Goal: Task Accomplishment & Management: Manage account settings

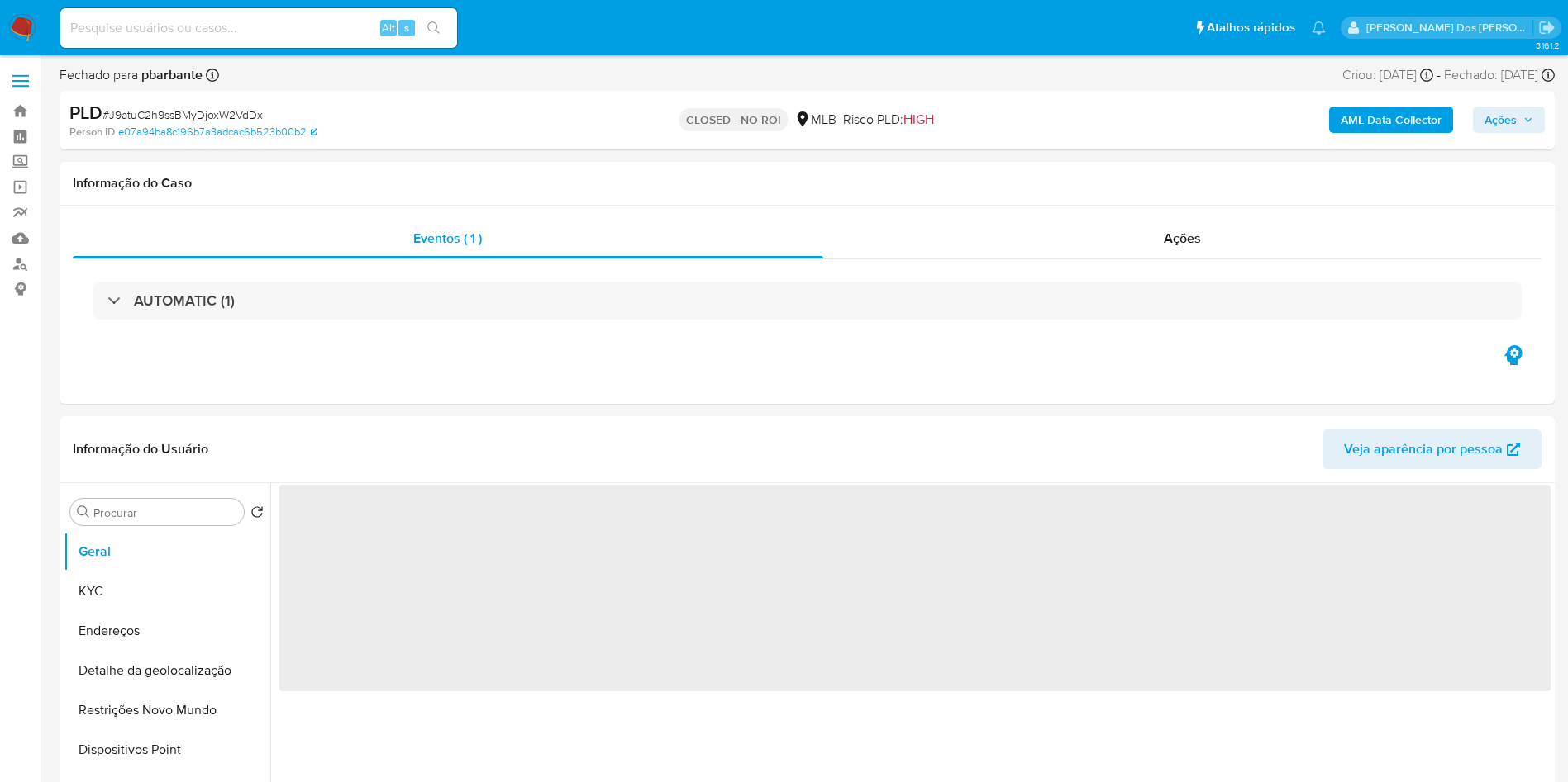
select select "10"
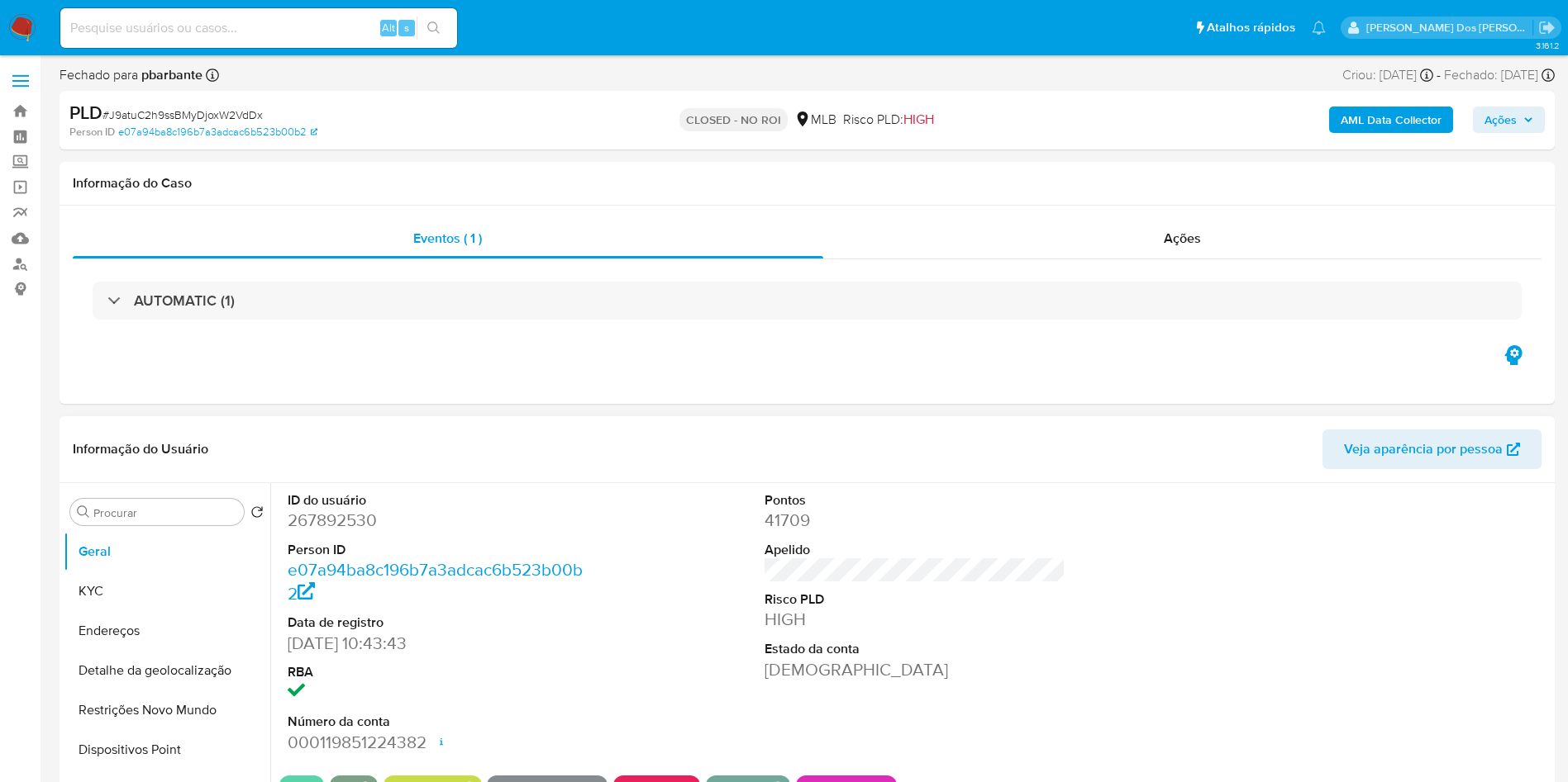
click at [1369, 569] on div at bounding box center [1392, 622] width 318 height 279
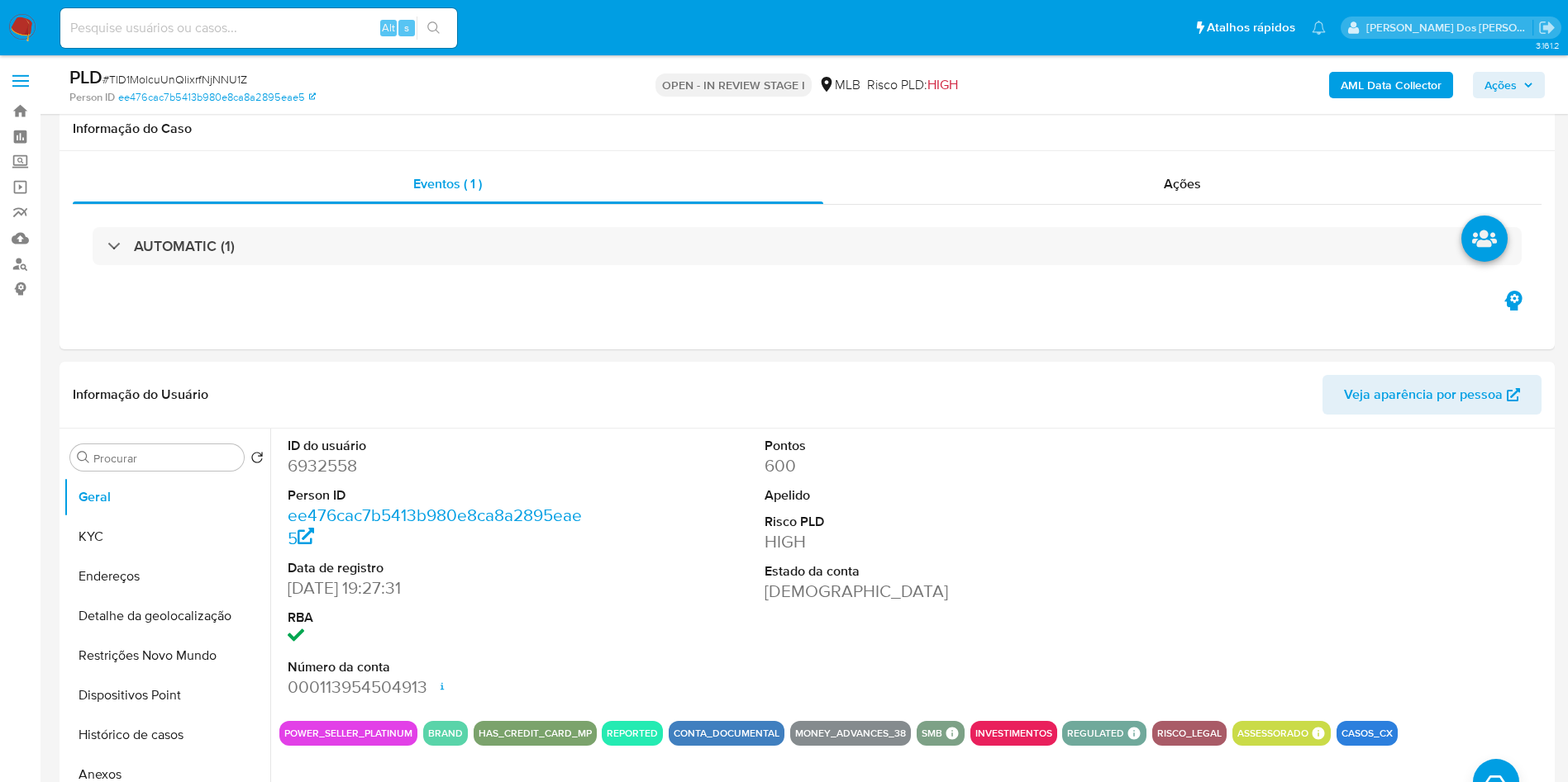
select select "10"
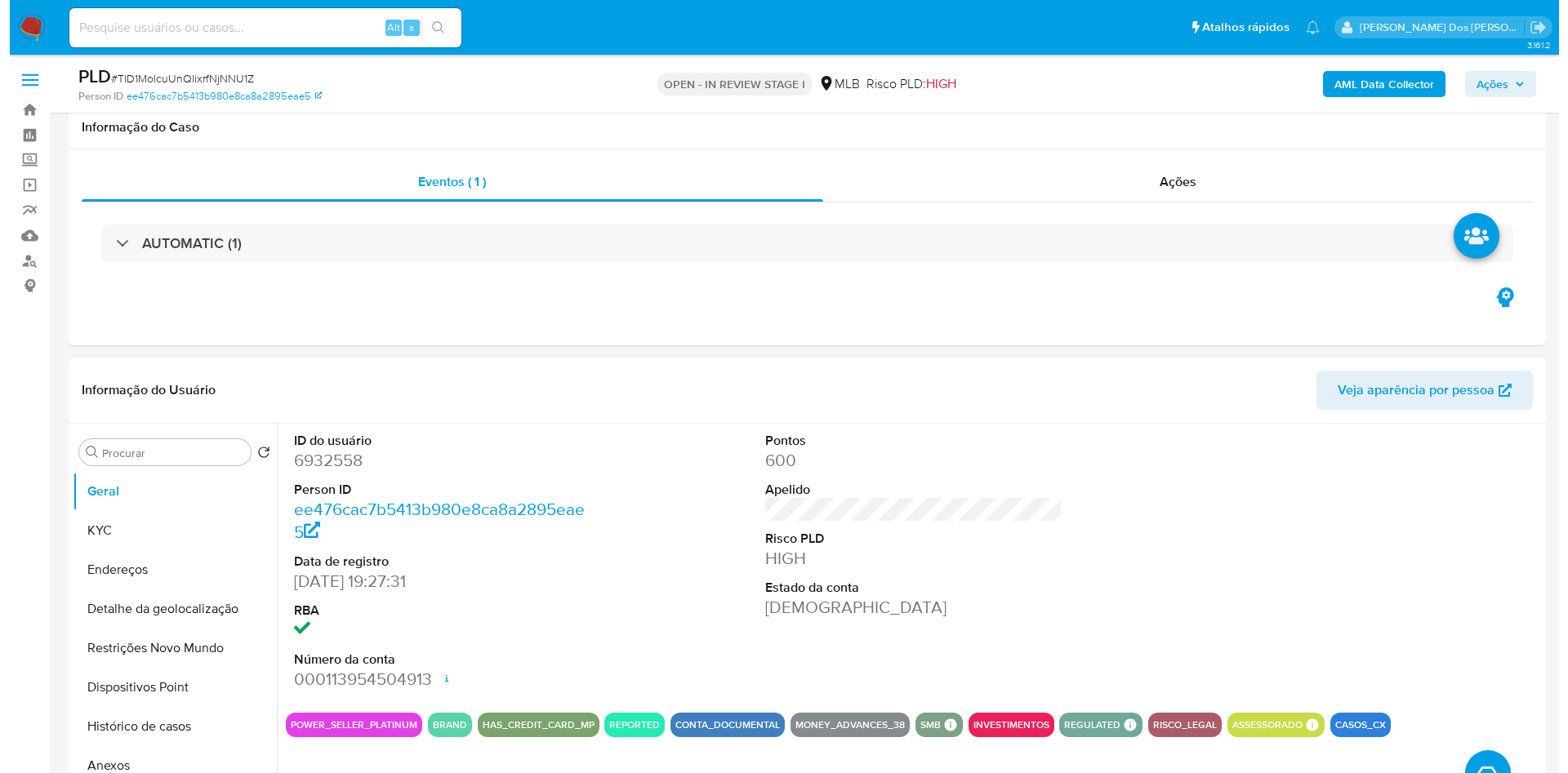
scroll to position [245, 0]
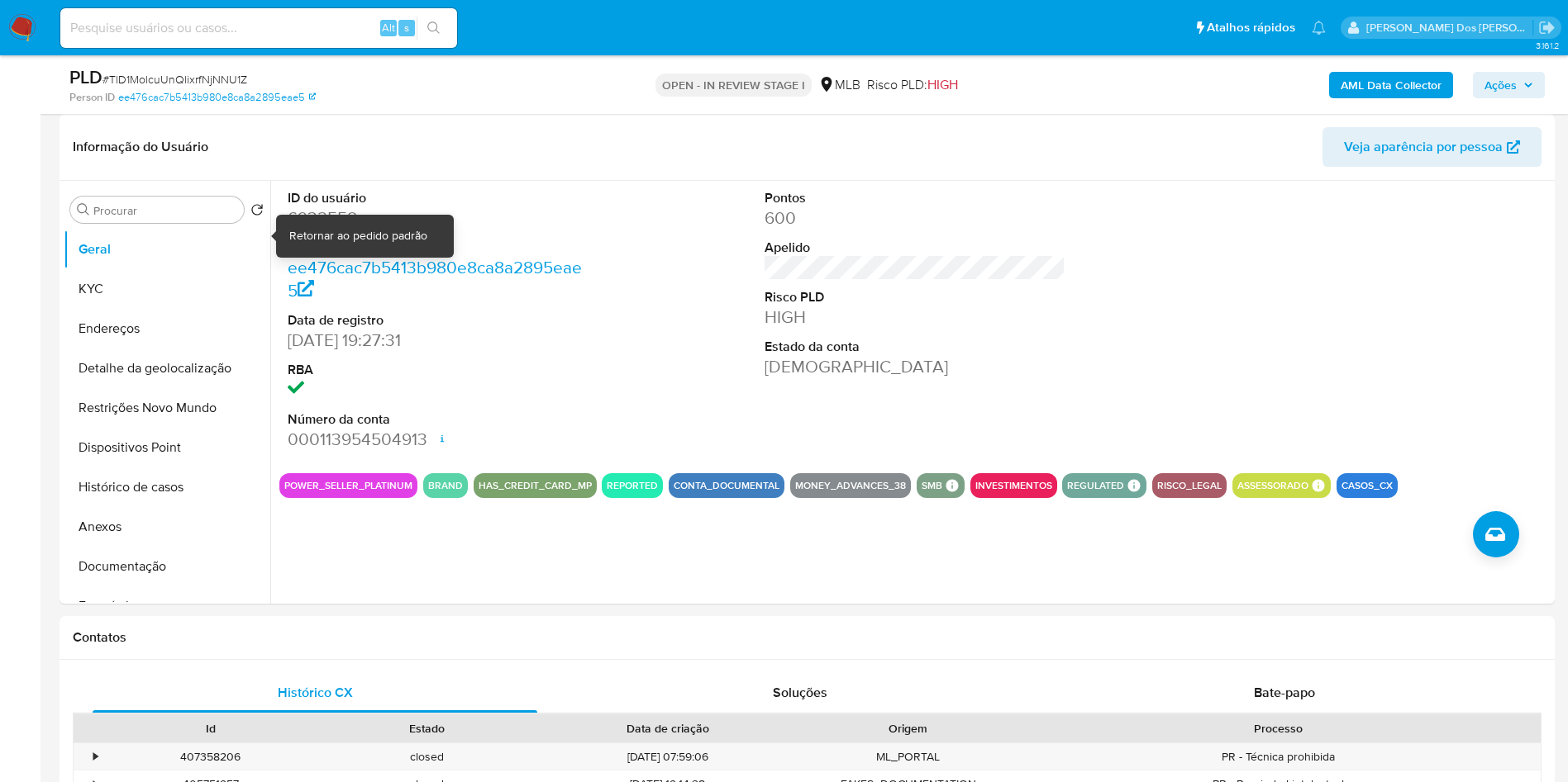
click at [311, 244] on div "Retornar ao pedido padrão" at bounding box center [358, 235] width 138 height 16
click at [325, 230] on dd "6932558" at bounding box center [438, 218] width 302 height 23
copy dd "6932558"
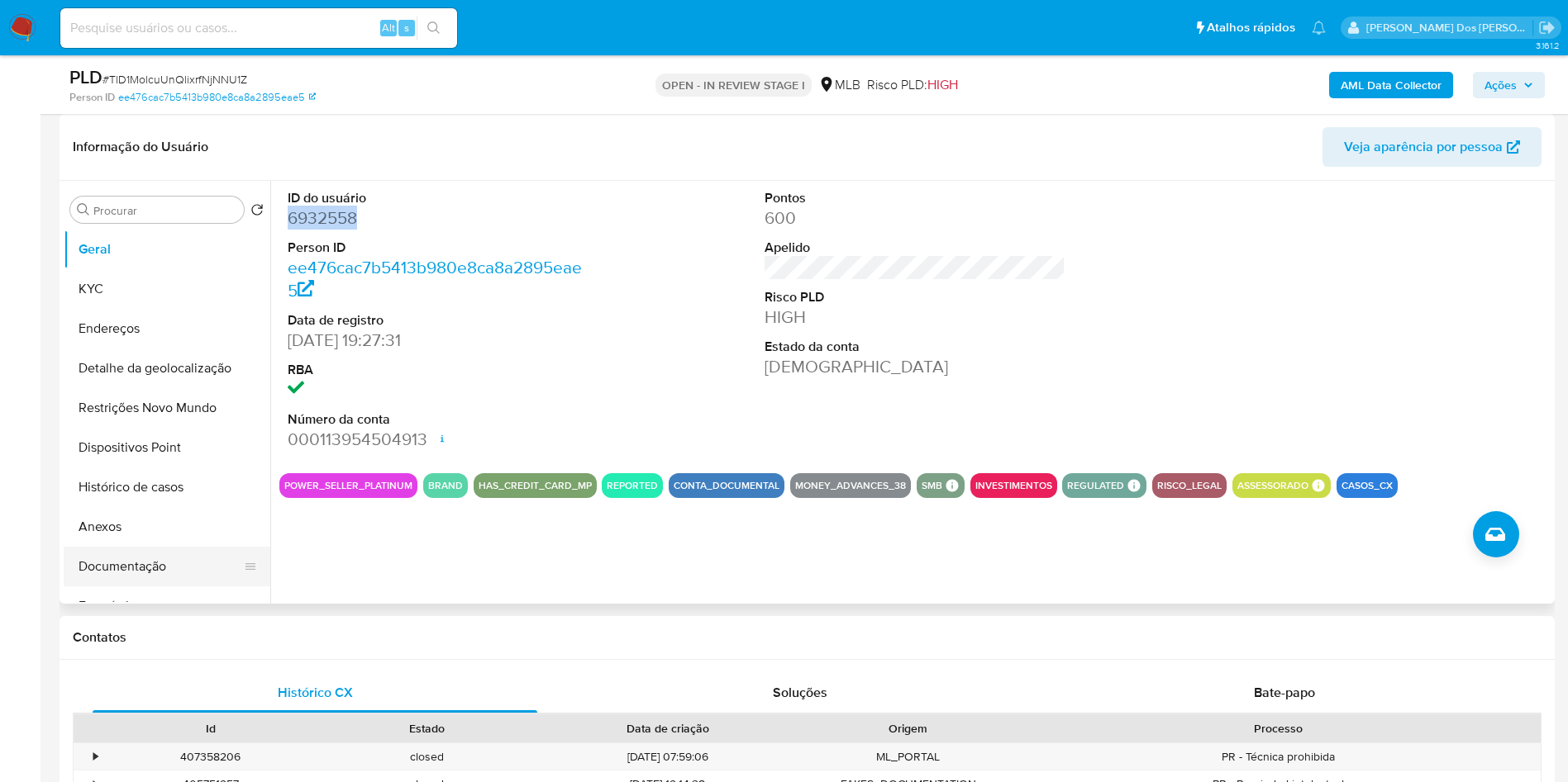
click at [159, 587] on button "Documentação" at bounding box center [160, 567] width 193 height 40
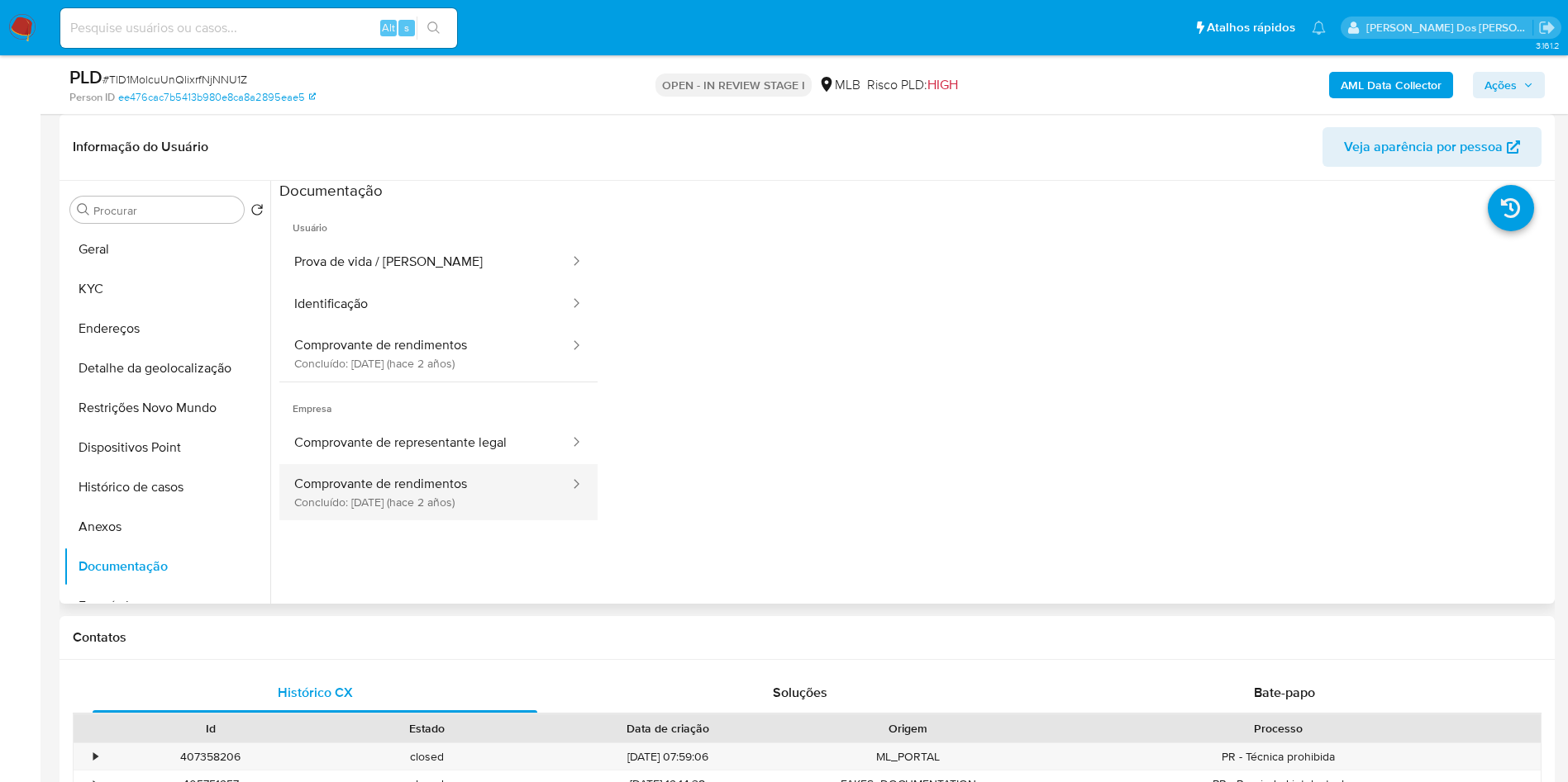
click at [438, 508] on button "Comprovante de rendimentos Concluído: 11/04/2023 (hace 2 años)" at bounding box center [425, 491] width 291 height 56
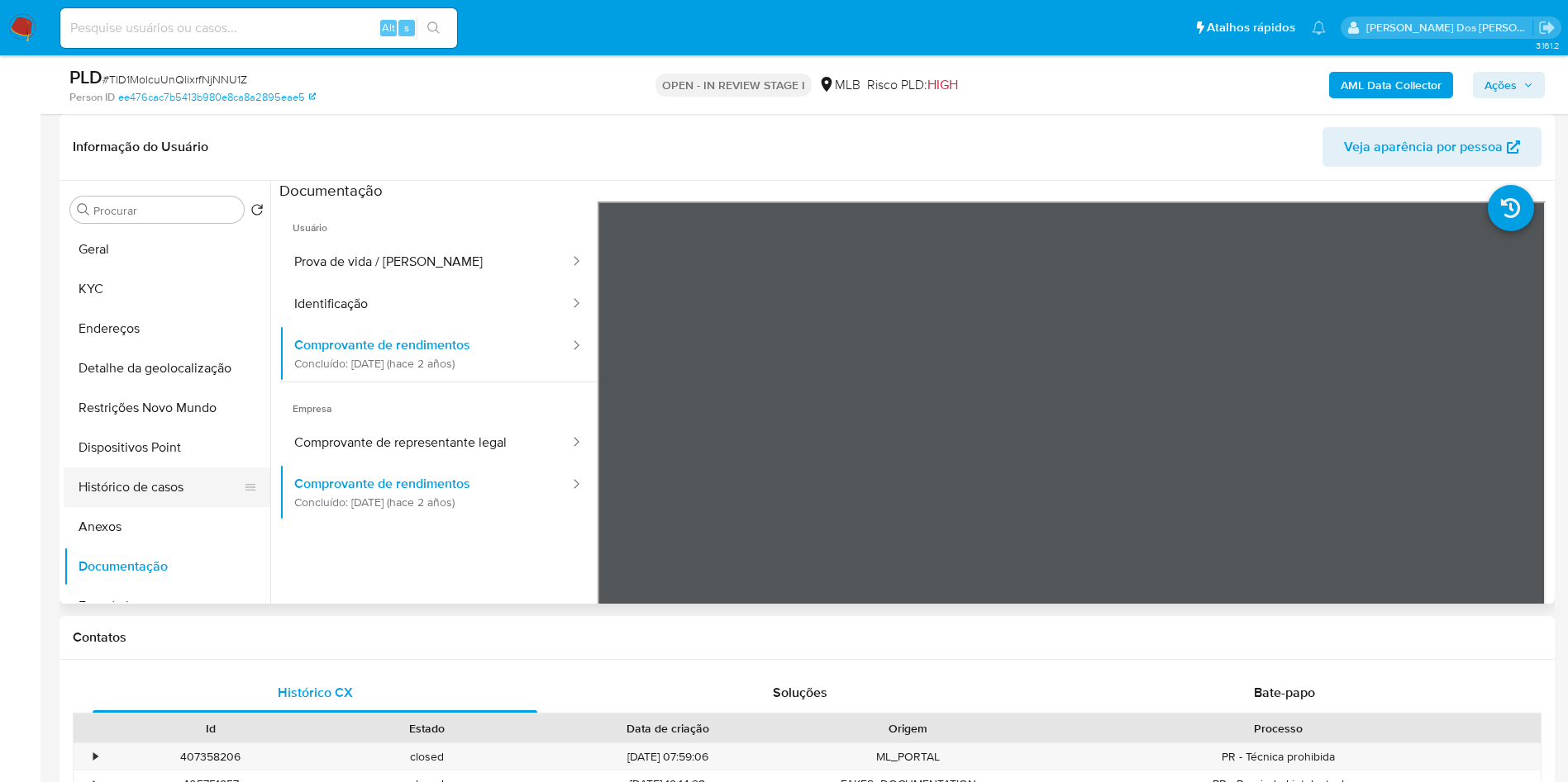
click at [163, 508] on button "Histórico de casos" at bounding box center [160, 488] width 193 height 40
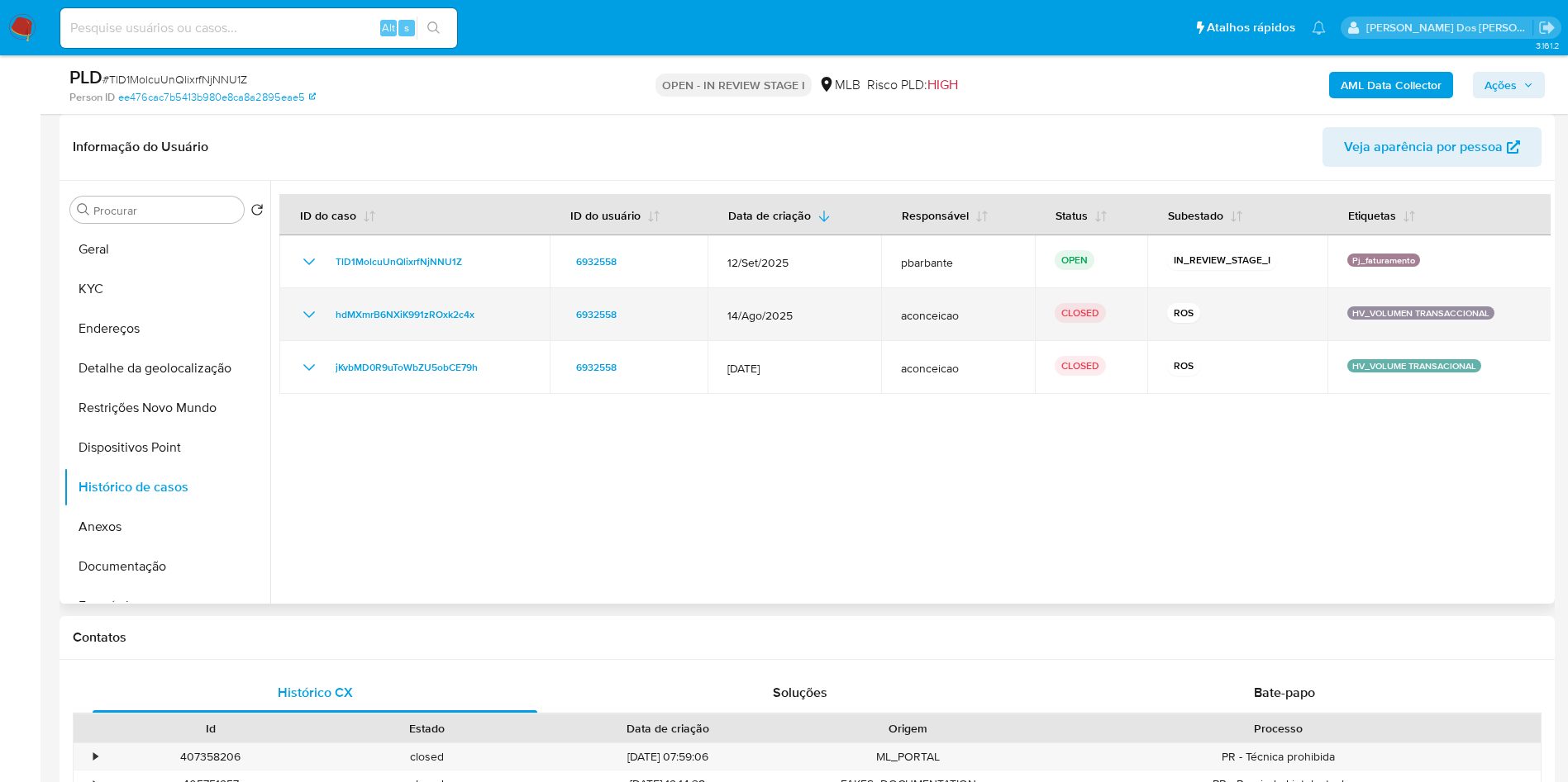
click at [304, 325] on icon "Mostrar/Ocultar" at bounding box center [309, 314] width 20 height 20
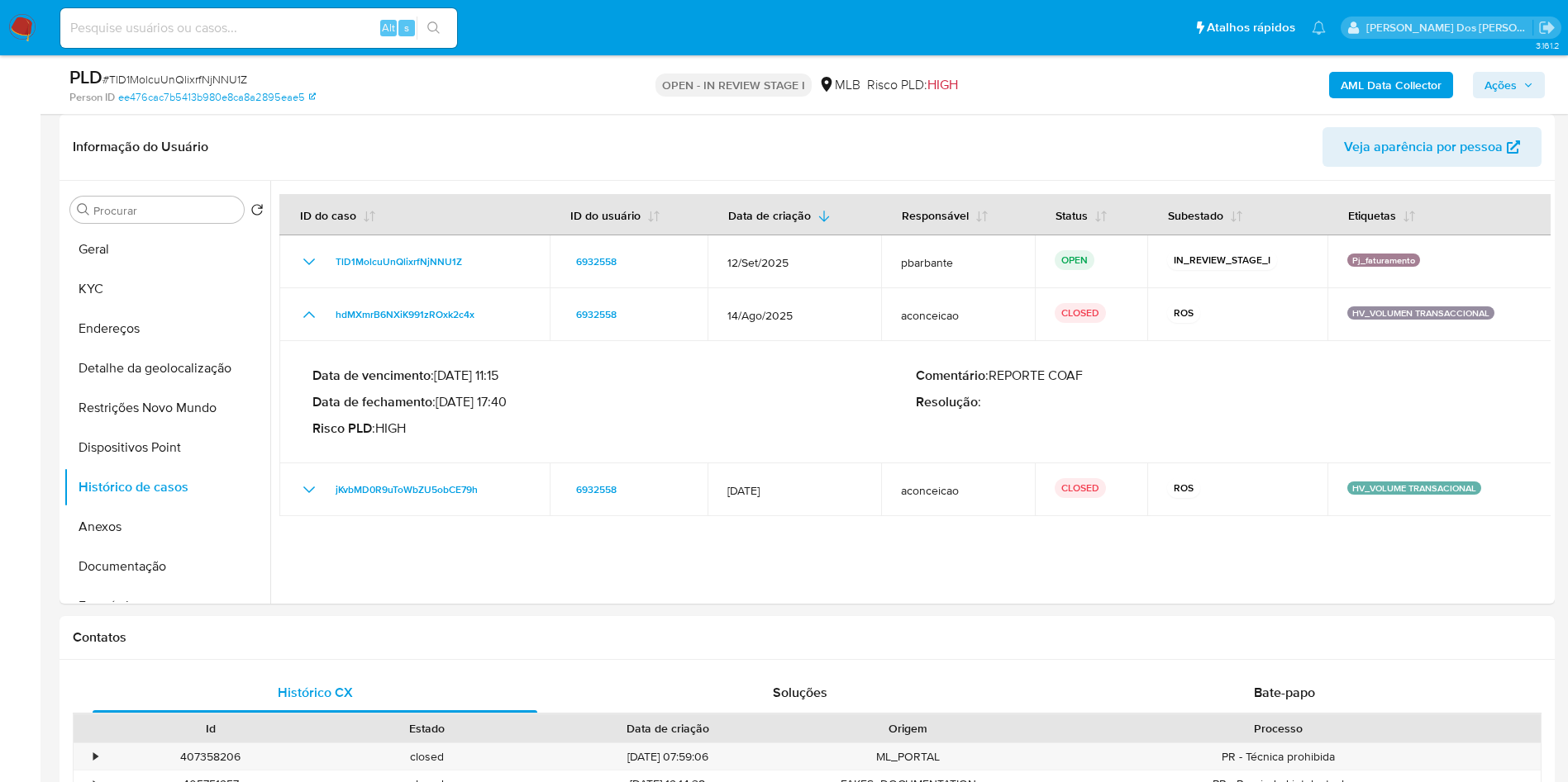
click at [1401, 90] on b "AML Data Collector" at bounding box center [1391, 85] width 101 height 27
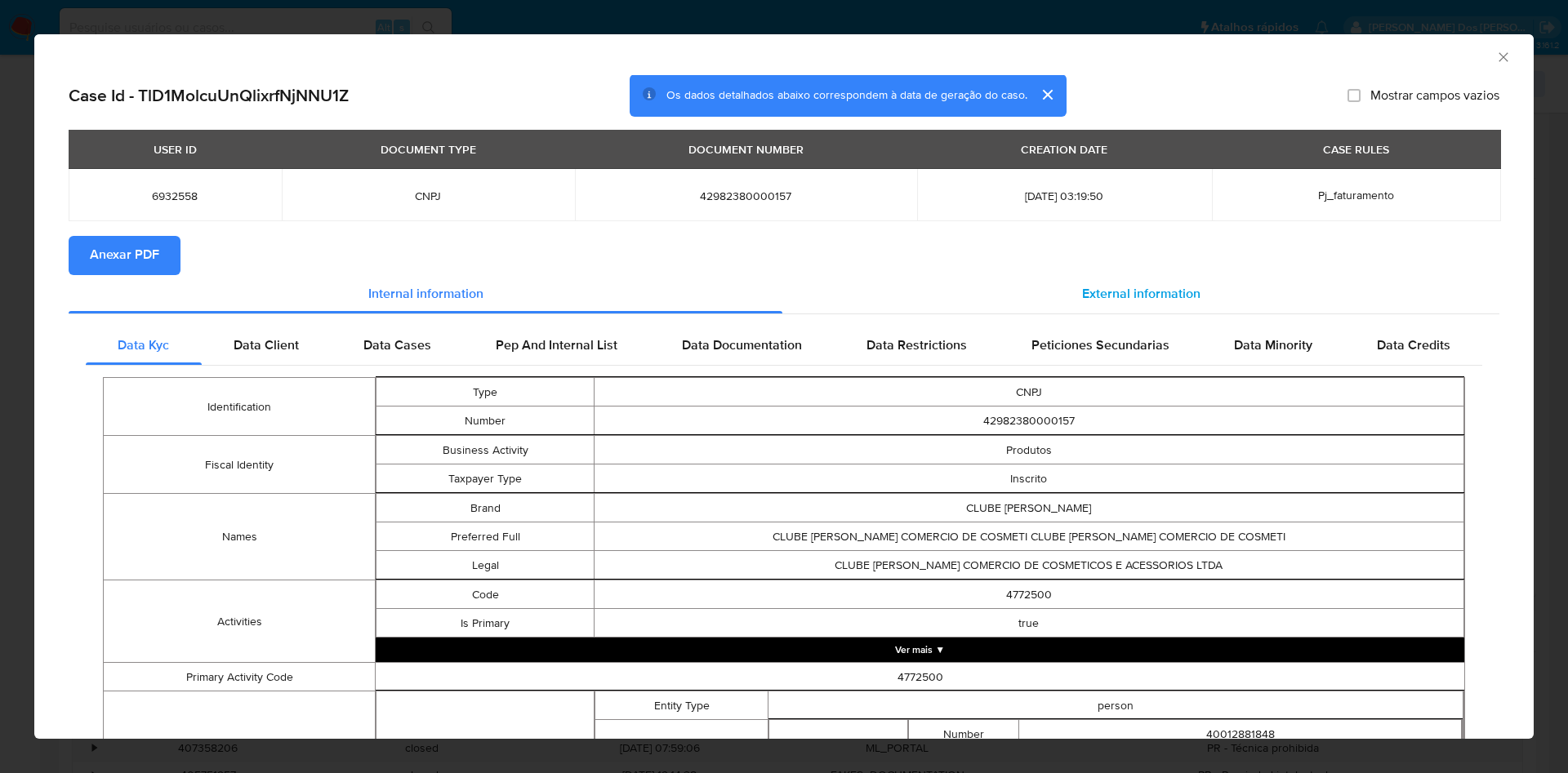
click at [1141, 298] on span "External information" at bounding box center [1141, 295] width 119 height 19
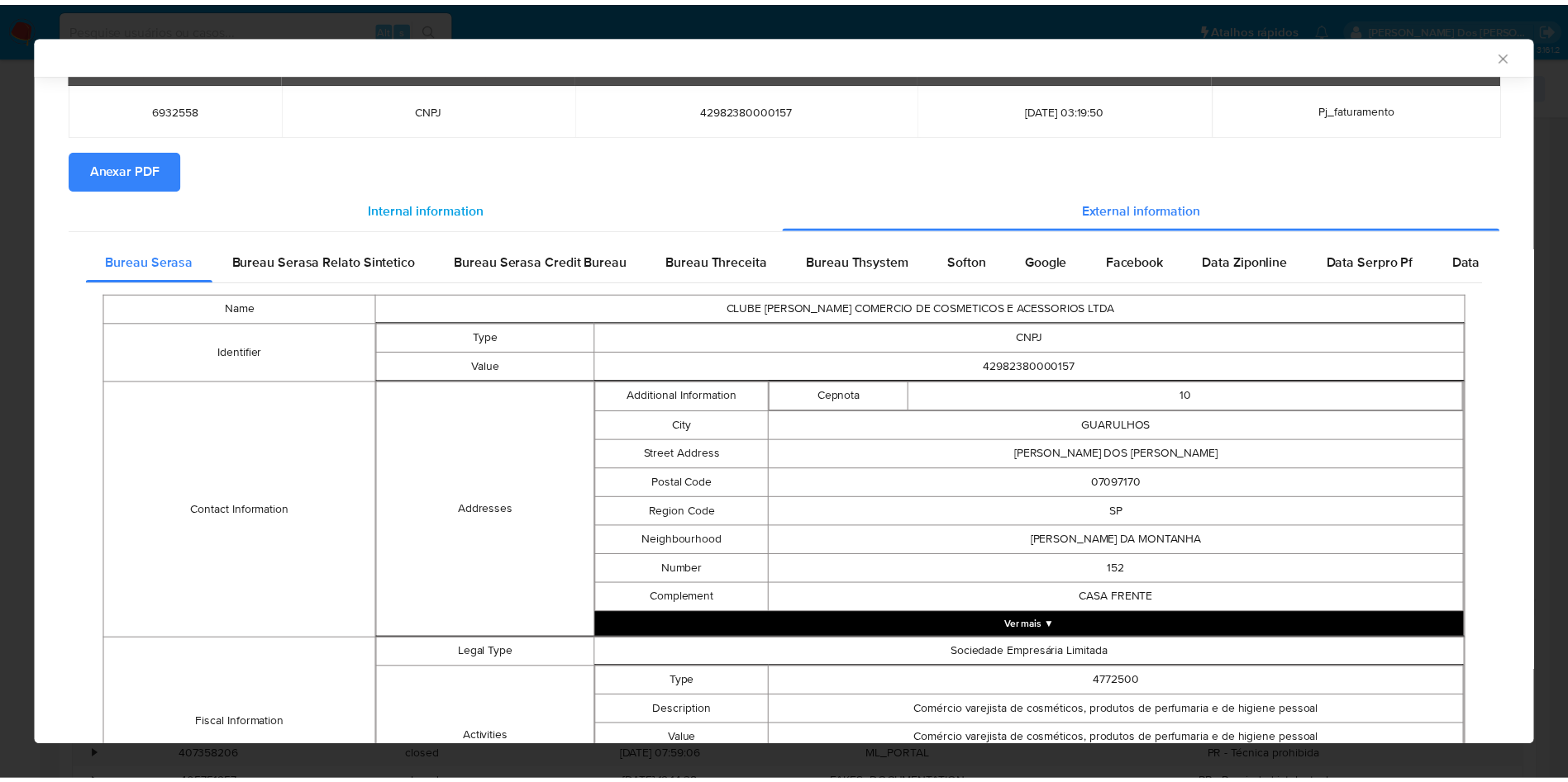
scroll to position [533, 0]
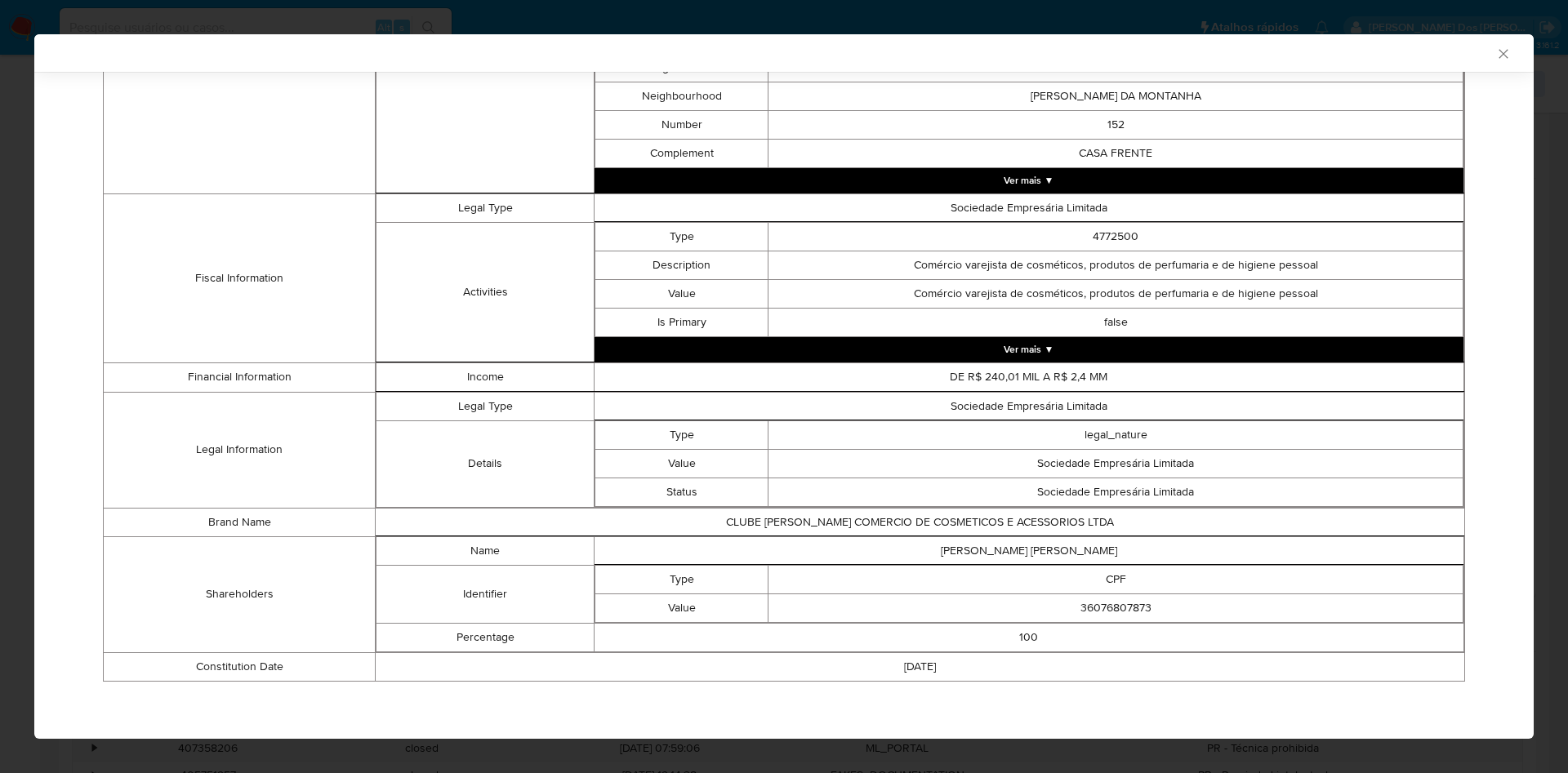
click at [1139, 618] on td "36076807873" at bounding box center [1116, 608] width 695 height 28
click at [1107, 597] on td "36076807873" at bounding box center [1116, 608] width 695 height 28
copy td "36076807873"
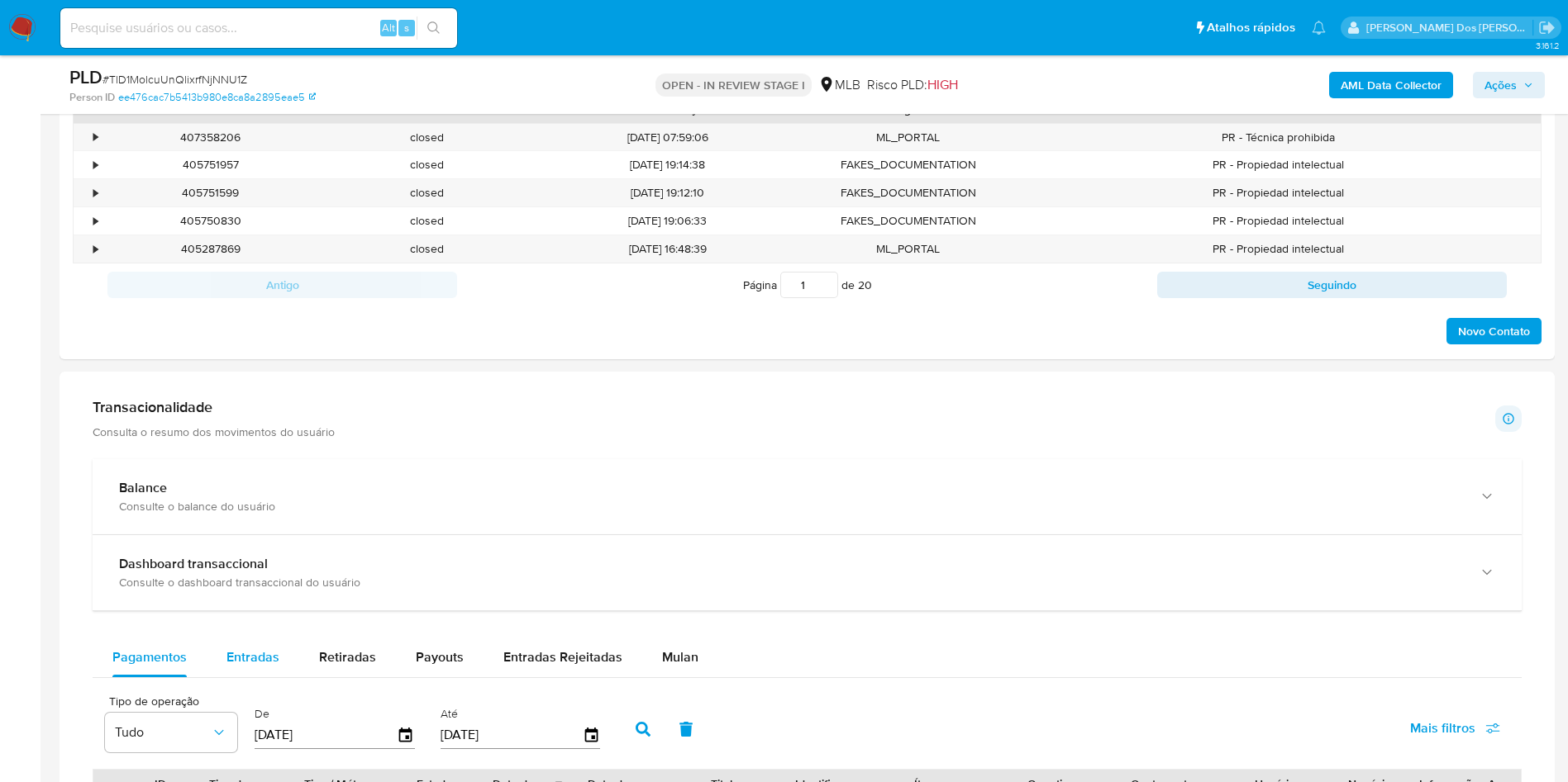
click at [257, 667] on span "Entradas" at bounding box center [253, 657] width 53 height 19
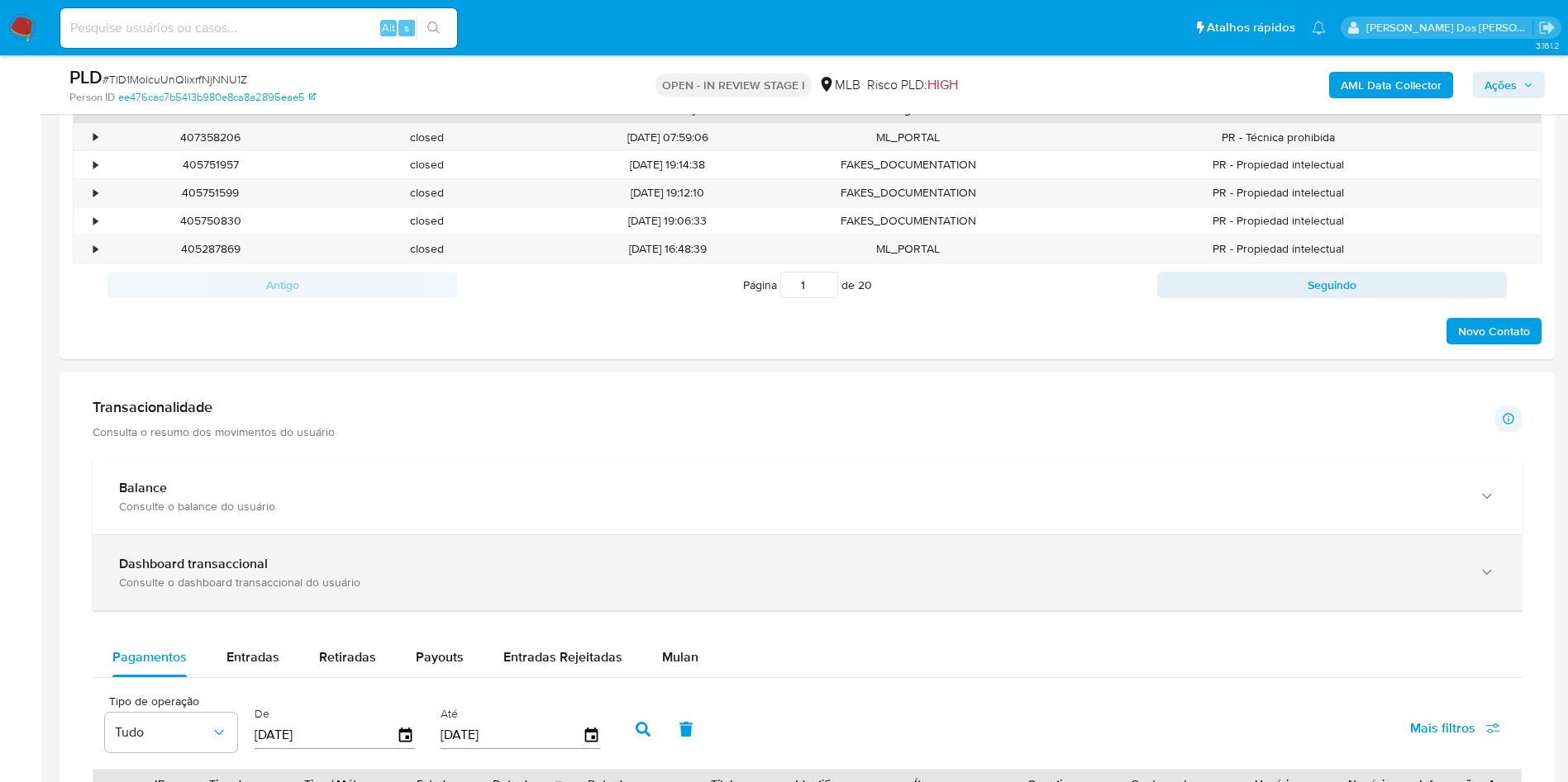
select select "10"
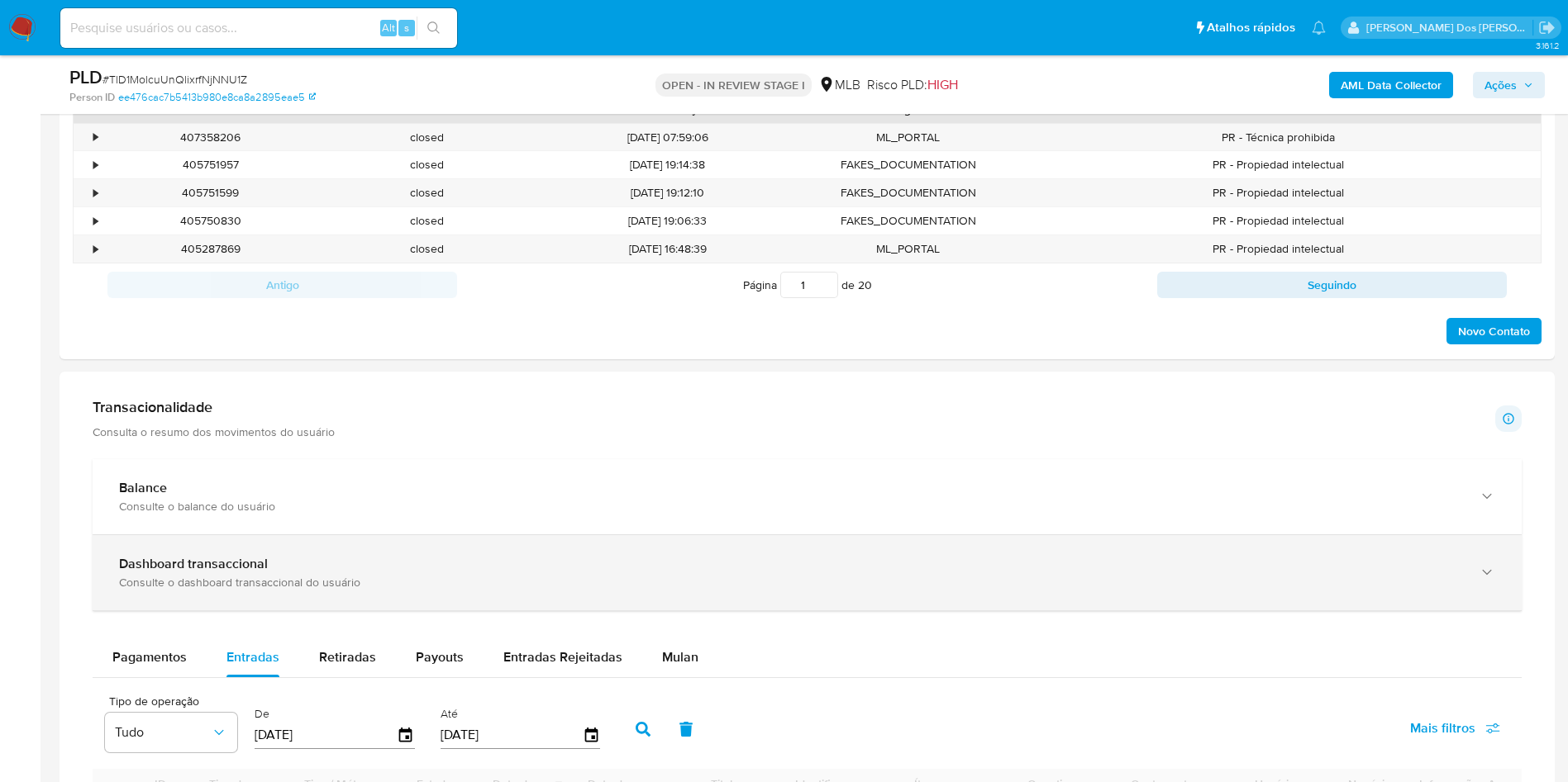
scroll to position [1239, 0]
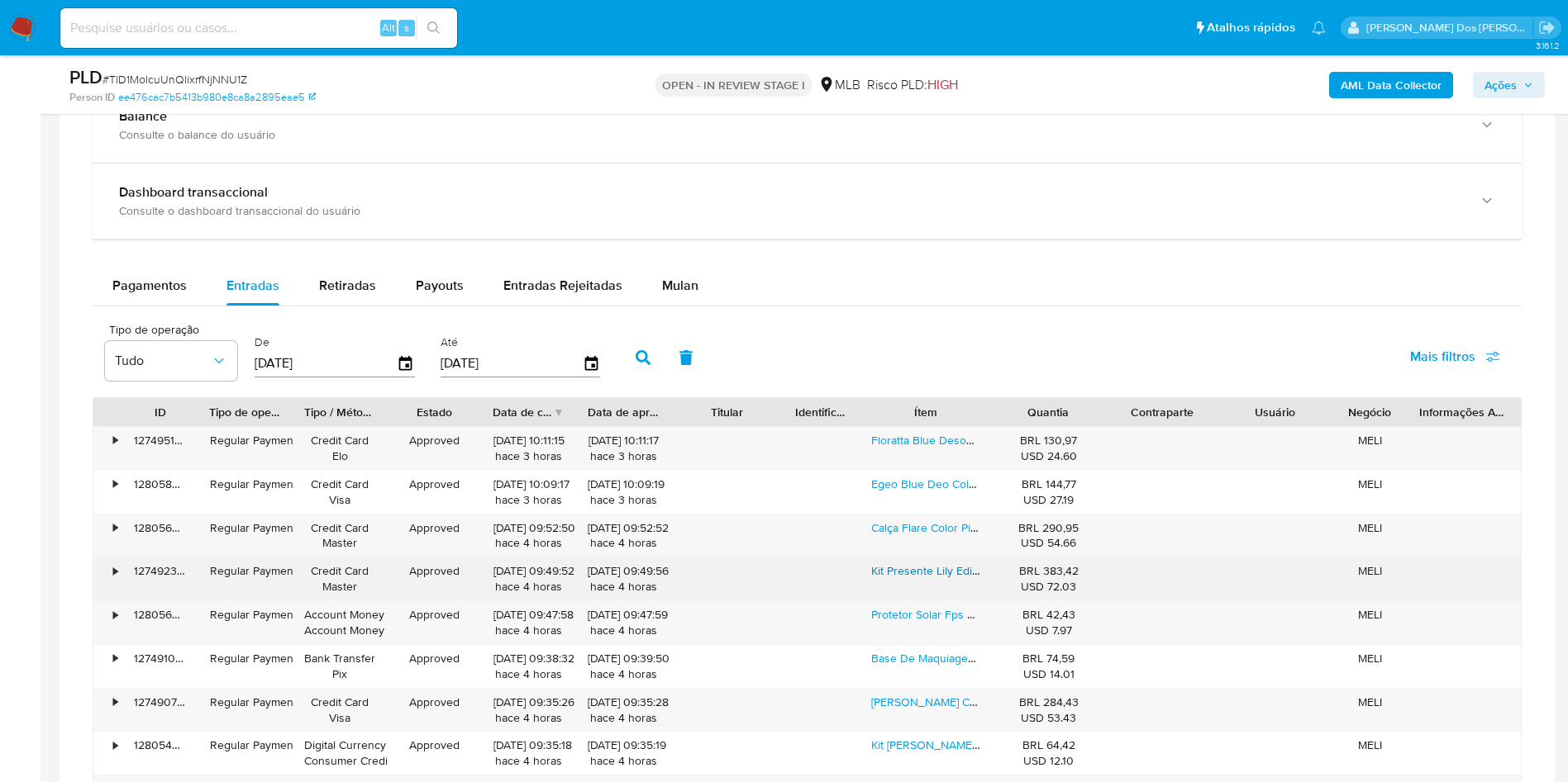
click at [913, 579] on link "Kit Presente Lily Edição Limitada - O Boticário" at bounding box center [986, 571] width 231 height 16
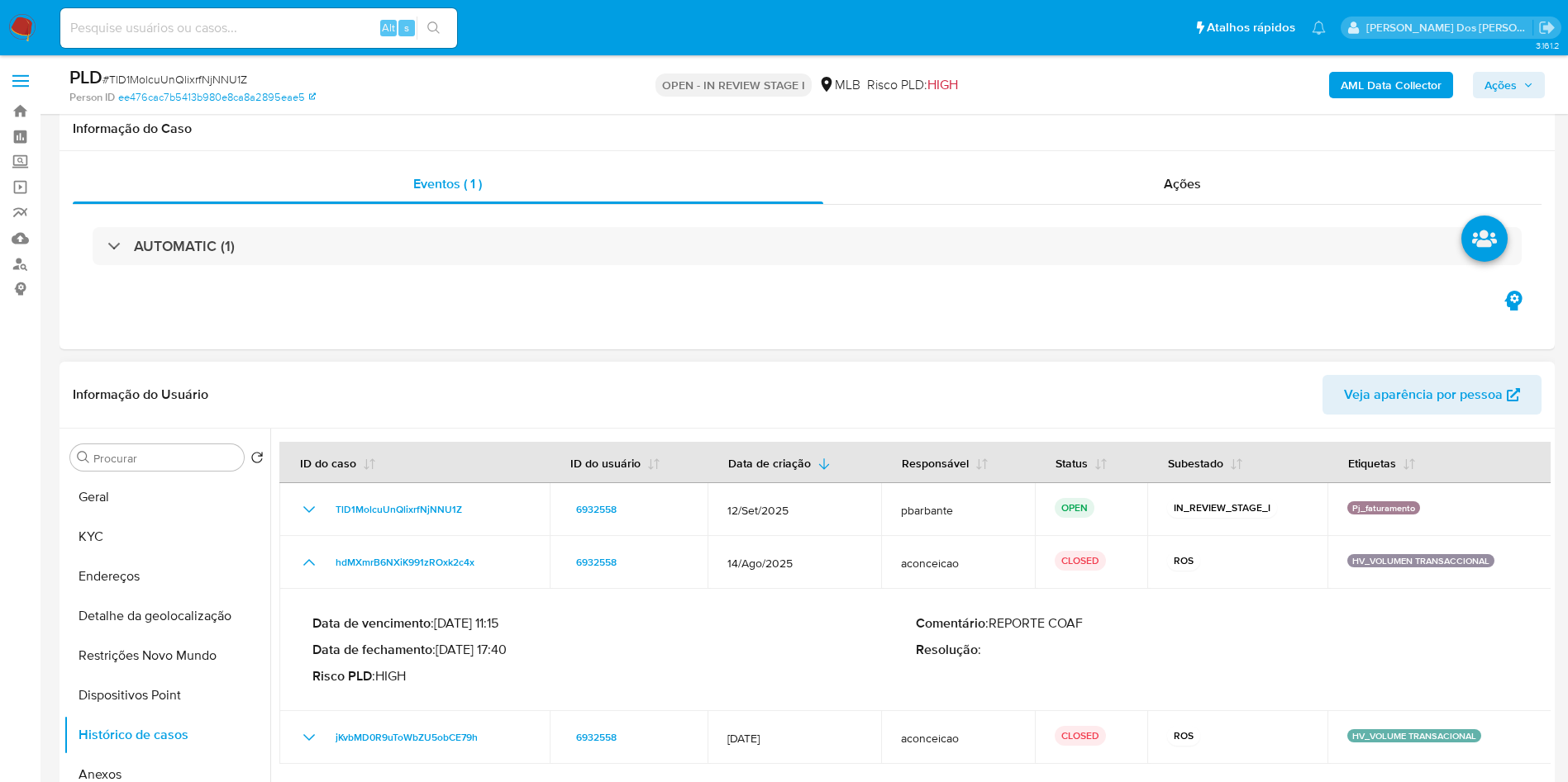
scroll to position [248, 0]
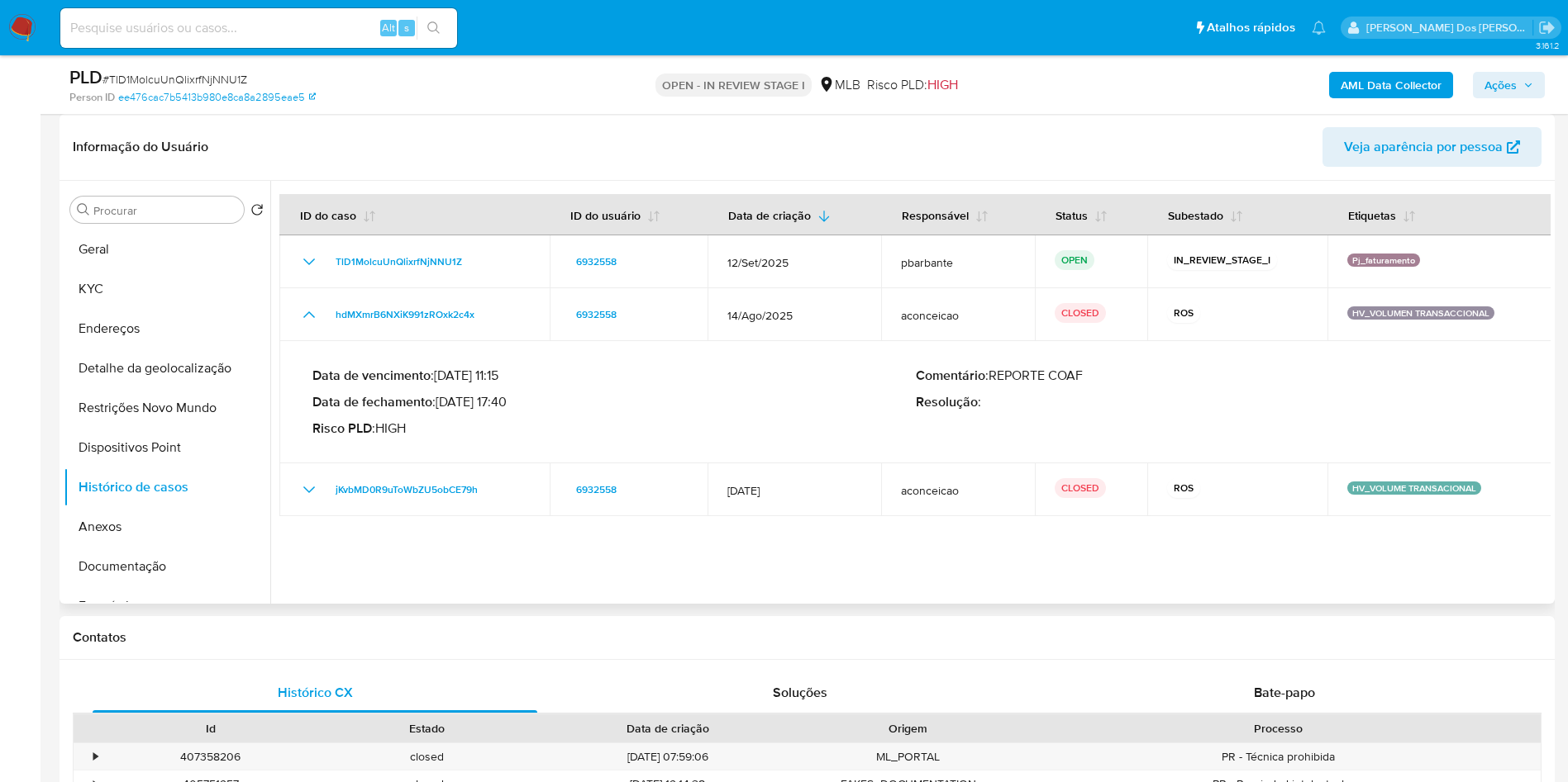
drag, startPoint x: 444, startPoint y: 429, endPoint x: 508, endPoint y: 434, distance: 64.2
click at [508, 411] on p "Data de fechamento : 15/09/2025 17:40" at bounding box center [613, 402] width 603 height 16
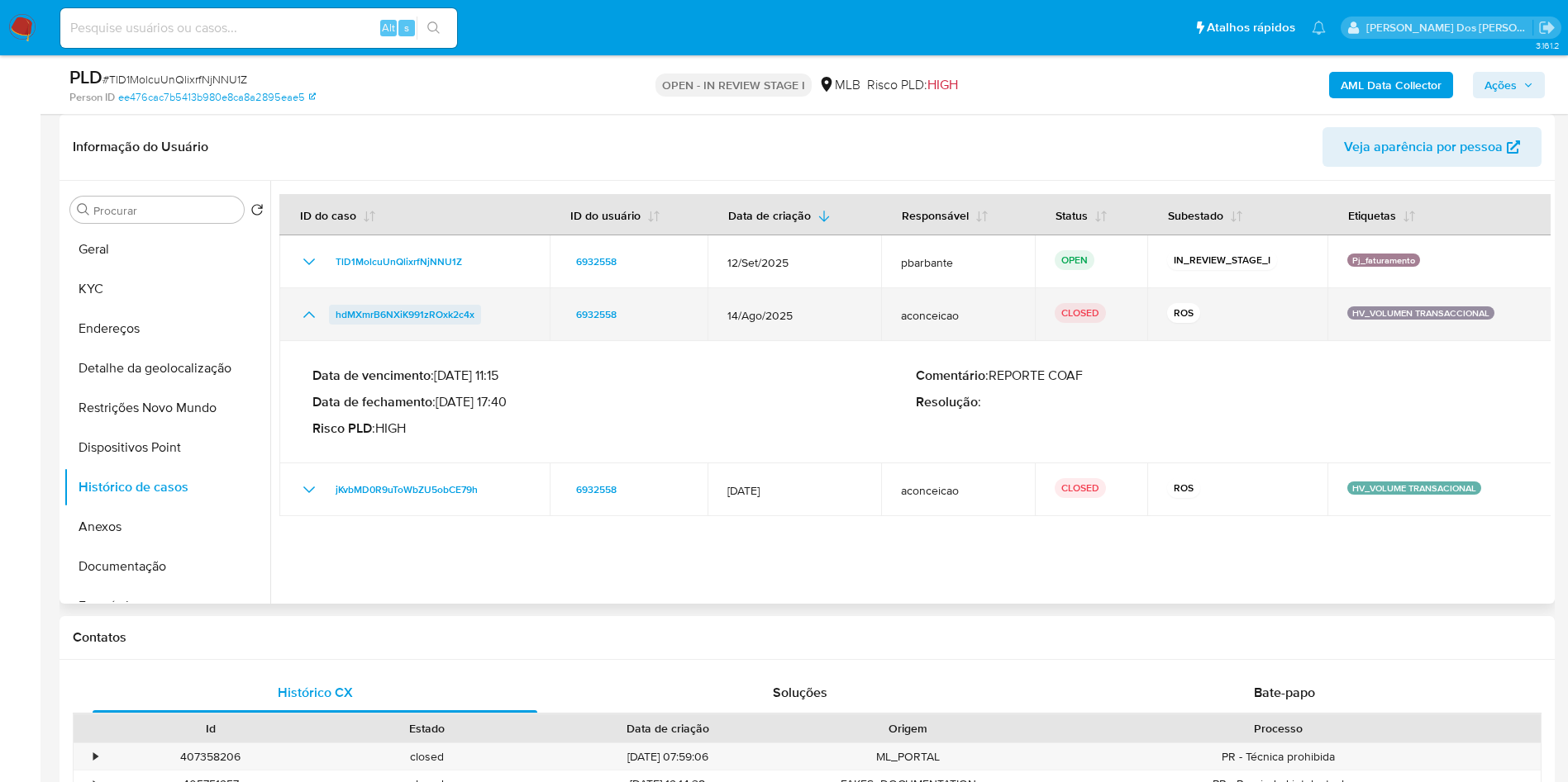
drag, startPoint x: 497, startPoint y: 356, endPoint x: 331, endPoint y: 345, distance: 166.4
click at [331, 341] on td "hdMXmrB6NXiK991zROxk2c4x" at bounding box center [414, 315] width 271 height 53
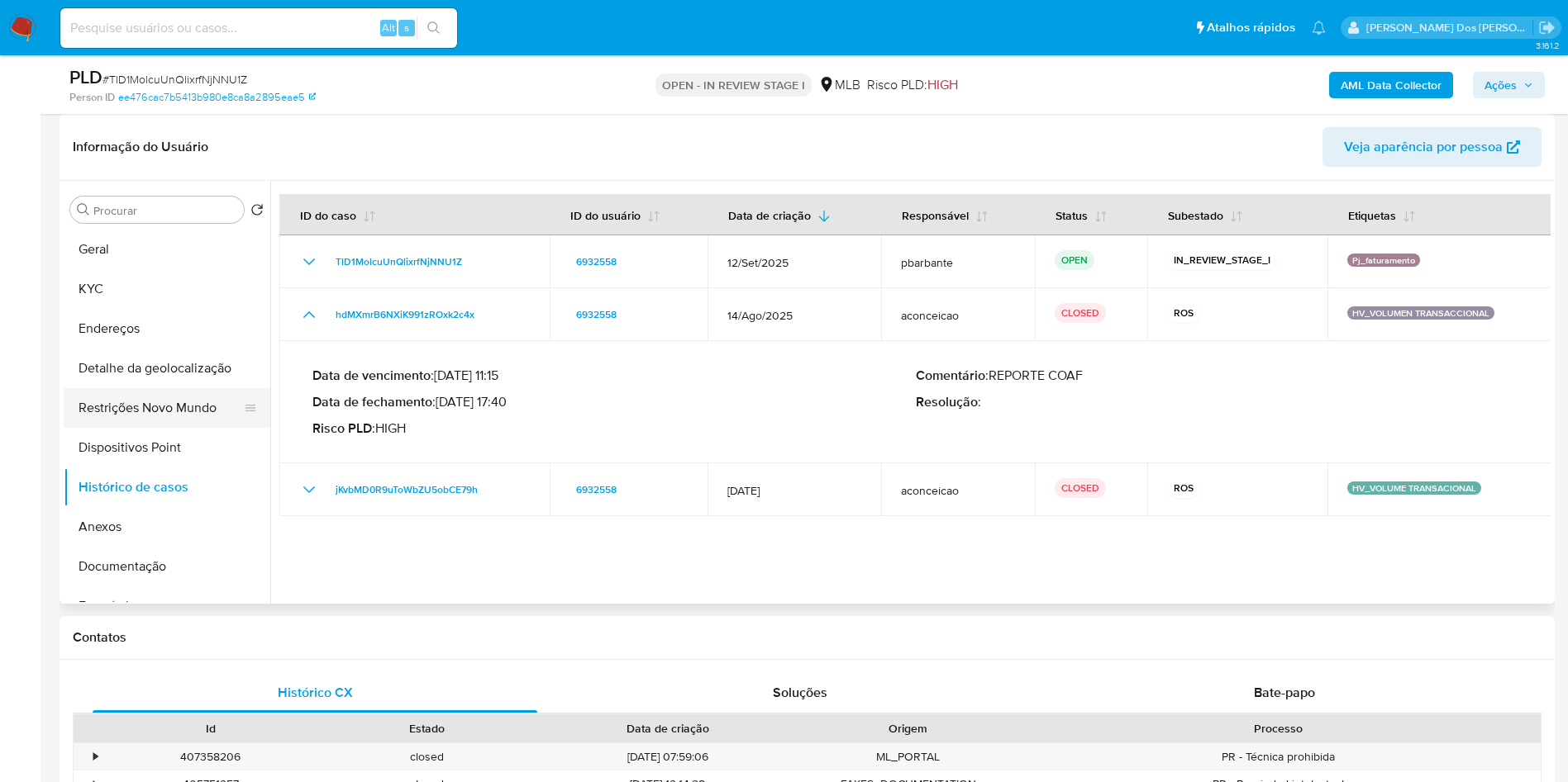
click at [161, 428] on button "Restrições Novo Mundo" at bounding box center [160, 409] width 193 height 40
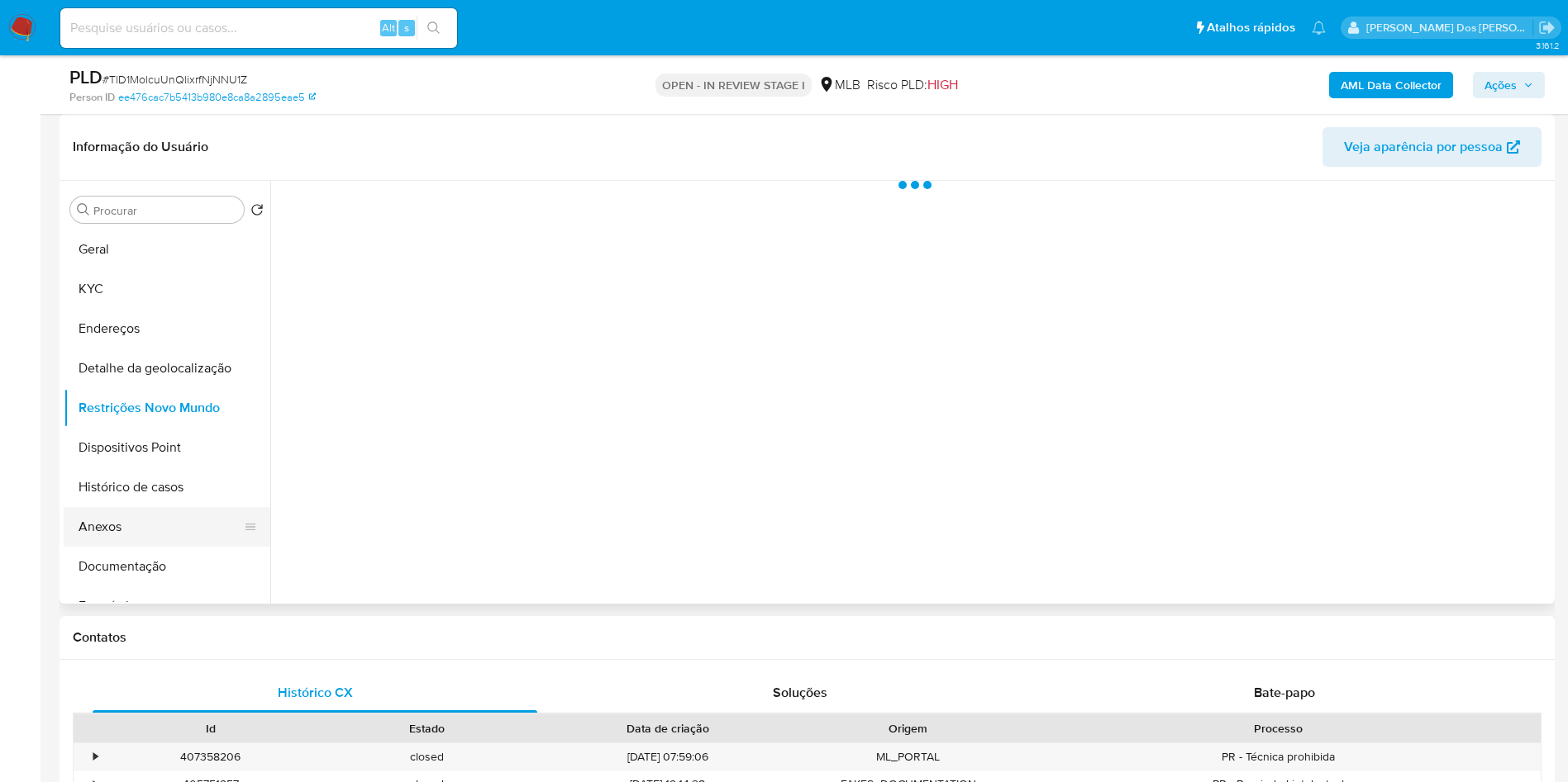
click at [194, 547] on button "Anexos" at bounding box center [160, 528] width 193 height 40
click at [176, 587] on button "Documentação" at bounding box center [160, 567] width 193 height 40
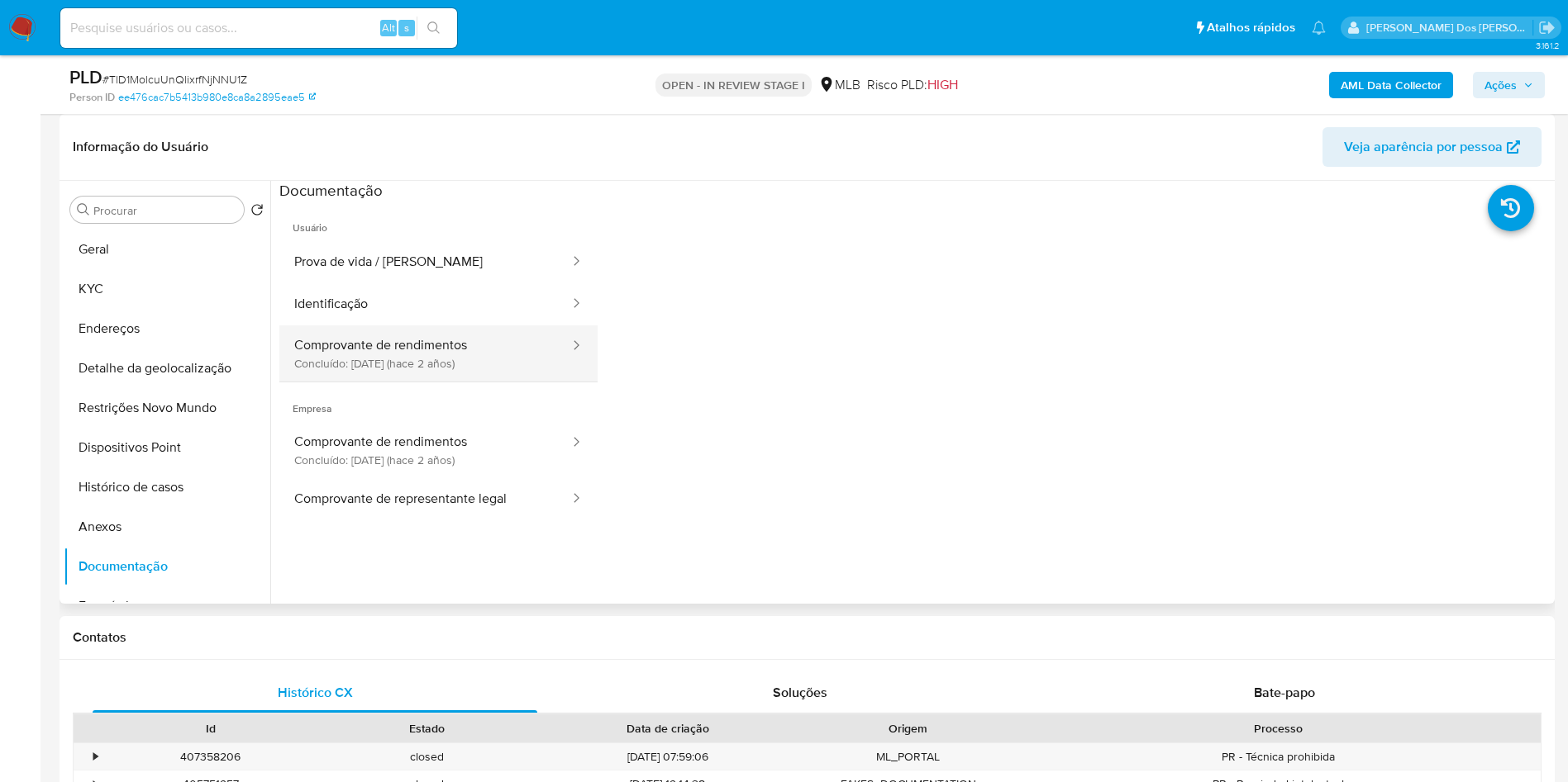
click at [417, 382] on button "Comprovante de rendimentos Concluído: 11/04/2023 (hace 2 años)" at bounding box center [425, 353] width 291 height 56
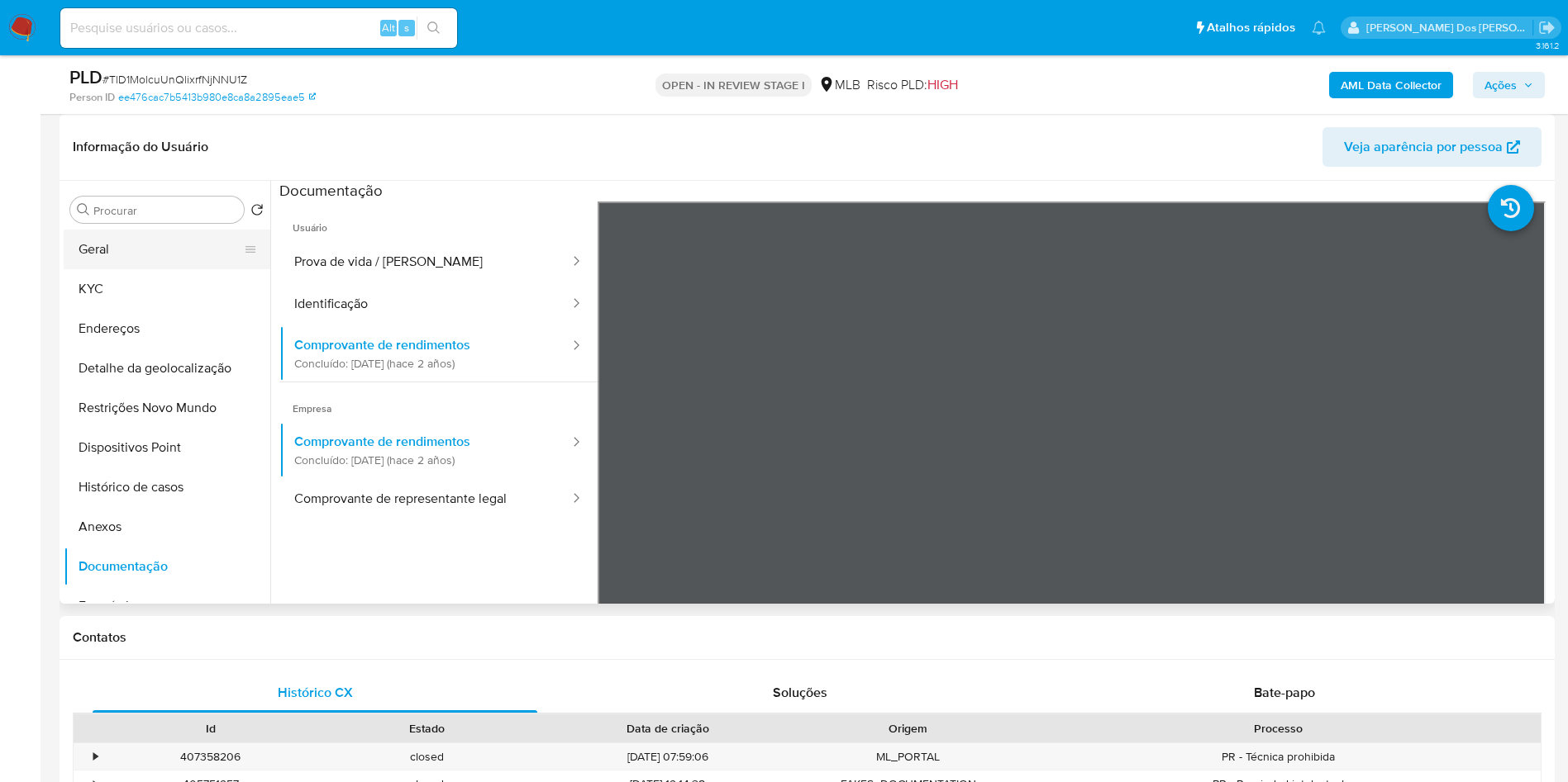
click at [122, 270] on button "Geral" at bounding box center [160, 250] width 193 height 40
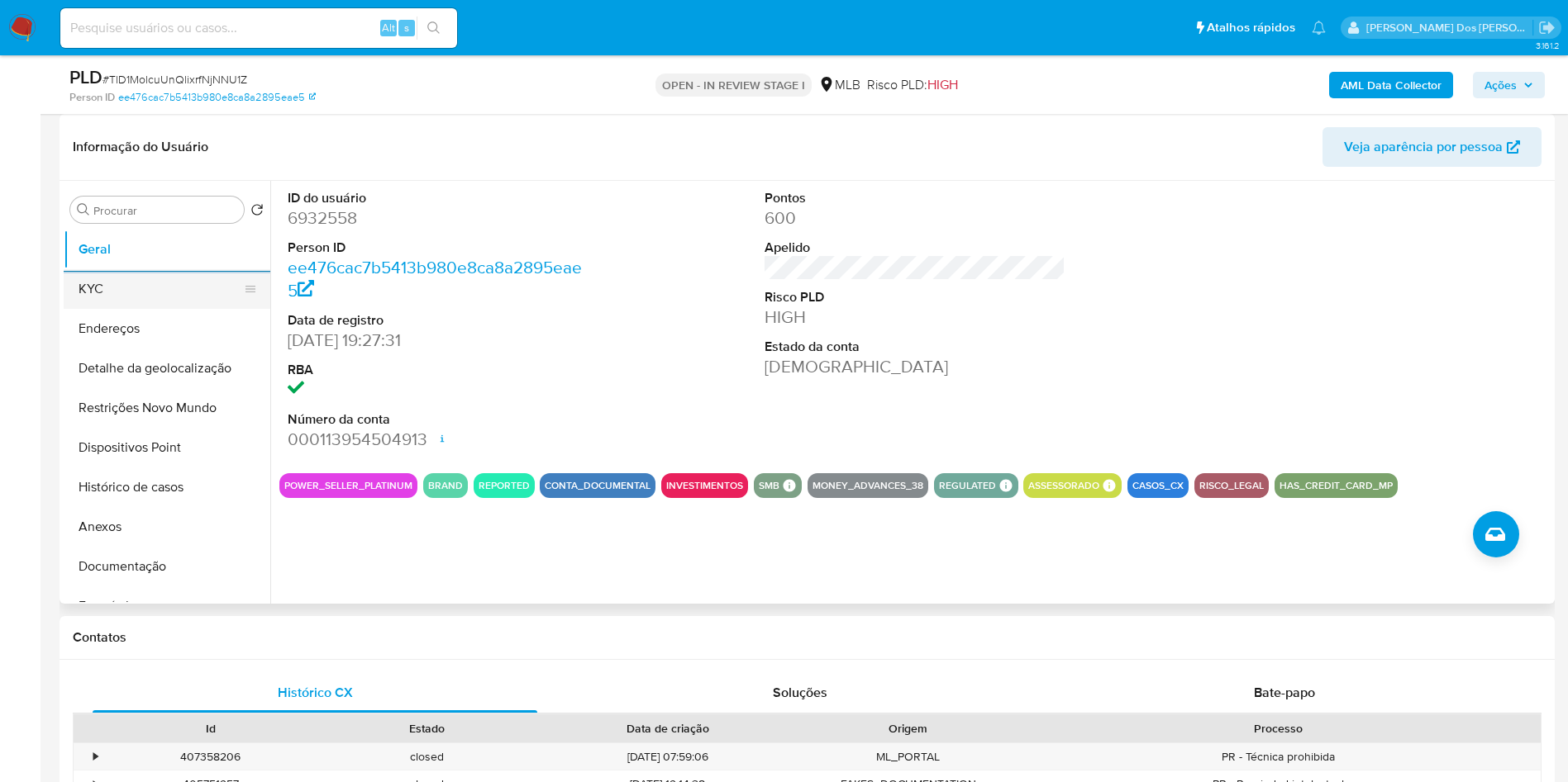
click at [157, 306] on button "KYC" at bounding box center [160, 290] width 193 height 40
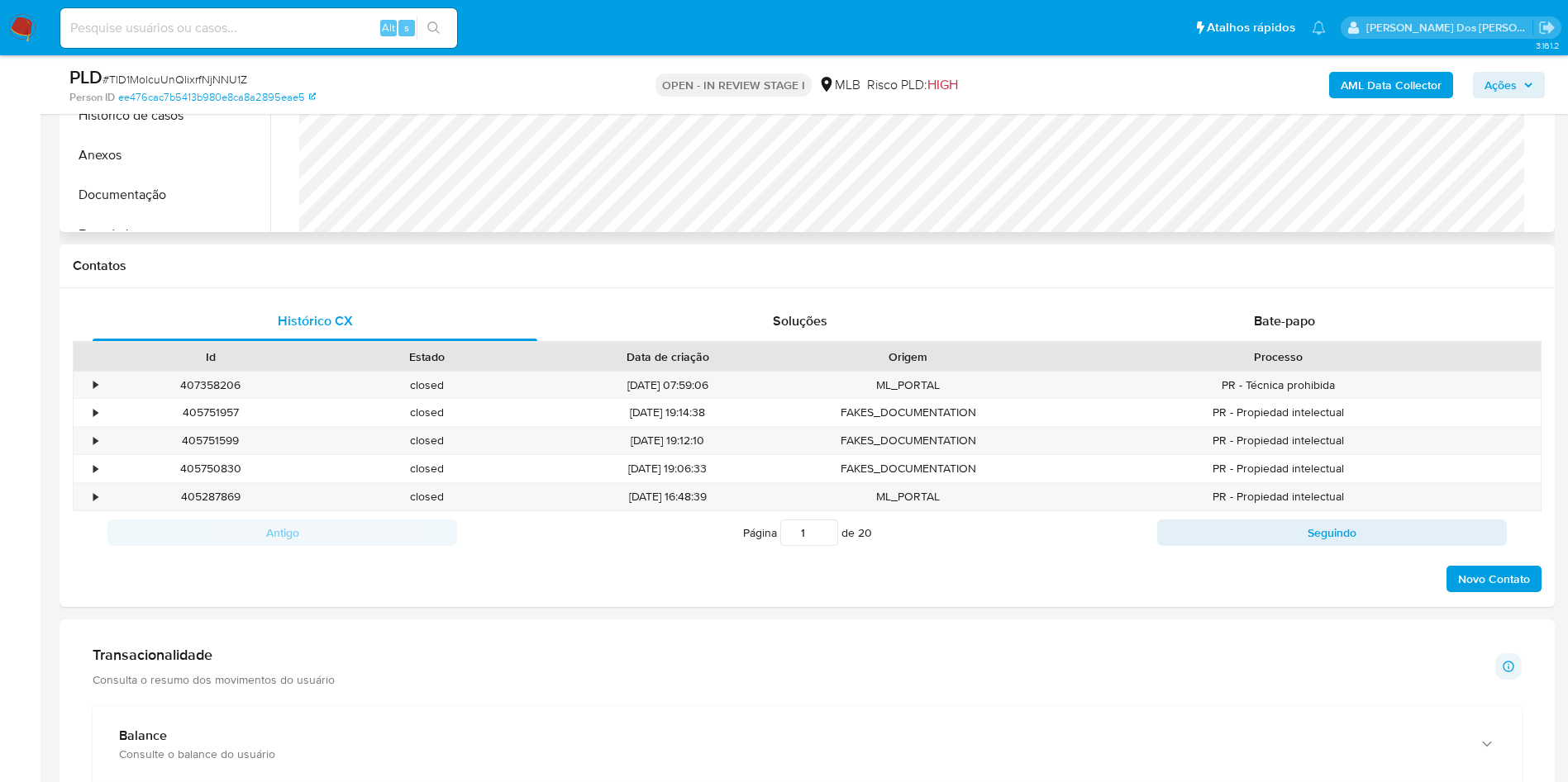
scroll to position [371, 0]
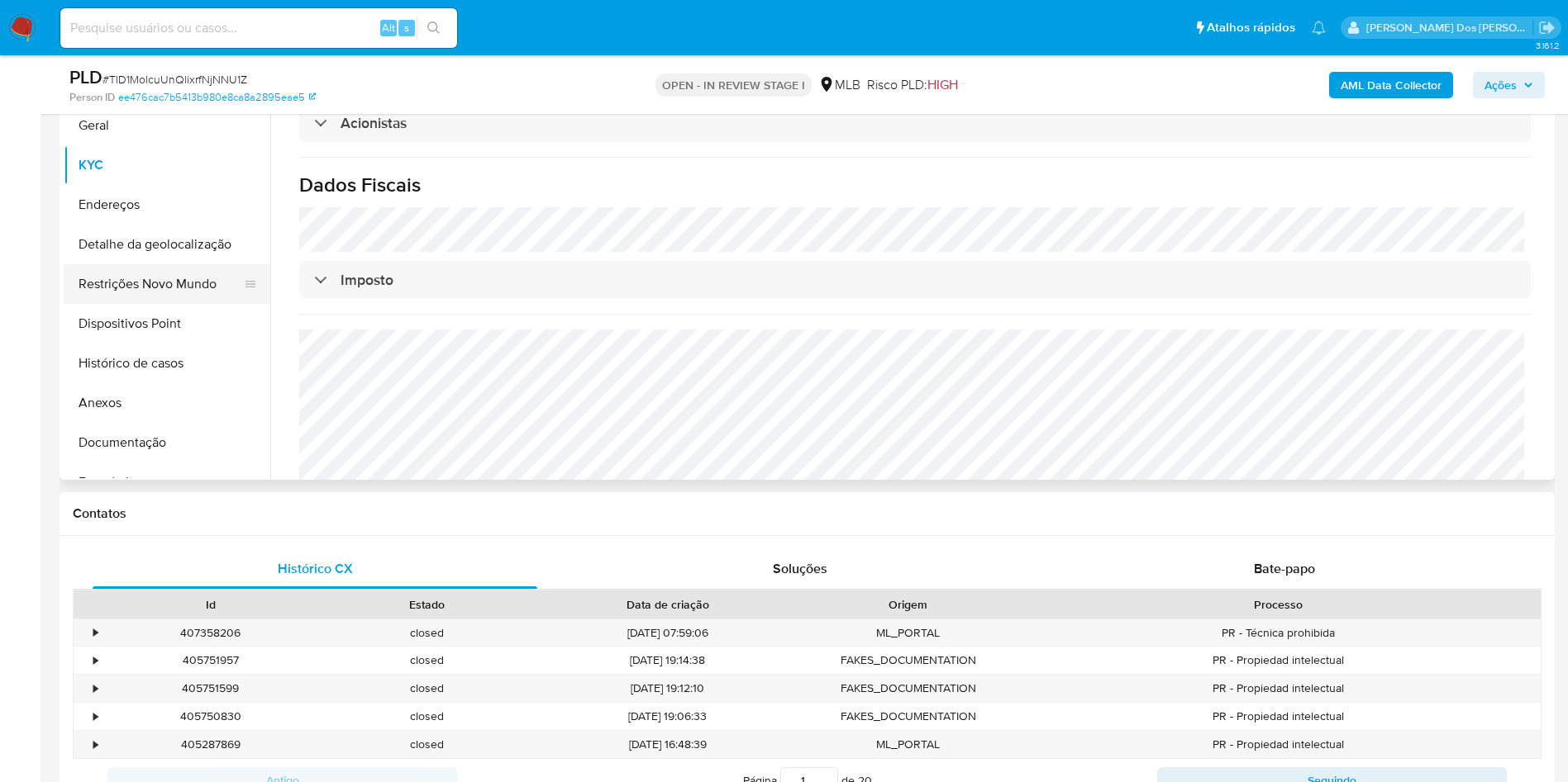
click at [158, 298] on button "Restrições Novo Mundo" at bounding box center [160, 285] width 193 height 40
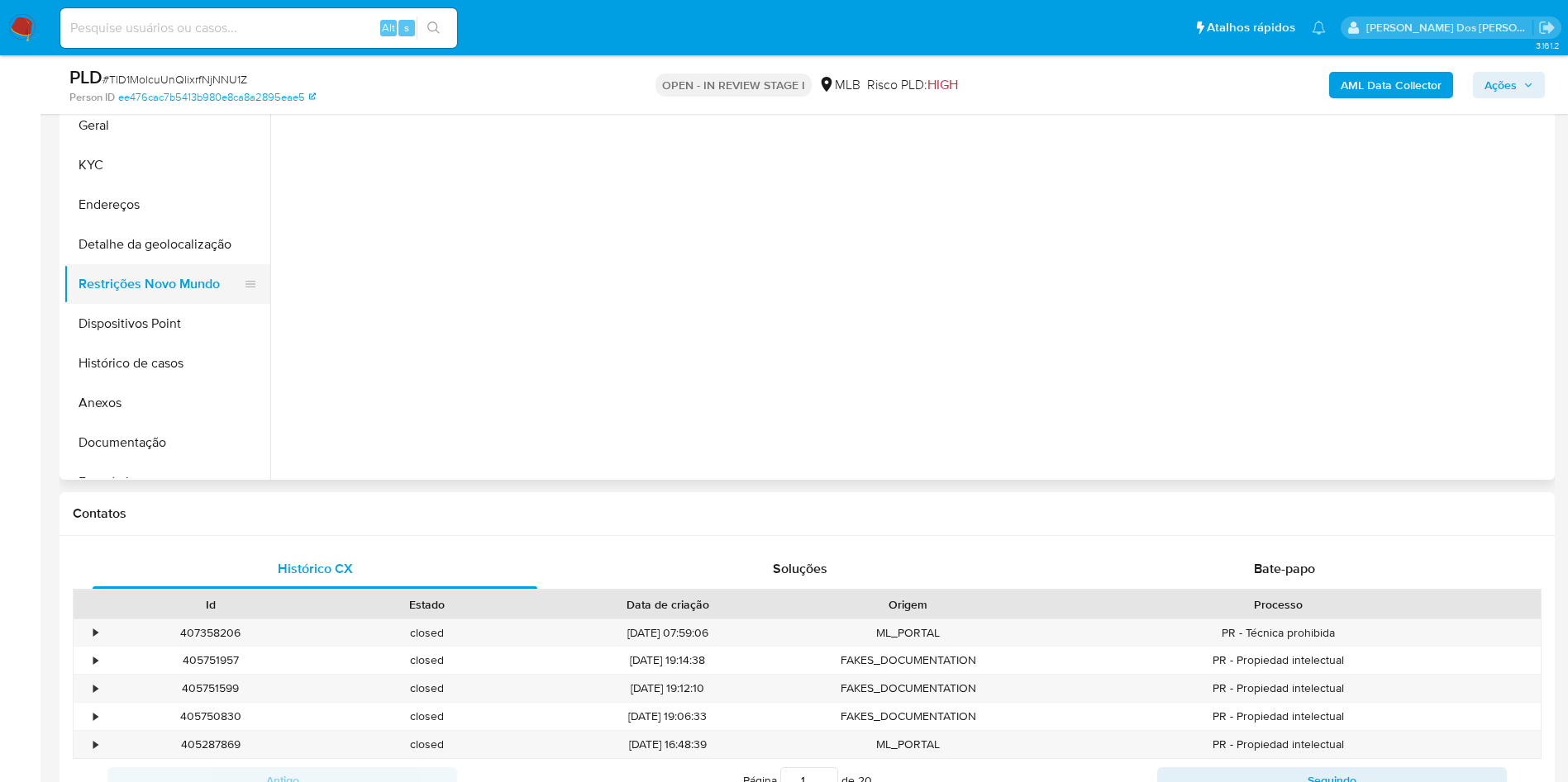
scroll to position [0, 0]
click at [158, 265] on button "Detalhe da geolocalização" at bounding box center [160, 245] width 193 height 40
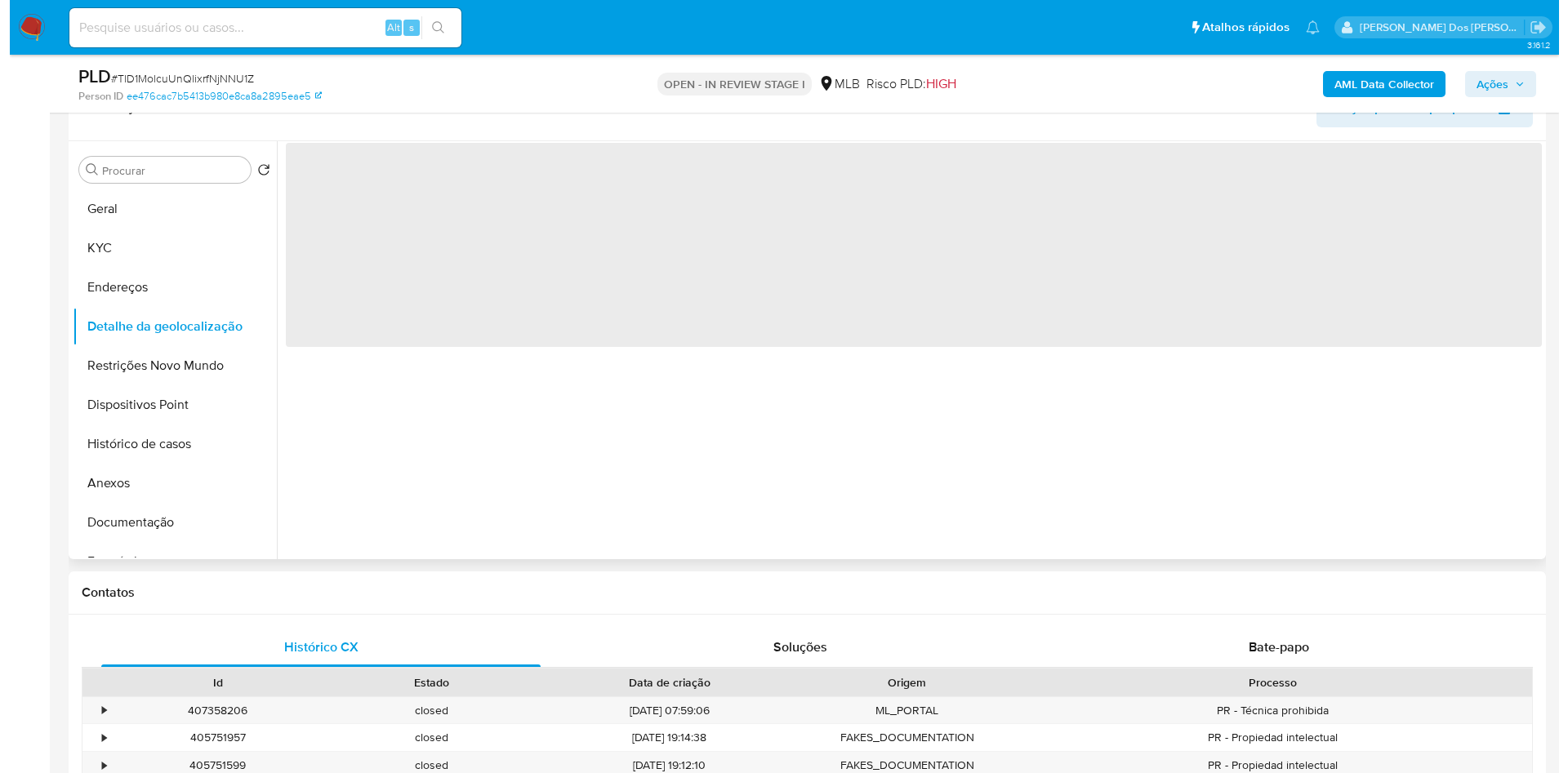
scroll to position [245, 0]
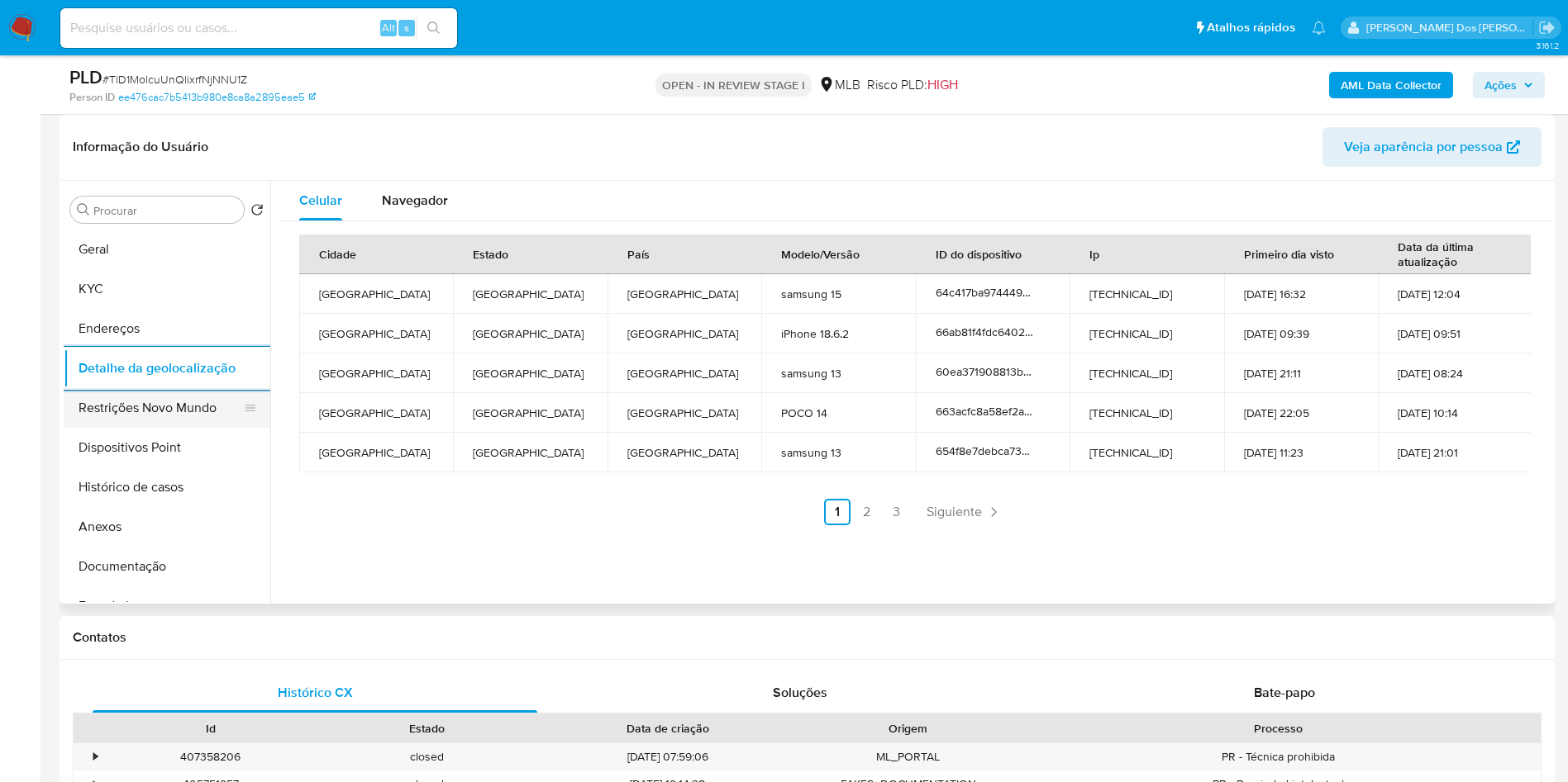
click at [140, 428] on button "Restrições Novo Mundo" at bounding box center [160, 409] width 193 height 40
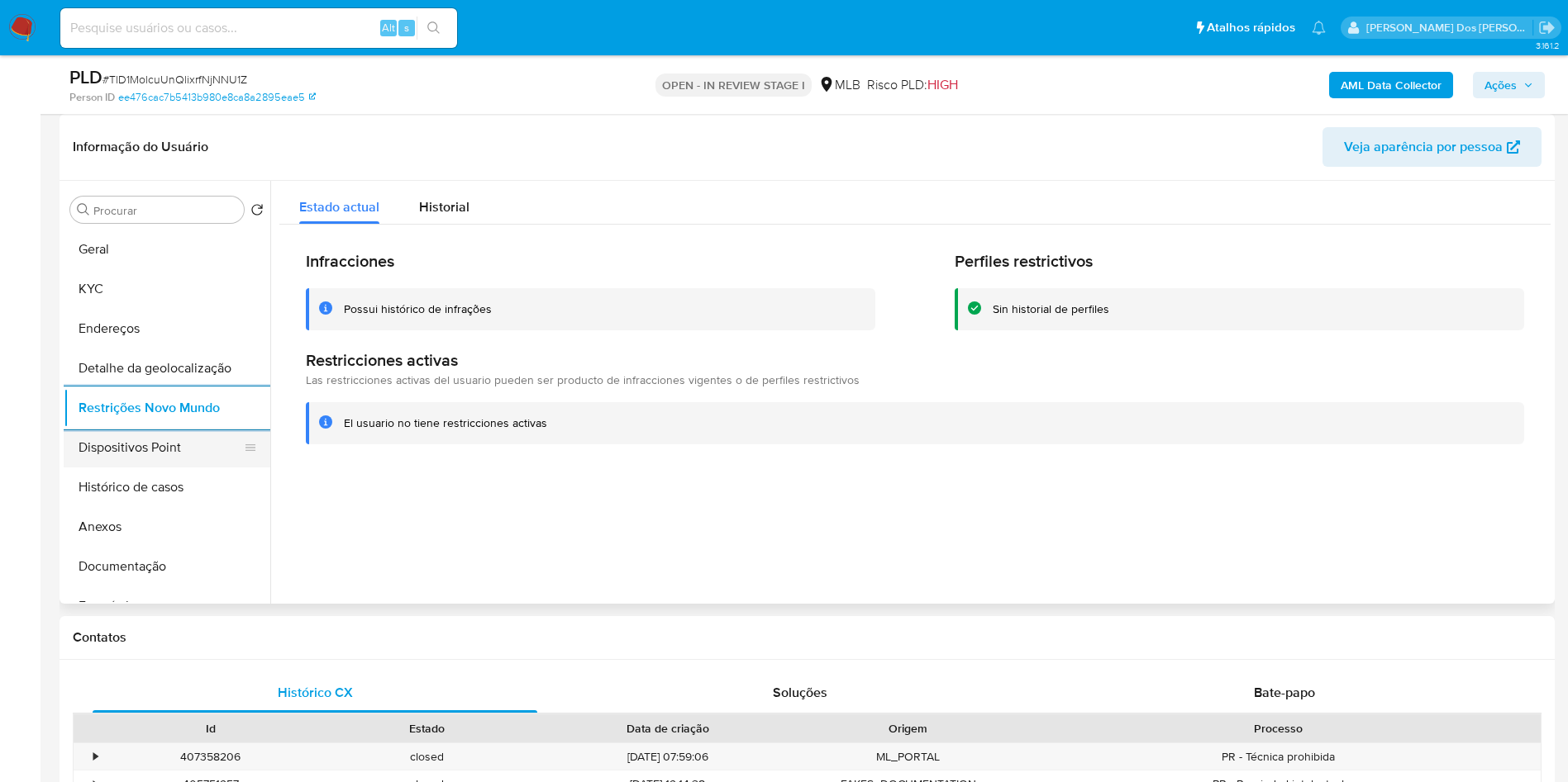
click at [165, 466] on button "Dispositivos Point" at bounding box center [160, 448] width 193 height 40
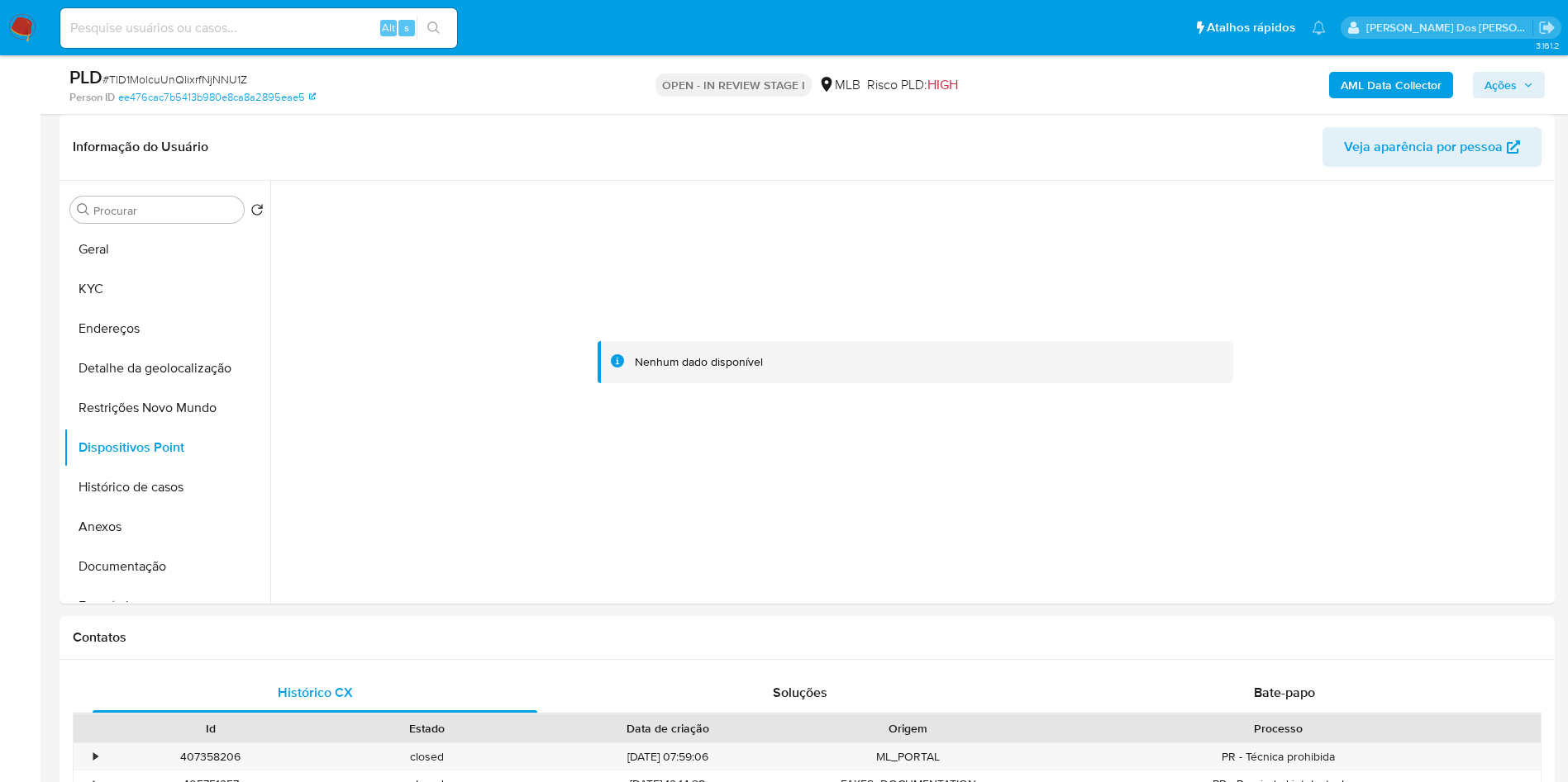
click at [1527, 91] on span "Ações" at bounding box center [1508, 85] width 49 height 23
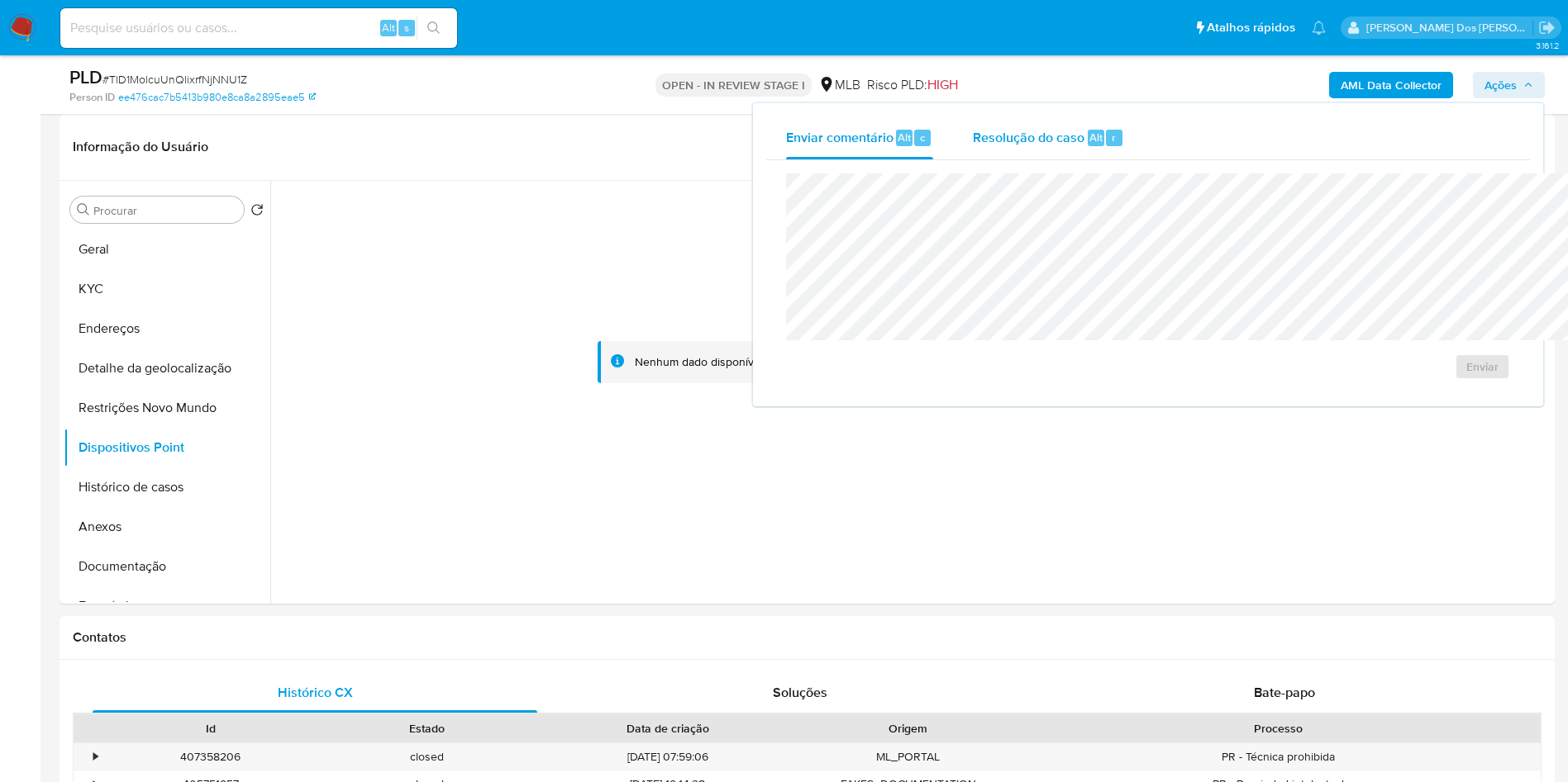
click at [1089, 130] on span "Alt" at bounding box center [1096, 137] width 13 height 15
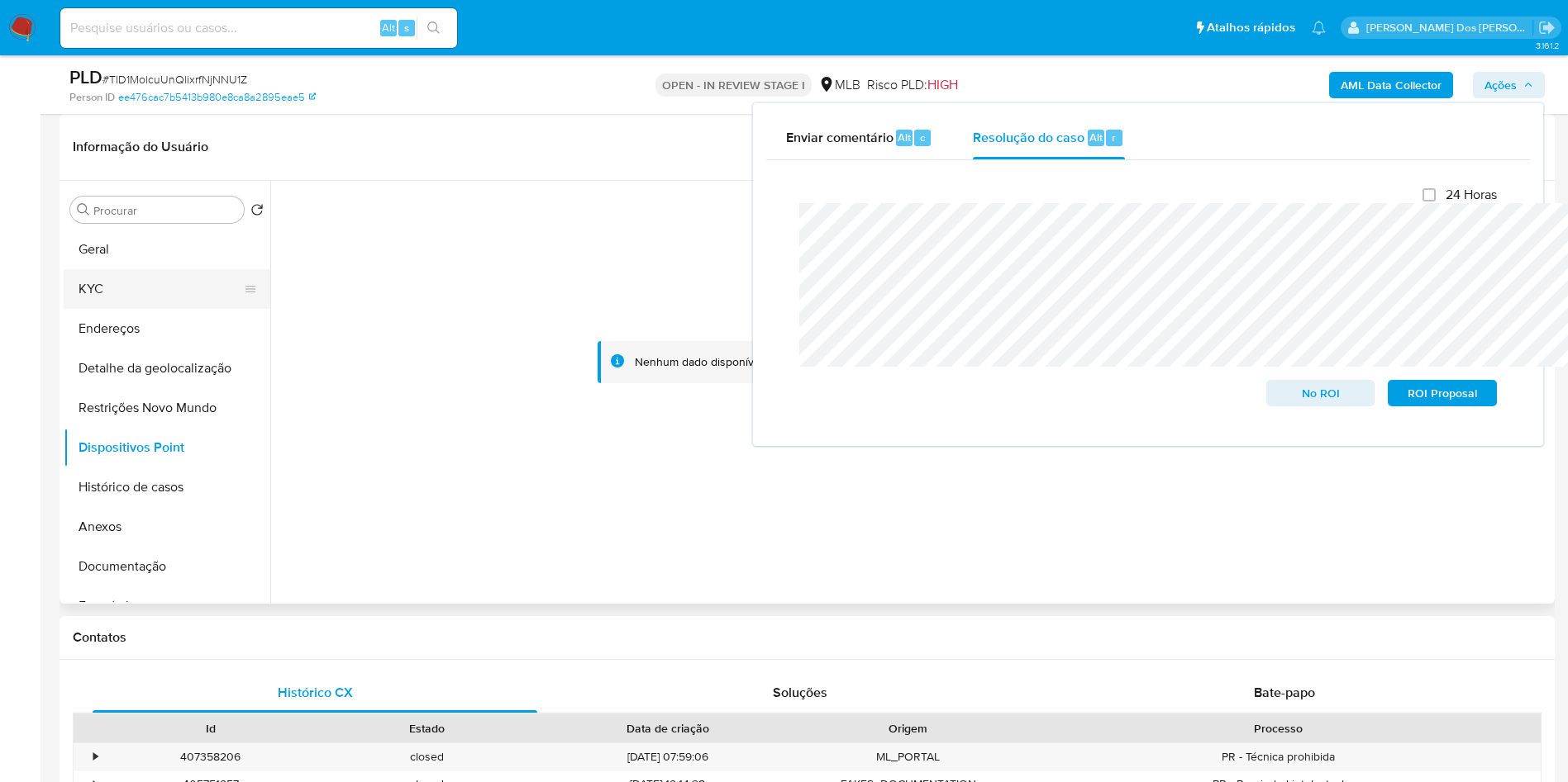
click at [118, 309] on button "KYC" at bounding box center [160, 290] width 193 height 40
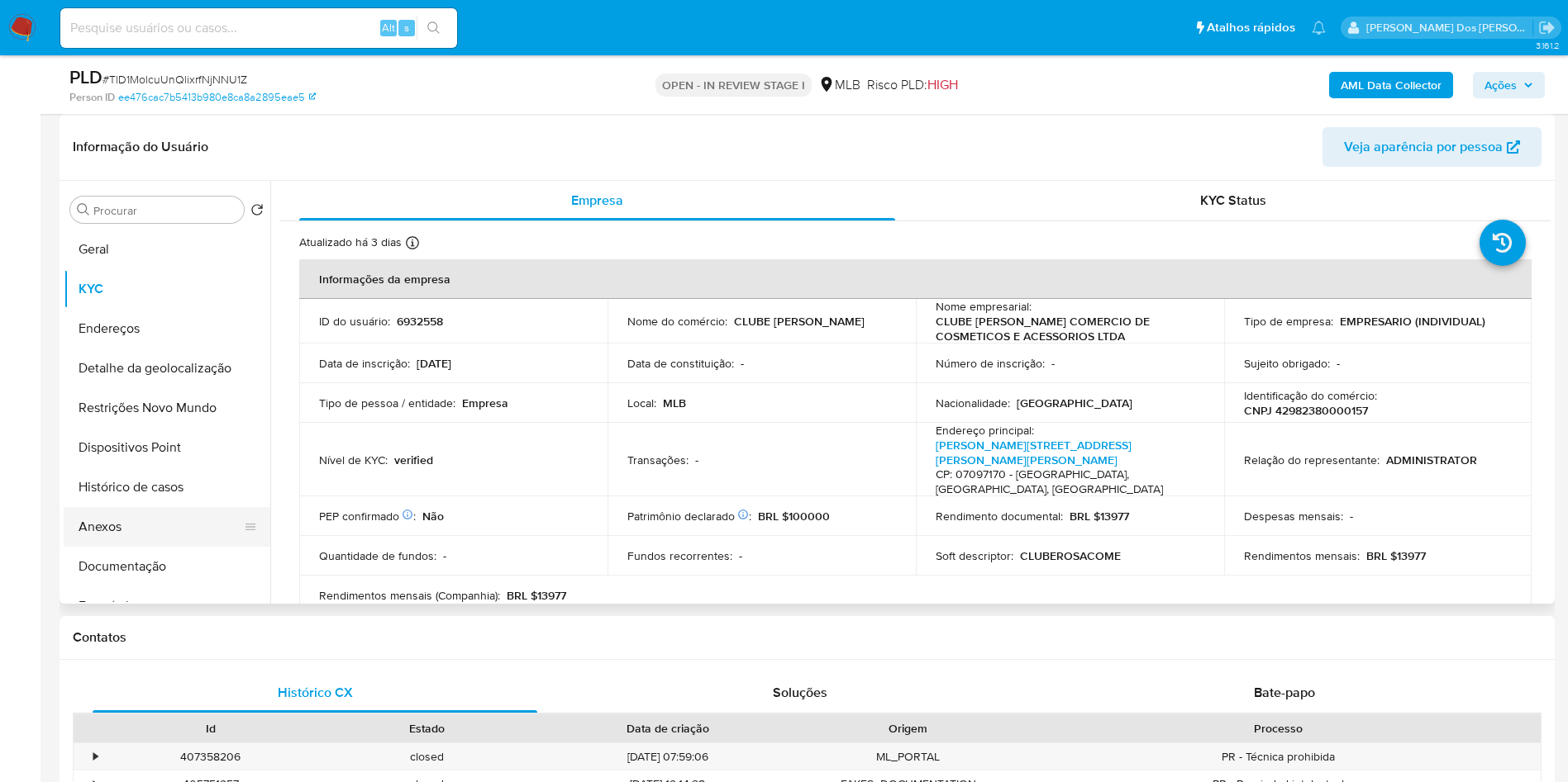
click at [126, 547] on button "Anexos" at bounding box center [160, 528] width 193 height 40
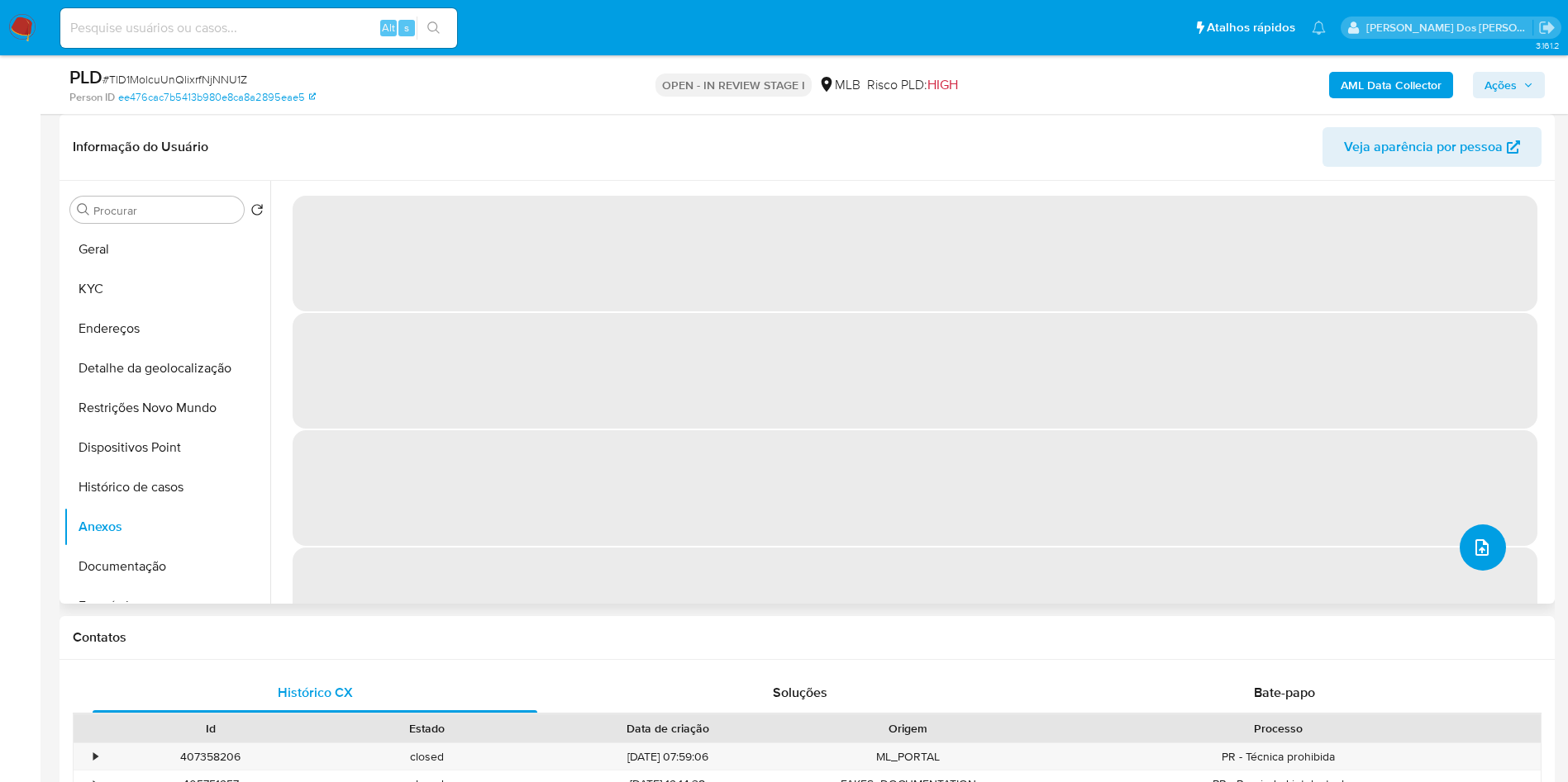
click at [1472, 558] on icon "upload-file" at bounding box center [1481, 548] width 20 height 20
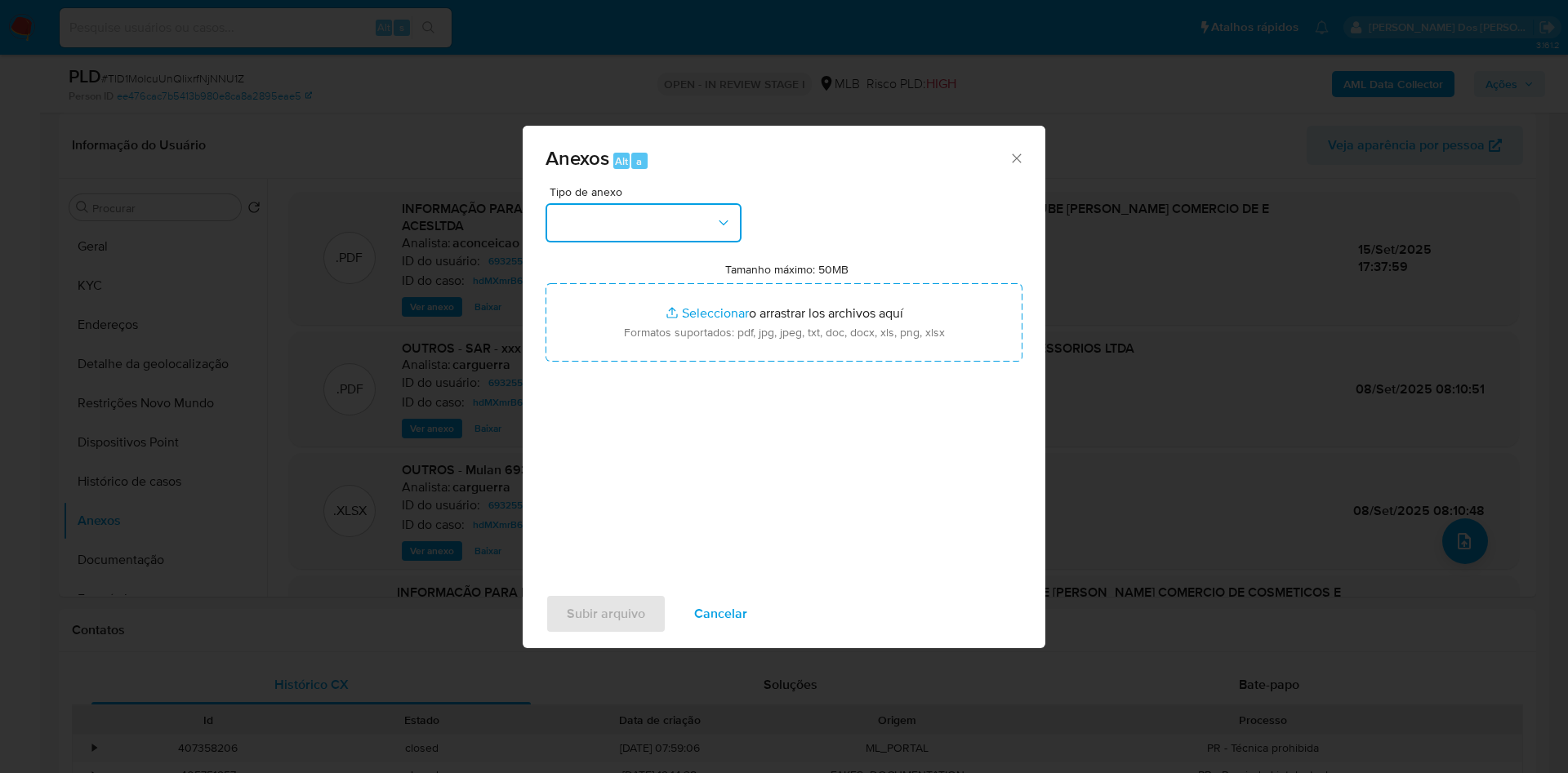
click at [545, 203] on button "button" at bounding box center [643, 223] width 196 height 40
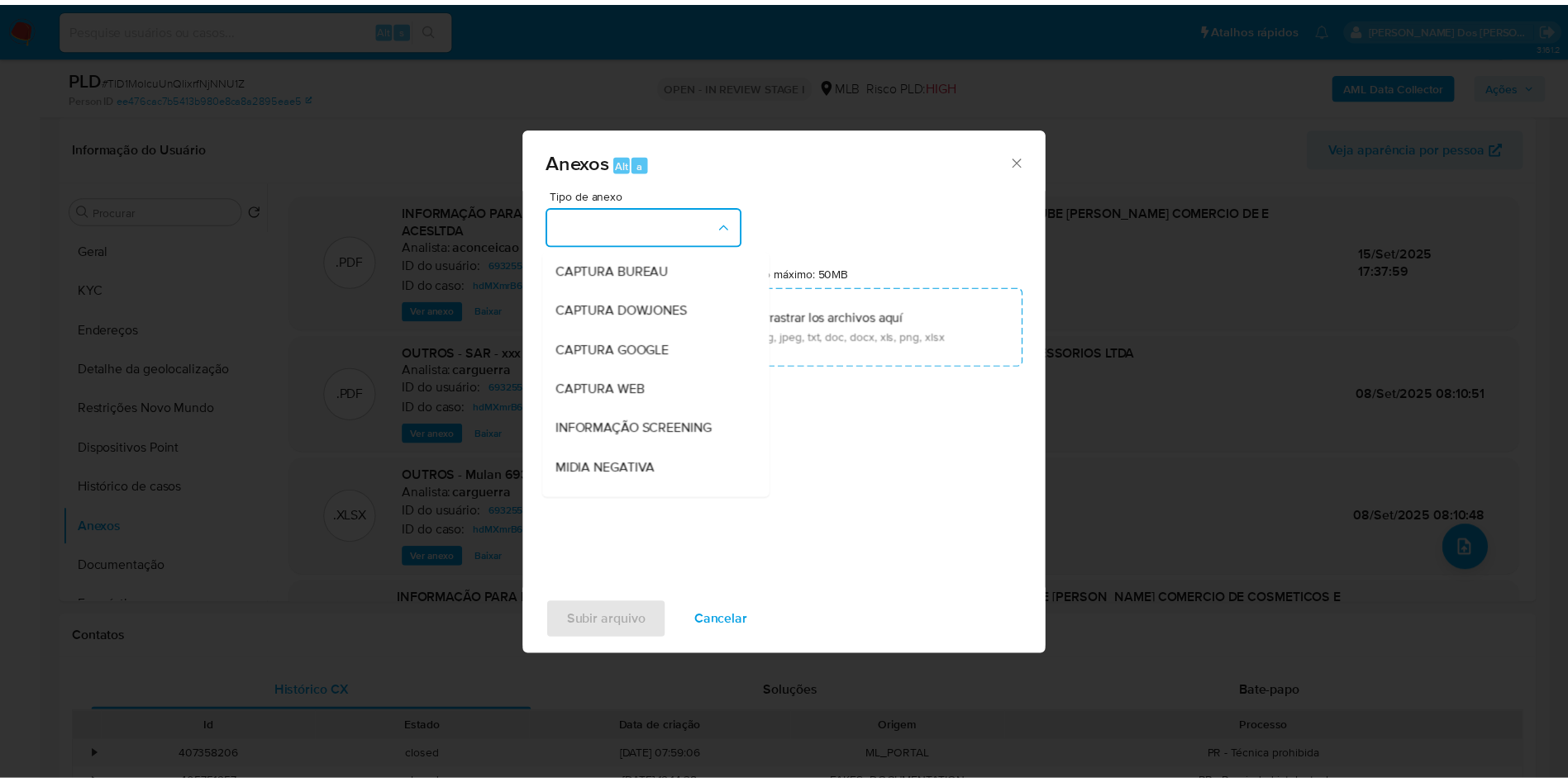
scroll to position [221, 0]
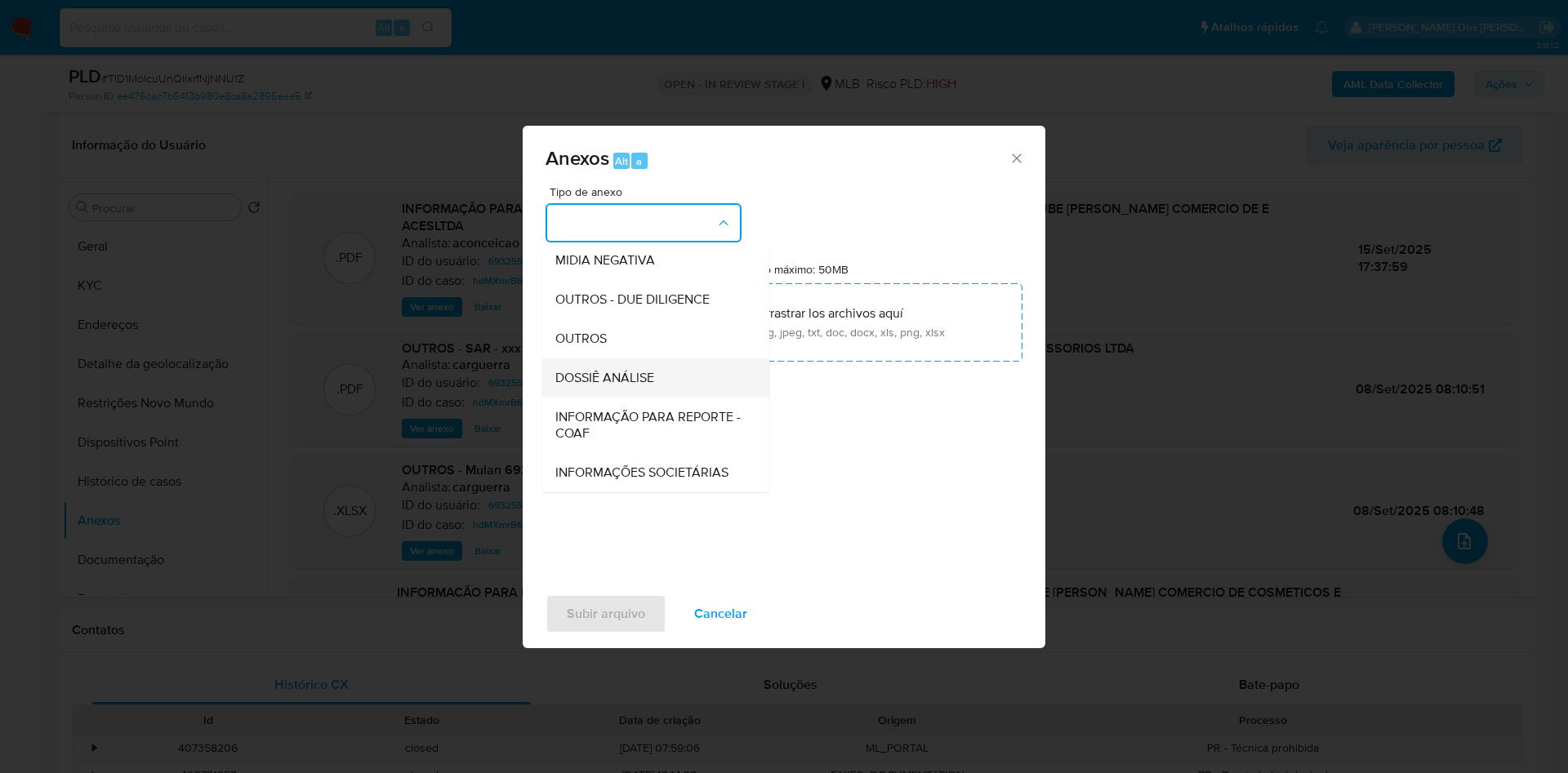
click at [578, 370] on span "DOSSIÊ ANÁLISE" at bounding box center [605, 378] width 99 height 16
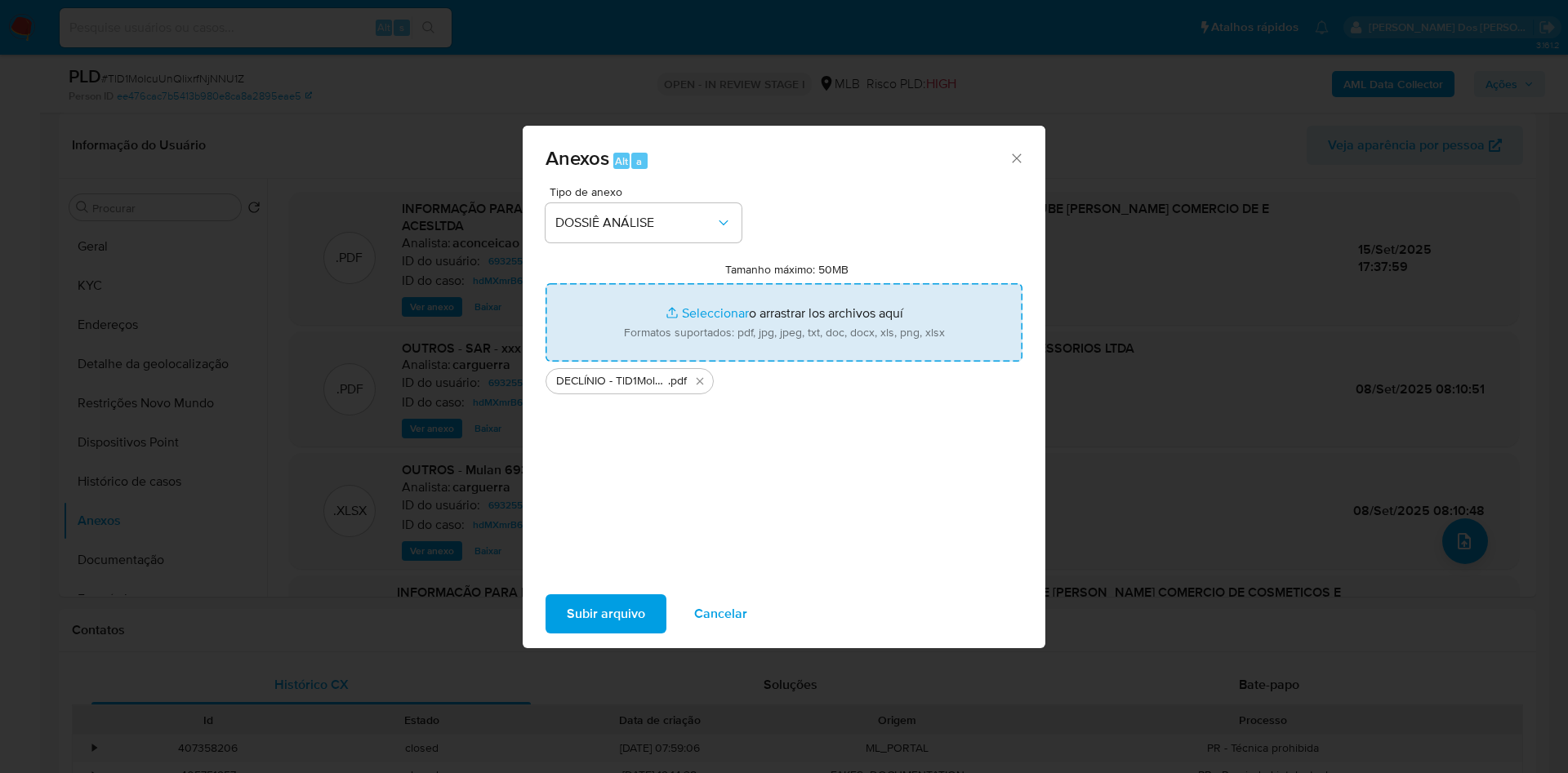
type input "C:\fakepath\Mulan 6932558_2025_09_29_15_51_01.xlsx"
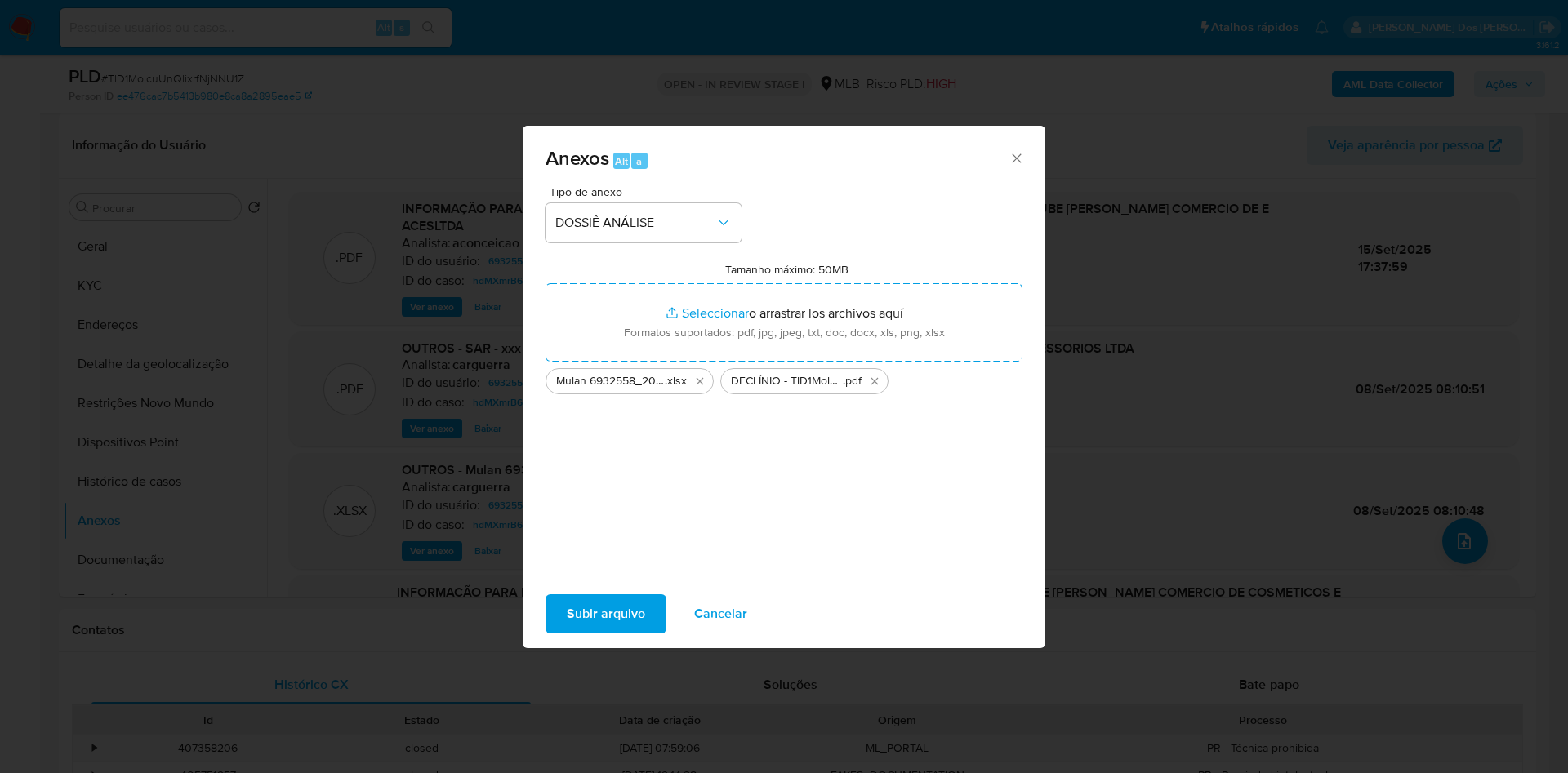
click at [567, 613] on span "Subir arquivo" at bounding box center [606, 614] width 78 height 36
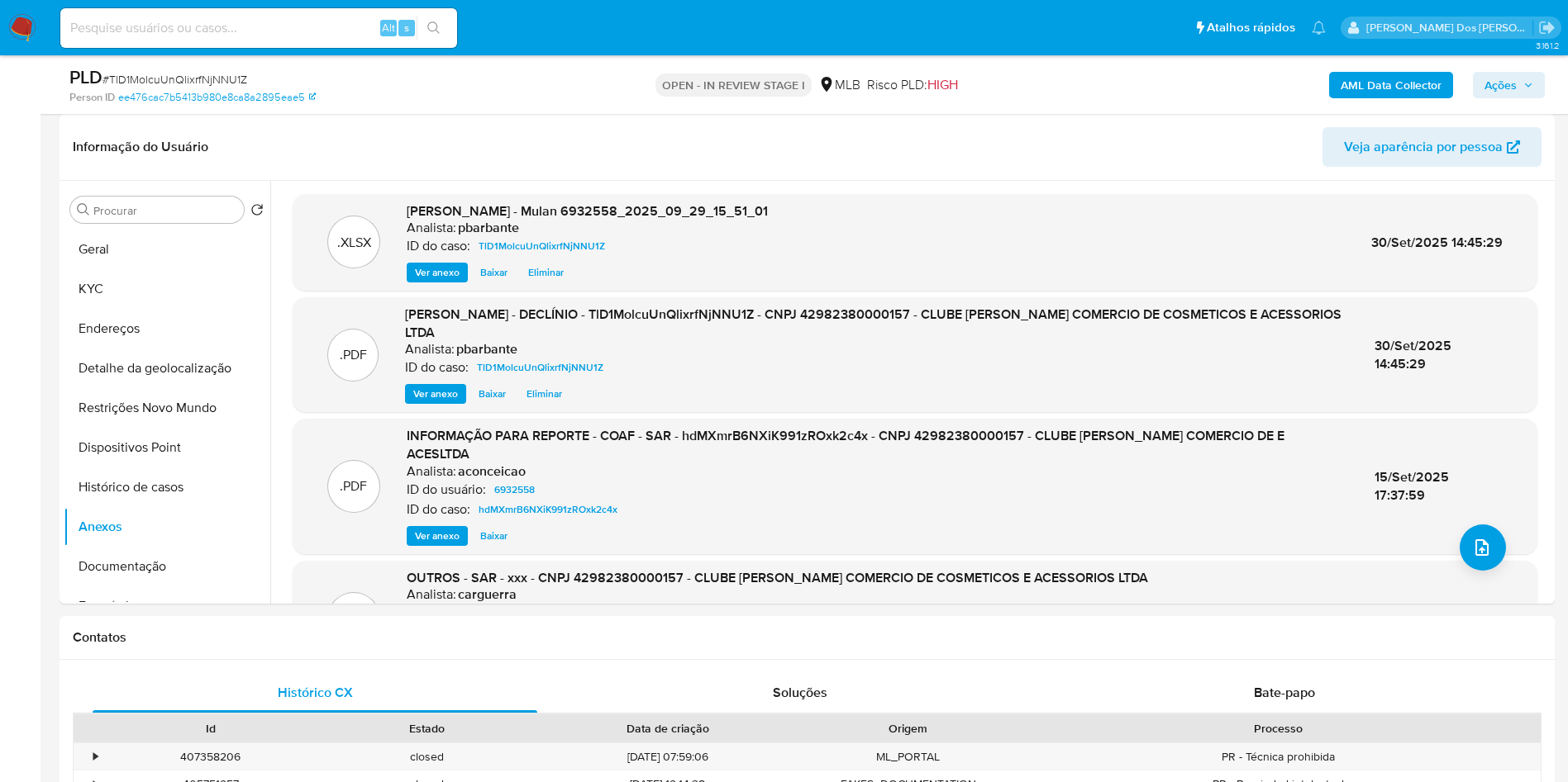
click at [1487, 79] on span "Ações" at bounding box center [1500, 85] width 32 height 27
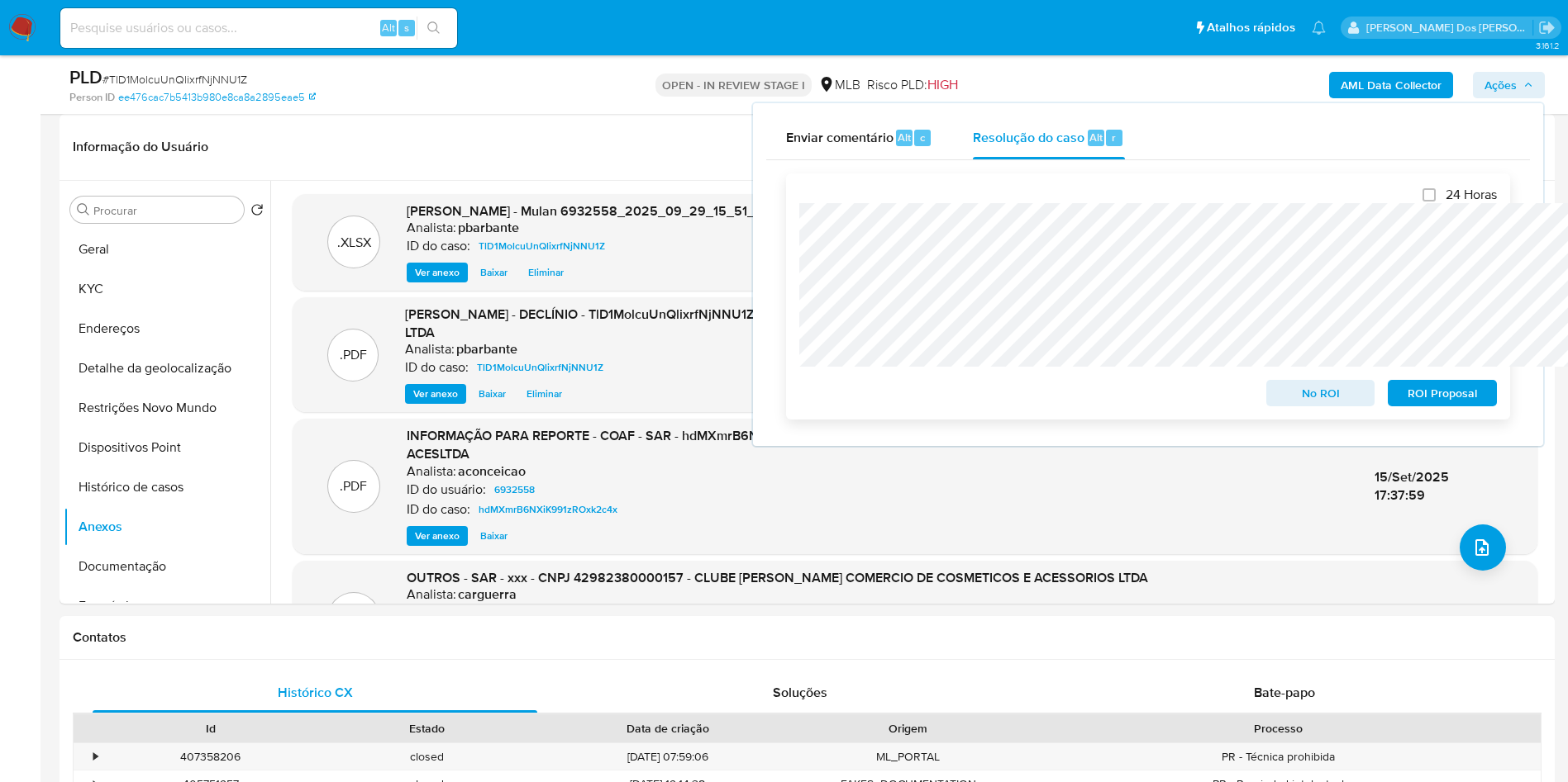
click at [1309, 398] on span "No ROI" at bounding box center [1320, 393] width 86 height 23
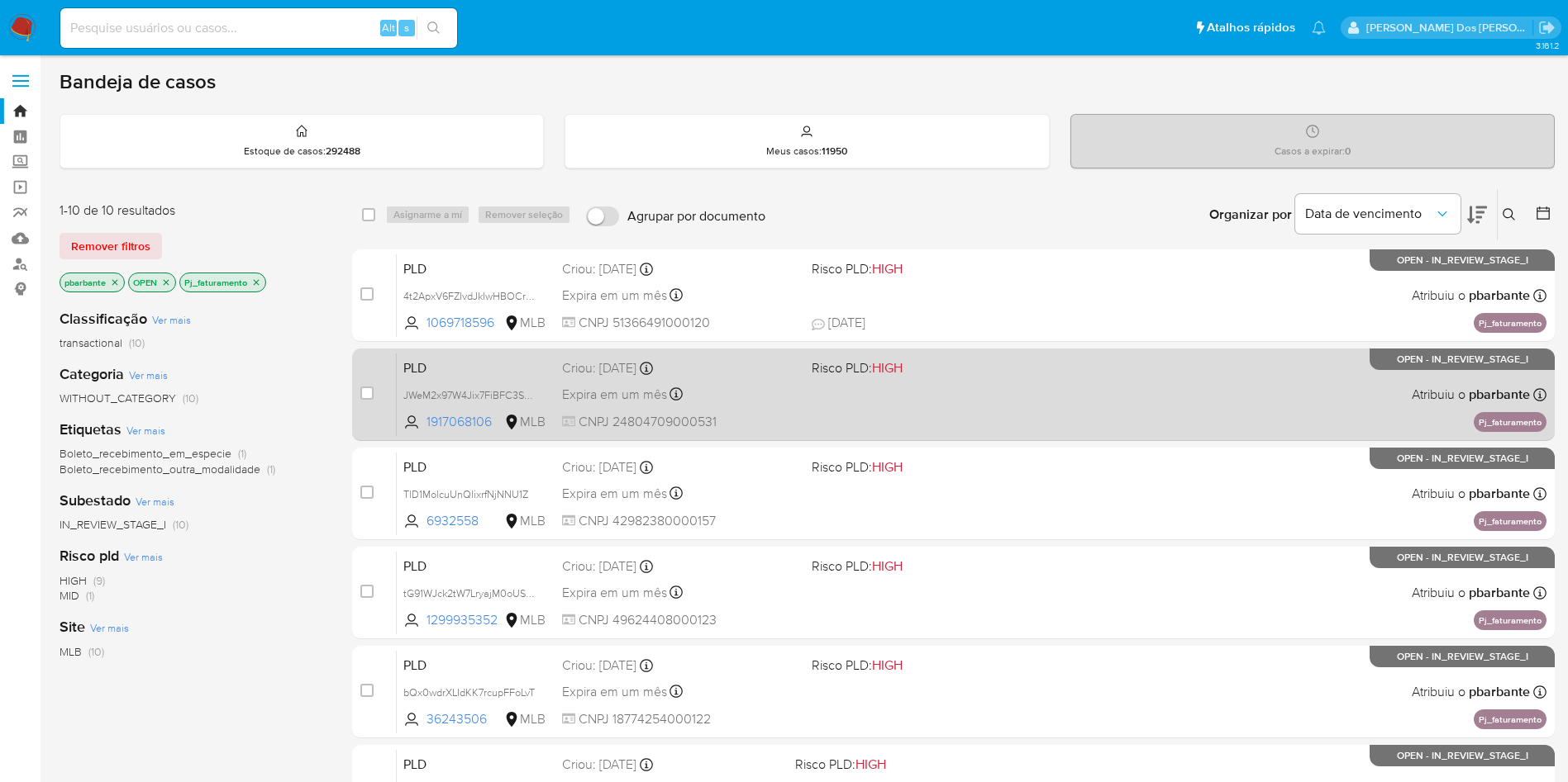
click at [980, 396] on span at bounding box center [930, 393] width 236 height 3
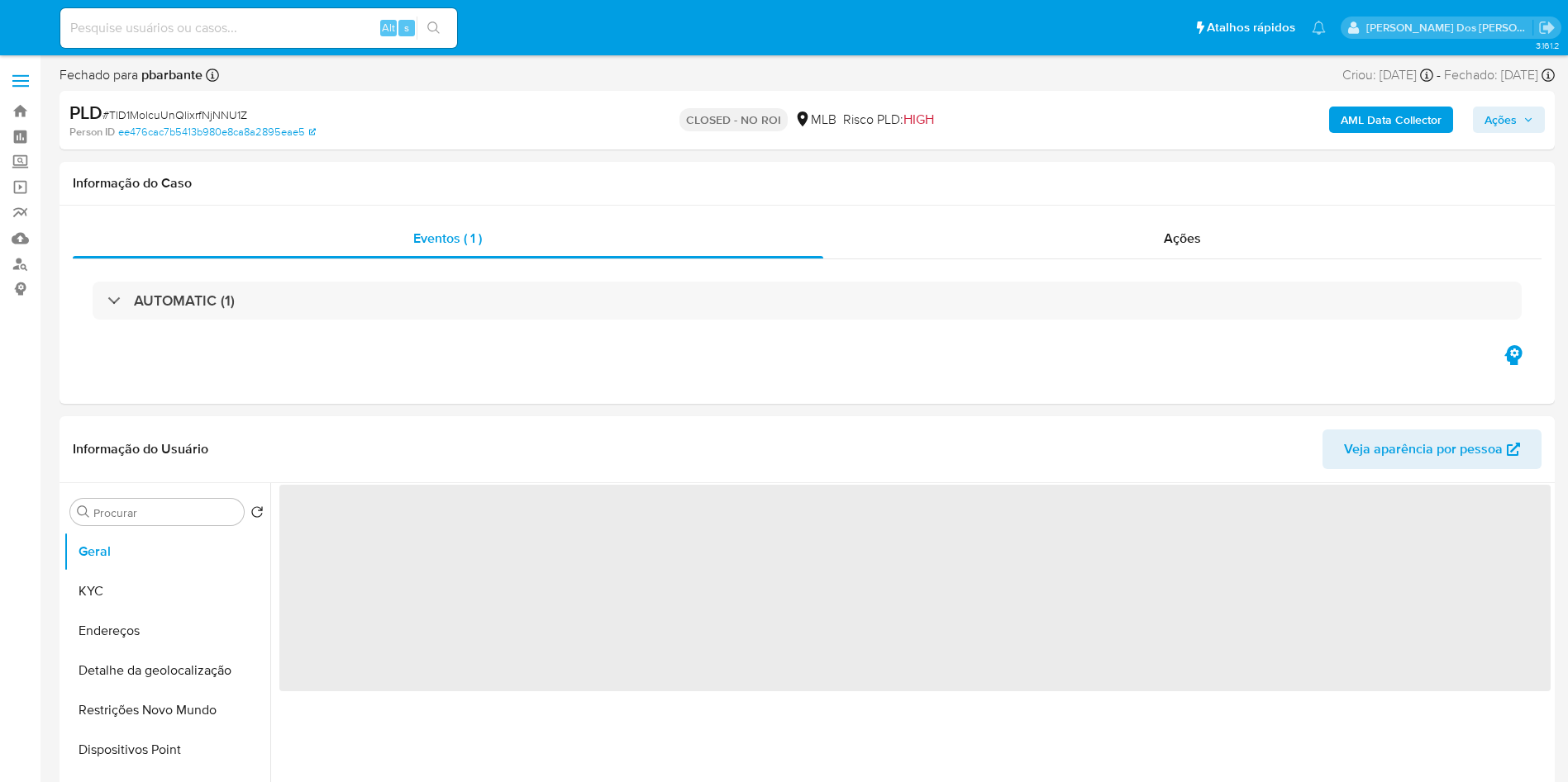
select select "10"
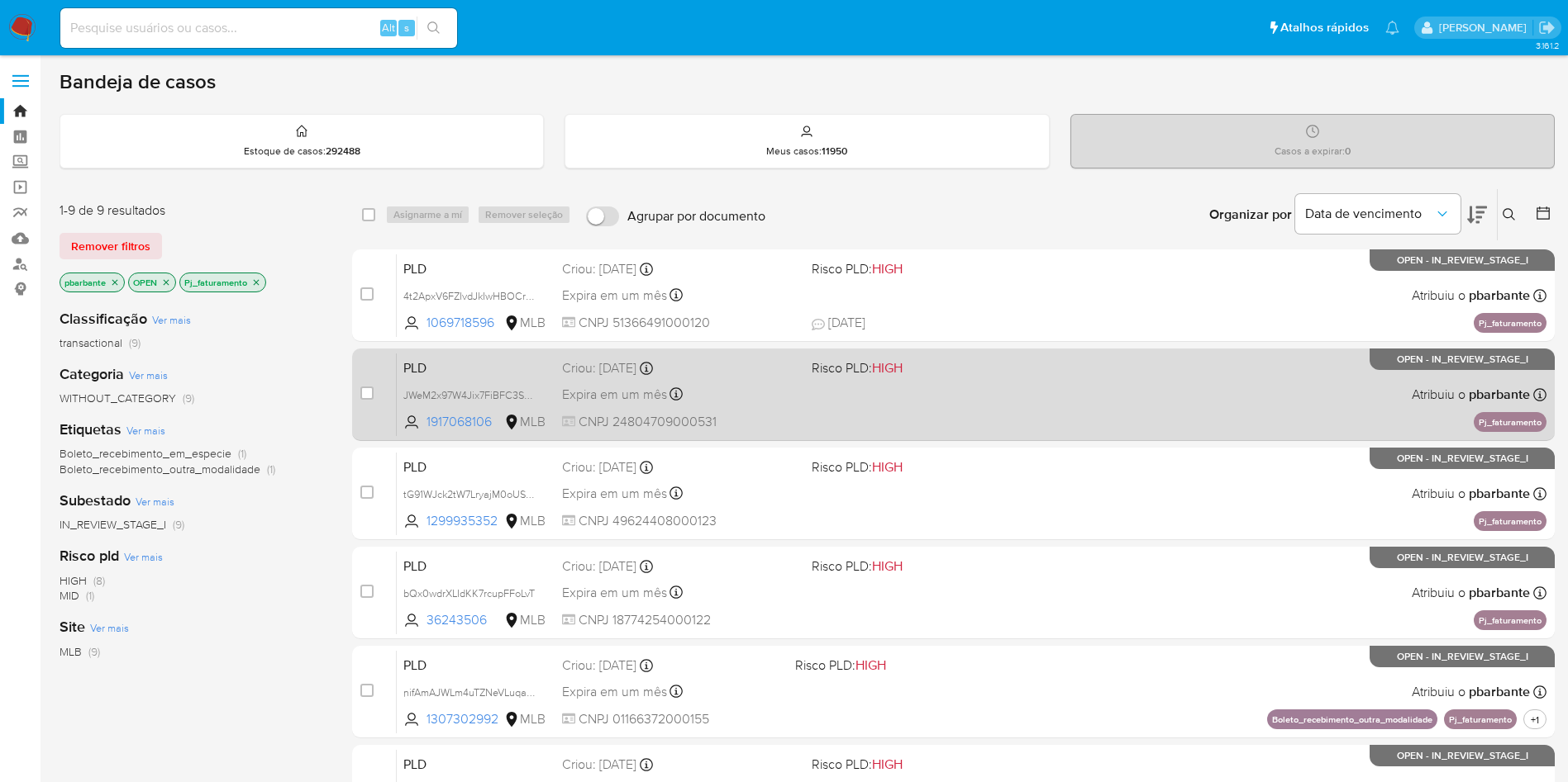
click at [982, 377] on span "Risco PLD: HIGH" at bounding box center [930, 367] width 236 height 22
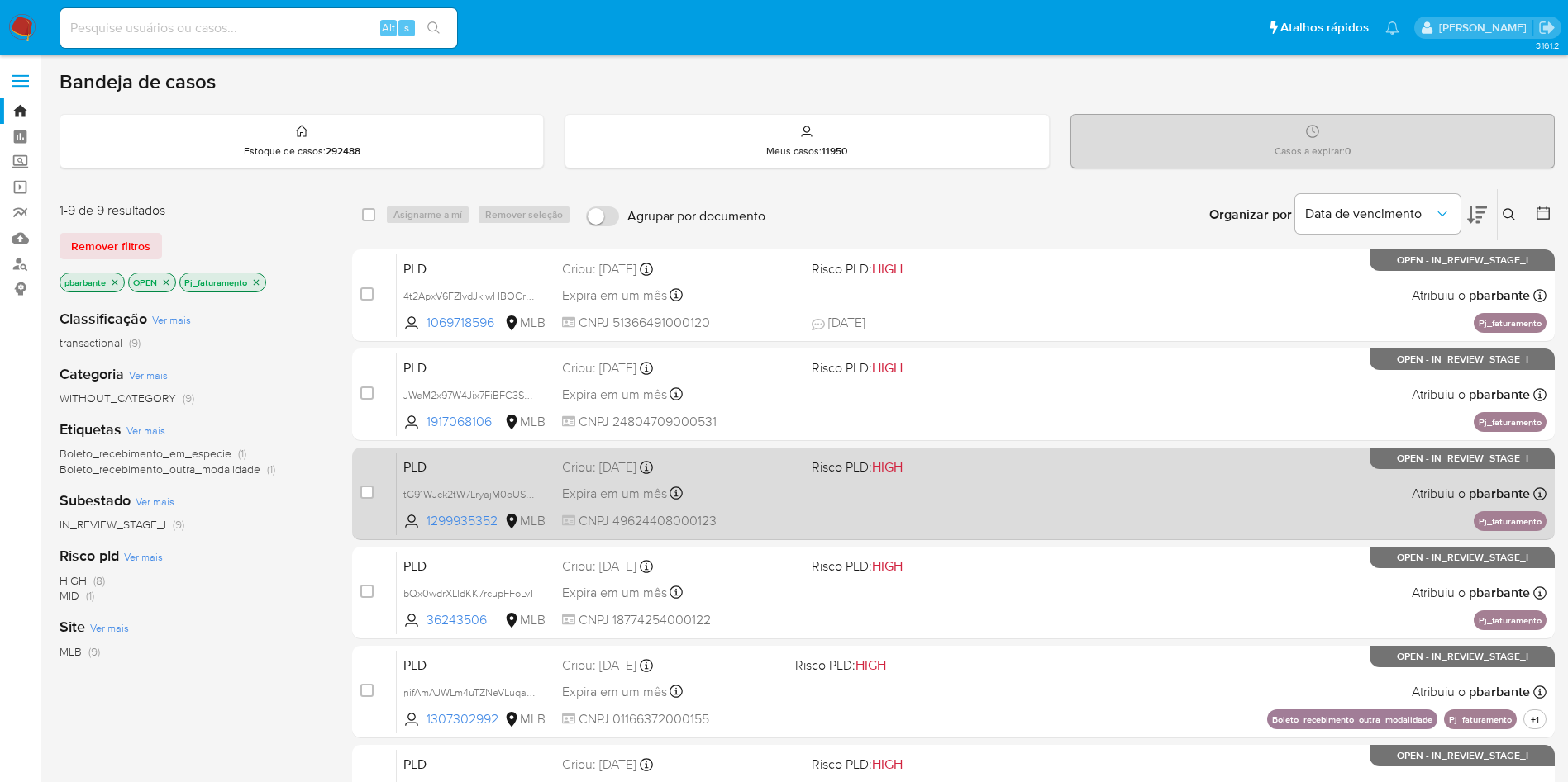
click at [1022, 515] on div "PLD tG91WJck2tW7LryajM0oUS9u 1299935352 MLB Risco PLD: HIGH Criou: 12/09/2025 C…" at bounding box center [971, 493] width 1150 height 84
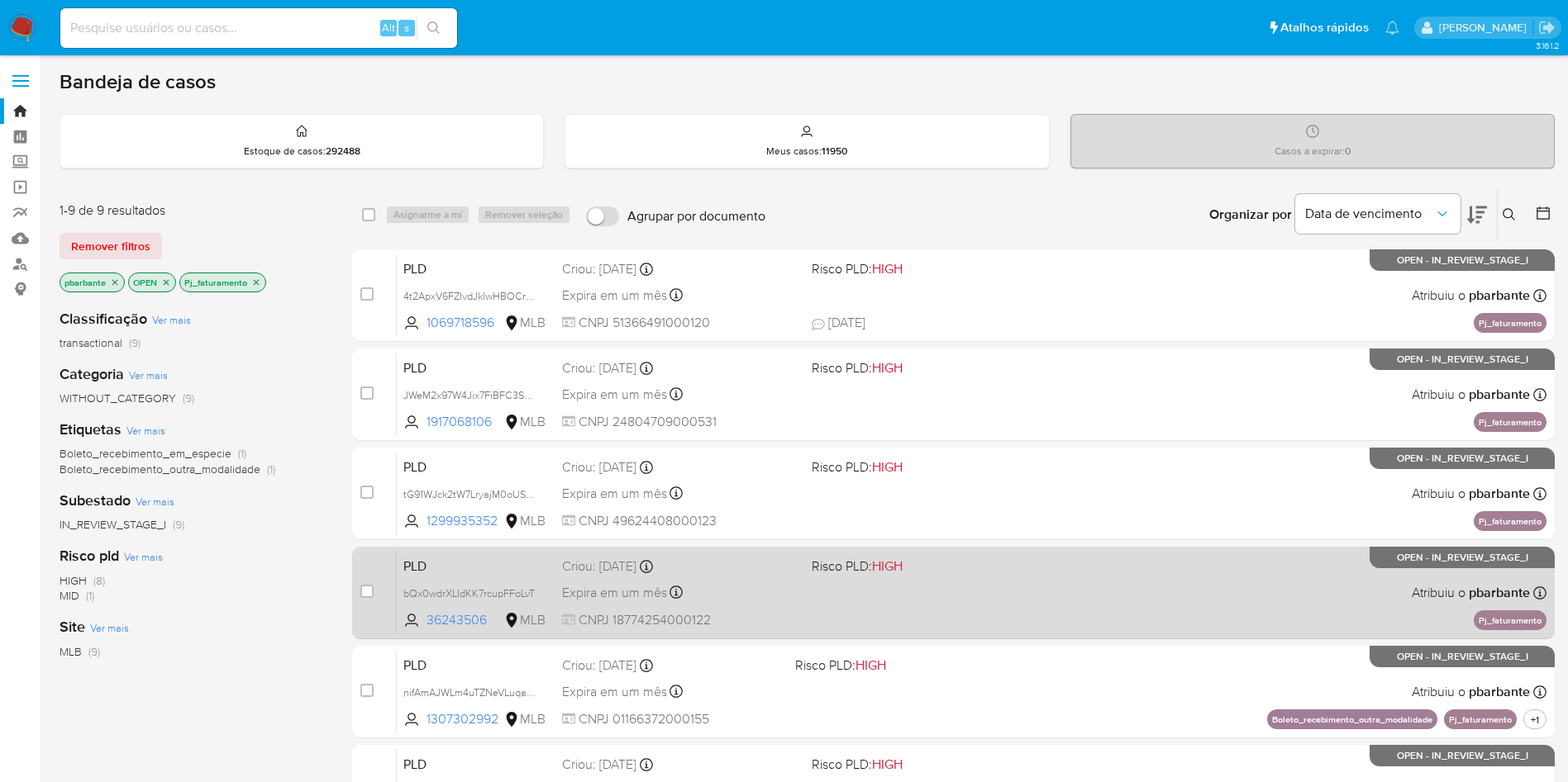
click at [1050, 632] on div "PLD bQx0wdrXLIdKK7rcupFFoLvT 36243506 MLB Risco PLD: HIGH Criou: 12/09/2025 Cri…" at bounding box center [971, 593] width 1150 height 84
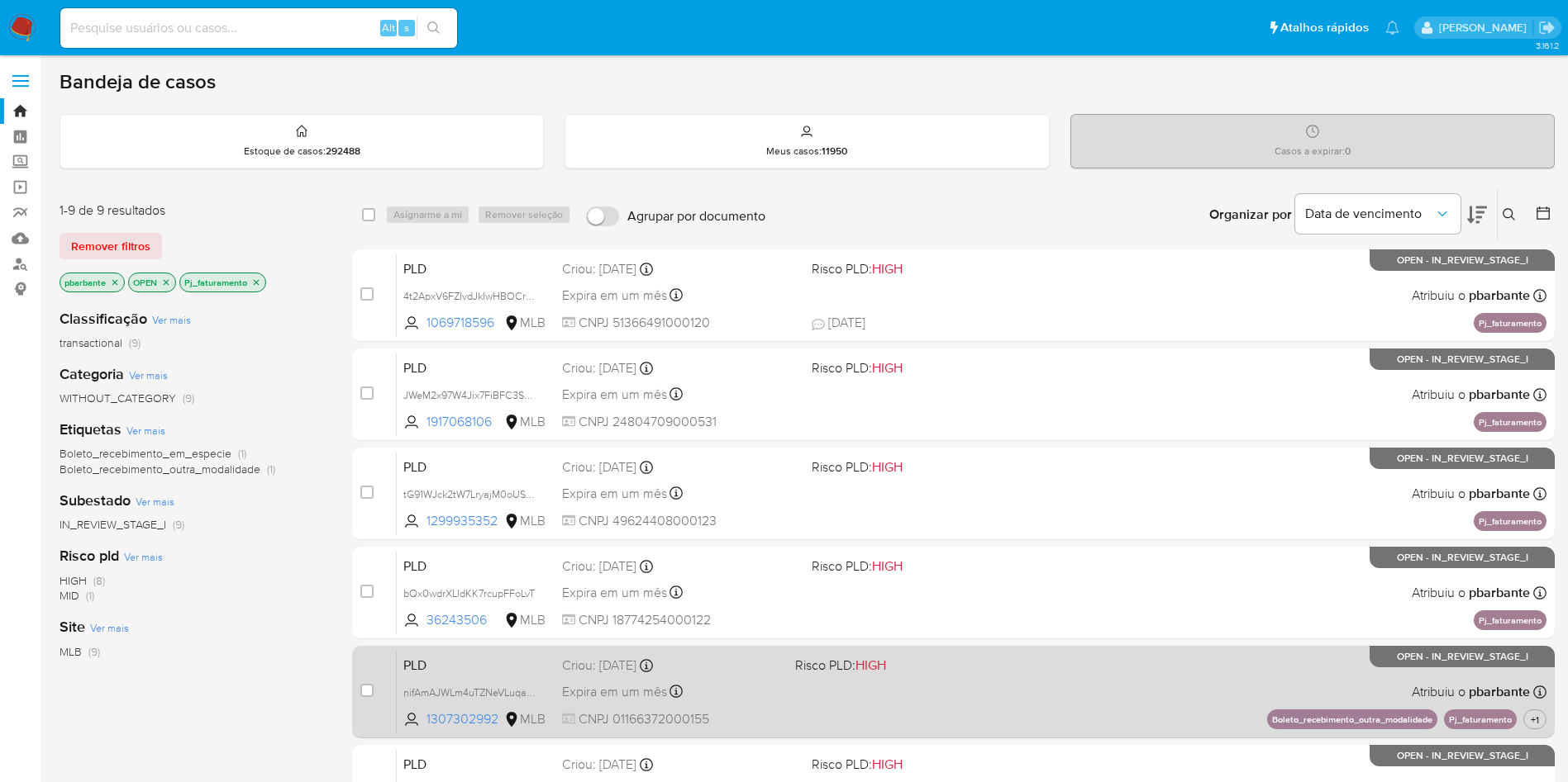
click at [1008, 733] on div "PLD nifAmAJWLm4uTZNeVLuqamGk 1307302992 MLB Risco PLD: HIGH Criou: 12/09/2025 C…" at bounding box center [971, 692] width 1150 height 84
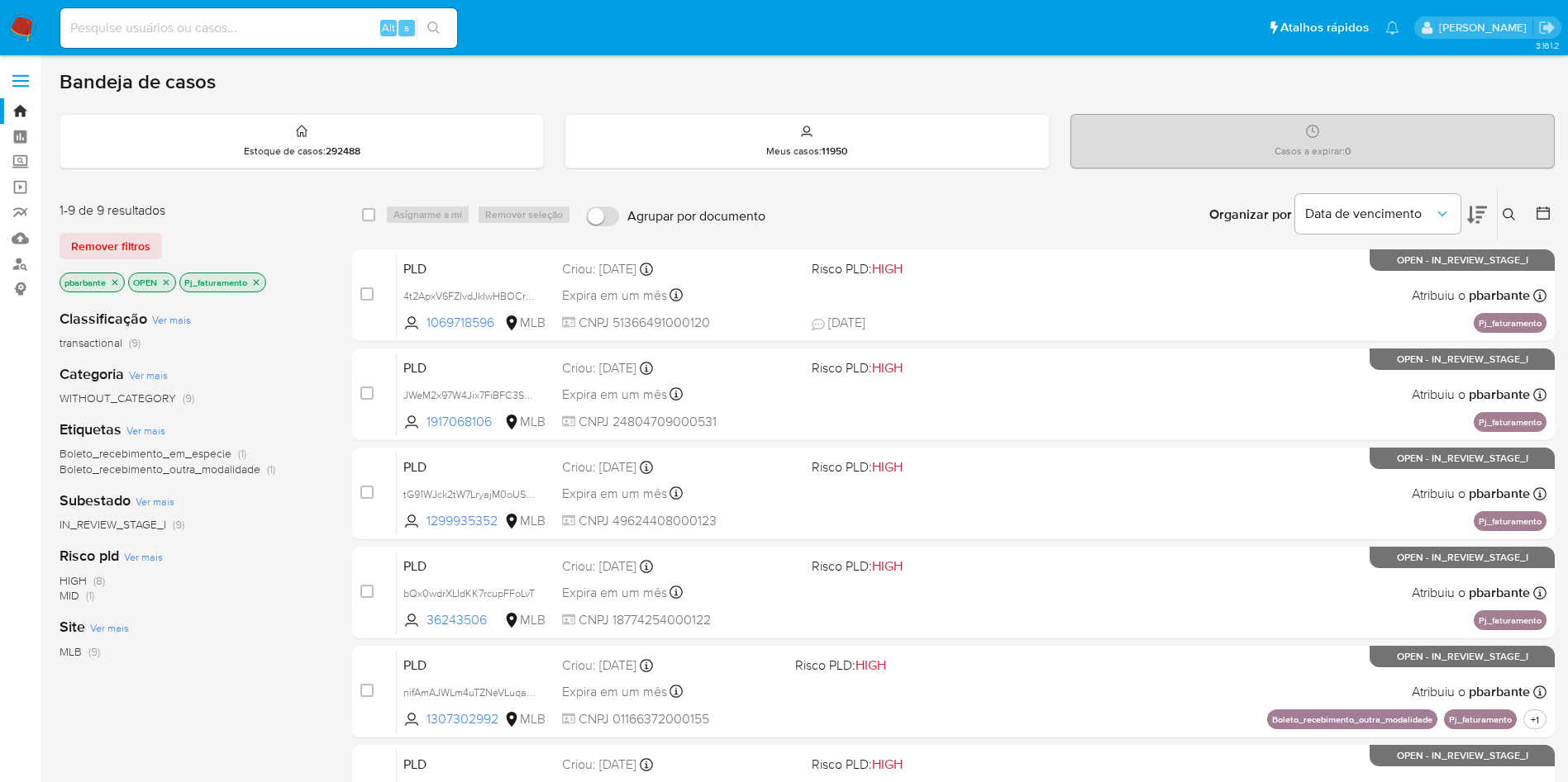
click at [261, 291] on p "Pj_faturamento" at bounding box center [222, 282] width 85 height 18
click at [260, 288] on icon "close-filter" at bounding box center [256, 282] width 10 height 10
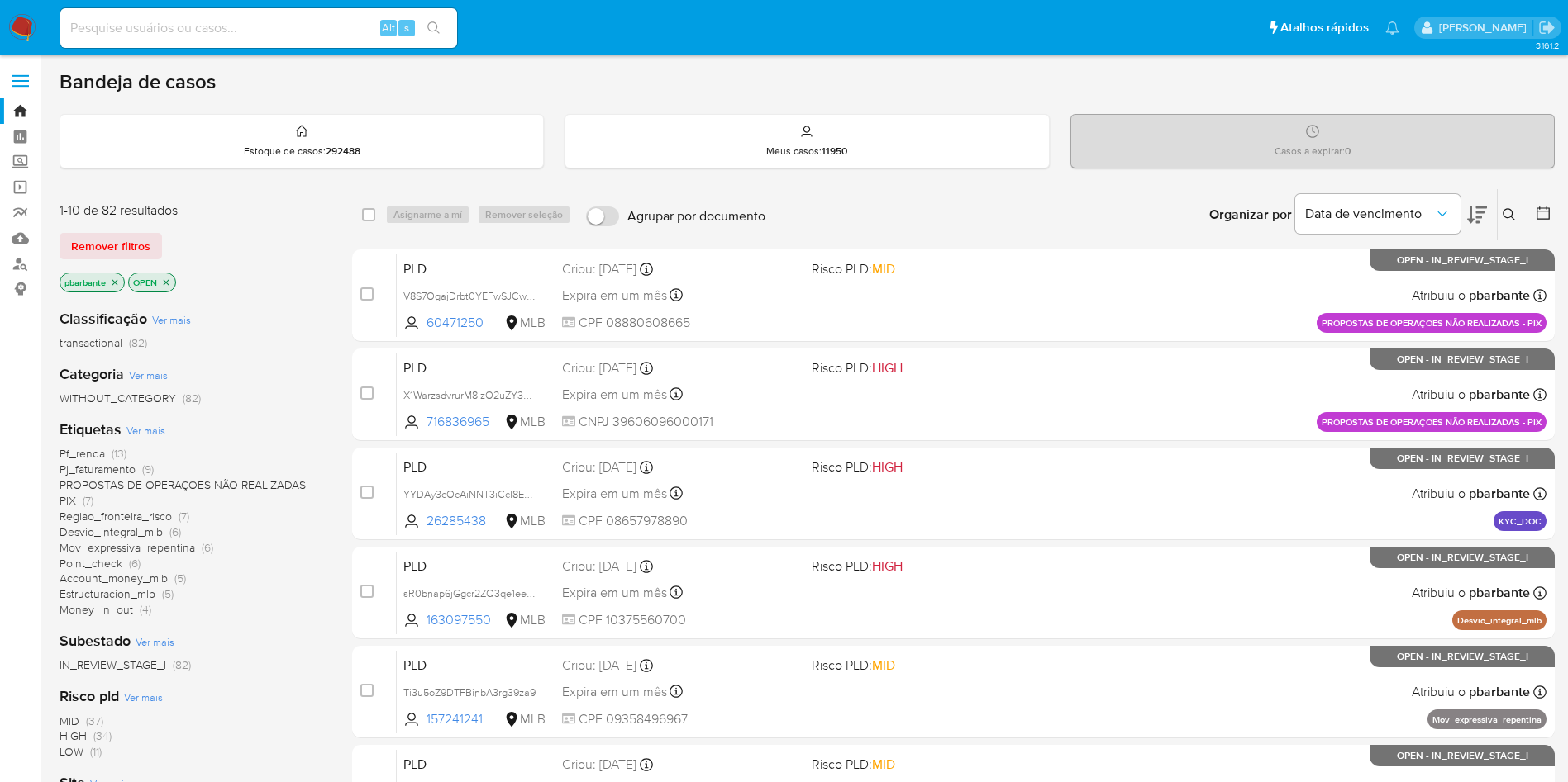
click at [90, 462] on span "Pf_renda" at bounding box center [82, 453] width 46 height 16
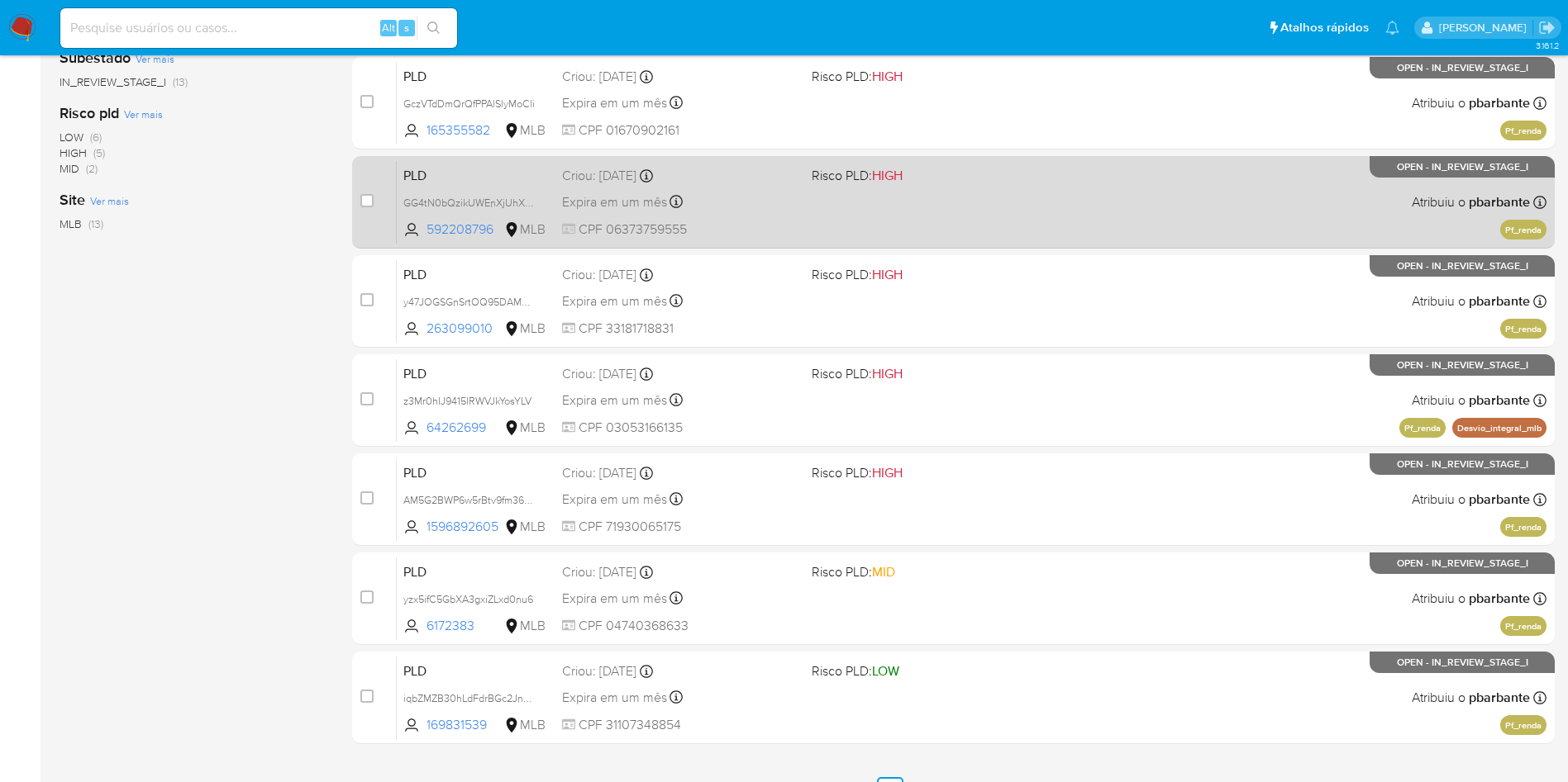
scroll to position [495, 0]
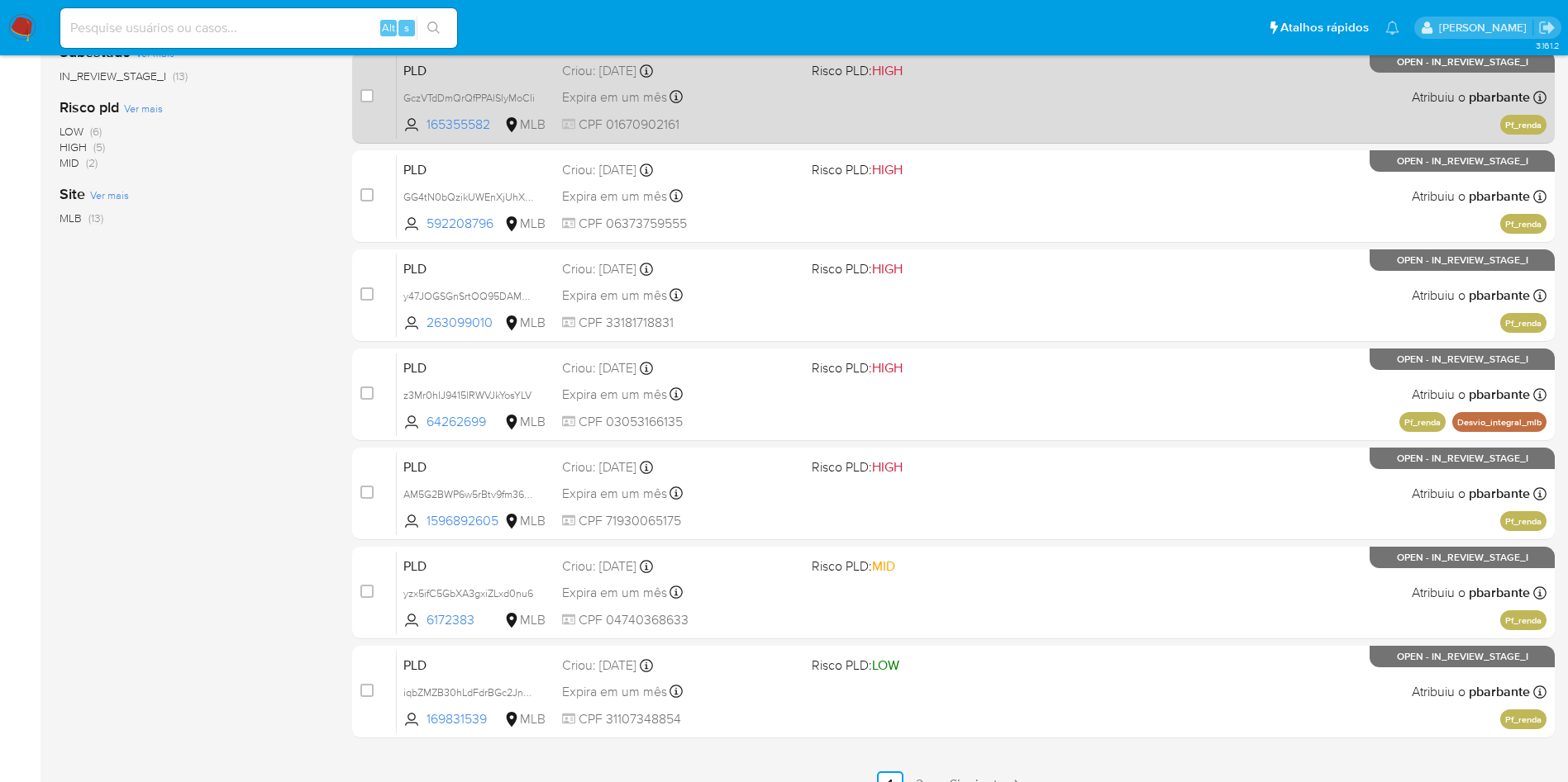
click at [1018, 139] on div "PLD GczVTdDmQrQfPPAlSlyMoCli 165355582 MLB Risco PLD: HIGH Criou: 12/09/2025 Cr…" at bounding box center [971, 97] width 1150 height 84
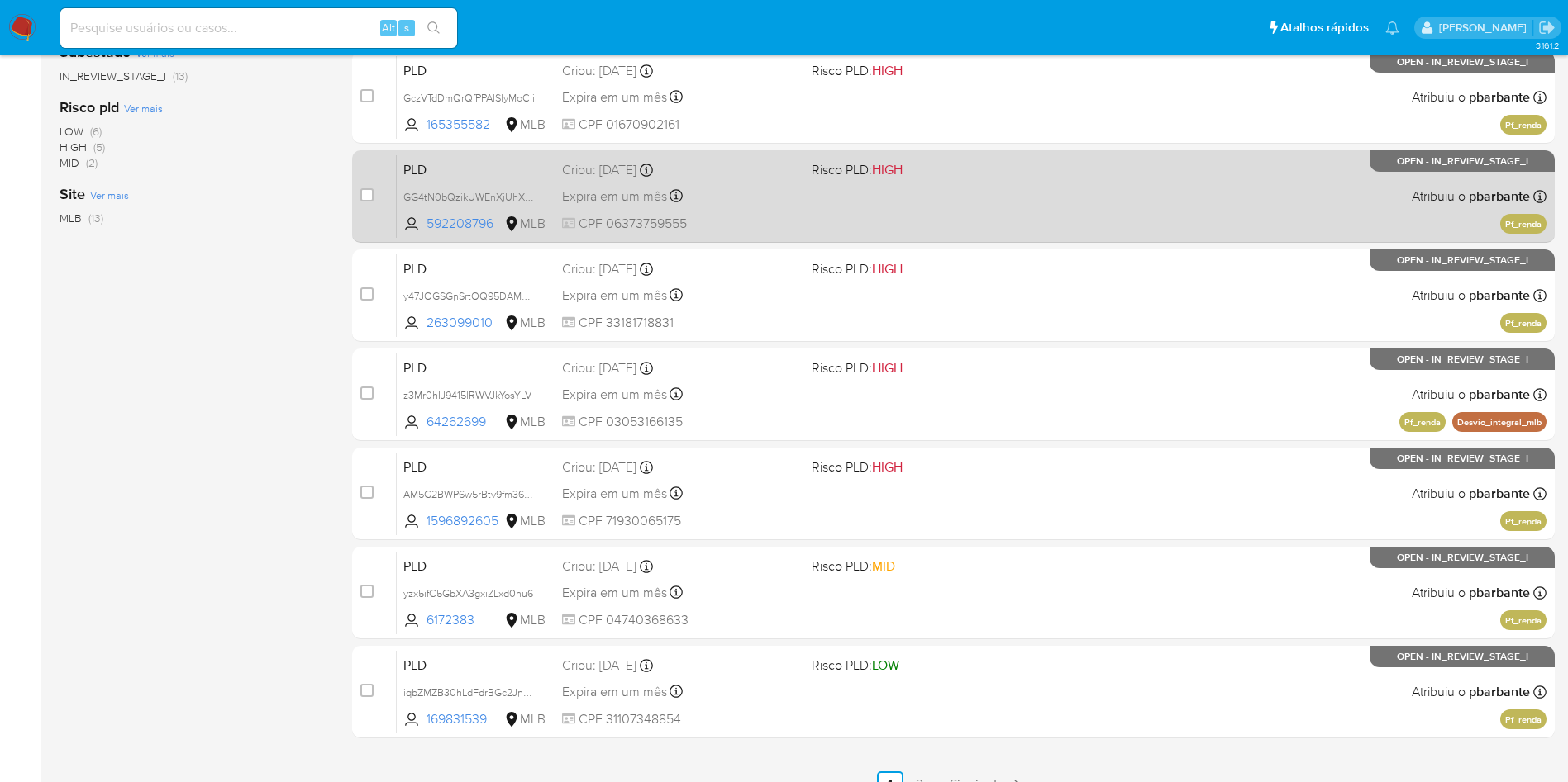
click at [1003, 238] on div "PLD GG4tN0bQzikUWEnXjUhXeLG7 592208796 MLB Risco PLD: HIGH Criou: 12/09/2025 Cr…" at bounding box center [971, 196] width 1150 height 84
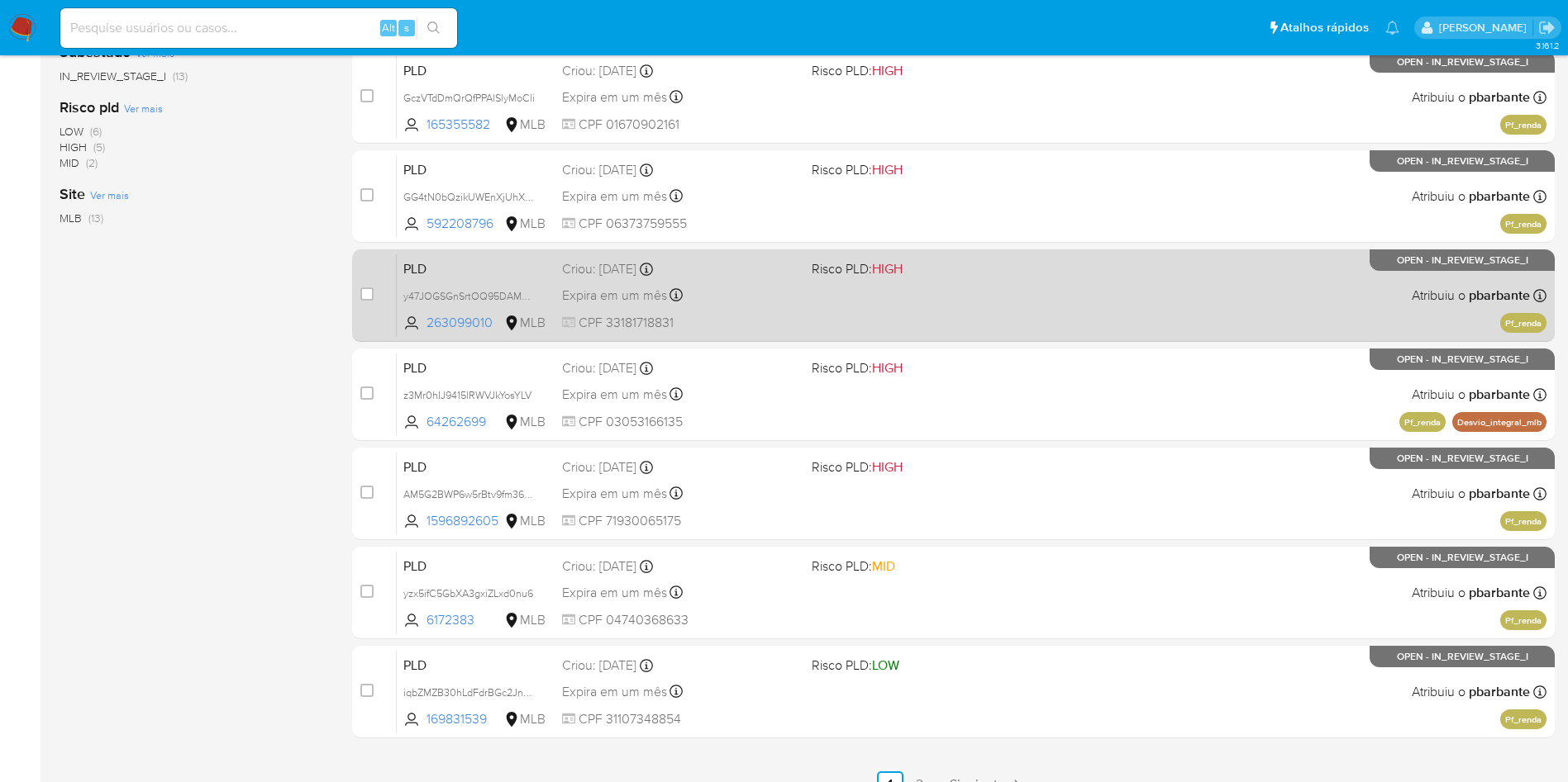
click at [1009, 296] on span at bounding box center [930, 294] width 236 height 3
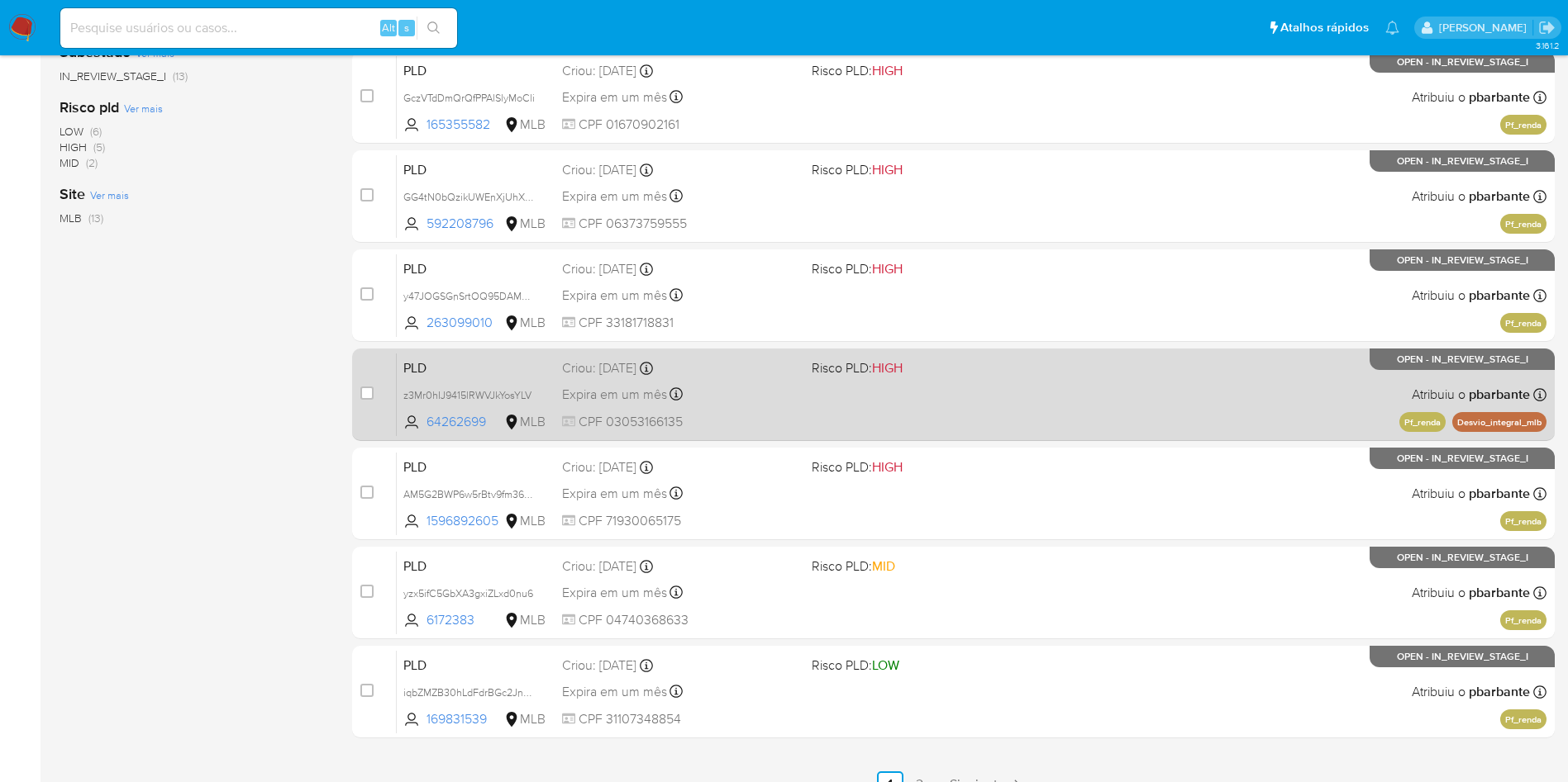
click at [1004, 436] on div "PLD z3Mr0hIJ9415lRWVJkYosYLV 64262699 MLB Risco PLD: HIGH Criou: 12/09/2025 Cri…" at bounding box center [971, 394] width 1150 height 84
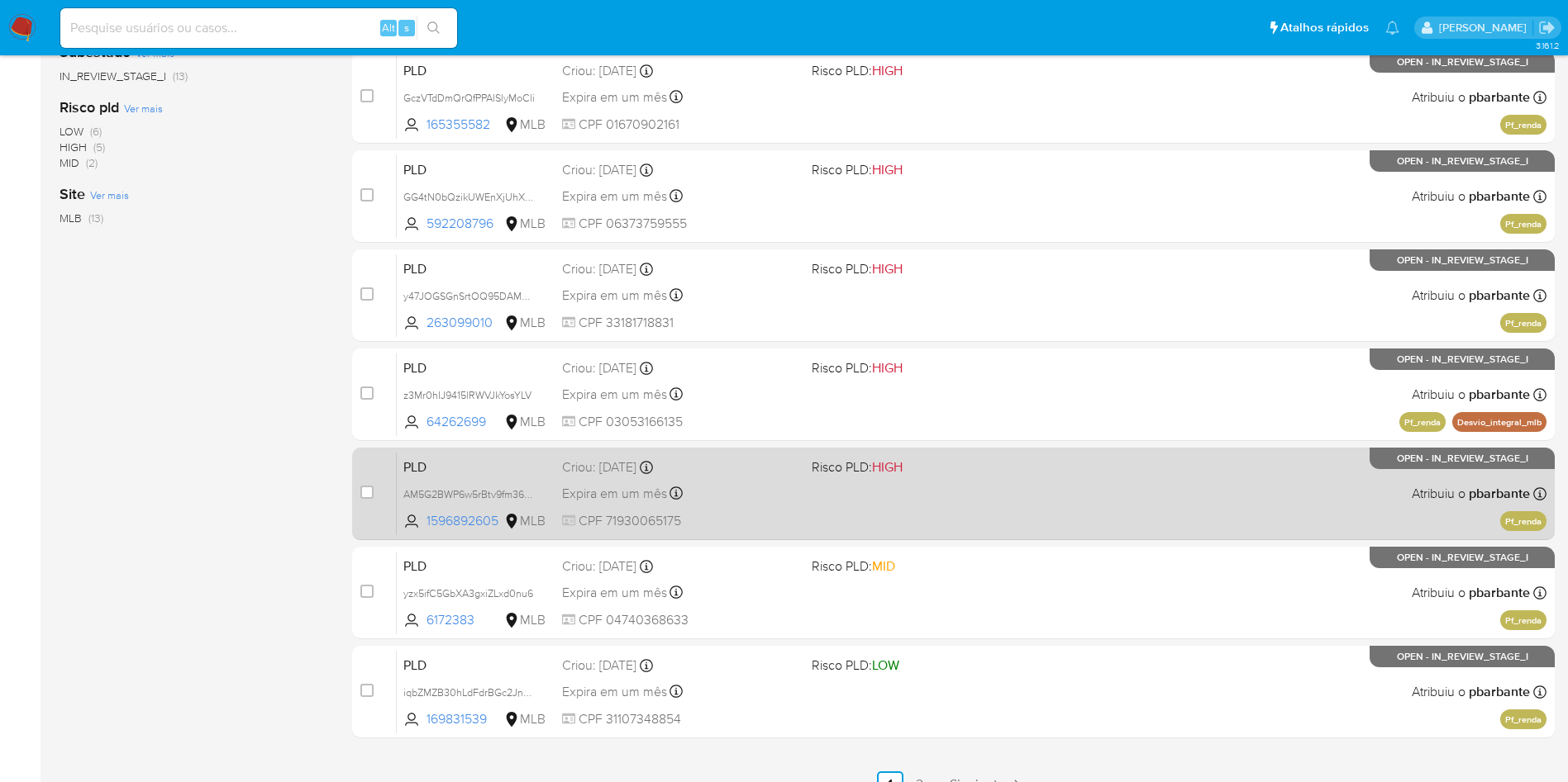
click at [995, 477] on span "Risco PLD: HIGH" at bounding box center [930, 466] width 236 height 22
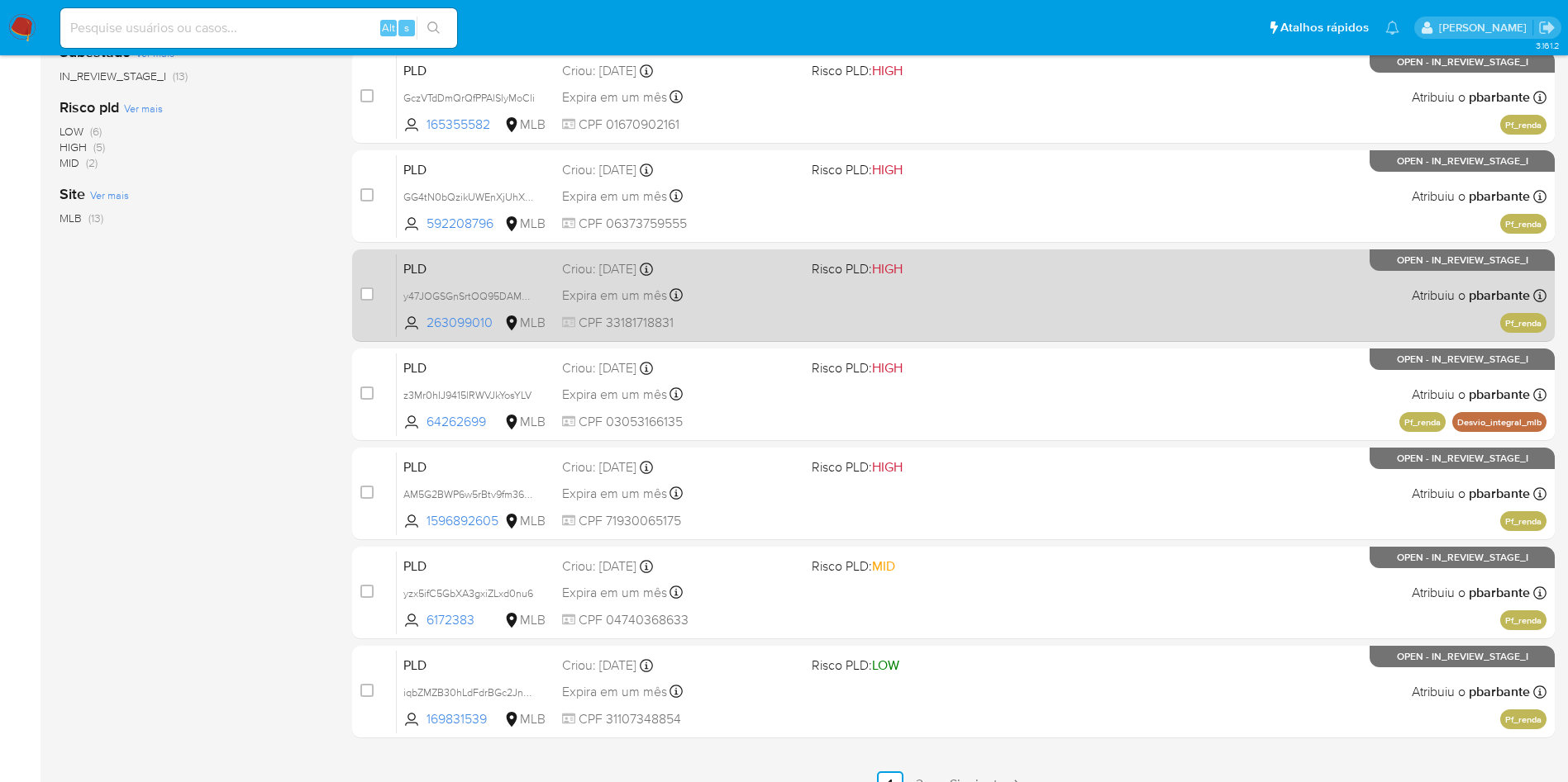
click at [973, 576] on span "Risco PLD: MID" at bounding box center [930, 565] width 236 height 22
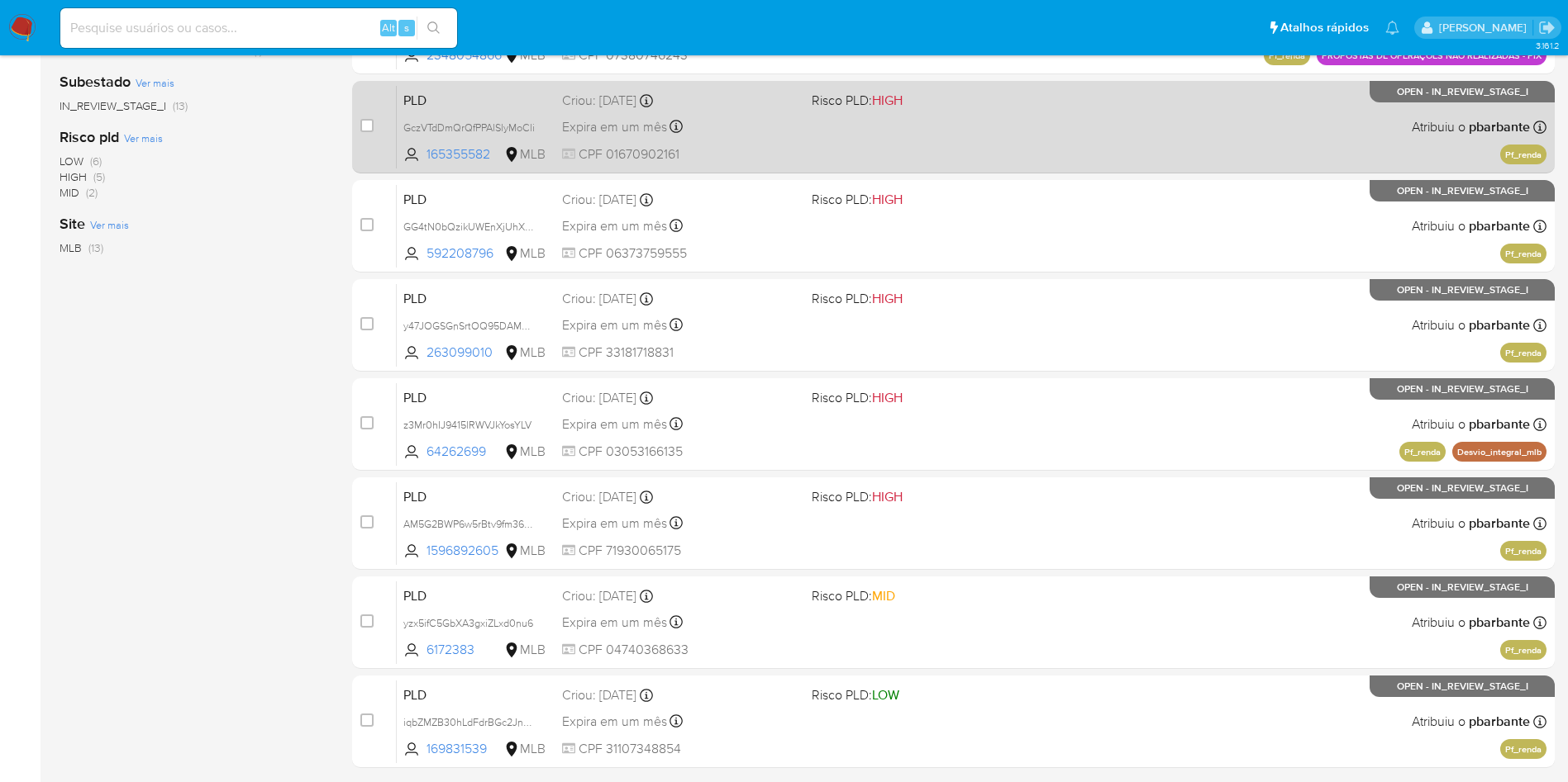
scroll to position [0, 0]
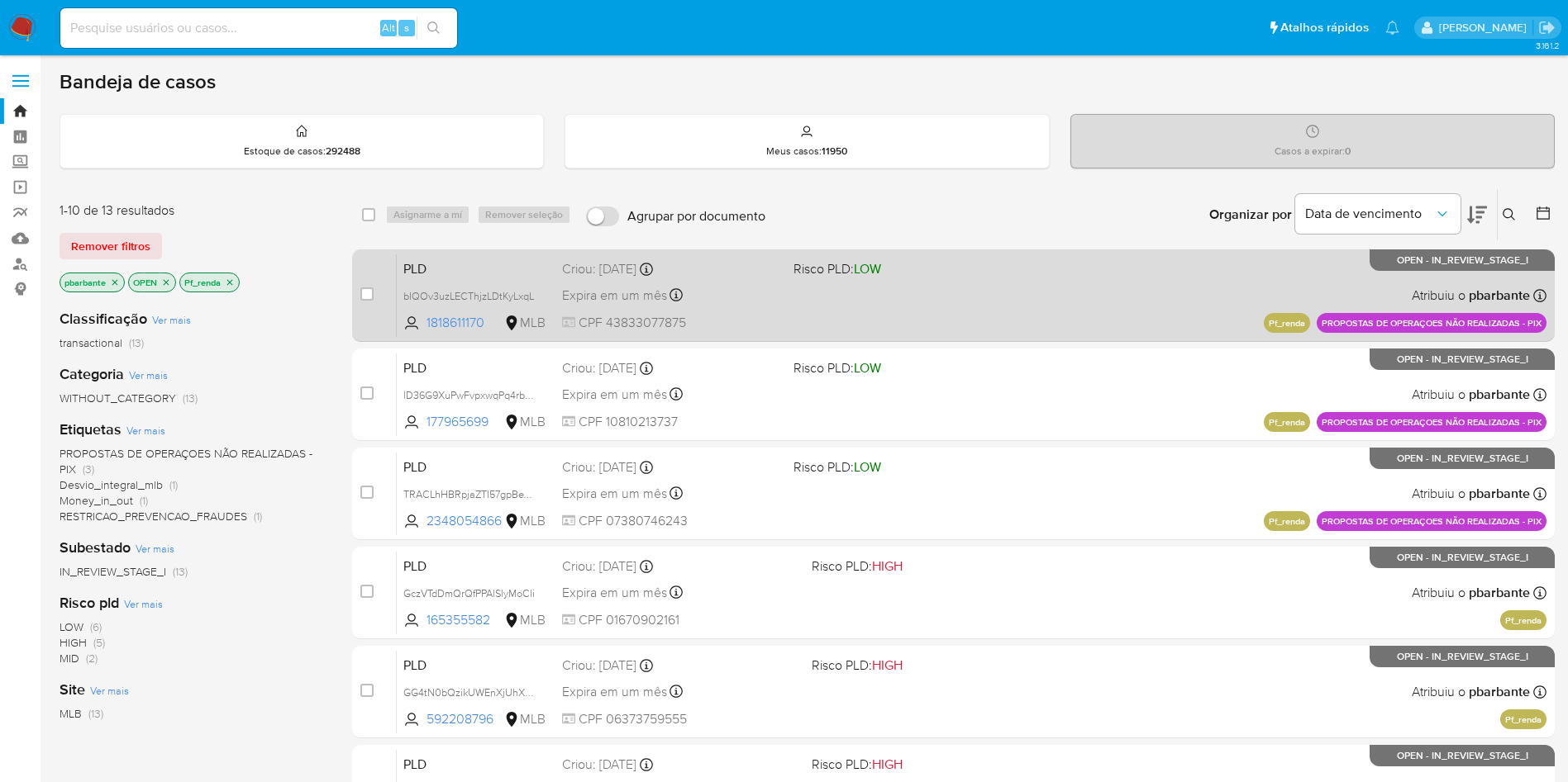
click at [1243, 311] on div "PLD bIQOv3uzLECThjzLDtKyLxqL 1818611170 MLB Risco PLD: LOW Criou: 12/09/2025 Cr…" at bounding box center [971, 295] width 1150 height 84
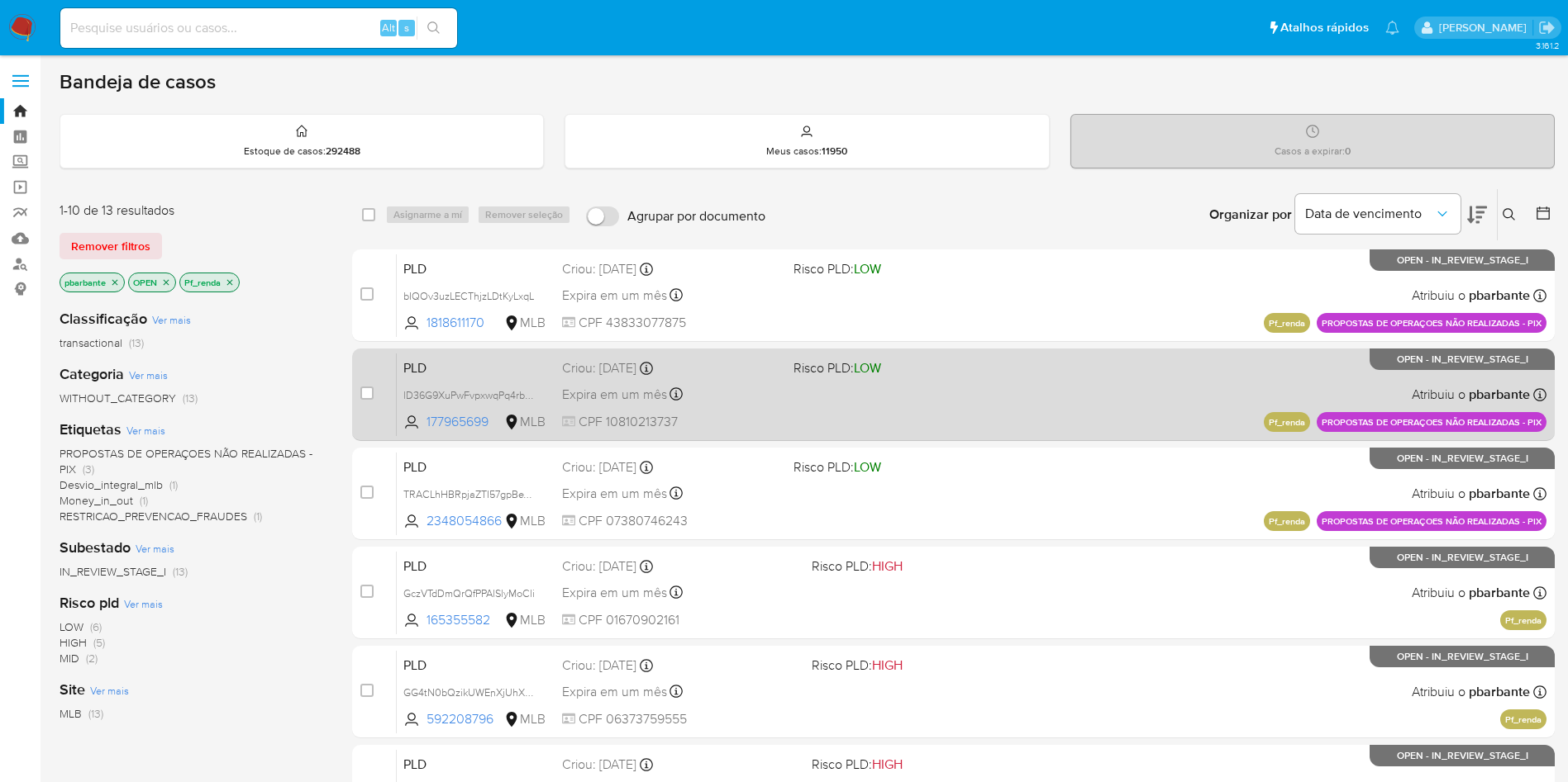
click at [1182, 389] on div "PLD lD36G9XuPwFvpxwqPq4rbr48 177965699 MLB Risco PLD: LOW Criou: 12/09/2025 Cri…" at bounding box center [971, 394] width 1150 height 84
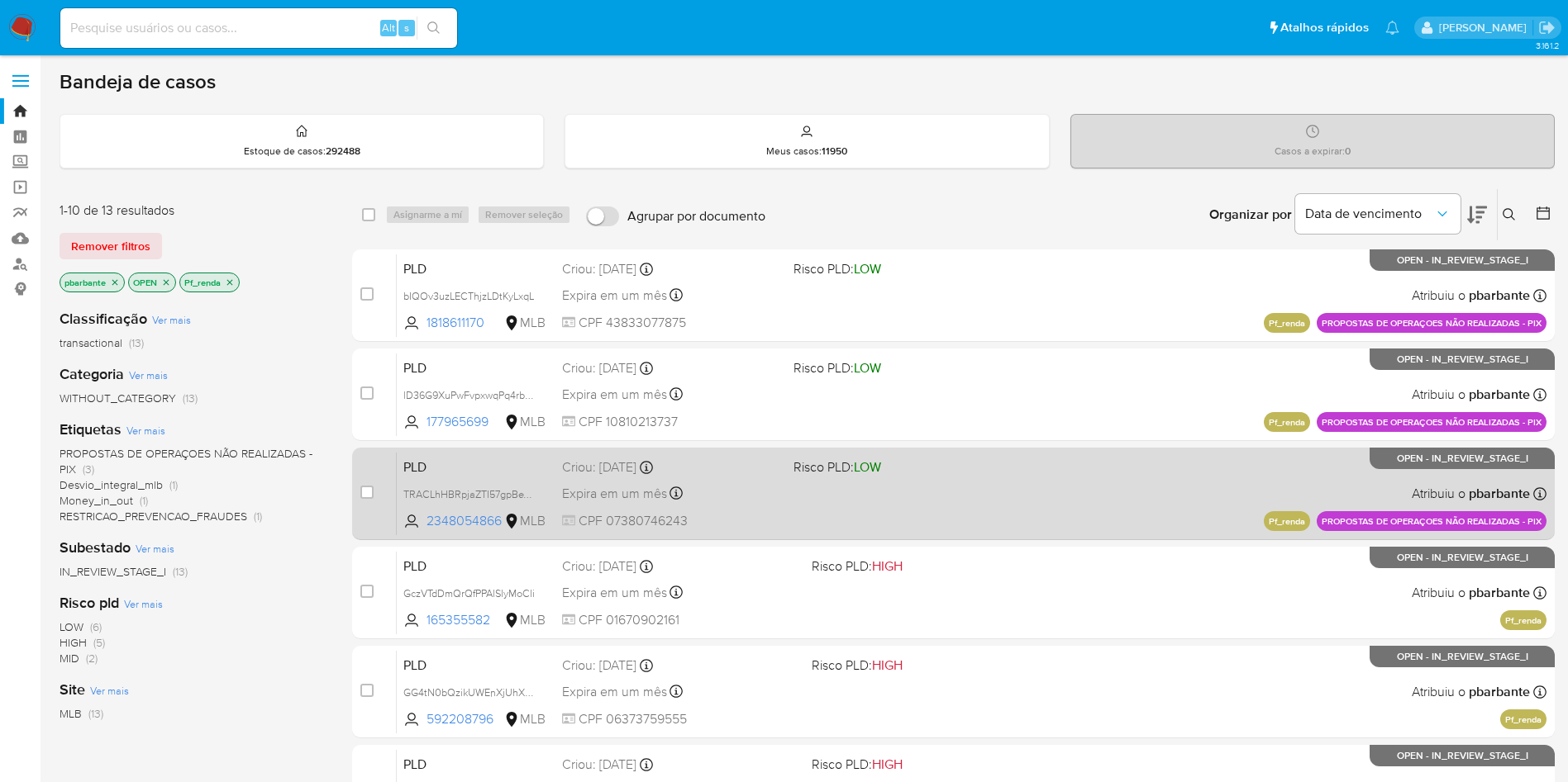
click at [1144, 508] on div "PLD TRACLhHBRpjaZTI57gpBeWUX 2348054866 MLB Risco PLD: LOW Criou: 12/09/2025 Cr…" at bounding box center [971, 493] width 1150 height 84
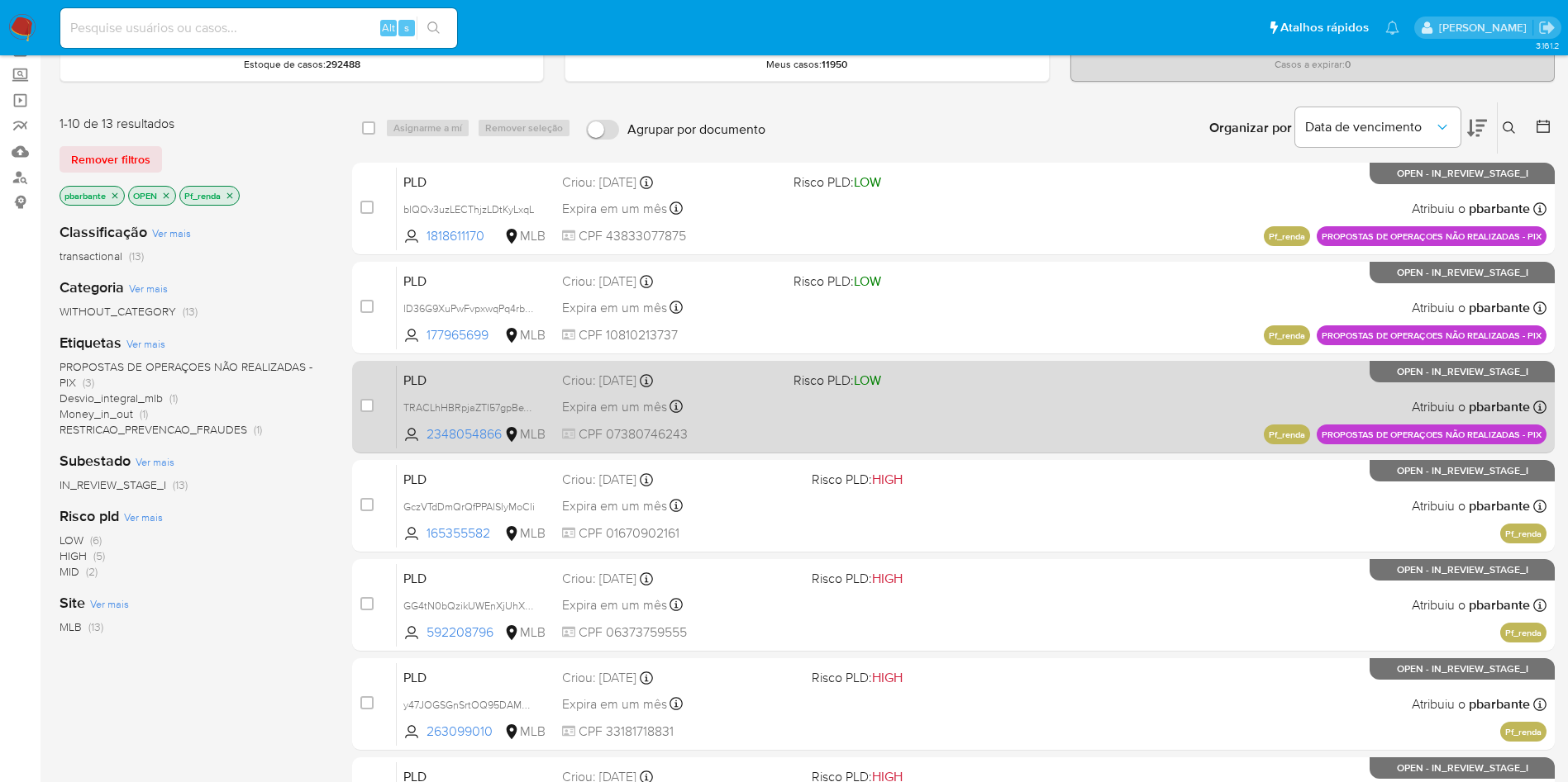
scroll to position [124, 0]
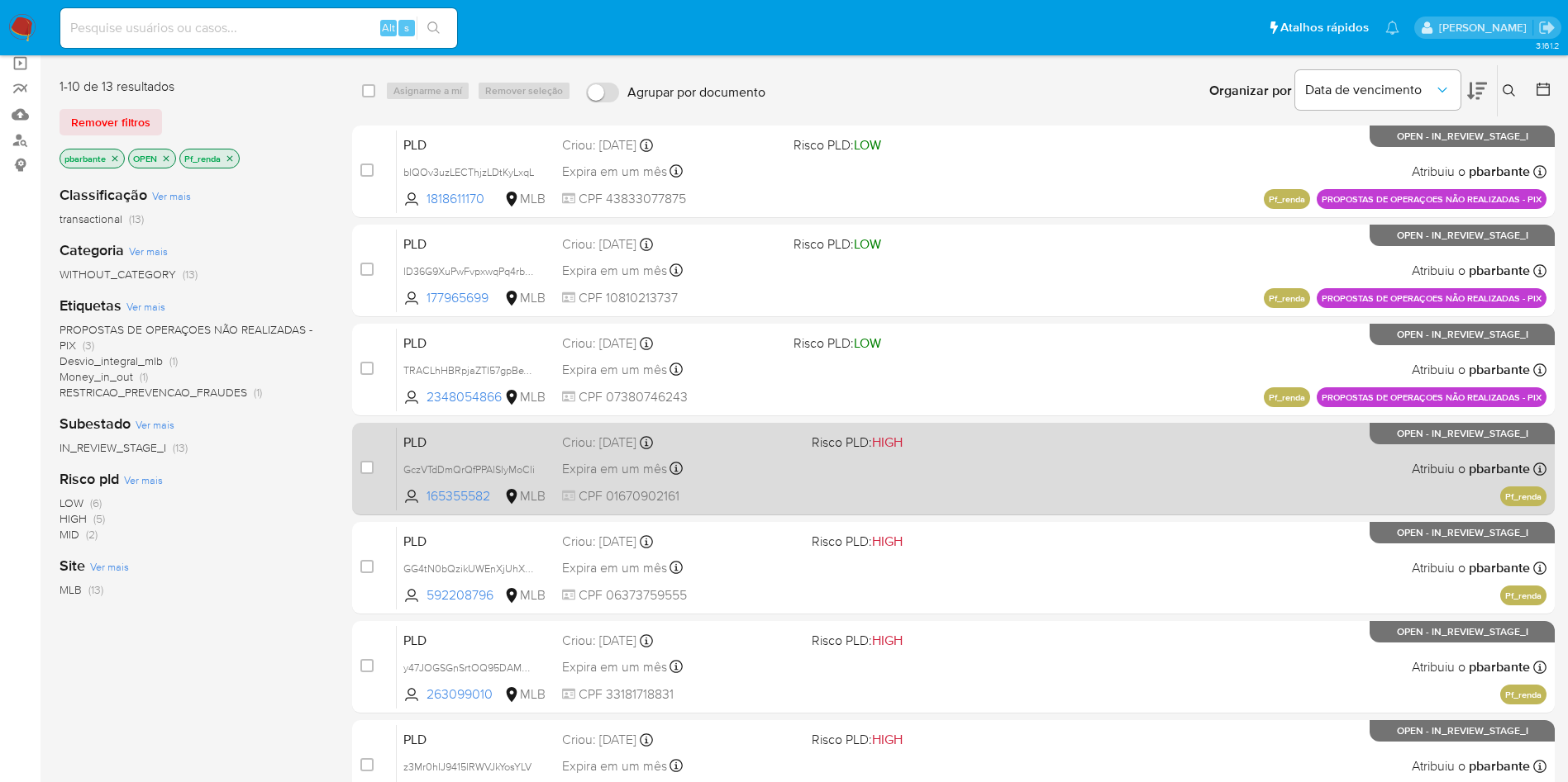
click at [1096, 511] on div "PLD GczVTdDmQrQfPPAlSlyMoCli 165355582 MLB Risco PLD: HIGH Criou: 12/09/2025 Cr…" at bounding box center [971, 469] width 1150 height 84
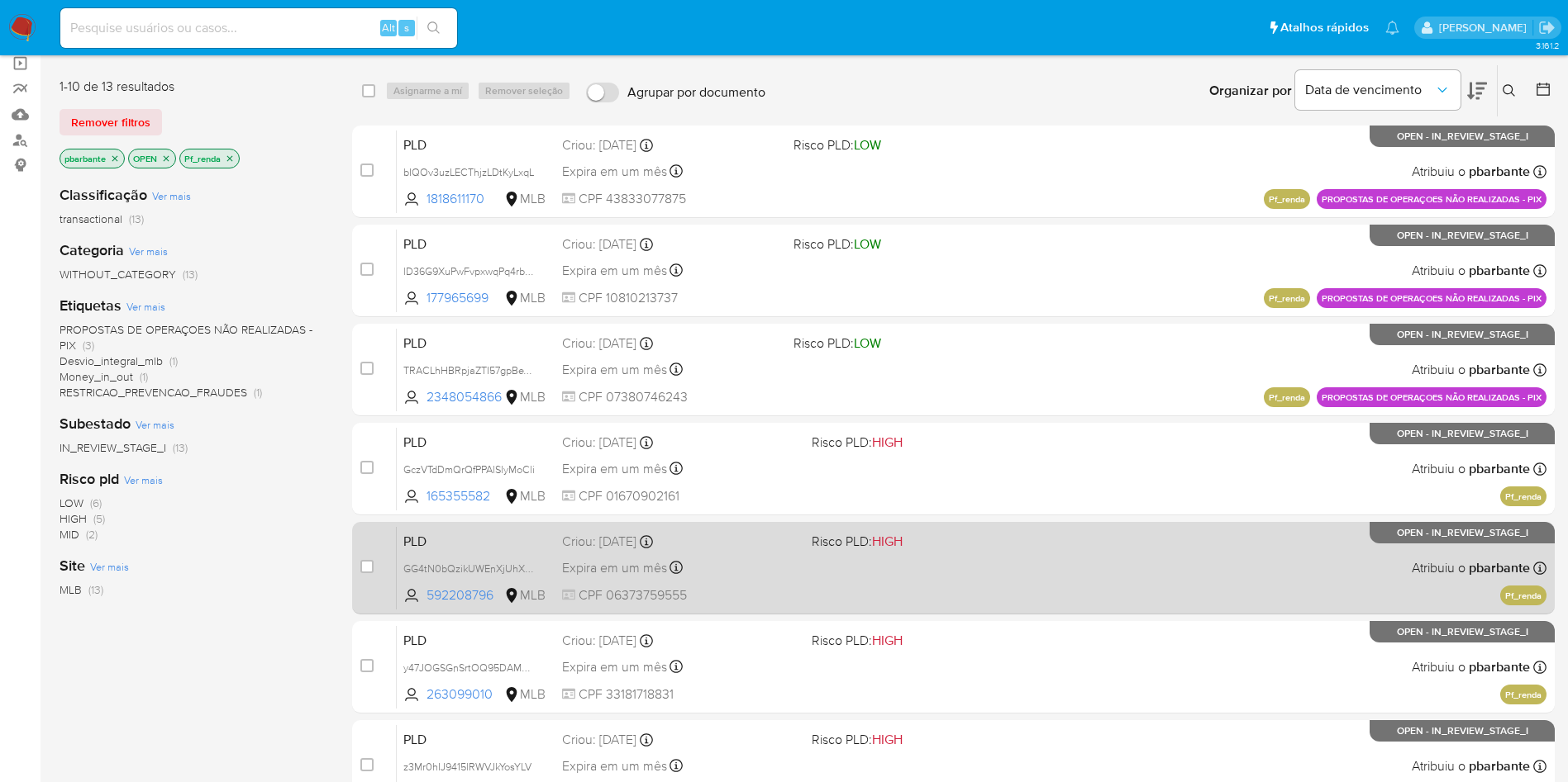
click at [1026, 570] on span at bounding box center [930, 567] width 236 height 3
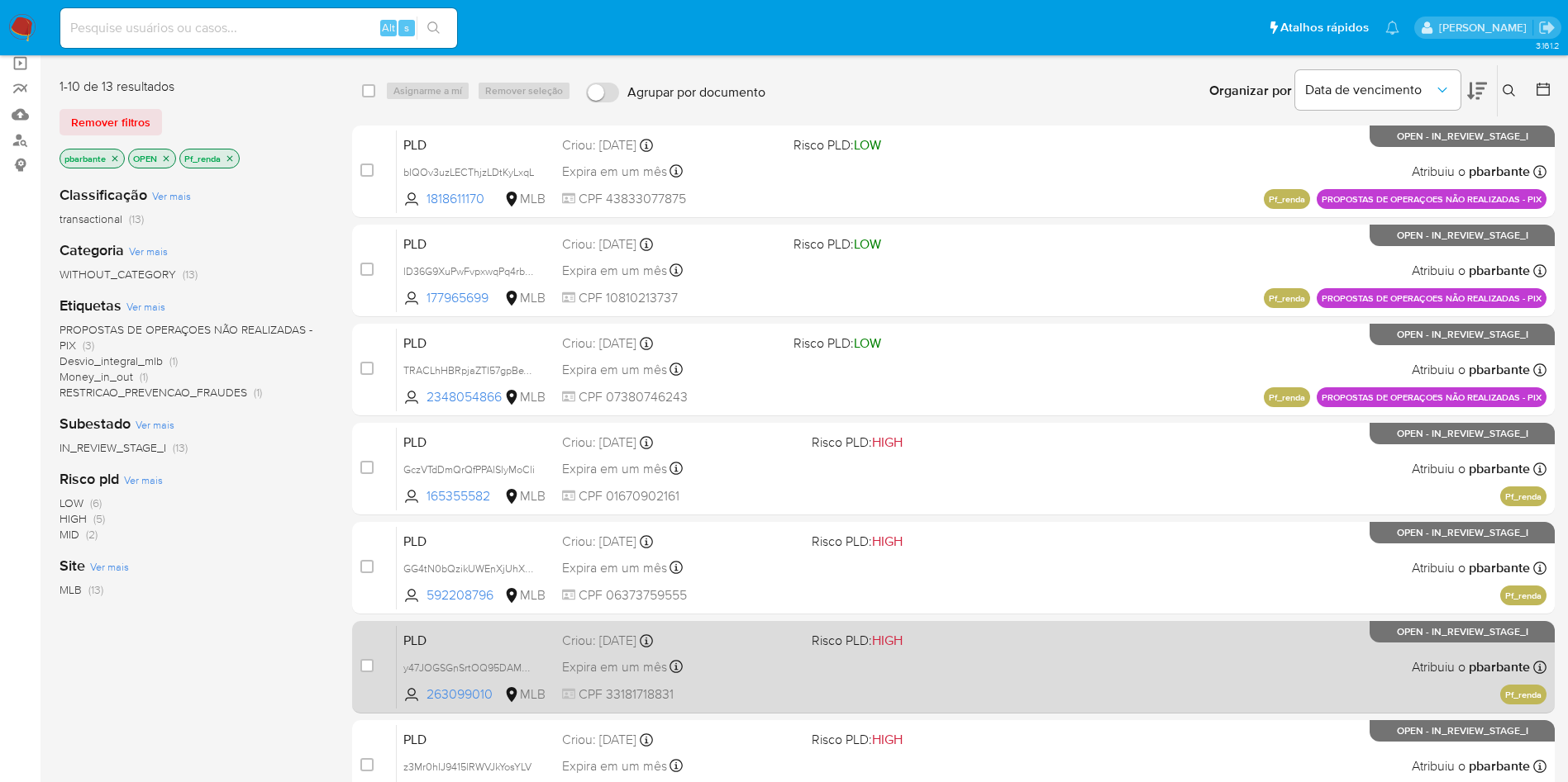
click at [1037, 651] on span "Risco PLD: HIGH" at bounding box center [930, 639] width 236 height 22
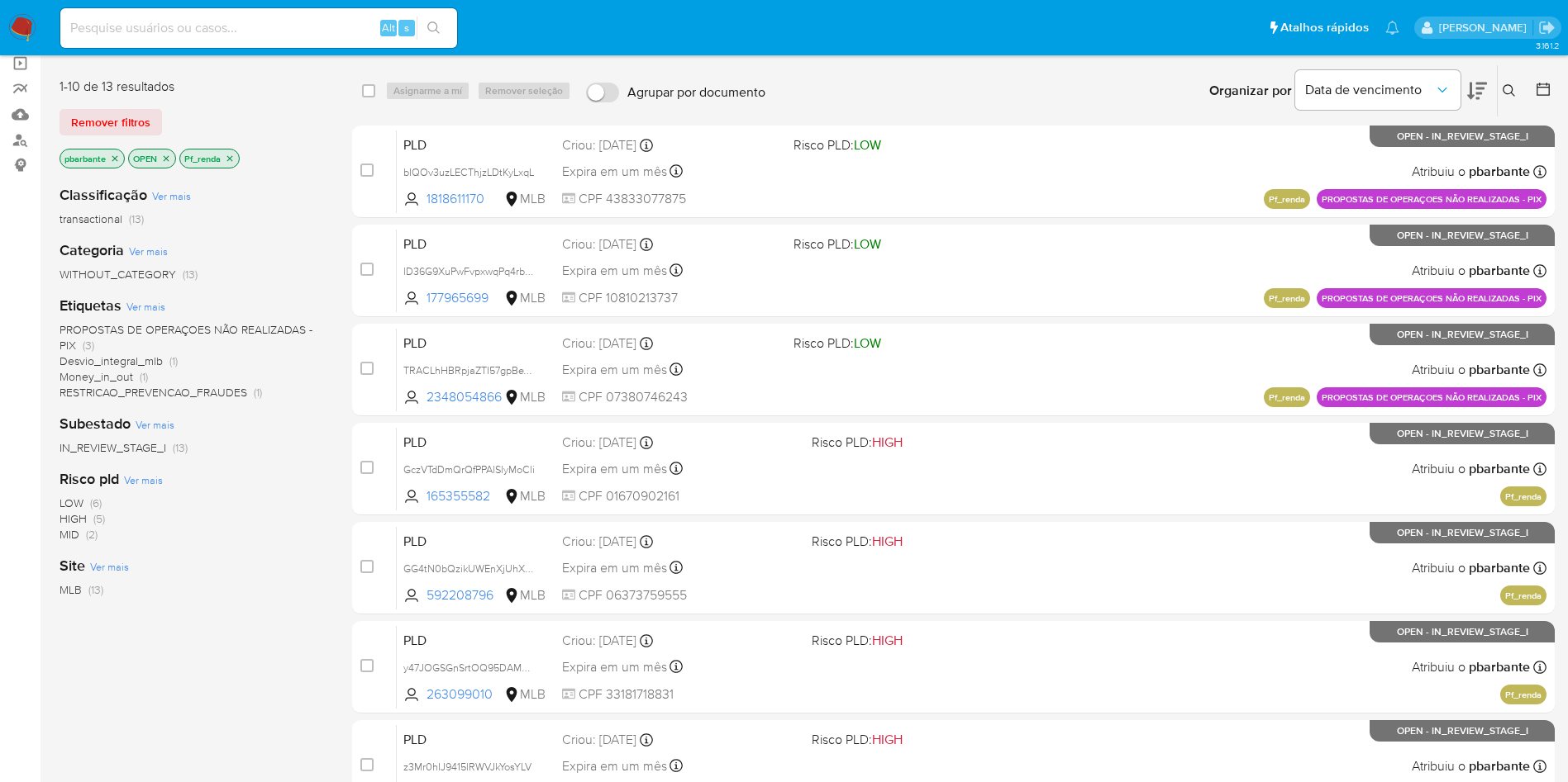
click at [235, 157] on p "Pf_renda" at bounding box center [210, 158] width 59 height 18
click at [233, 161] on icon "close-filter" at bounding box center [231, 158] width 6 height 6
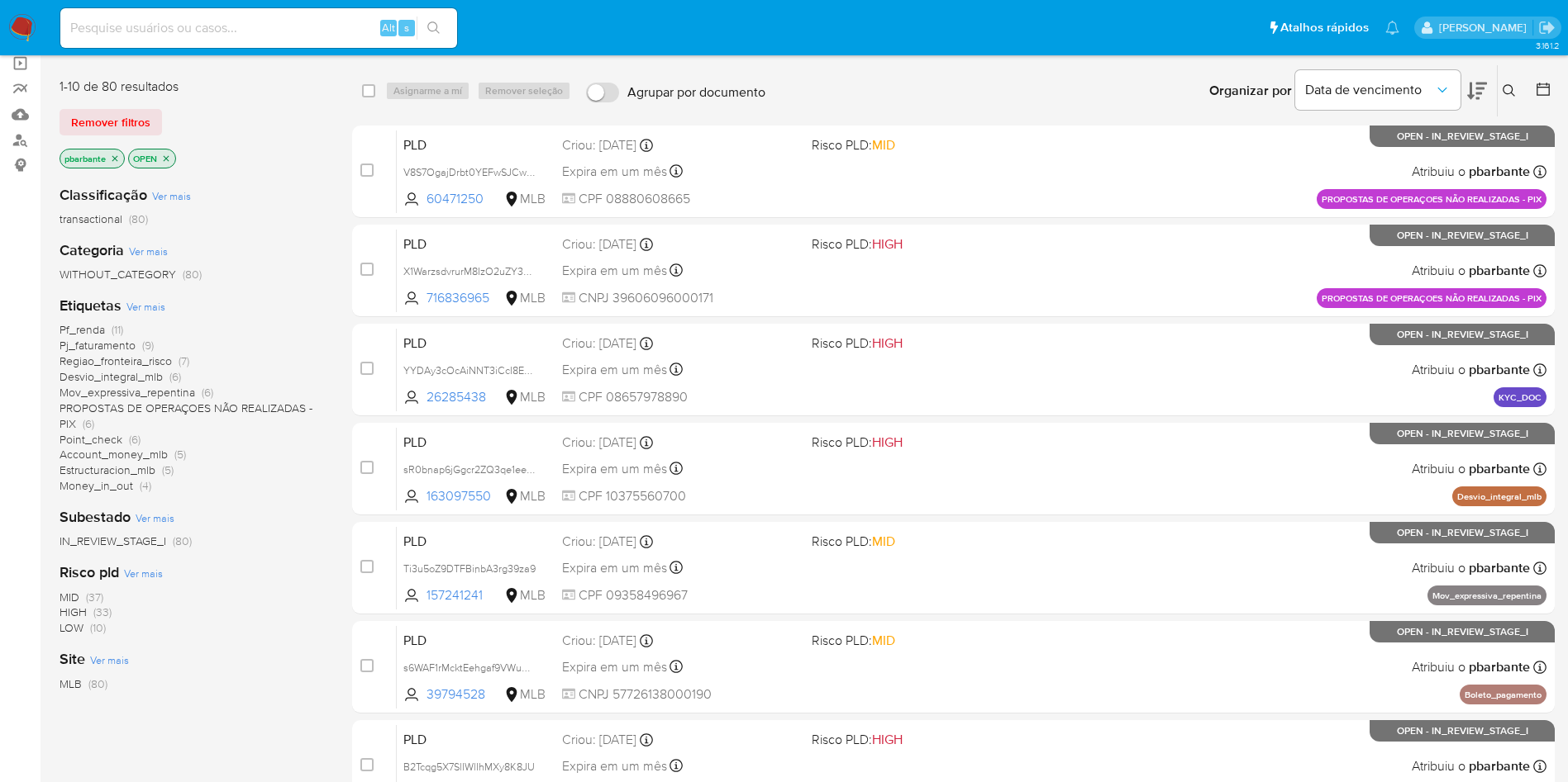
click at [115, 353] on span "Pj_faturamento" at bounding box center [97, 345] width 76 height 16
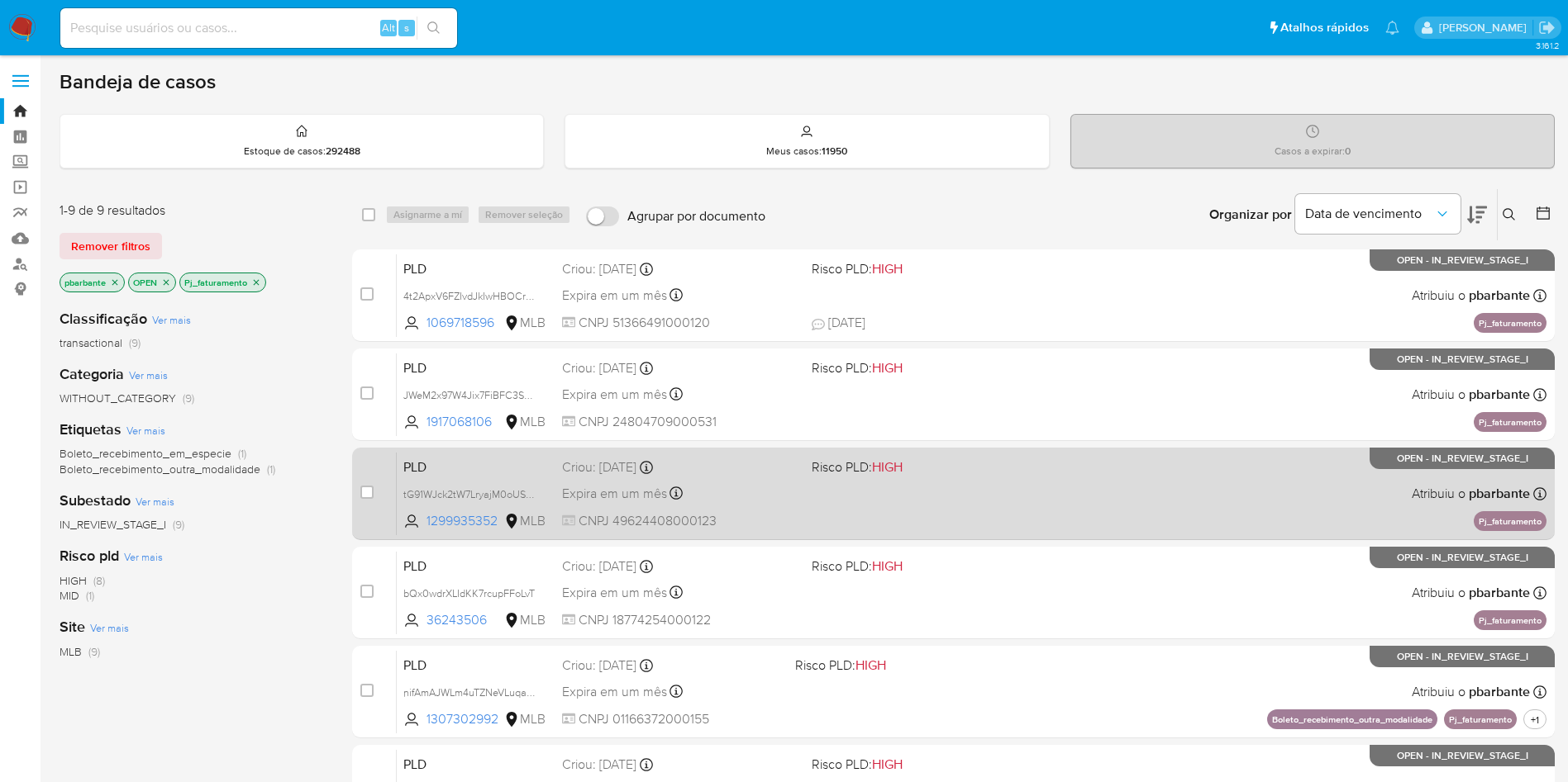
scroll to position [124, 0]
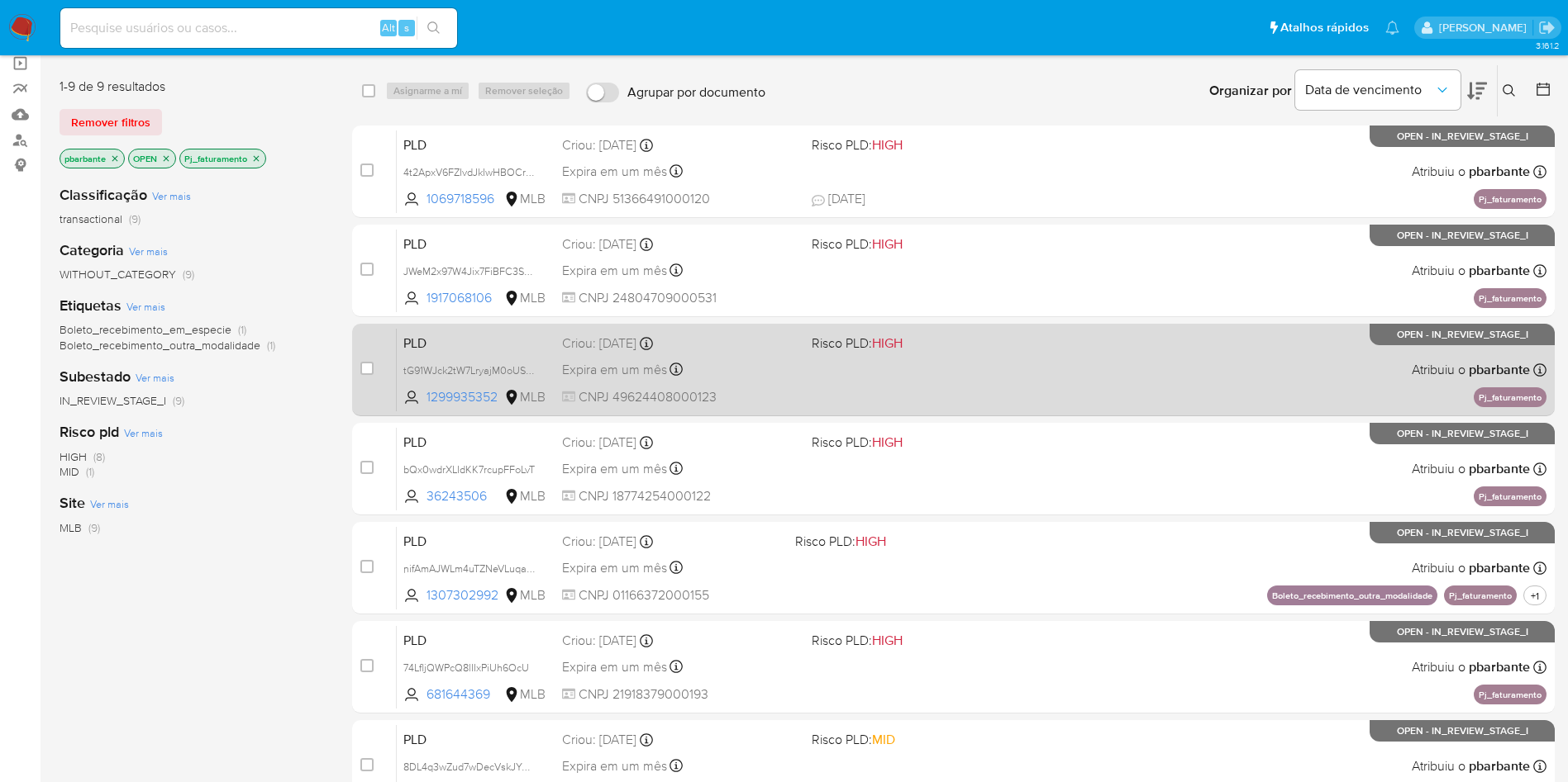
click at [1055, 411] on div "PLD tG91WJck2tW7LryajM0oUS9u 1299935352 MLB Risco PLD: HIGH Criou: 12/09/2025 C…" at bounding box center [971, 370] width 1150 height 84
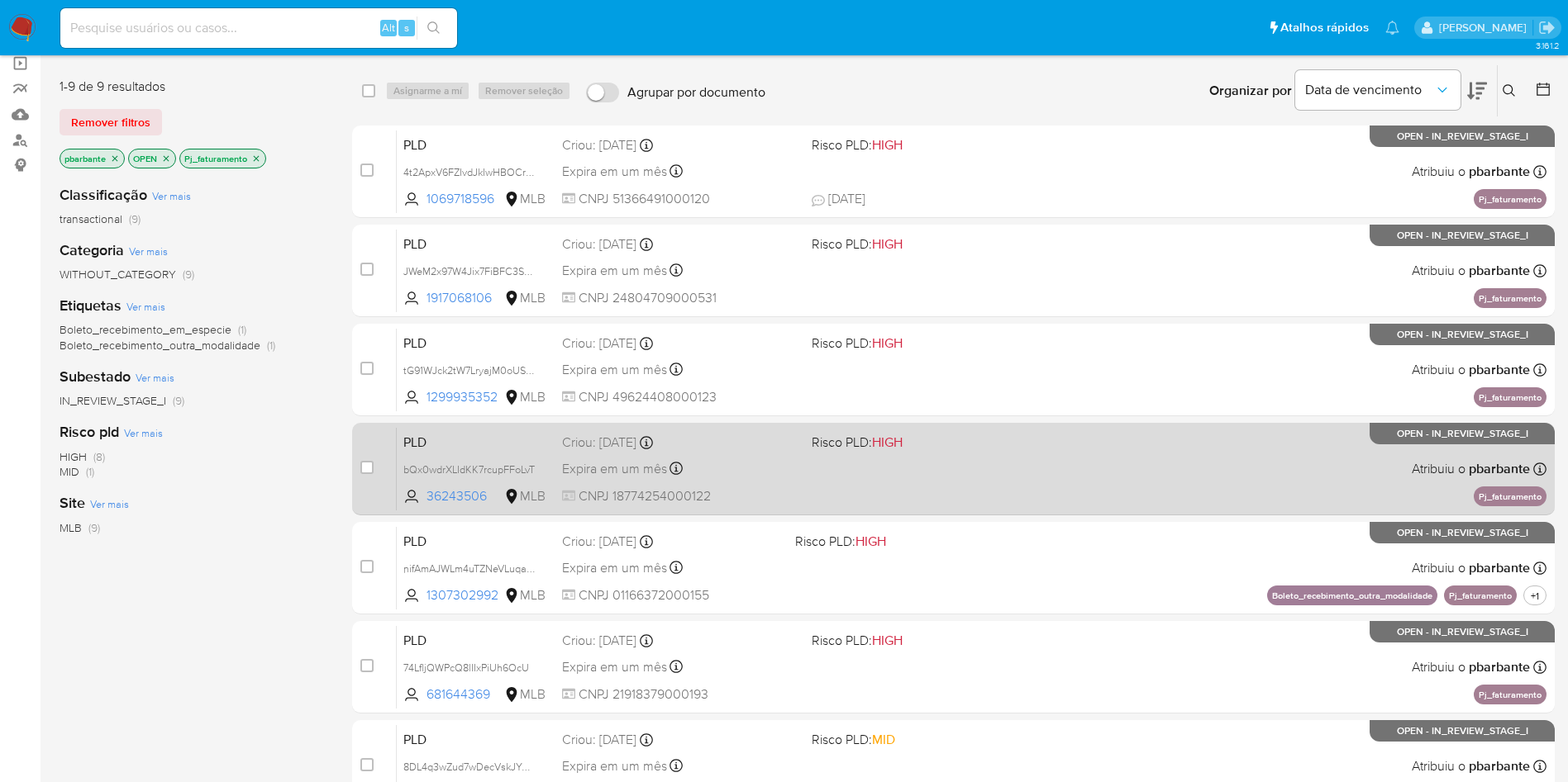
click at [1048, 451] on span "Risco PLD: HIGH" at bounding box center [930, 441] width 236 height 22
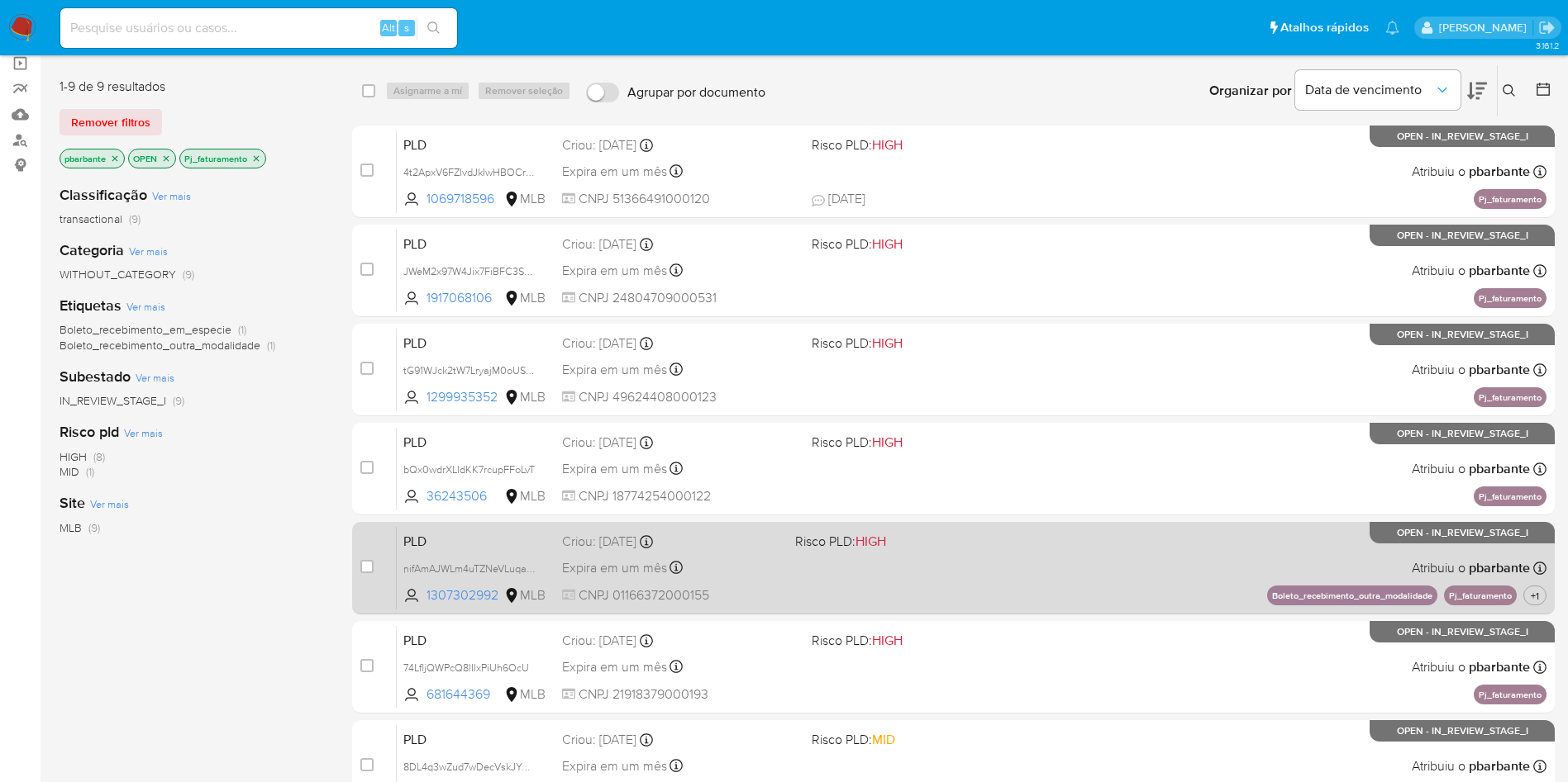
click at [1015, 551] on span "Risco PLD: HIGH" at bounding box center [904, 540] width 220 height 22
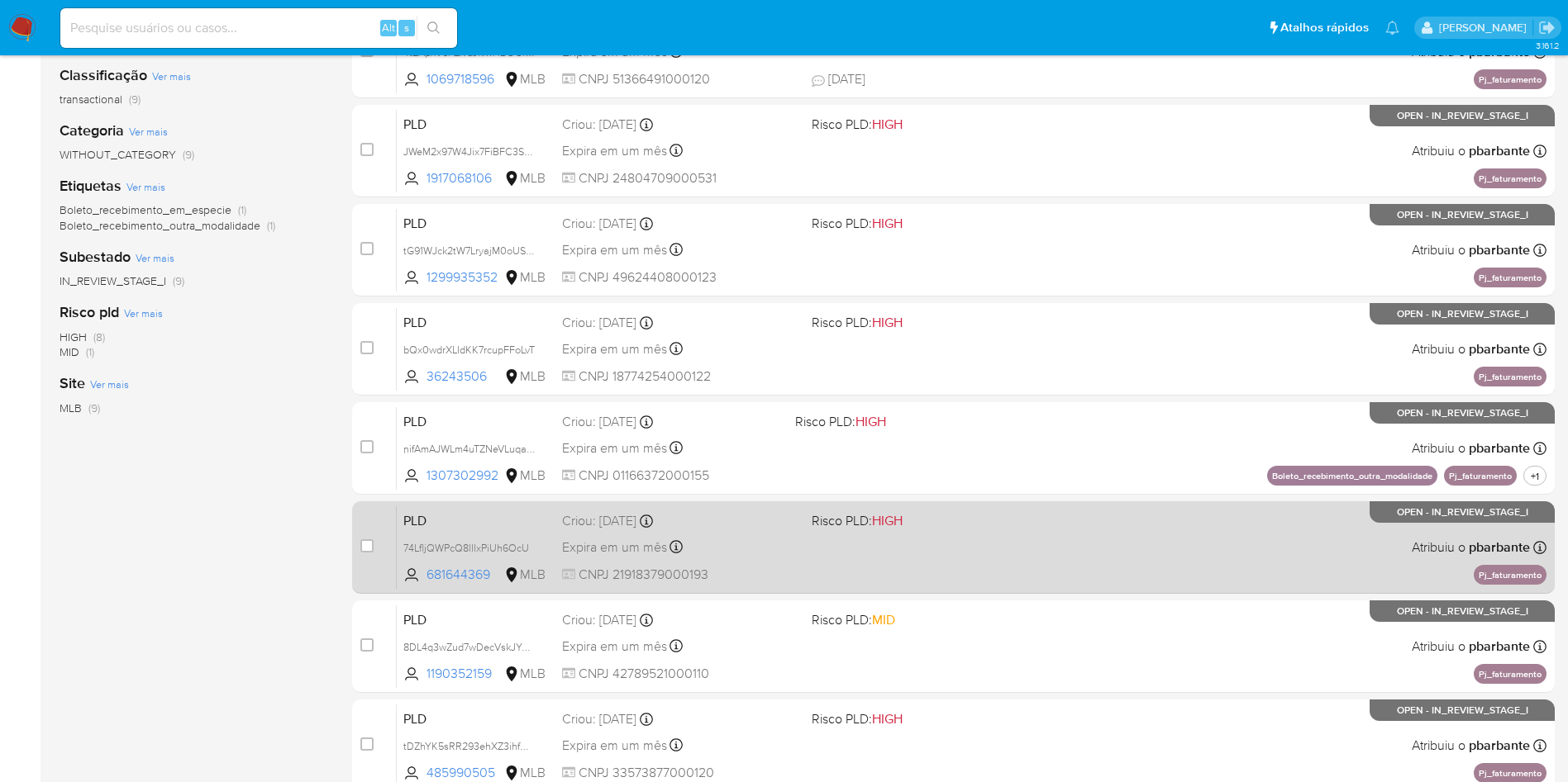
scroll to position [248, 0]
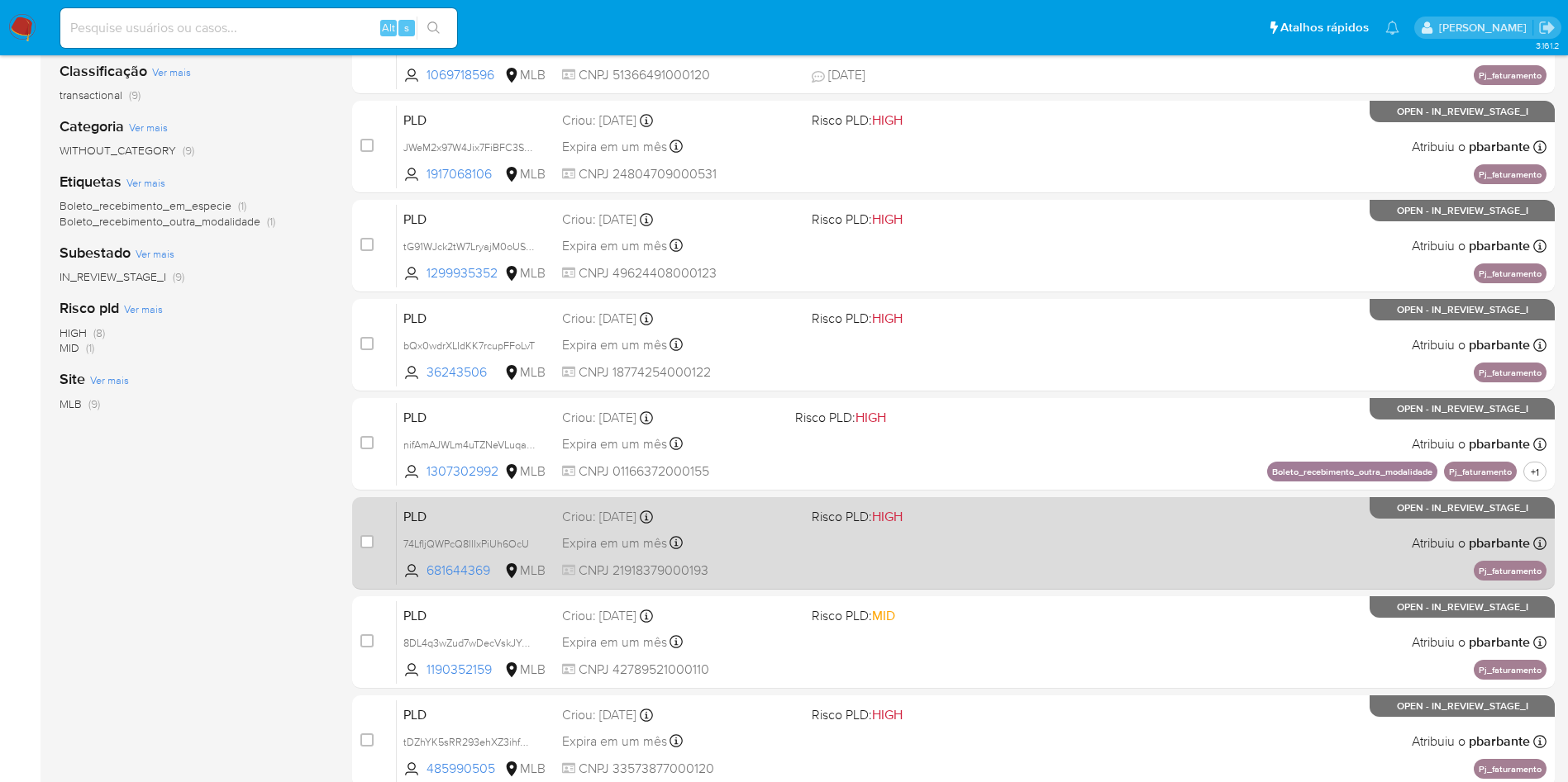
click at [1022, 527] on span "Risco PLD: HIGH" at bounding box center [930, 515] width 236 height 22
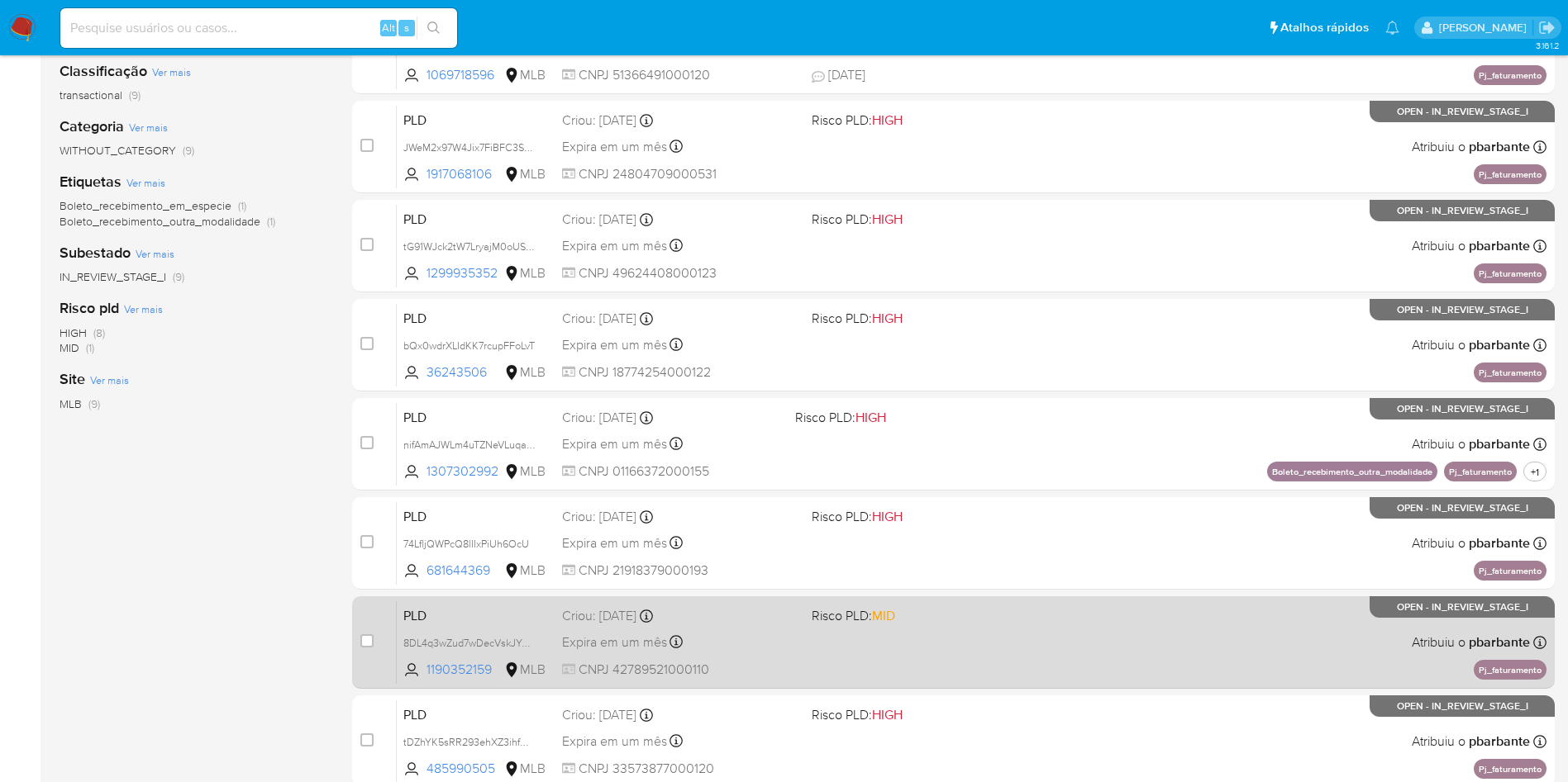
click at [1020, 626] on span "Risco PLD: MID" at bounding box center [930, 614] width 236 height 22
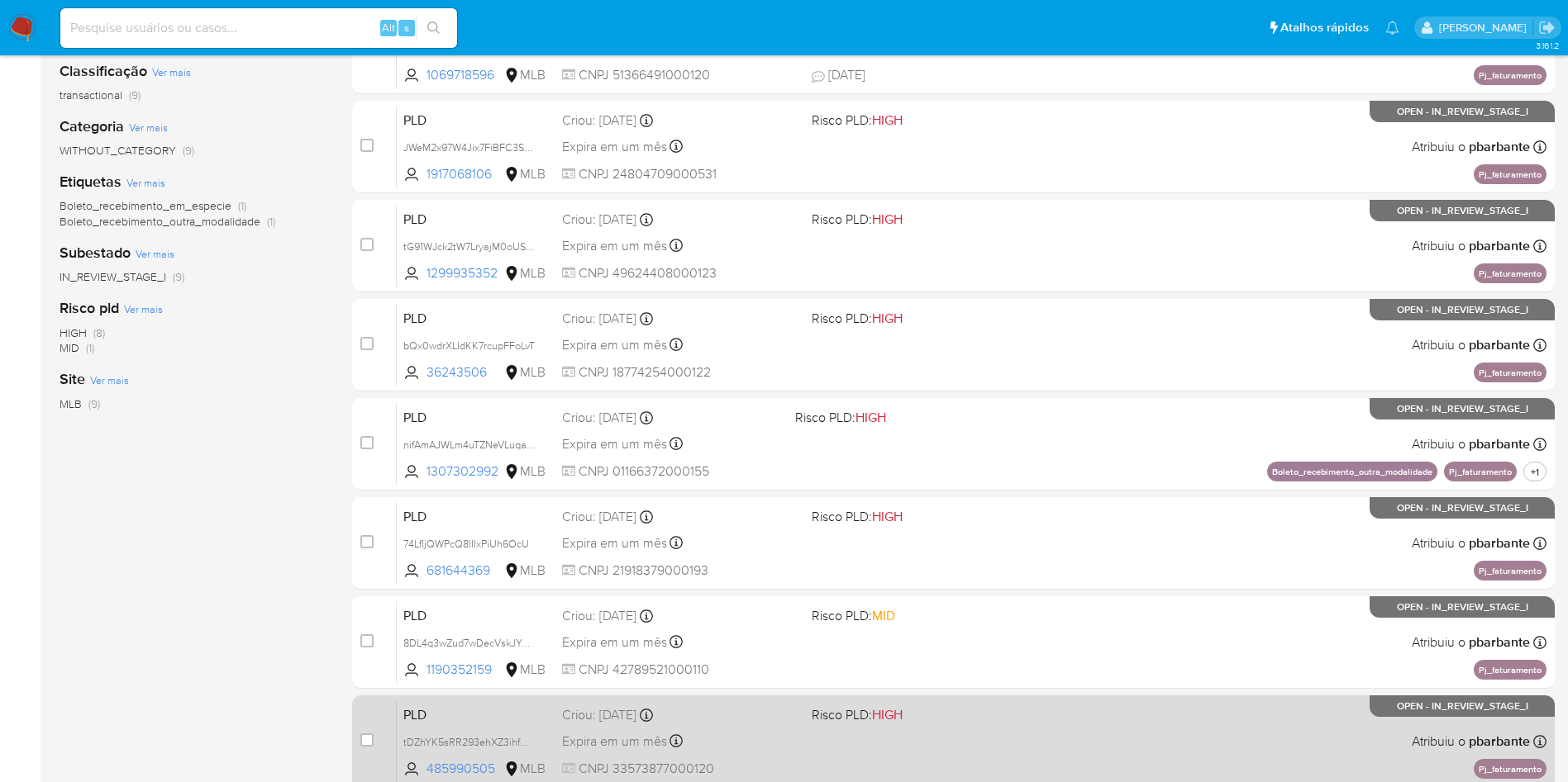
scroll to position [371, 0]
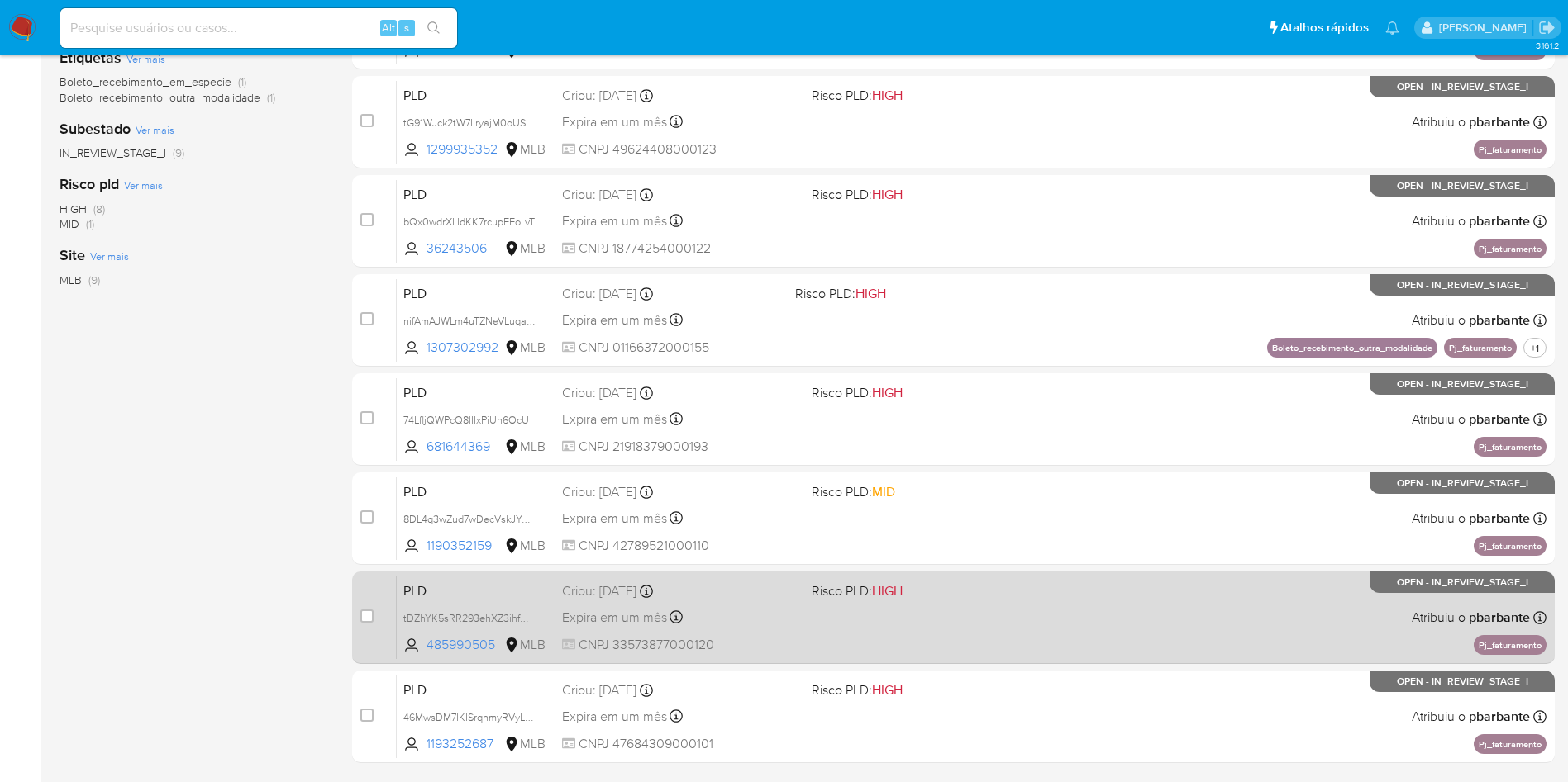
click at [1019, 601] on span "Risco PLD: HIGH" at bounding box center [930, 590] width 236 height 22
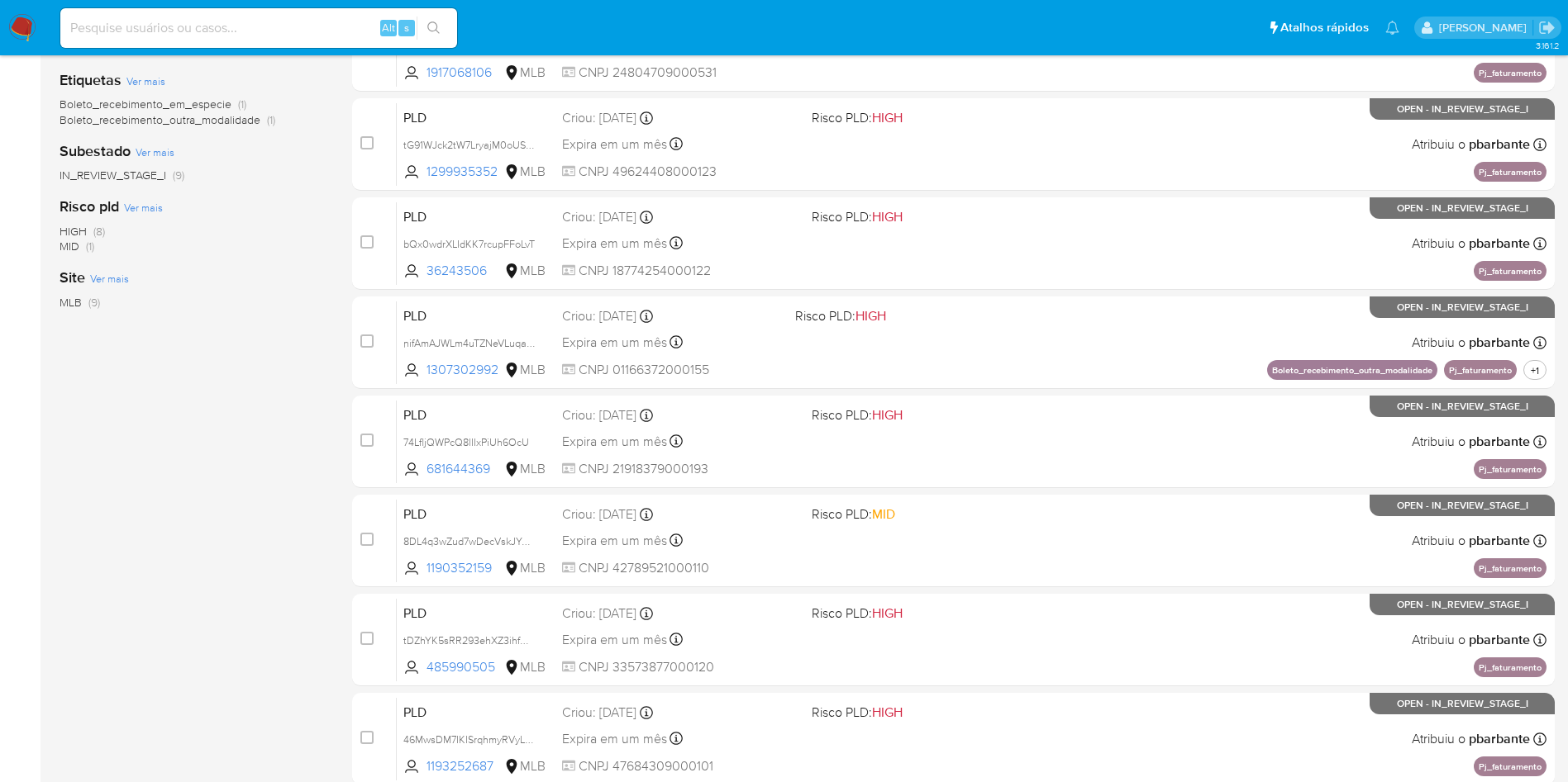
scroll to position [0, 0]
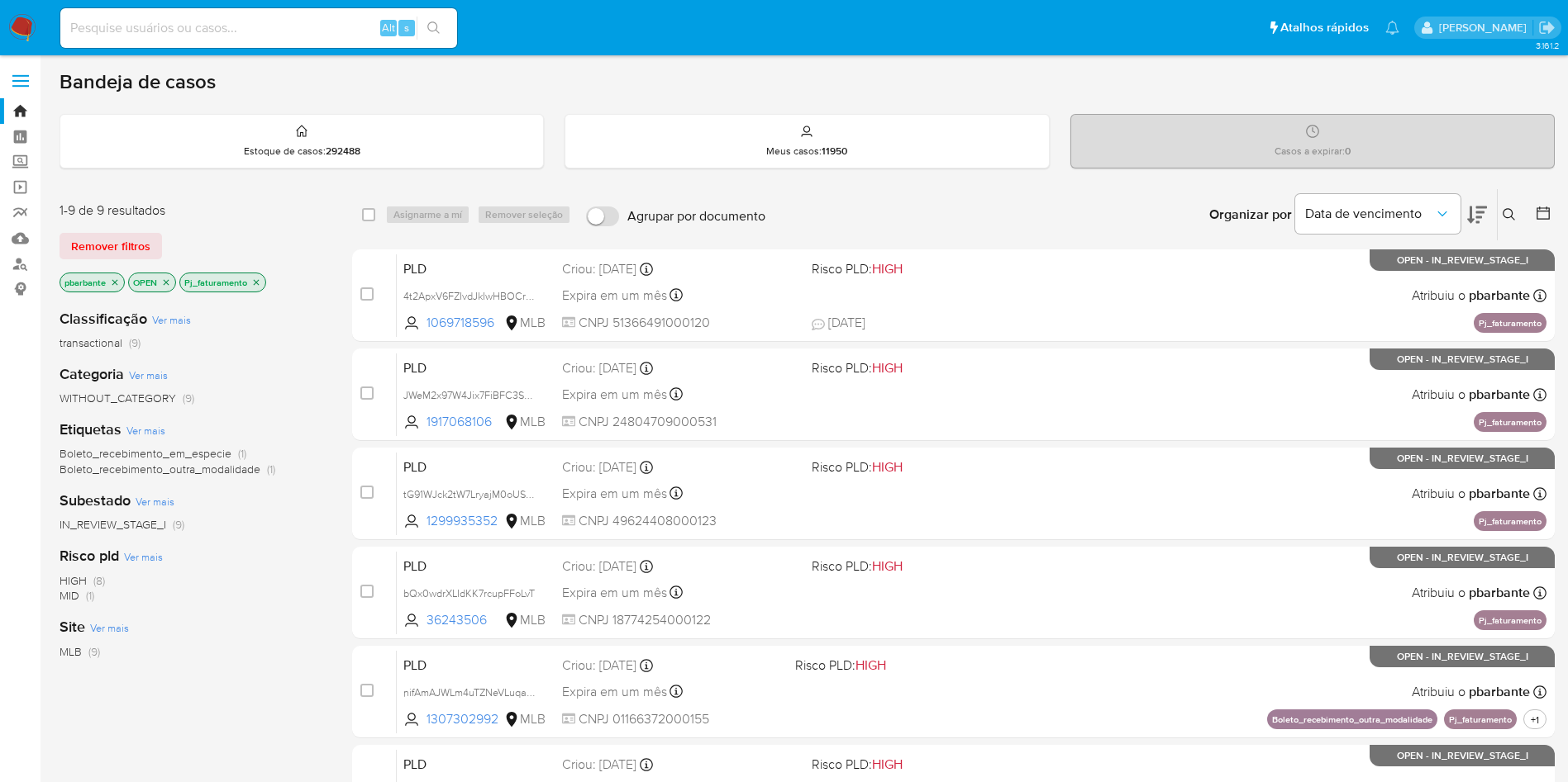
click at [262, 283] on p "Pj_faturamento" at bounding box center [222, 282] width 85 height 18
click at [254, 288] on icon "close-filter" at bounding box center [256, 282] width 10 height 10
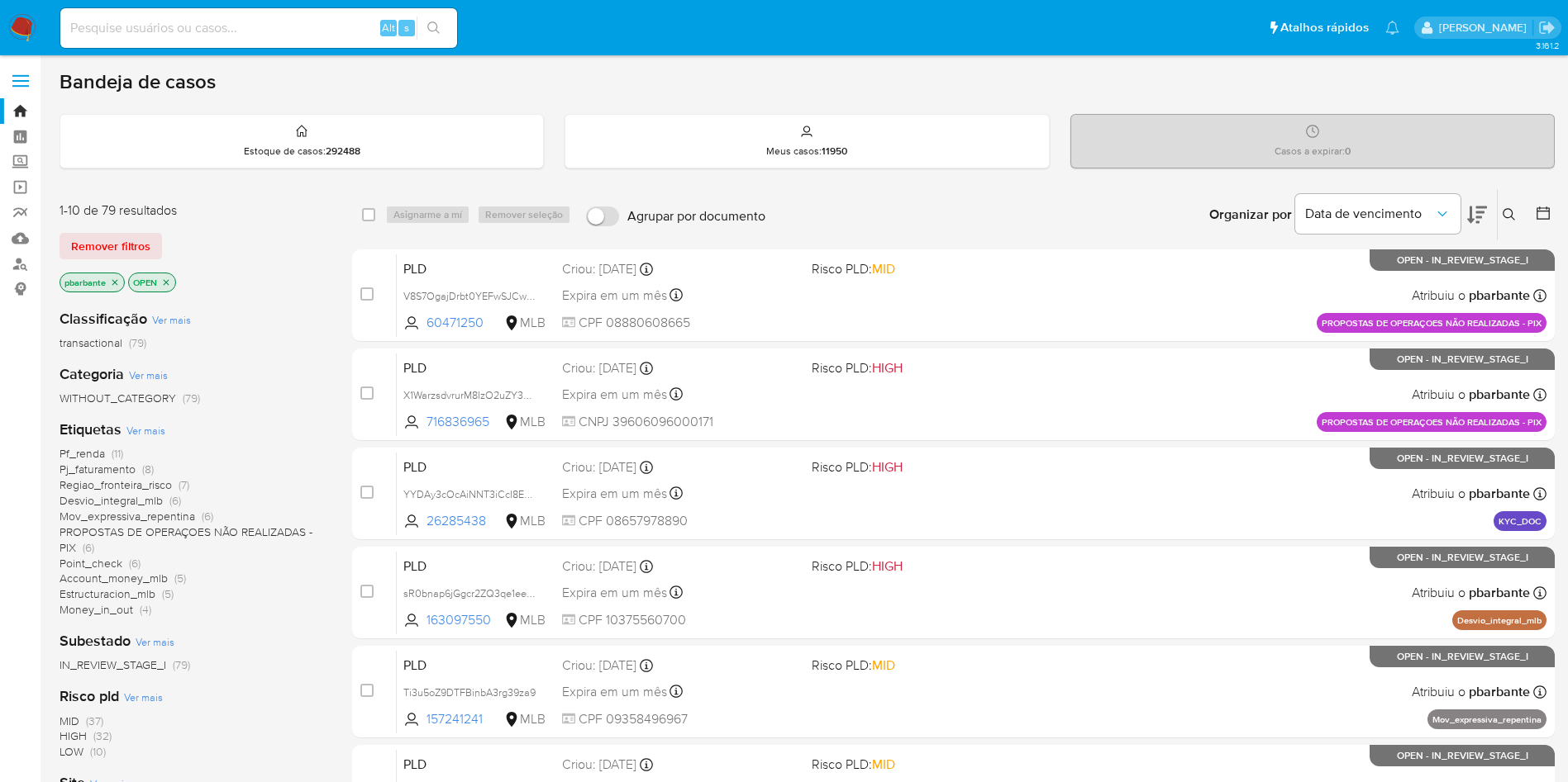
click at [95, 462] on span "Pf_renda" at bounding box center [82, 453] width 46 height 16
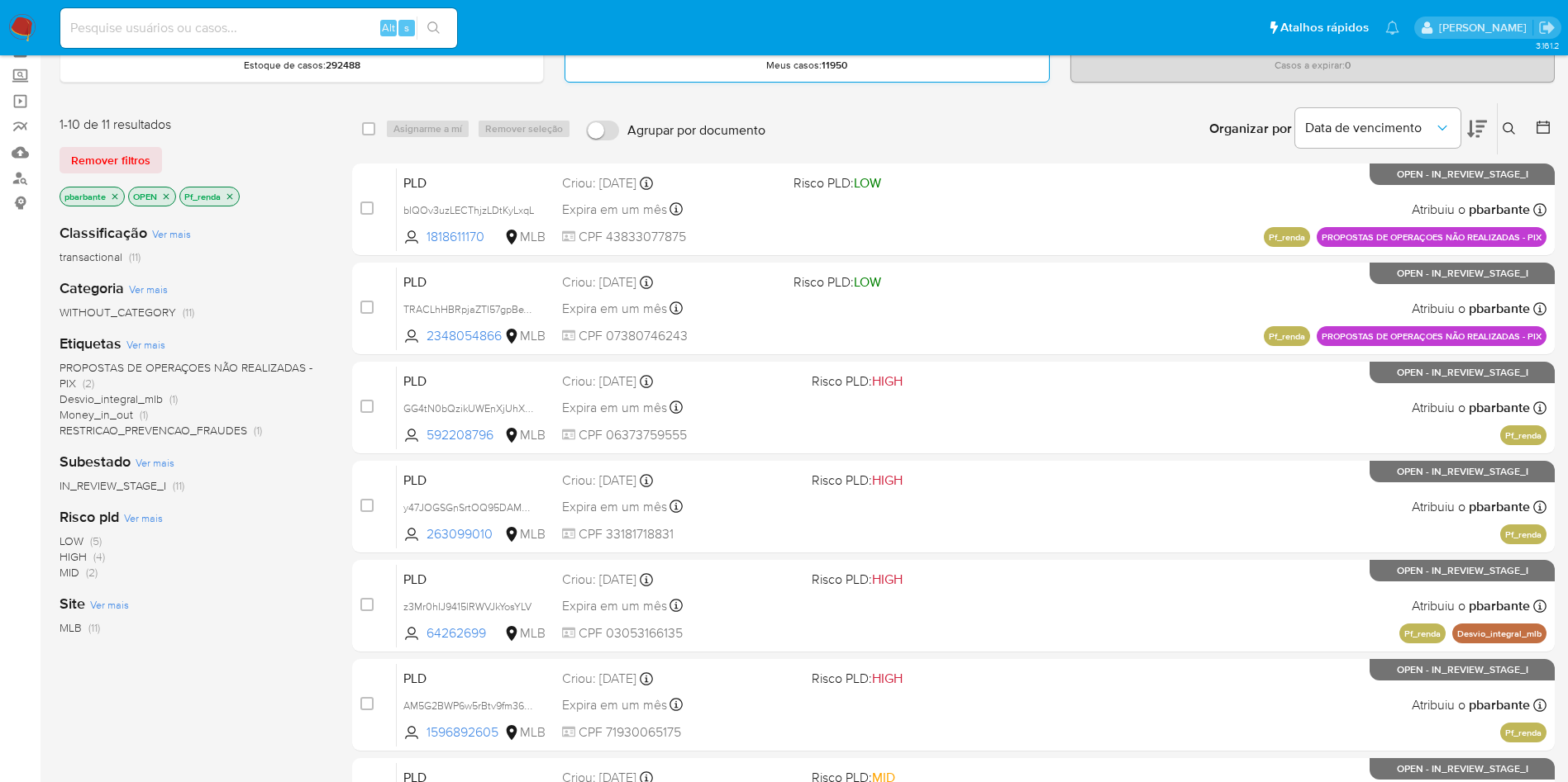
scroll to position [124, 0]
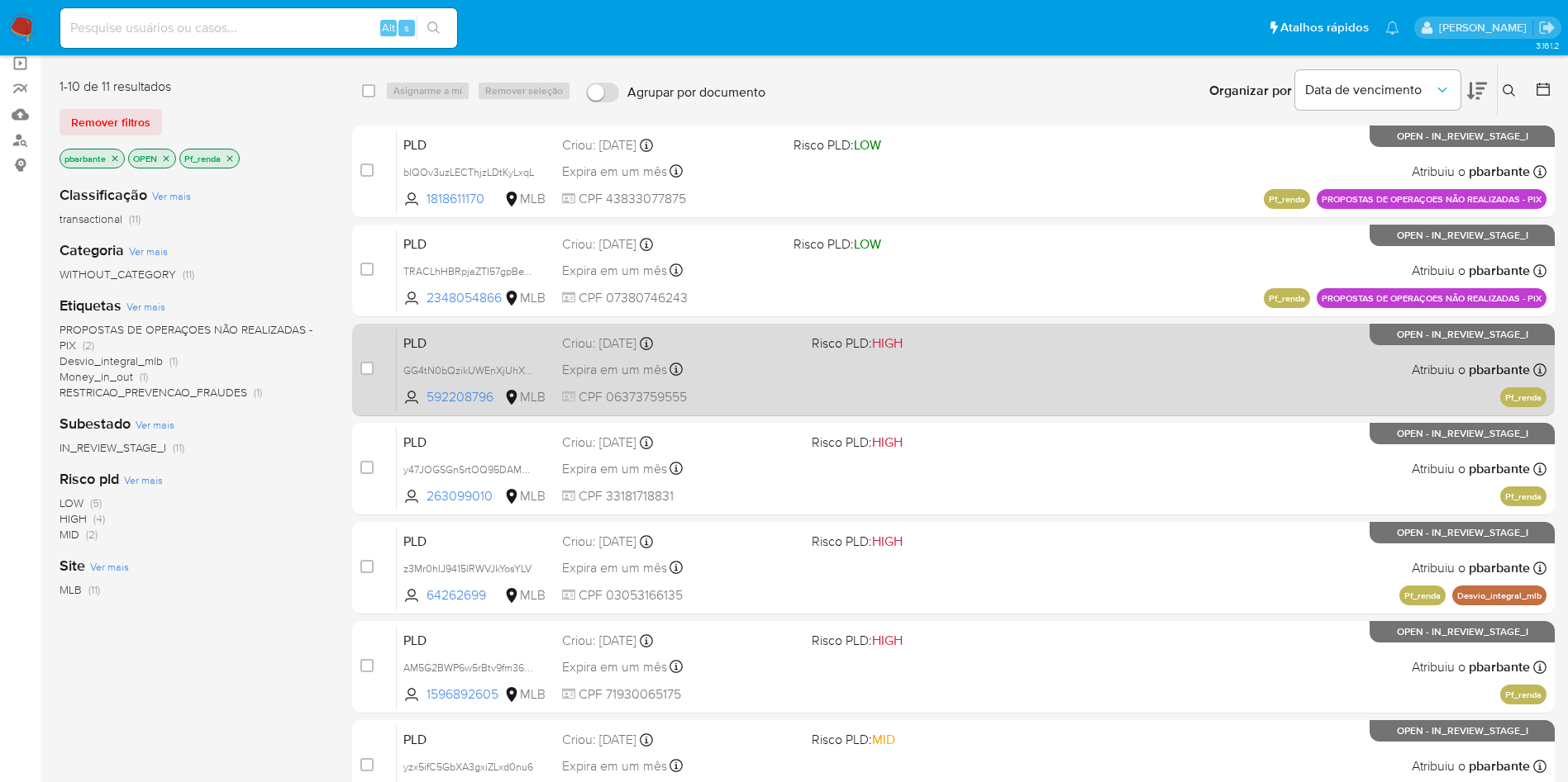
click at [1009, 352] on span "Risco PLD: HIGH" at bounding box center [930, 342] width 236 height 22
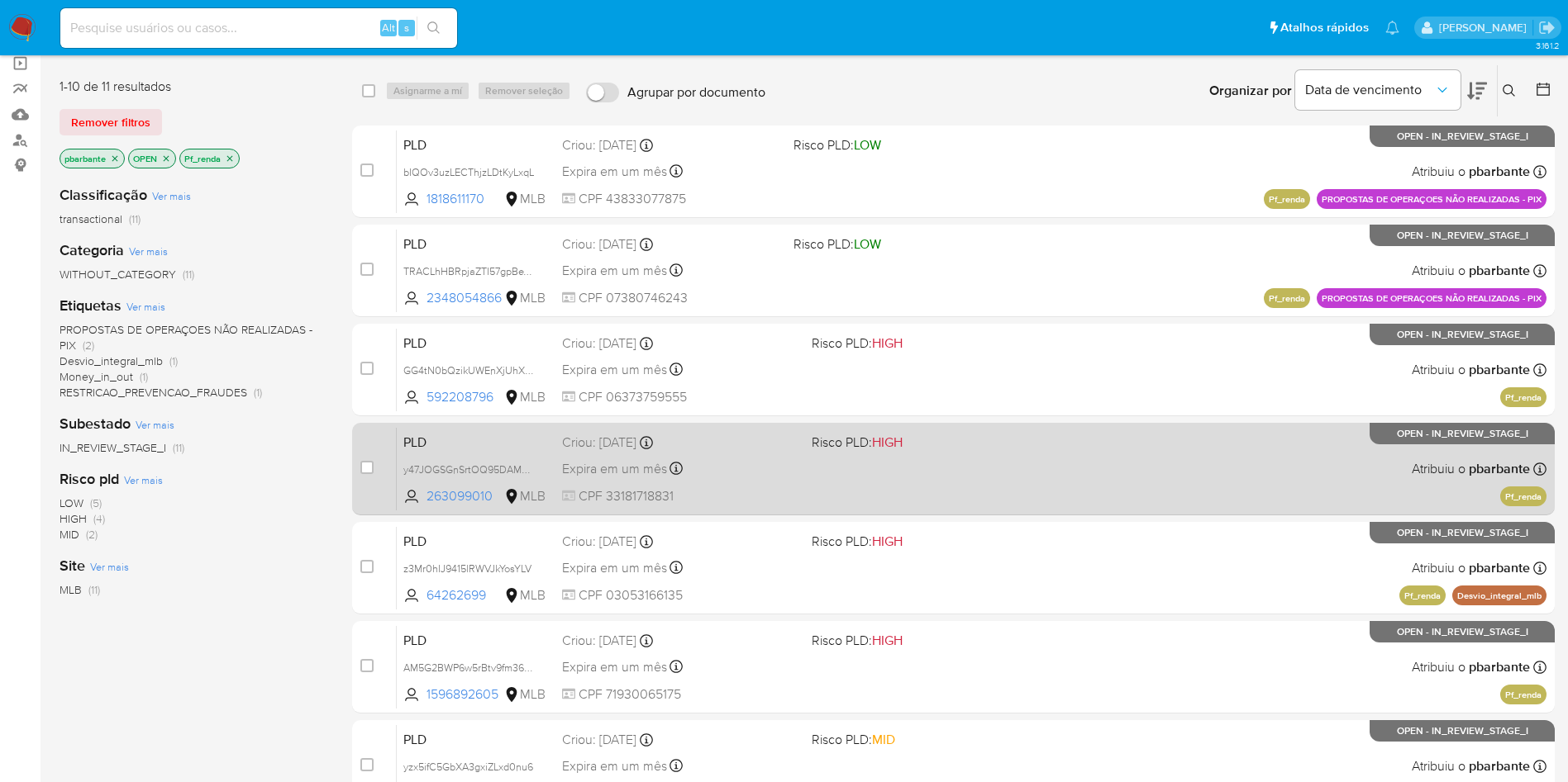
click at [997, 511] on div "PLD y47JOGSGnSrtOQ95DAMBOLbp 263099010 MLB Risco PLD: HIGH Criou: 12/09/2025 Cr…" at bounding box center [971, 469] width 1150 height 84
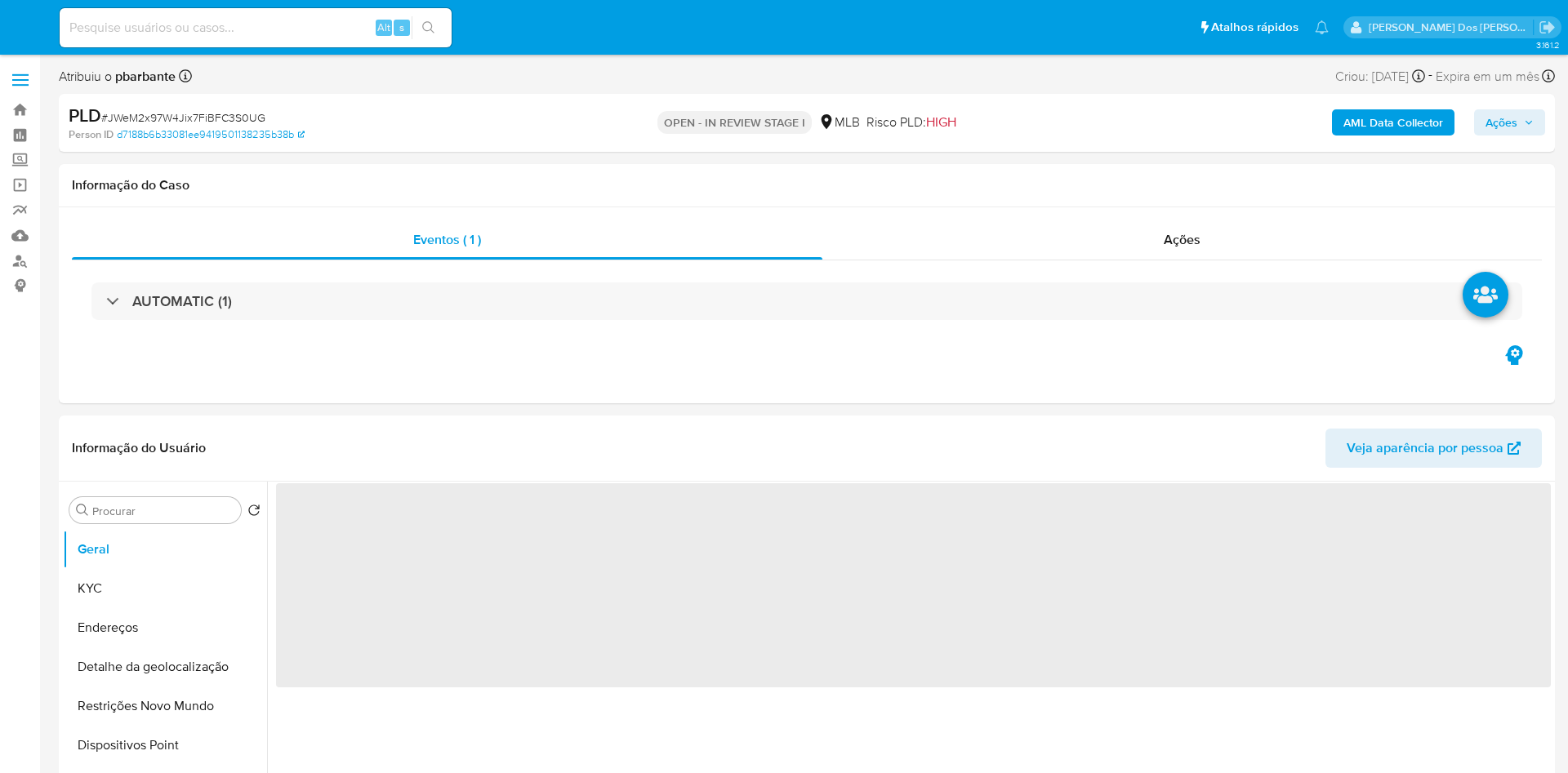
select select "10"
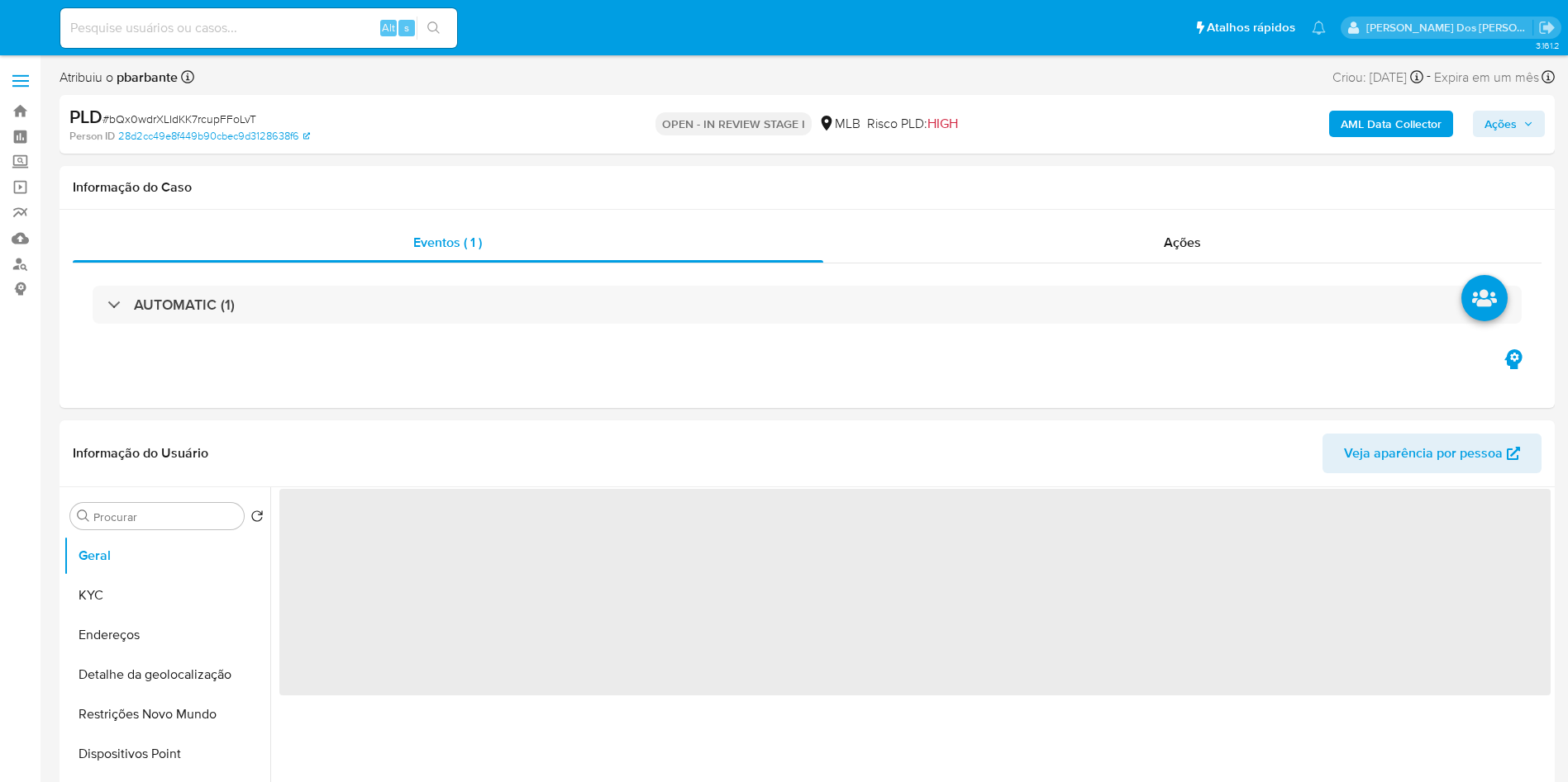
select select "10"
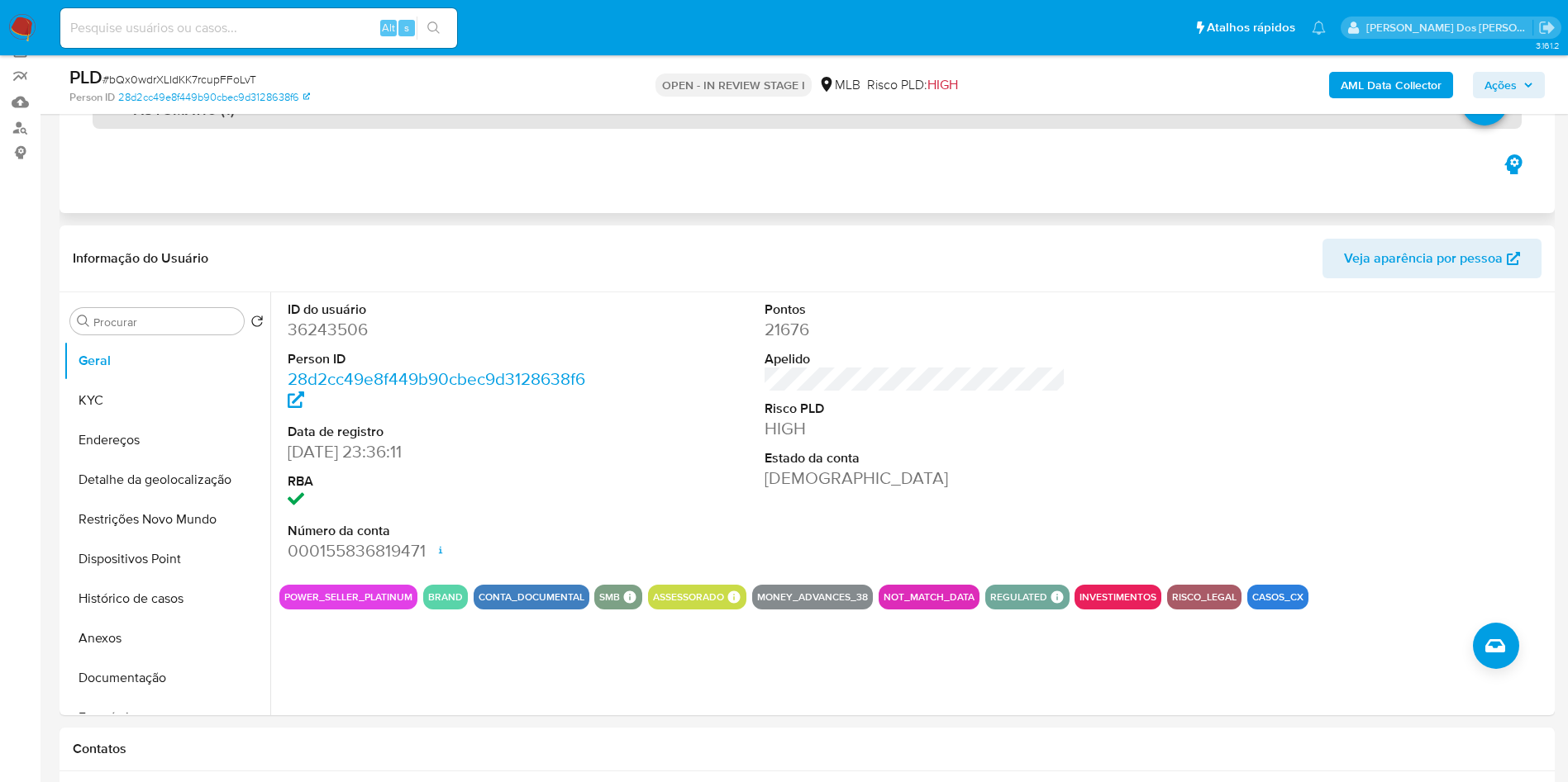
scroll to position [248, 0]
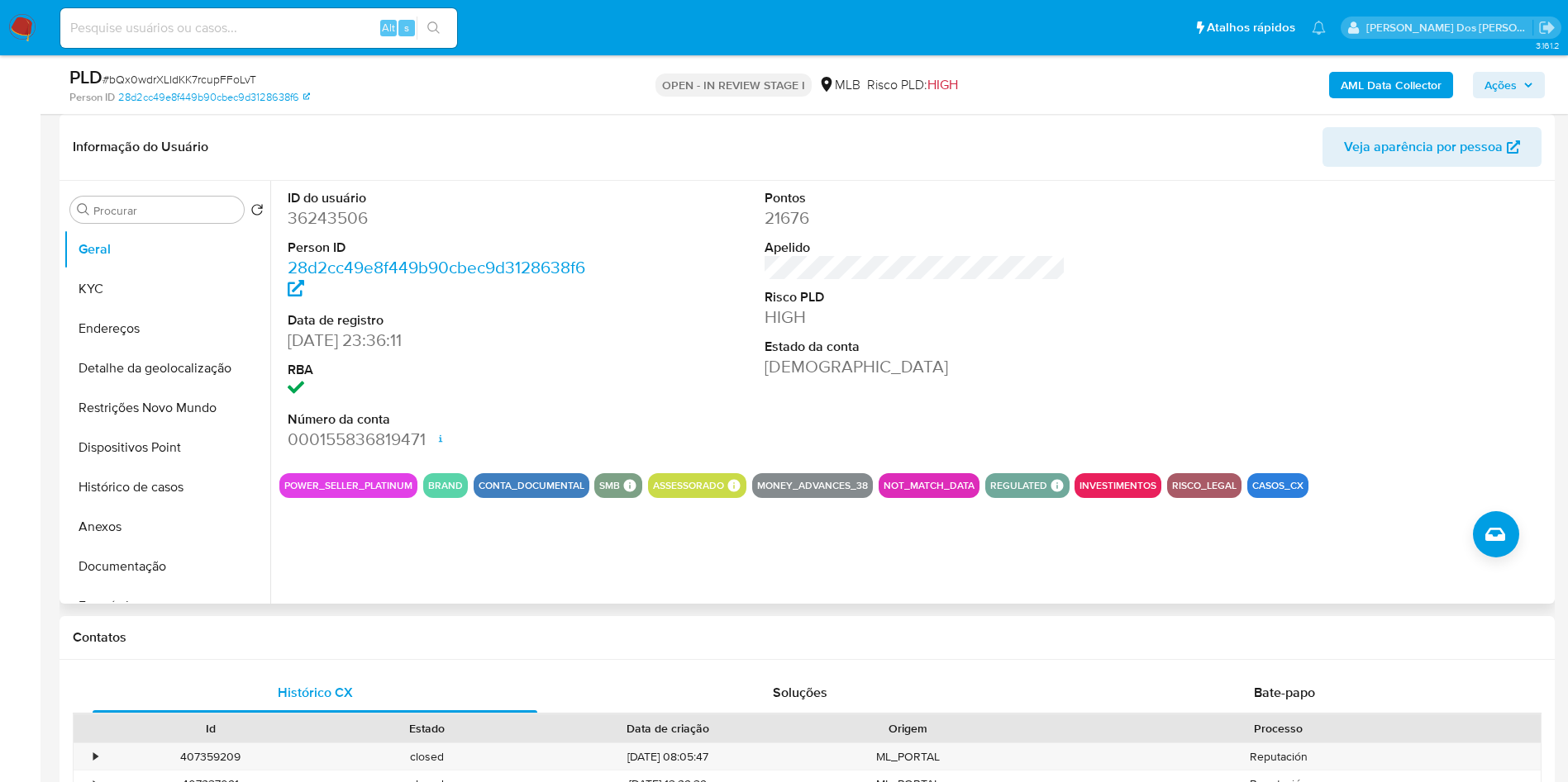
click at [333, 230] on dd "36243506" at bounding box center [438, 218] width 302 height 23
copy dd "36243506"
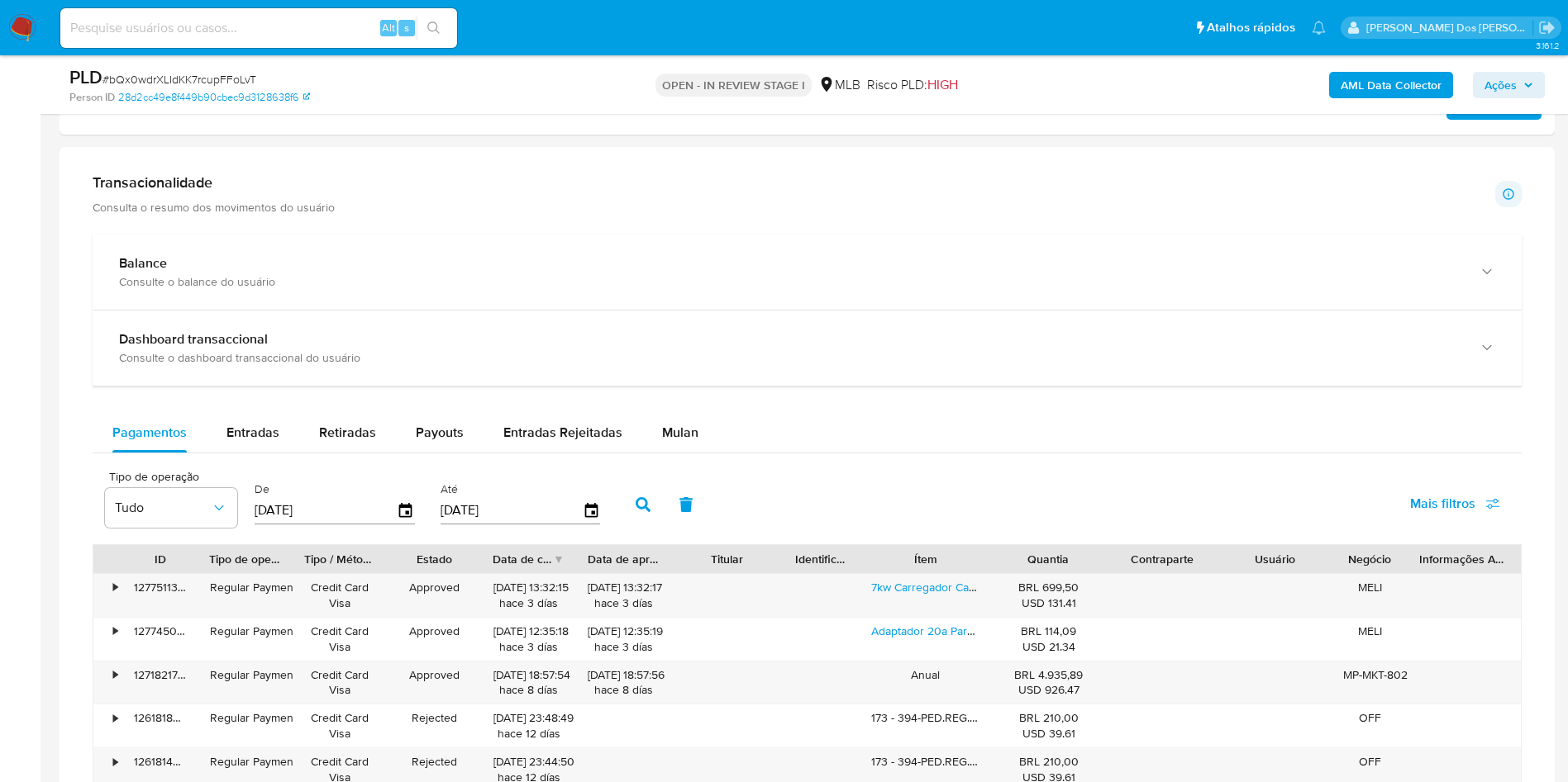
scroll to position [1115, 0]
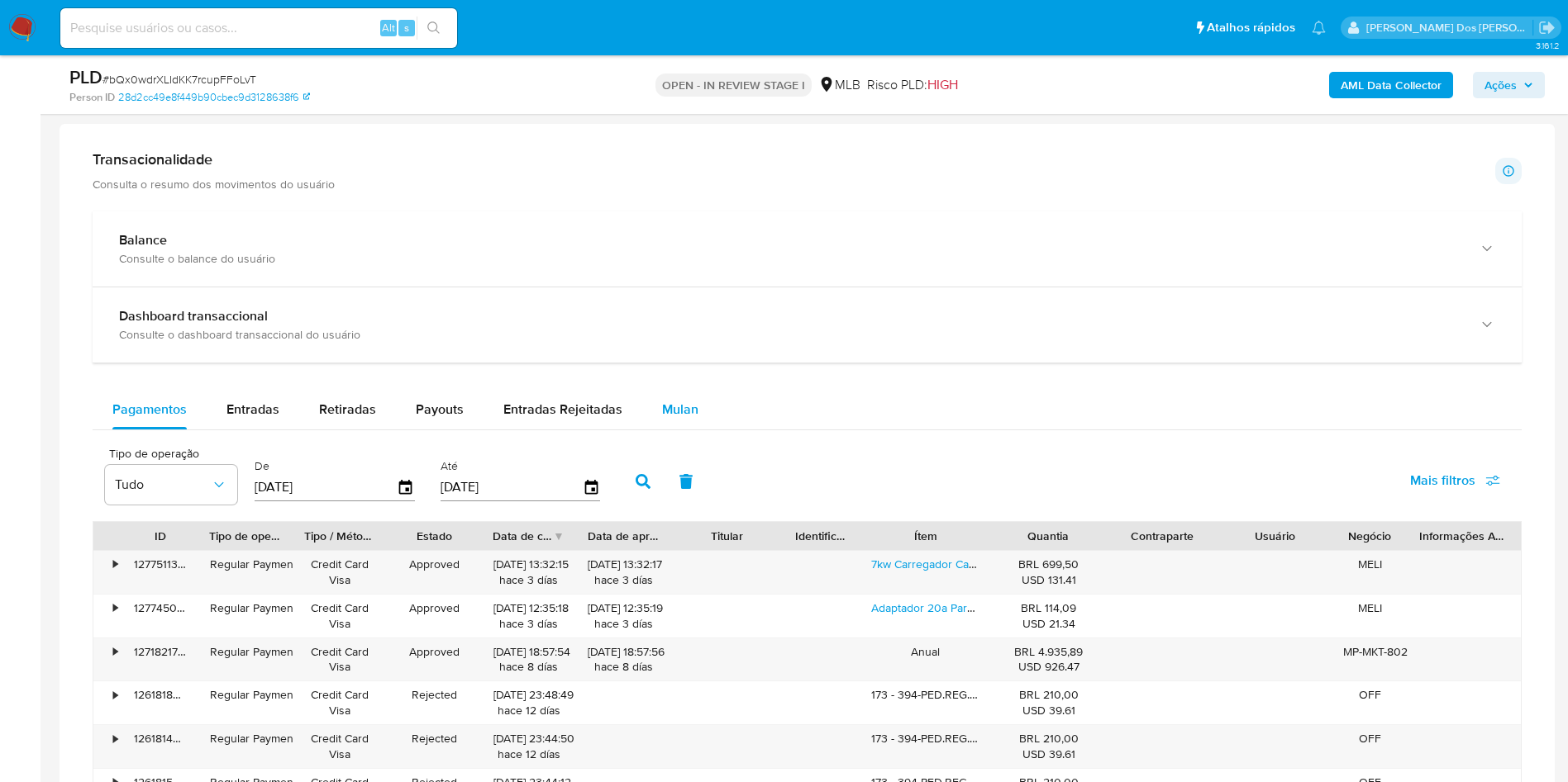
click at [683, 419] on span "Mulan" at bounding box center [680, 410] width 36 height 19
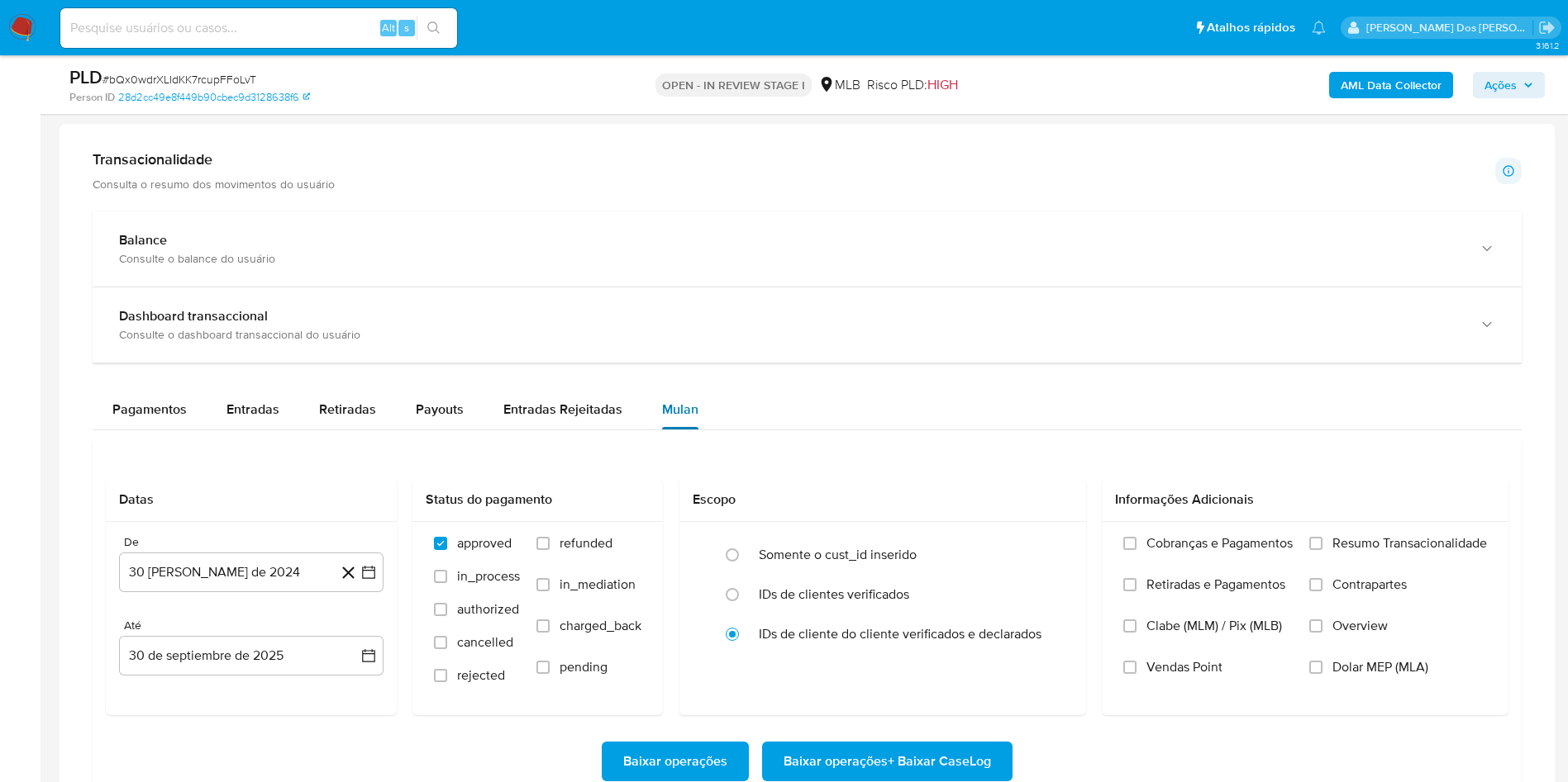
scroll to position [1363, 0]
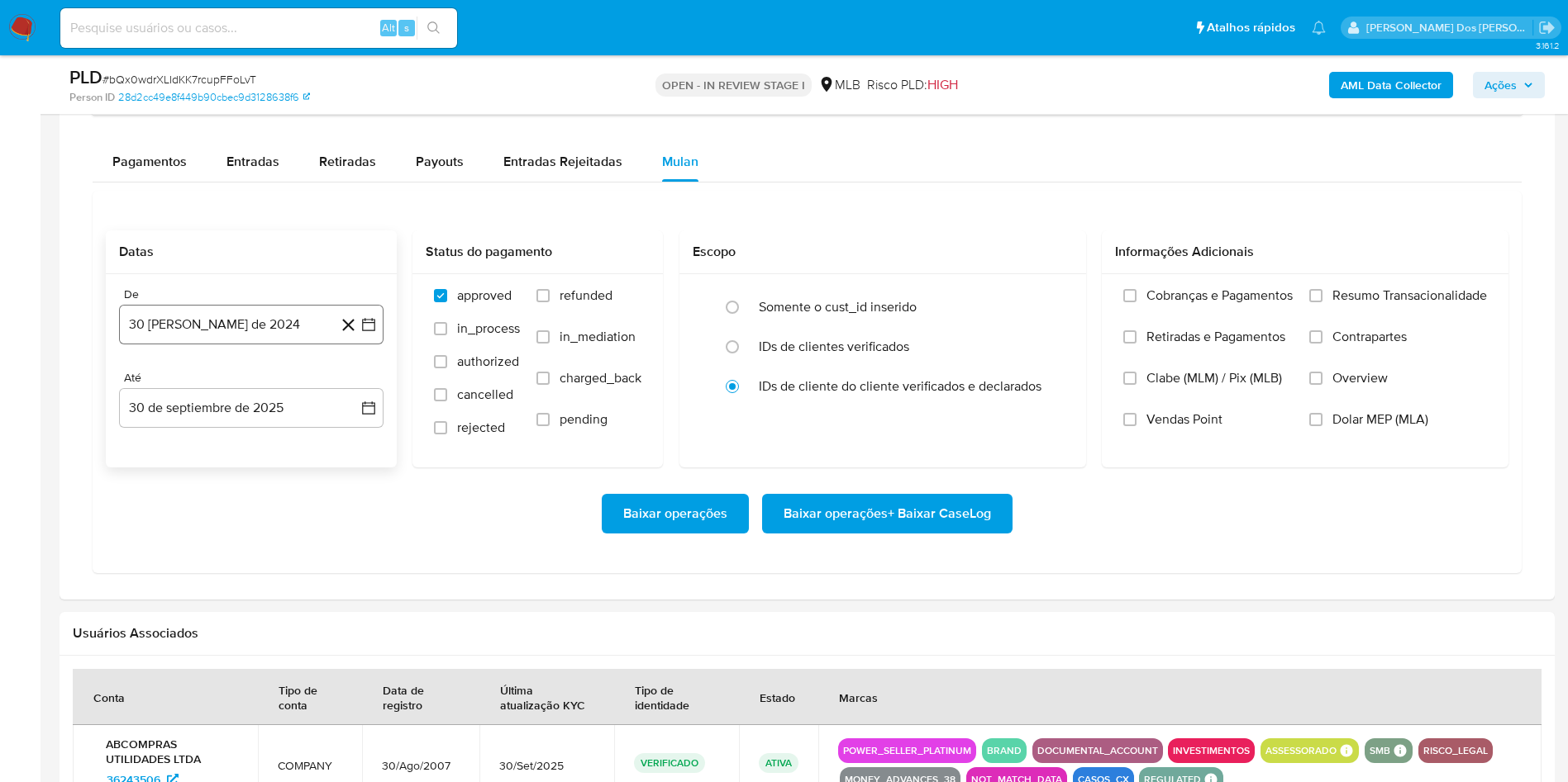
click at [371, 333] on icon "button" at bounding box center [368, 324] width 16 height 16
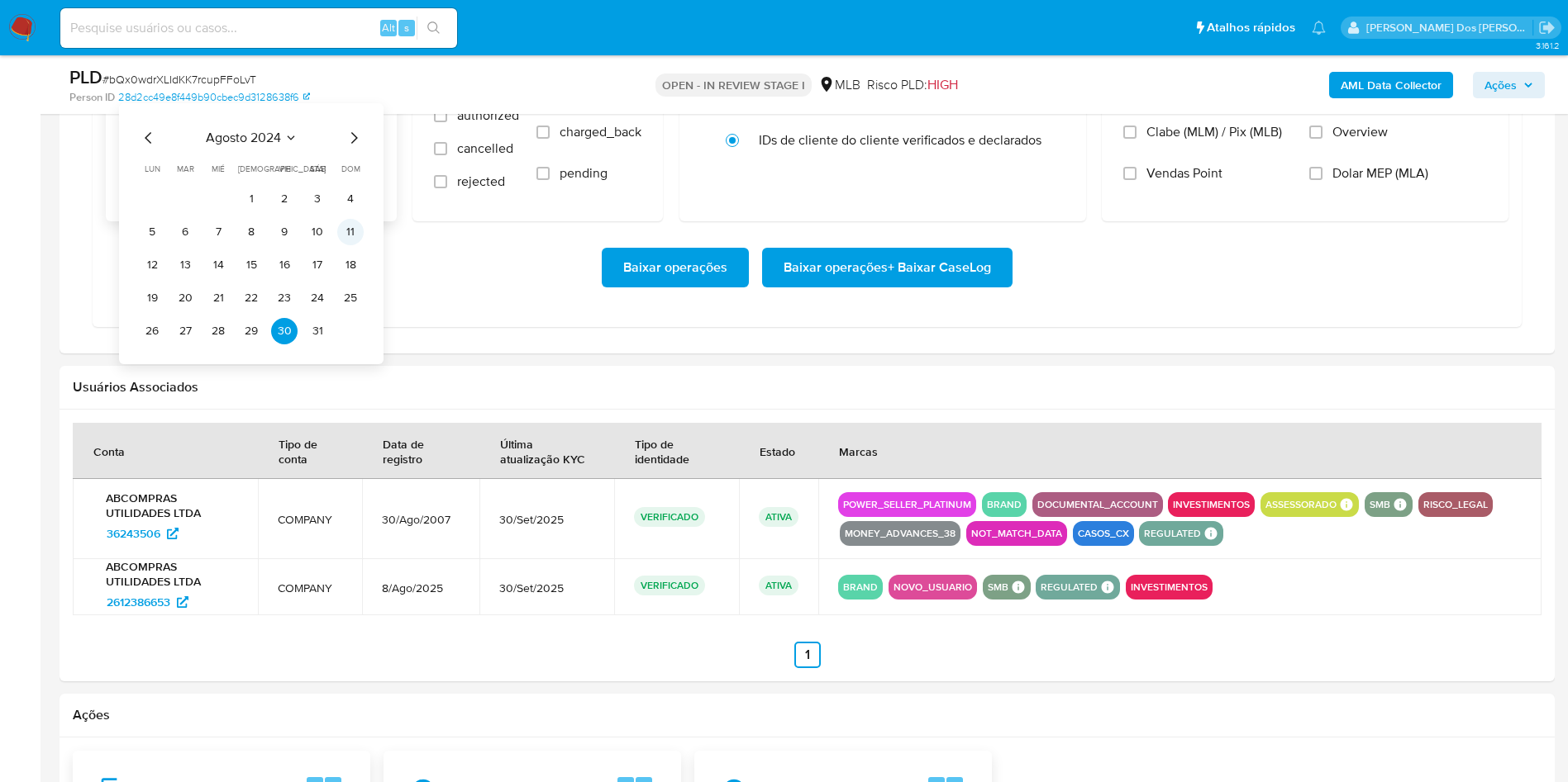
scroll to position [1611, 0]
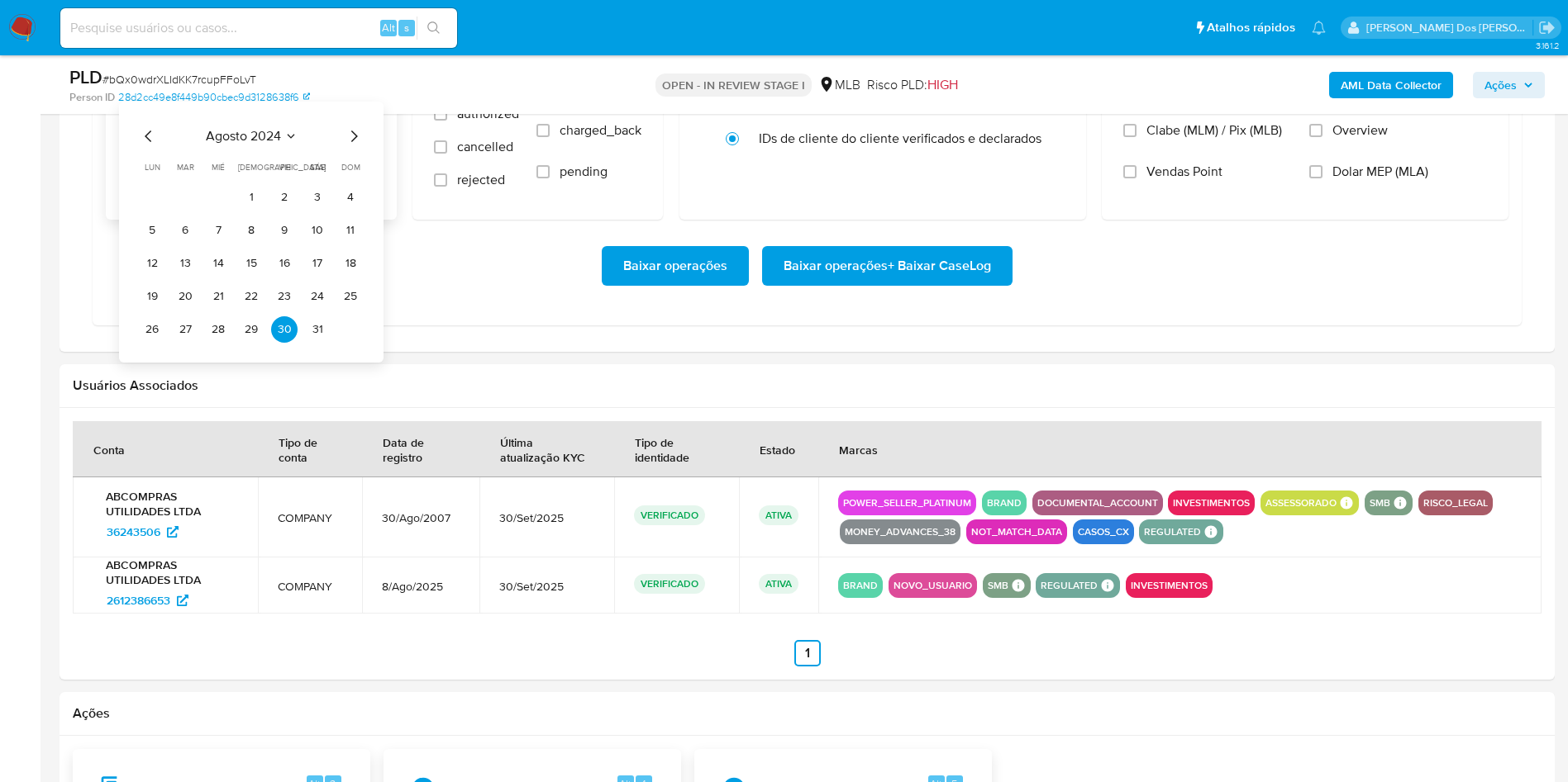
click at [353, 147] on icon "Mes siguiente" at bounding box center [353, 136] width 20 height 20
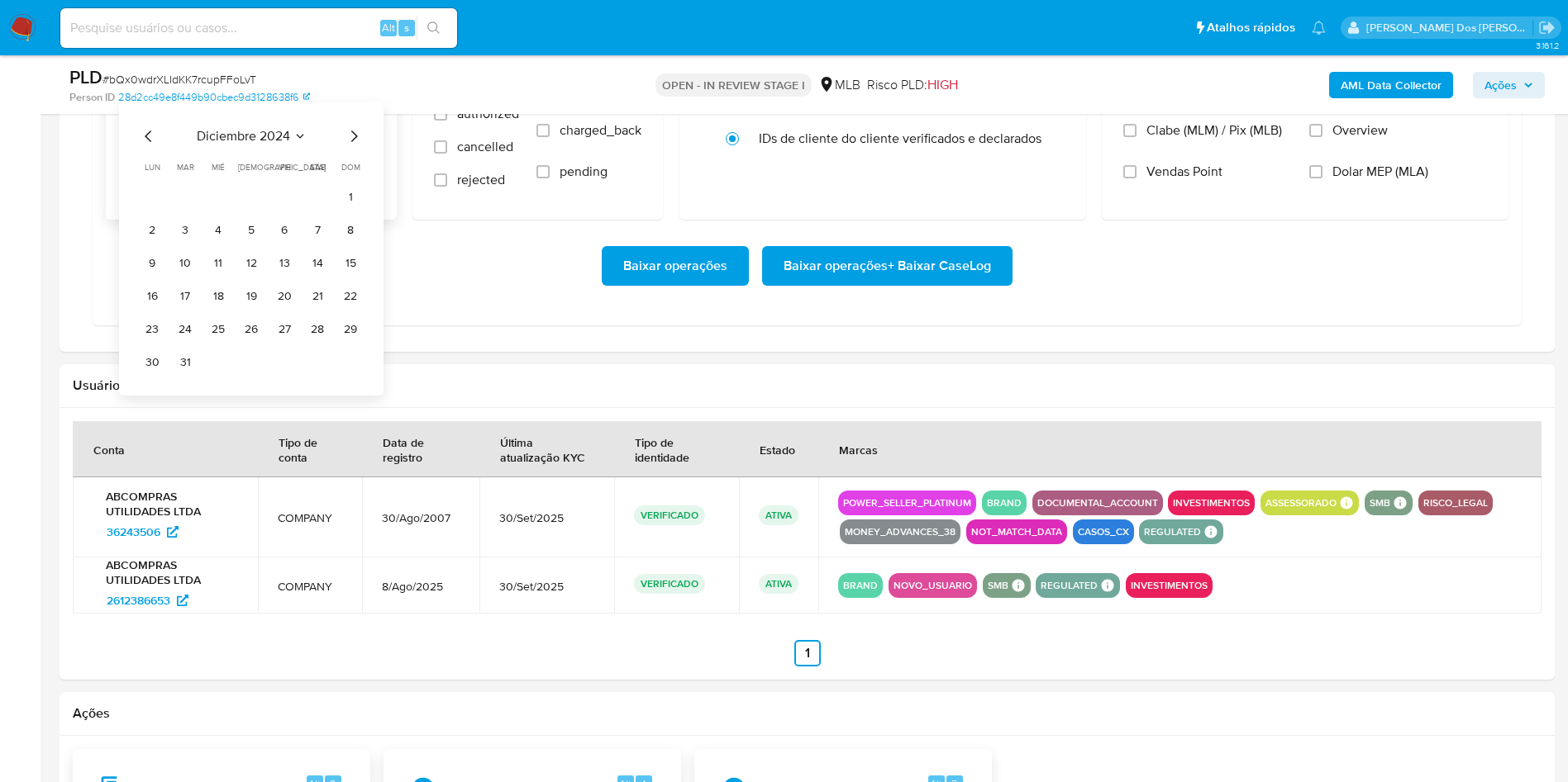
click at [351, 147] on icon "Mes siguiente" at bounding box center [353, 136] width 20 height 20
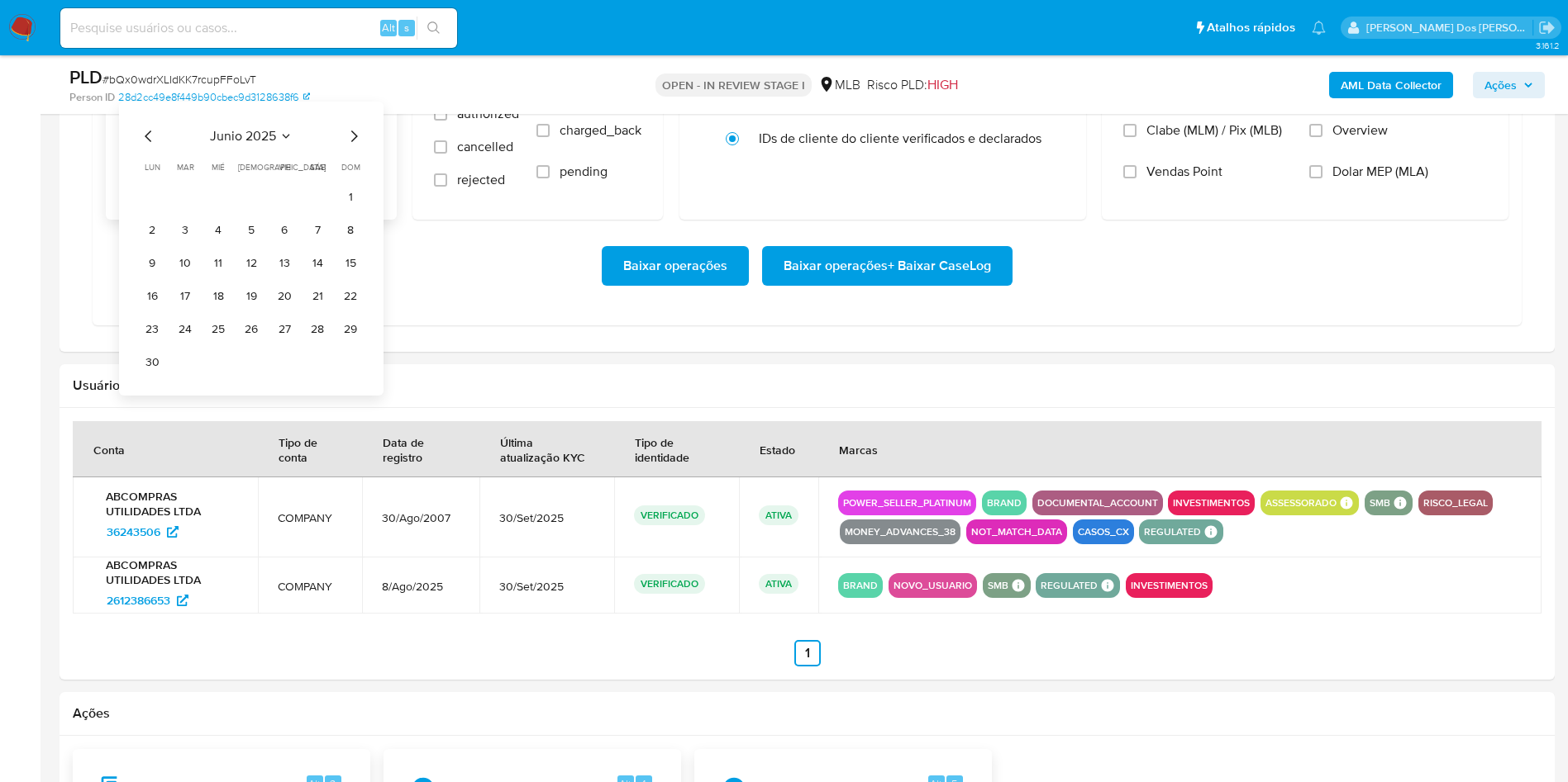
click at [348, 147] on icon "Mes siguiente" at bounding box center [353, 136] width 20 height 20
click at [346, 147] on icon "Mes siguiente" at bounding box center [353, 136] width 20 height 20
click at [150, 142] on icon "Mes anterior" at bounding box center [148, 136] width 7 height 11
click at [277, 211] on button "1" at bounding box center [285, 197] width 27 height 27
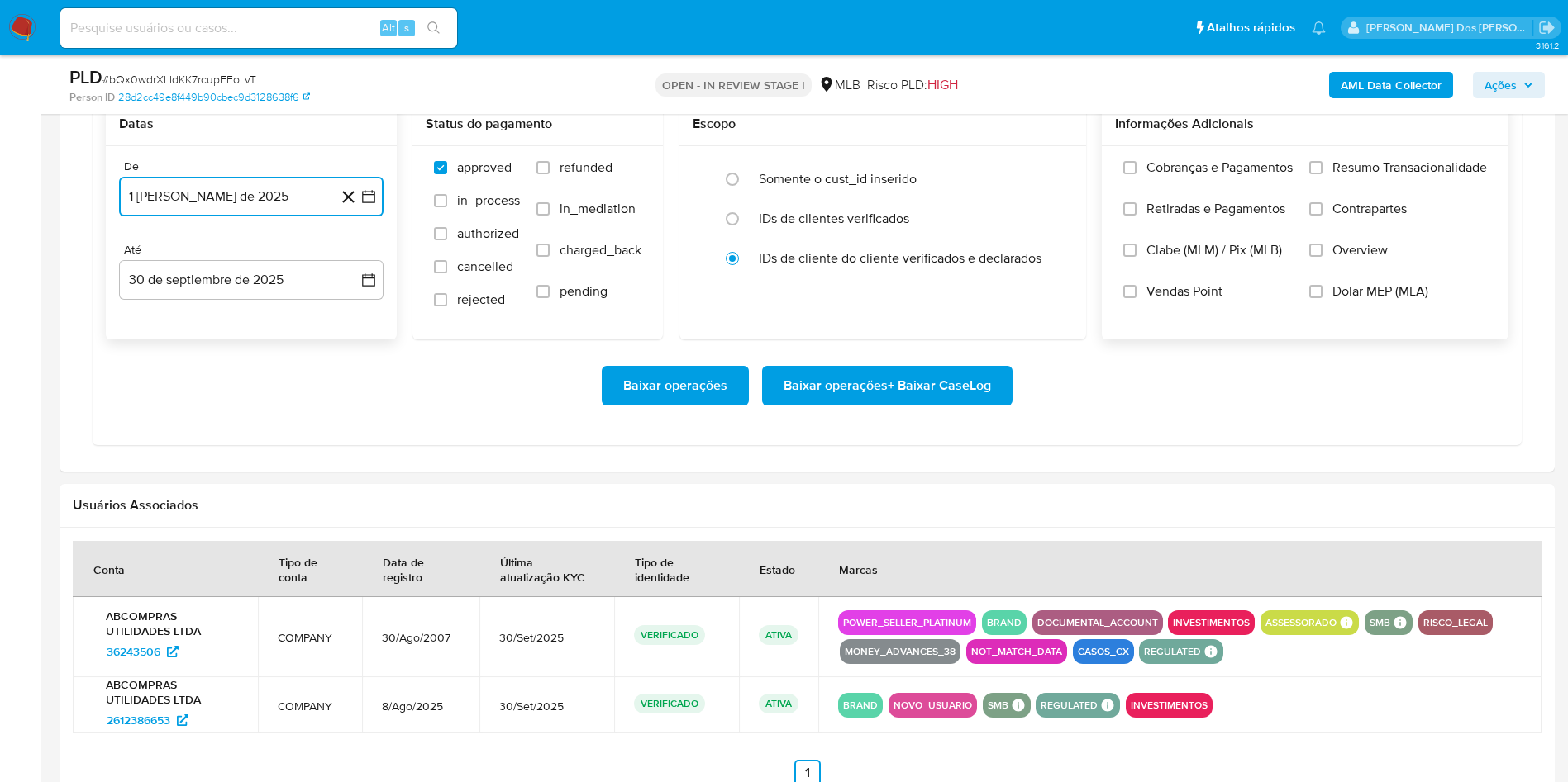
scroll to position [1487, 0]
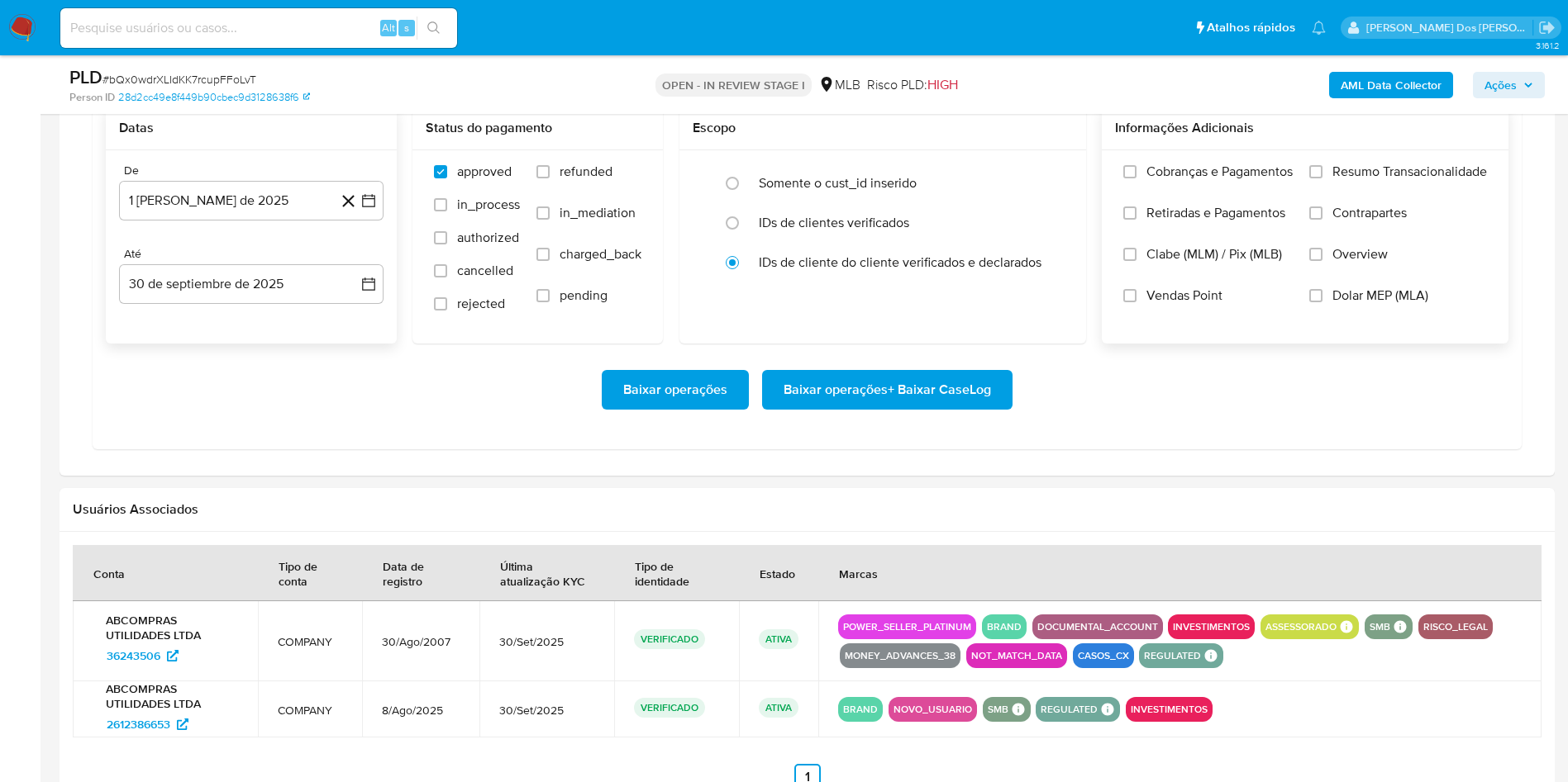
click at [1406, 180] on span "Resumo Transacionalidade" at bounding box center [1409, 171] width 154 height 16
click at [1322, 178] on input "Resumo Transacionalidade" at bounding box center [1316, 171] width 13 height 13
click at [894, 409] on span "Baixar operações + Baixar CaseLog" at bounding box center [887, 390] width 208 height 36
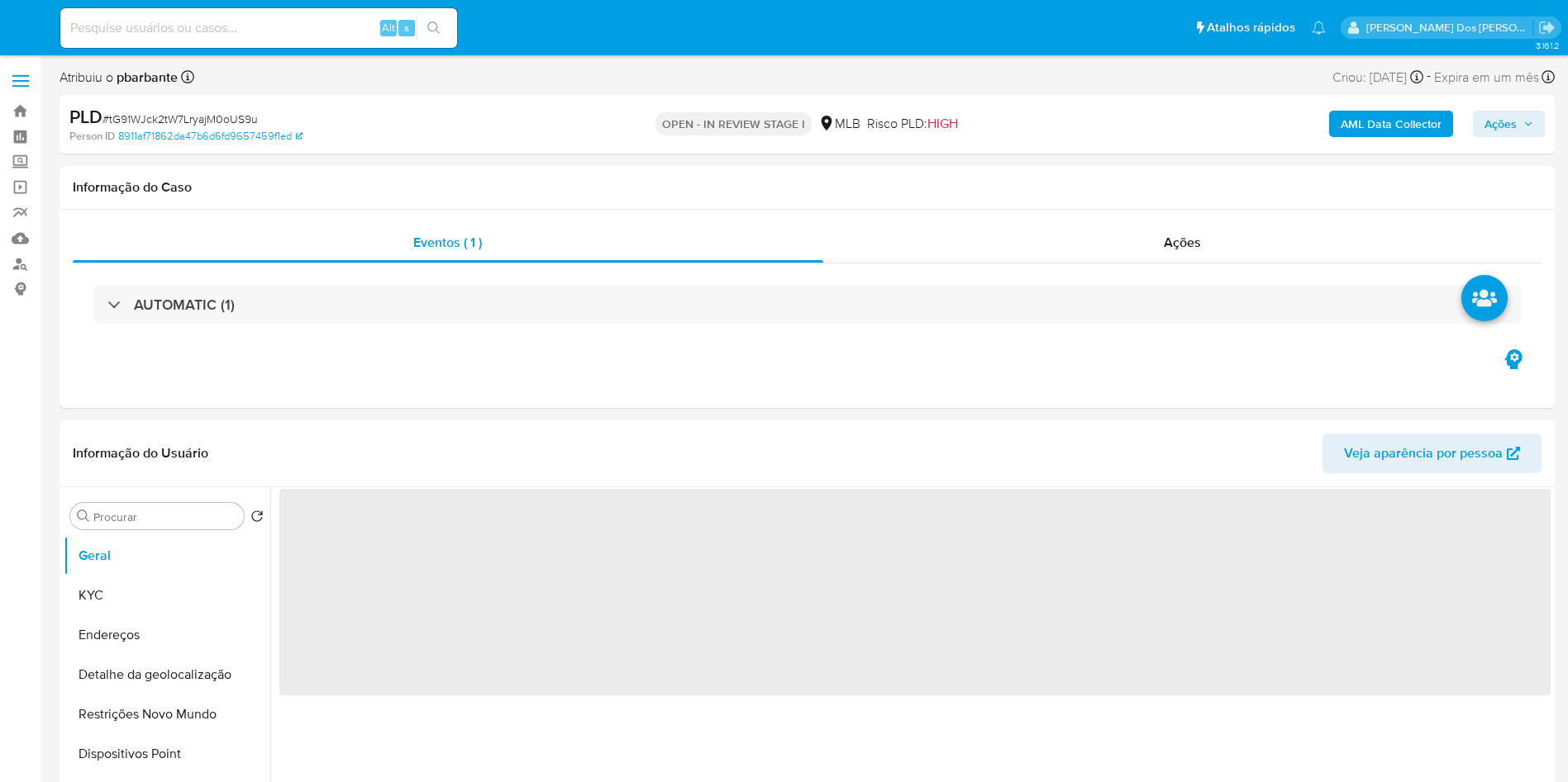
select select "10"
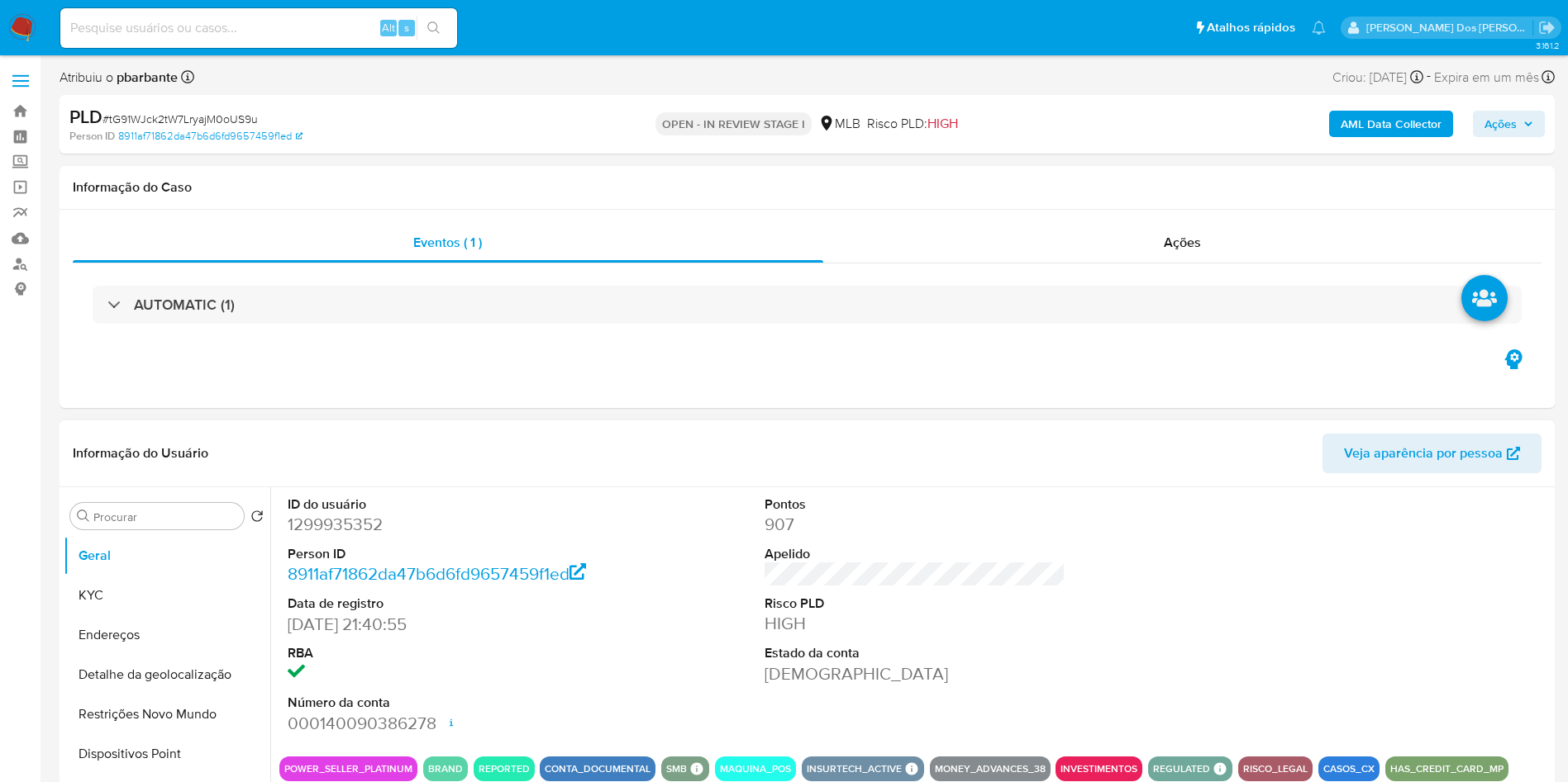
scroll to position [101, 0]
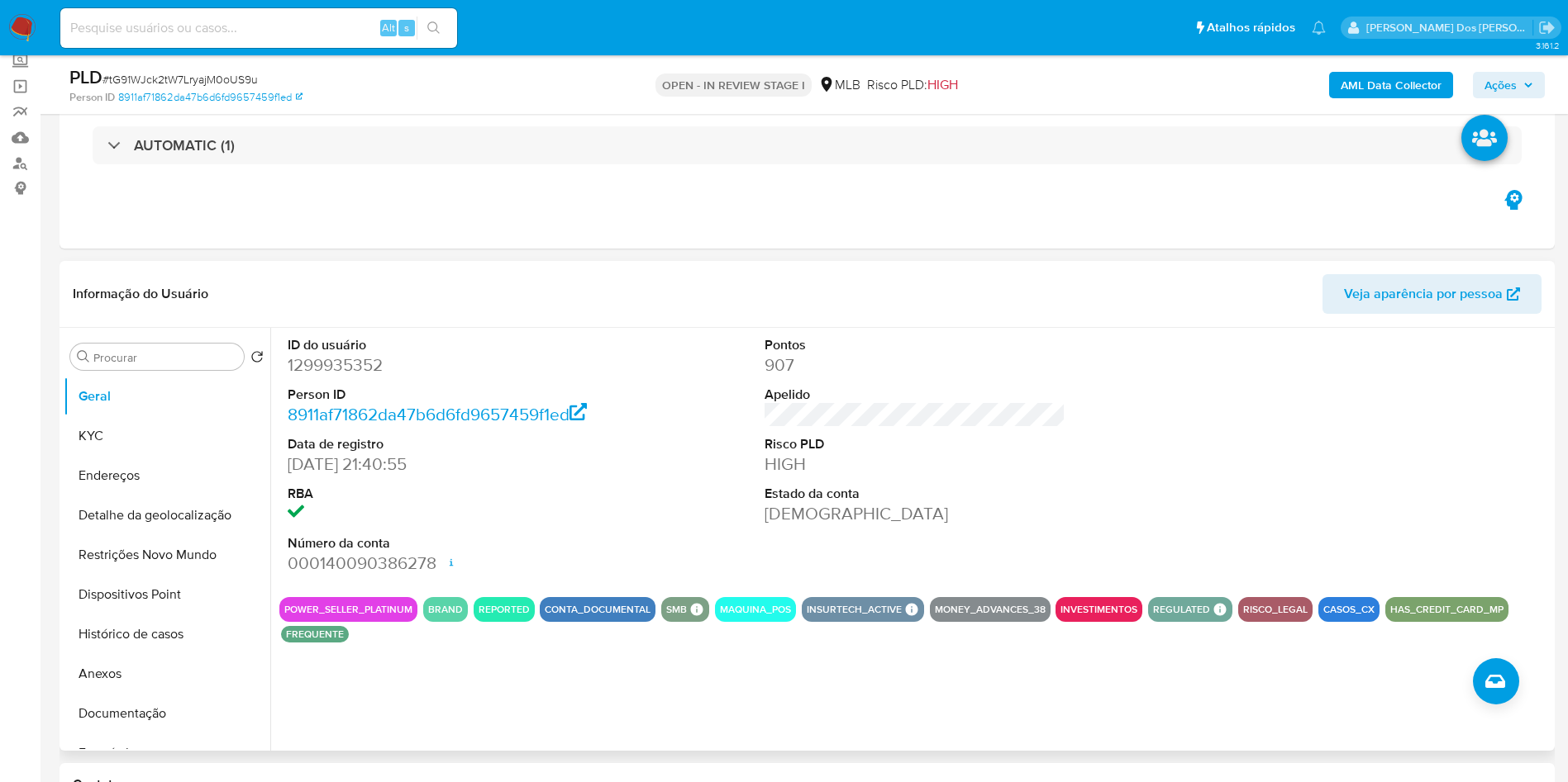
click at [326, 367] on dd "1299935352" at bounding box center [438, 365] width 302 height 23
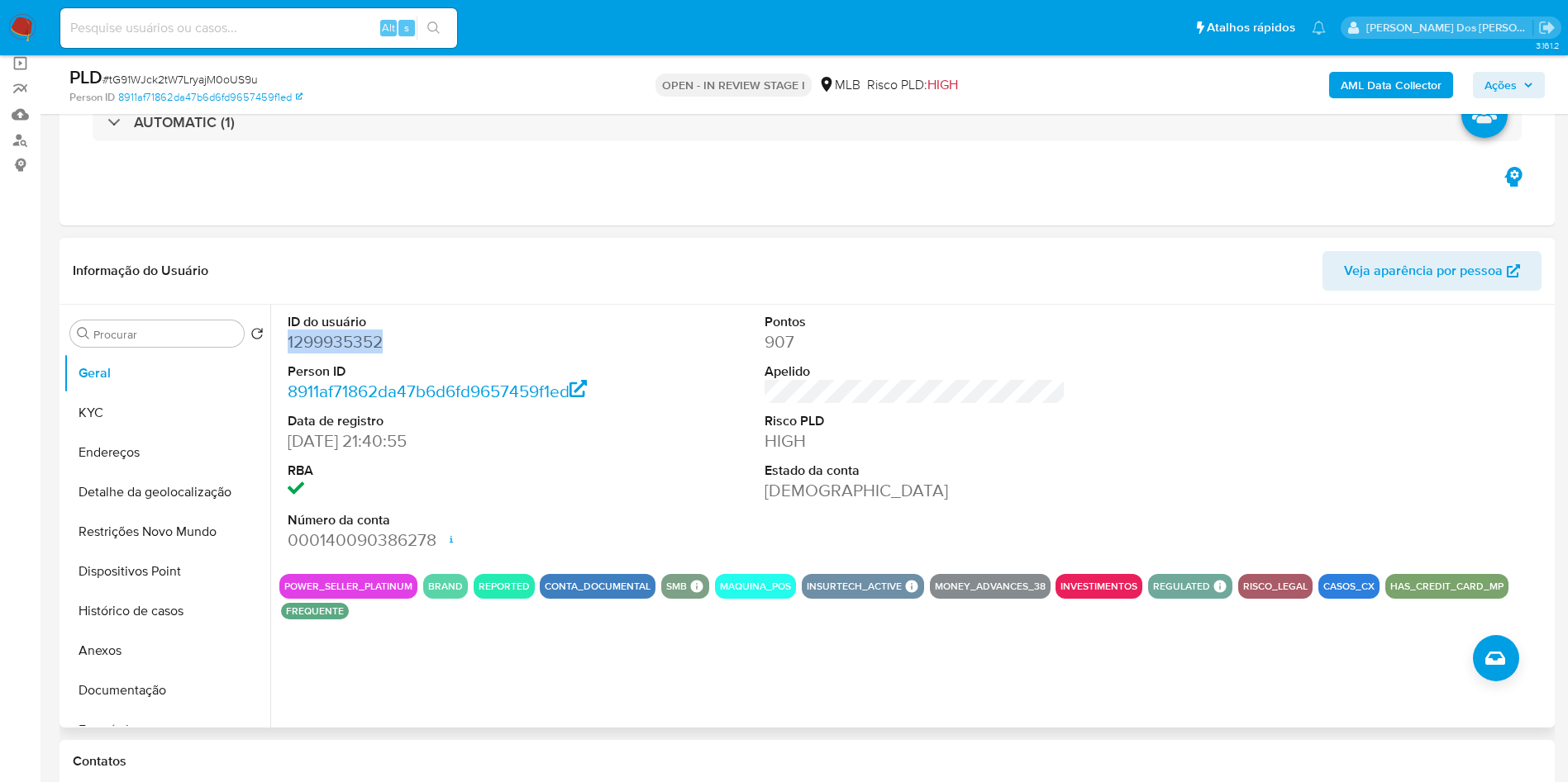
click at [140, 632] on button "Histórico de casos" at bounding box center [167, 612] width 207 height 40
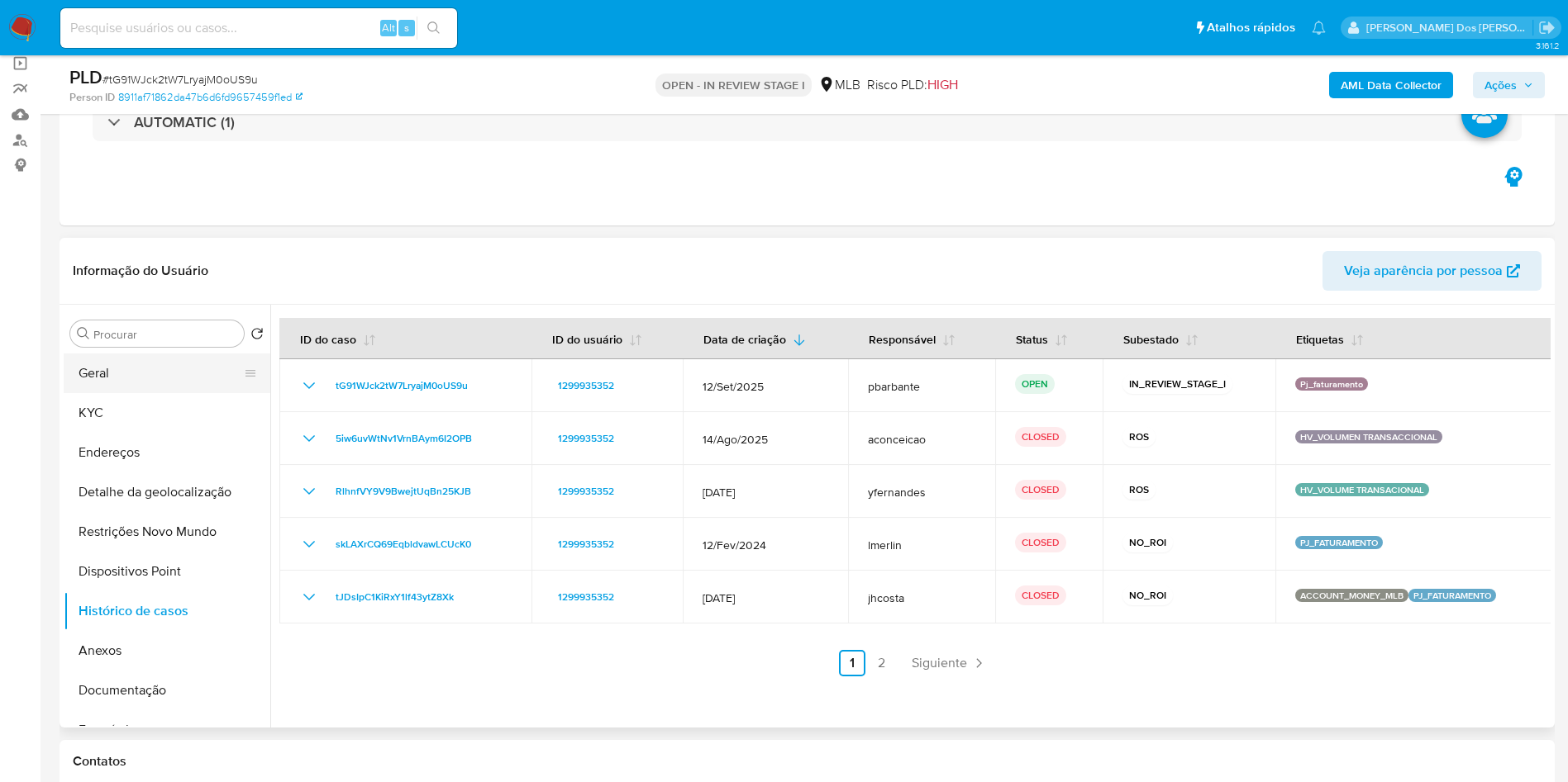
click at [113, 393] on button "Geral" at bounding box center [160, 373] width 193 height 40
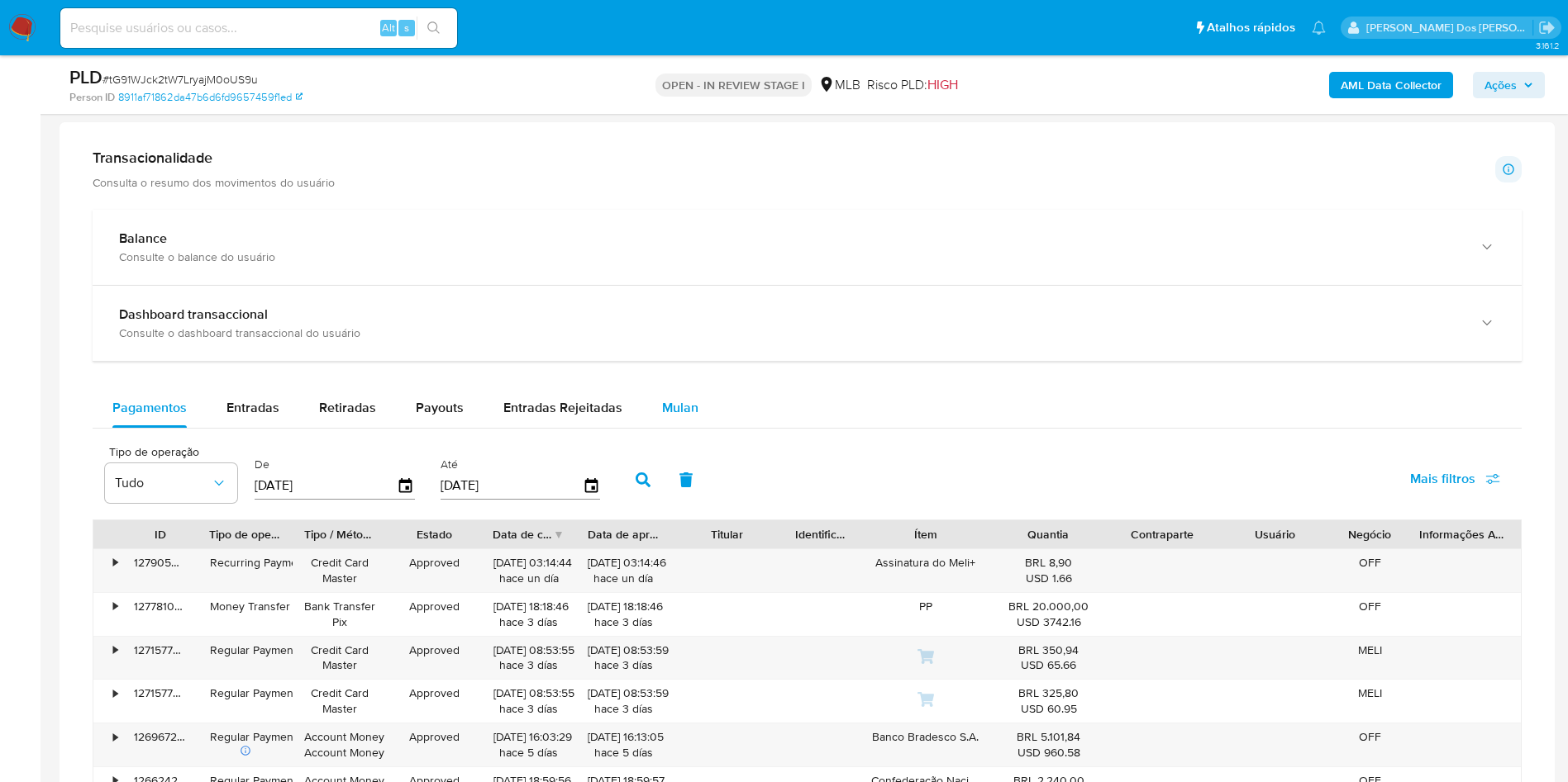
scroll to position [1239, 0]
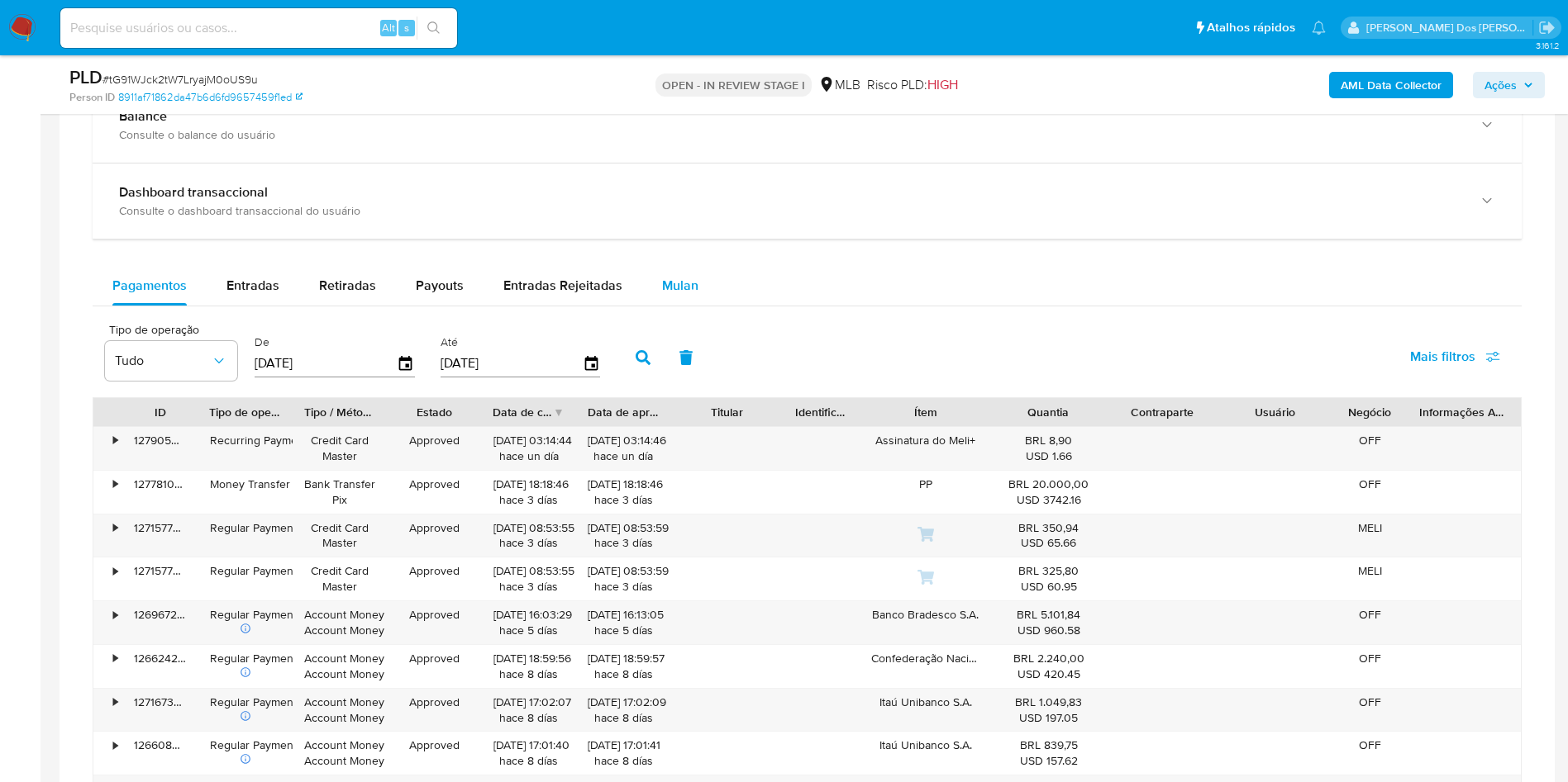
click at [677, 295] on div "Mulan" at bounding box center [680, 286] width 36 height 40
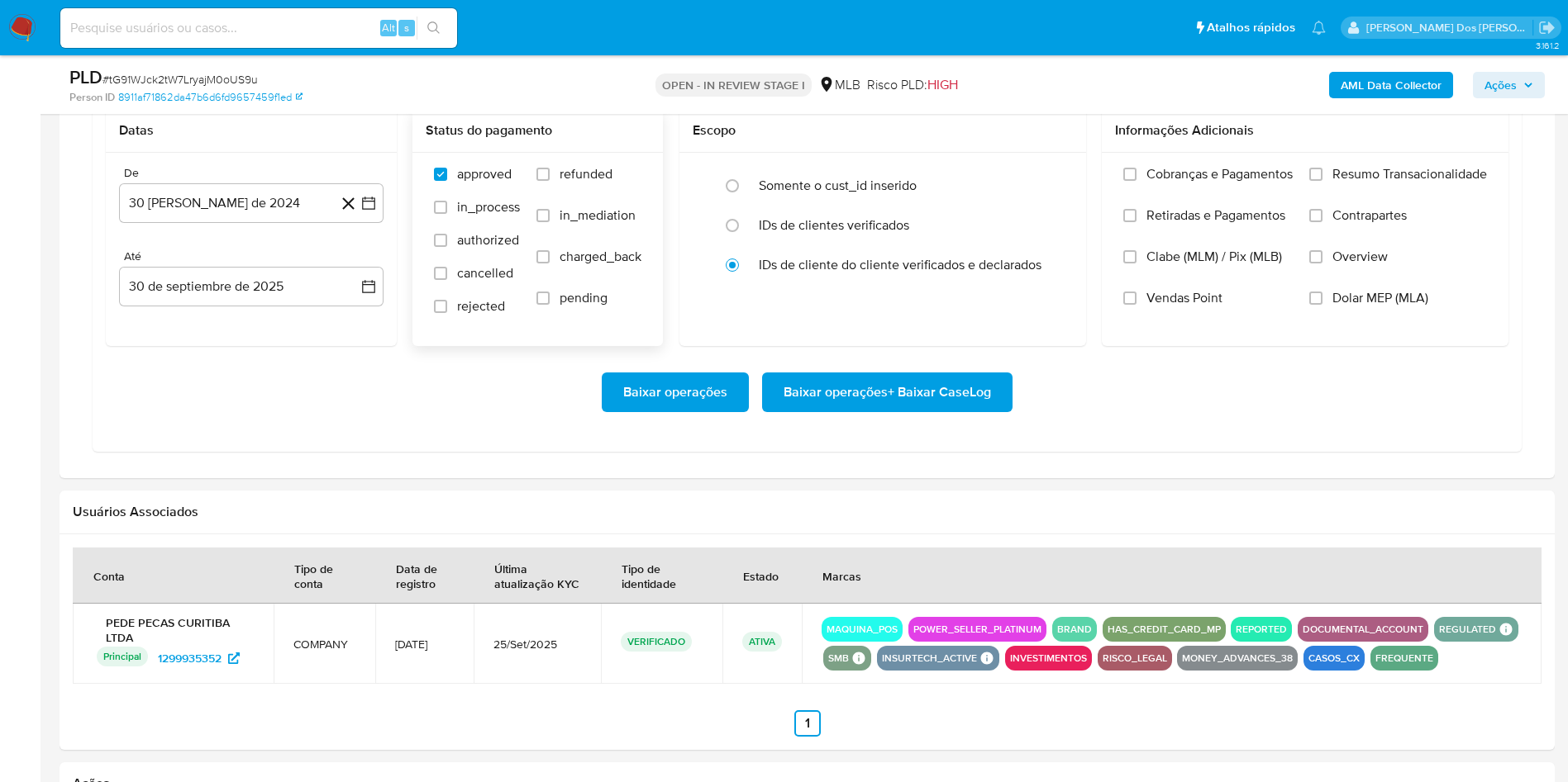
scroll to position [1487, 0]
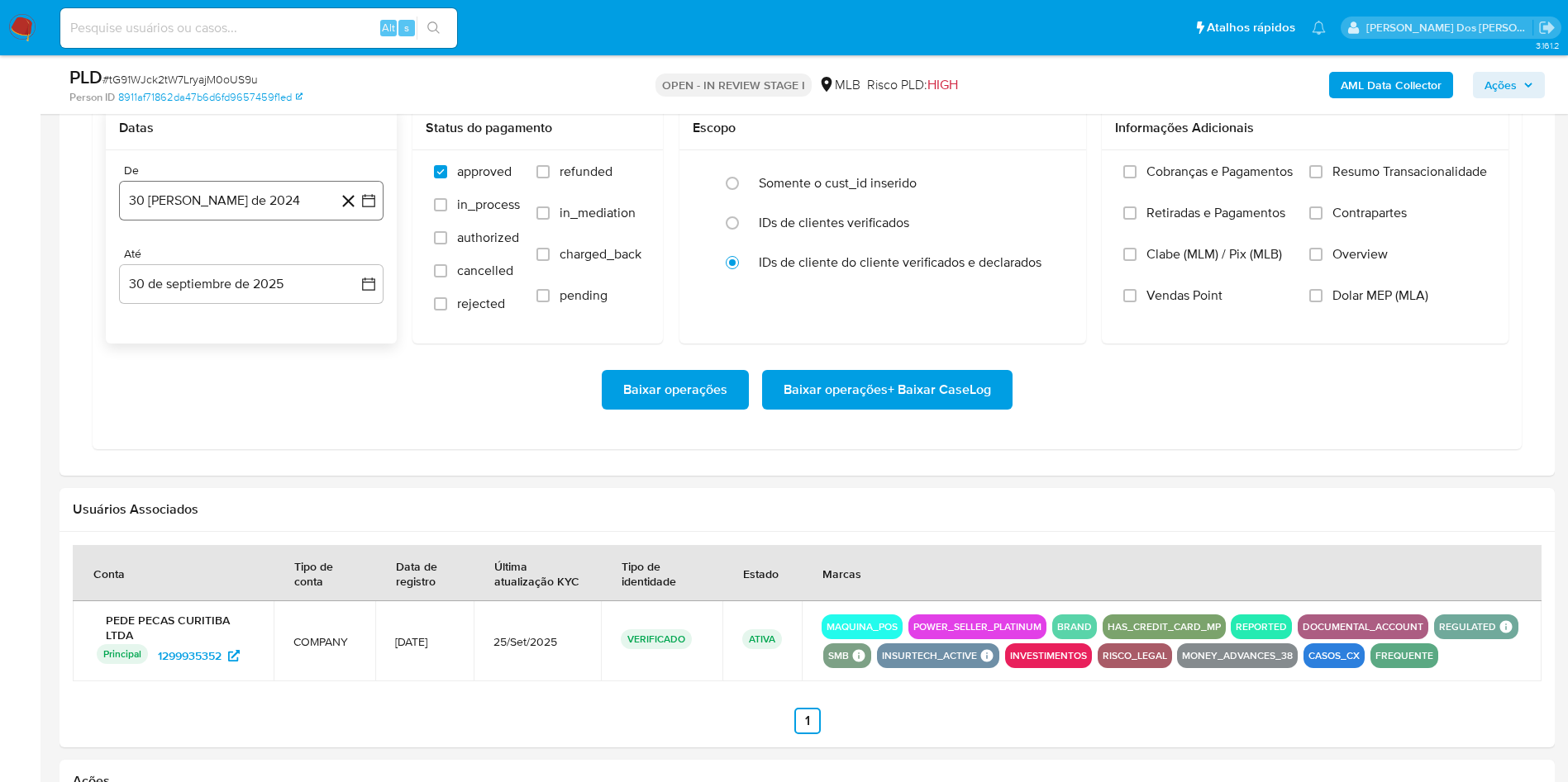
click at [380, 220] on button "30 [PERSON_NAME] de 2024" at bounding box center [251, 201] width 265 height 40
click at [354, 271] on icon "Mes siguiente" at bounding box center [353, 260] width 20 height 20
click at [354, 266] on icon "Mes siguiente" at bounding box center [354, 260] width 7 height 11
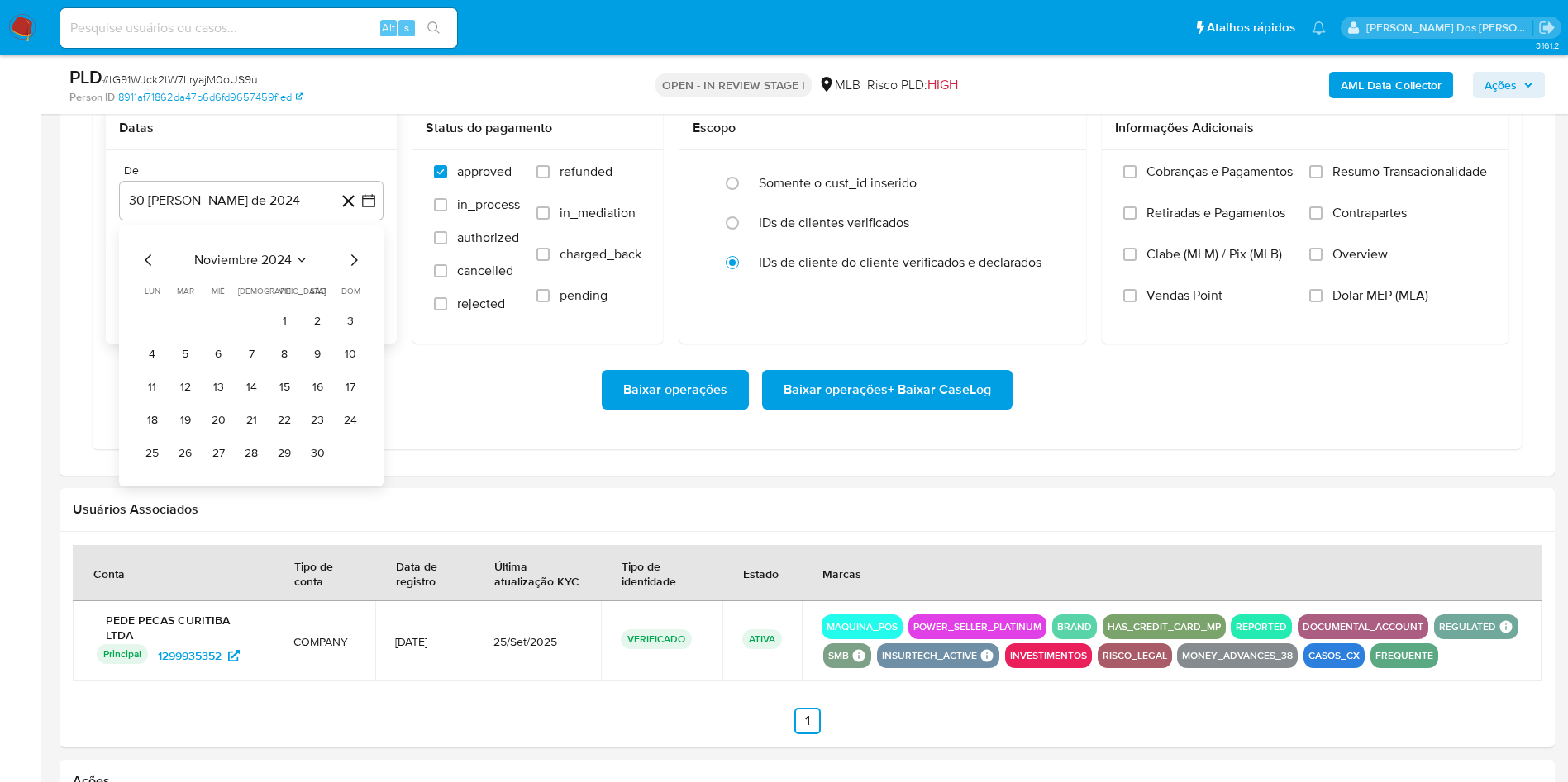
click at [354, 266] on icon "Mes siguiente" at bounding box center [354, 260] width 7 height 11
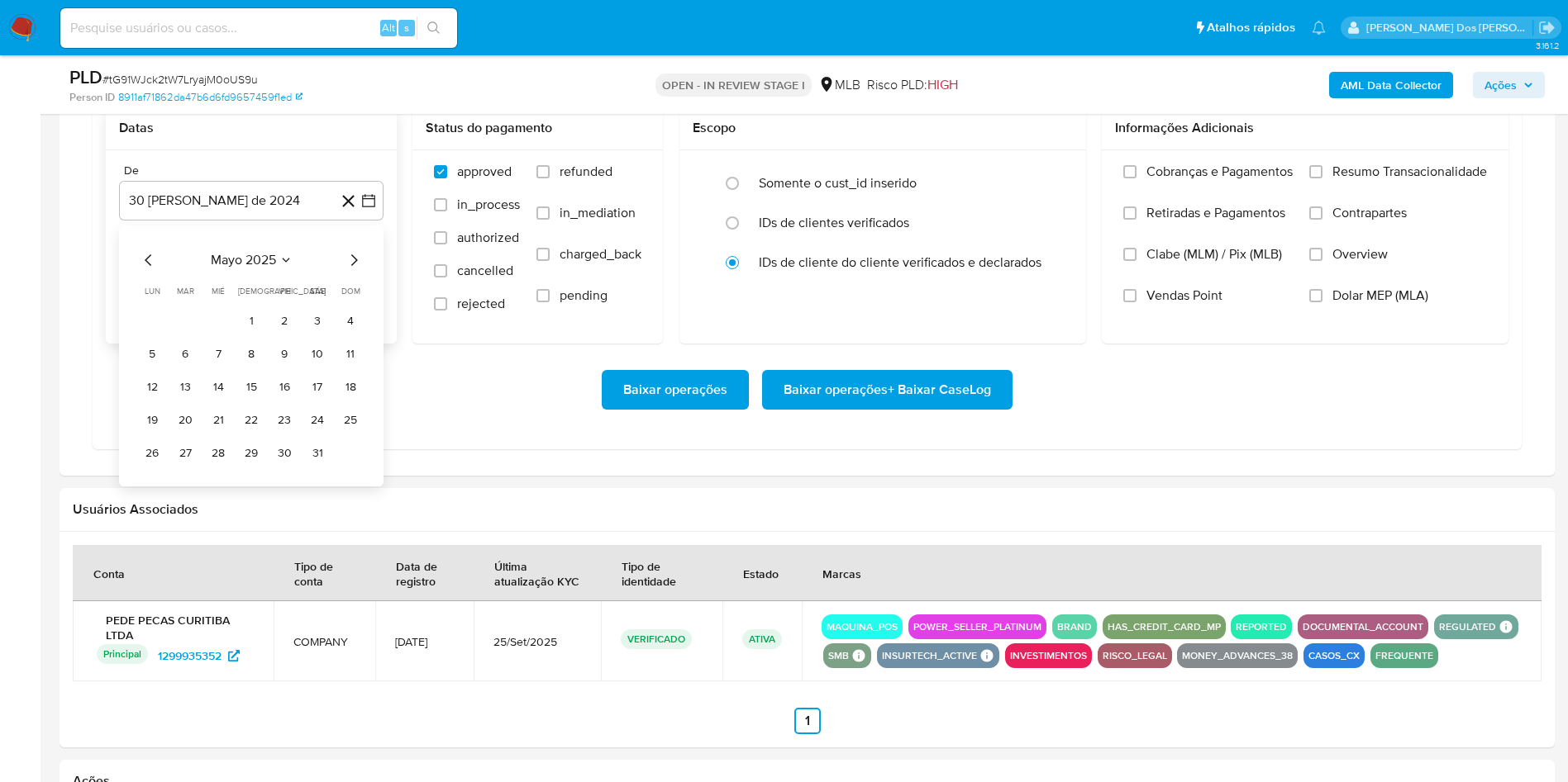
click at [354, 266] on icon "Mes siguiente" at bounding box center [354, 260] width 7 height 11
click at [147, 271] on icon "Mes anterior" at bounding box center [149, 260] width 20 height 20
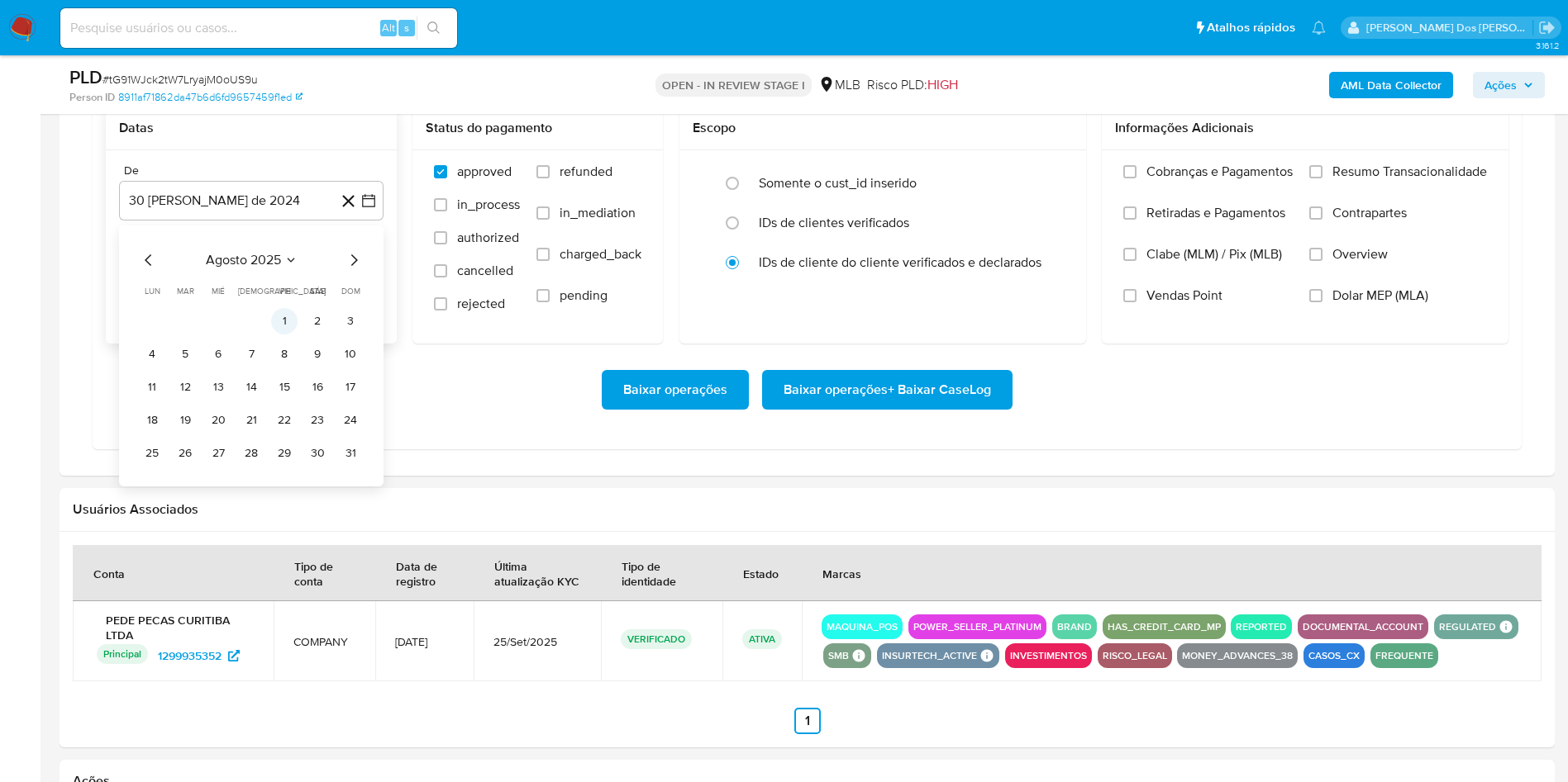
click at [278, 334] on button "1" at bounding box center [285, 322] width 27 height 27
click at [1409, 205] on label "Resumo Transacionalidade" at bounding box center [1397, 184] width 177 height 41
click at [1322, 178] on input "Resumo Transacionalidade" at bounding box center [1316, 171] width 13 height 13
click at [800, 409] on span "Baixar operações + Baixar CaseLog" at bounding box center [887, 390] width 208 height 36
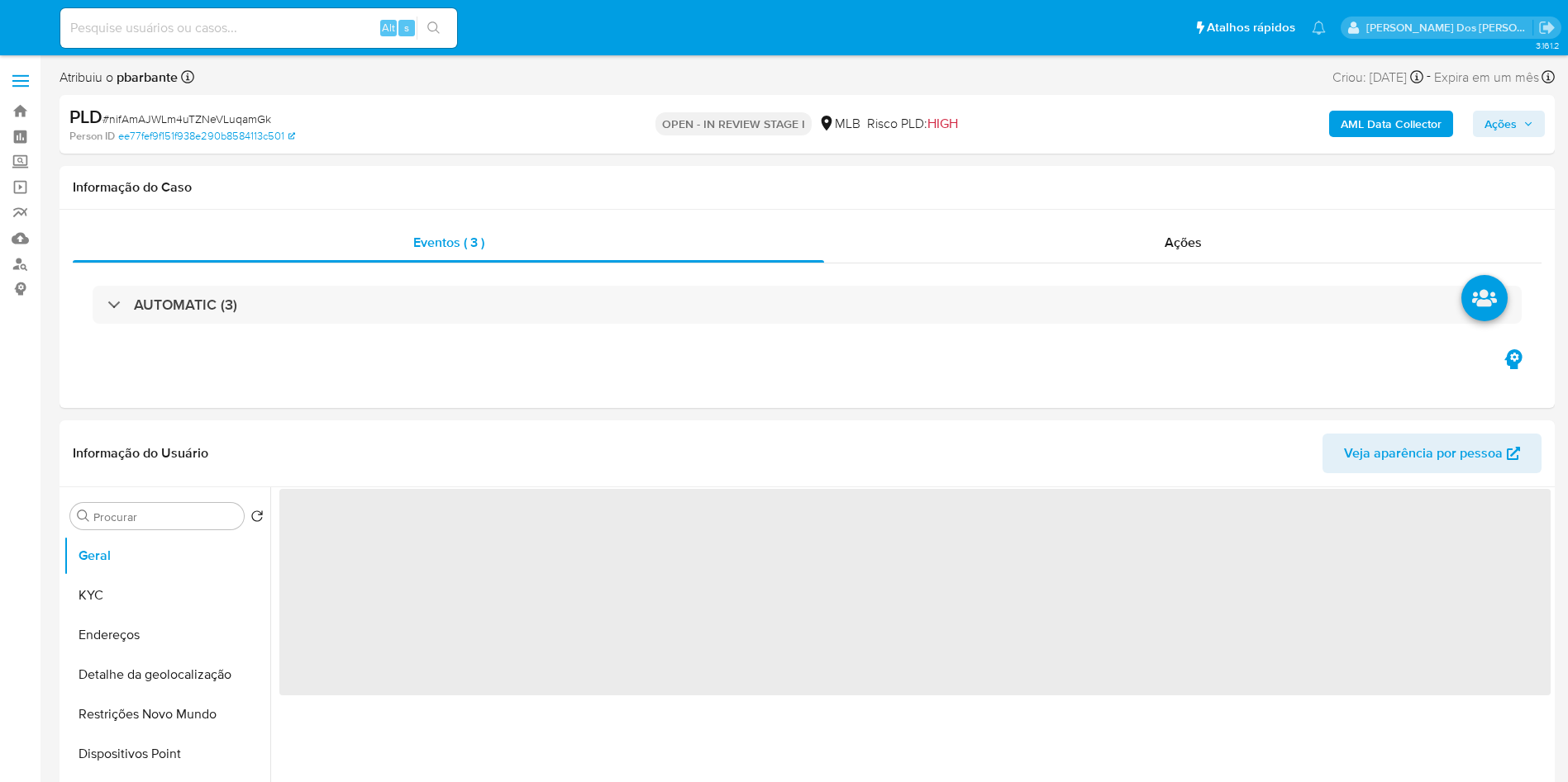
select select "10"
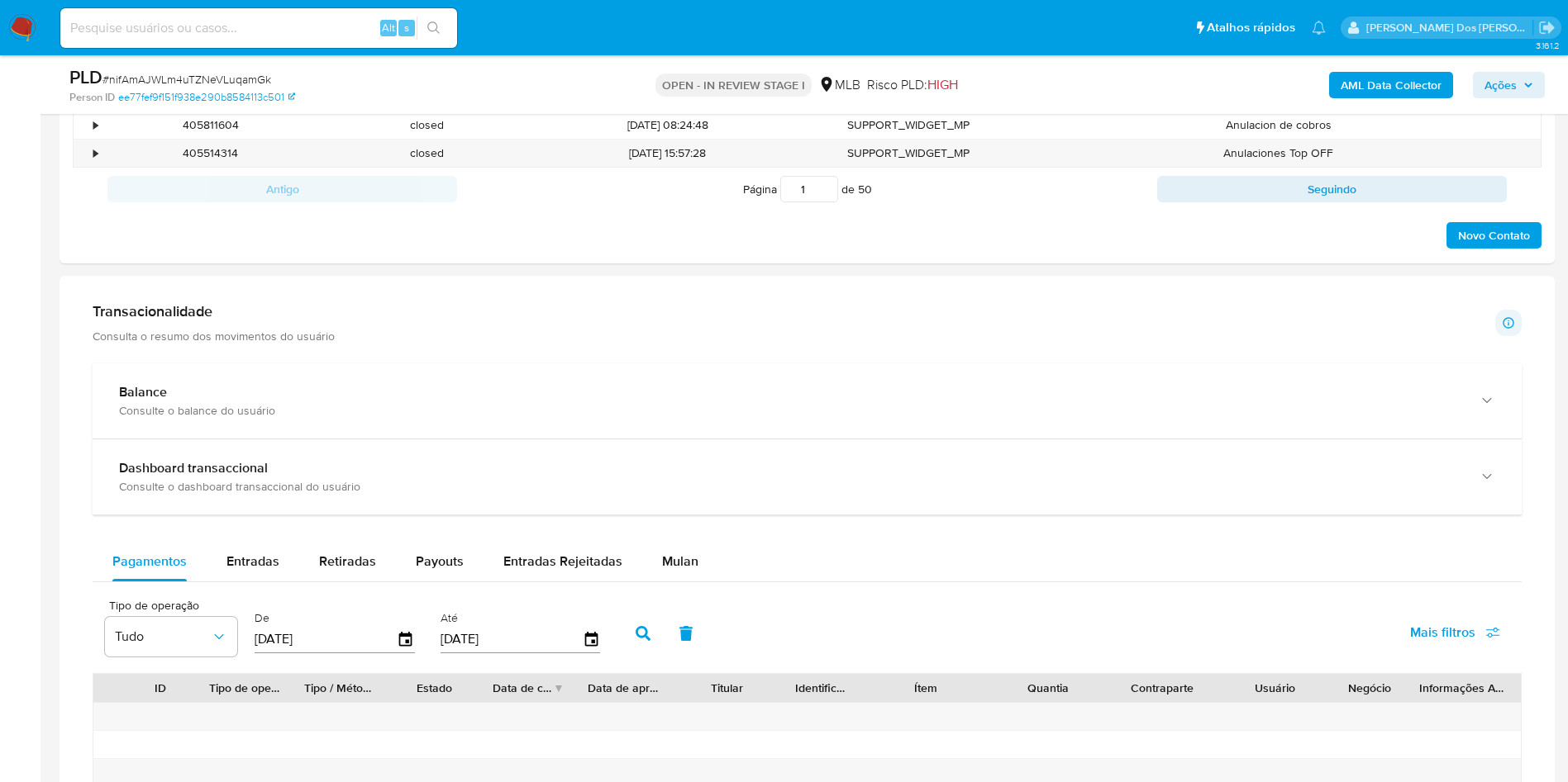
scroll to position [1239, 0]
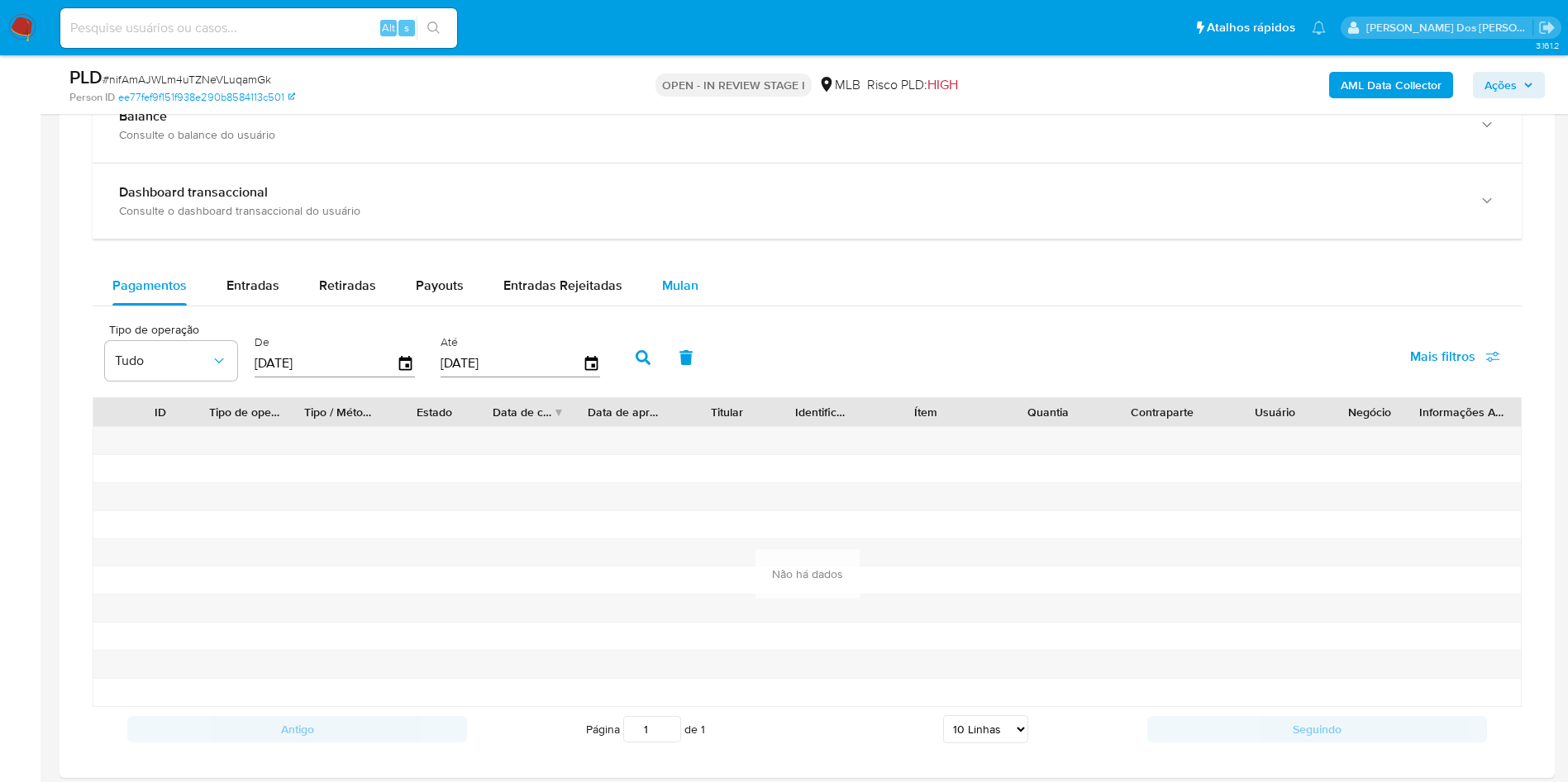
click at [671, 295] on span "Mulan" at bounding box center [680, 286] width 36 height 19
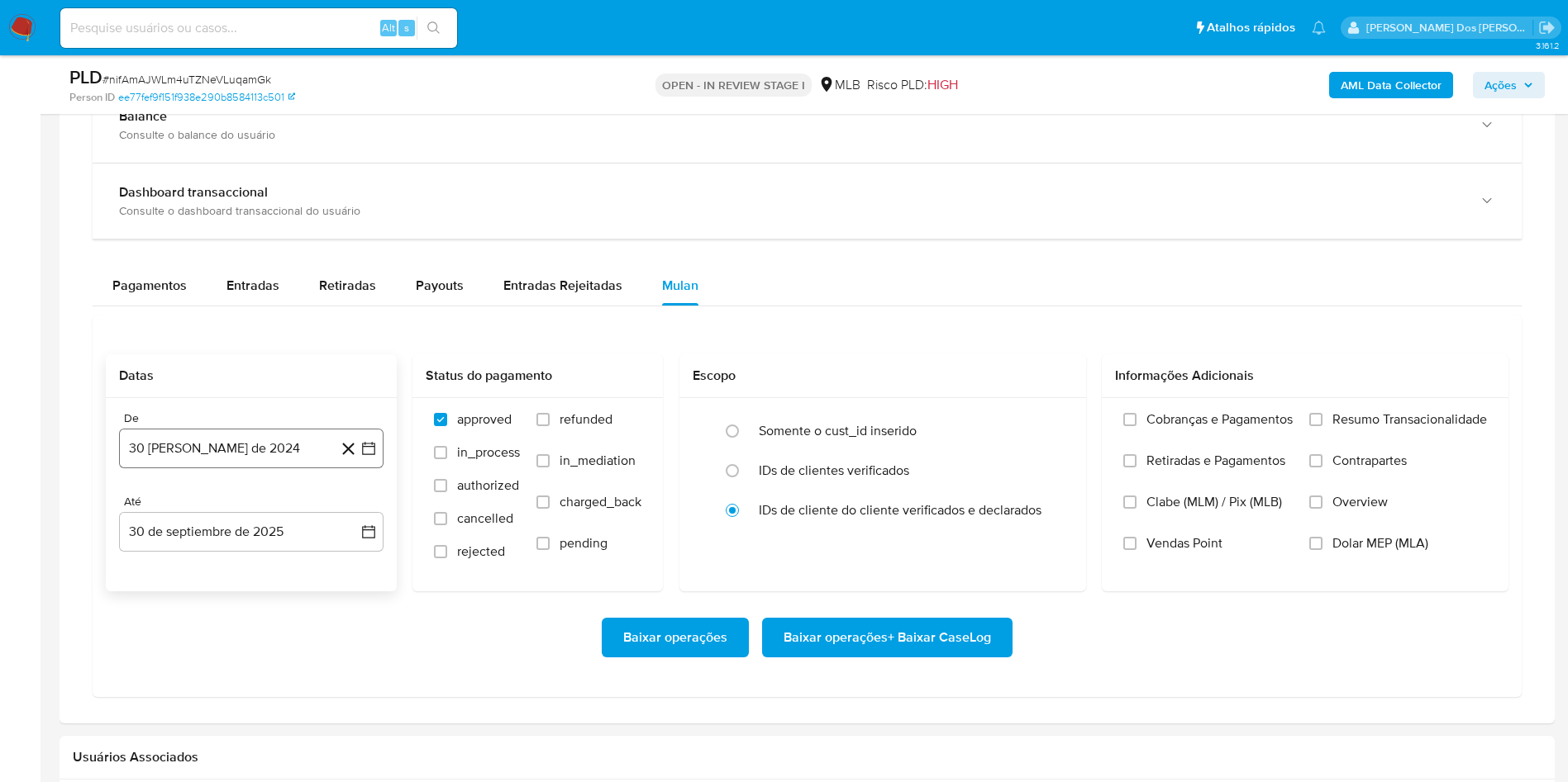
click at [377, 469] on button "30 de agosto de 2024" at bounding box center [251, 449] width 265 height 40
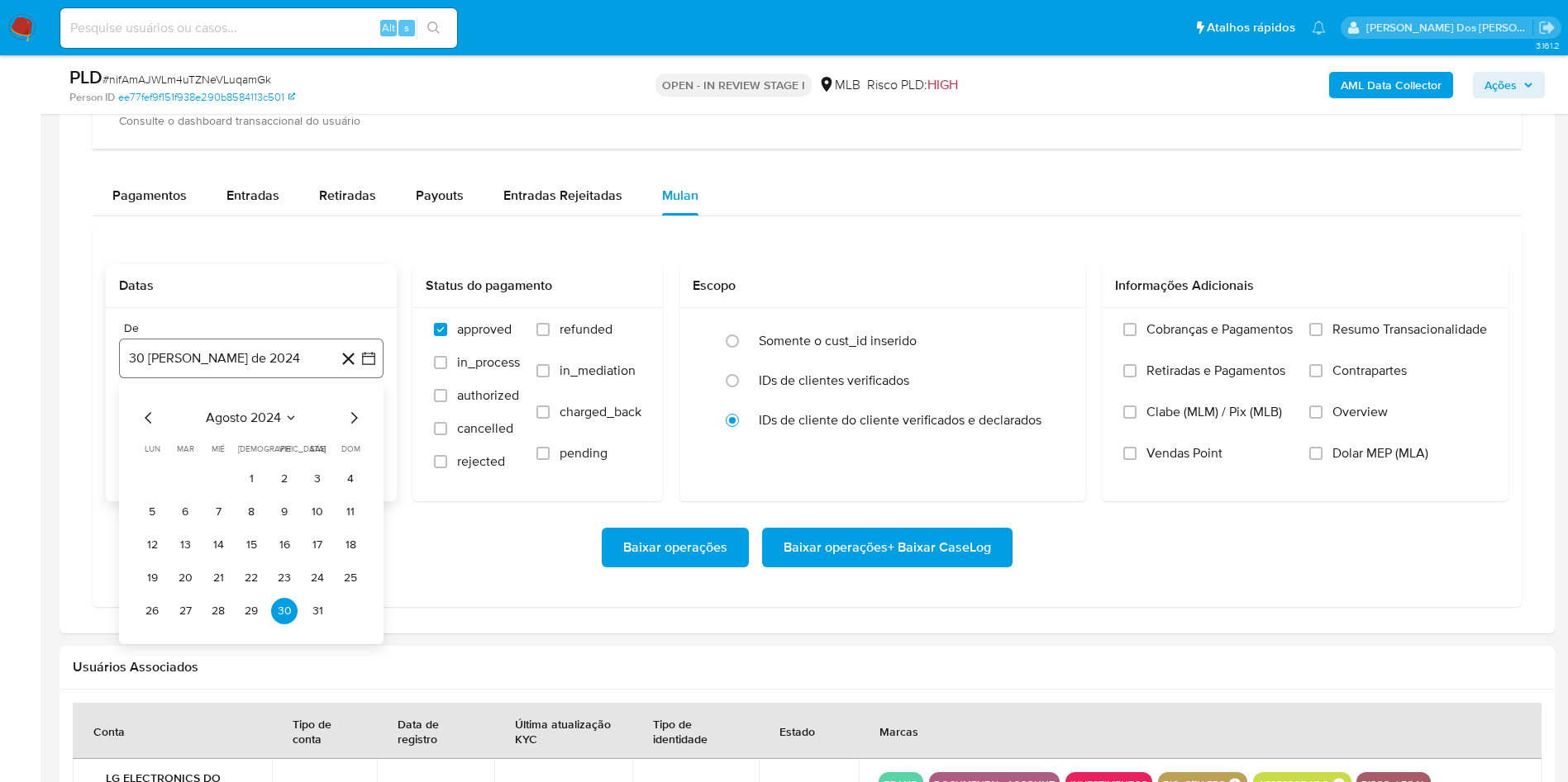
scroll to position [1487, 0]
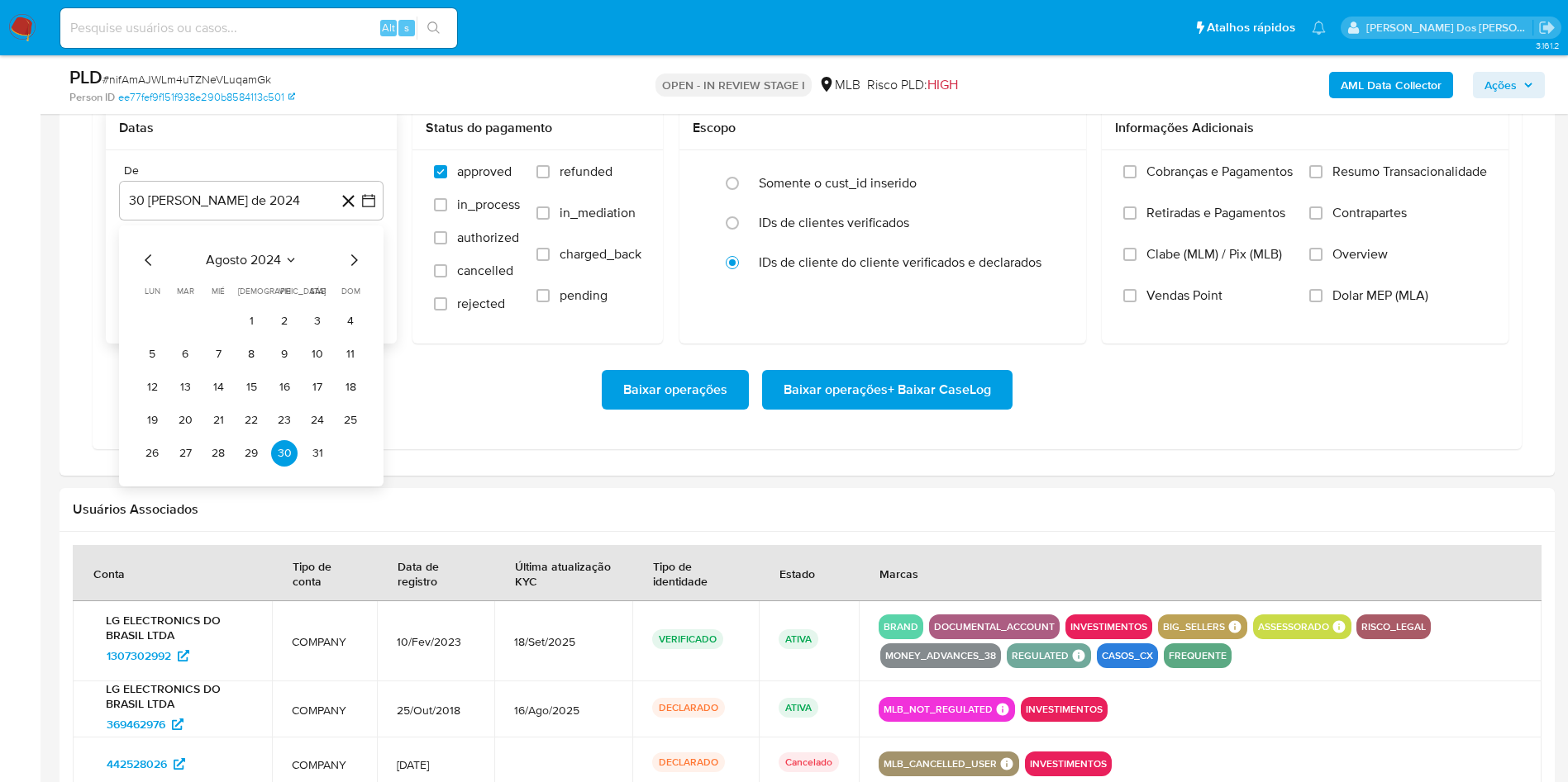
click at [352, 271] on icon "Mes siguiente" at bounding box center [353, 260] width 20 height 20
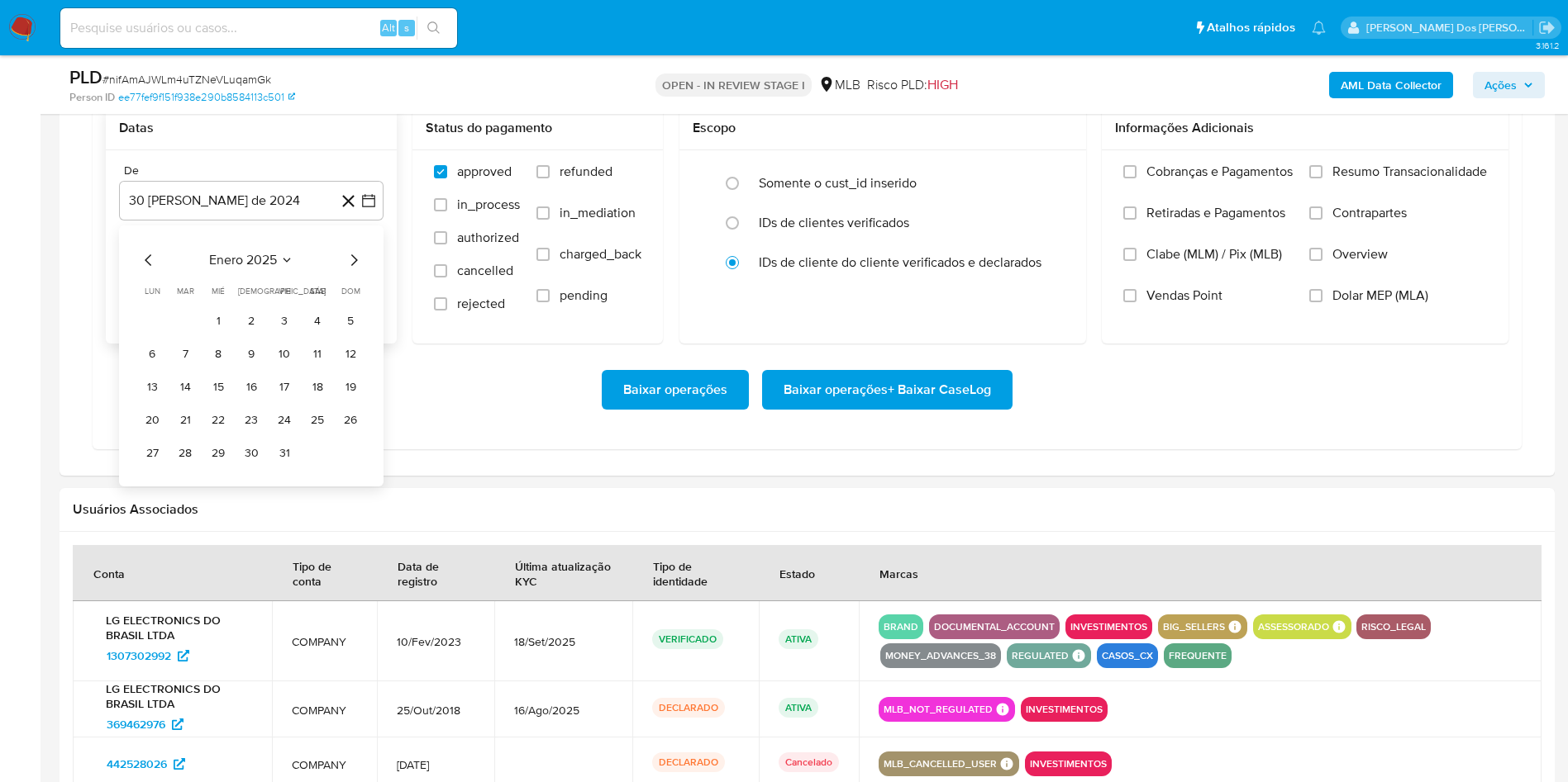
click at [352, 271] on icon "Mes siguiente" at bounding box center [353, 260] width 20 height 20
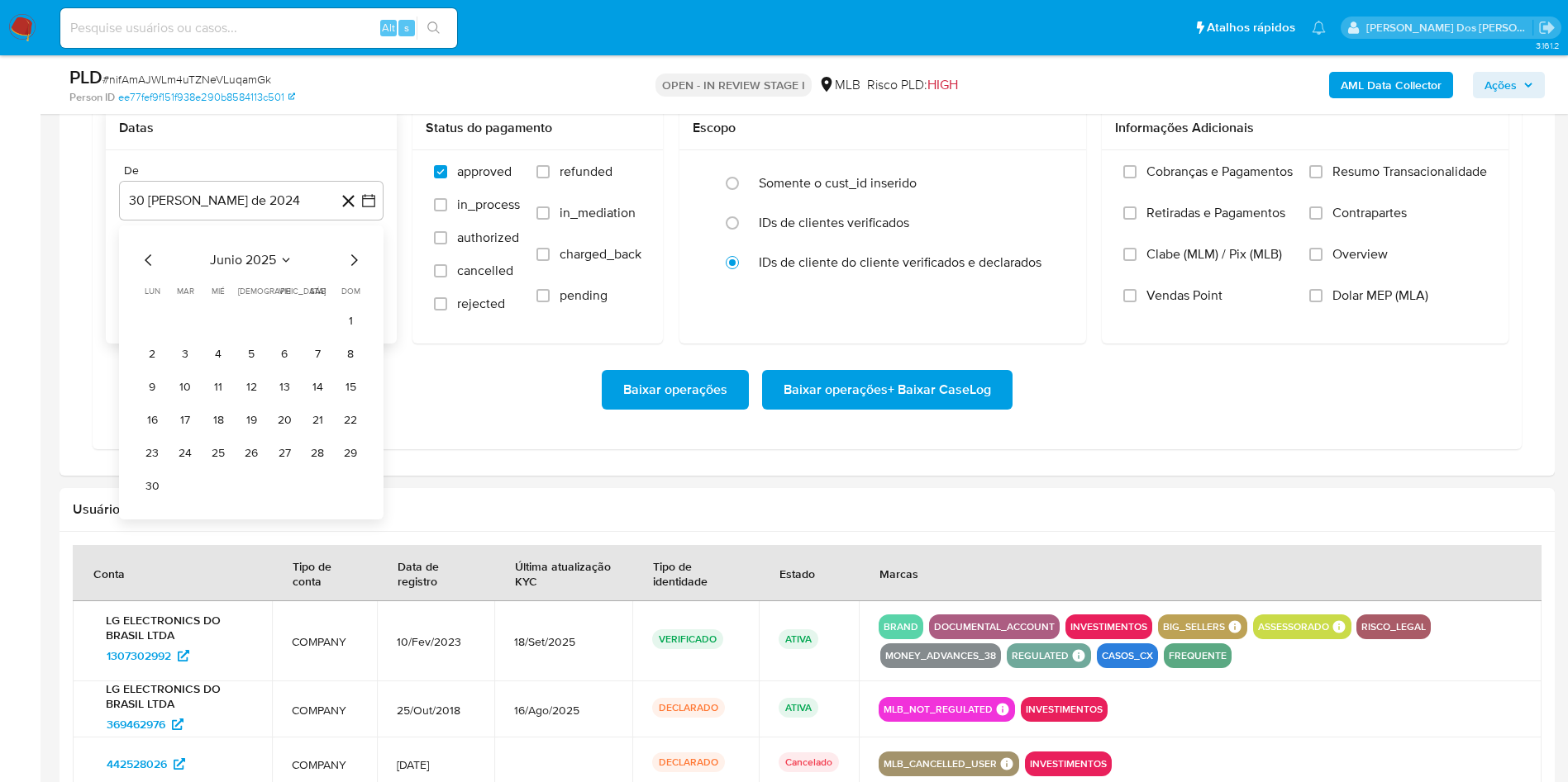
click at [352, 271] on icon "Mes siguiente" at bounding box center [353, 260] width 20 height 20
click at [350, 271] on icon "Mes siguiente" at bounding box center [353, 260] width 20 height 20
click at [291, 334] on button "1" at bounding box center [285, 322] width 27 height 27
click at [1412, 205] on label "Resumo Transacionalidade" at bounding box center [1397, 184] width 177 height 41
click at [1322, 178] on input "Resumo Transacionalidade" at bounding box center [1316, 171] width 13 height 13
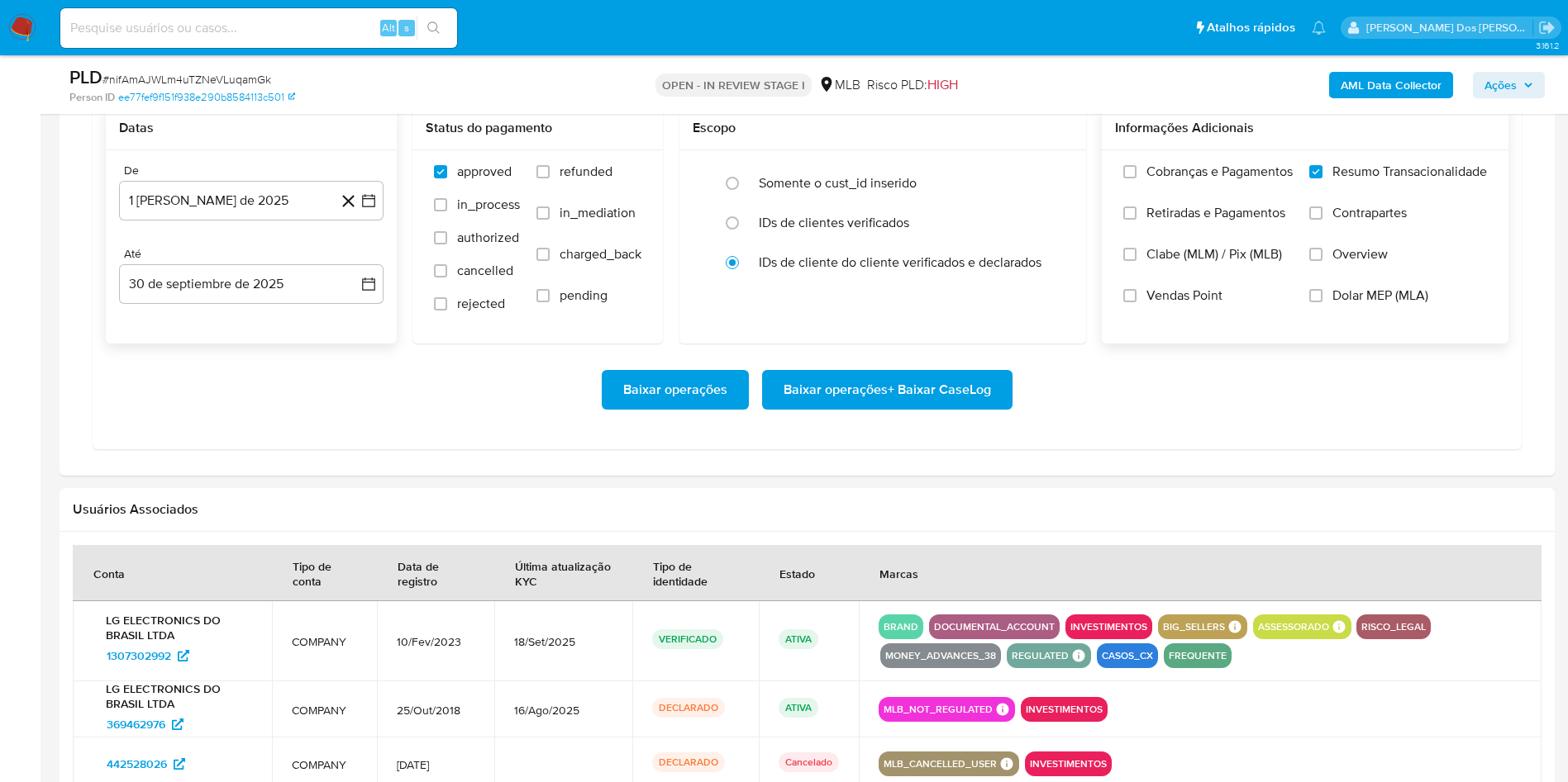
click at [879, 409] on span "Baixar operações + Baixar CaseLog" at bounding box center [887, 390] width 208 height 36
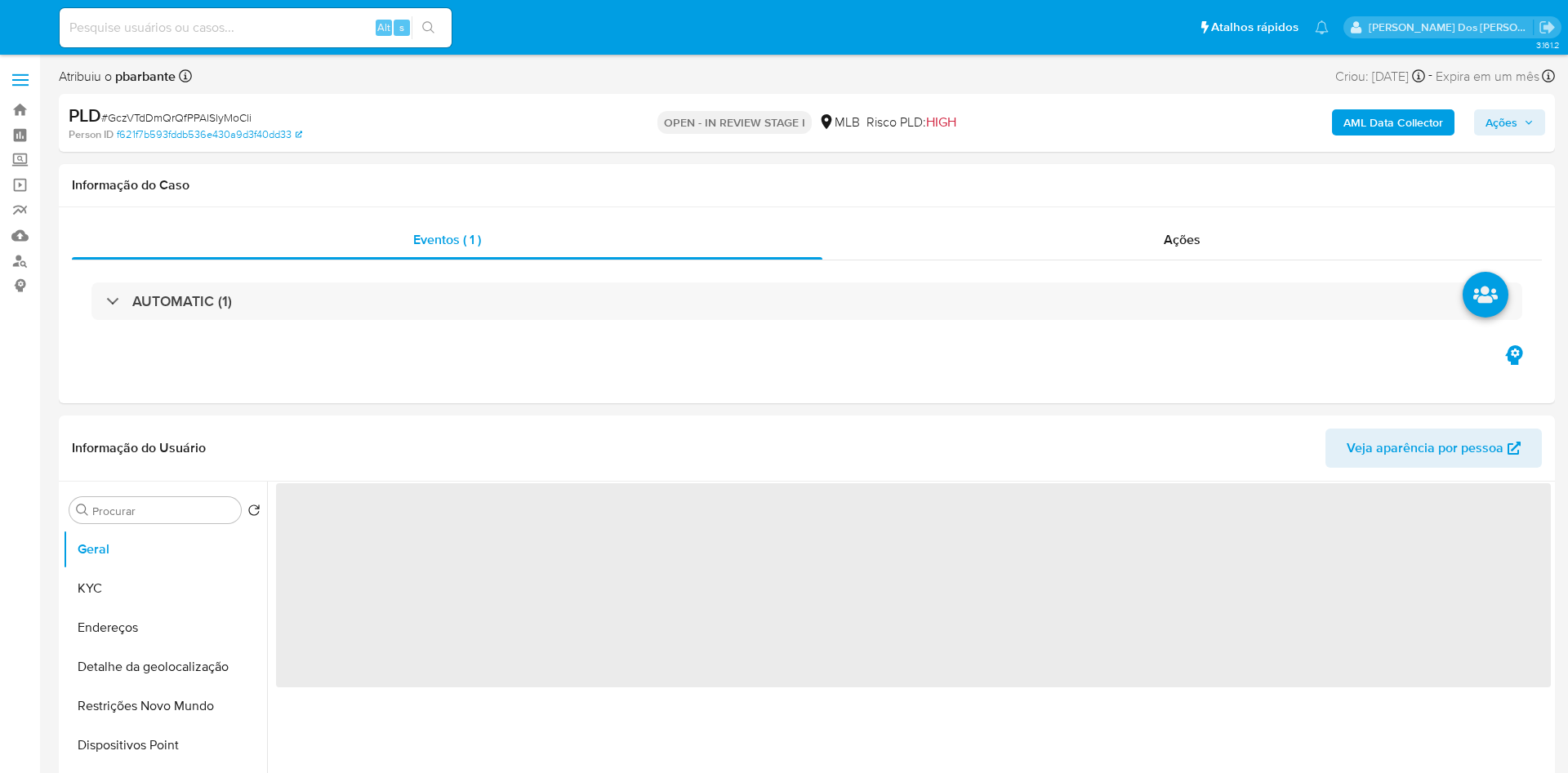
select select "10"
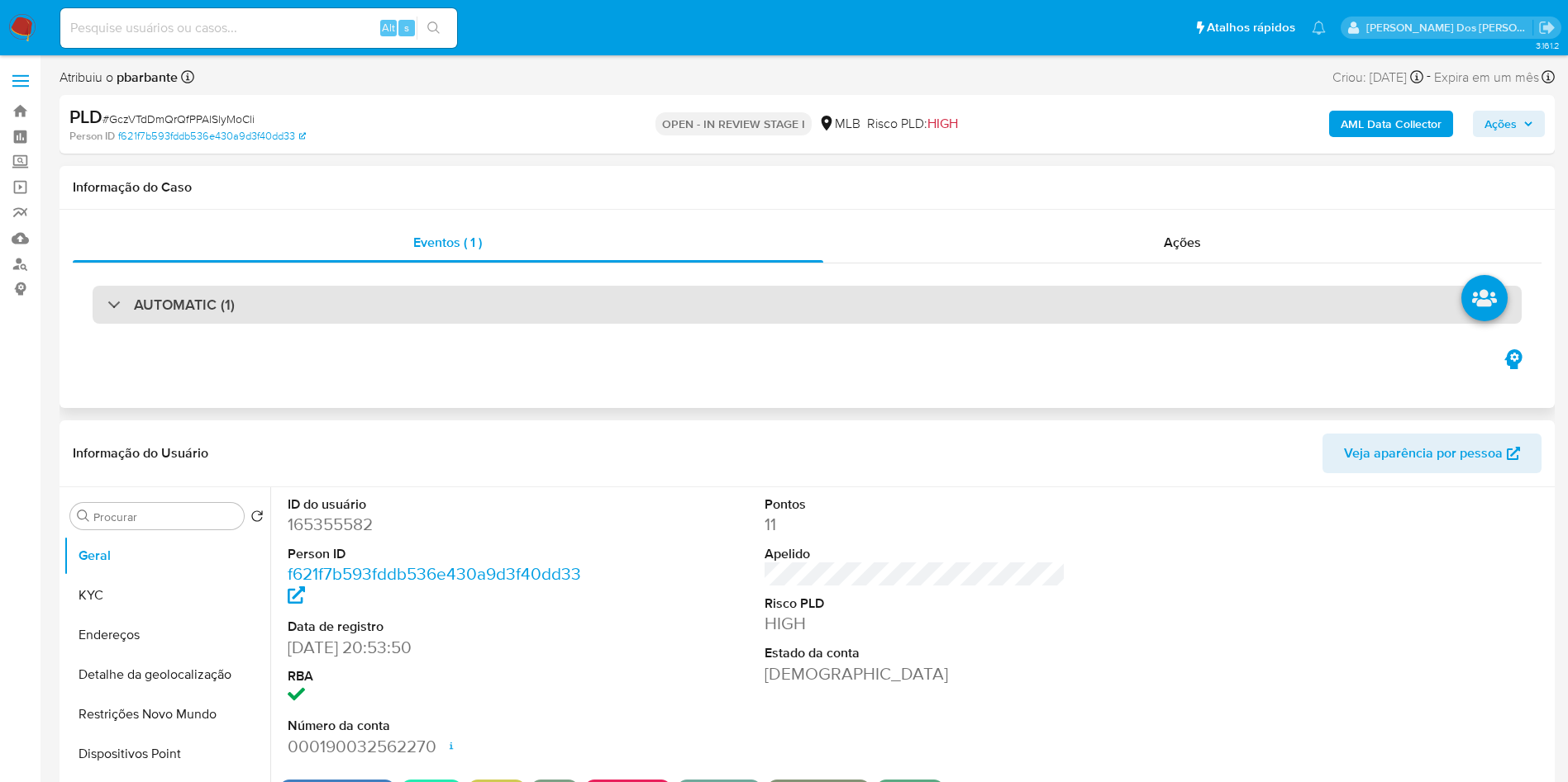
click at [684, 321] on div "AUTOMATIC (1)" at bounding box center [807, 305] width 1429 height 38
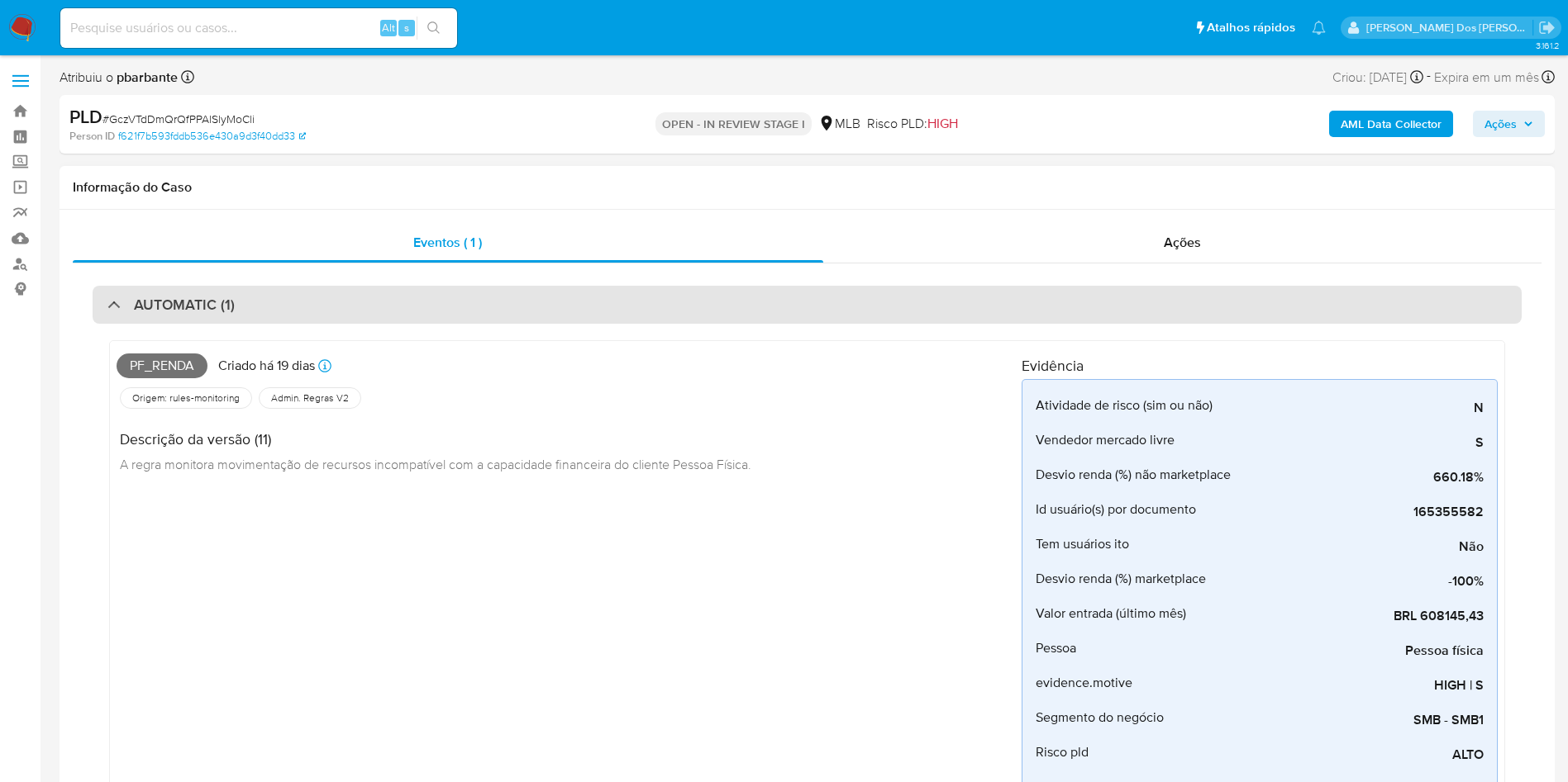
click at [383, 295] on div "AUTOMATIC (1)" at bounding box center [807, 305] width 1429 height 38
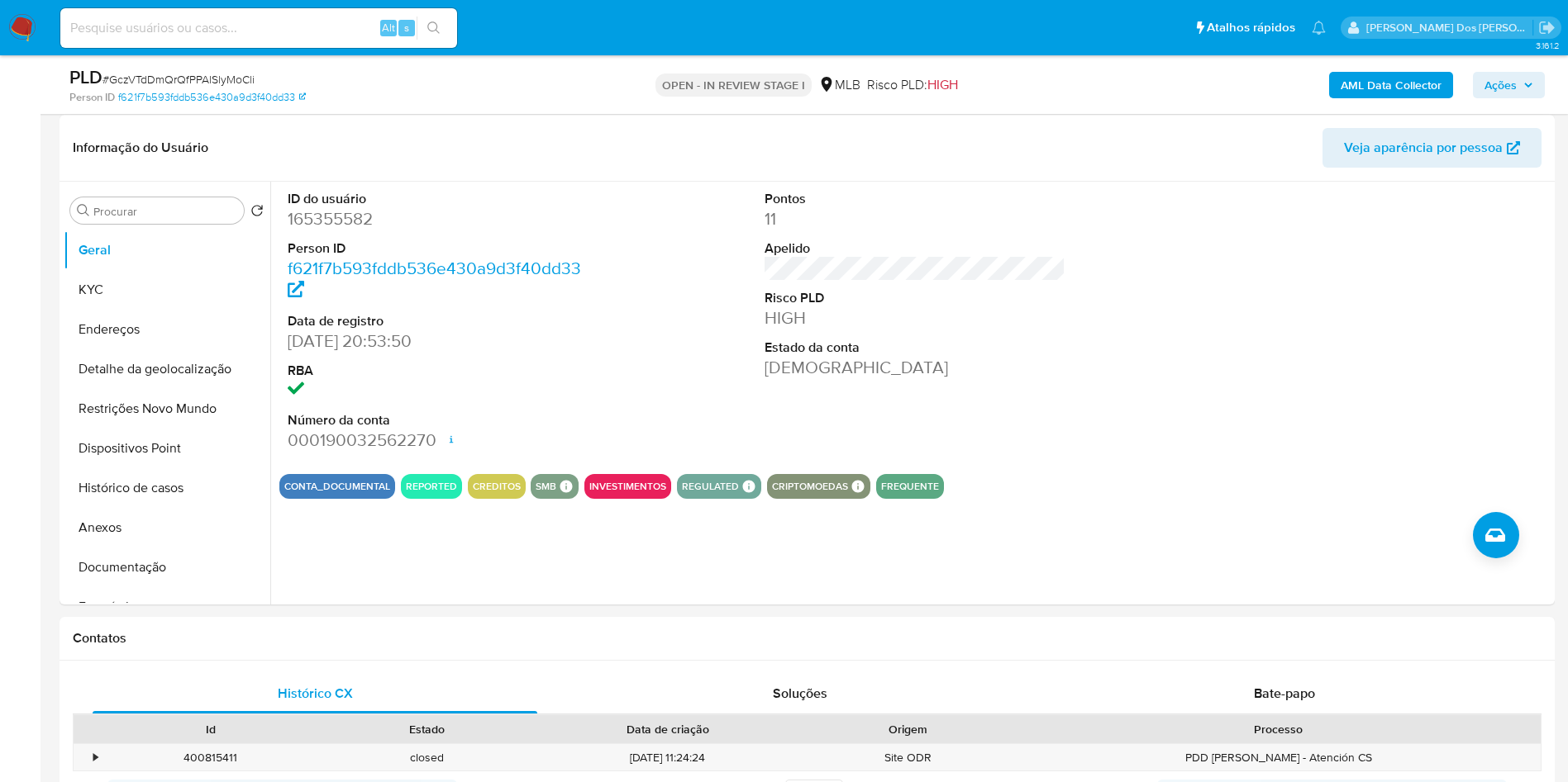
scroll to position [248, 0]
click at [177, 508] on button "Histórico de casos" at bounding box center [160, 488] width 193 height 40
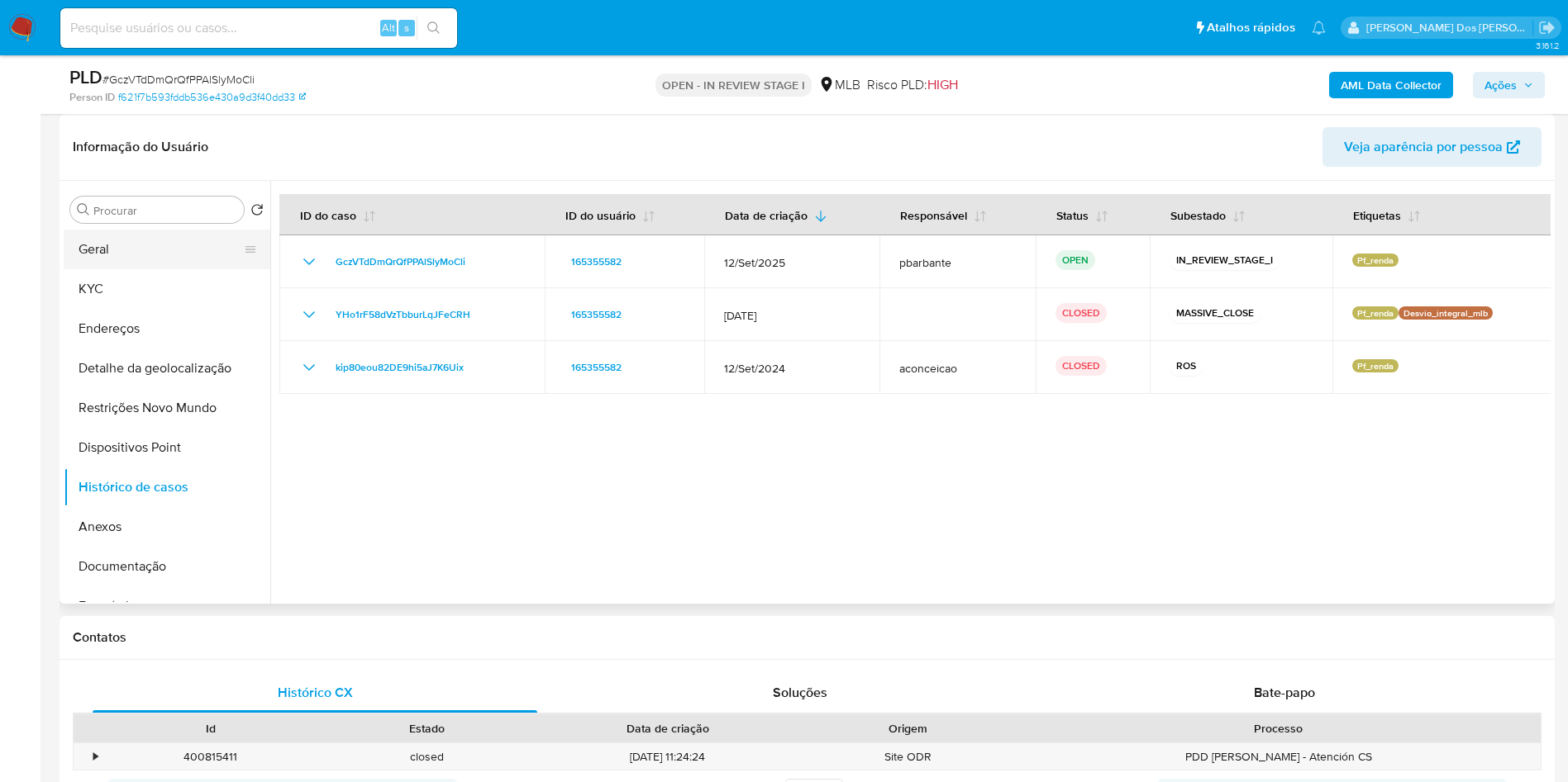
click at [159, 270] on button "Geral" at bounding box center [160, 250] width 193 height 40
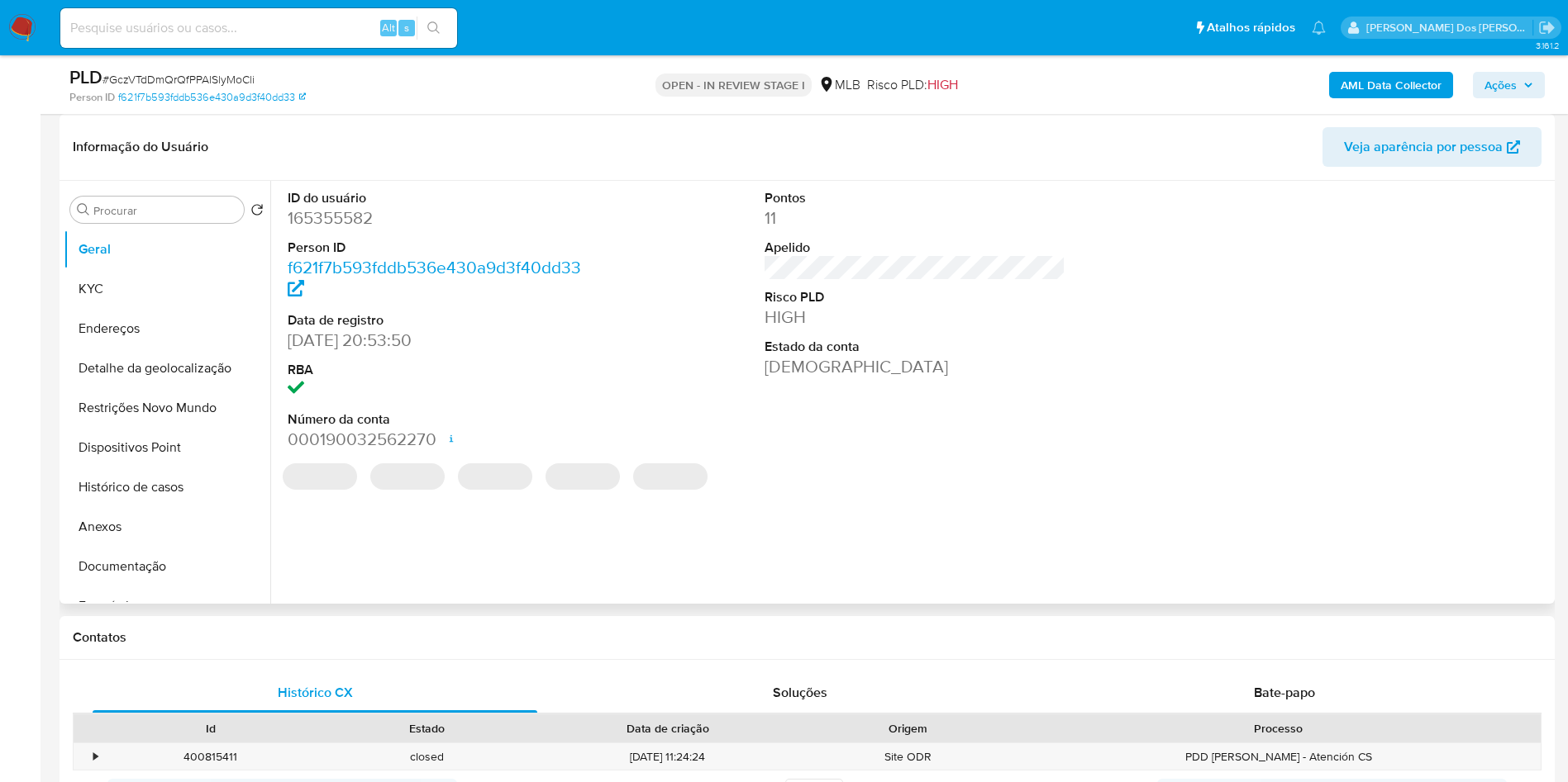
click at [346, 230] on dd "165355582" at bounding box center [438, 218] width 302 height 23
click at [343, 230] on dd "165355582" at bounding box center [438, 218] width 302 height 23
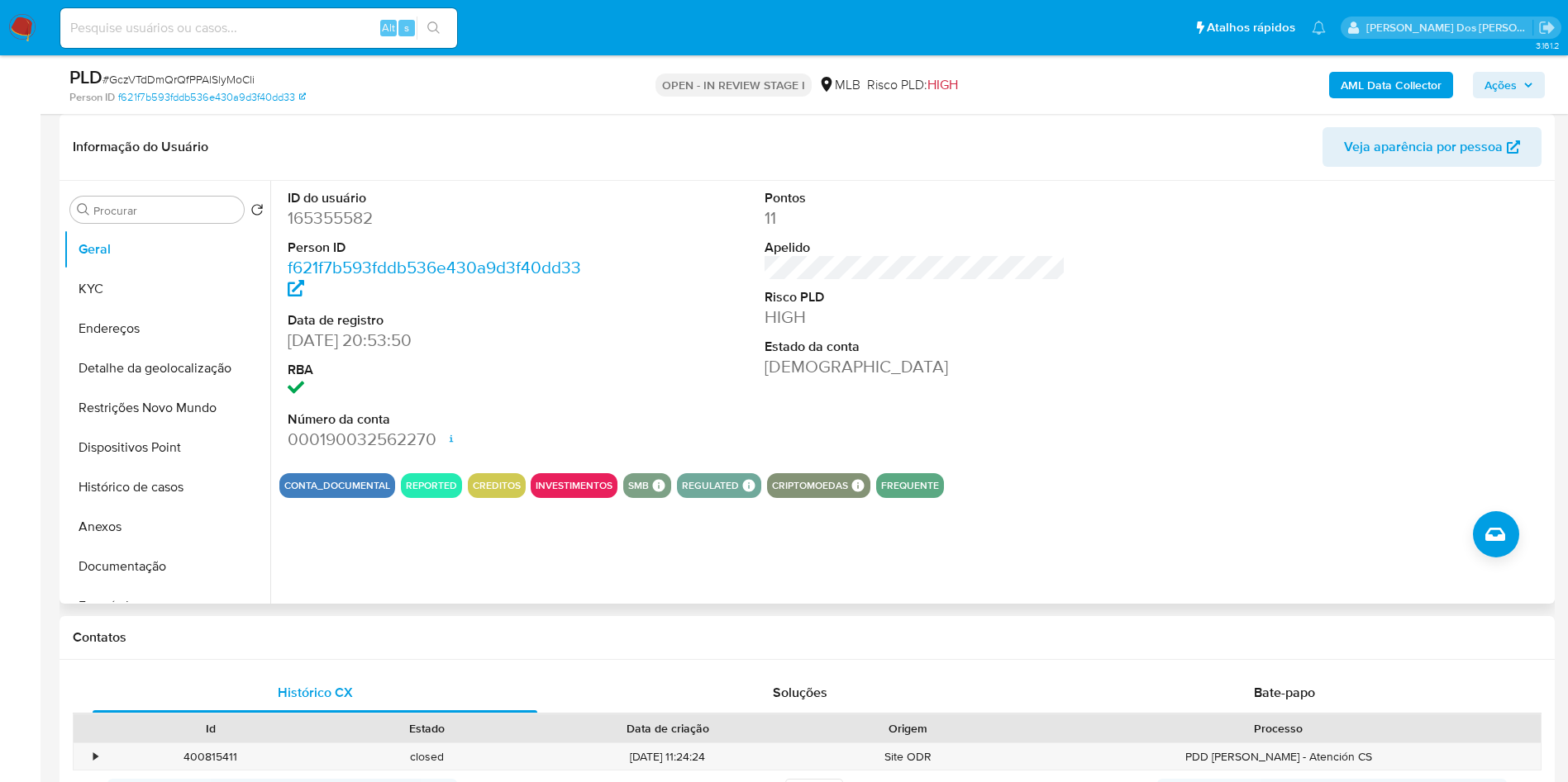
click at [343, 230] on dd "165355582" at bounding box center [438, 218] width 302 height 23
copy dd "165355582"
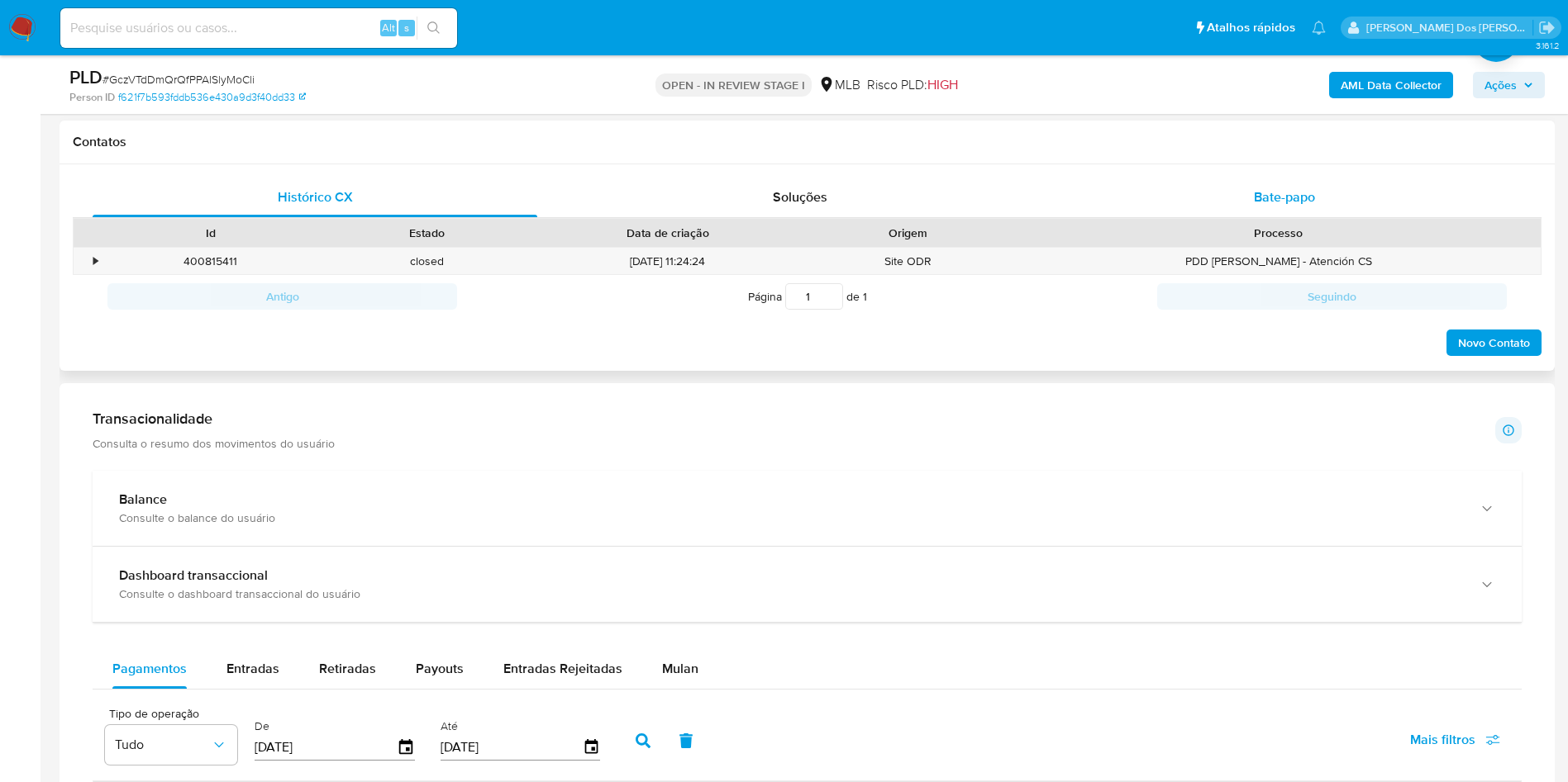
click at [1321, 207] on div "Bate-papo" at bounding box center [1284, 197] width 445 height 40
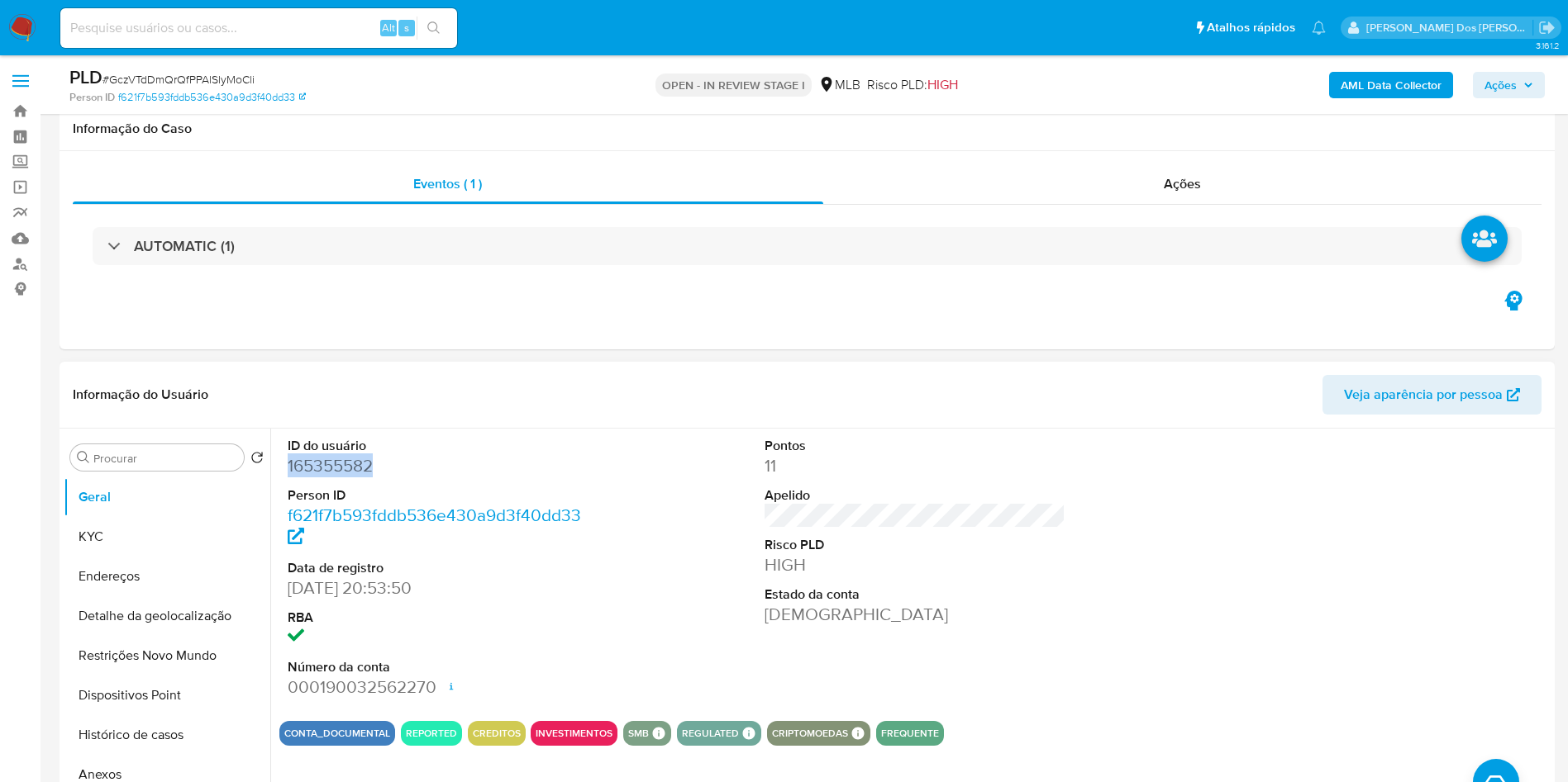
scroll to position [248, 0]
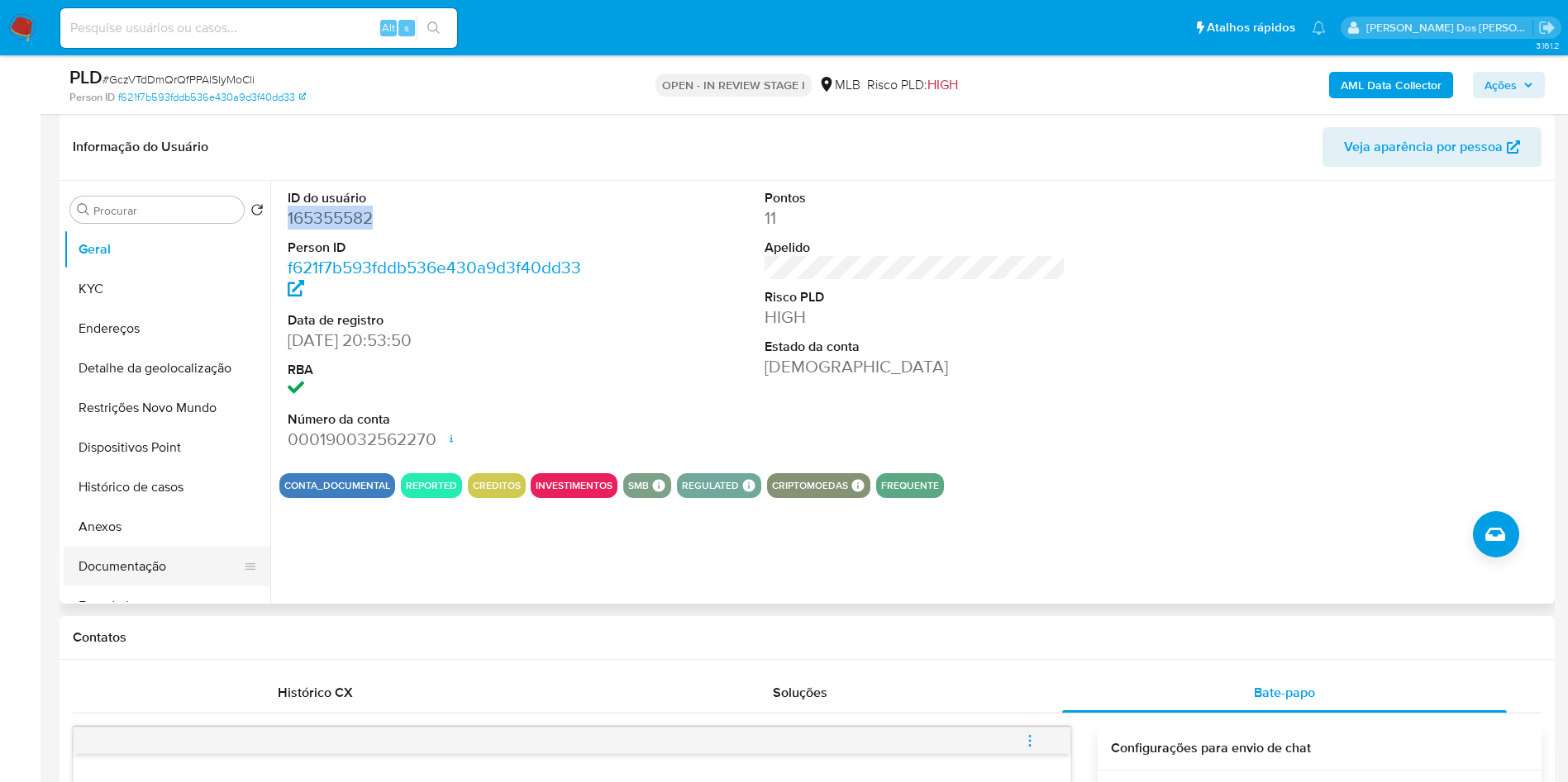
click at [159, 587] on button "Documentação" at bounding box center [160, 567] width 193 height 40
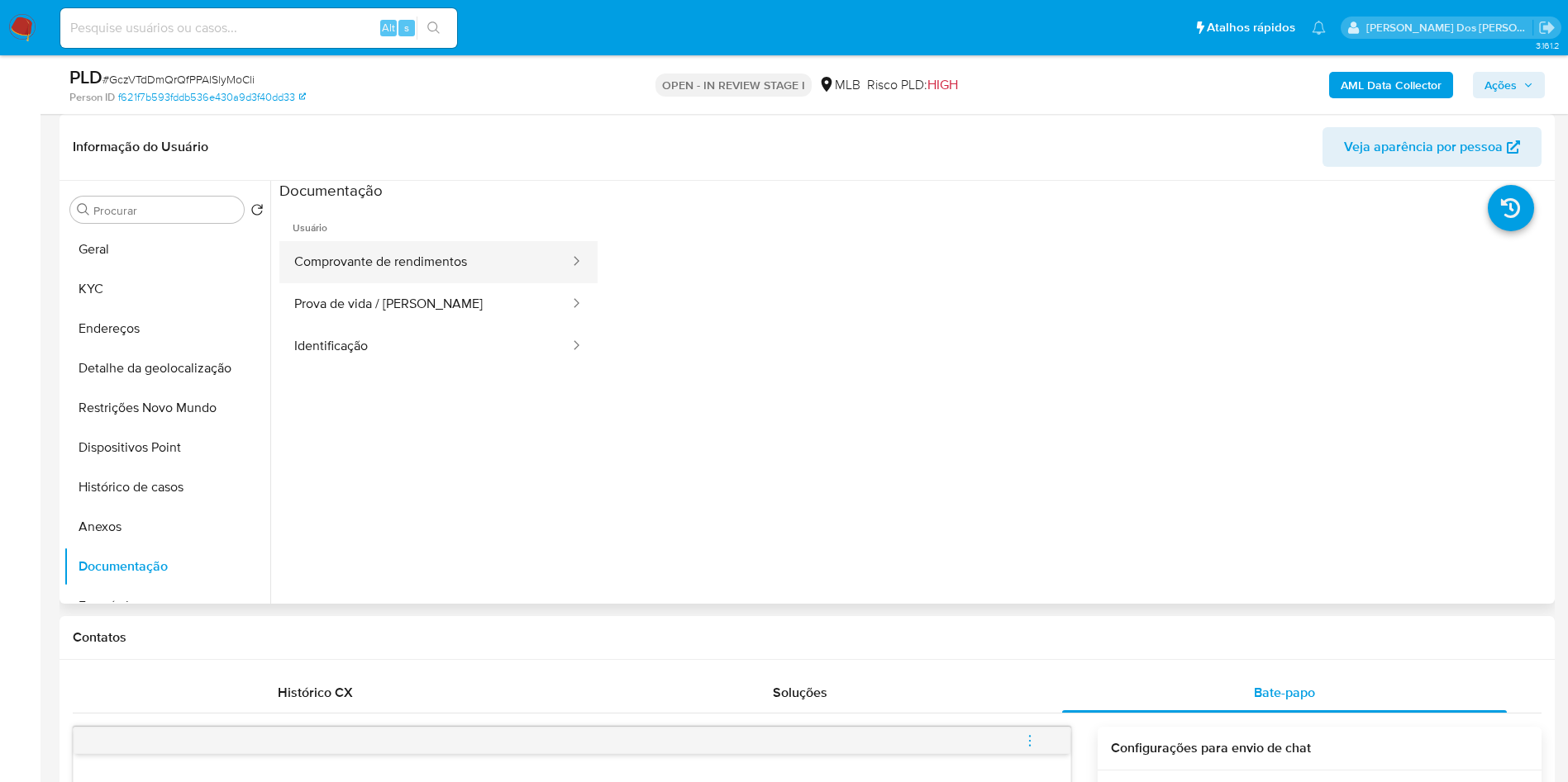
click at [421, 284] on button "Comprovante de rendimentos" at bounding box center [425, 262] width 291 height 42
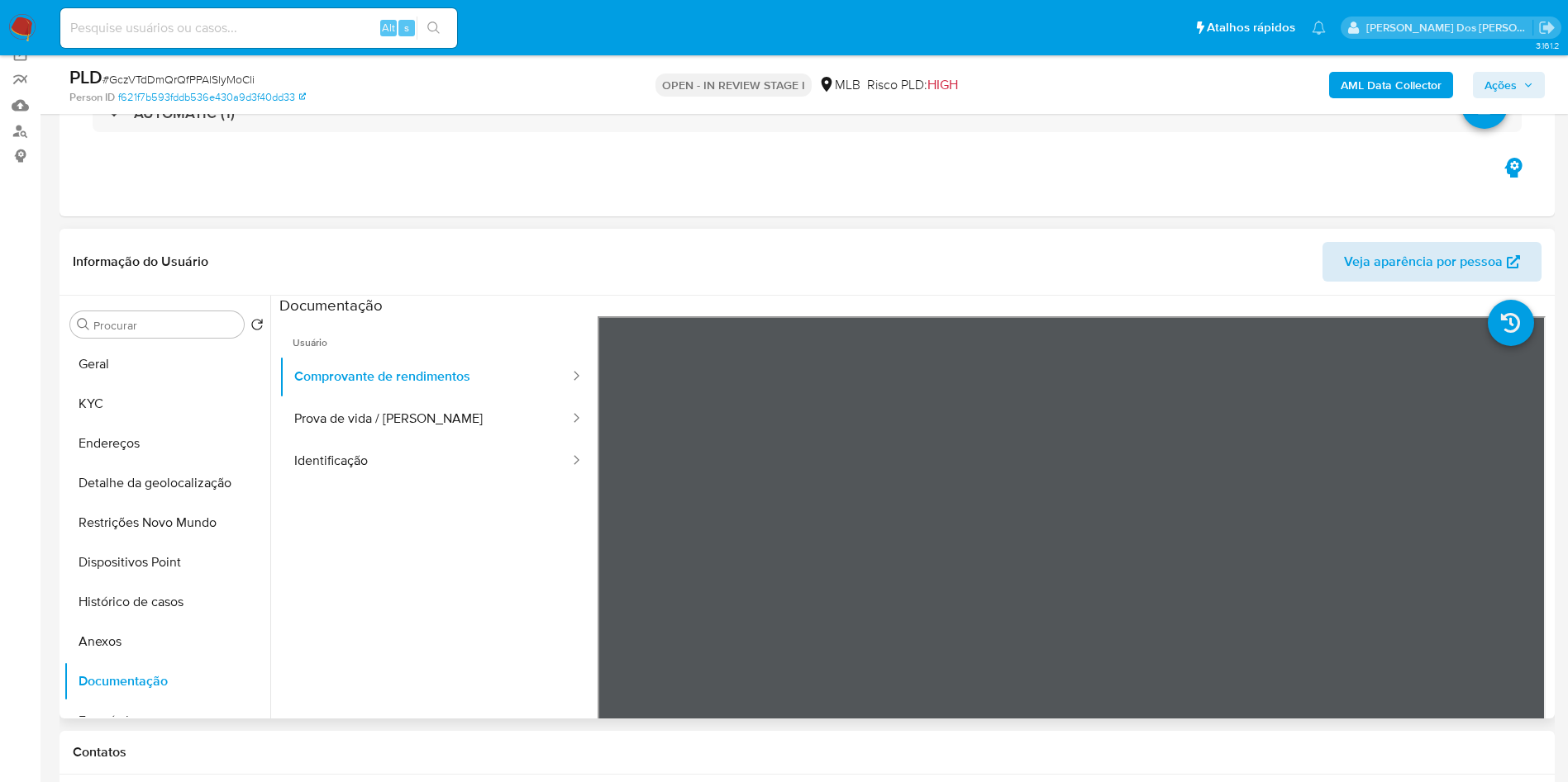
scroll to position [371, 0]
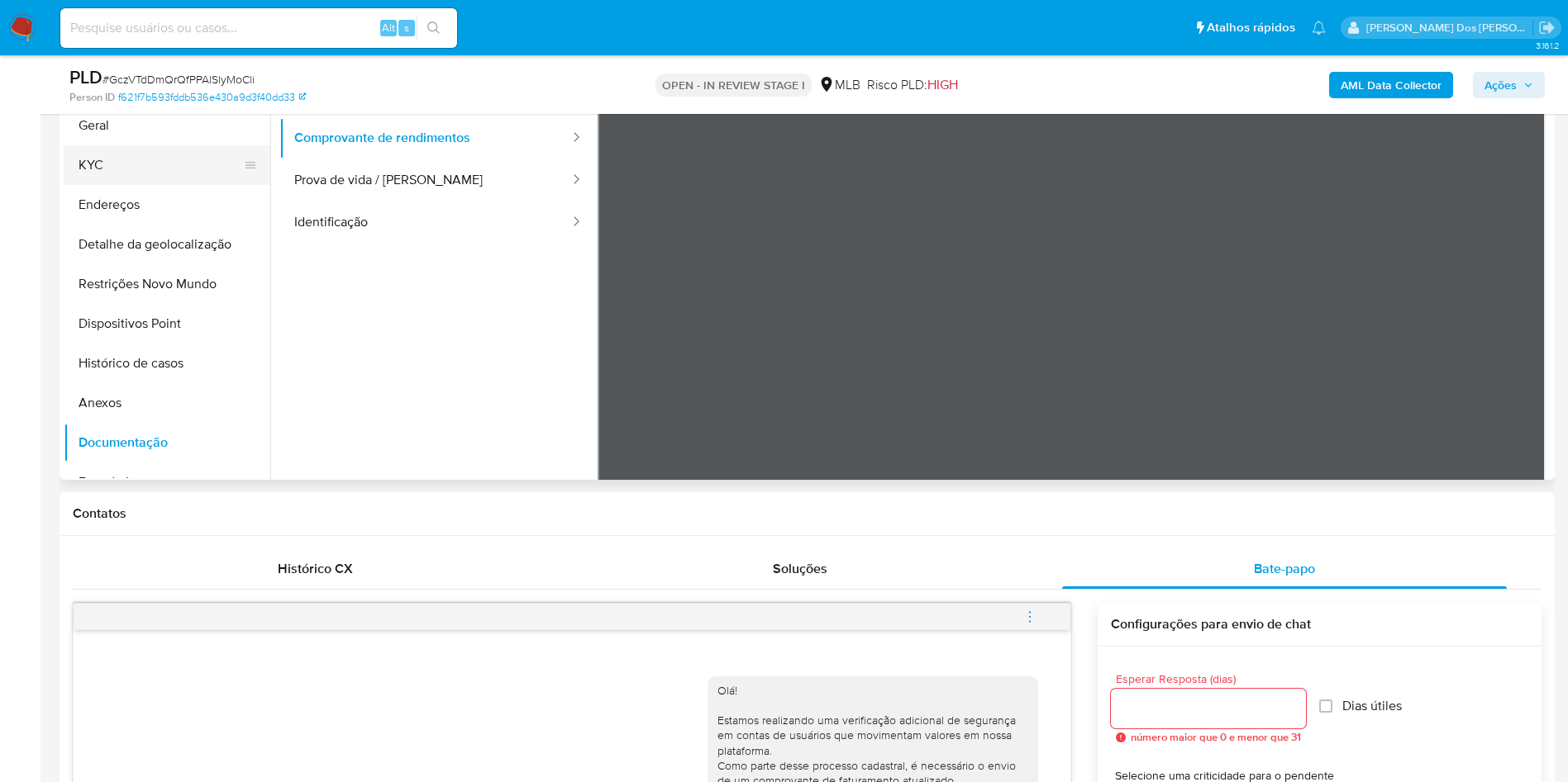
click at [161, 185] on button "KYC" at bounding box center [160, 166] width 193 height 40
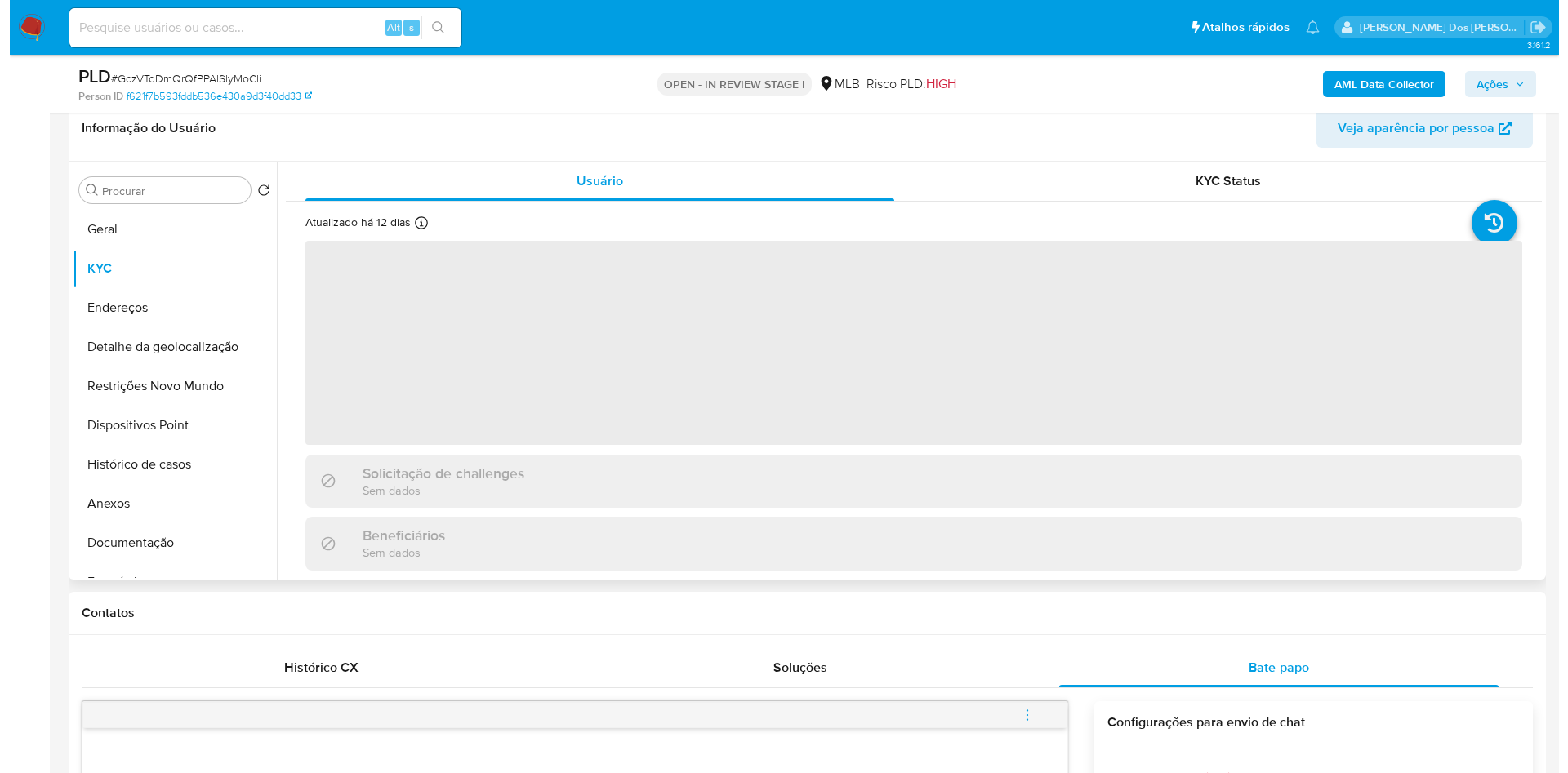
scroll to position [245, 0]
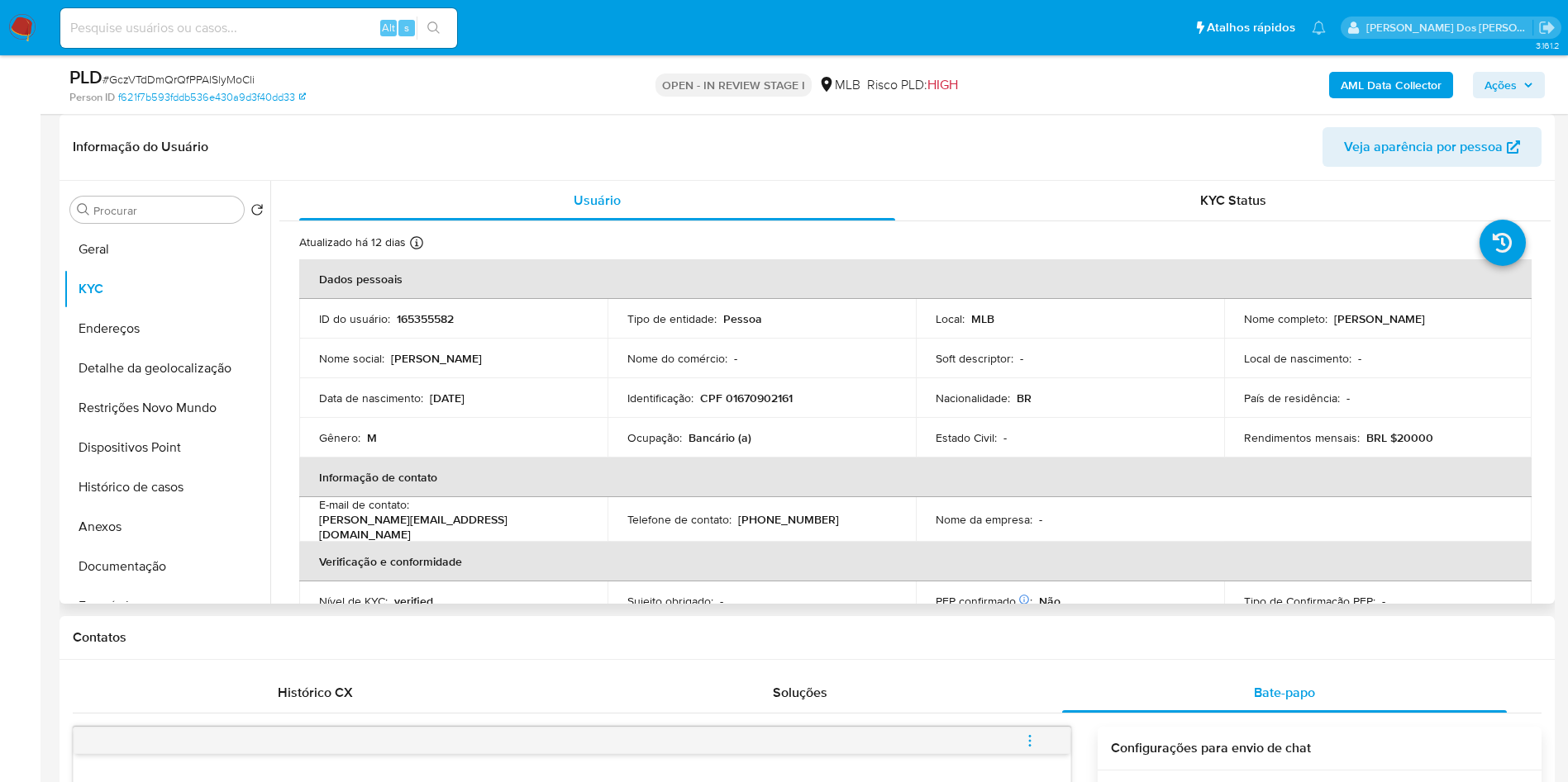
click at [698, 446] on p "Bancário (a)" at bounding box center [720, 438] width 63 height 15
copy p "Bancário"
click at [1411, 82] on b "AML Data Collector" at bounding box center [1391, 85] width 101 height 27
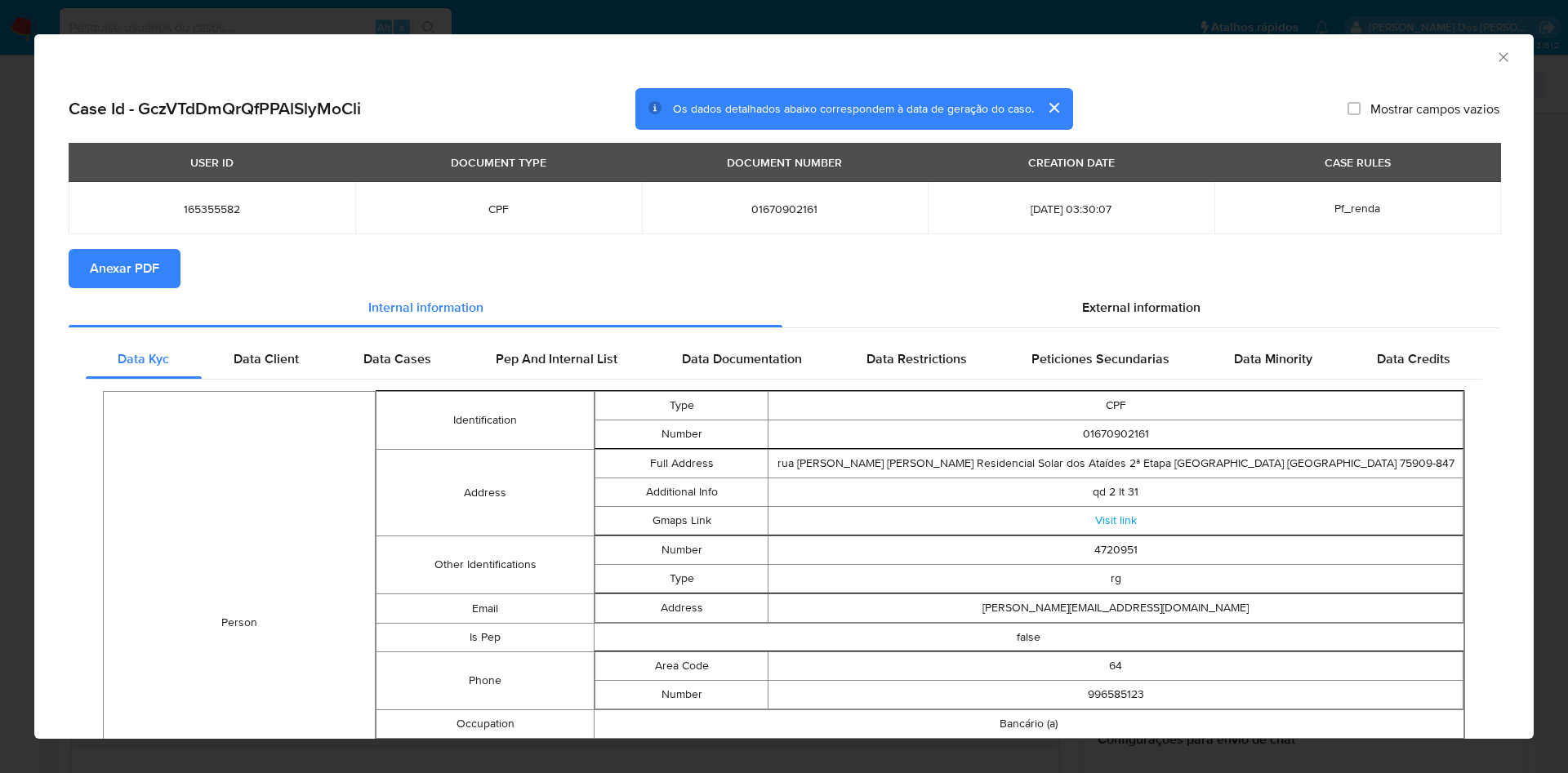
click at [1109, 280] on section "Anexar PDF" at bounding box center [784, 269] width 1431 height 40
click at [1099, 301] on span "External information" at bounding box center [1141, 308] width 119 height 19
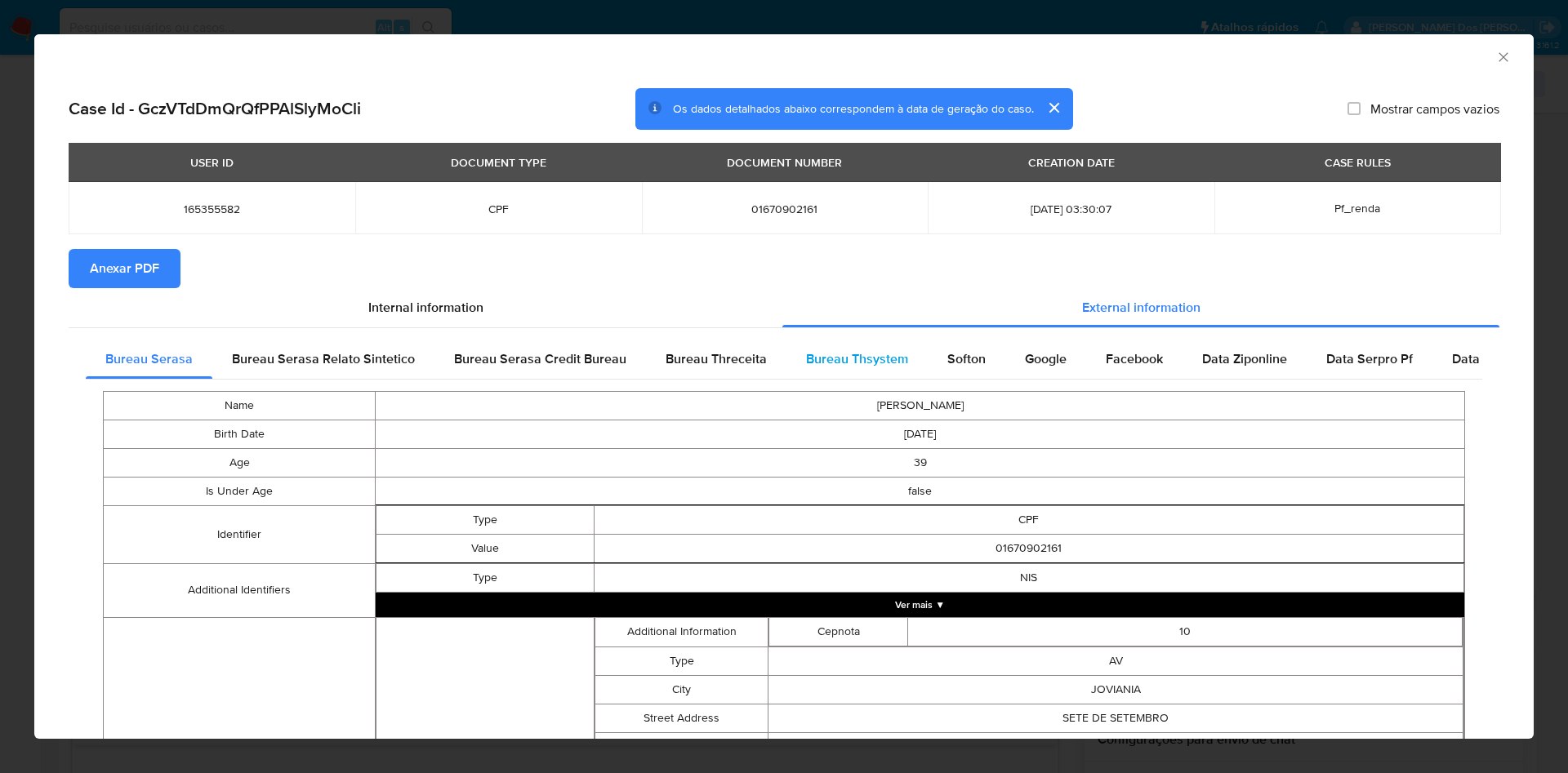
click at [860, 366] on span "Bureau Thsystem" at bounding box center [857, 359] width 102 height 19
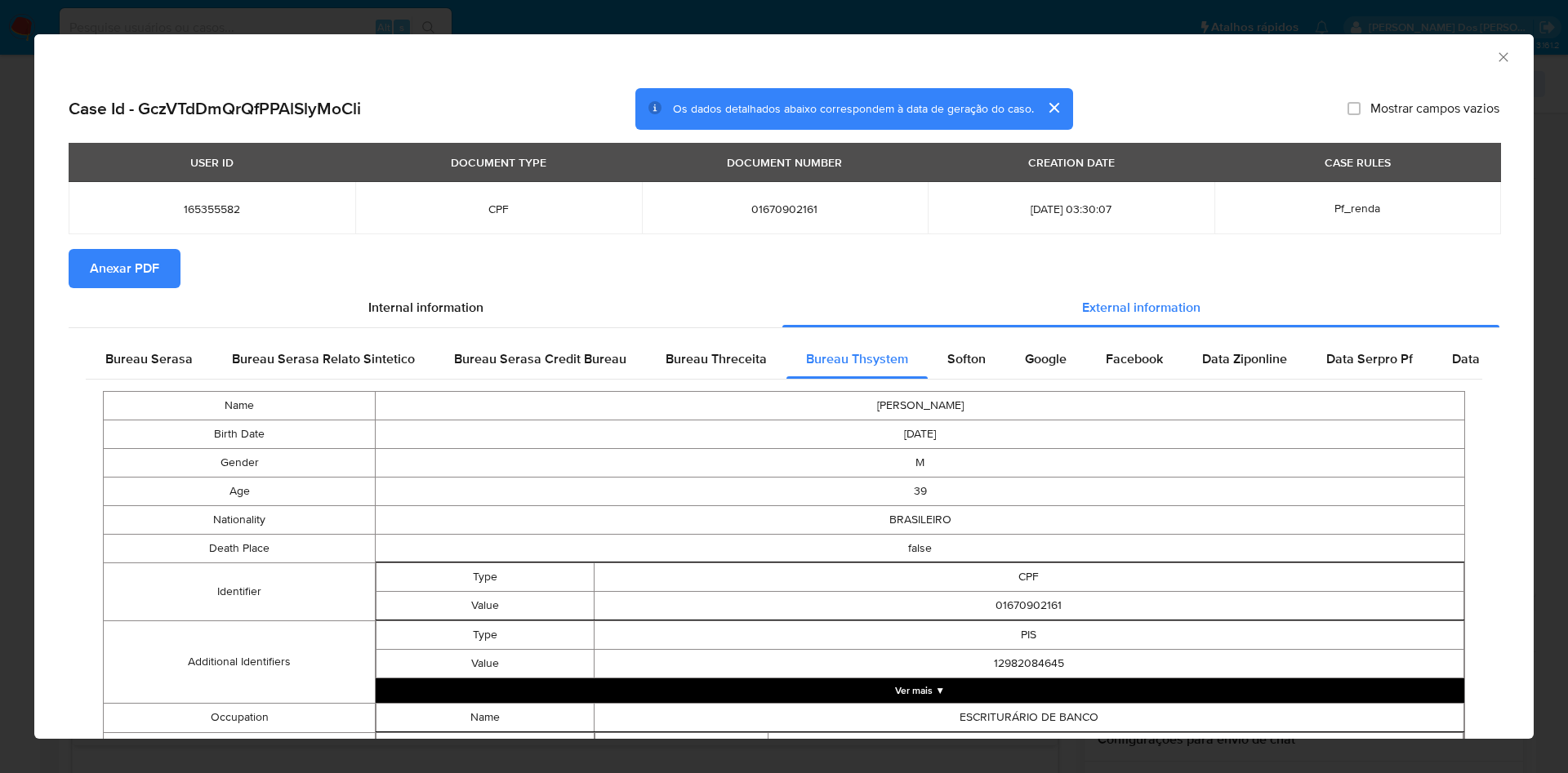
click at [120, 268] on span "Anexar PDF" at bounding box center [124, 268] width 70 height 36
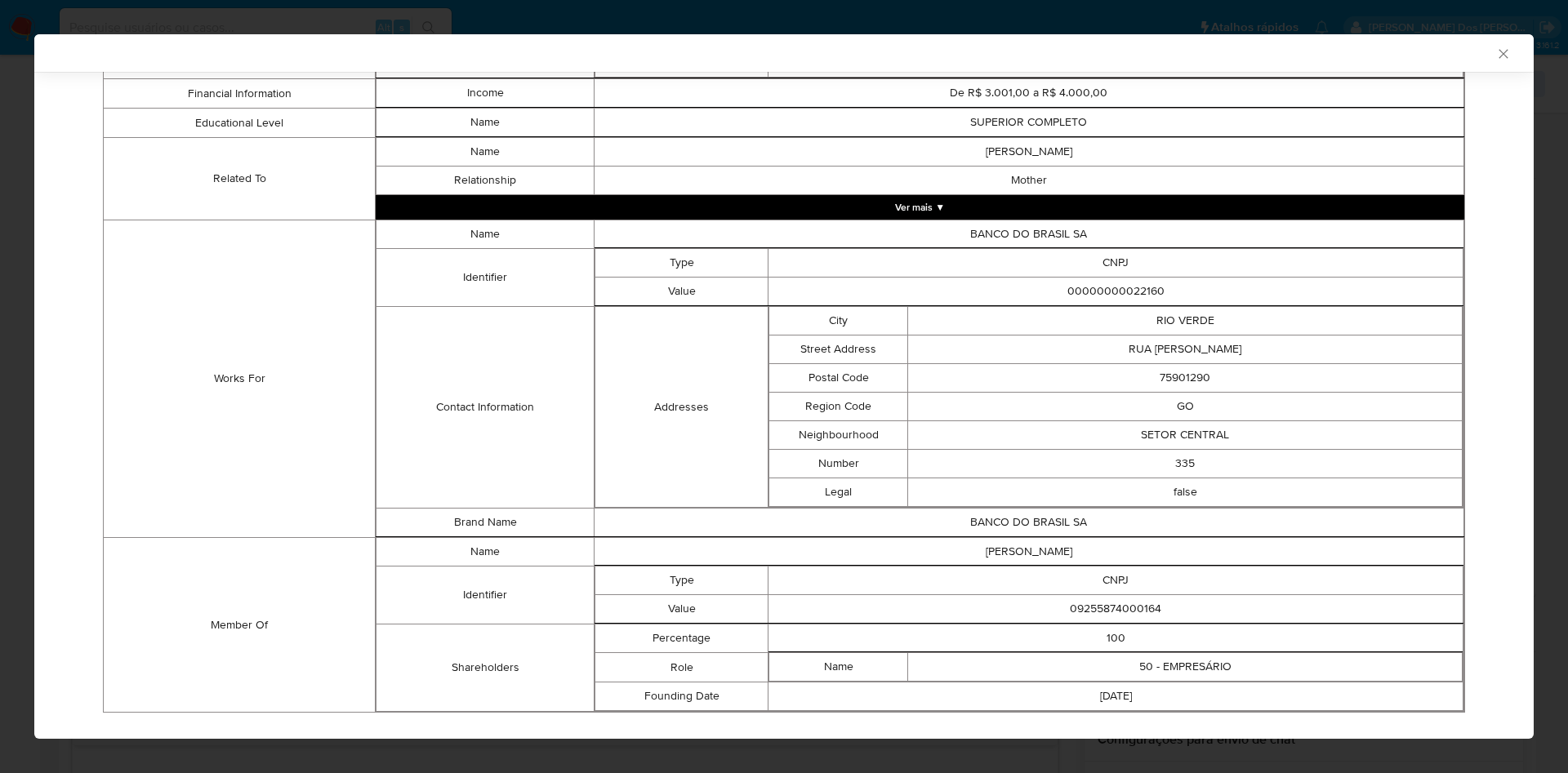
scroll to position [1056, 0]
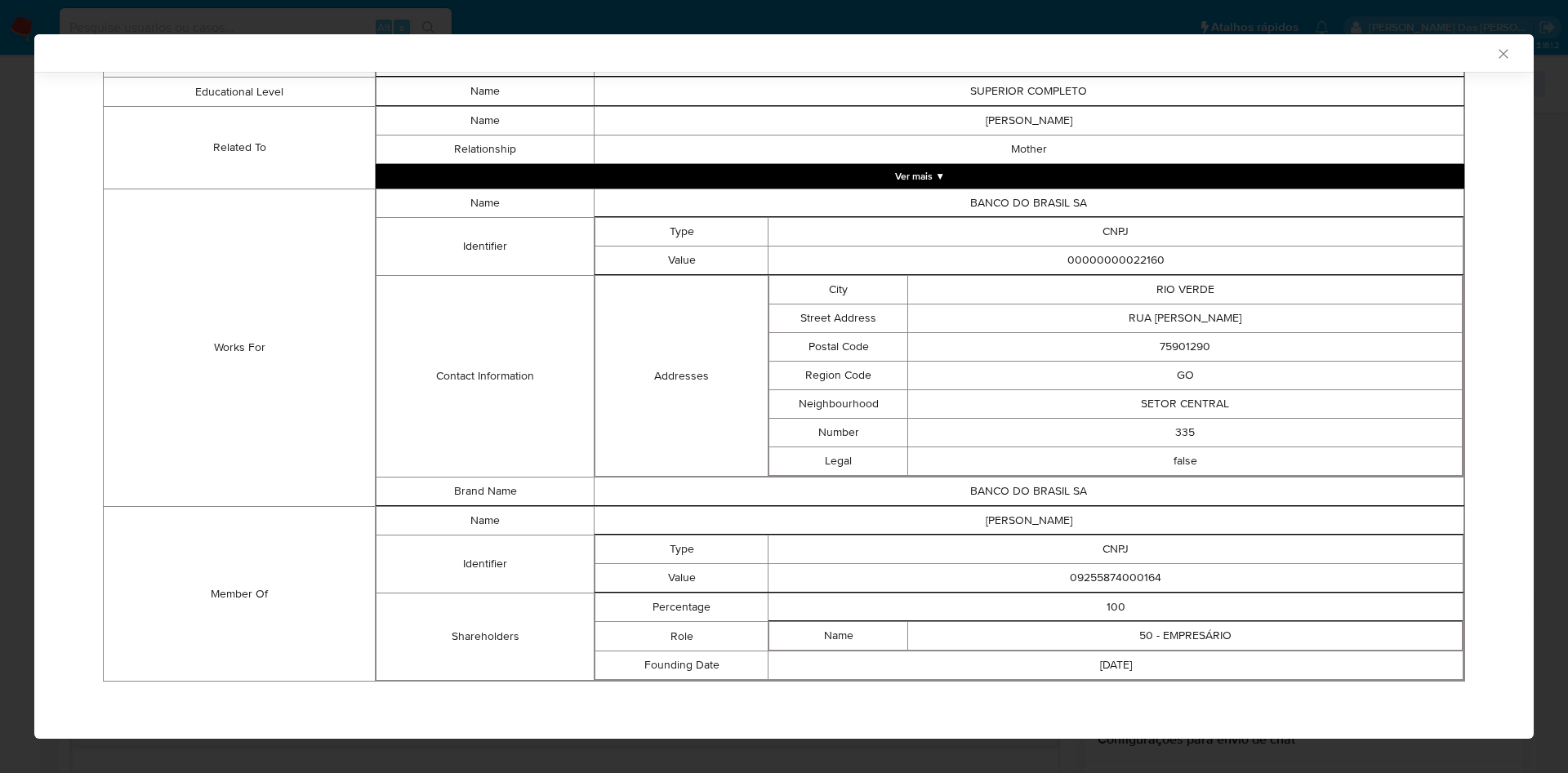
click at [1095, 586] on td "09255874000164" at bounding box center [1116, 578] width 695 height 28
copy td "09255874000164"
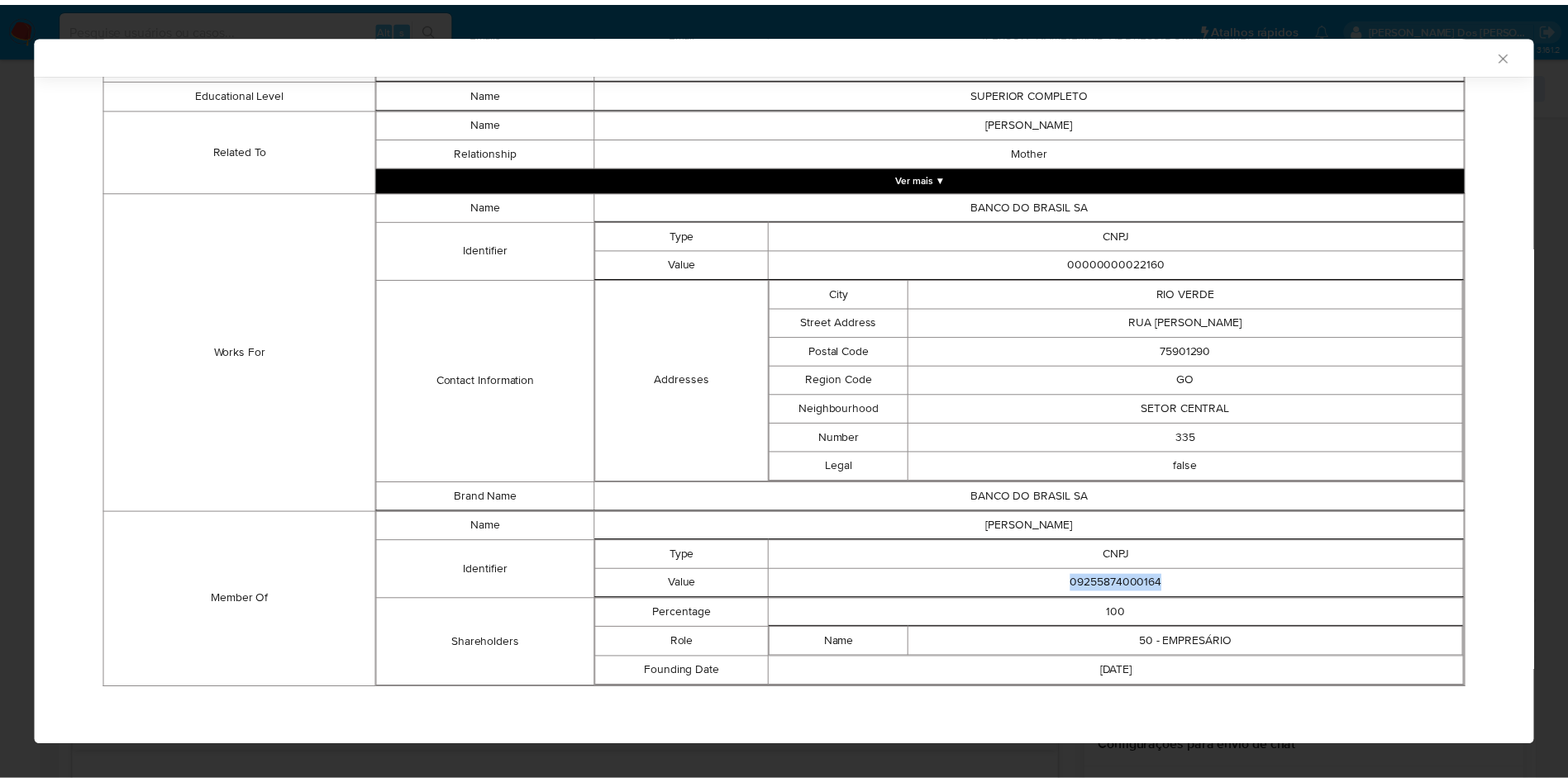
scroll to position [1066, 0]
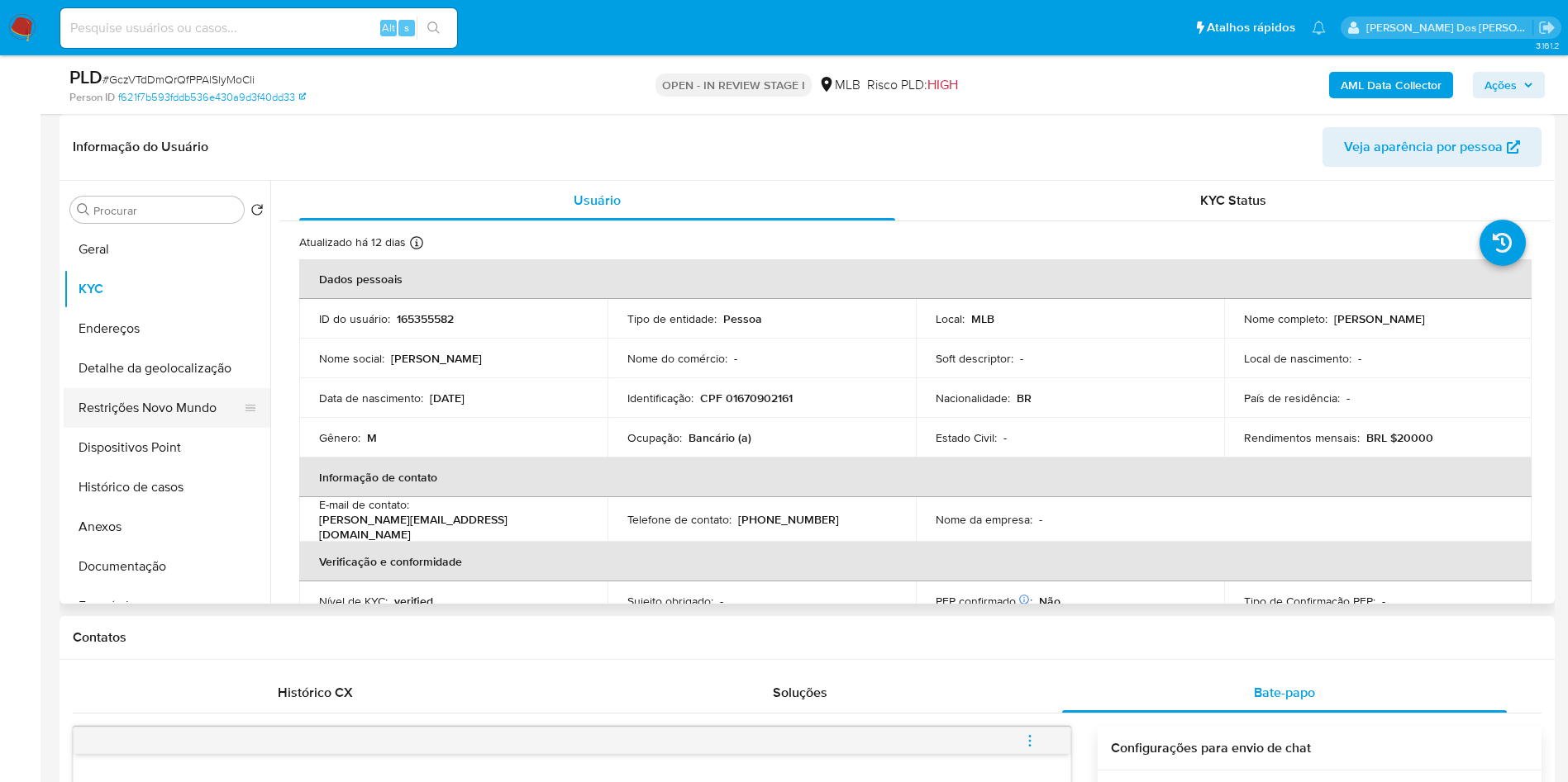
click at [165, 428] on button "Restrições Novo Mundo" at bounding box center [160, 409] width 193 height 40
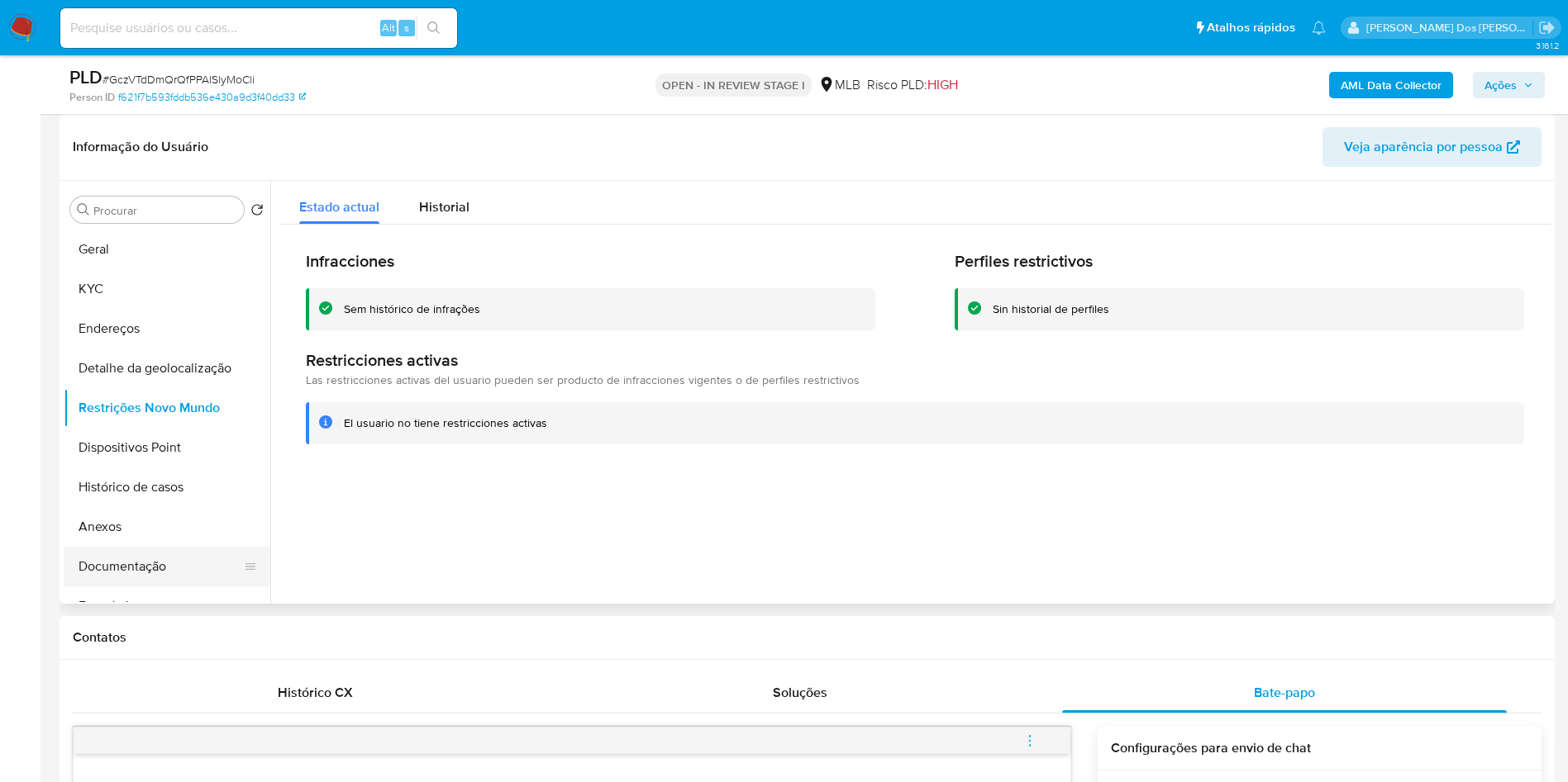
click at [103, 587] on button "Documentação" at bounding box center [160, 567] width 193 height 40
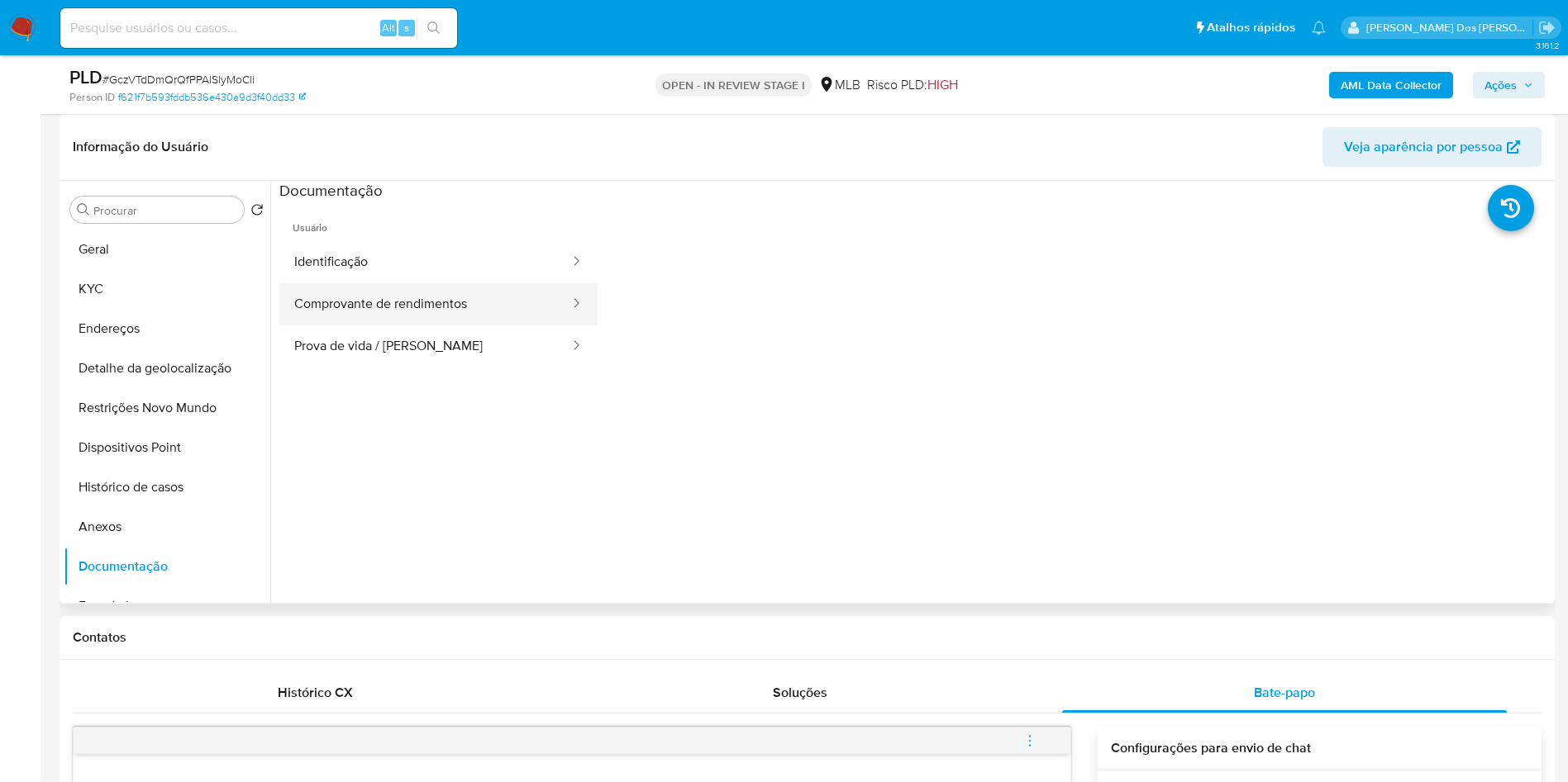
click at [421, 326] on button "Comprovante de rendimentos" at bounding box center [425, 305] width 291 height 42
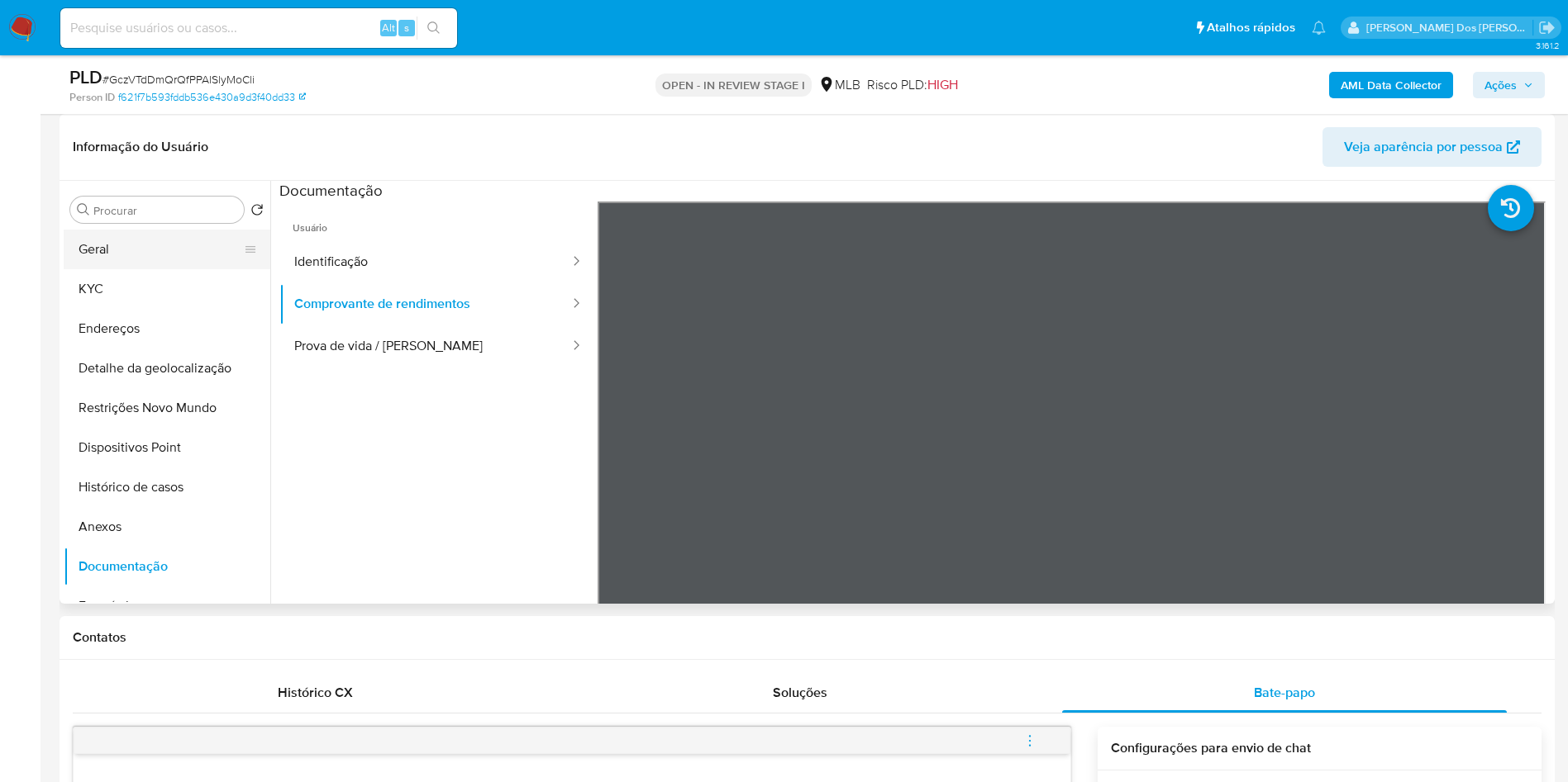
click at [152, 270] on button "Geral" at bounding box center [160, 250] width 193 height 40
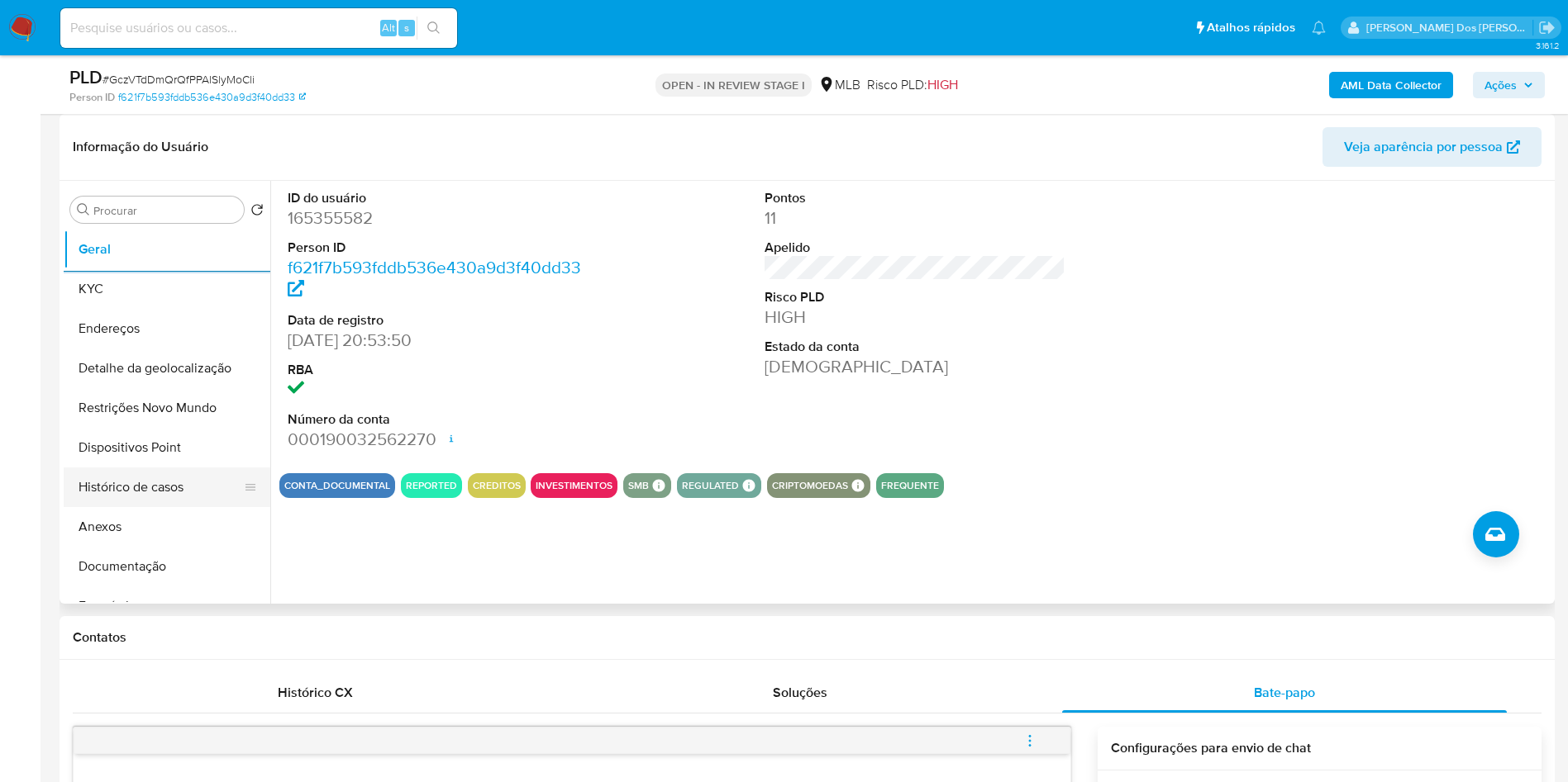
click at [131, 508] on button "Histórico de casos" at bounding box center [160, 488] width 193 height 40
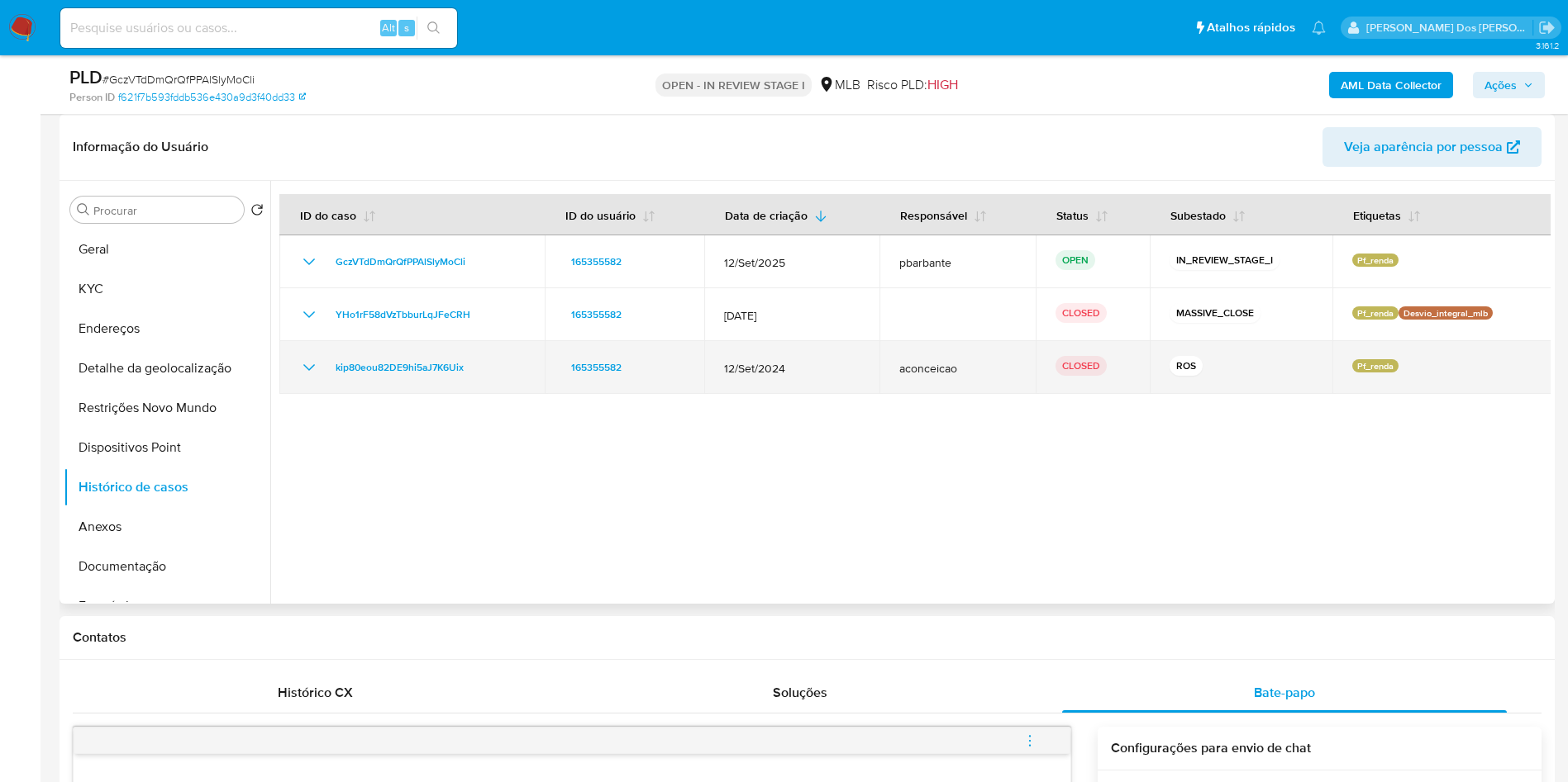
click at [314, 377] on icon "Mostrar/Ocultar" at bounding box center [309, 368] width 20 height 20
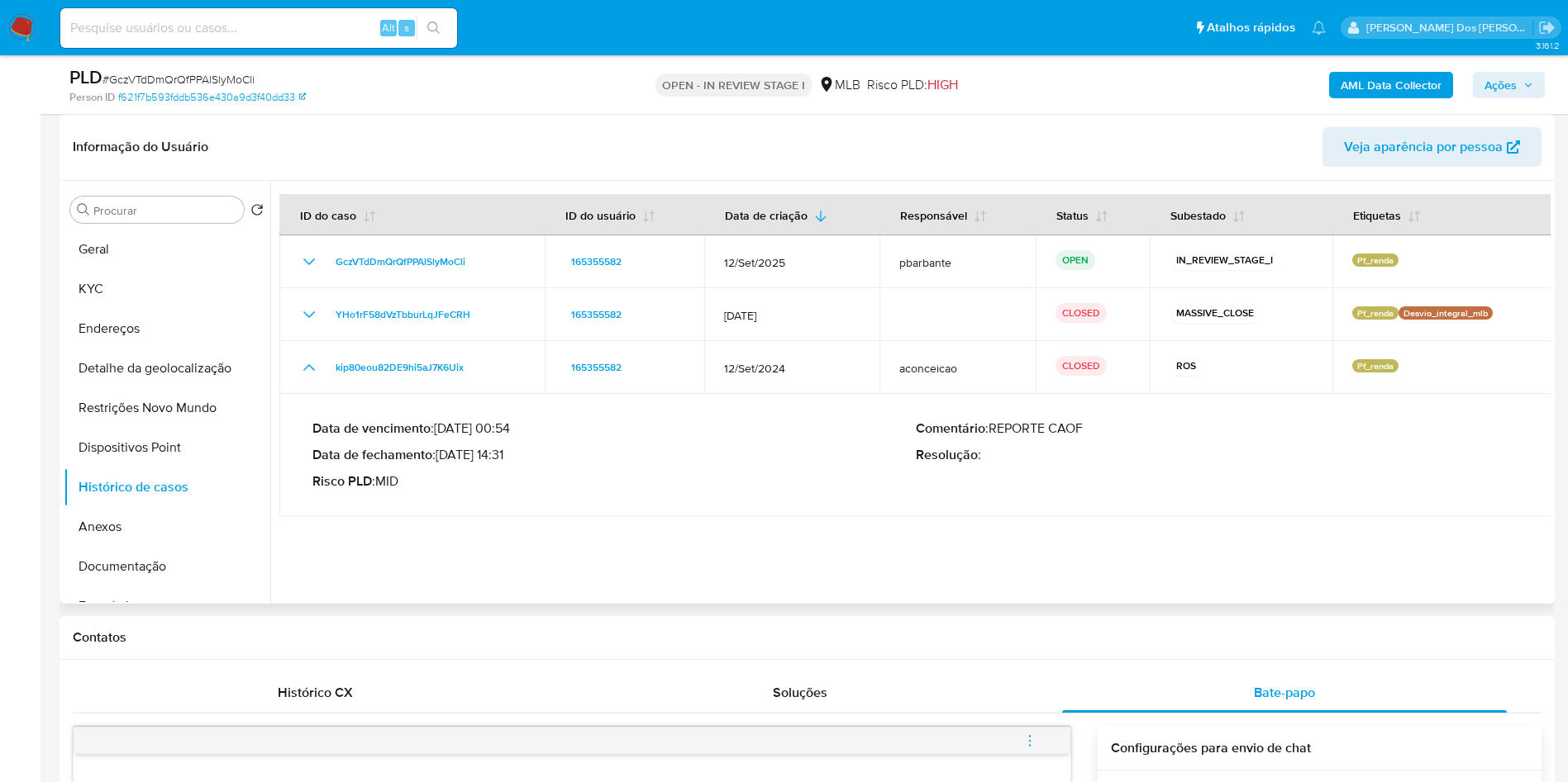
drag, startPoint x: 441, startPoint y: 479, endPoint x: 508, endPoint y: 481, distance: 67.0
click at [508, 464] on p "Data de fechamento : 16/10/2024 14:31" at bounding box center [613, 454] width 603 height 16
click at [126, 309] on button "KYC" at bounding box center [160, 290] width 193 height 40
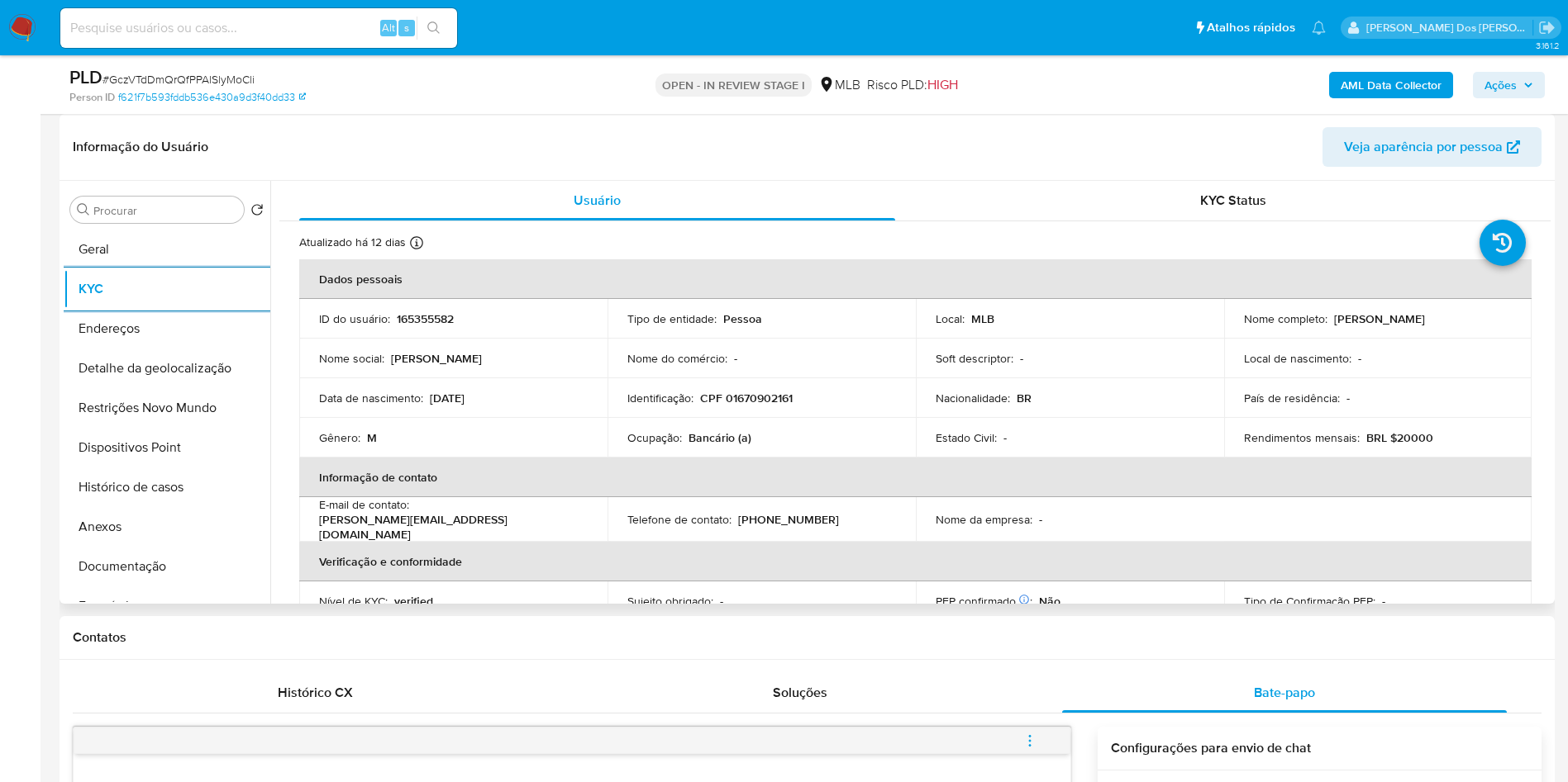
scroll to position [689, 0]
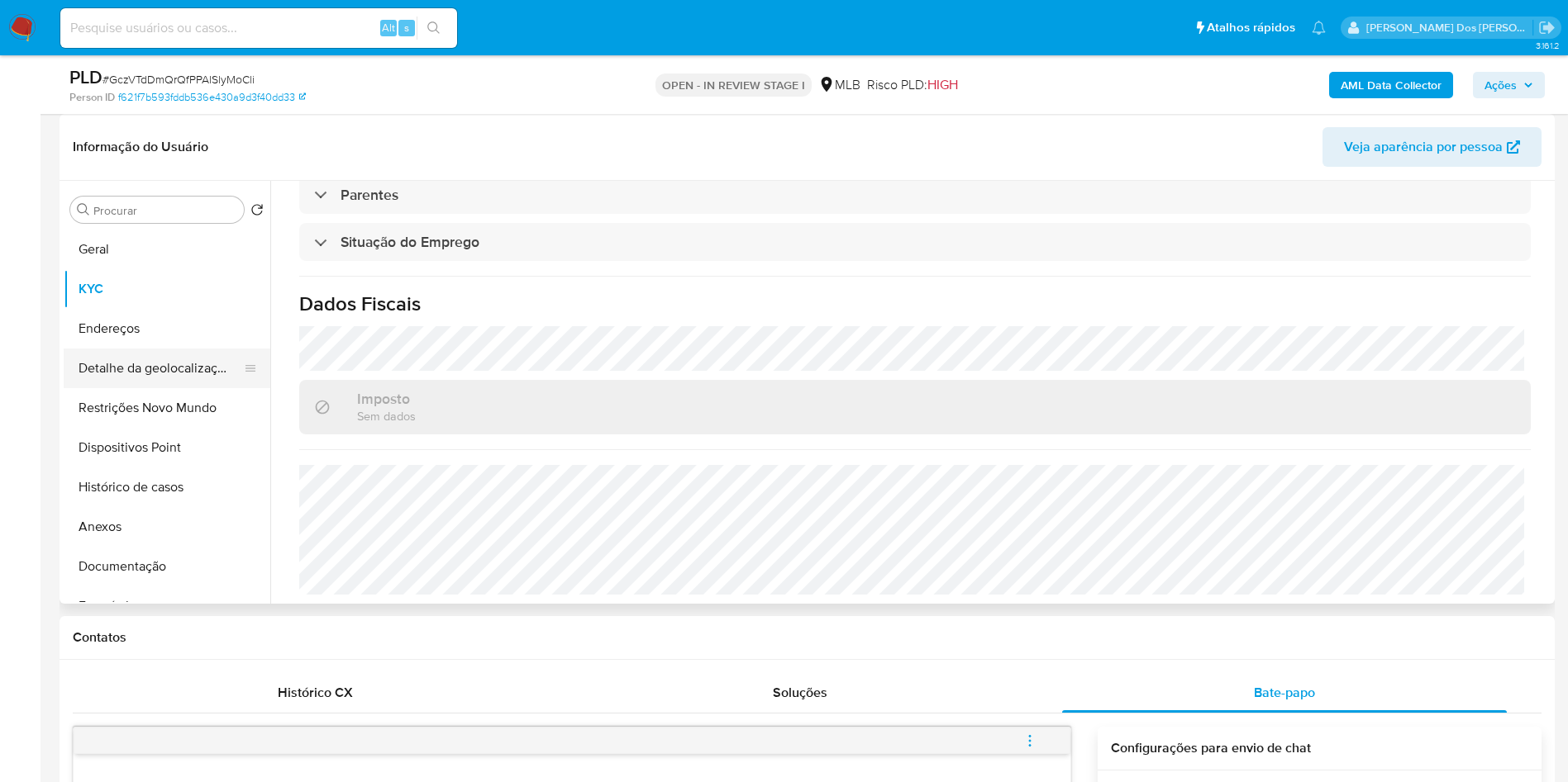
click at [151, 389] on button "Detalhe da geolocalização" at bounding box center [160, 369] width 193 height 40
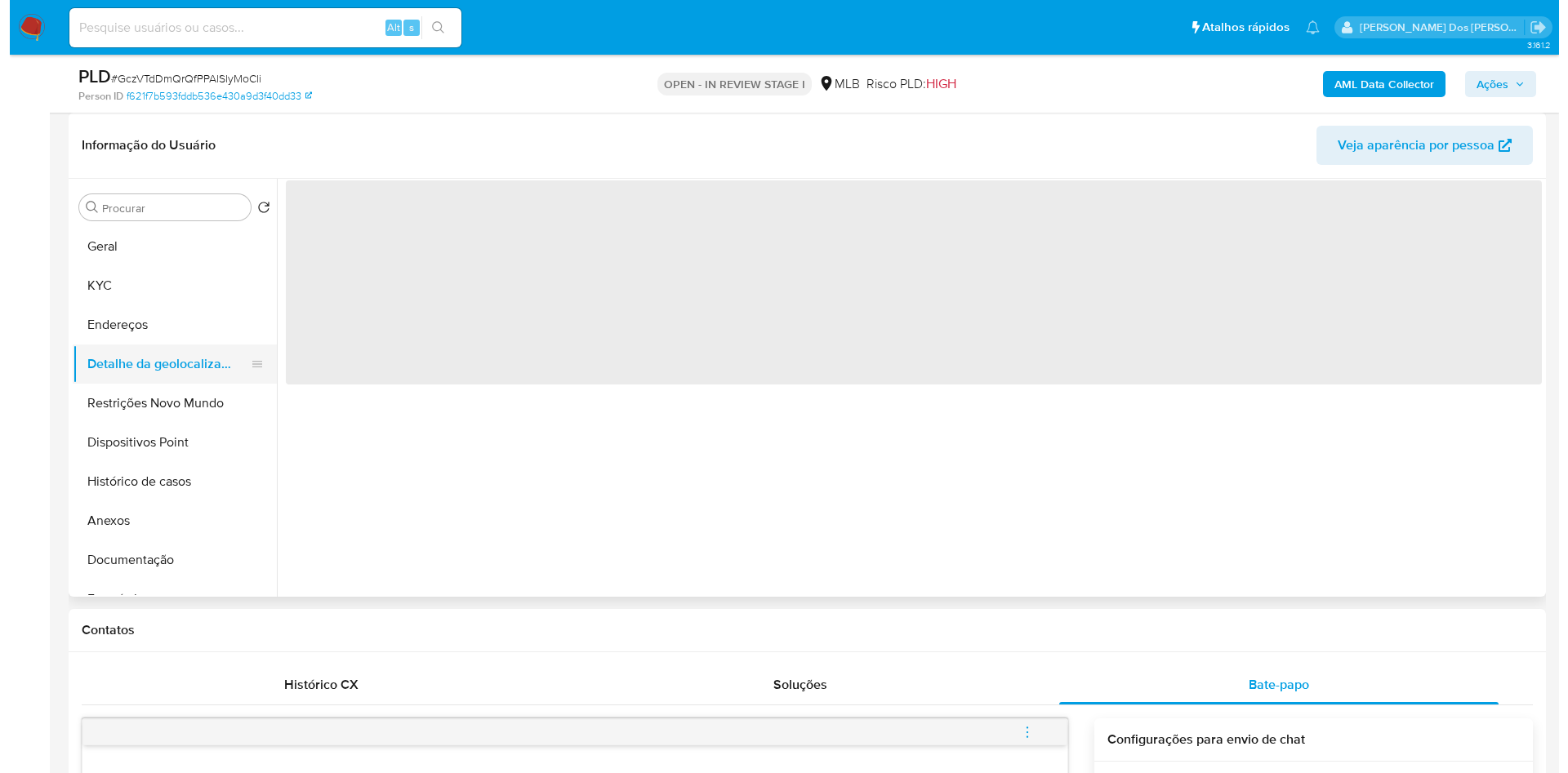
scroll to position [0, 0]
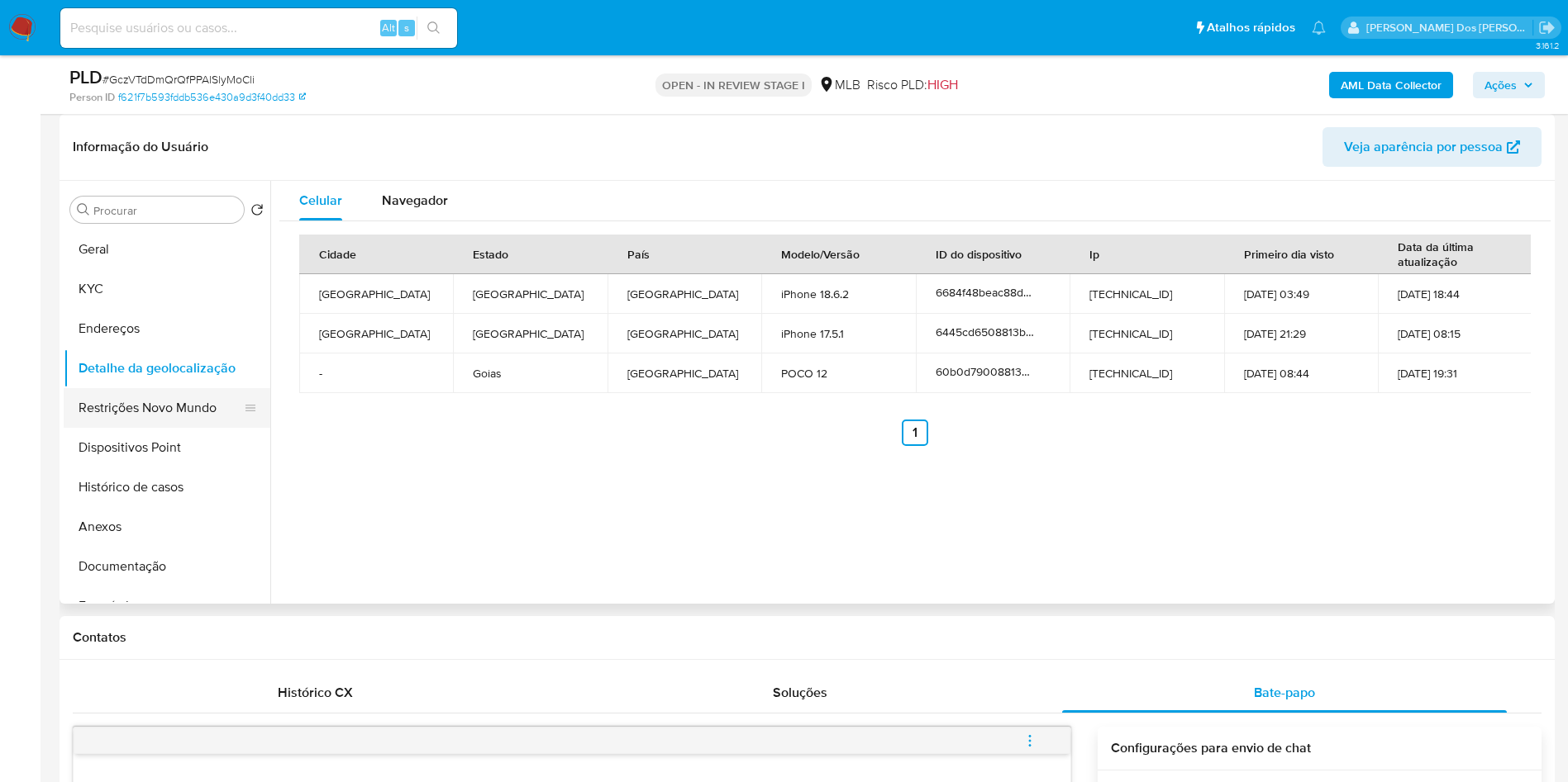
click at [100, 416] on button "Restrições Novo Mundo" at bounding box center [160, 409] width 193 height 40
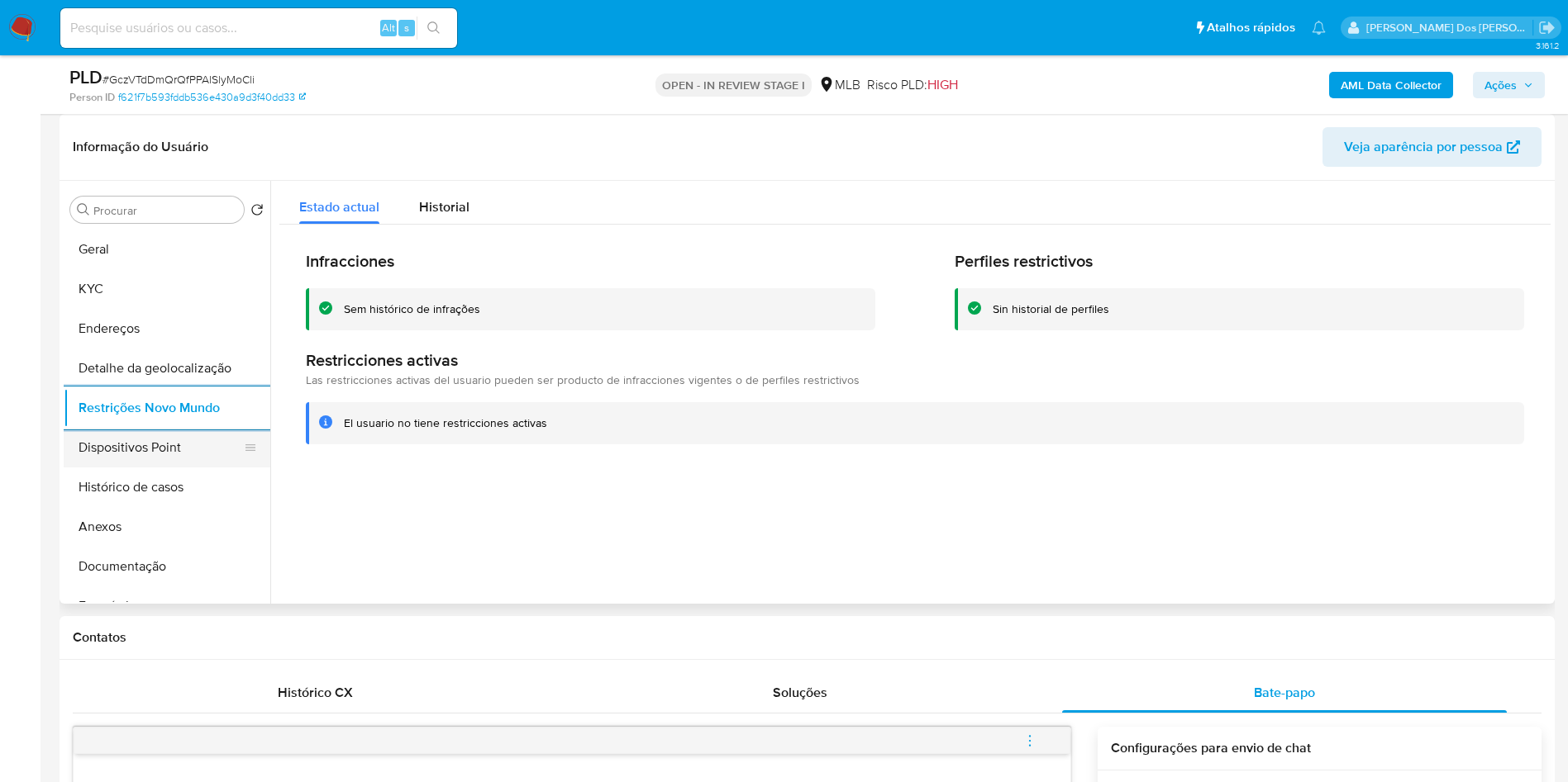
click at [103, 468] on button "Dispositivos Point" at bounding box center [160, 448] width 193 height 40
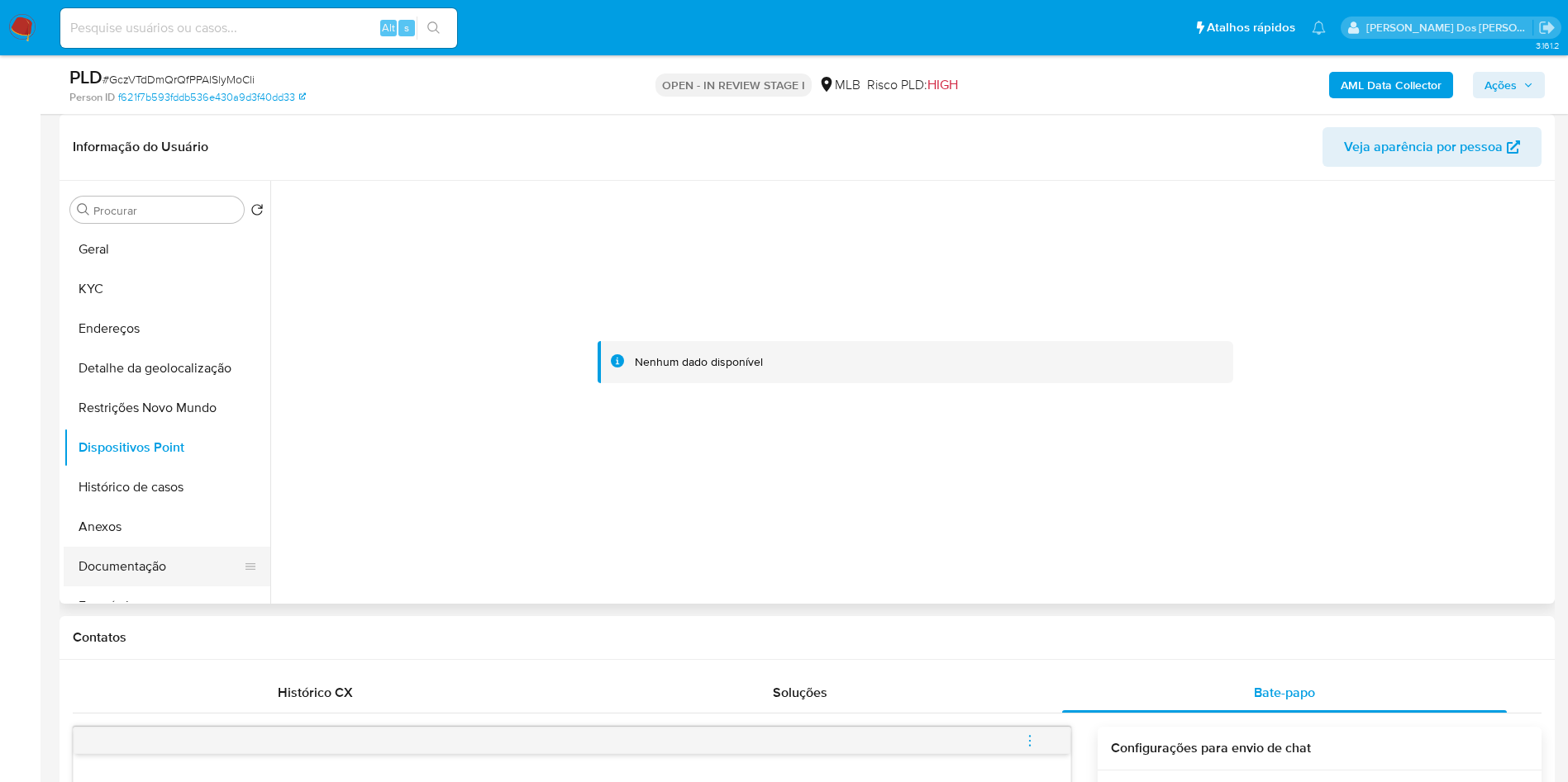
click at [183, 587] on button "Documentação" at bounding box center [160, 567] width 193 height 40
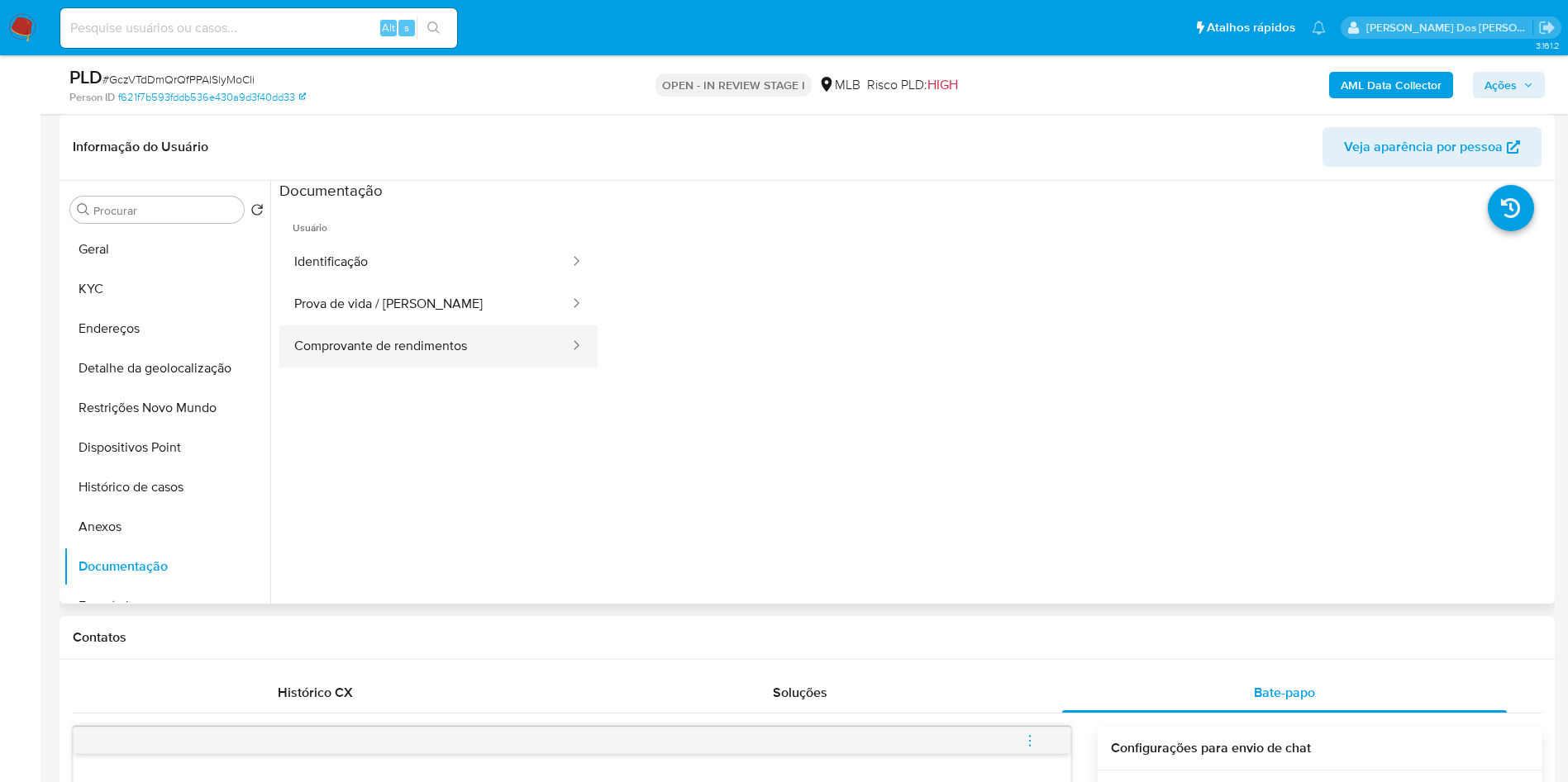
click at [448, 368] on button "Comprovante de rendimentos" at bounding box center [425, 347] width 291 height 42
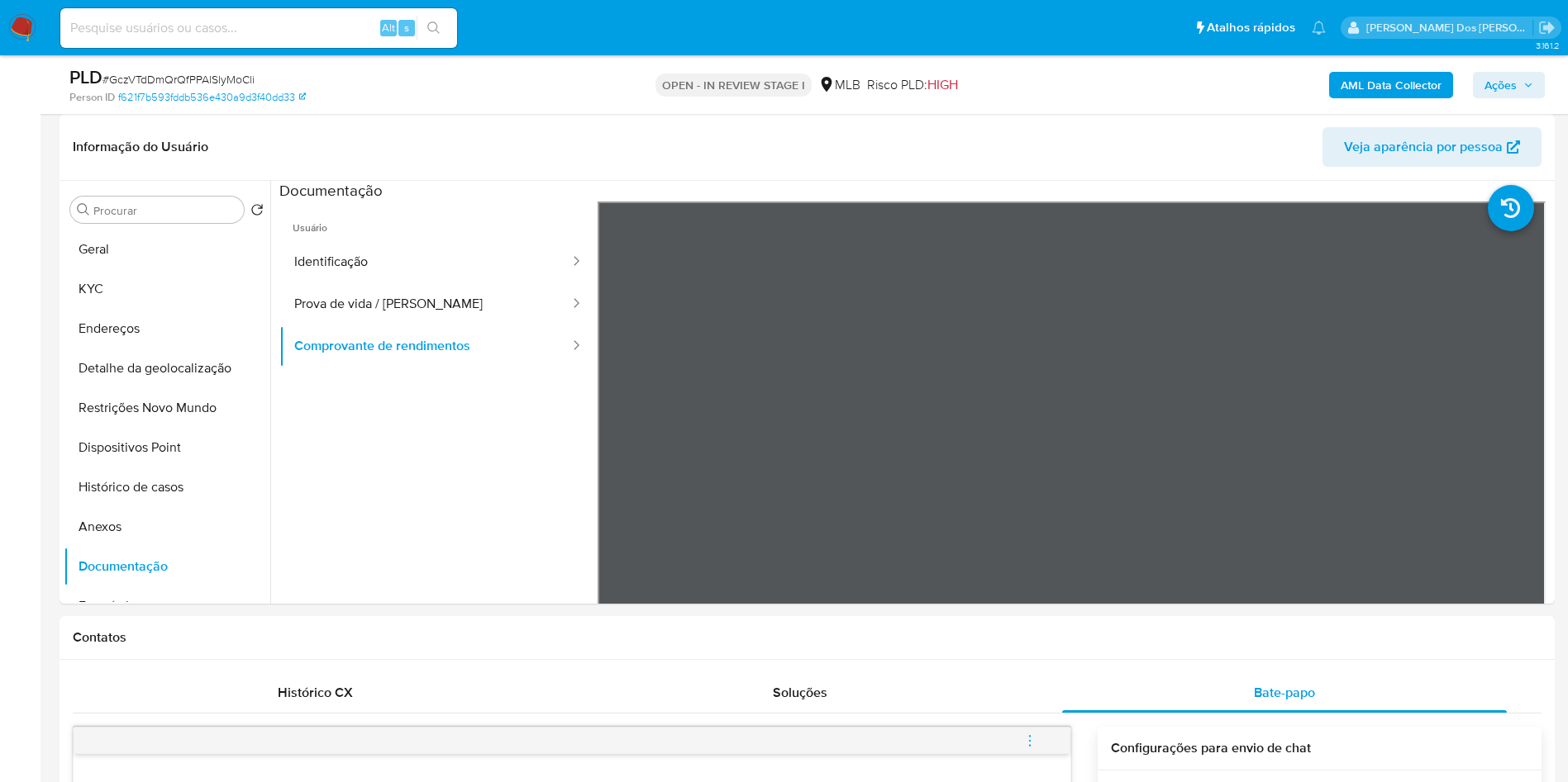
click at [1521, 76] on span "Ações" at bounding box center [1508, 85] width 49 height 23
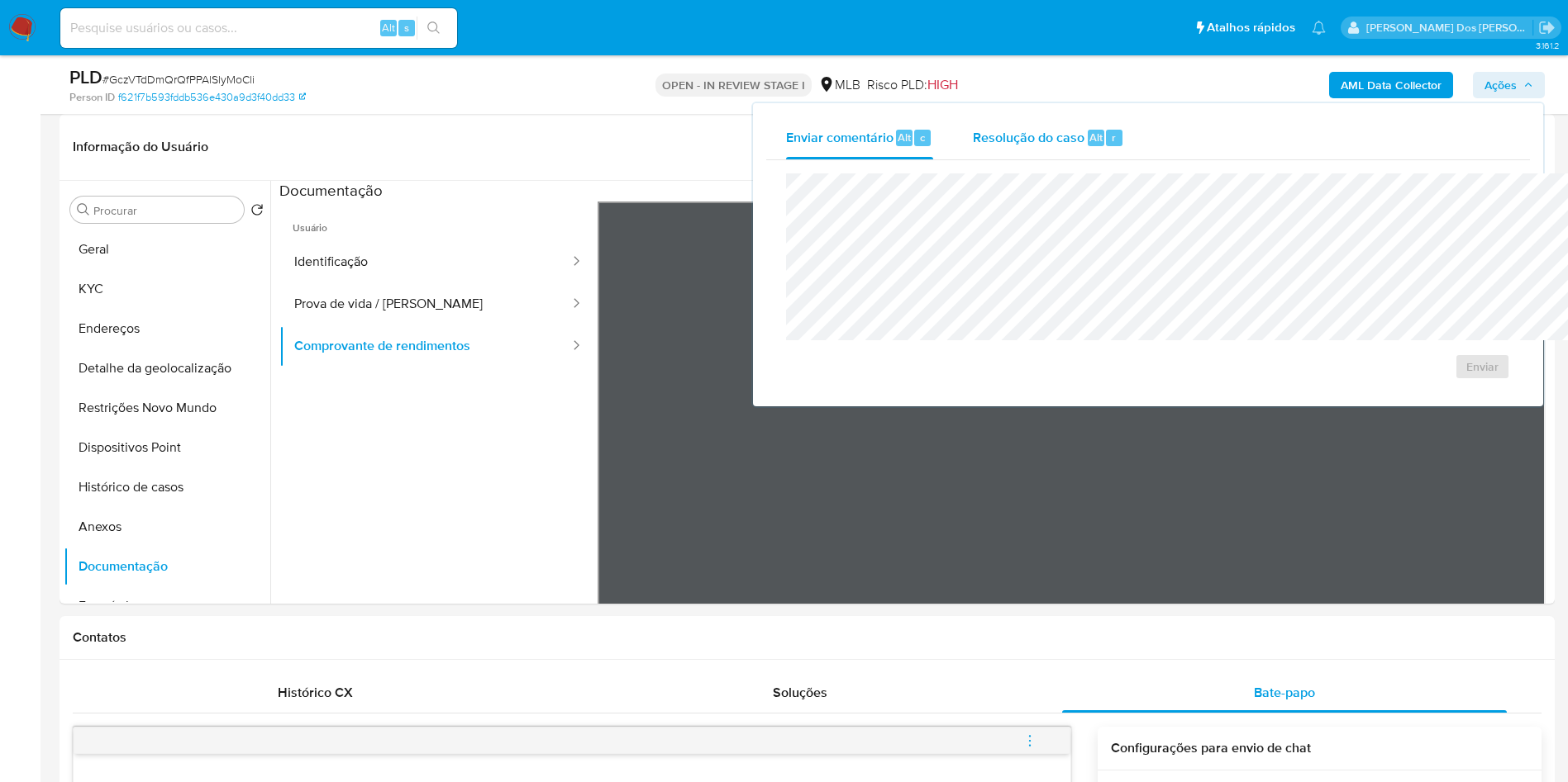
click at [1106, 135] on div "r" at bounding box center [1114, 137] width 16 height 16
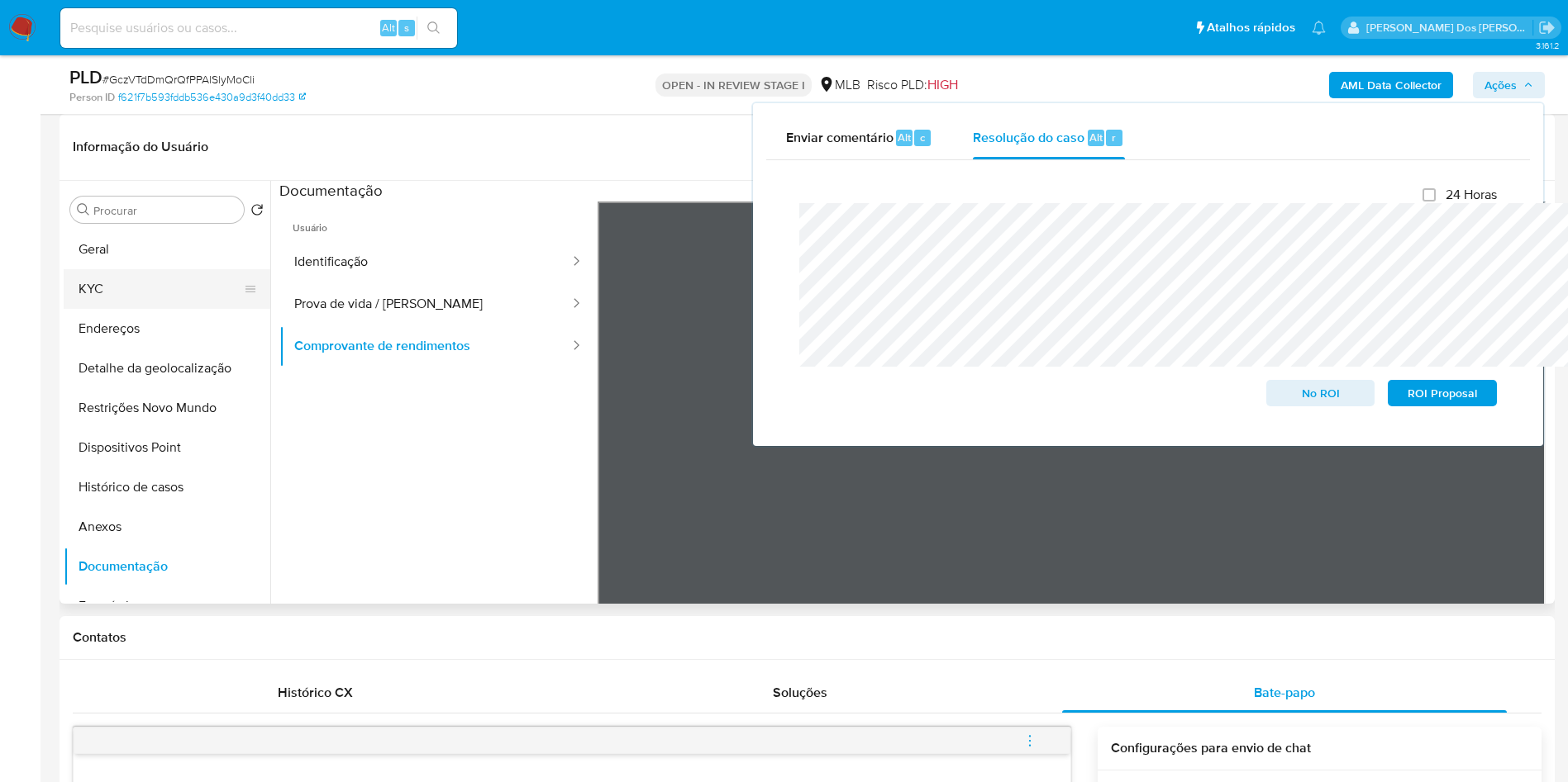
click at [148, 309] on button "KYC" at bounding box center [160, 290] width 193 height 40
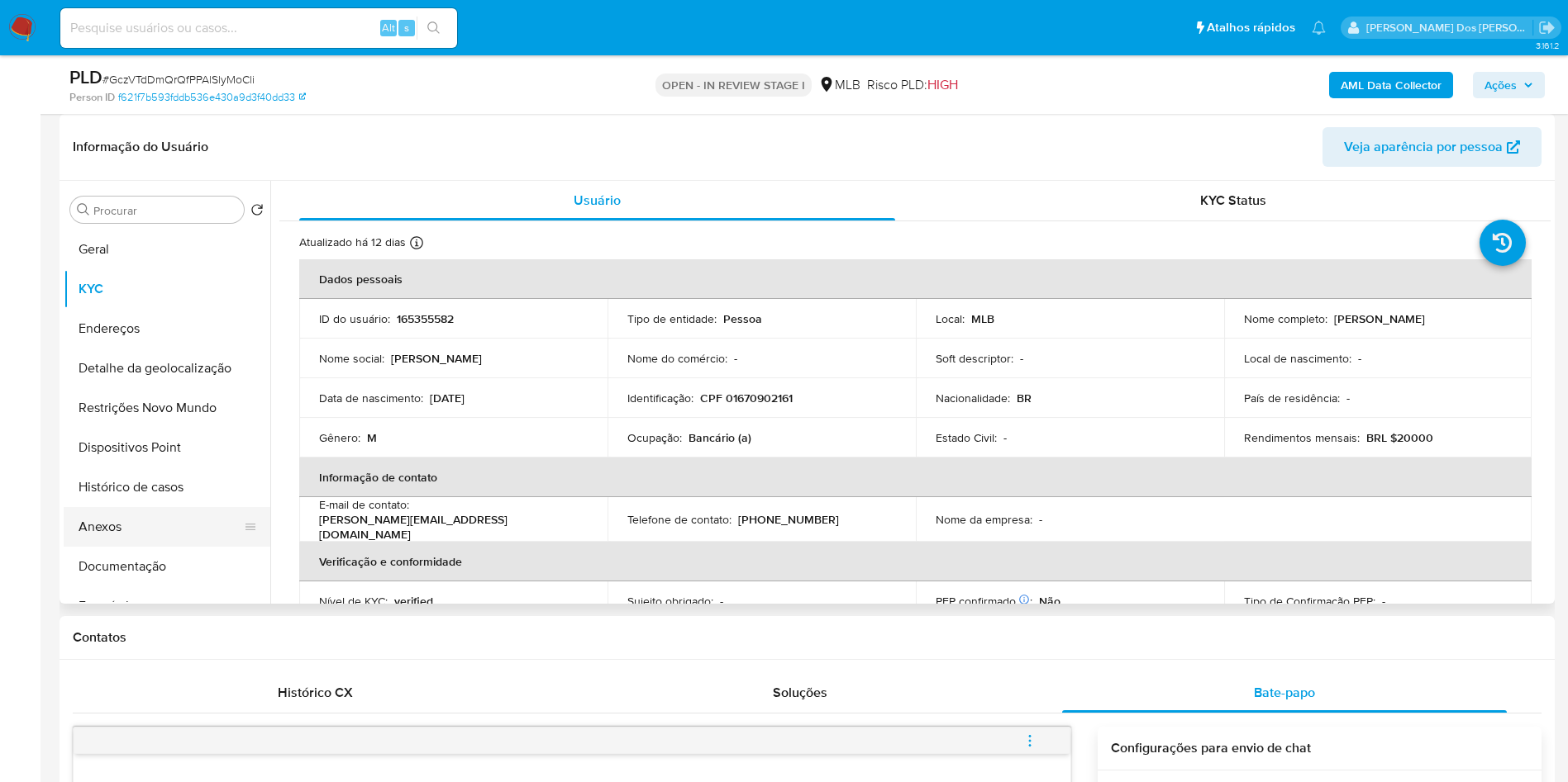
click at [156, 546] on button "Anexos" at bounding box center [160, 528] width 193 height 40
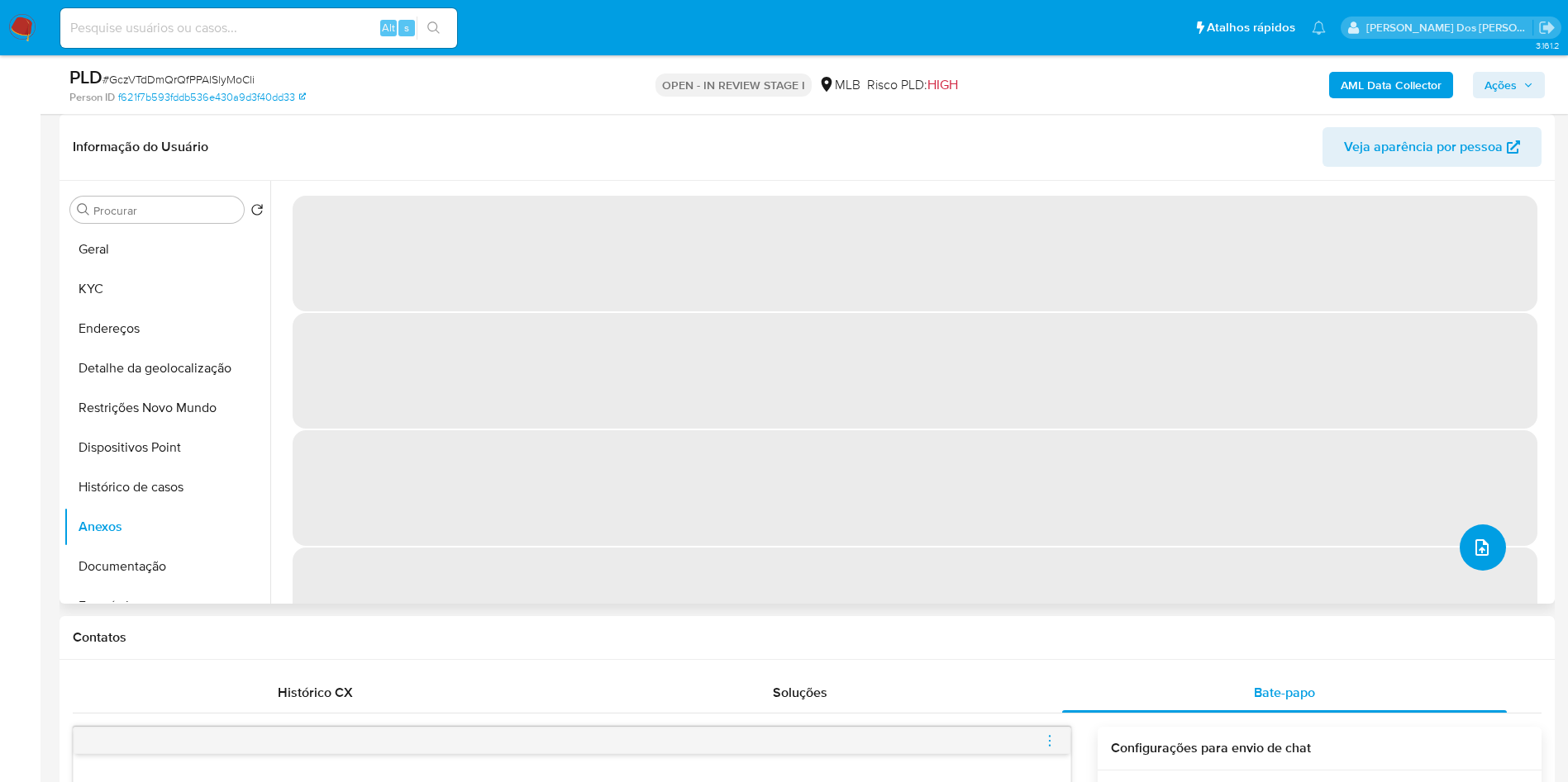
click at [1482, 571] on button "upload-file" at bounding box center [1482, 548] width 47 height 47
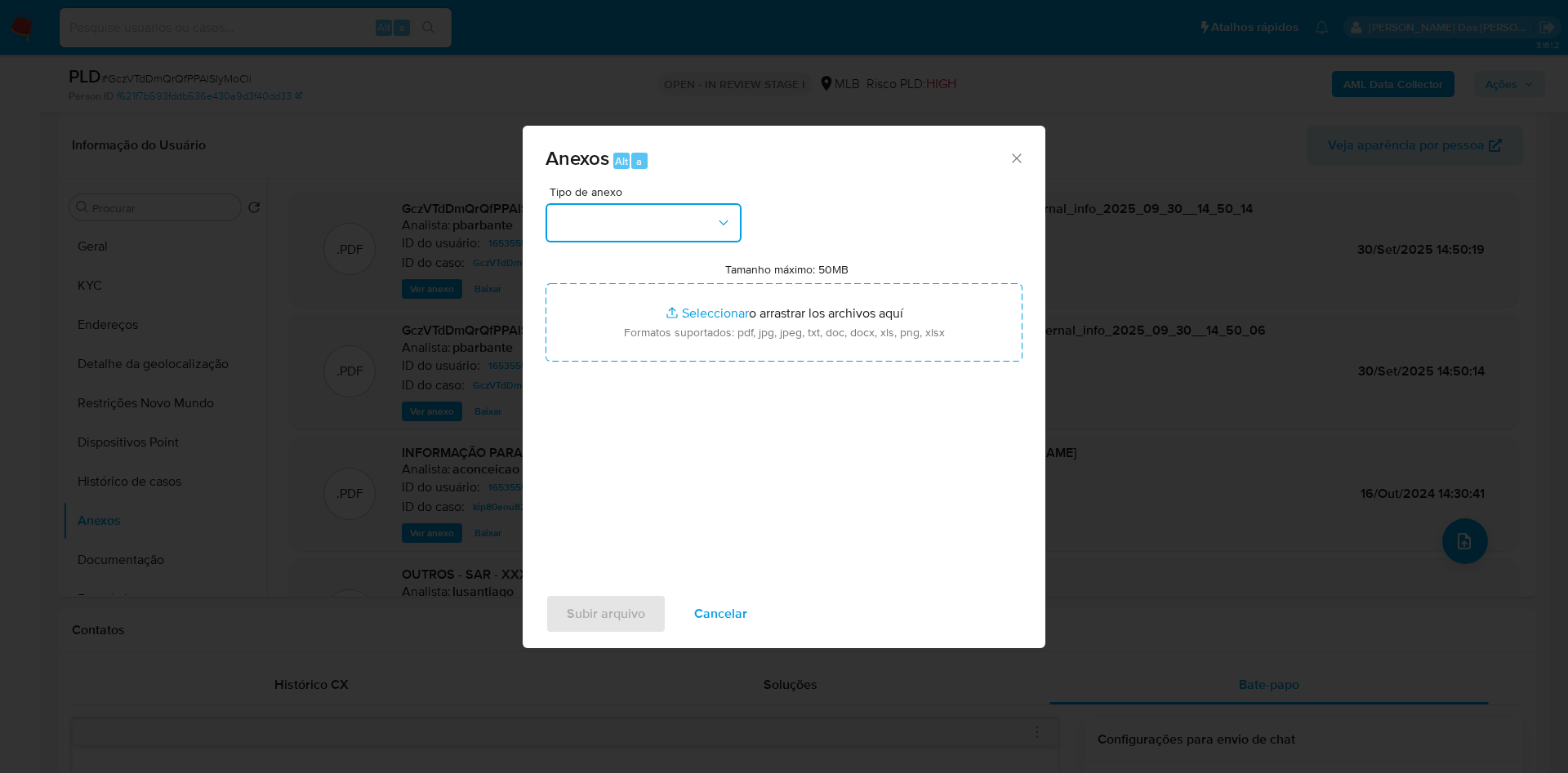
click at [586, 203] on button "button" at bounding box center [643, 223] width 196 height 40
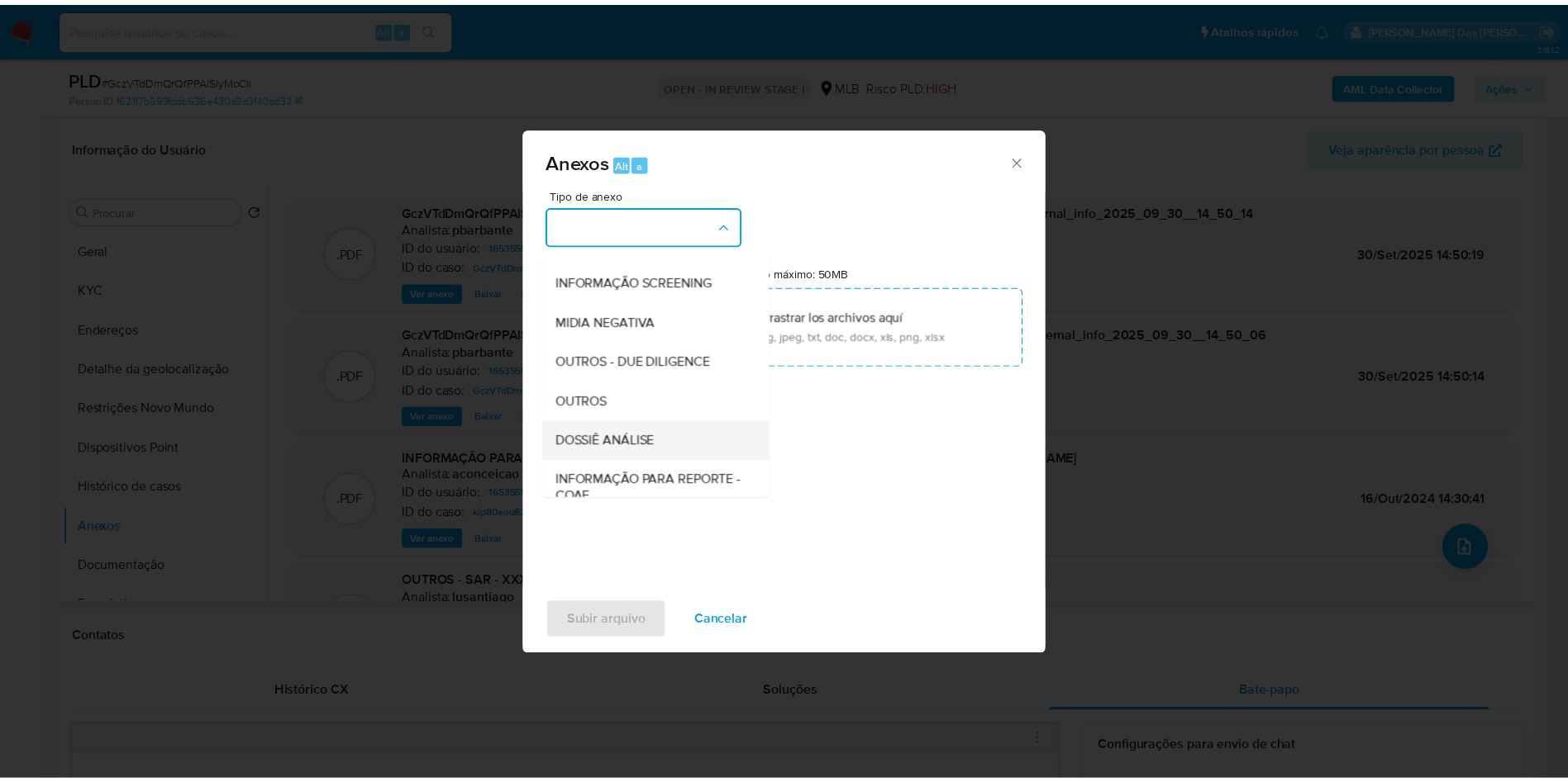
scroll to position [221, 0]
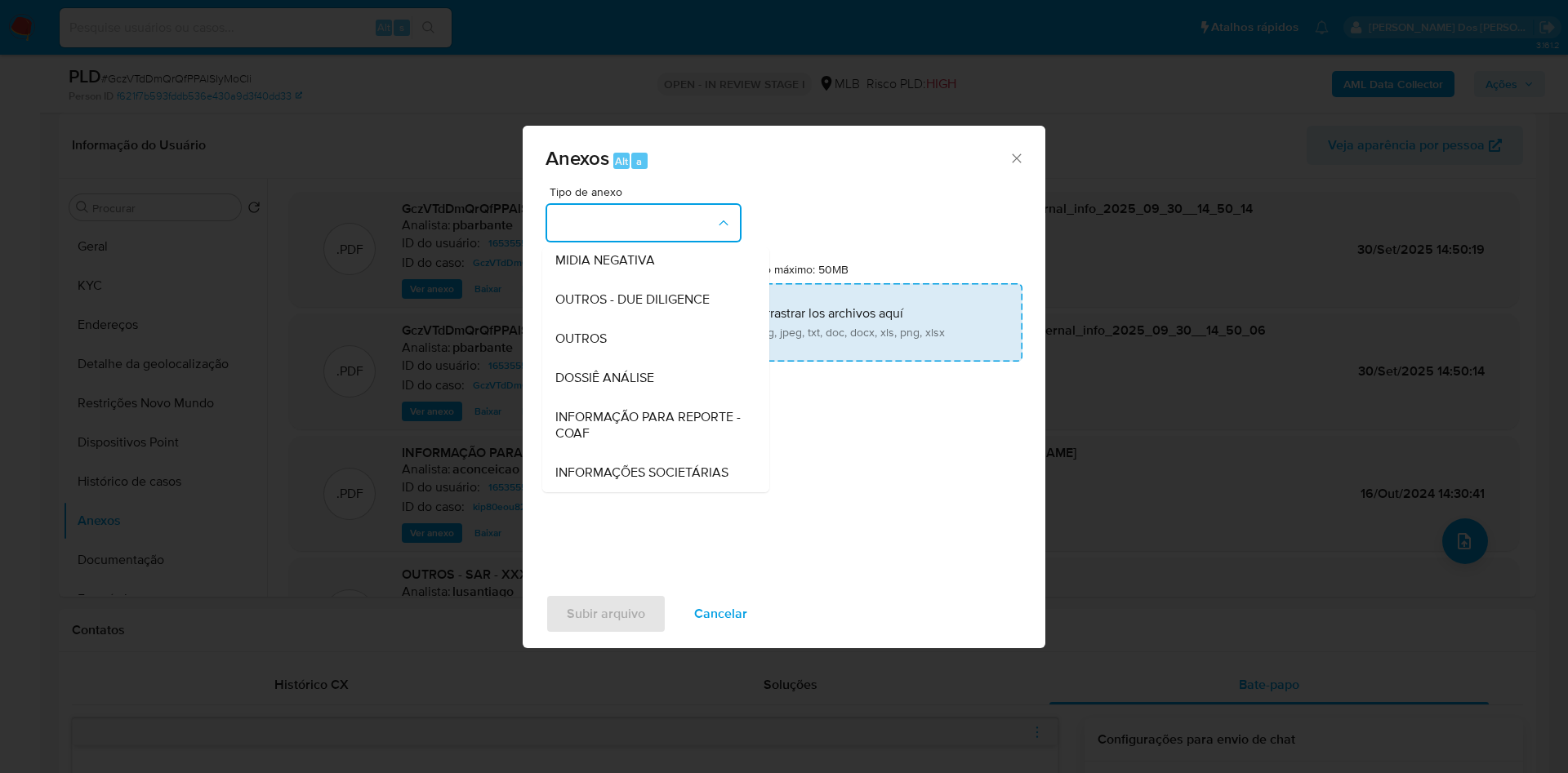
drag, startPoint x: 574, startPoint y: 361, endPoint x: 685, endPoint y: 277, distance: 139.2
click at [577, 410] on span "INFORMAÇÃO PARA REPORTE - COAF" at bounding box center [651, 426] width 191 height 33
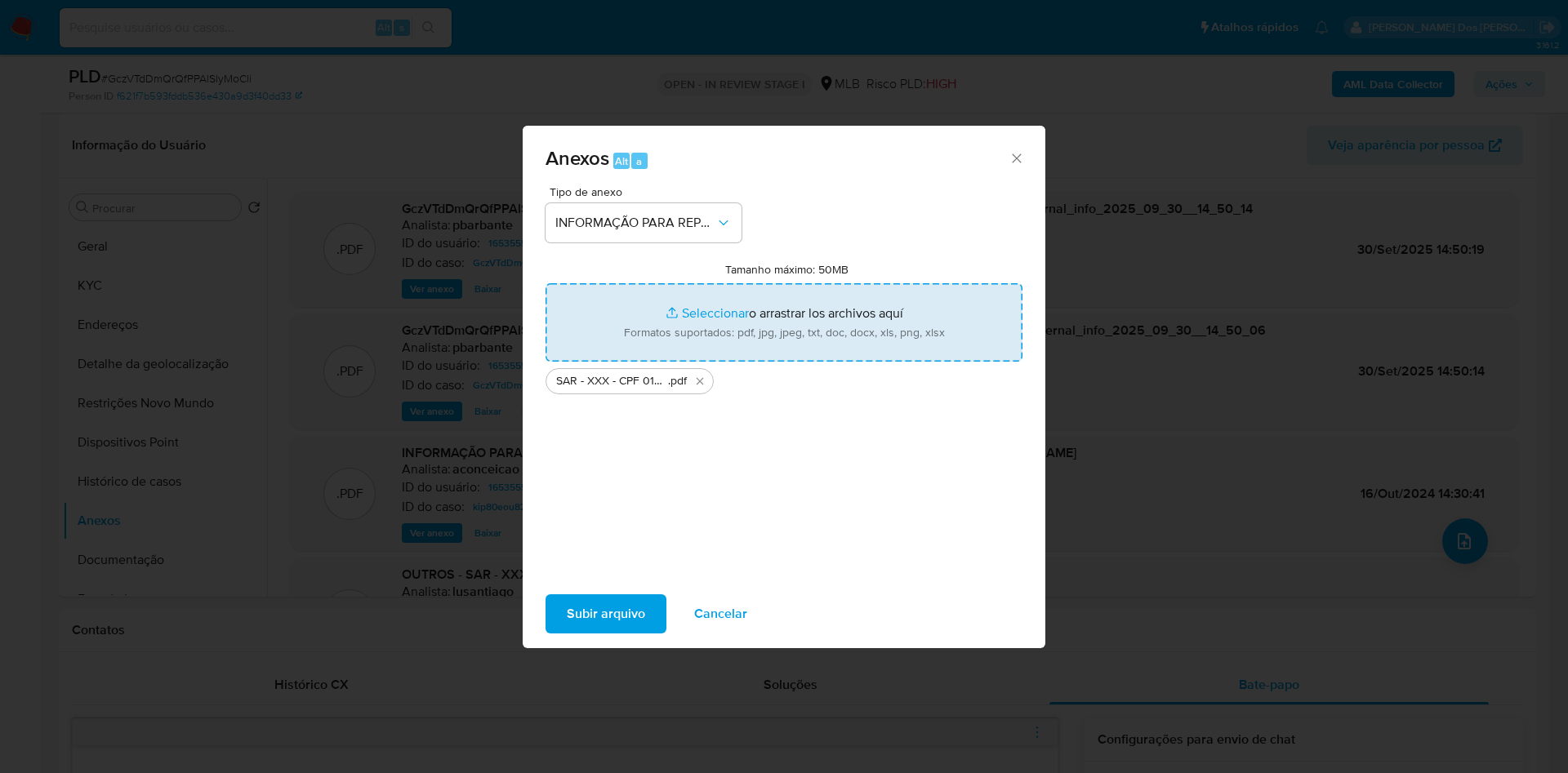
type input "C:\fakepath\Mulan 165355582_2025_09_26_09_43_04.xlsx"
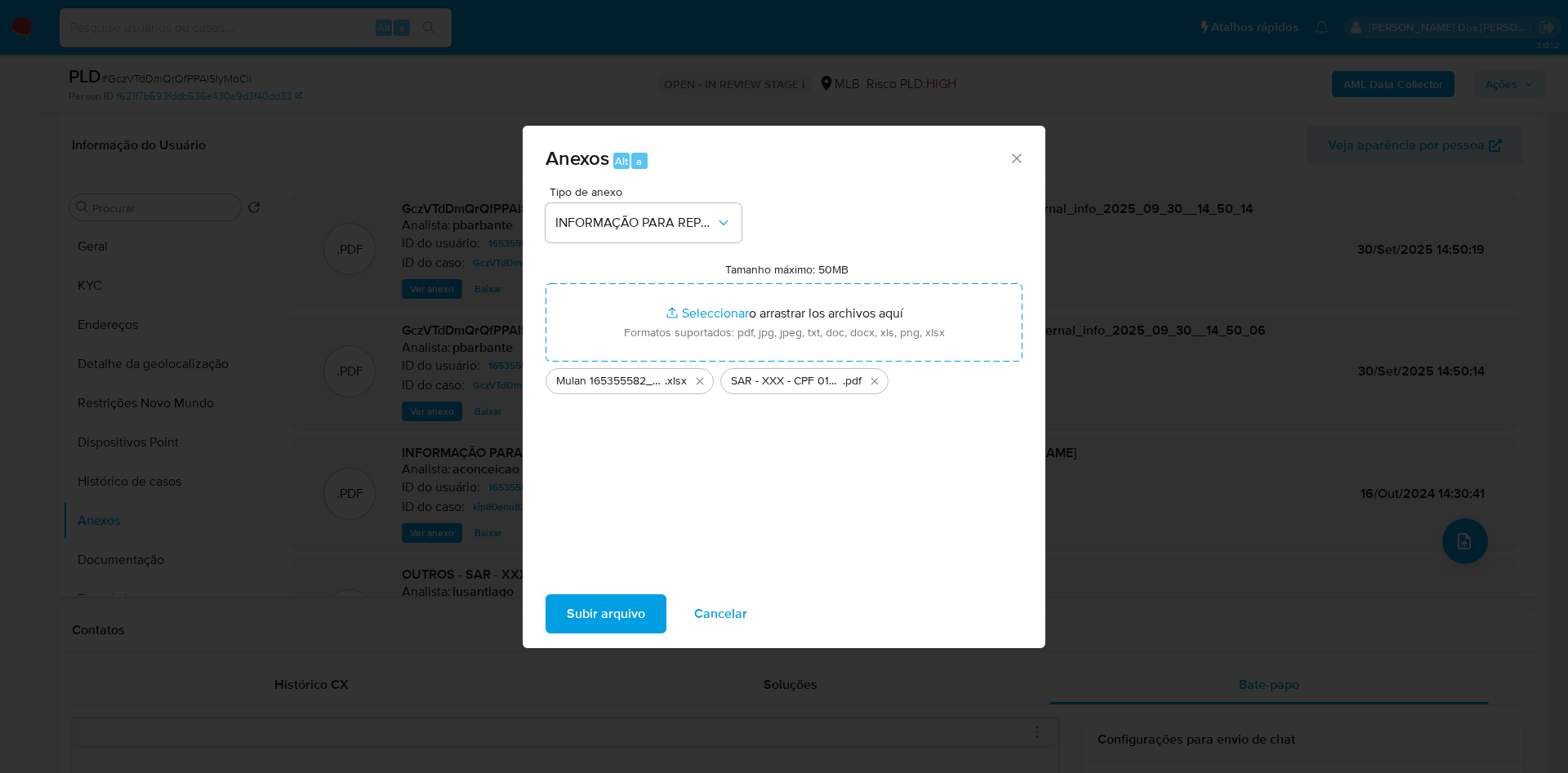
click at [596, 614] on span "Subir arquivo" at bounding box center [606, 614] width 78 height 36
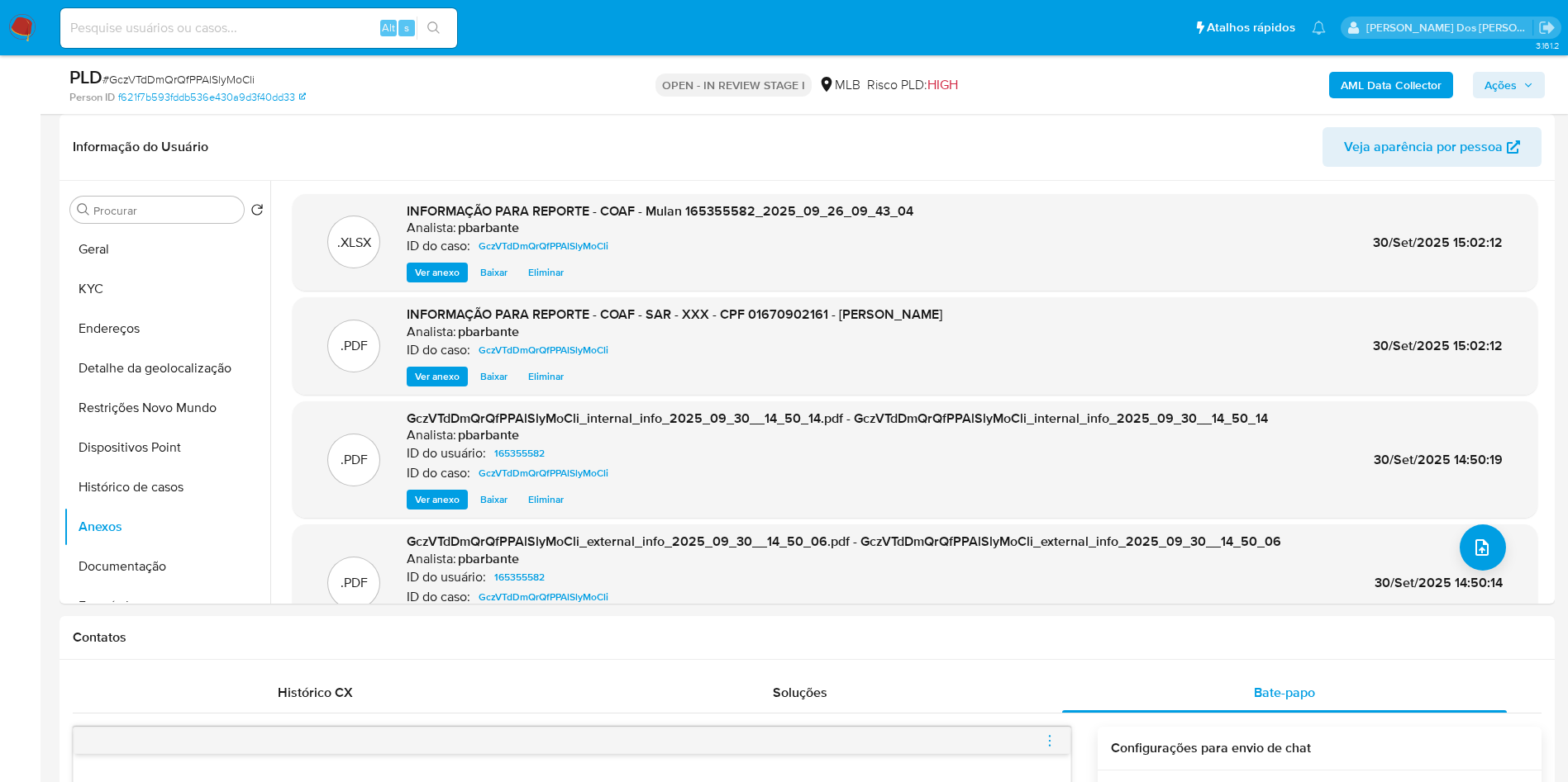
click at [196, 80] on span "# GczVTdDmQrQfPPAlSlyMoCli" at bounding box center [179, 79] width 152 height 16
click at [194, 80] on span "# GczVTdDmQrQfPPAlSlyMoCli" at bounding box center [179, 79] width 152 height 16
copy span "GczVTdDmQrQfPPAlSlyMoCli"
click at [1505, 96] on span "Ações" at bounding box center [1500, 85] width 32 height 27
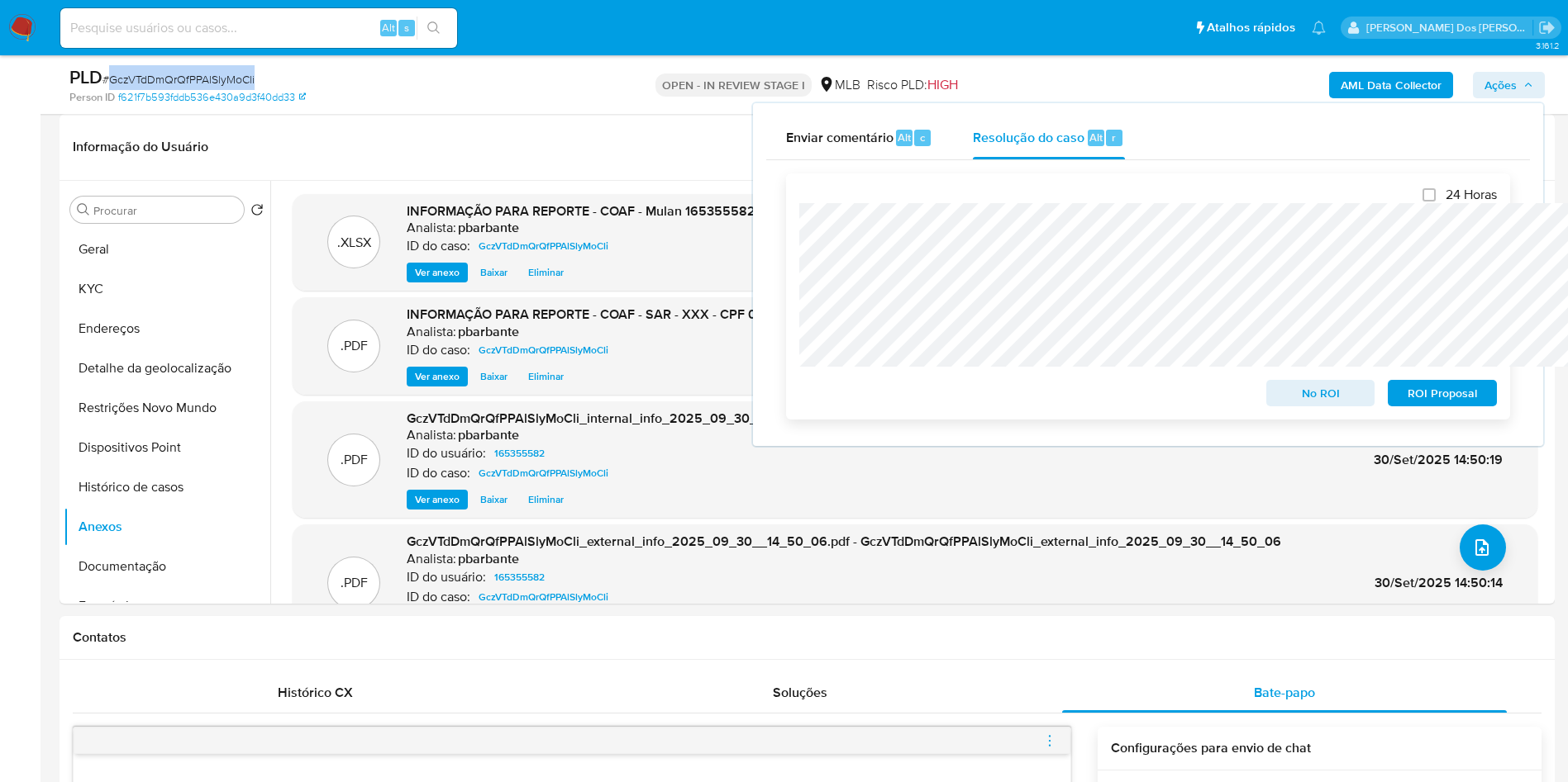
click at [1465, 397] on span "ROI Proposal" at bounding box center [1442, 393] width 86 height 23
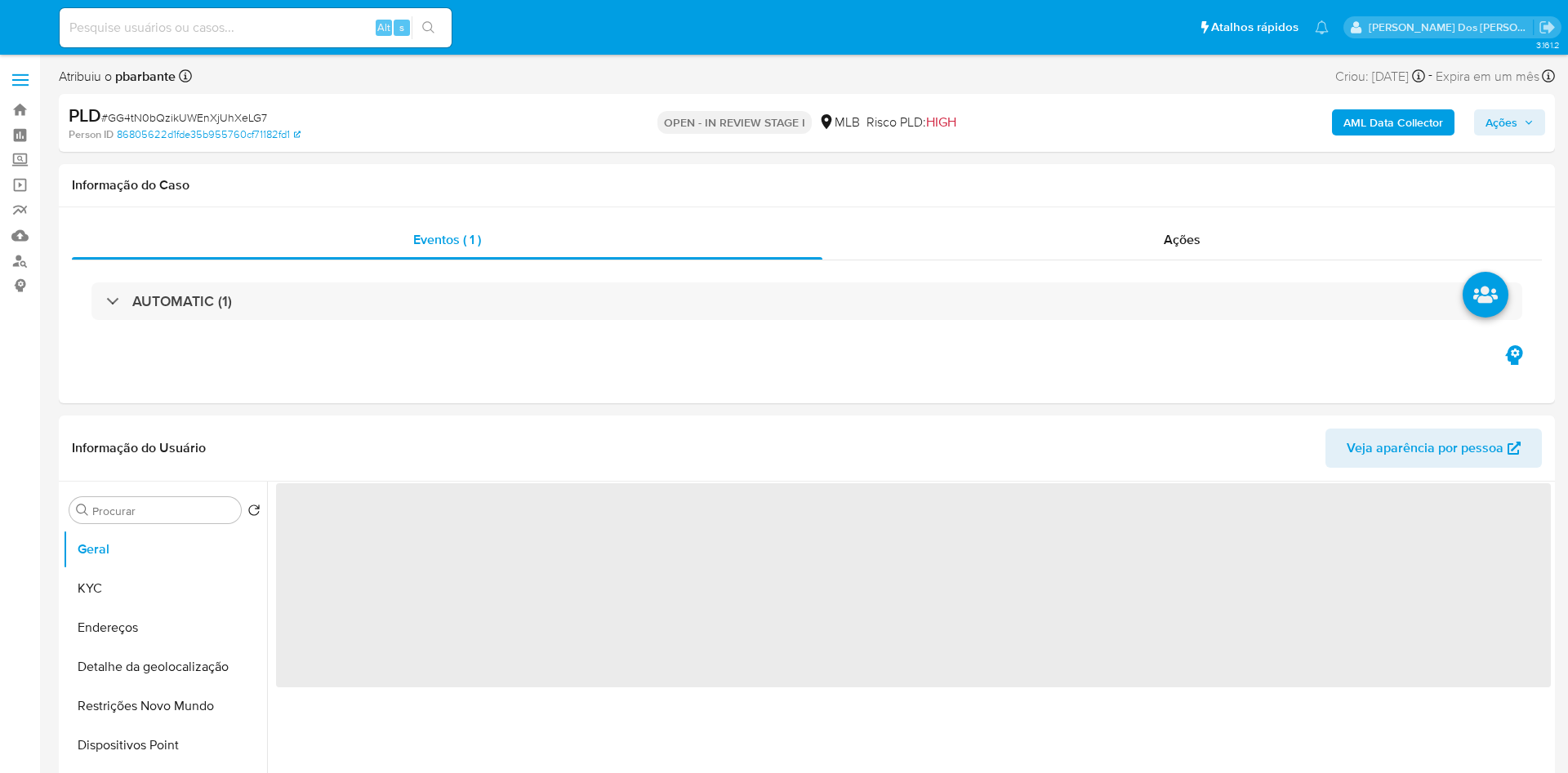
select select "10"
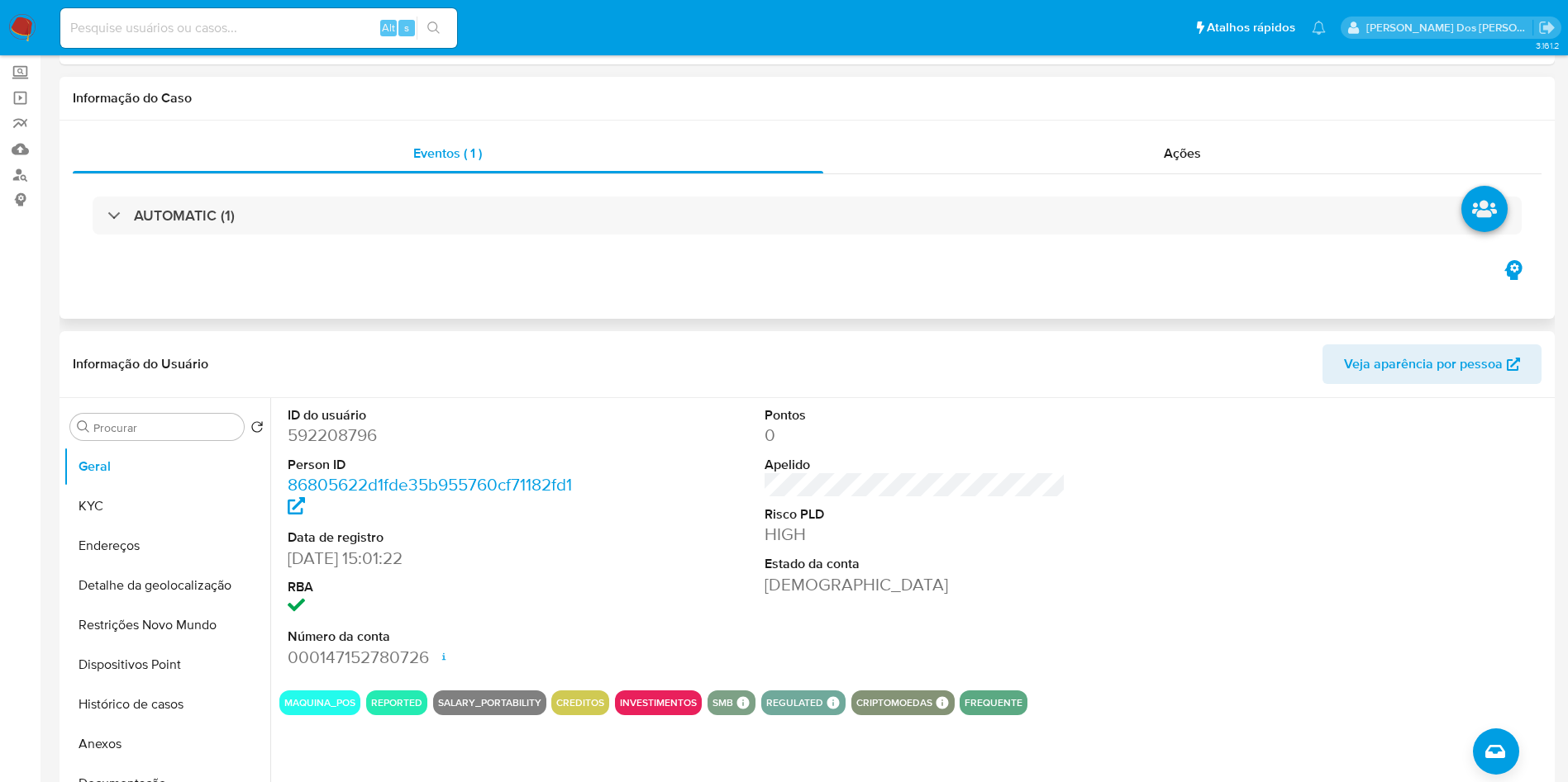
scroll to position [248, 0]
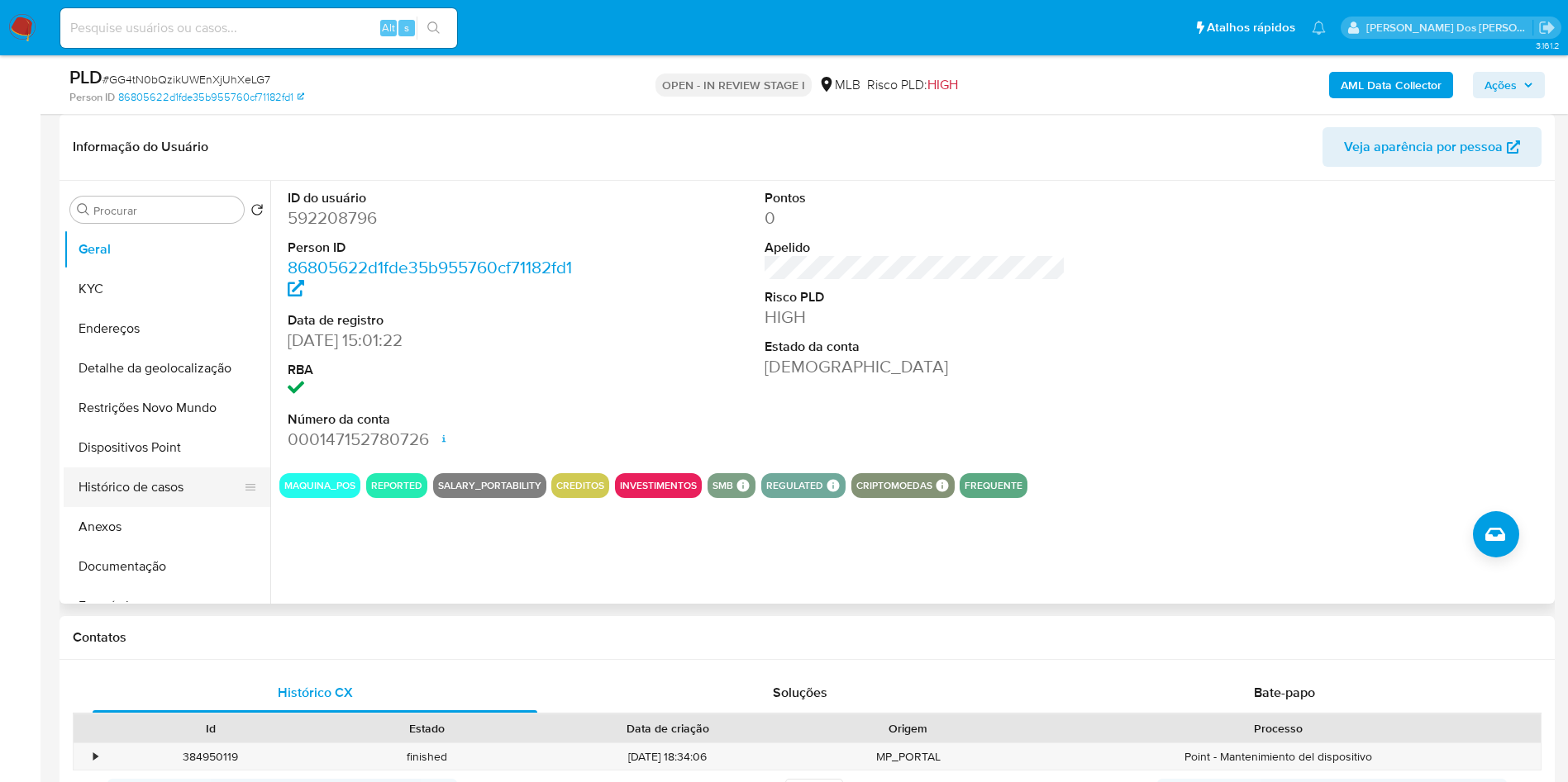
click at [185, 508] on button "Histórico de casos" at bounding box center [160, 488] width 193 height 40
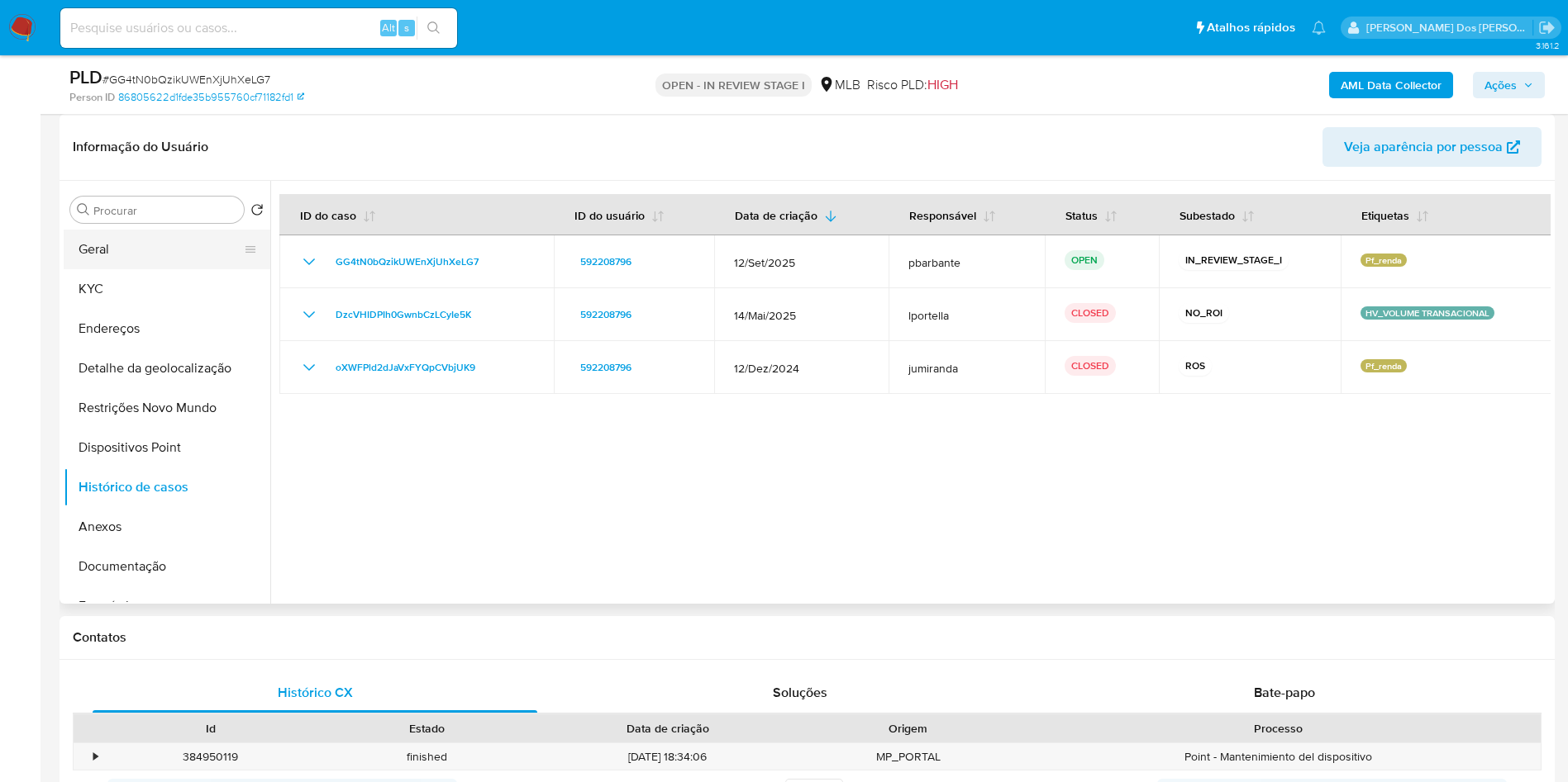
click at [117, 270] on button "Geral" at bounding box center [160, 250] width 193 height 40
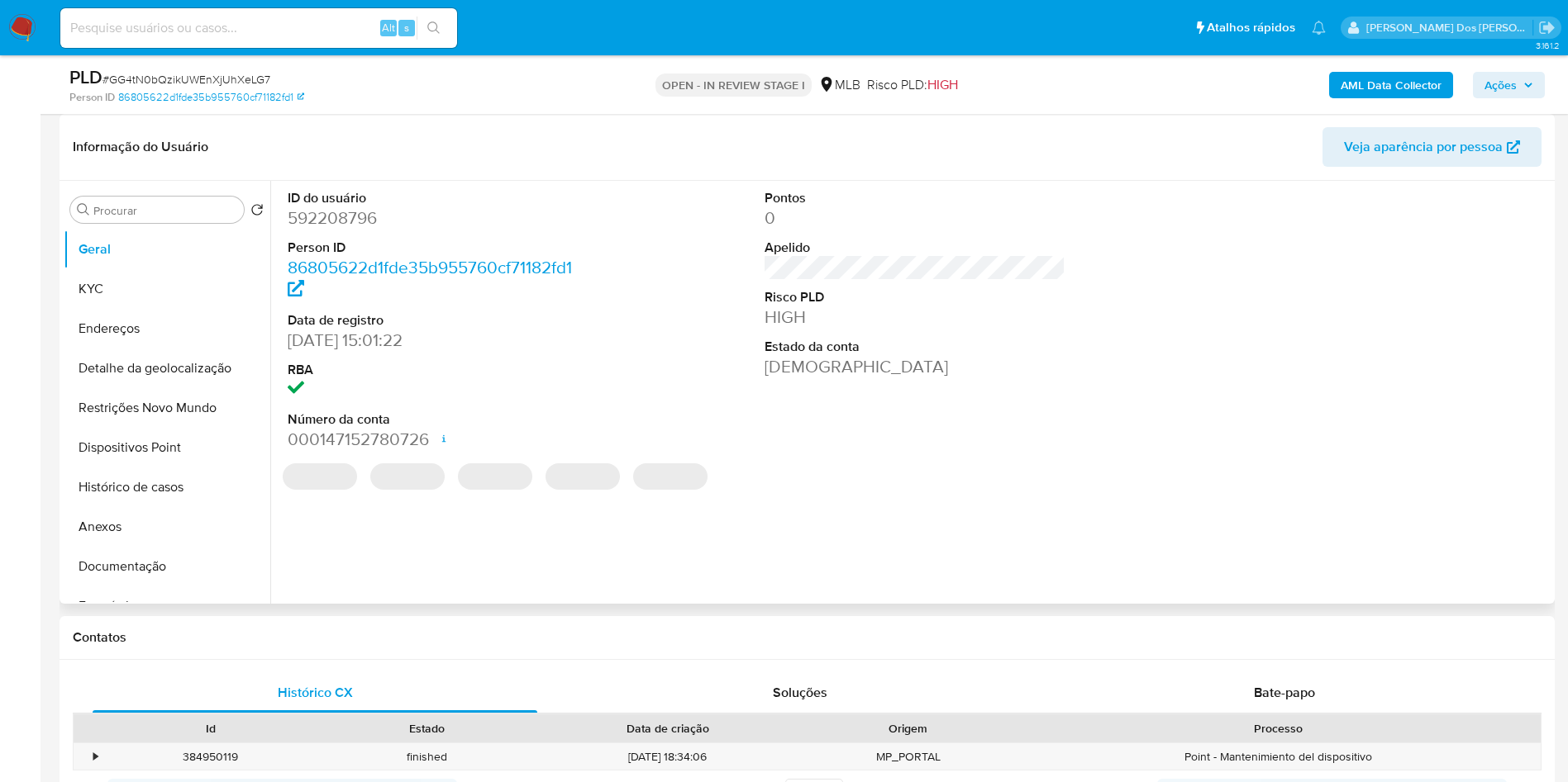
click at [353, 230] on dd "592208796" at bounding box center [438, 218] width 302 height 23
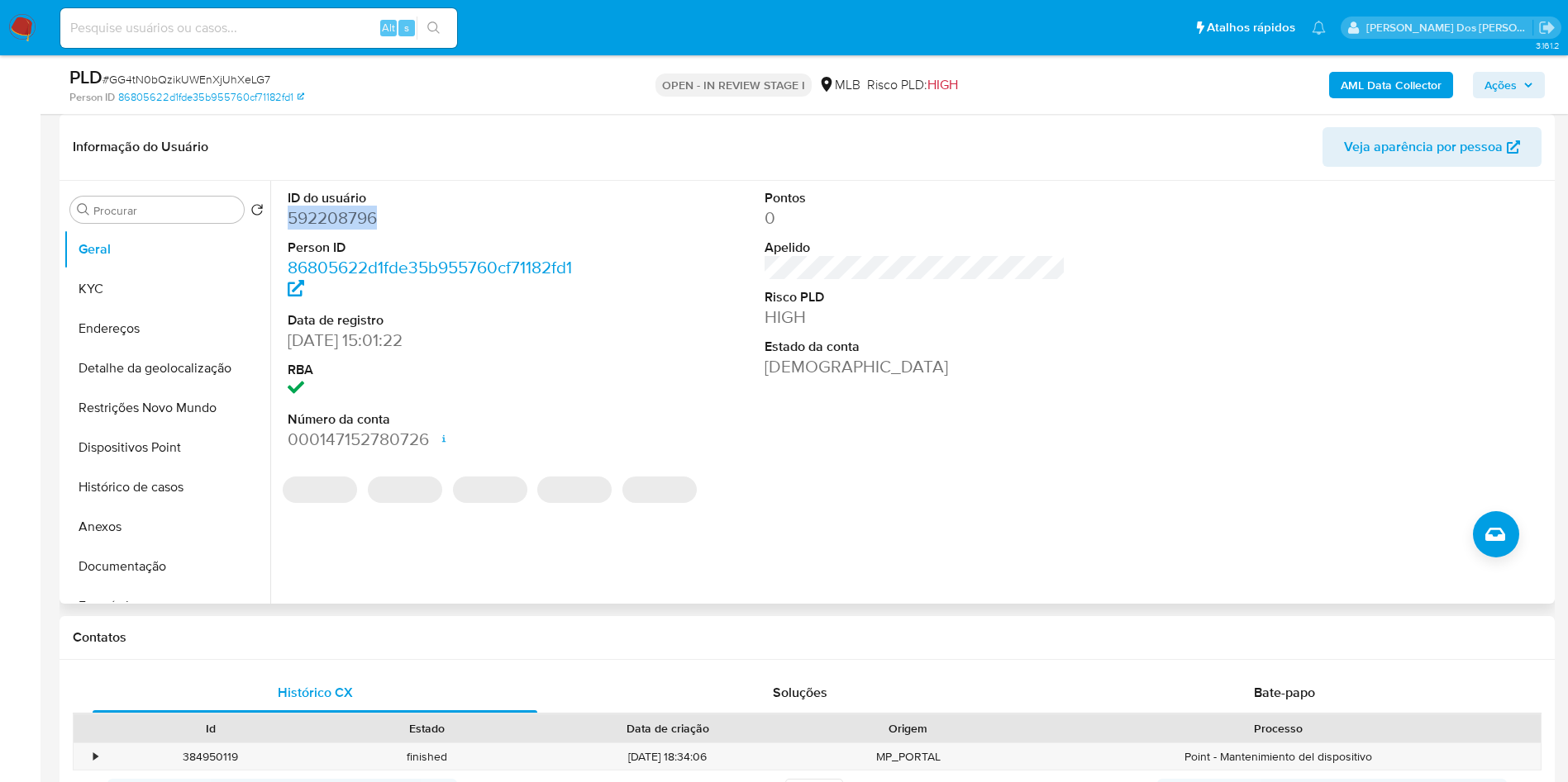
copy dd "592208796"
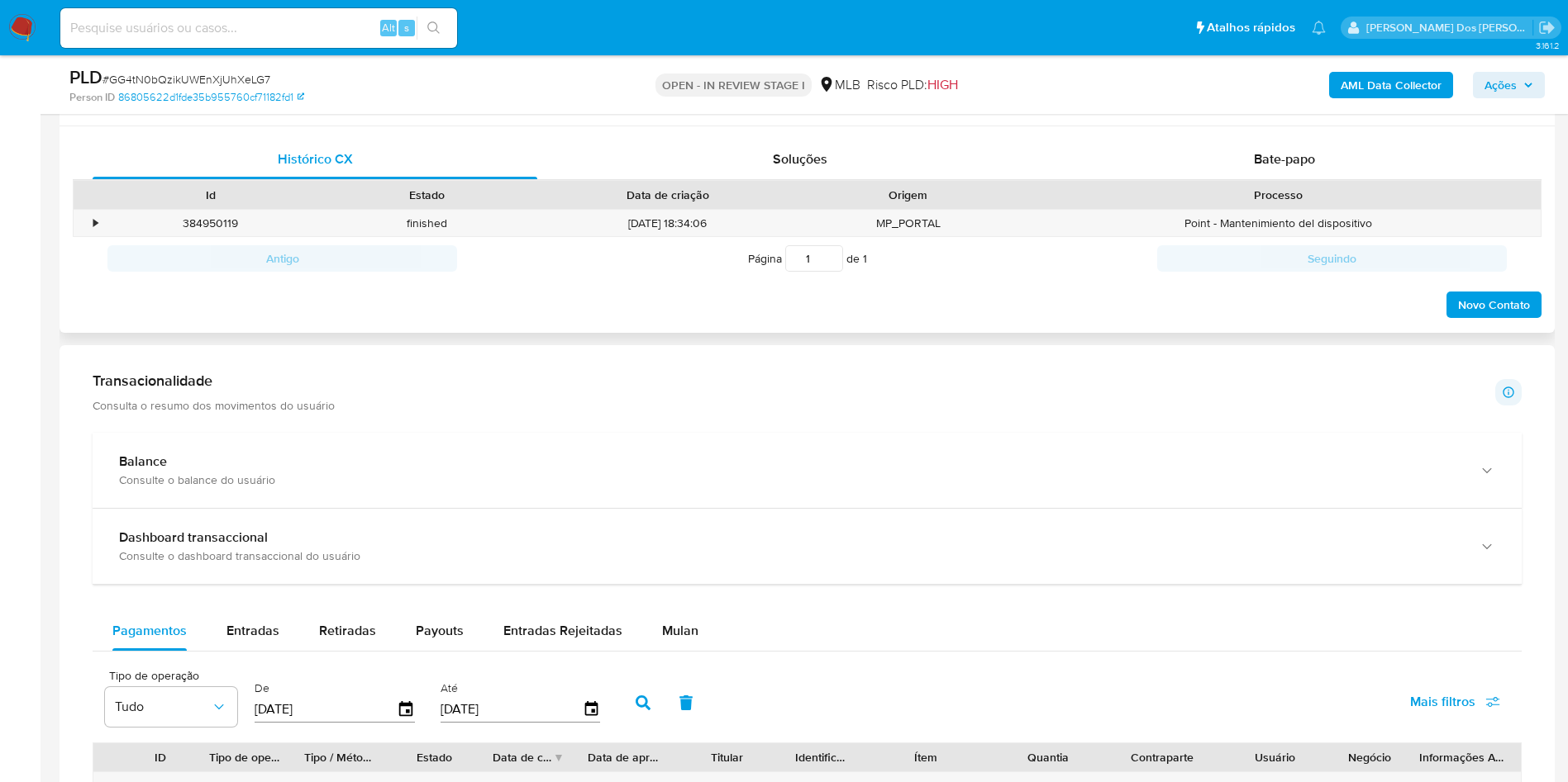
scroll to position [1115, 0]
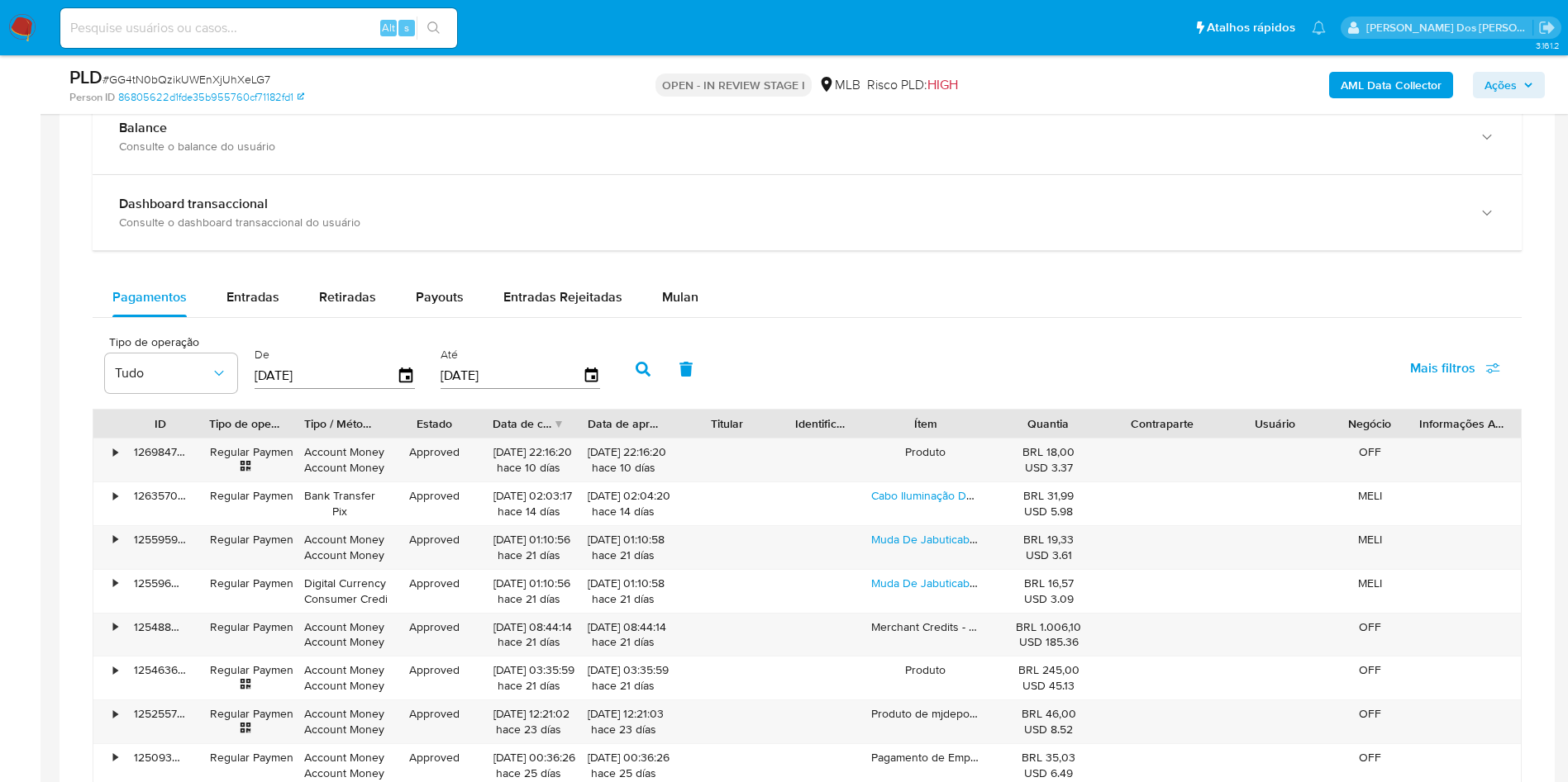
click at [718, 317] on div "Pagamentos Entradas Retiradas Payouts Entradas Rejeitadas Mulan" at bounding box center [807, 297] width 1429 height 40
click at [673, 307] on span "Mulan" at bounding box center [680, 297] width 36 height 19
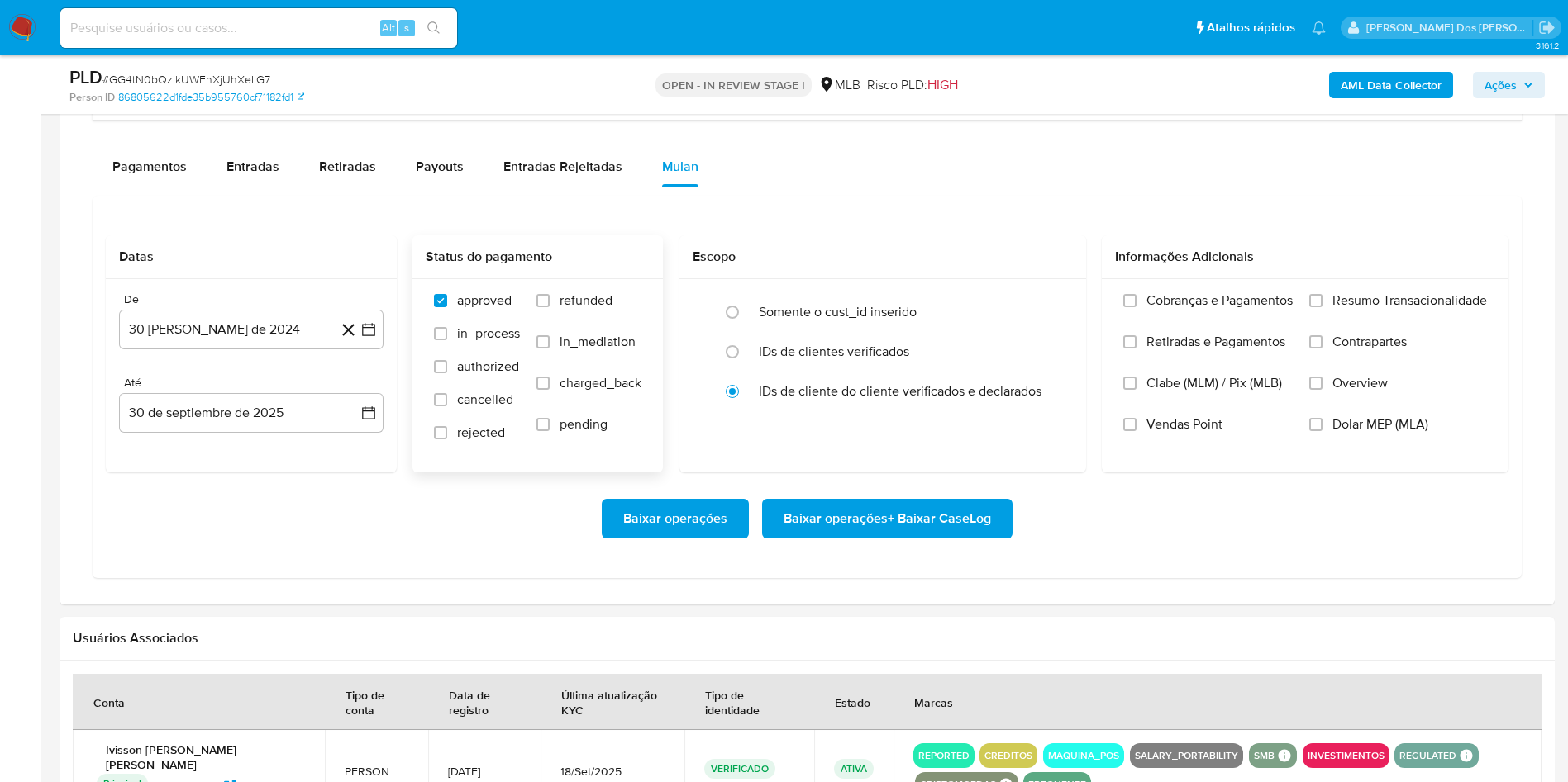
scroll to position [1363, 0]
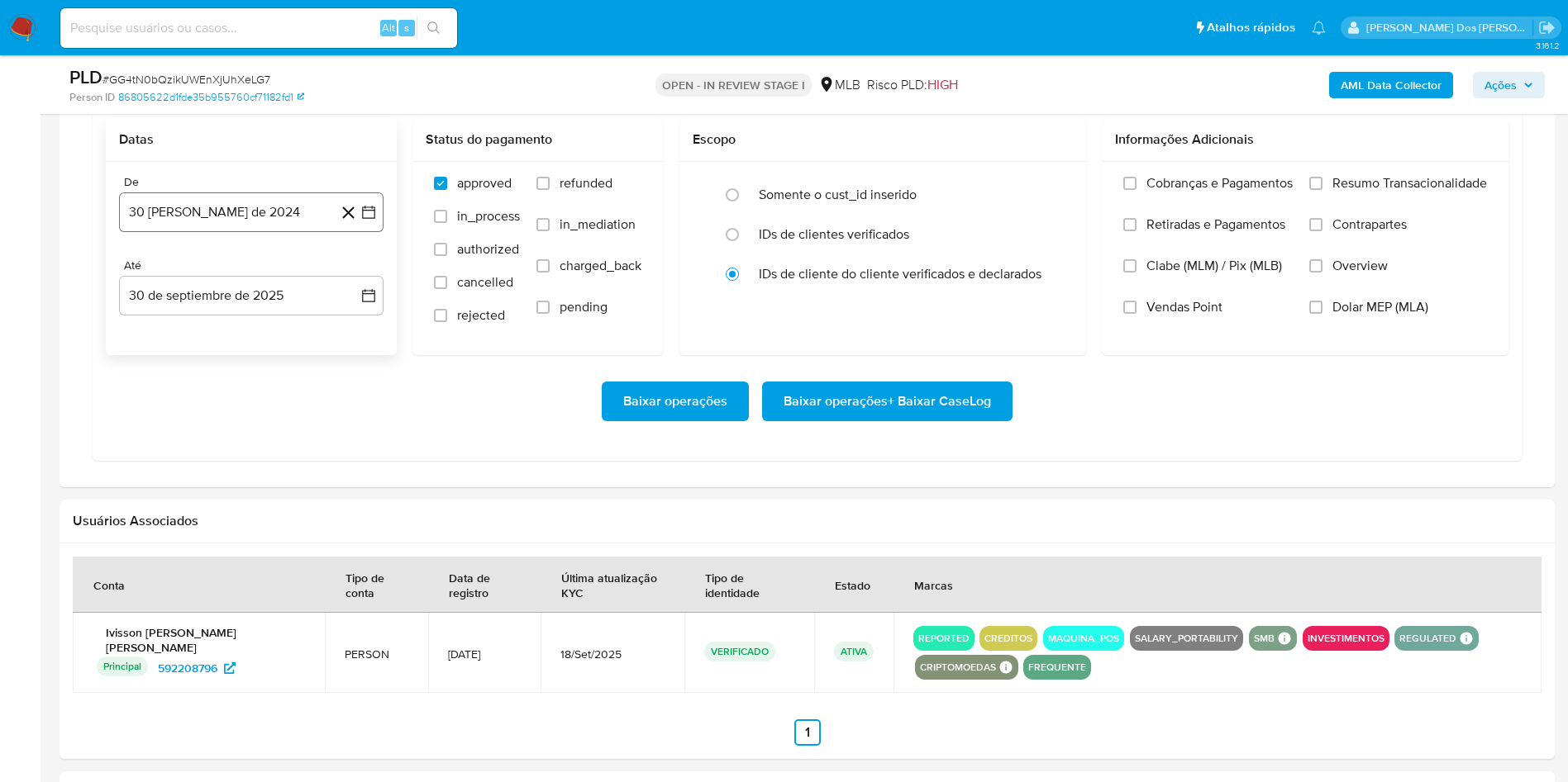
click at [374, 220] on icon "button" at bounding box center [369, 213] width 13 height 13
click at [352, 282] on icon "Mes siguiente" at bounding box center [353, 271] width 20 height 20
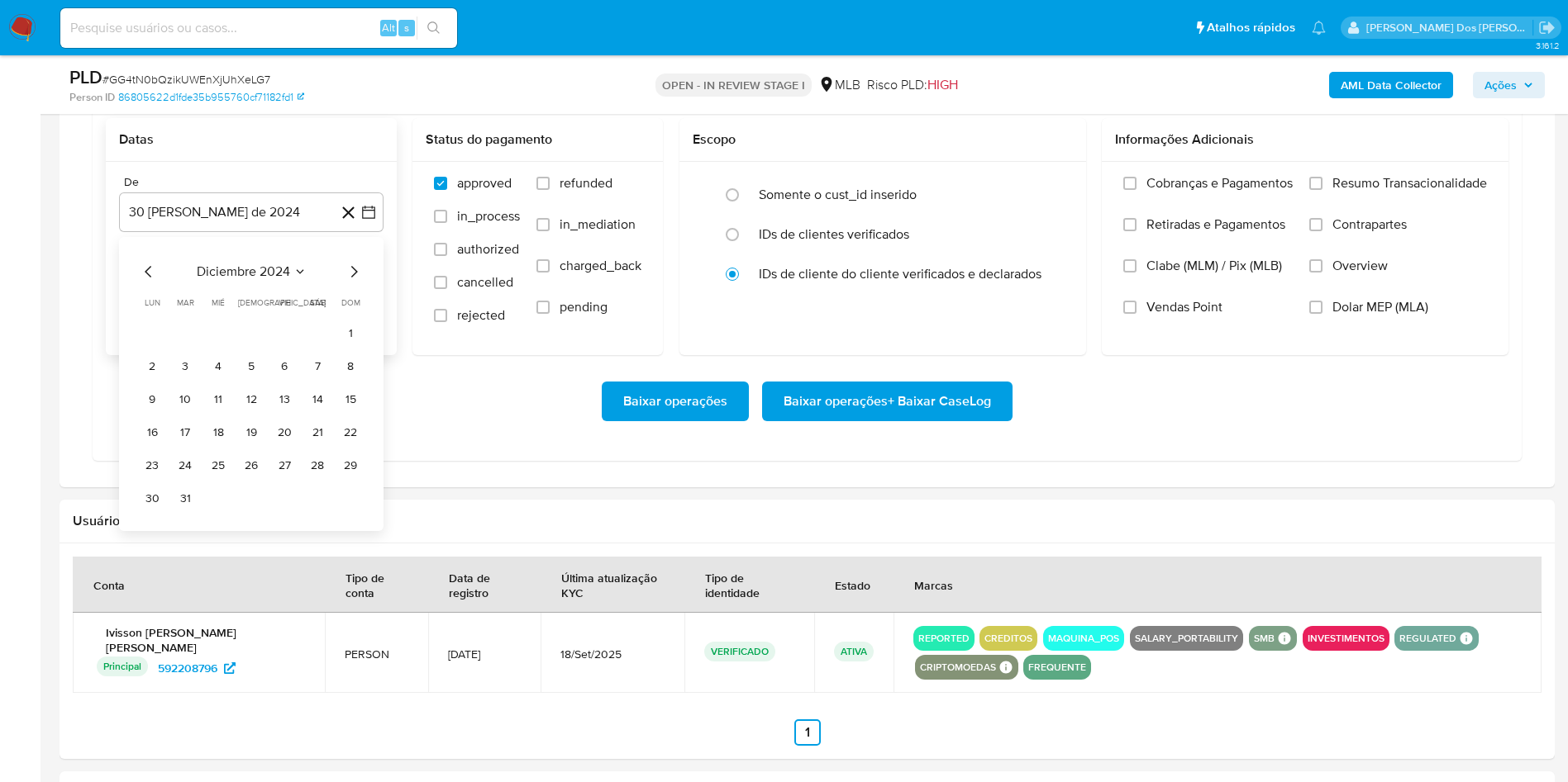
click at [352, 282] on icon "Mes siguiente" at bounding box center [353, 271] width 20 height 20
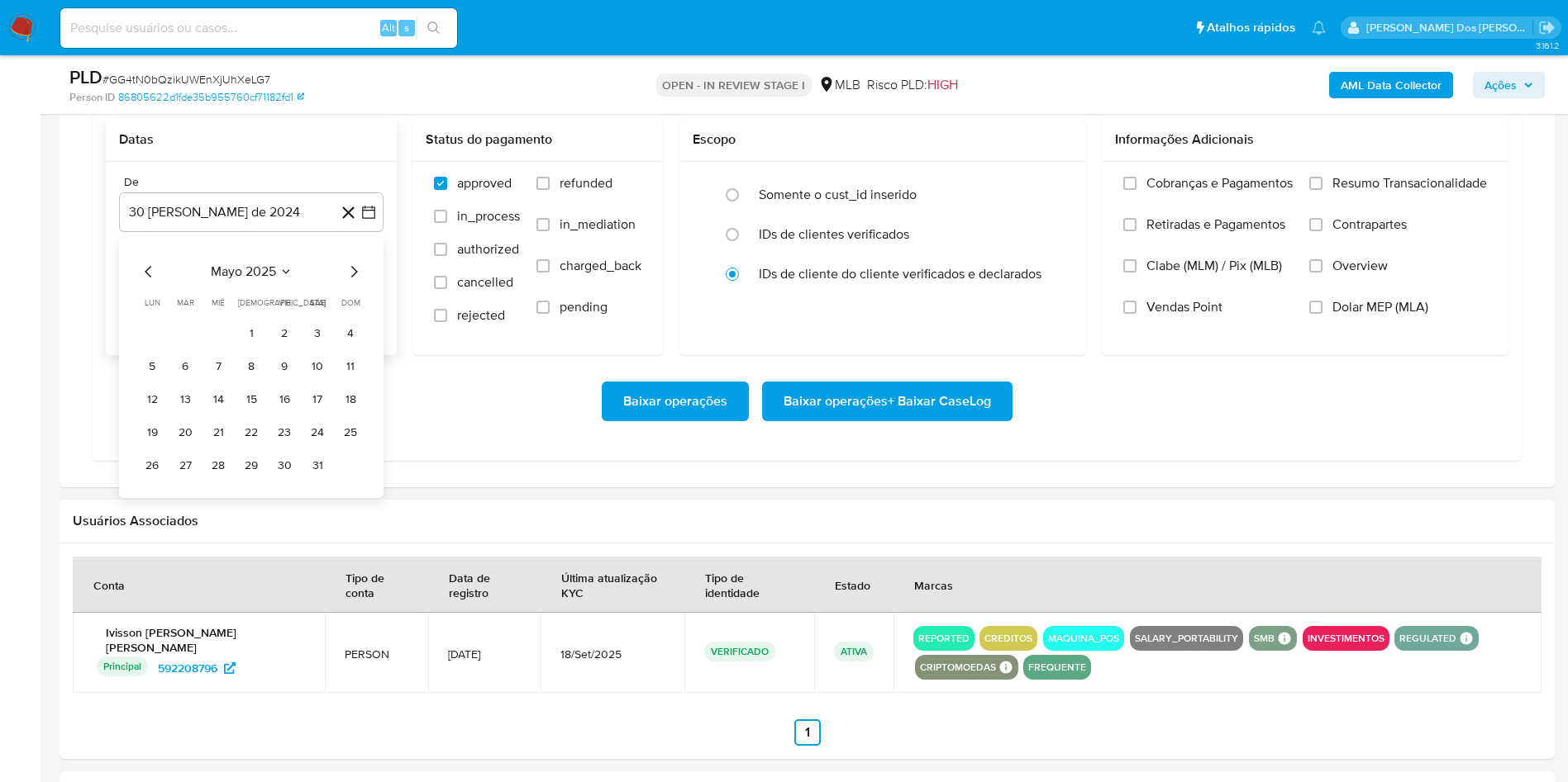
click at [352, 282] on icon "Mes siguiente" at bounding box center [353, 271] width 20 height 20
click at [279, 346] on button "1" at bounding box center [285, 333] width 27 height 27
click at [1399, 191] on span "Resumo Transacionalidade" at bounding box center [1409, 183] width 154 height 16
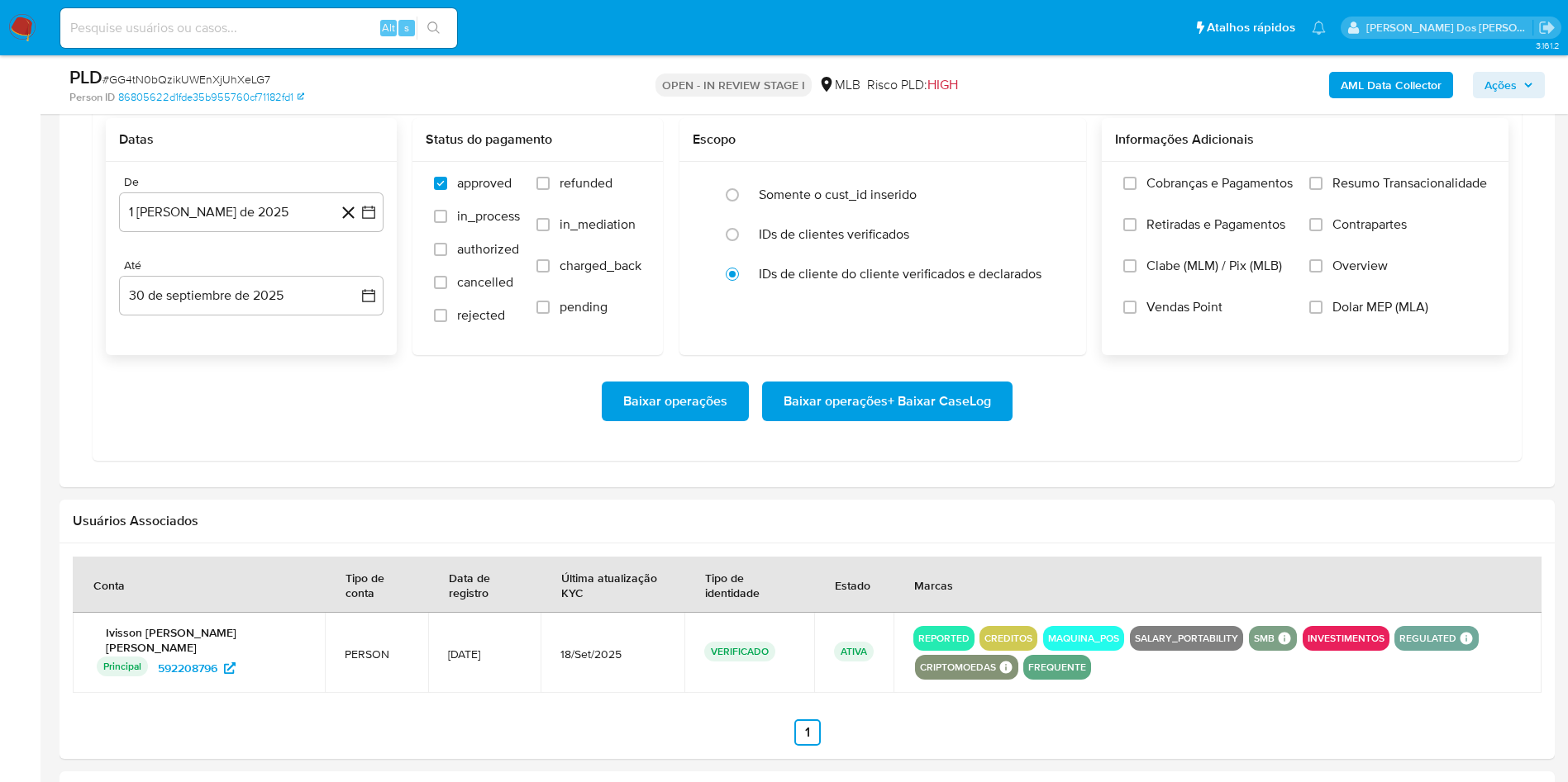
click at [1322, 190] on input "Resumo Transacionalidade" at bounding box center [1316, 184] width 13 height 13
click at [912, 420] on span "Baixar operações + Baixar CaseLog" at bounding box center [887, 401] width 208 height 36
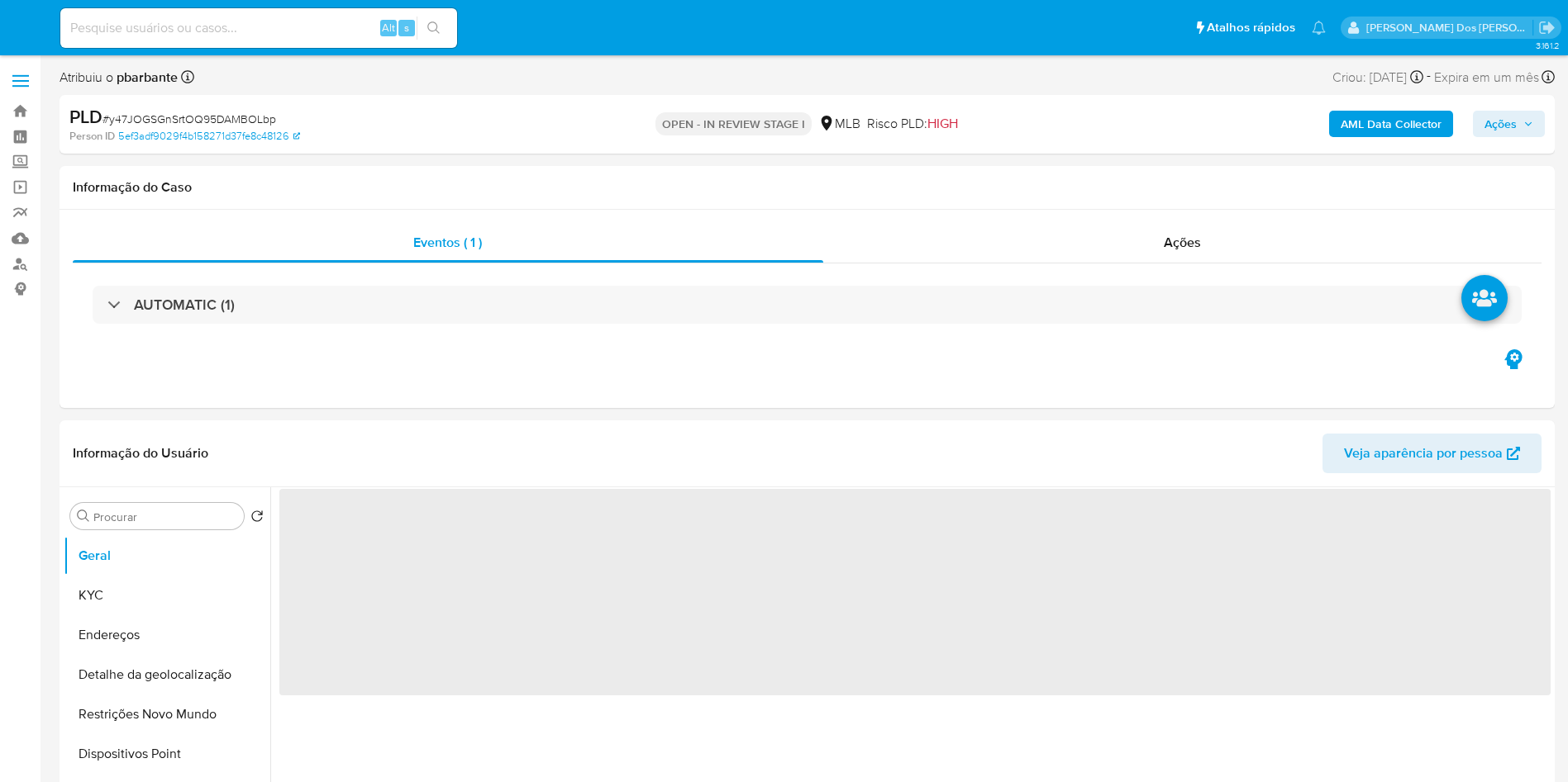
select select "10"
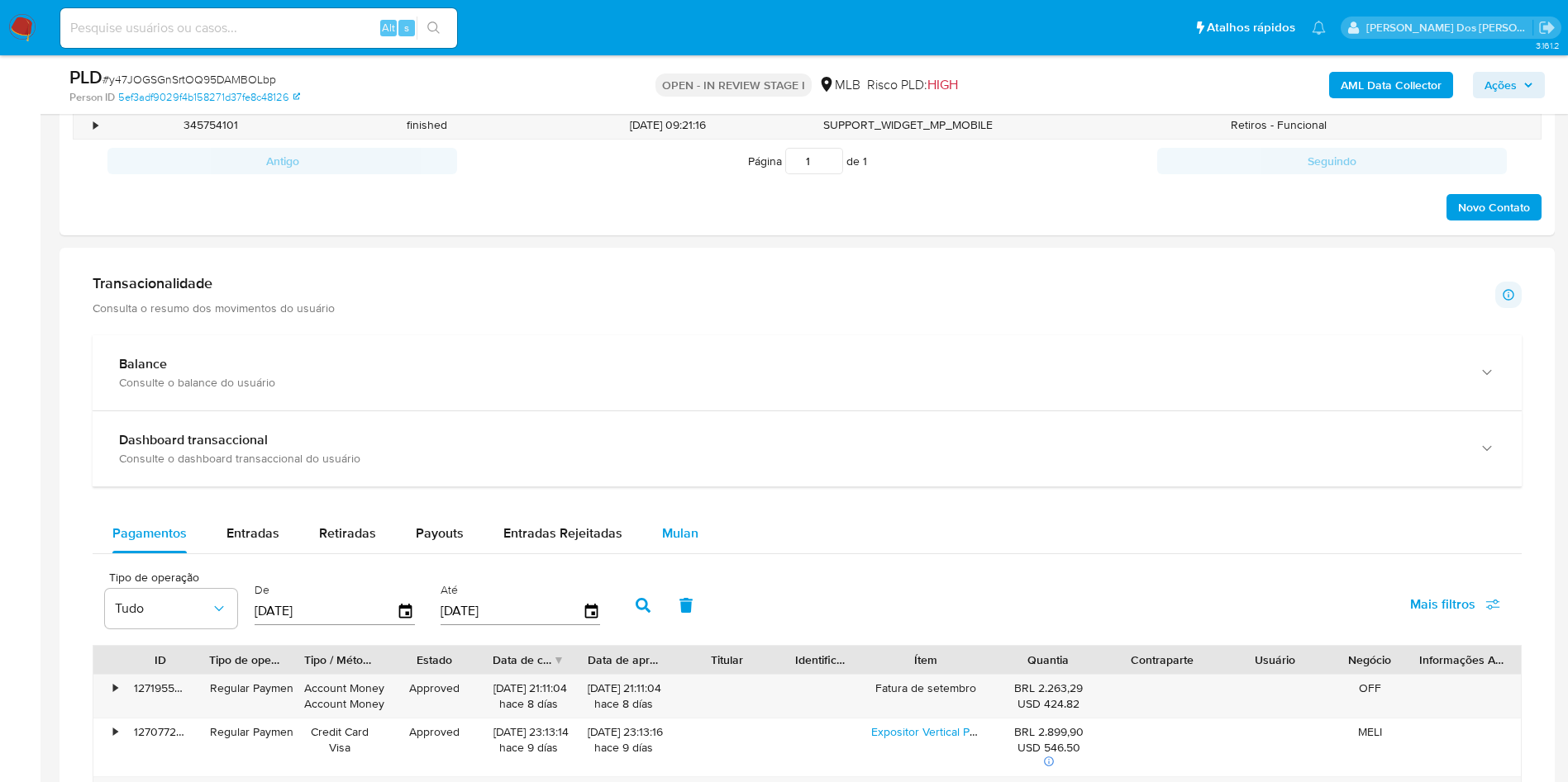
click at [684, 543] on span "Mulan" at bounding box center [680, 533] width 36 height 19
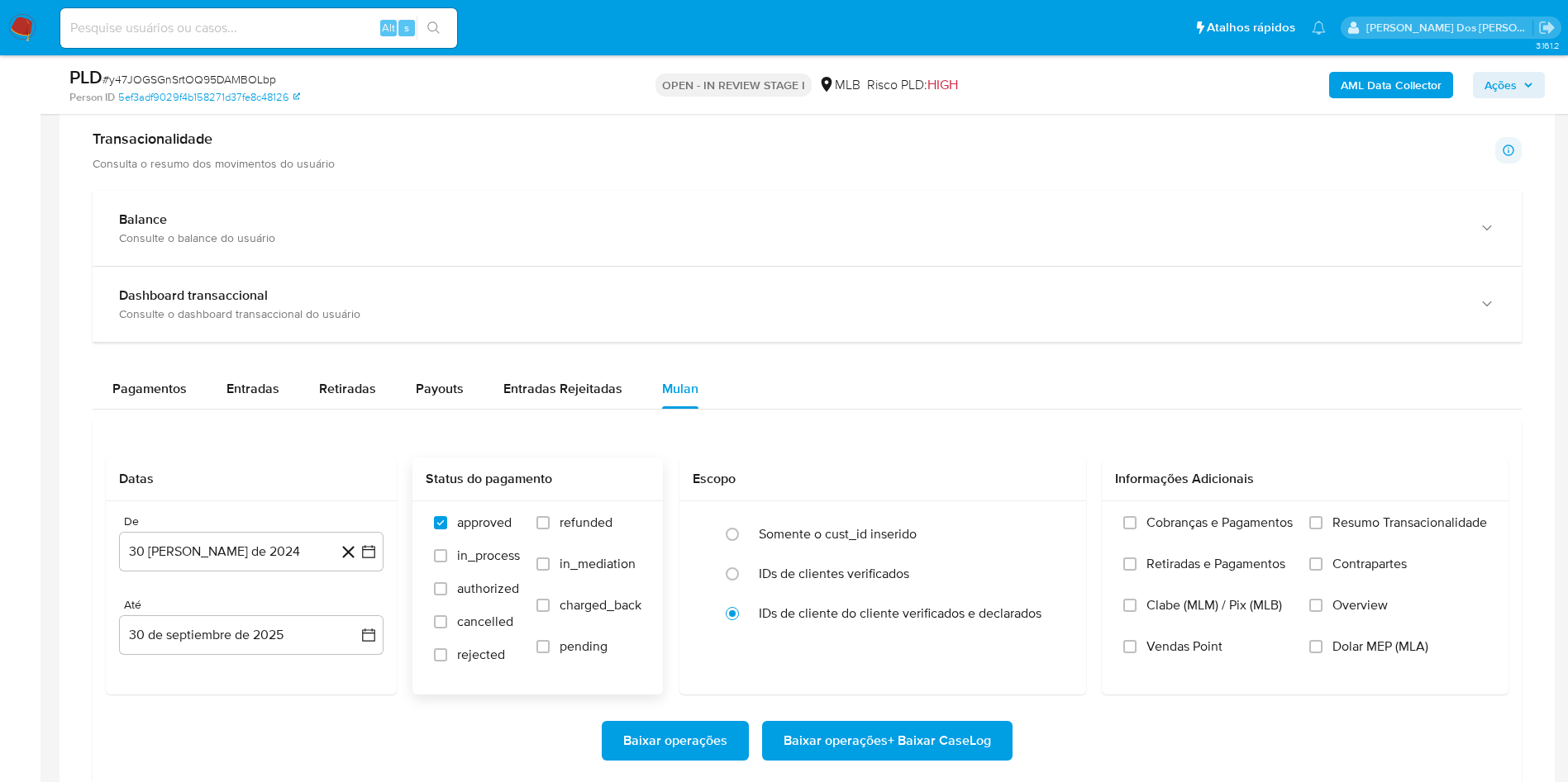
scroll to position [1363, 0]
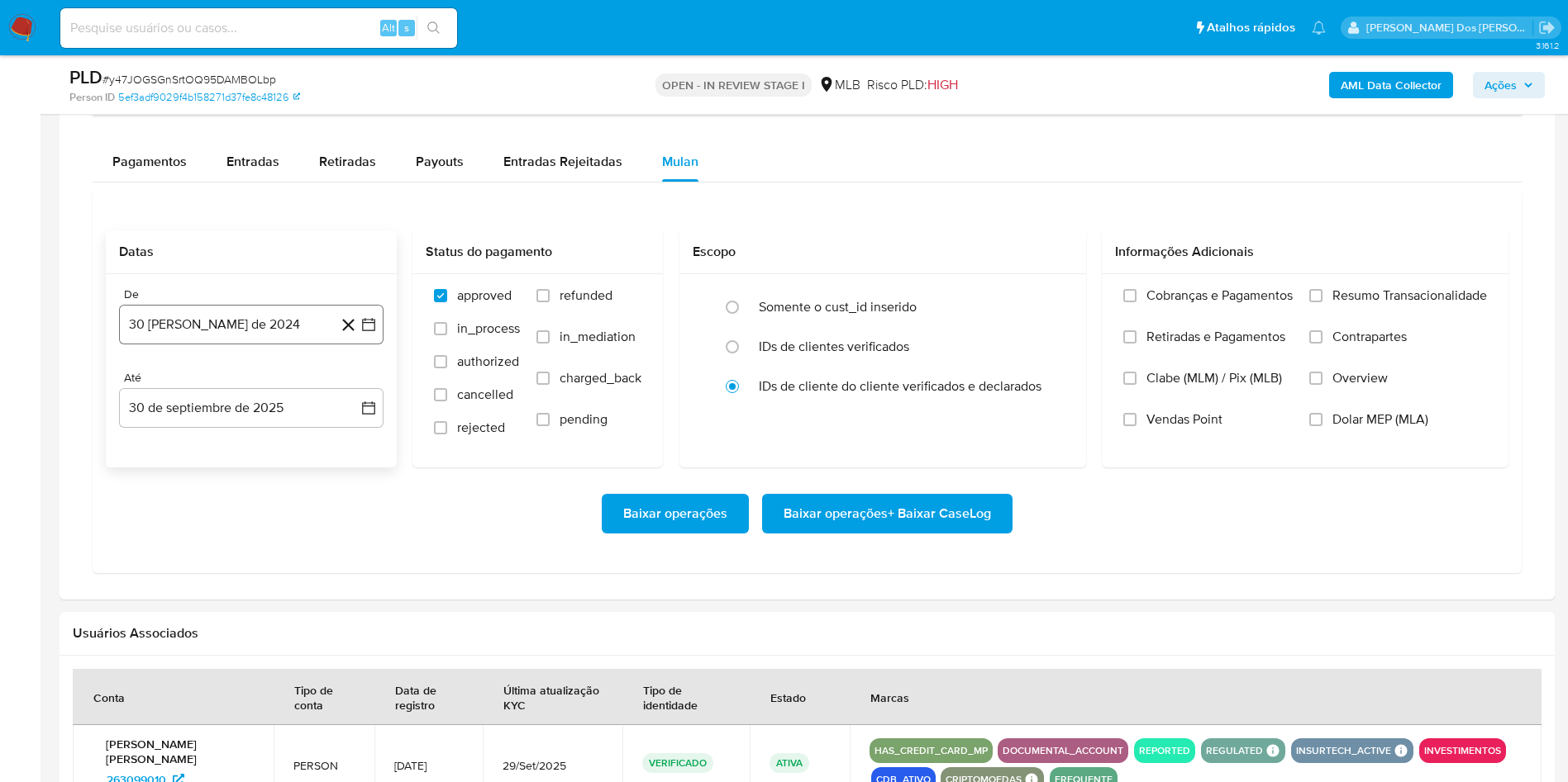
click at [365, 333] on icon "button" at bounding box center [368, 324] width 16 height 16
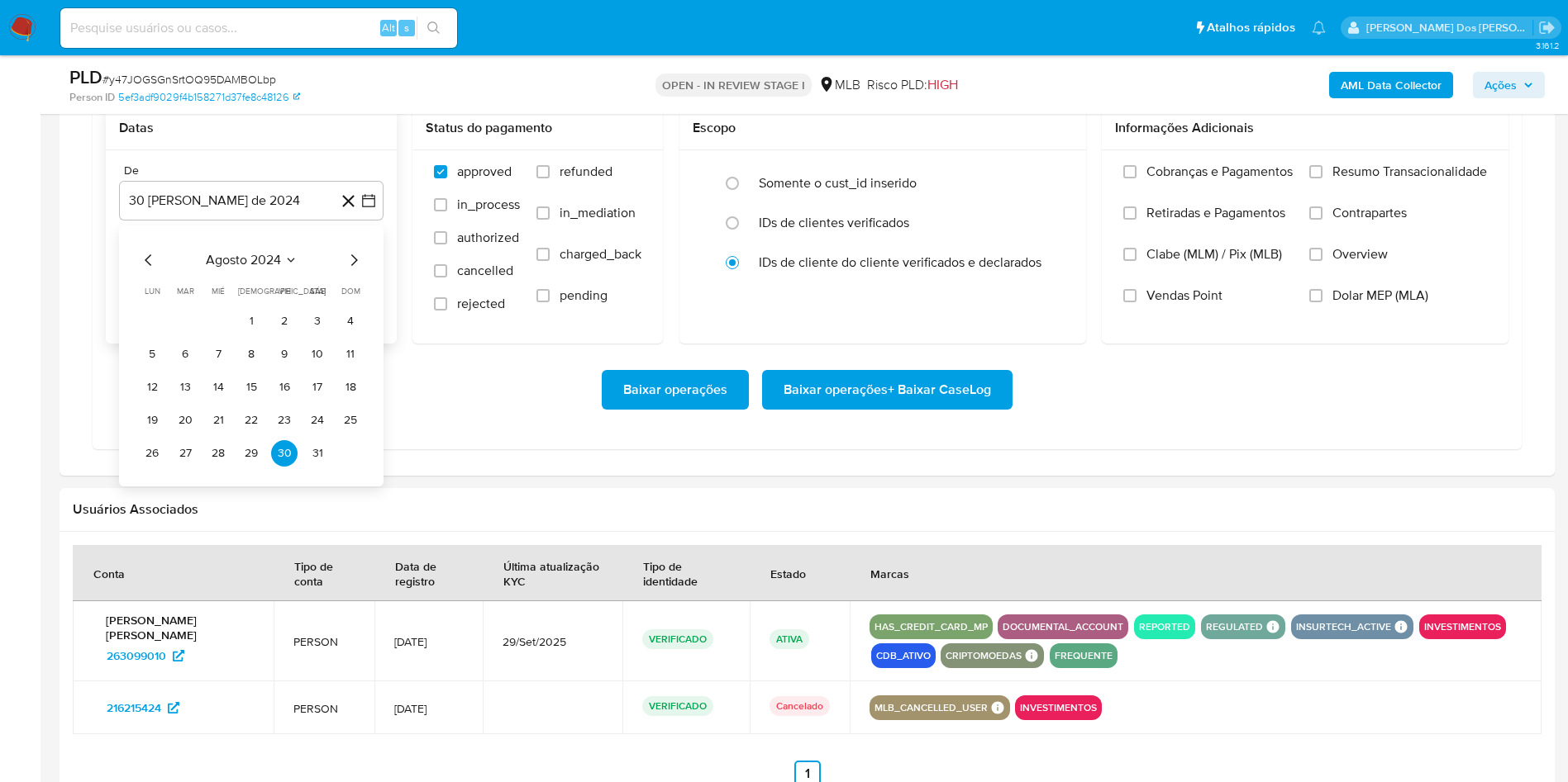
click at [353, 271] on icon "Mes siguiente" at bounding box center [353, 260] width 20 height 20
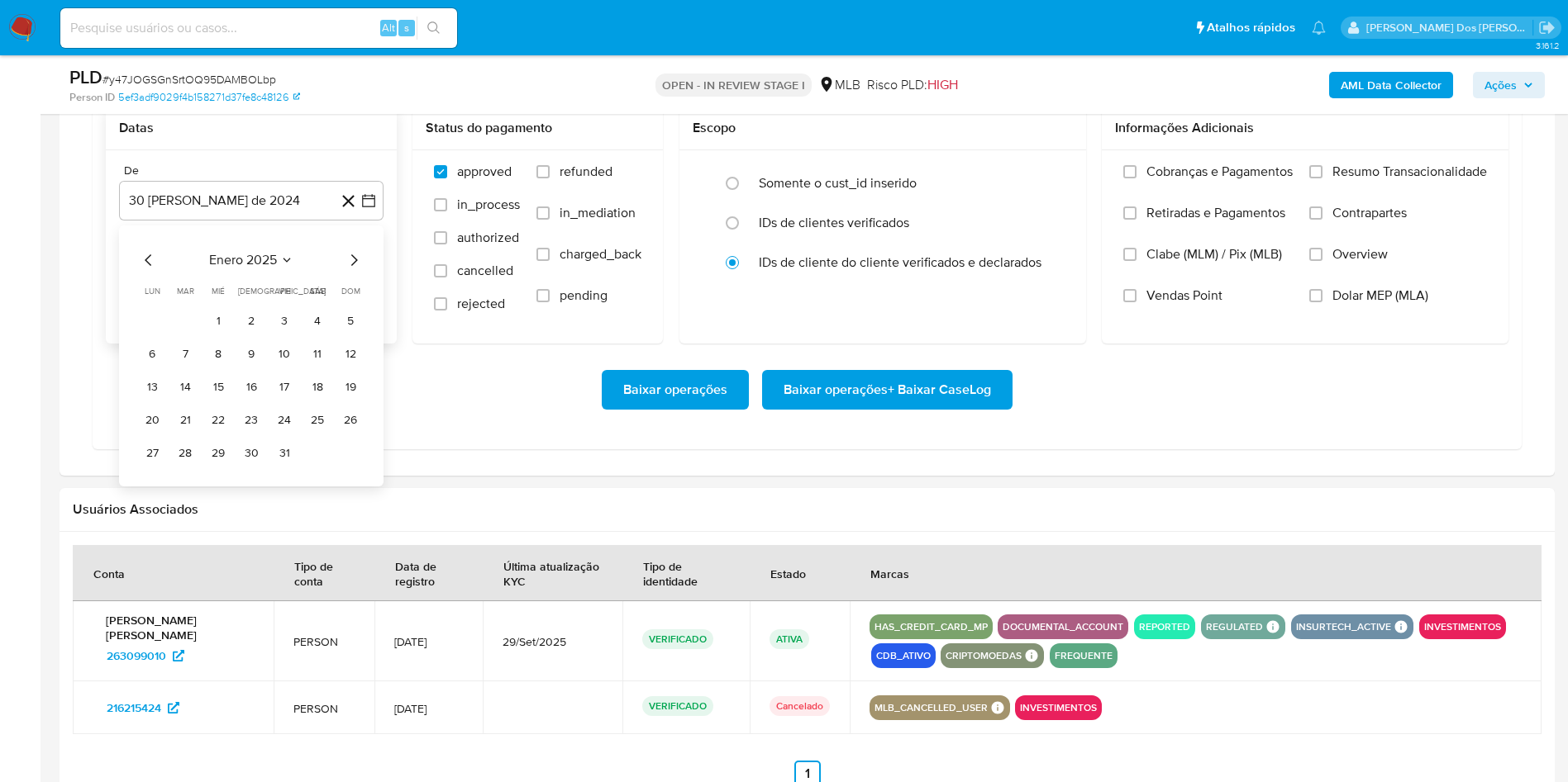
click at [353, 271] on icon "Mes siguiente" at bounding box center [353, 260] width 20 height 20
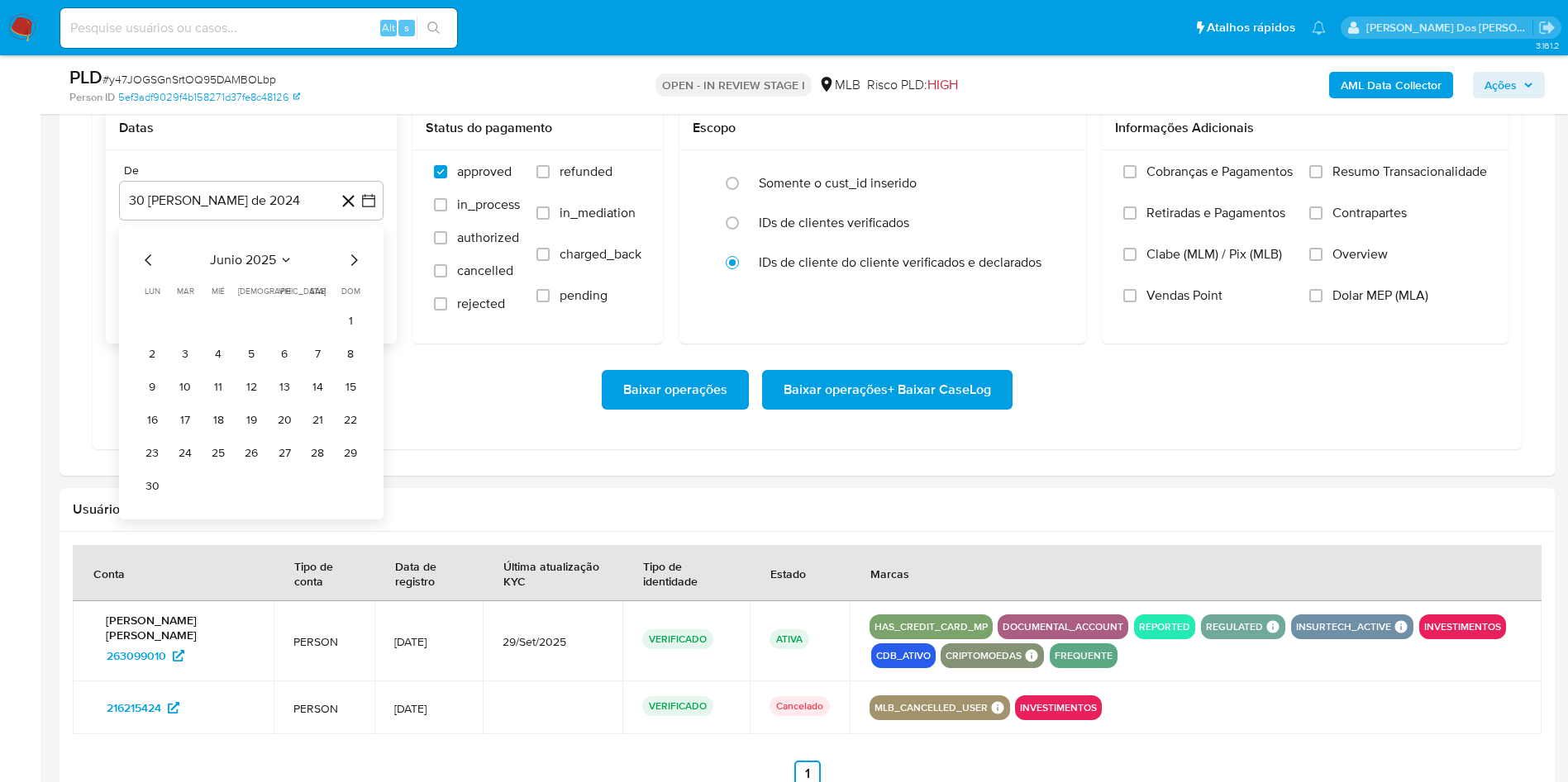
click at [353, 271] on icon "Mes siguiente" at bounding box center [353, 260] width 20 height 20
click at [277, 334] on button "1" at bounding box center [285, 322] width 27 height 27
click at [1386, 180] on span "Resumo Transacionalidade" at bounding box center [1409, 171] width 154 height 16
click at [1322, 178] on input "Resumo Transacionalidade" at bounding box center [1316, 171] width 13 height 13
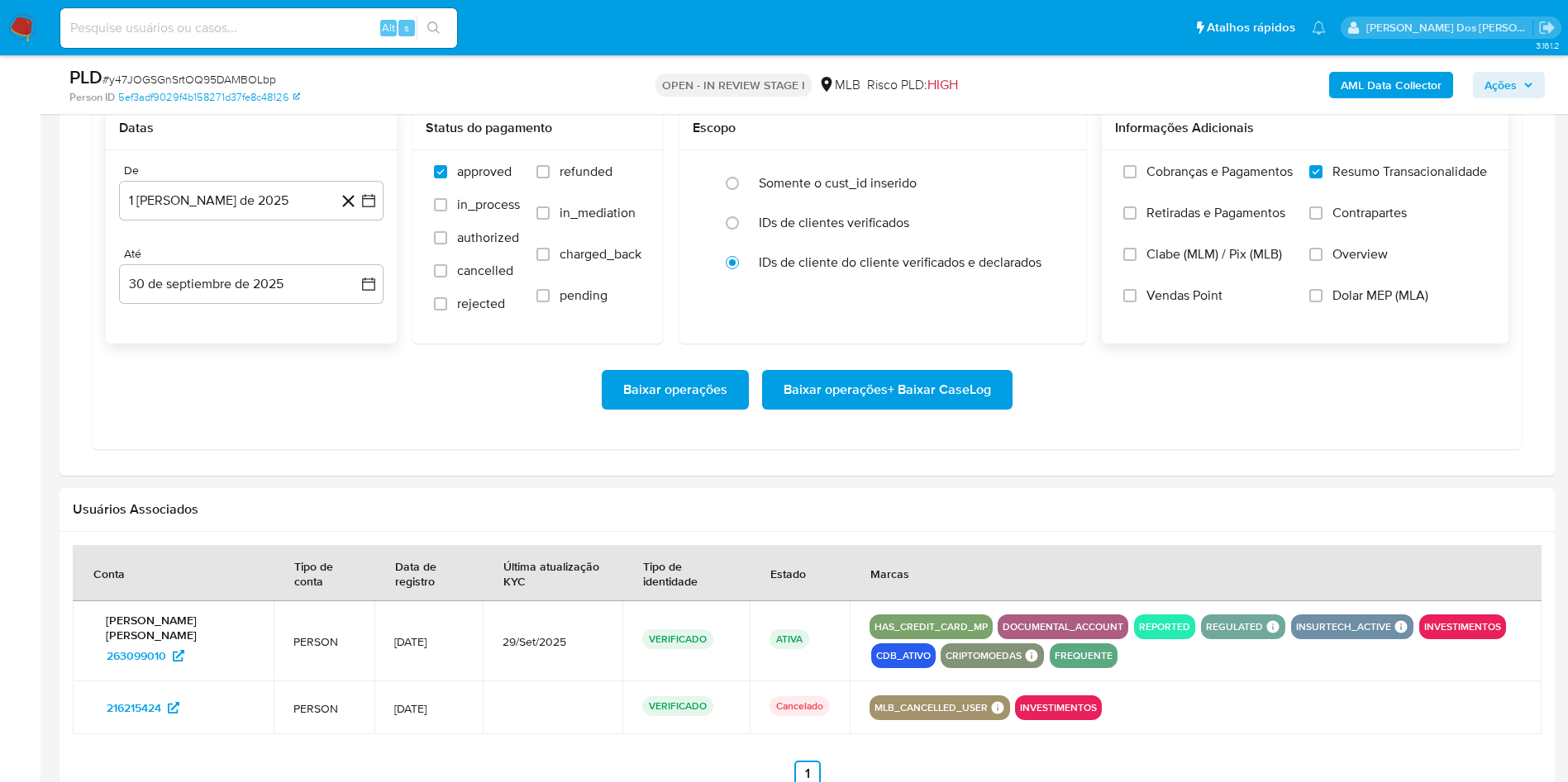
click at [897, 409] on span "Baixar operações + Baixar CaseLog" at bounding box center [887, 390] width 208 height 36
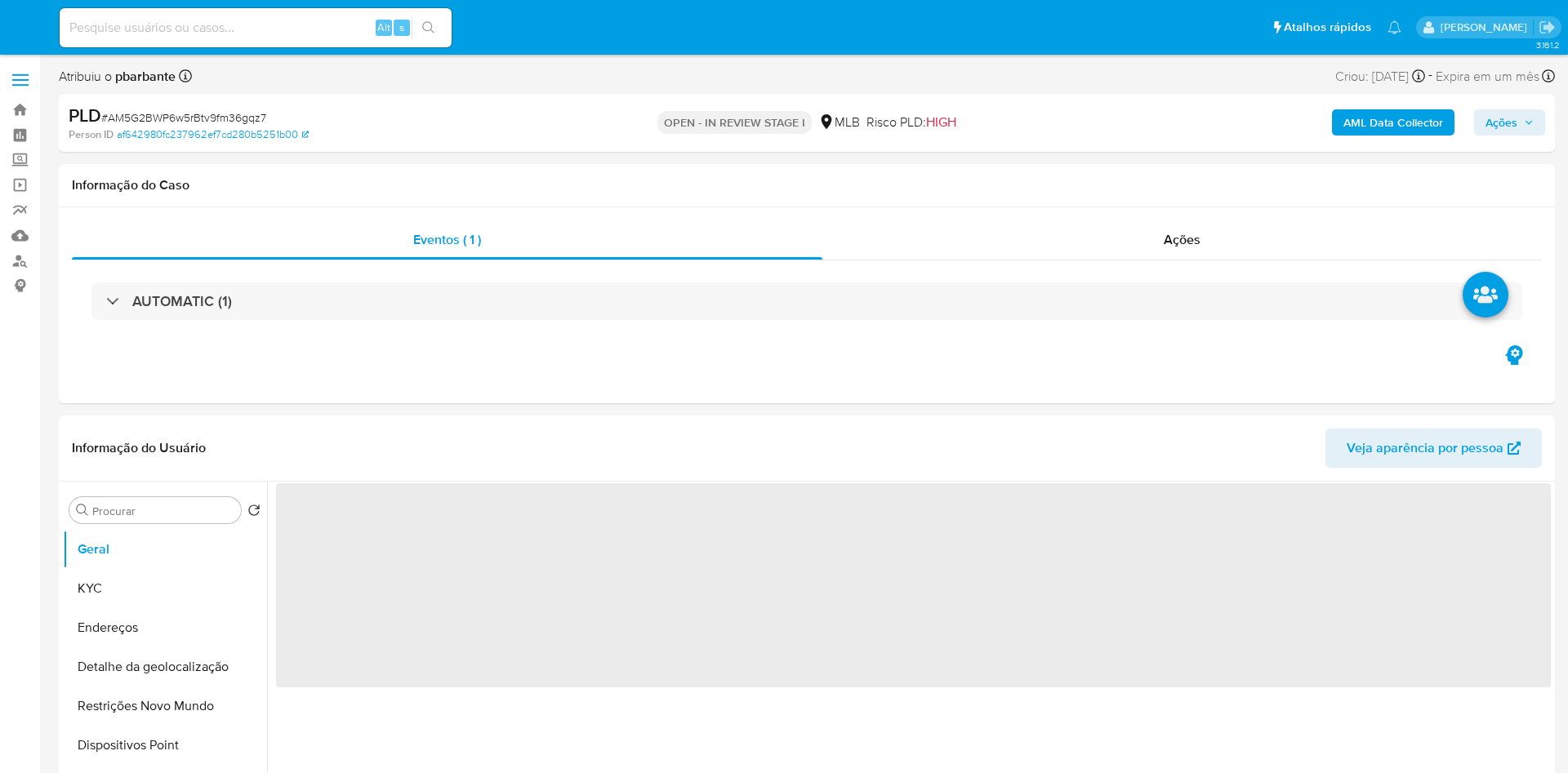
select select "10"
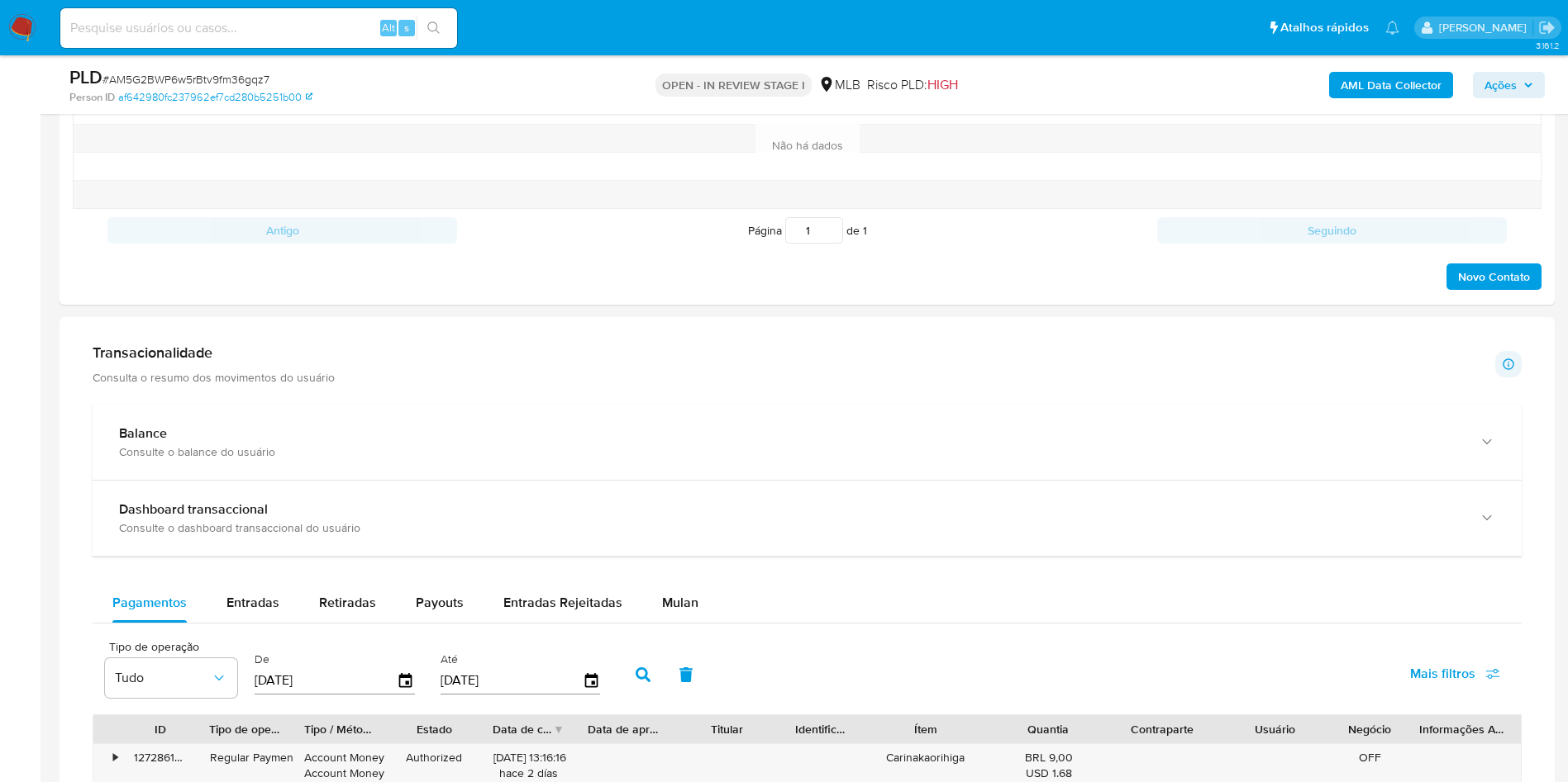
scroll to position [992, 0]
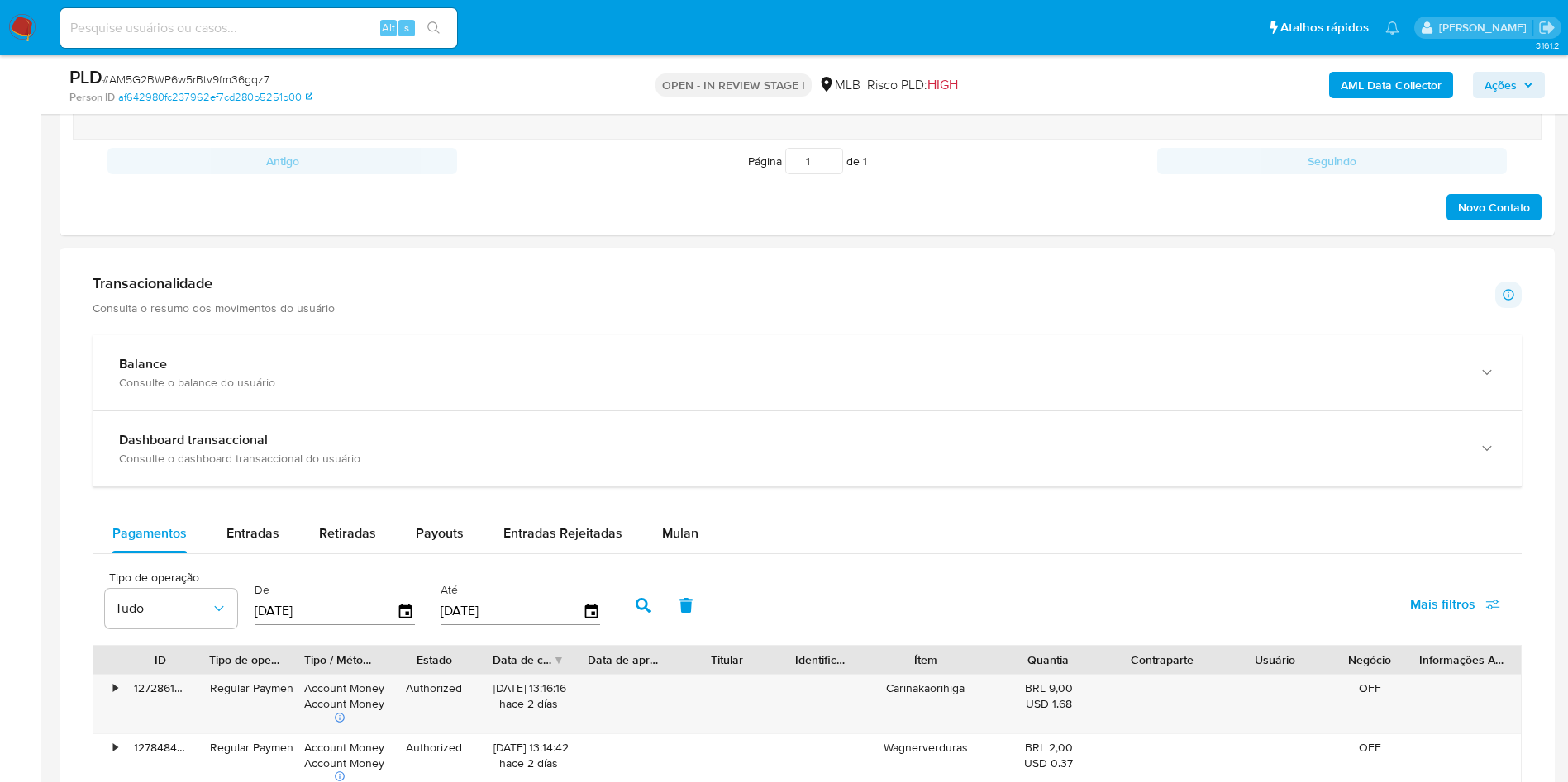
click at [677, 543] on span "Mulan" at bounding box center [680, 533] width 36 height 19
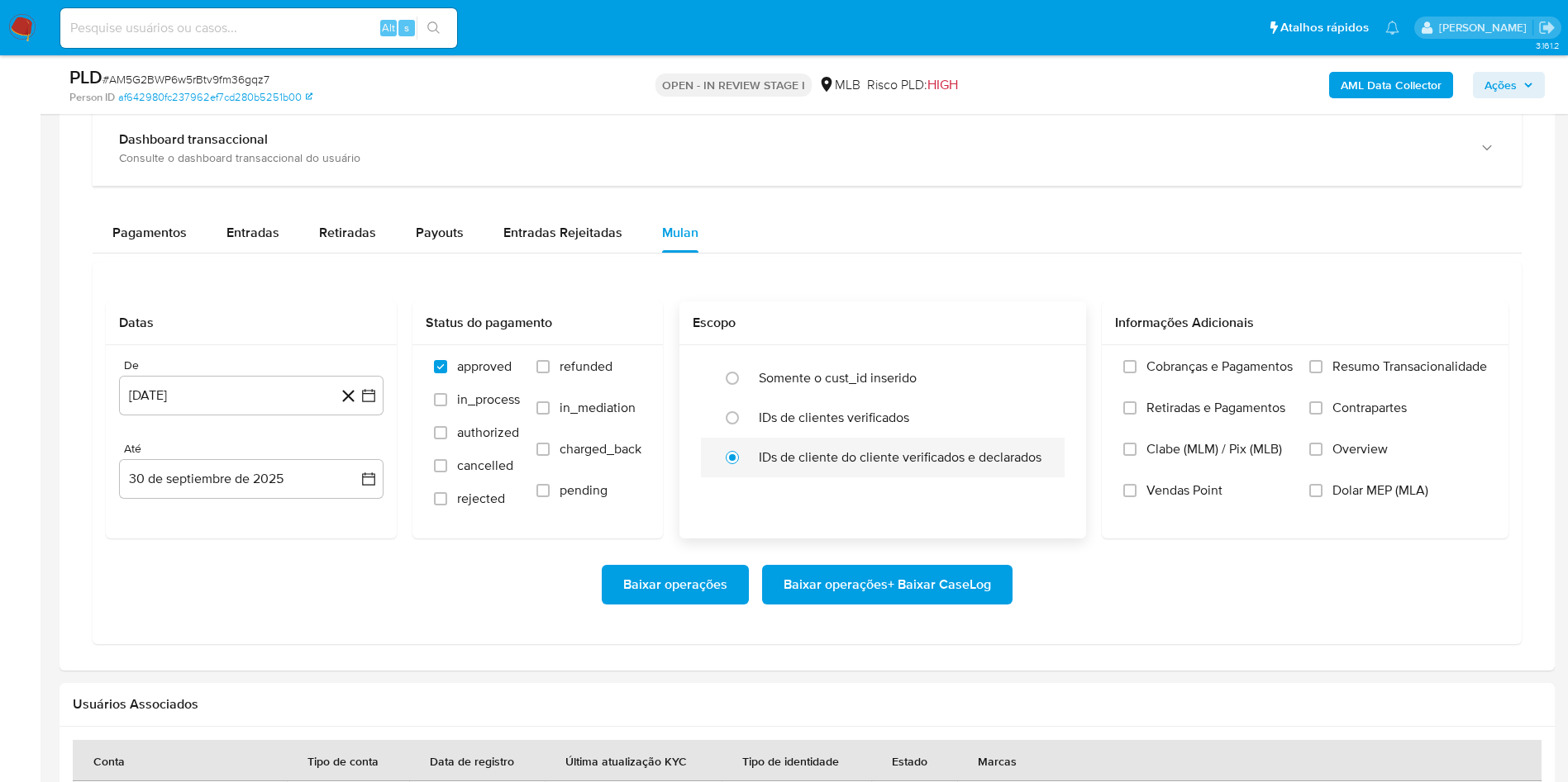
scroll to position [1363, 0]
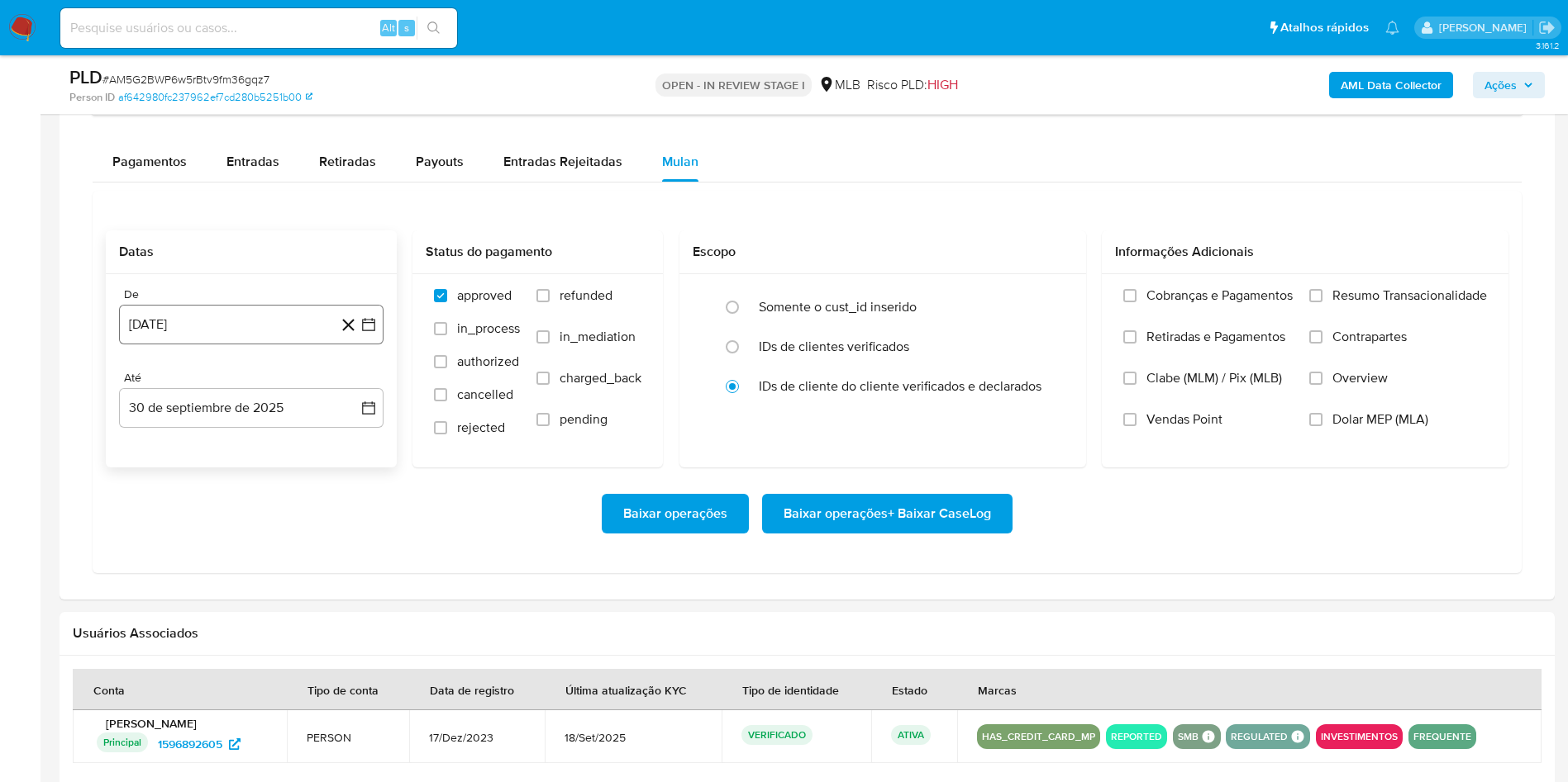
click at [375, 333] on icon "button" at bounding box center [368, 324] width 16 height 16
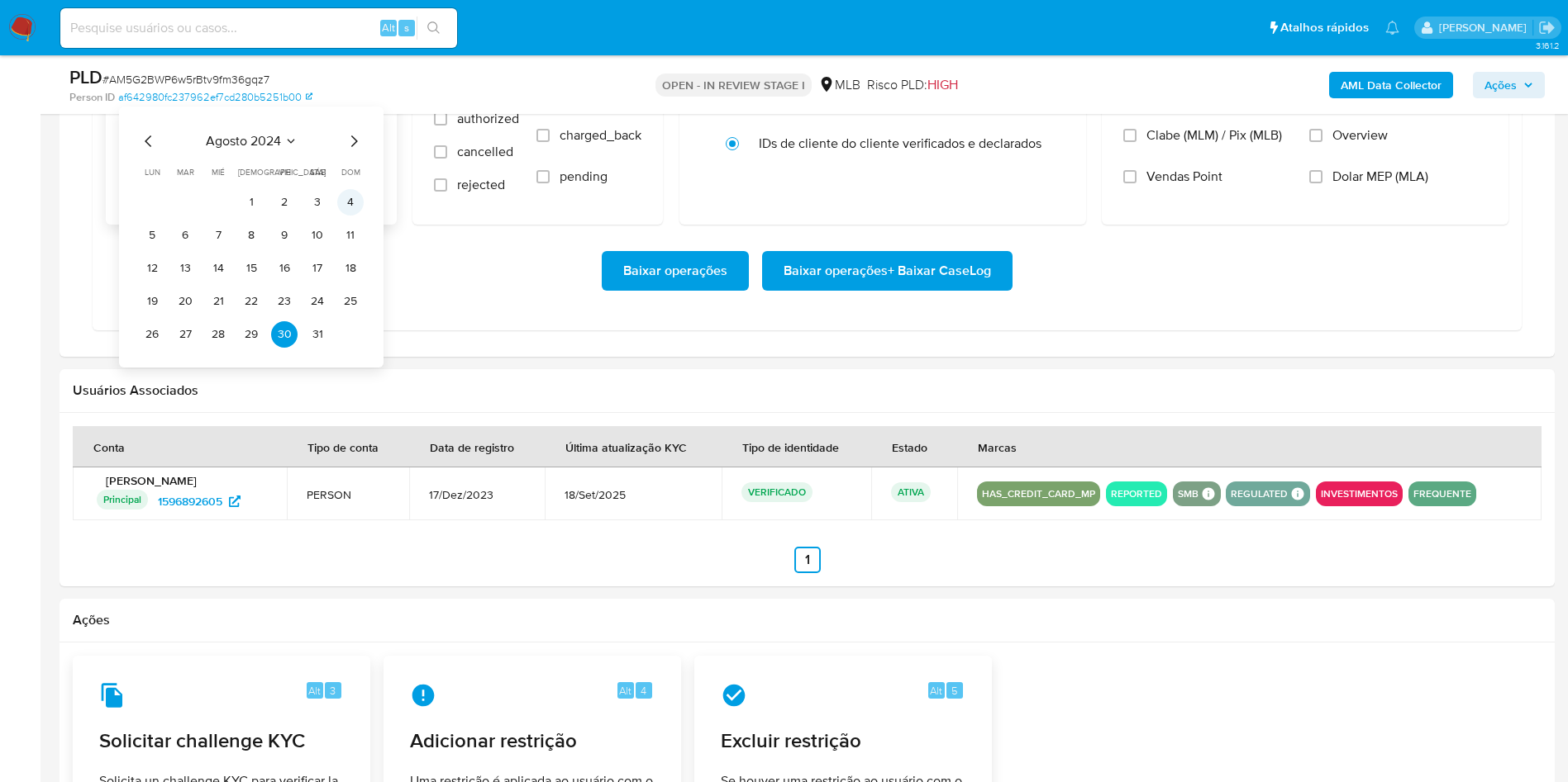
scroll to position [1611, 0]
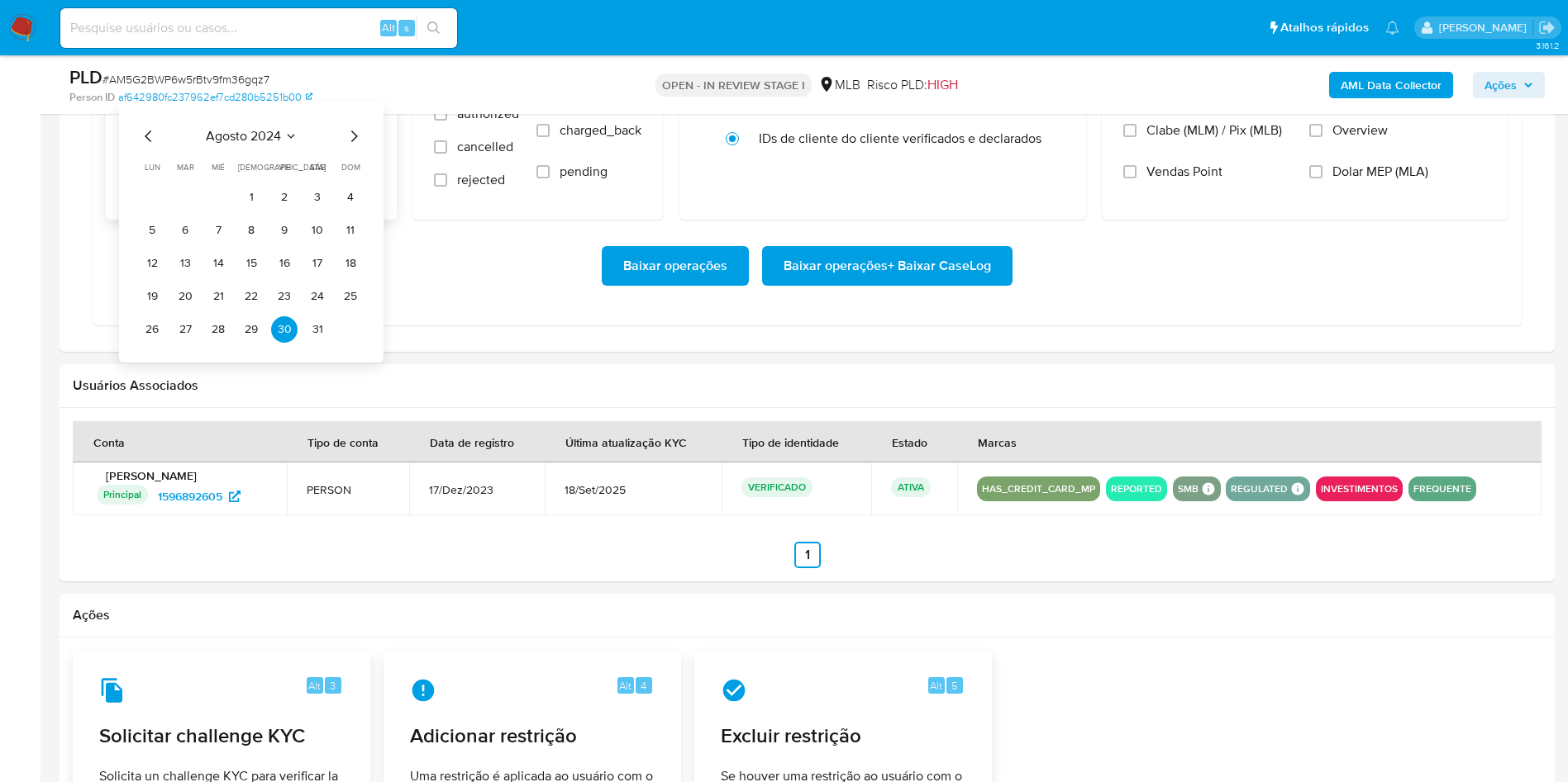
click at [352, 147] on icon "Mes siguiente" at bounding box center [353, 136] width 20 height 20
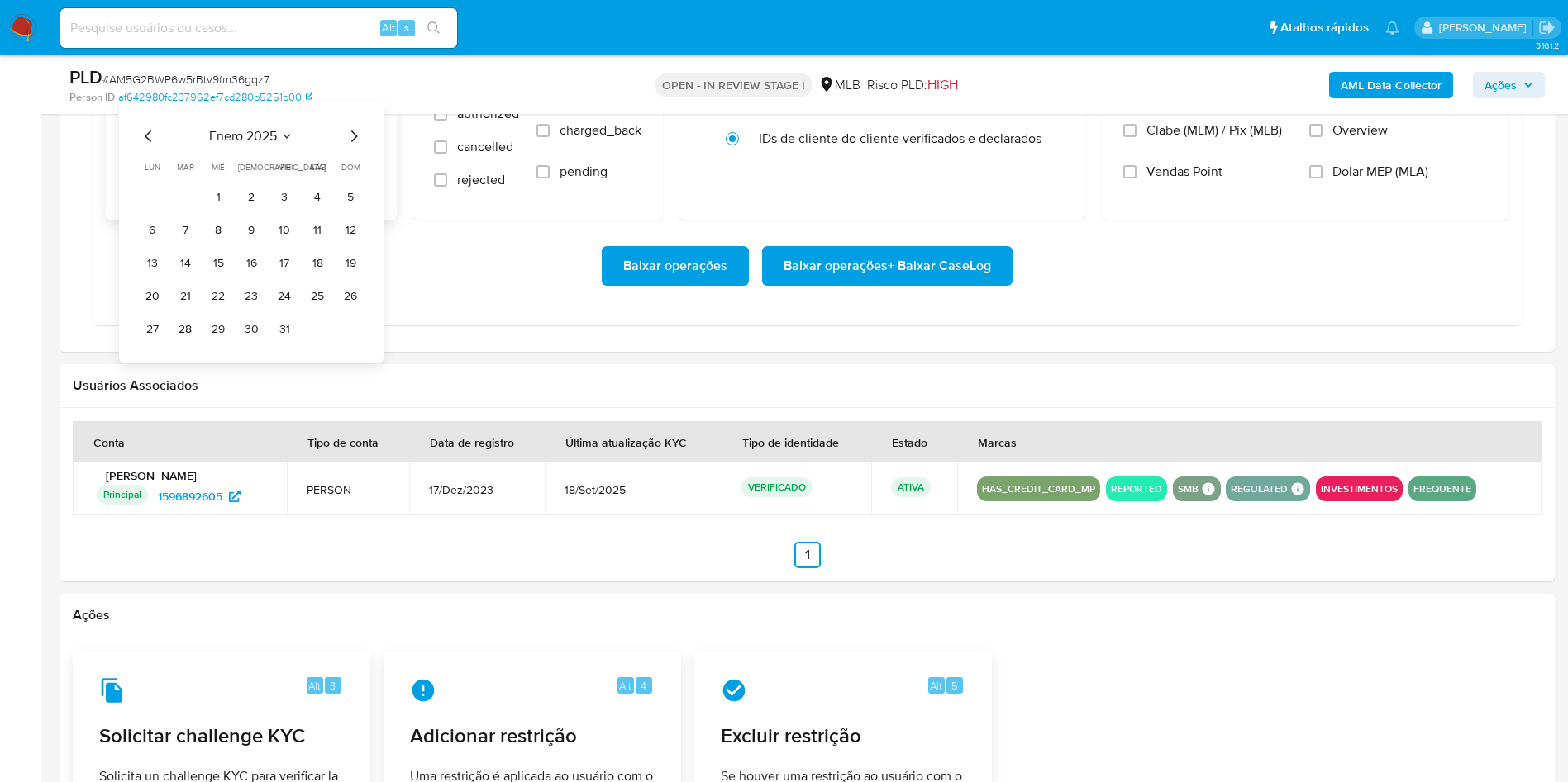
click at [352, 147] on icon "Mes siguiente" at bounding box center [353, 136] width 20 height 20
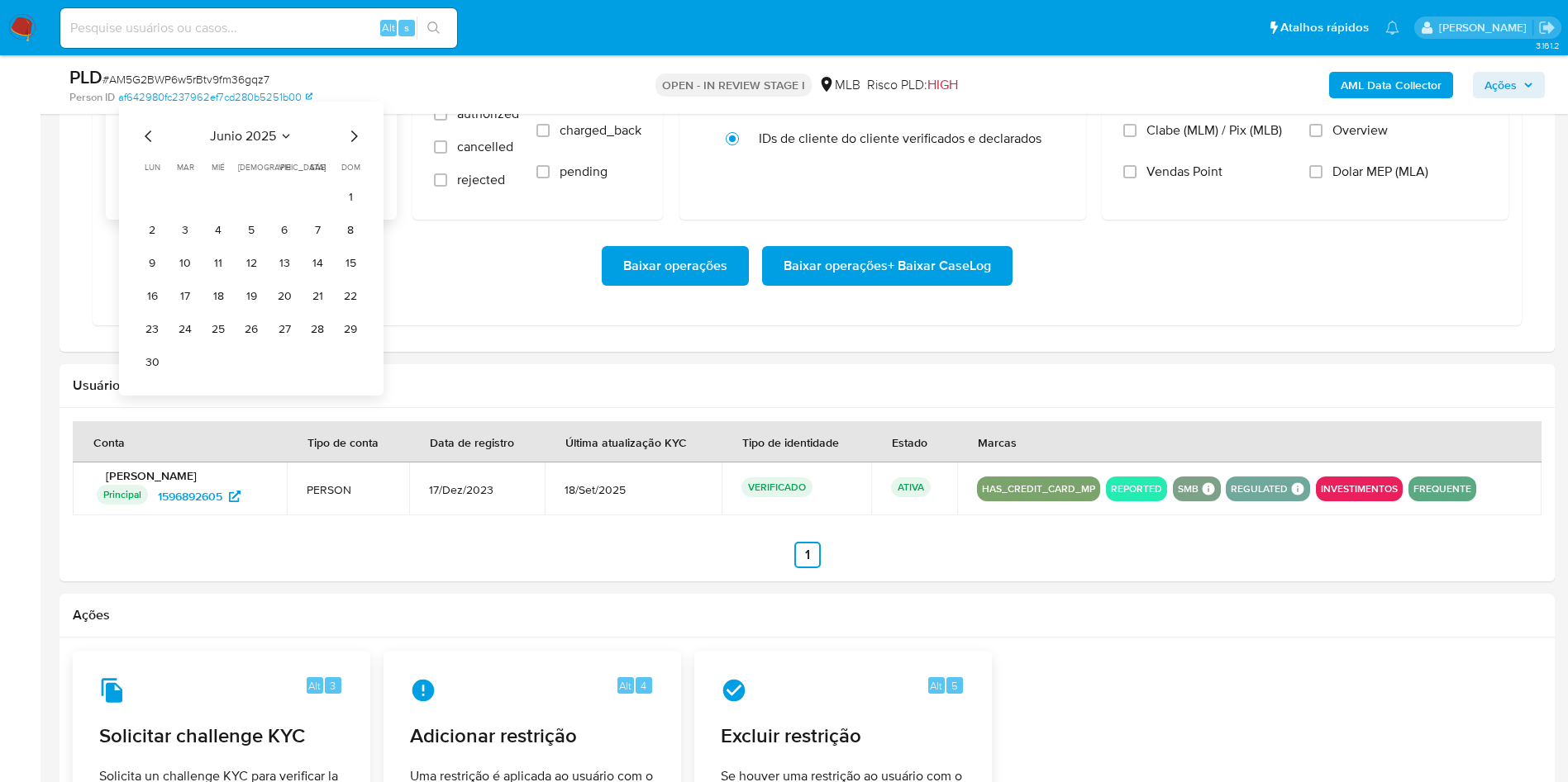
click at [352, 147] on icon "Mes siguiente" at bounding box center [353, 136] width 20 height 20
click at [268, 211] on tr "1 2 3" at bounding box center [251, 197] width 225 height 27
click at [281, 211] on button "1" at bounding box center [285, 197] width 27 height 27
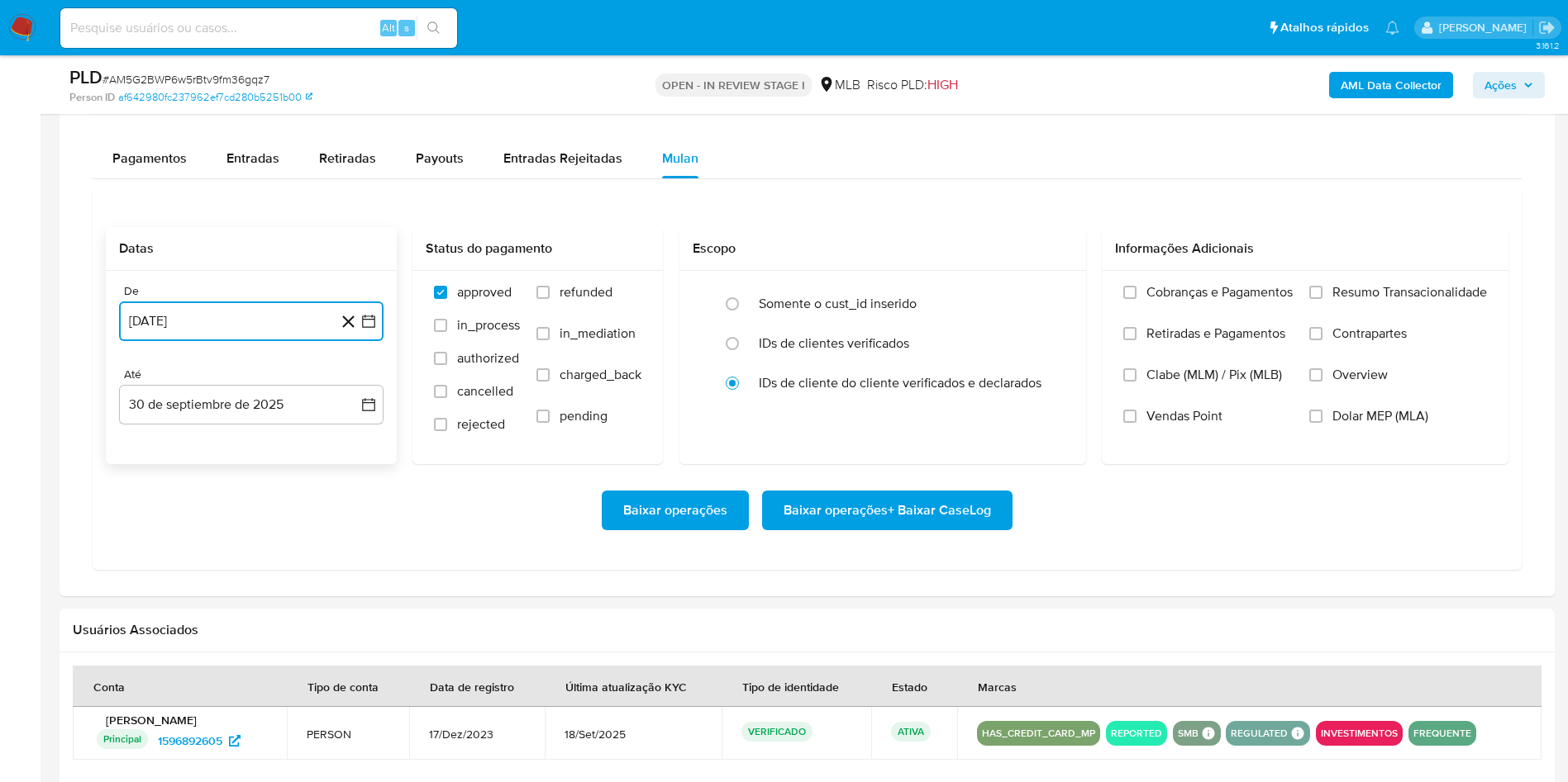
scroll to position [1363, 0]
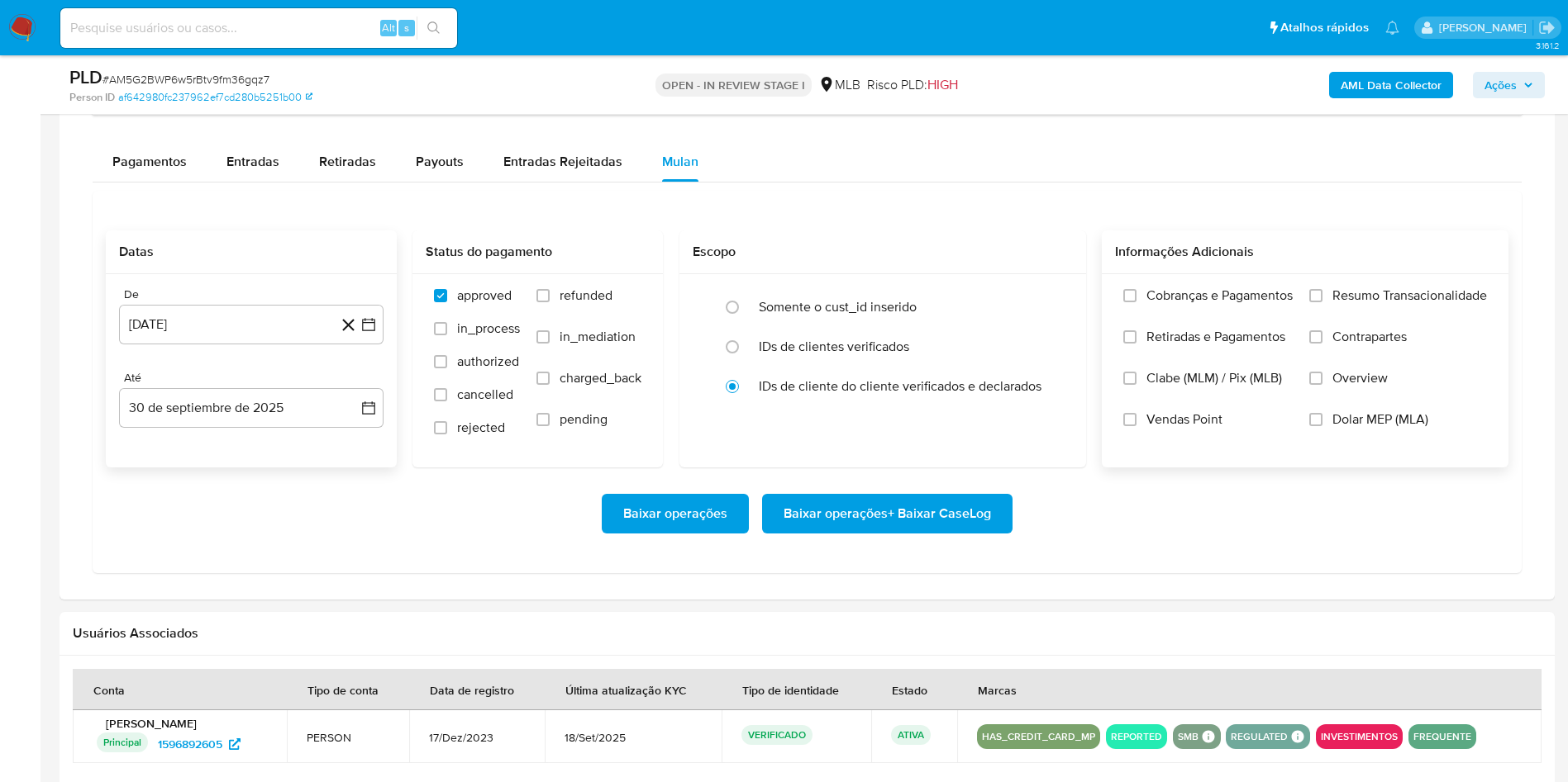
click at [1324, 329] on label "Resumo Transacionalidade" at bounding box center [1397, 308] width 177 height 41
click at [1322, 302] on input "Resumo Transacionalidade" at bounding box center [1316, 296] width 13 height 13
click at [946, 532] on span "Baixar operações + Baixar CaseLog" at bounding box center [887, 513] width 208 height 36
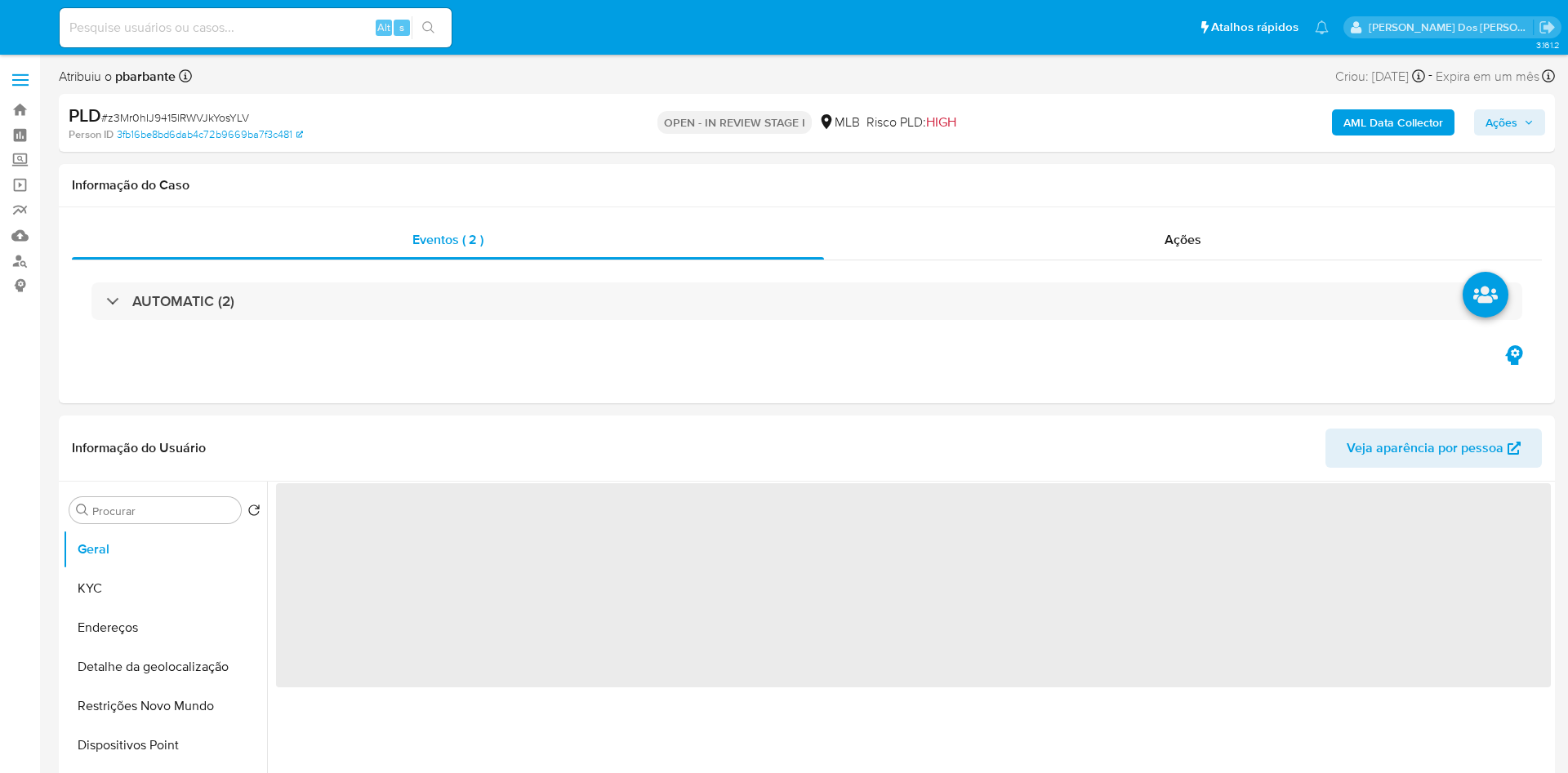
select select "10"
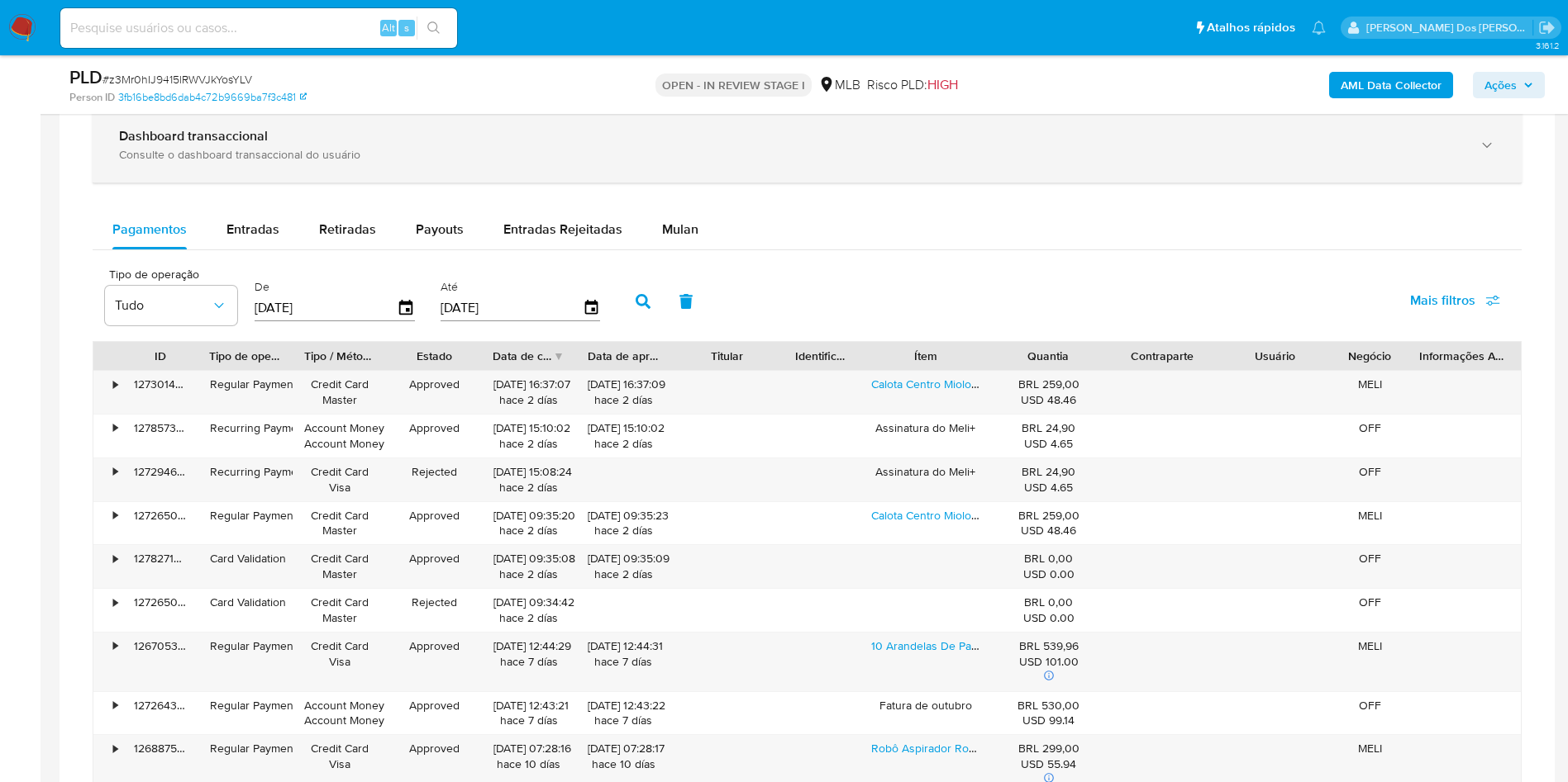
scroll to position [992, 0]
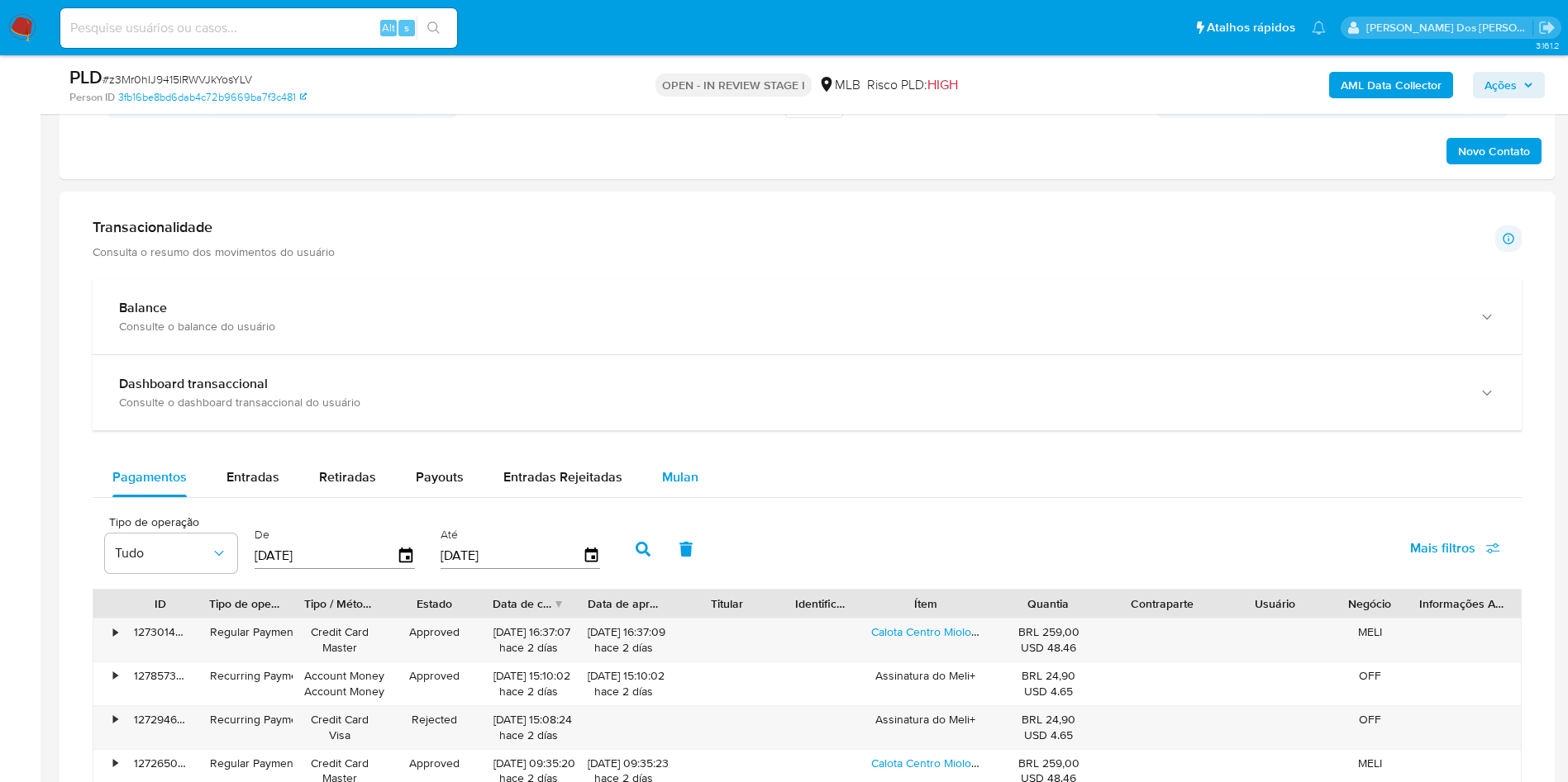
click at [665, 487] on span "Mulan" at bounding box center [680, 477] width 36 height 19
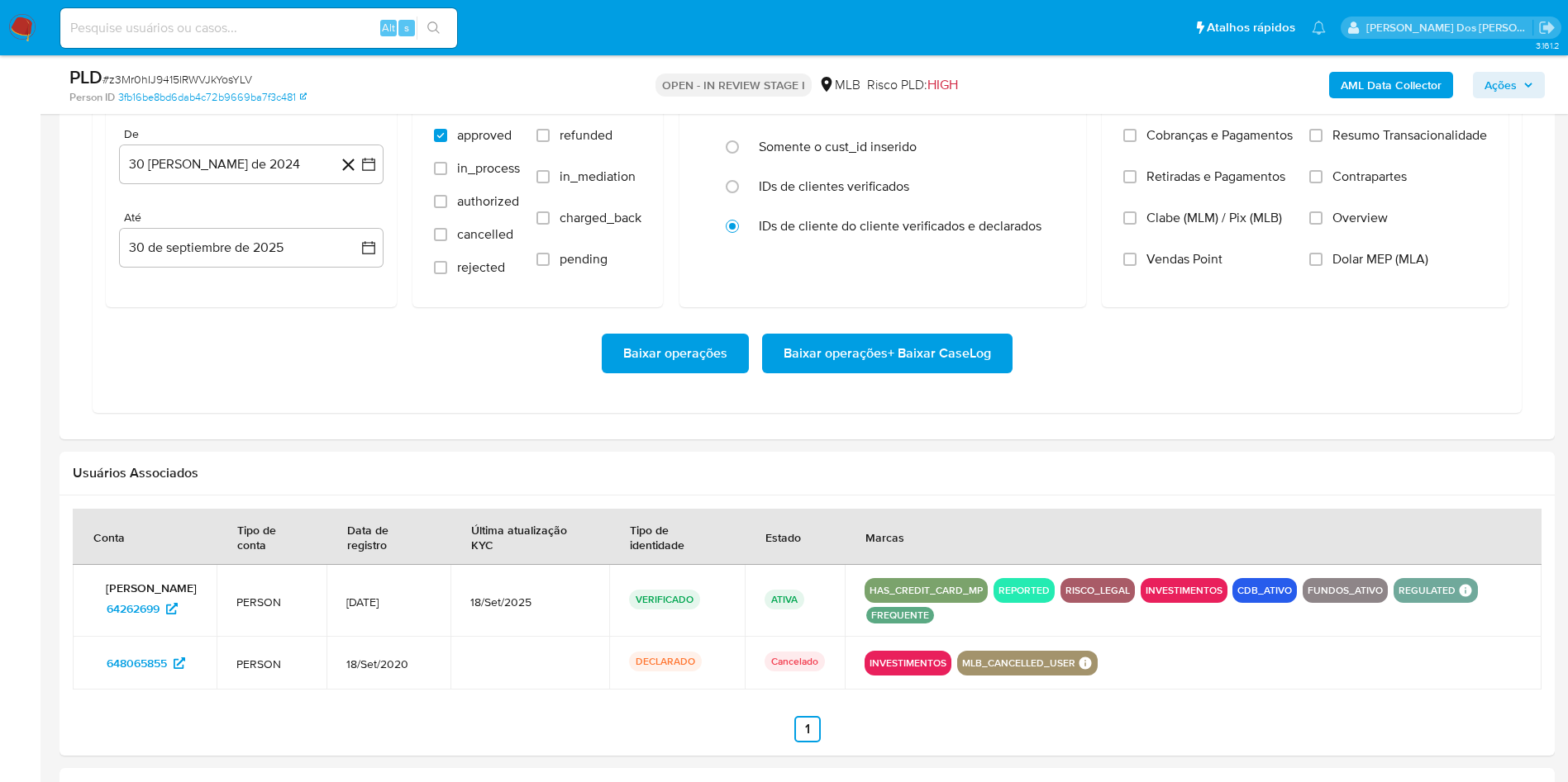
scroll to position [1487, 0]
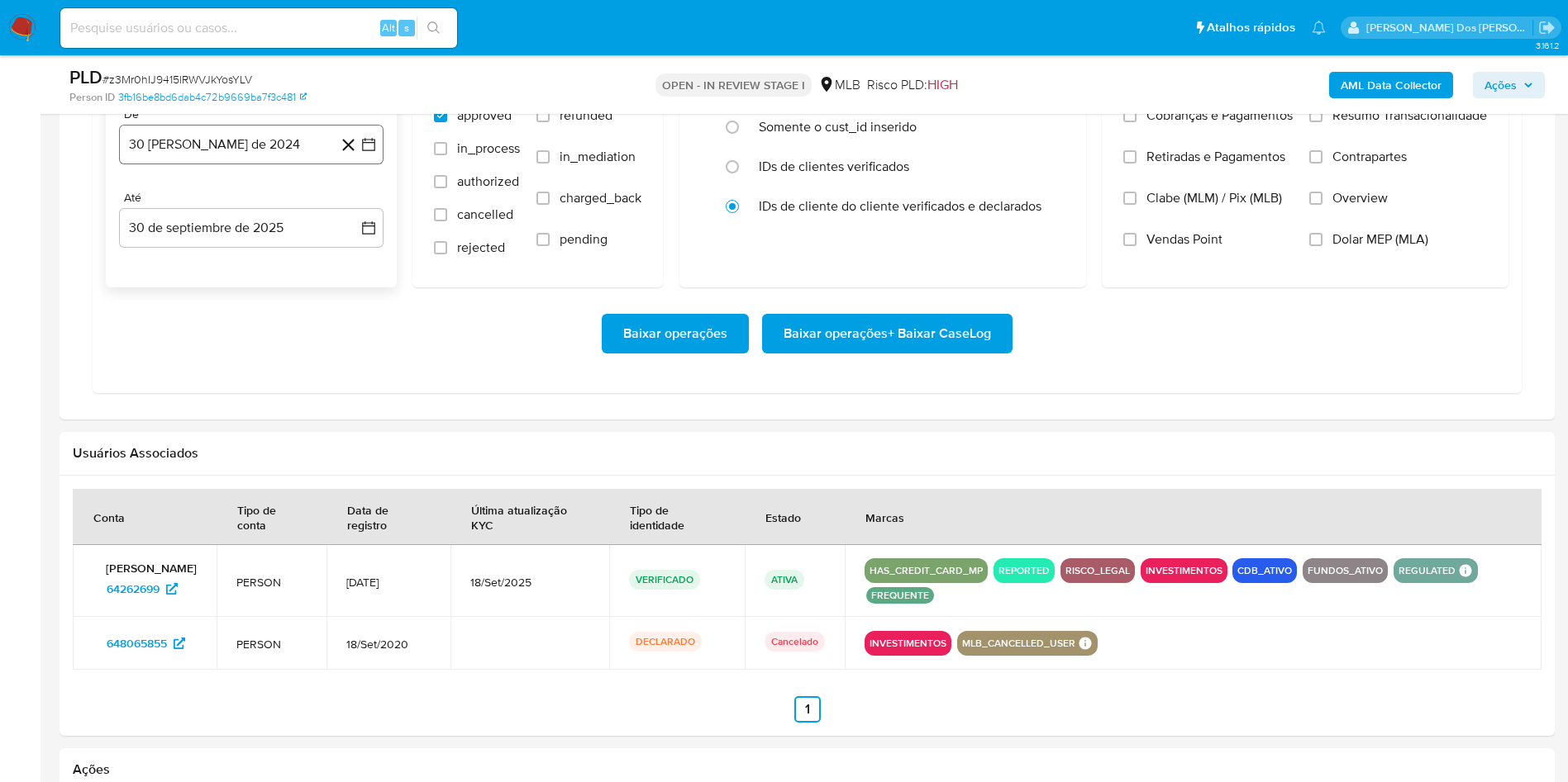
click at [368, 152] on icon "button" at bounding box center [368, 144] width 16 height 16
click at [357, 214] on icon "Mes siguiente" at bounding box center [353, 204] width 20 height 20
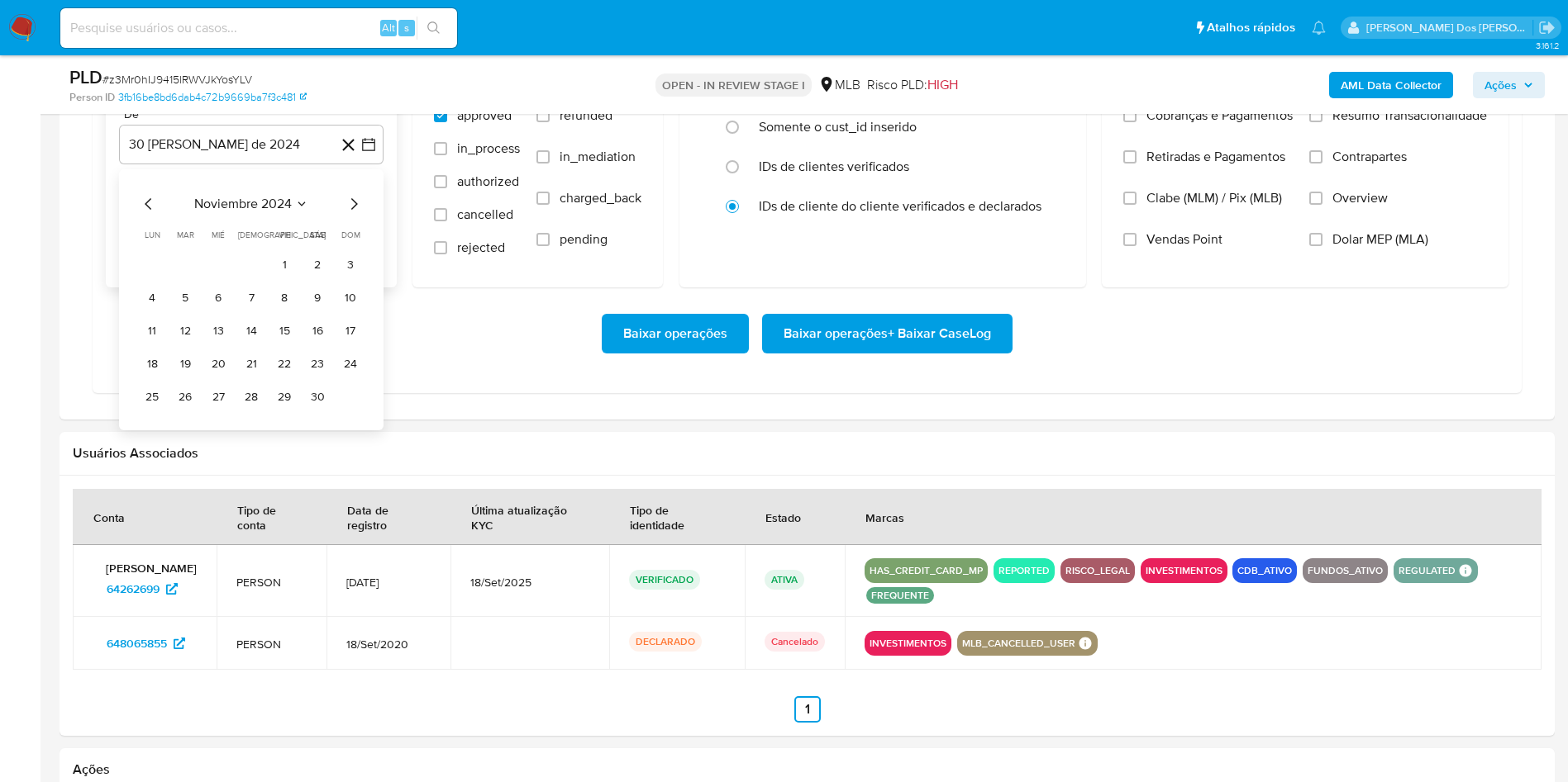
click at [357, 214] on icon "Mes siguiente" at bounding box center [353, 204] width 20 height 20
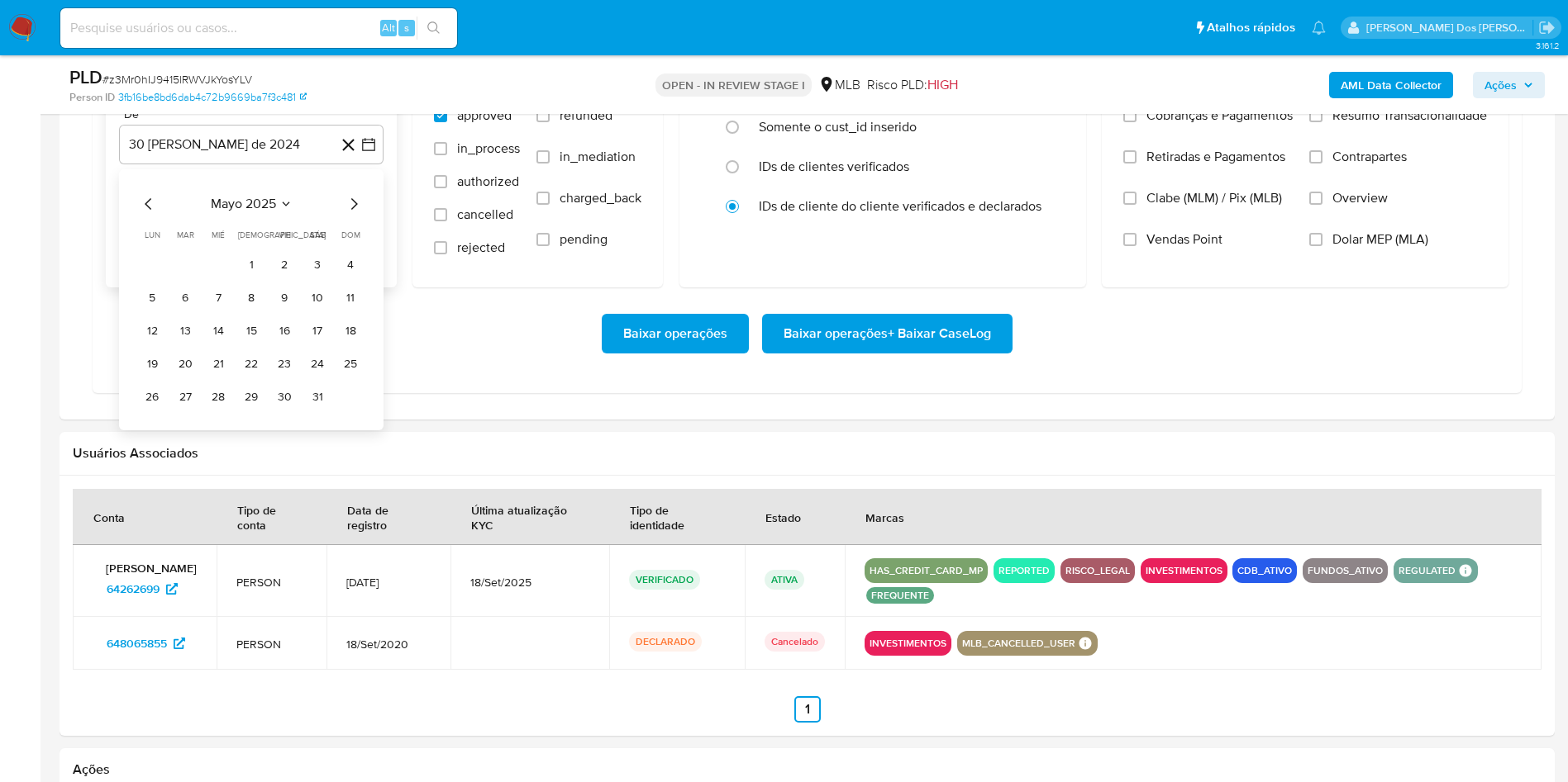
click at [357, 214] on icon "Mes siguiente" at bounding box center [353, 204] width 20 height 20
click at [287, 278] on button "1" at bounding box center [285, 266] width 27 height 27
click at [1376, 124] on span "Resumo Transacionalidade" at bounding box center [1409, 115] width 154 height 16
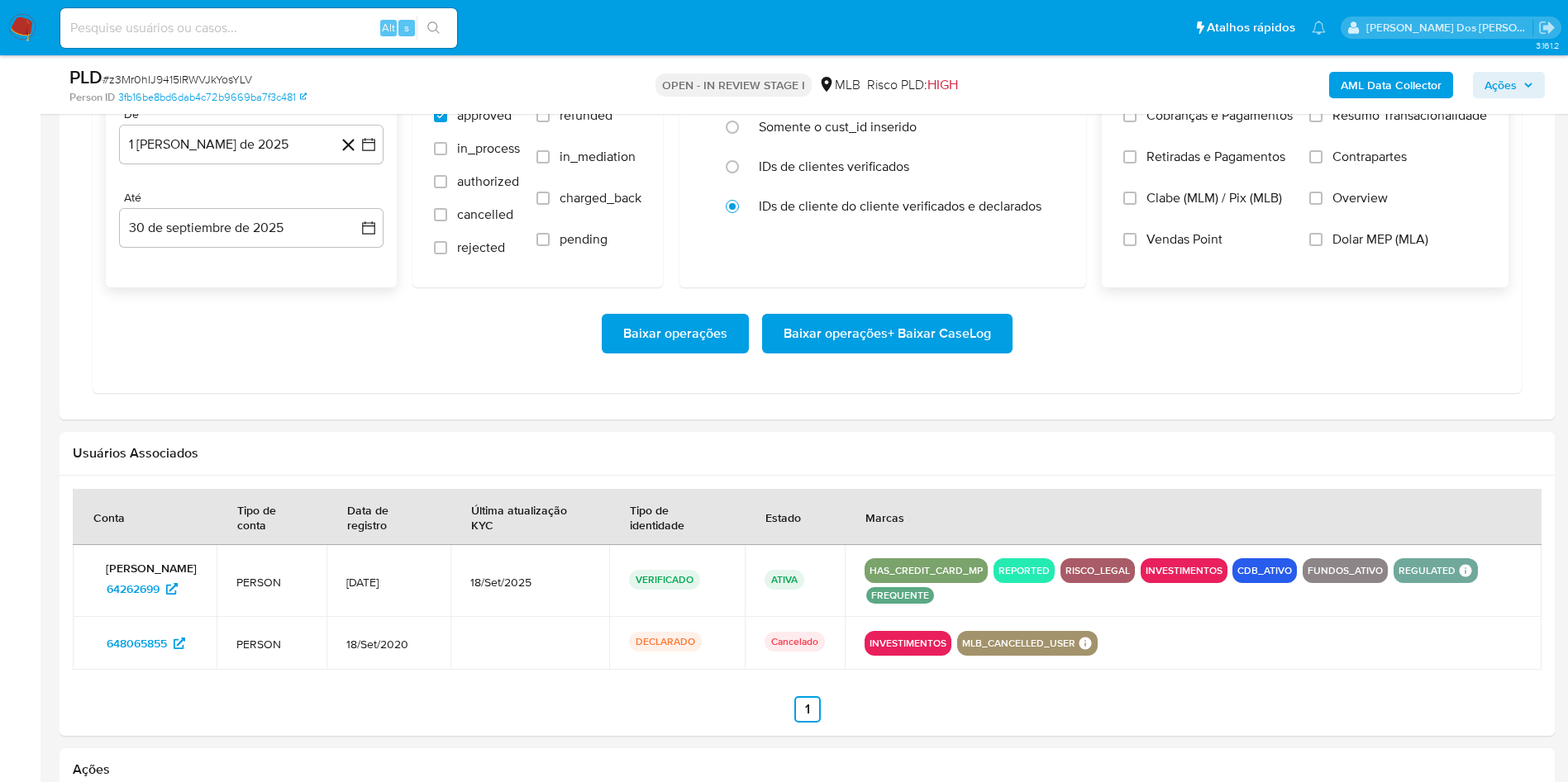
click at [1322, 122] on input "Resumo Transacionalidade" at bounding box center [1316, 116] width 13 height 13
click at [863, 352] on span "Baixar operações + Baixar CaseLog" at bounding box center [887, 333] width 208 height 36
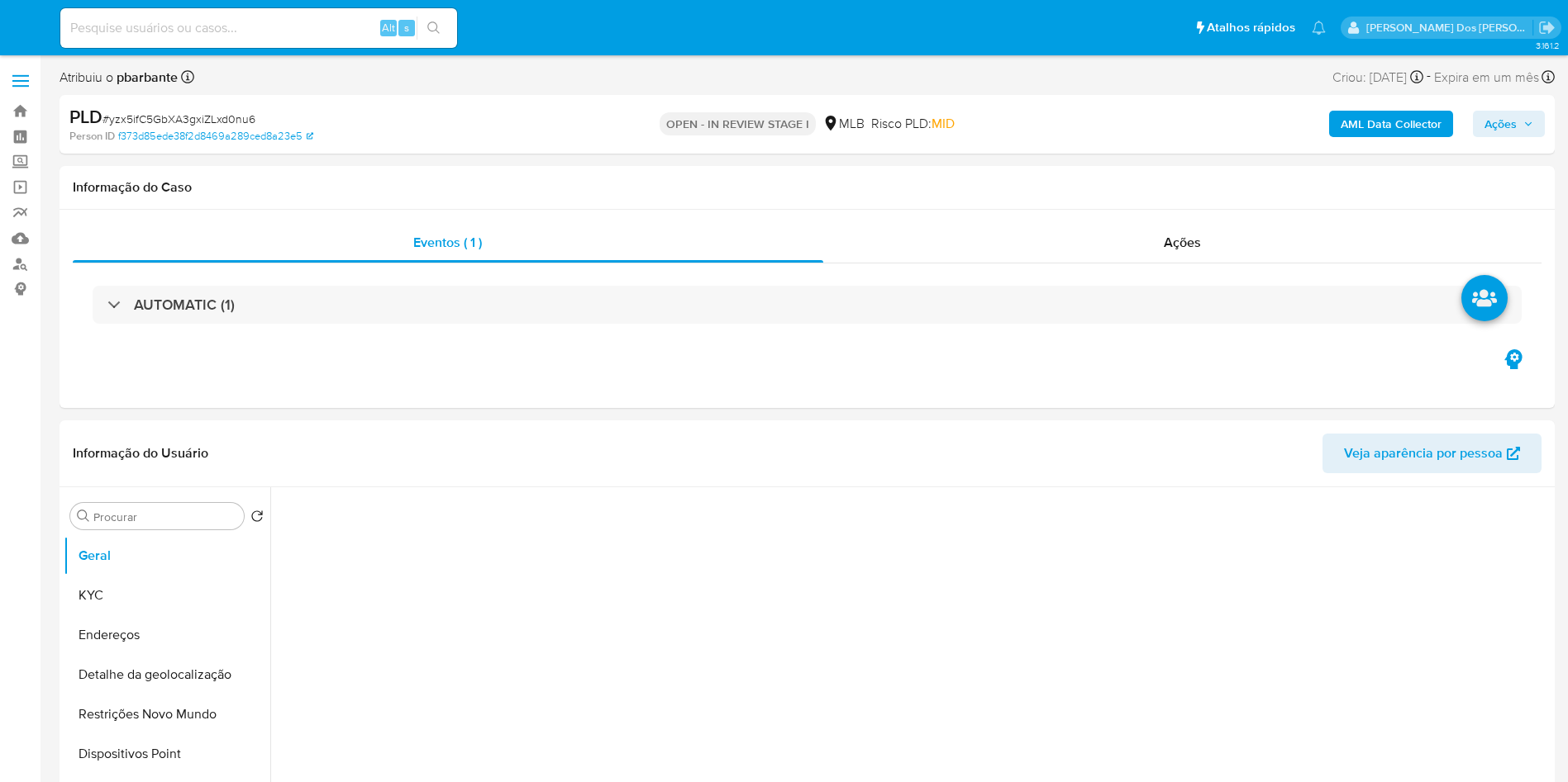
select select "10"
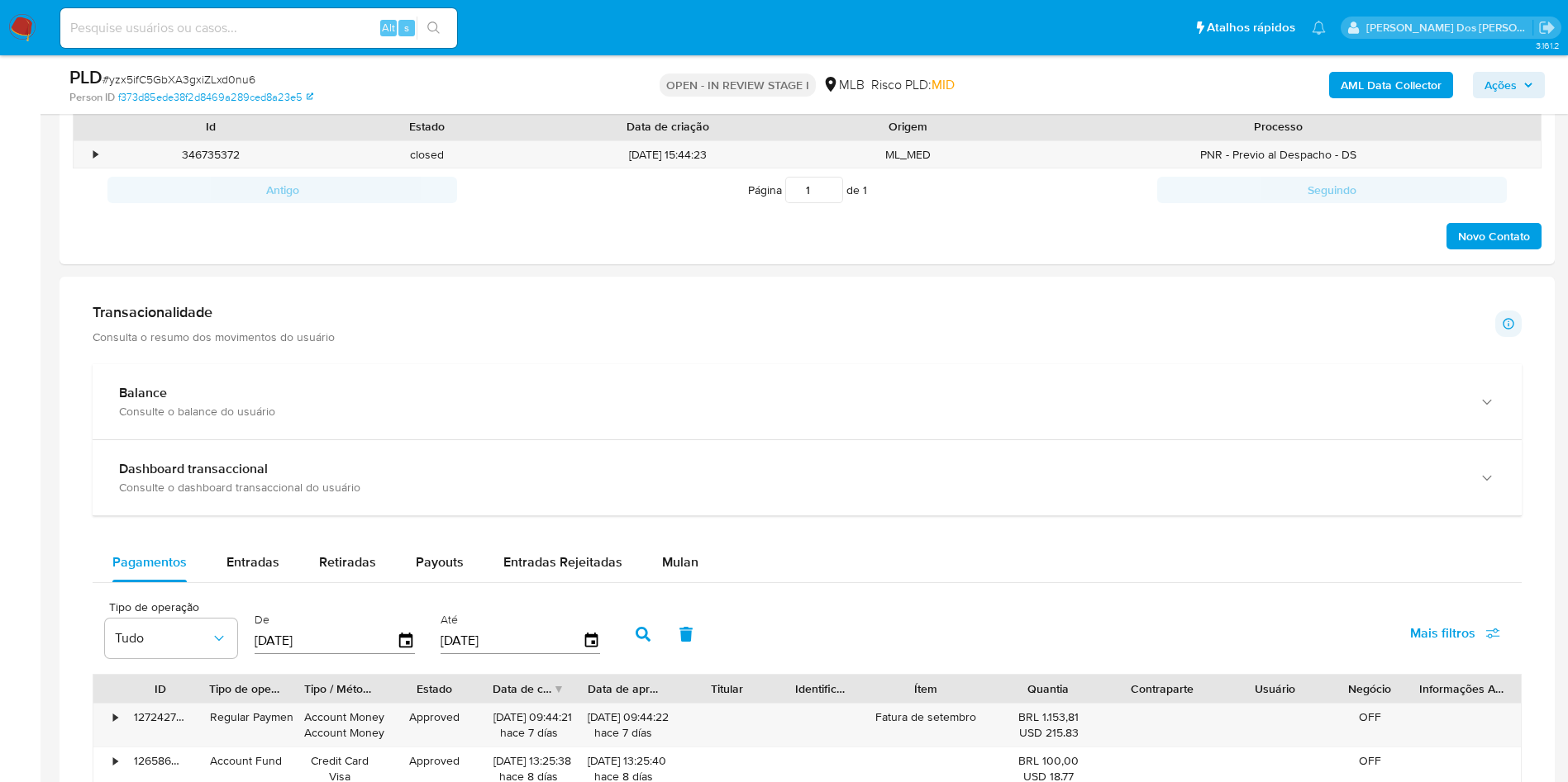
scroll to position [992, 0]
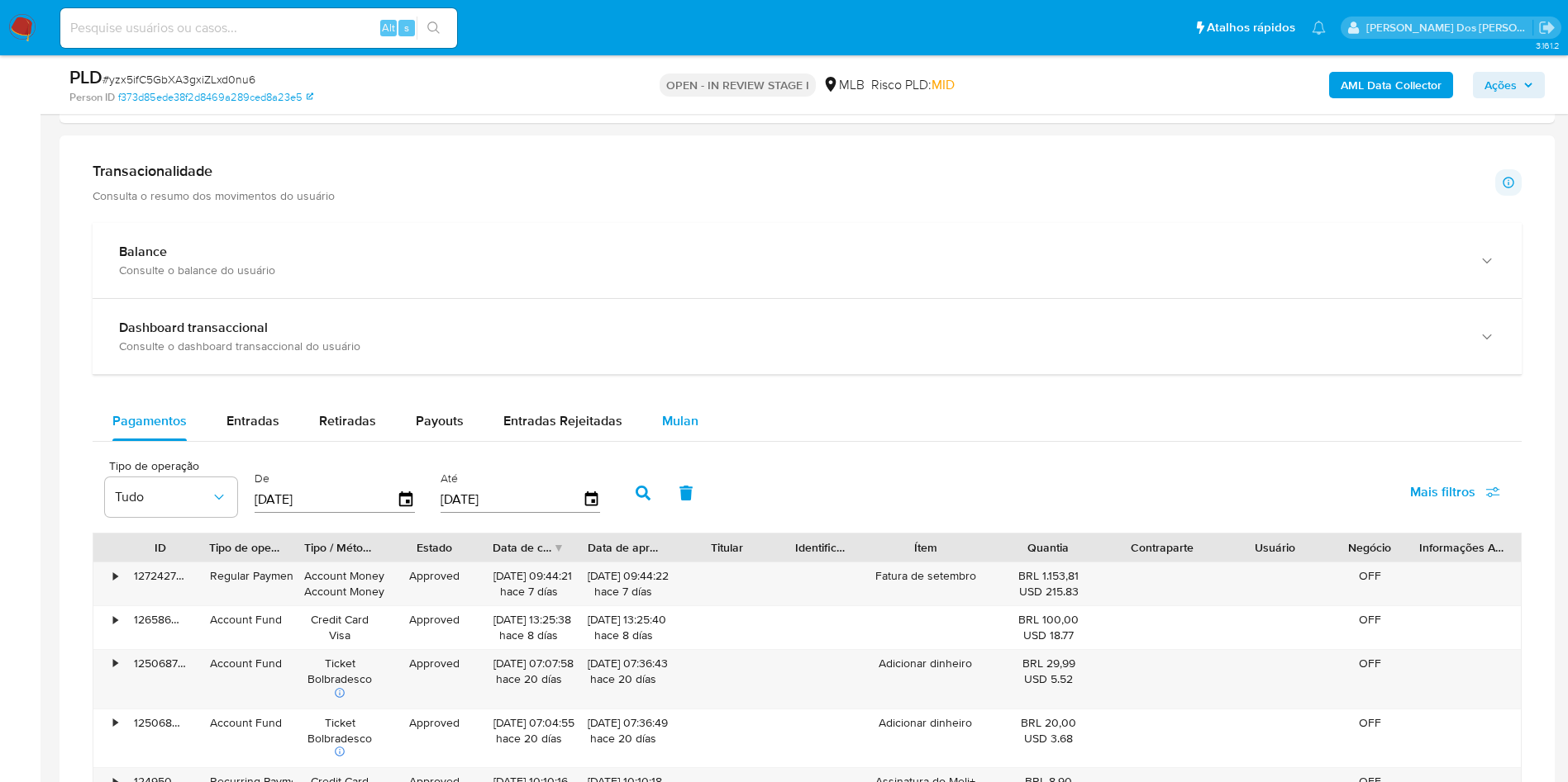
click at [700, 433] on button "Mulan" at bounding box center [680, 422] width 76 height 40
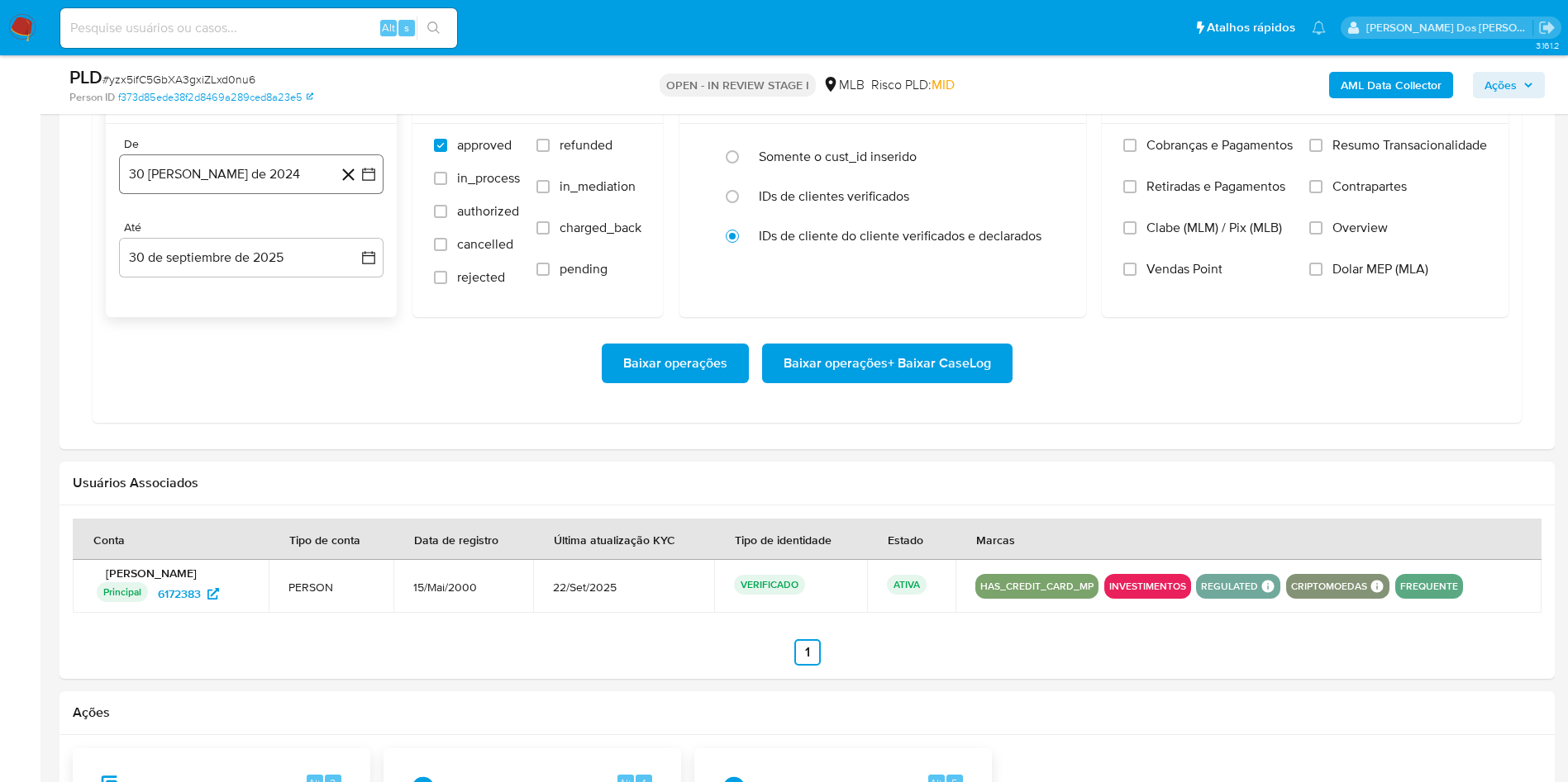
scroll to position [1363, 0]
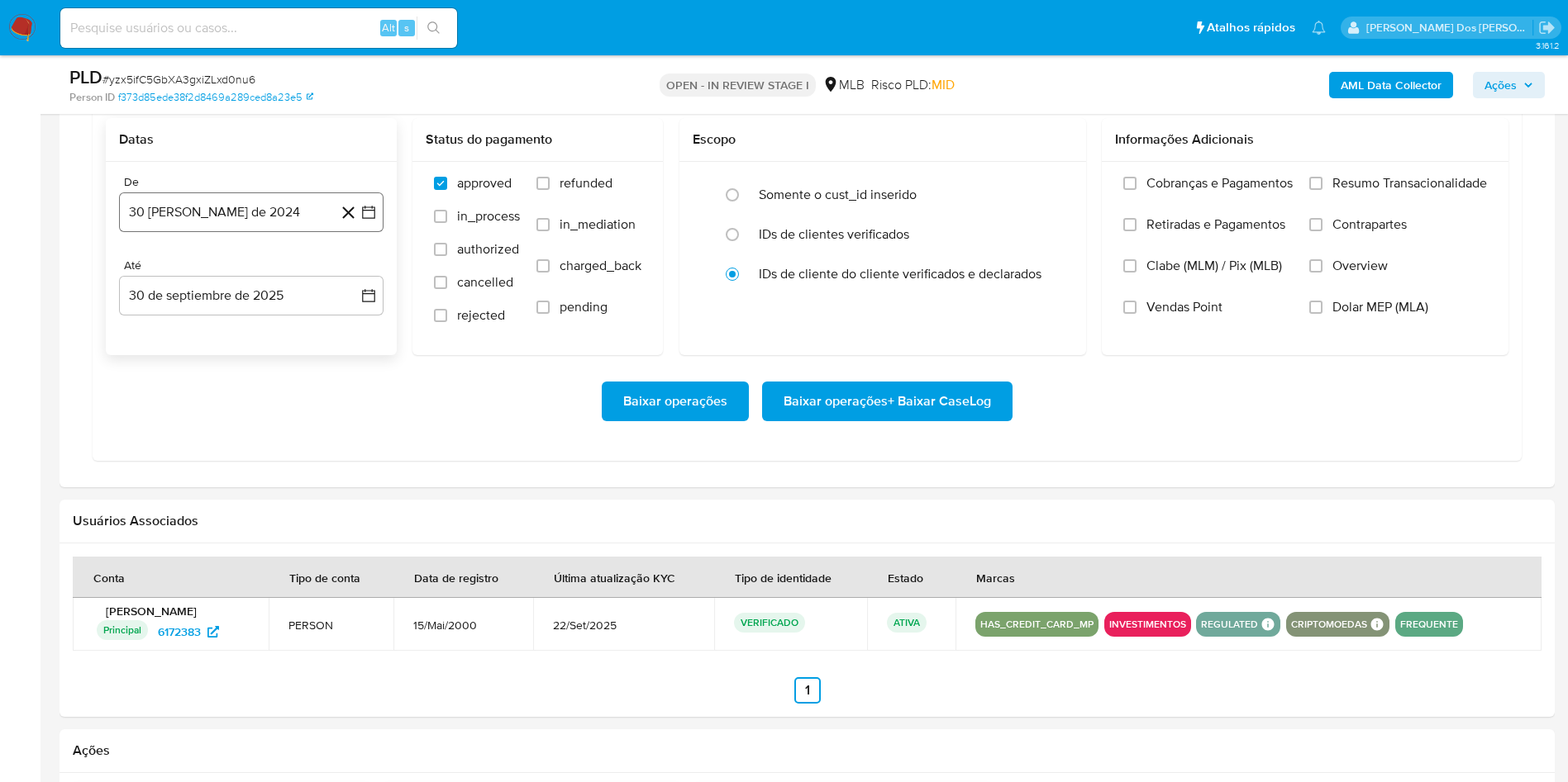
click at [369, 231] on button "[DATE]" at bounding box center [251, 212] width 265 height 40
click at [352, 282] on icon "Mes siguiente" at bounding box center [353, 271] width 20 height 20
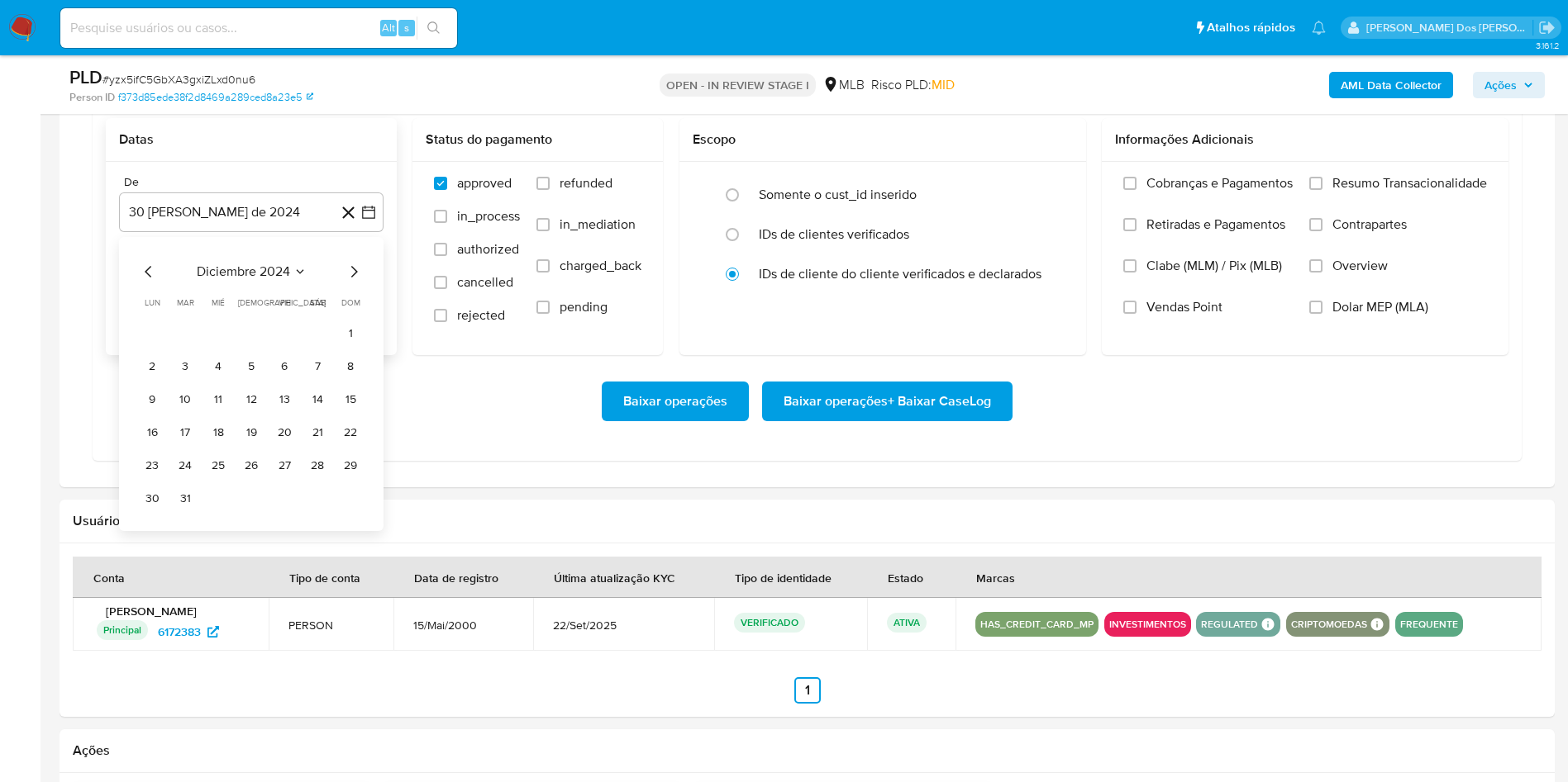
click at [352, 282] on icon "Mes siguiente" at bounding box center [353, 271] width 20 height 20
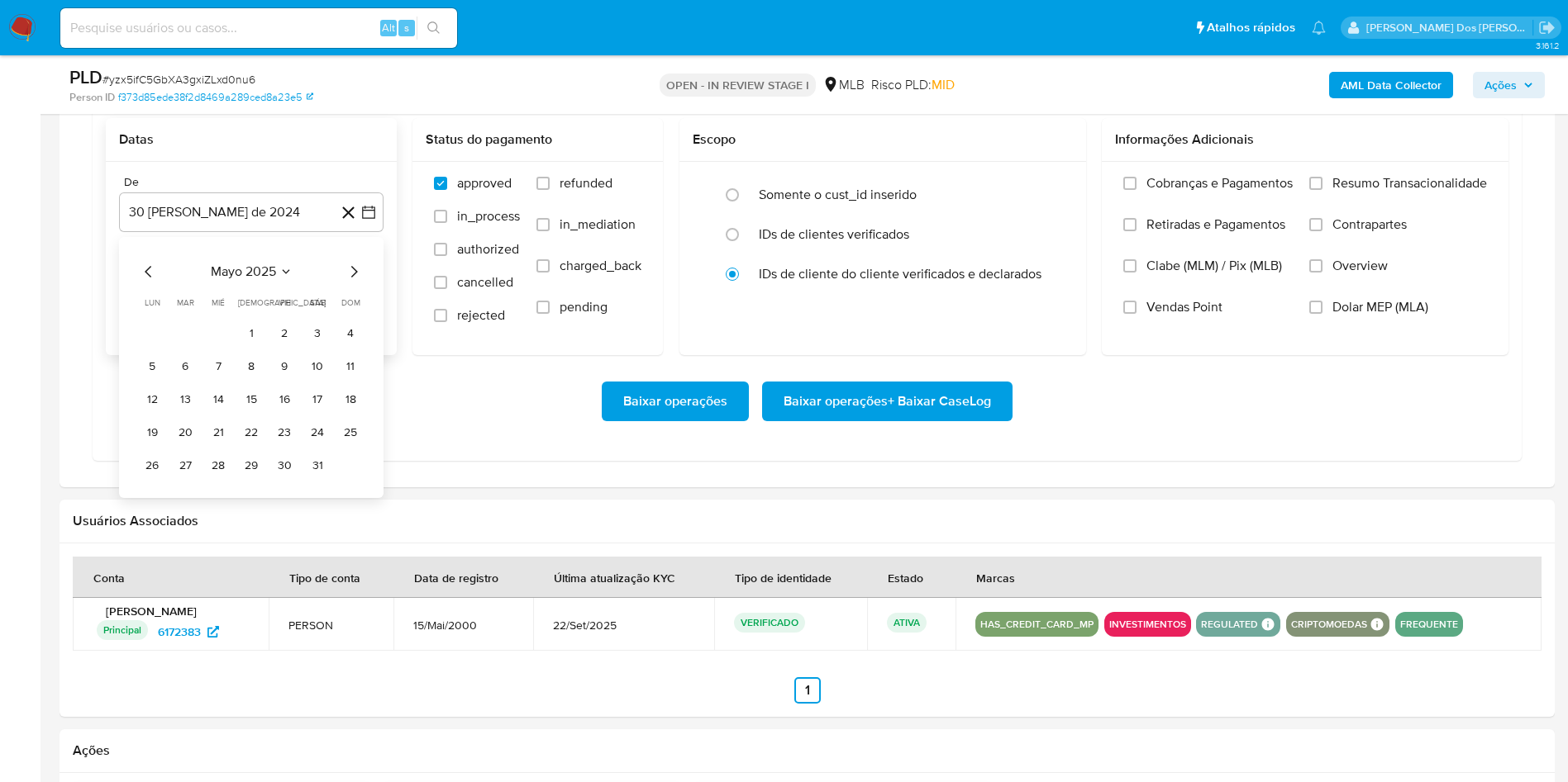
click at [352, 282] on icon "Mes siguiente" at bounding box center [353, 271] width 20 height 20
click at [349, 282] on icon "Mes siguiente" at bounding box center [353, 271] width 20 height 20
click at [346, 282] on icon "Mes siguiente" at bounding box center [353, 271] width 20 height 20
drag, startPoint x: 287, startPoint y: 358, endPoint x: 326, endPoint y: 350, distance: 39.8
click at [284, 346] on button "1" at bounding box center [285, 333] width 27 height 27
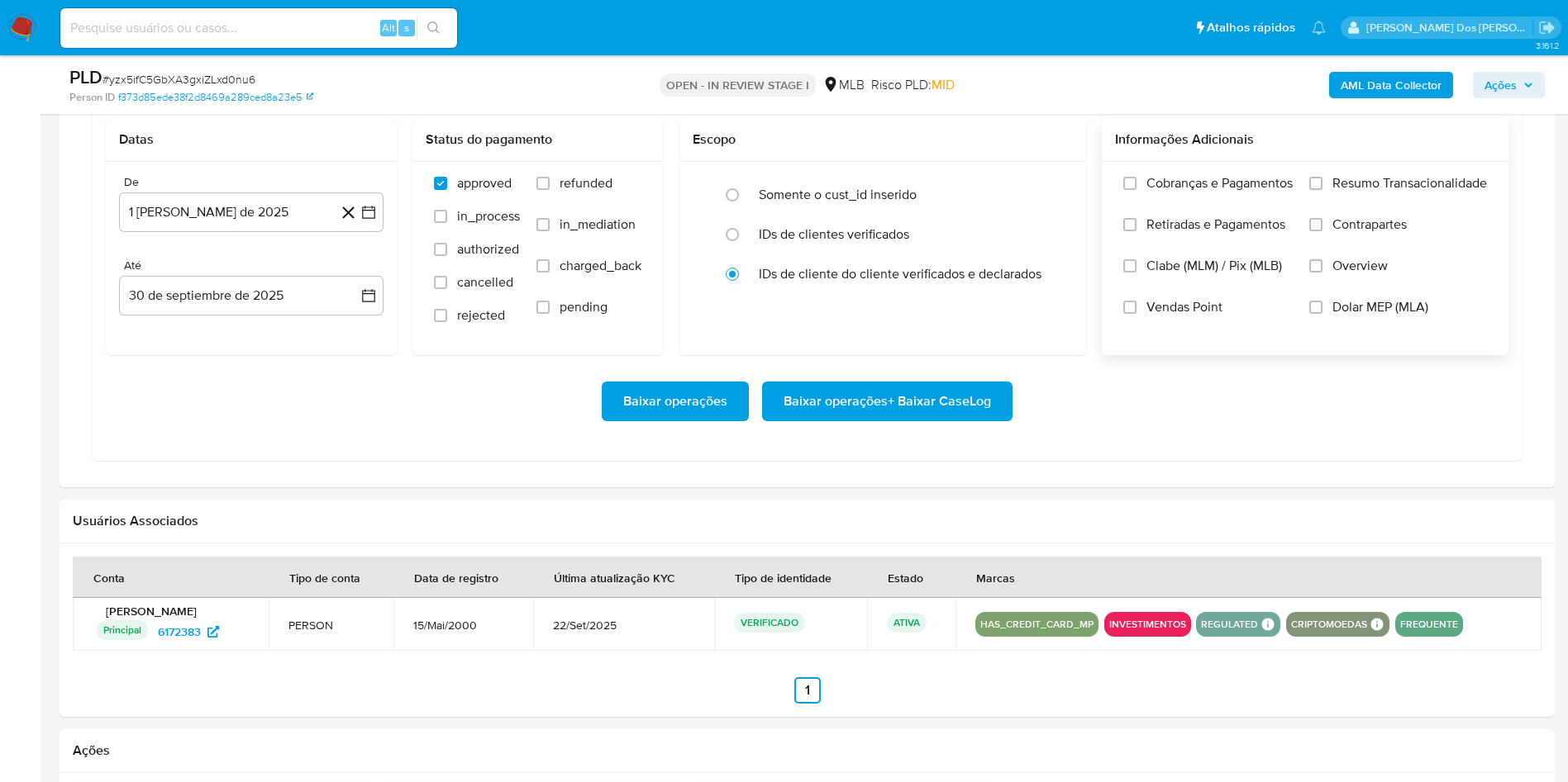
click at [1440, 216] on label "Resumo Transacionalidade" at bounding box center [1397, 195] width 177 height 41
click at [1322, 190] on input "Resumo Transacionalidade" at bounding box center [1316, 184] width 13 height 13
click at [888, 420] on span "Baixar operações + Baixar CaseLog" at bounding box center [887, 401] width 208 height 36
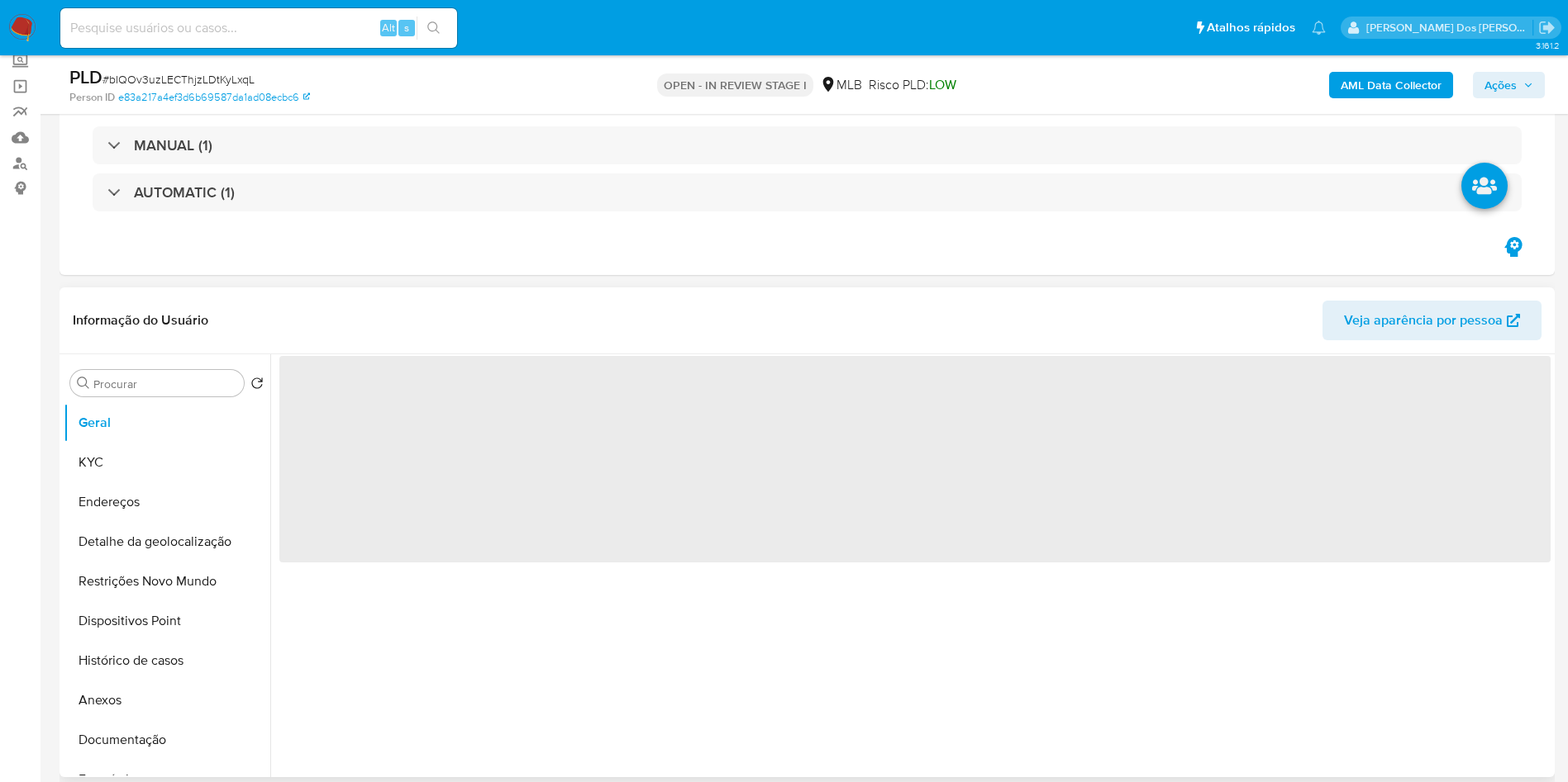
select select "10"
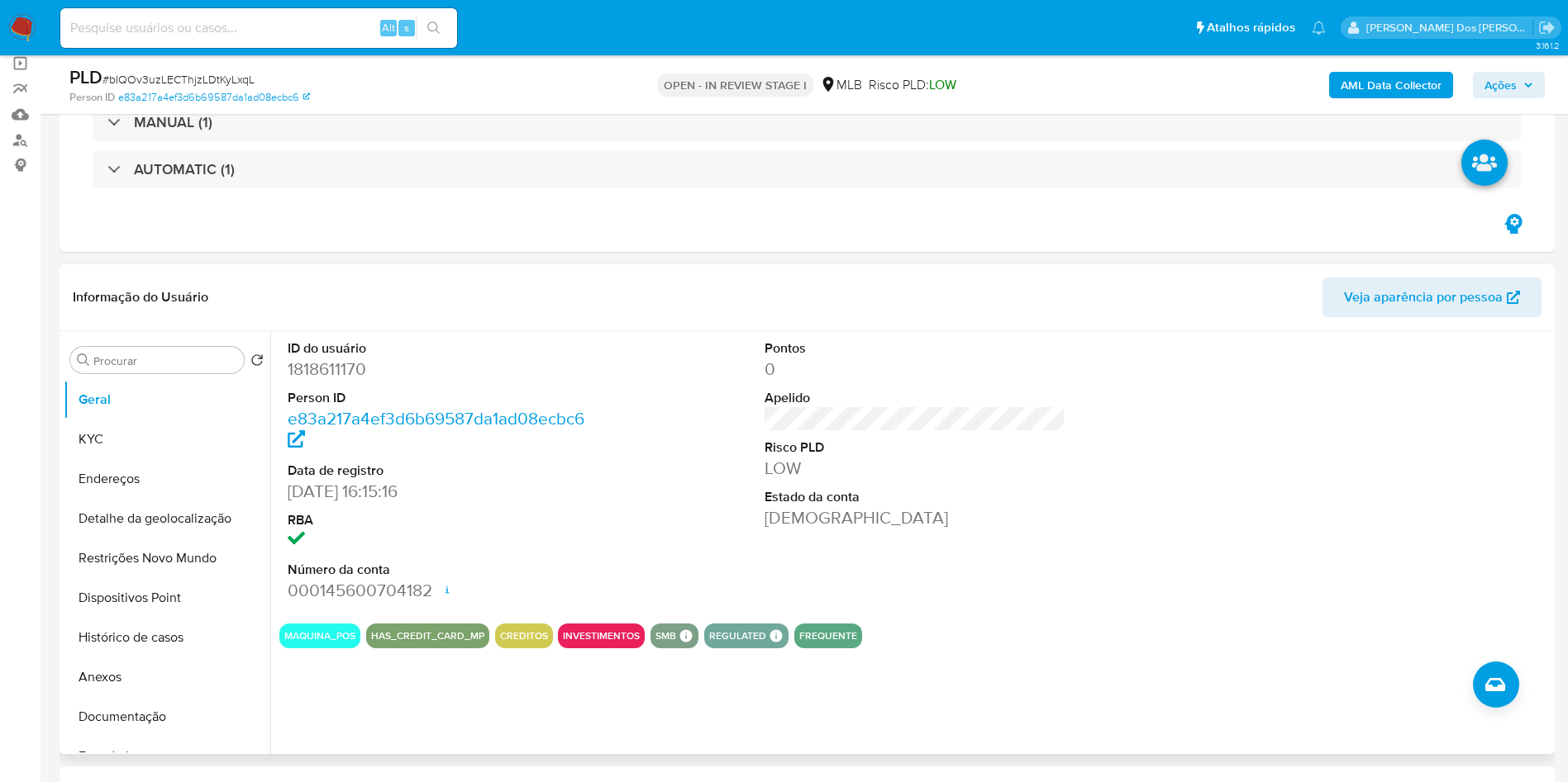
click at [331, 361] on dd "1818611170" at bounding box center [438, 370] width 302 height 23
copy dd "1818611170"
click at [146, 652] on button "Histórico de casos" at bounding box center [160, 638] width 193 height 40
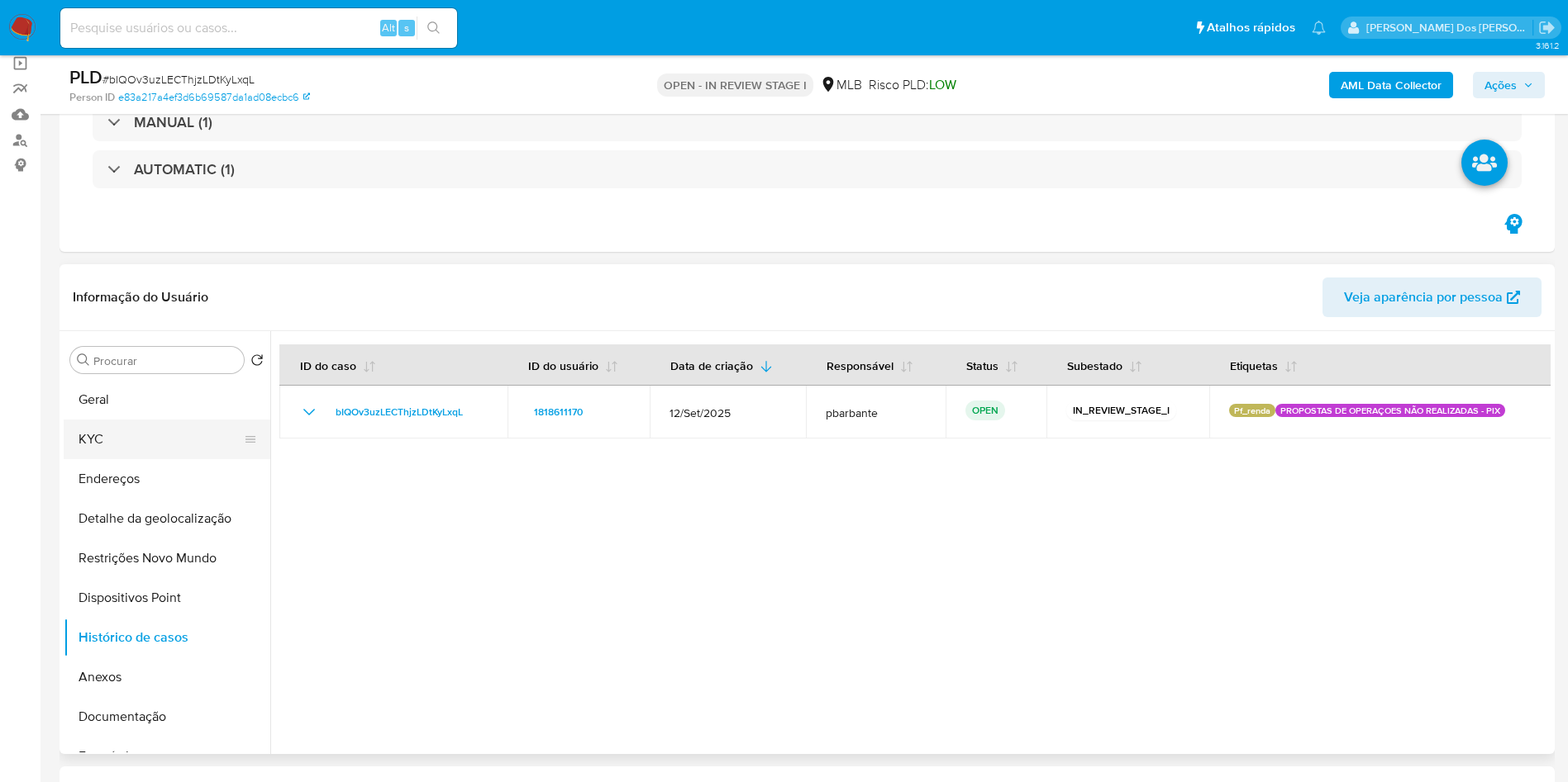
click at [184, 455] on button "KYC" at bounding box center [160, 440] width 193 height 40
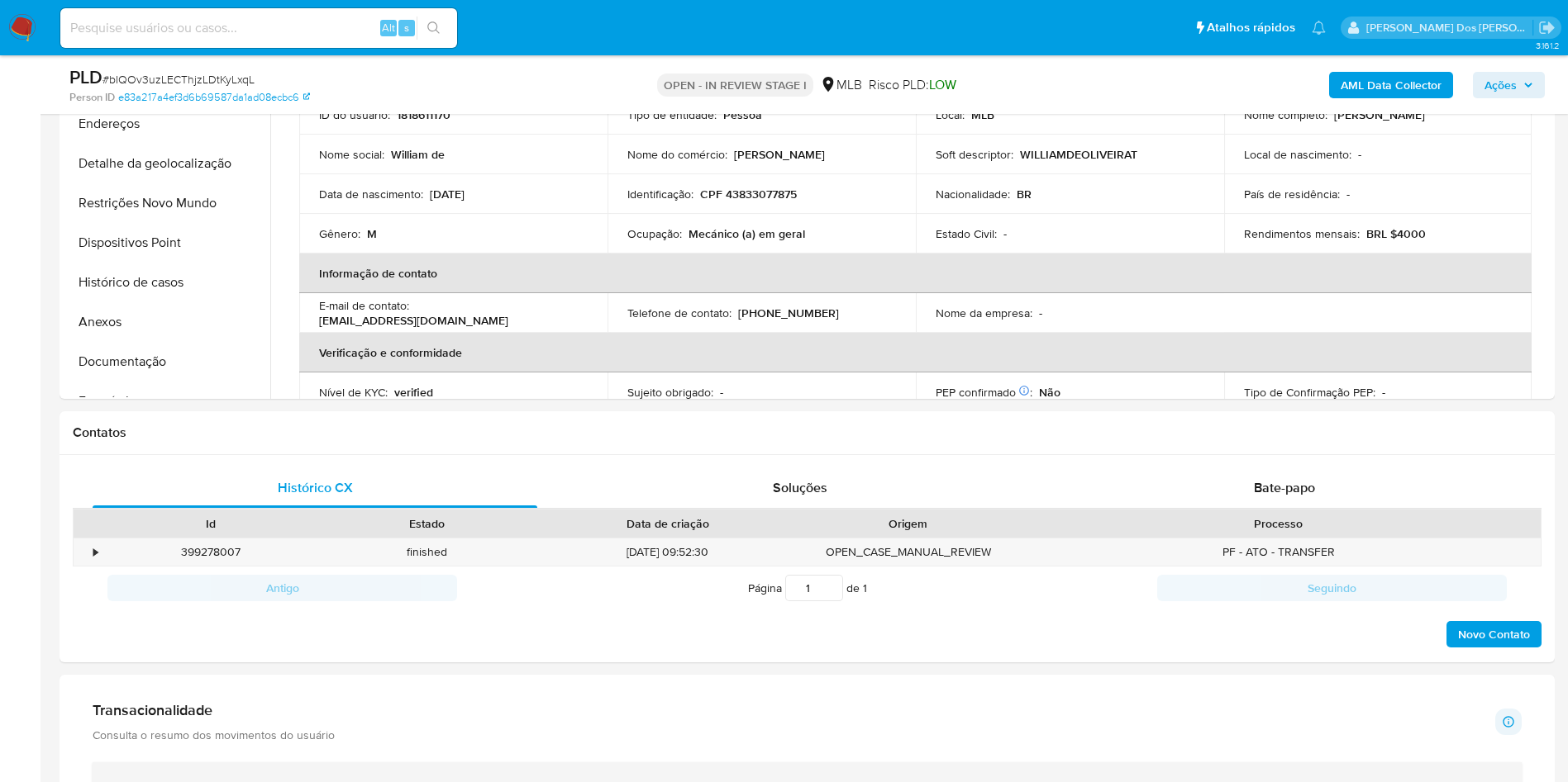
scroll to position [992, 0]
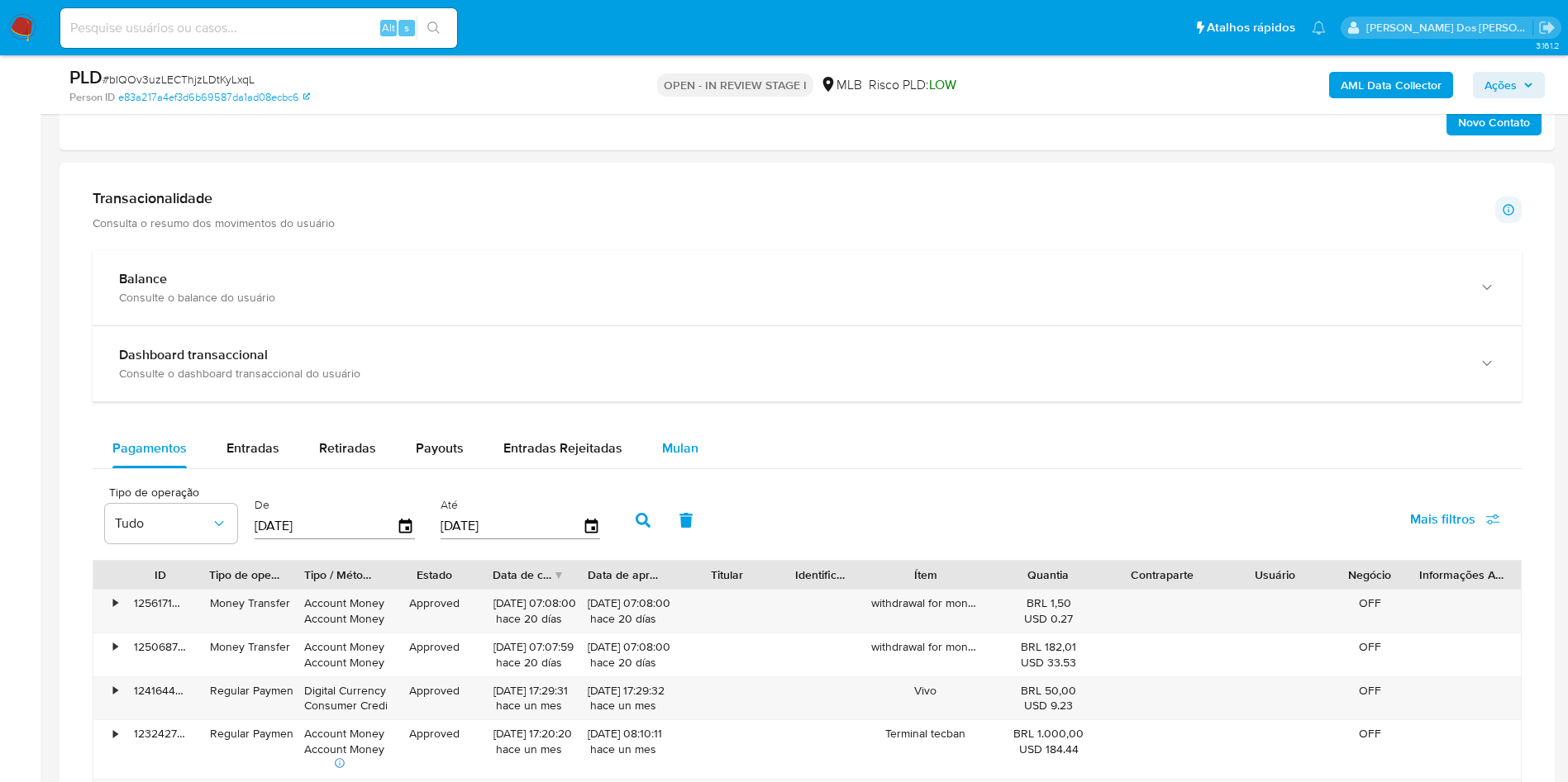
click at [653, 455] on button "Mulan" at bounding box center [680, 449] width 76 height 40
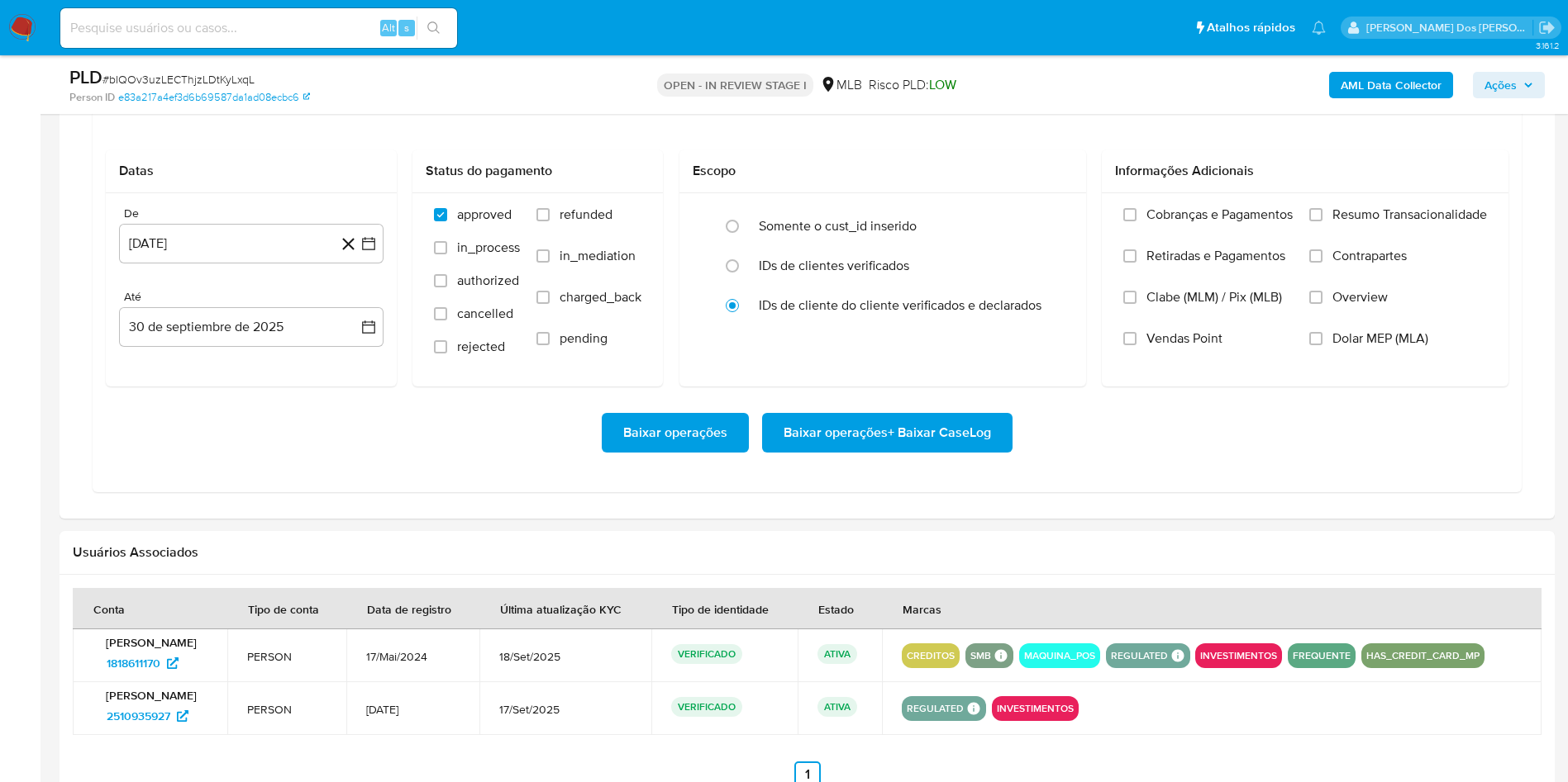
scroll to position [1363, 0]
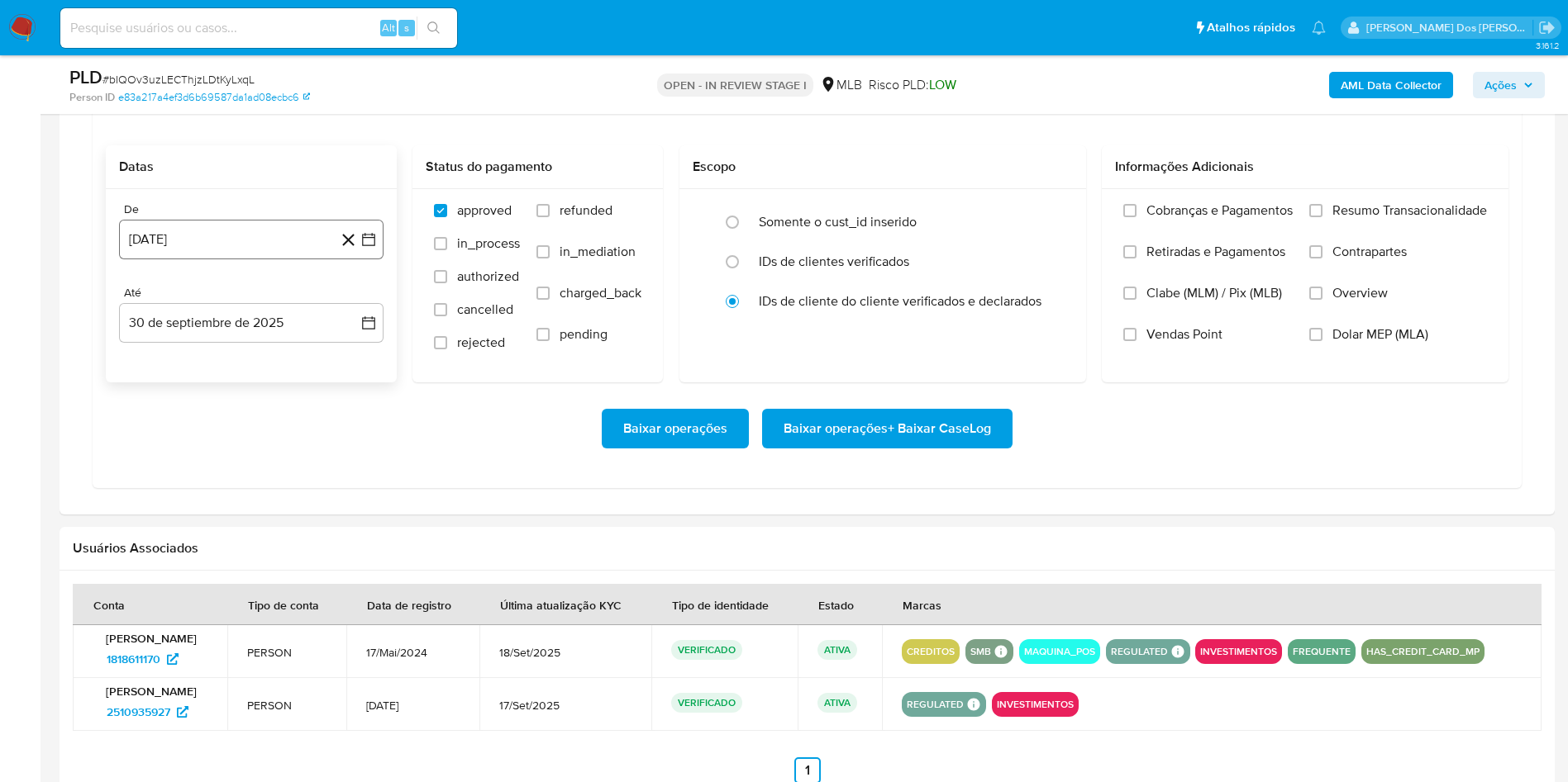
click at [372, 259] on button "[DATE]" at bounding box center [251, 240] width 265 height 40
click at [356, 296] on icon "Mes siguiente" at bounding box center [353, 299] width 20 height 20
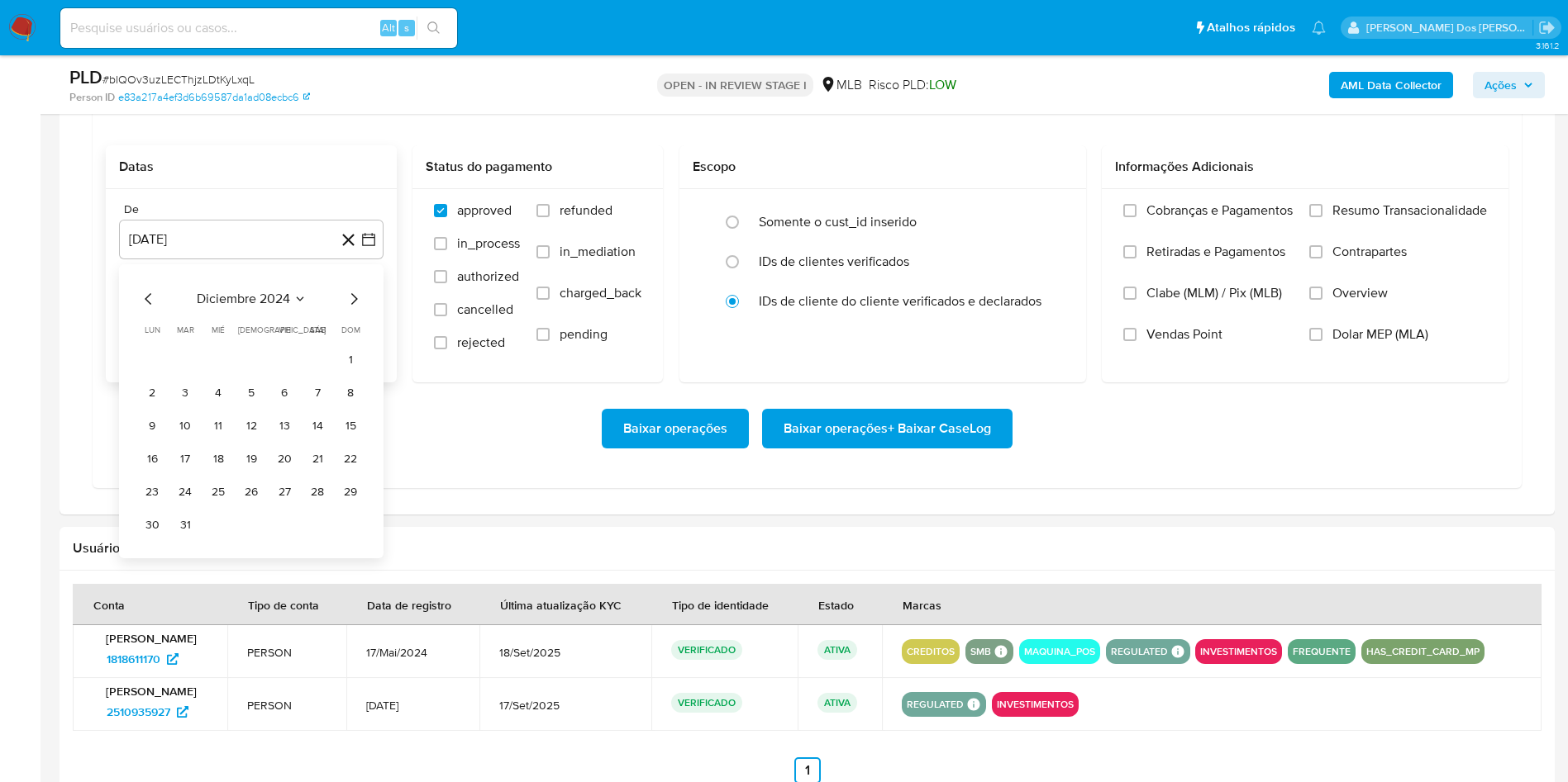
click at [356, 296] on icon "Mes siguiente" at bounding box center [353, 299] width 20 height 20
click at [353, 294] on icon "Mes siguiente" at bounding box center [353, 299] width 20 height 20
click at [353, 291] on div "marzo 2025 marzo 2025 lun lunes mar martes mié miércoles jue jueves vie viernes…" at bounding box center [251, 411] width 265 height 294
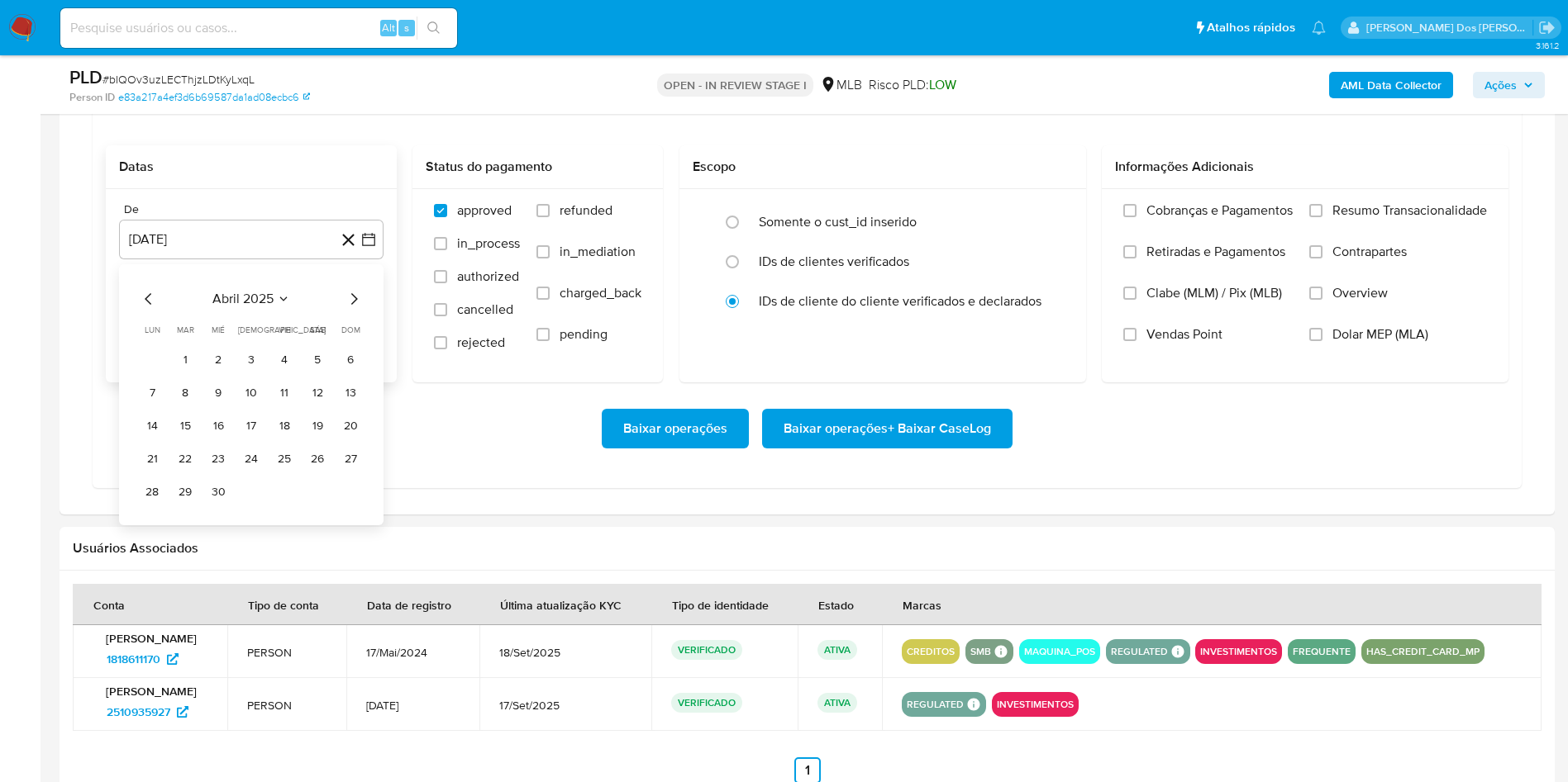
click at [352, 289] on div "abril 2025 abril 2025 lun lunes mar martes mié miércoles jue jueves vie viernes…" at bounding box center [251, 395] width 265 height 261
click at [348, 293] on icon "Mes siguiente" at bounding box center [353, 299] width 20 height 20
click at [348, 302] on icon "Mes siguiente" at bounding box center [353, 299] width 20 height 20
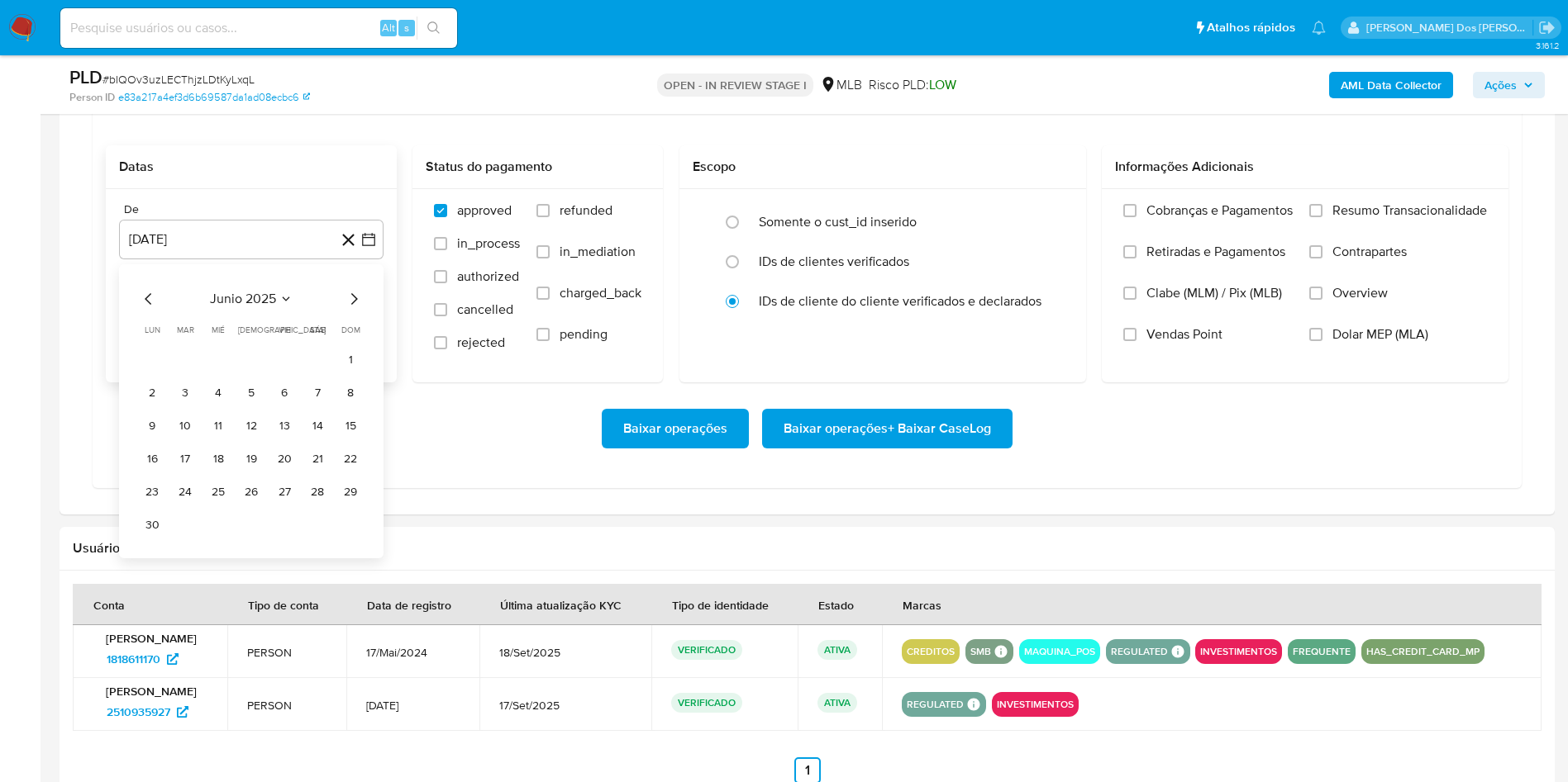
click at [348, 302] on icon "Mes siguiente" at bounding box center [353, 299] width 20 height 20
click at [351, 302] on icon "Mes siguiente" at bounding box center [353, 299] width 20 height 20
click at [281, 364] on button "1" at bounding box center [285, 360] width 27 height 27
click at [1331, 221] on label "Resumo Transacionalidade" at bounding box center [1397, 223] width 177 height 41
click at [1322, 217] on input "Resumo Transacionalidade" at bounding box center [1316, 211] width 13 height 13
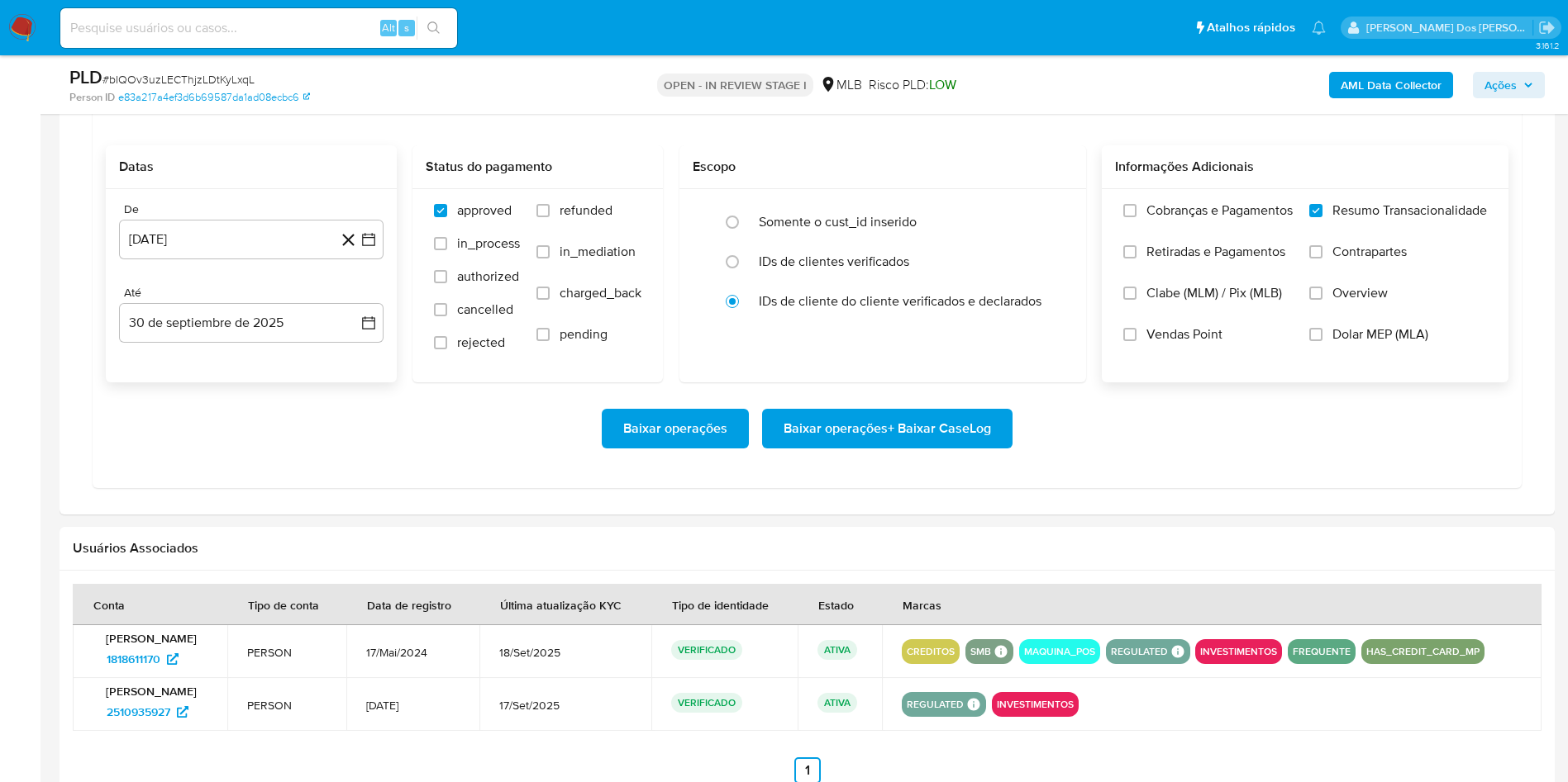
click at [993, 445] on button "Baixar operações + Baixar CaseLog" at bounding box center [887, 429] width 251 height 40
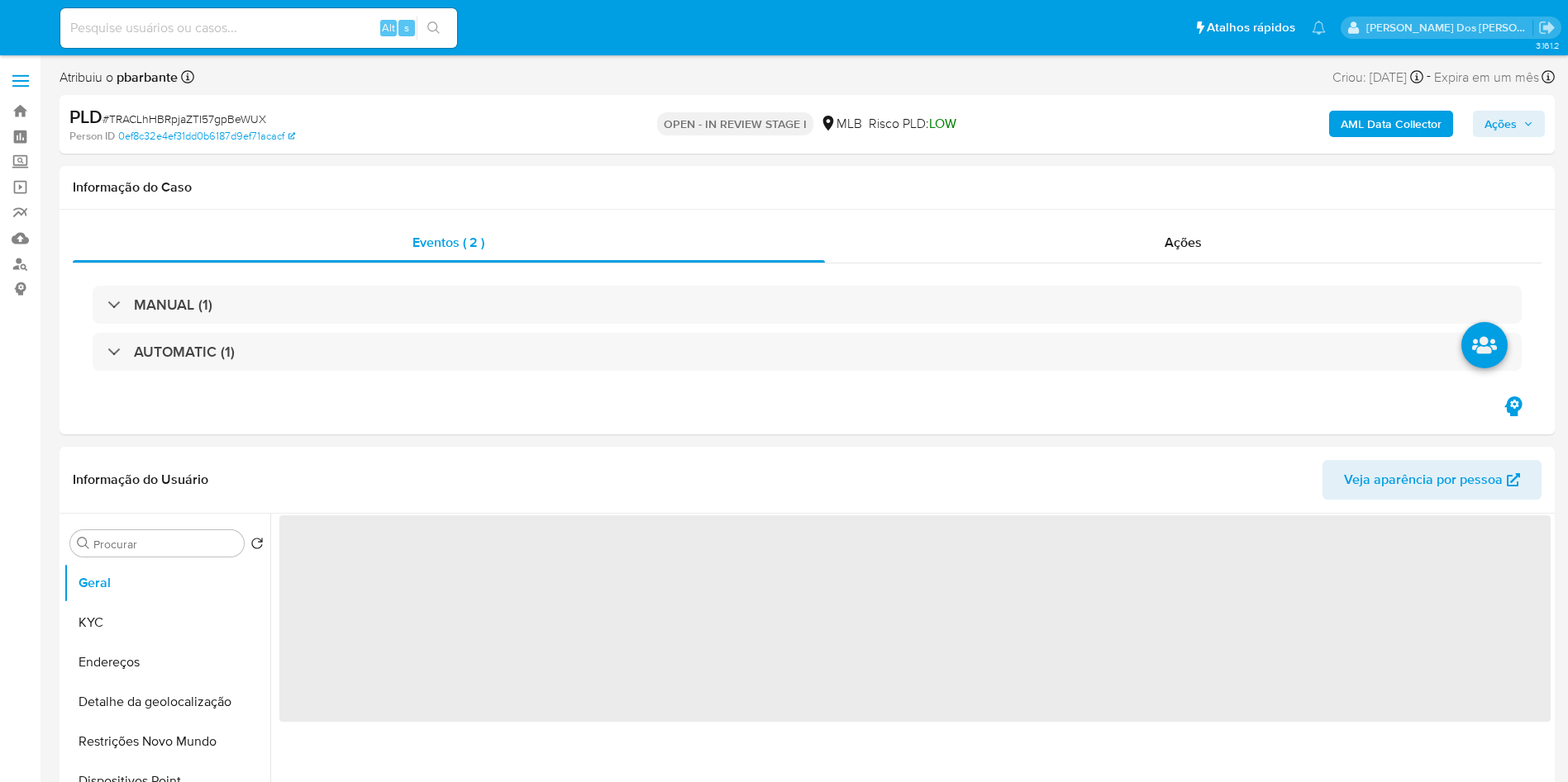
select select "10"
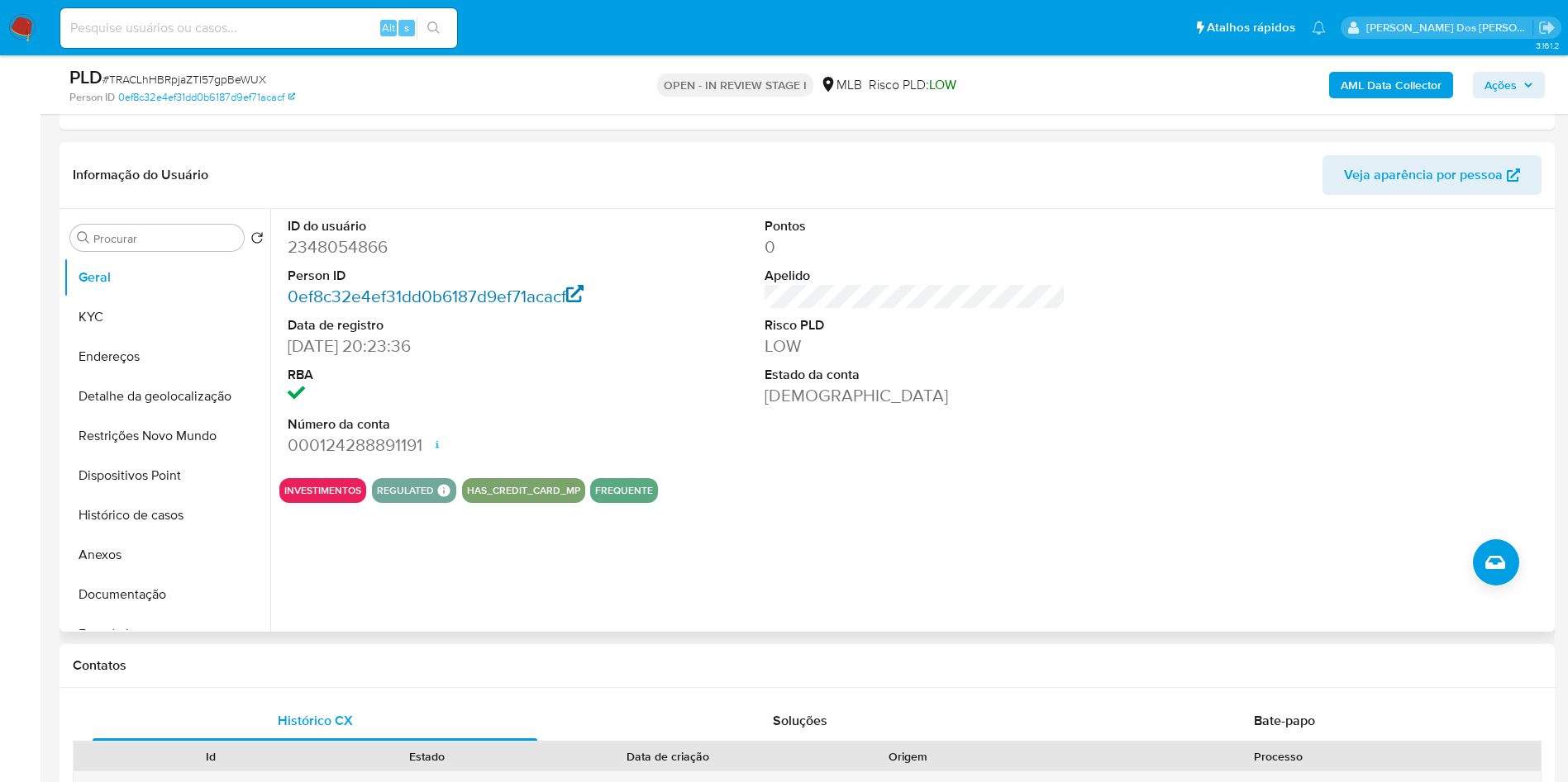
scroll to position [124, 0]
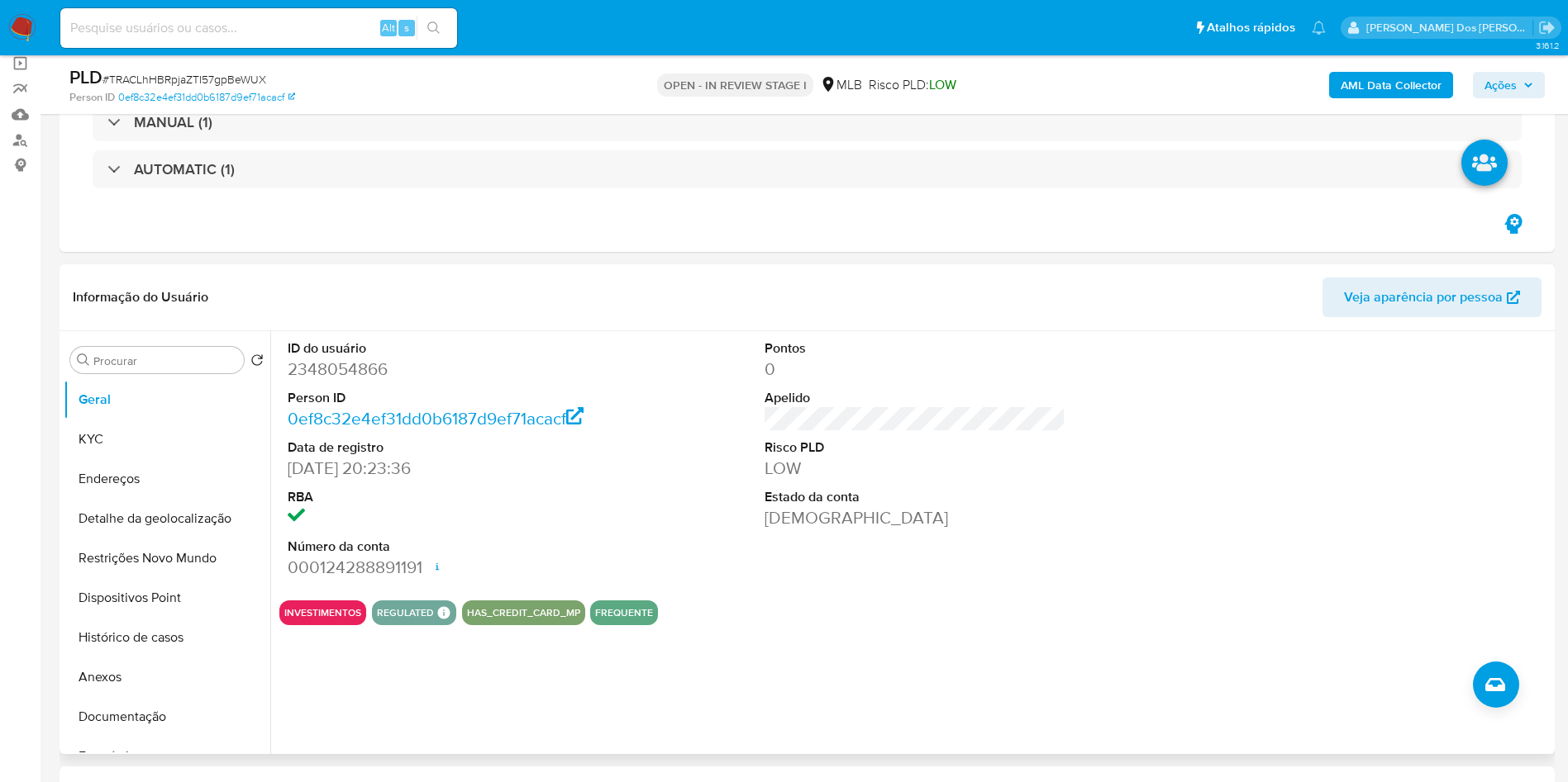
click at [353, 366] on dd "2348054866" at bounding box center [438, 370] width 302 height 23
click at [351, 364] on dd "2348054866" at bounding box center [438, 370] width 302 height 23
copy dd "2348054866"
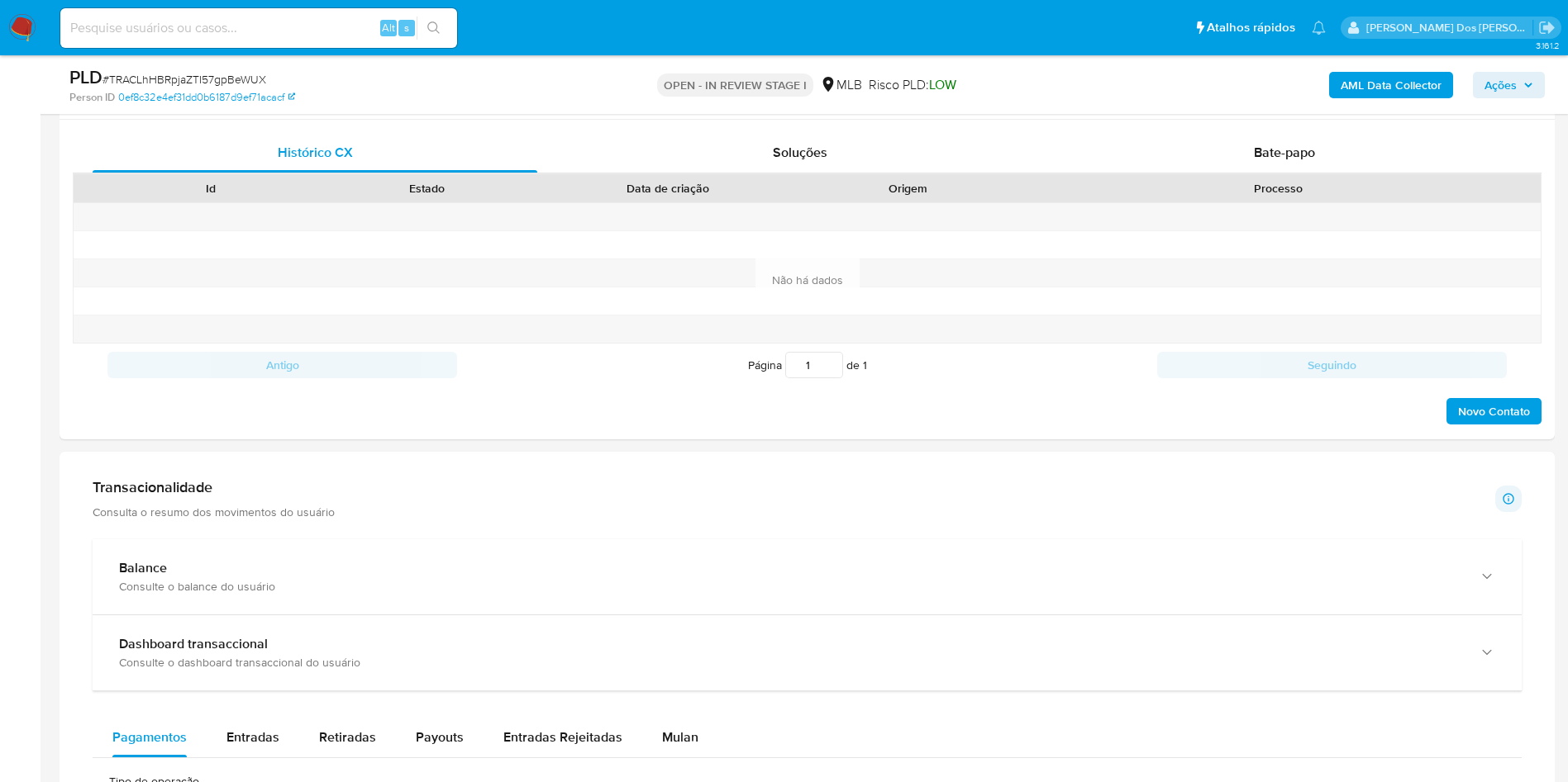
scroll to position [1115, 0]
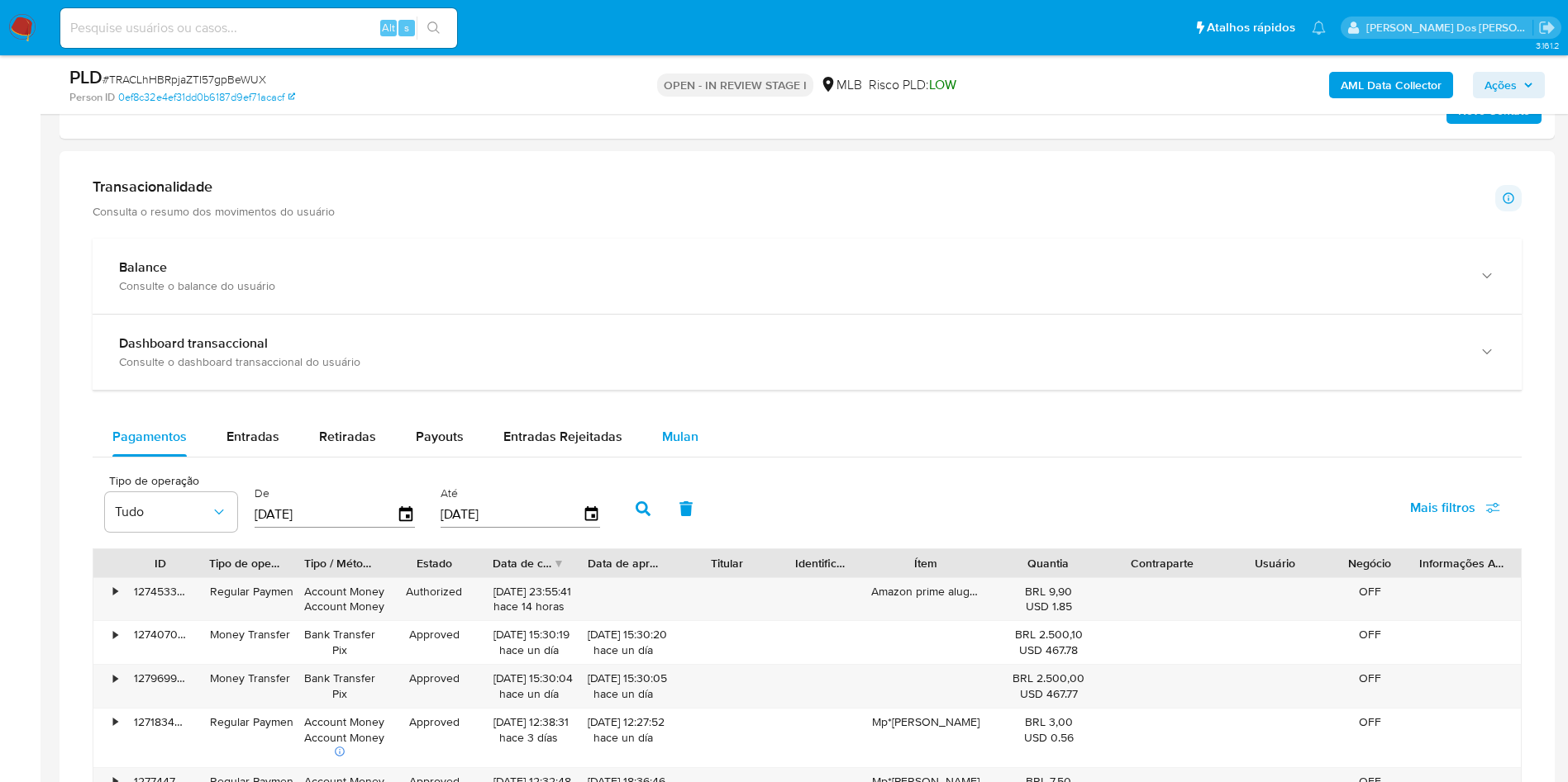
click at [681, 430] on span "Mulan" at bounding box center [680, 436] width 36 height 19
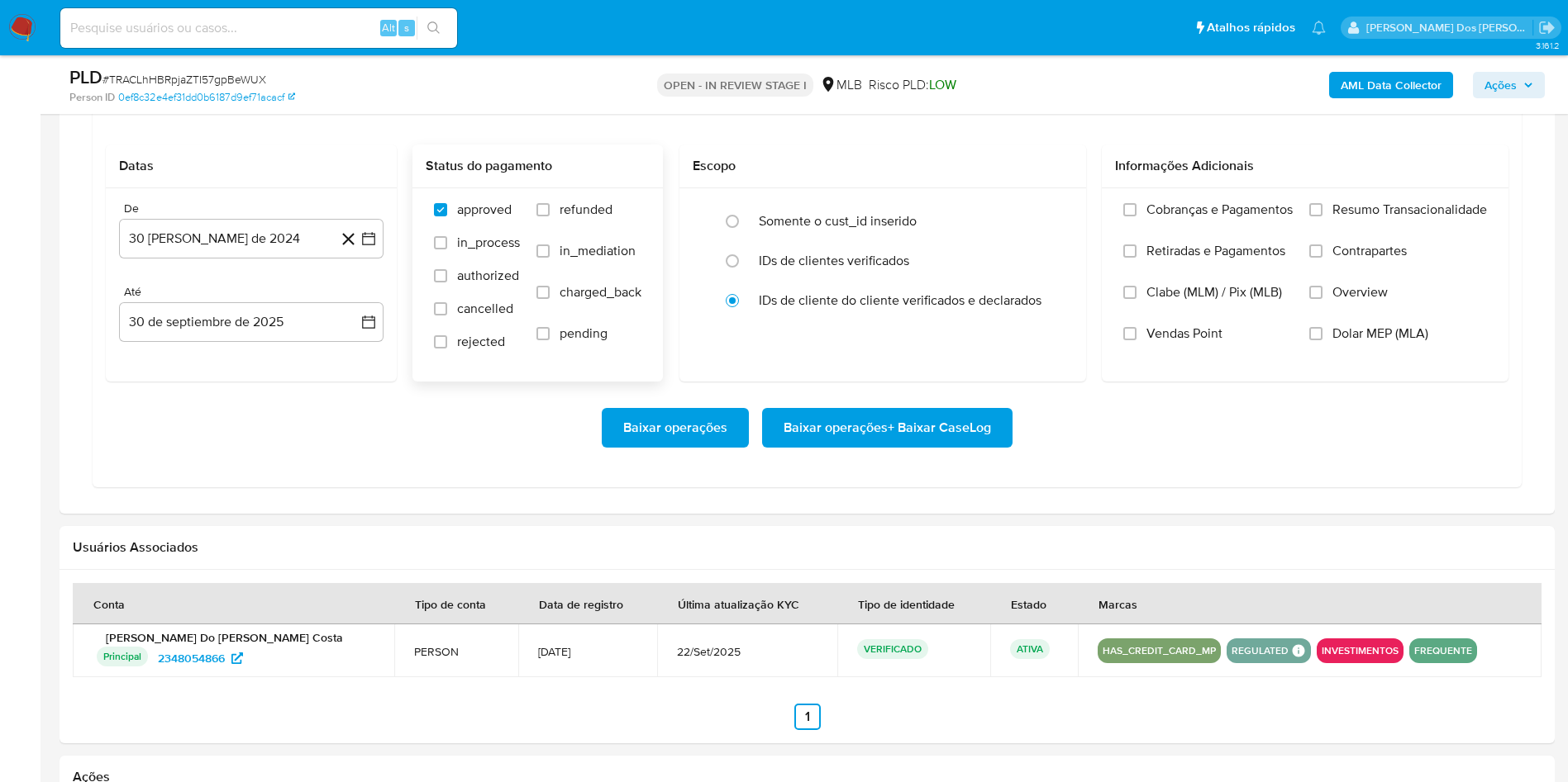
scroll to position [1487, 0]
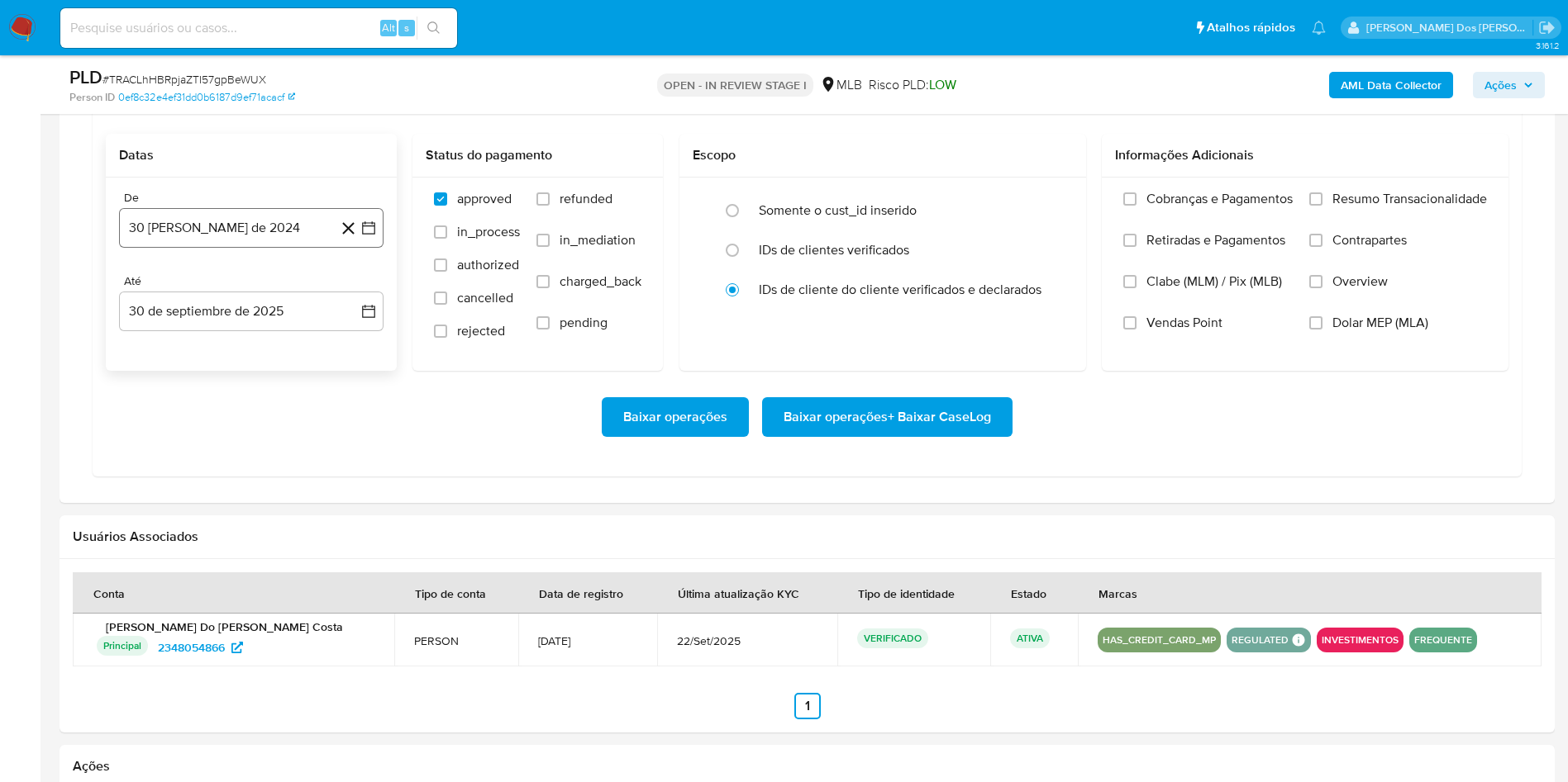
click at [372, 227] on icon "button" at bounding box center [368, 228] width 16 height 16
click at [352, 288] on icon "Mes siguiente" at bounding box center [353, 287] width 20 height 20
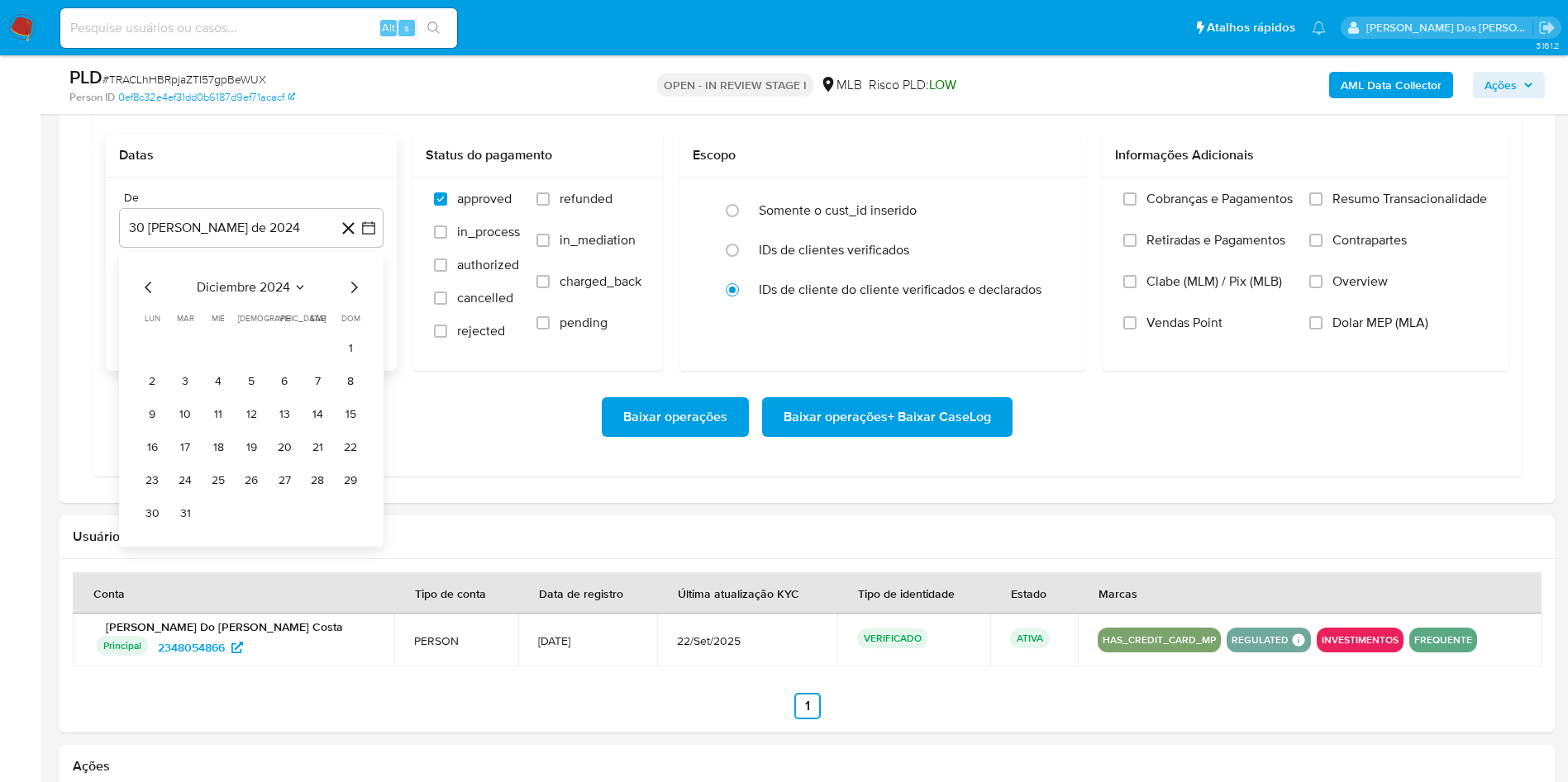
click at [352, 288] on icon "Mes siguiente" at bounding box center [353, 287] width 20 height 20
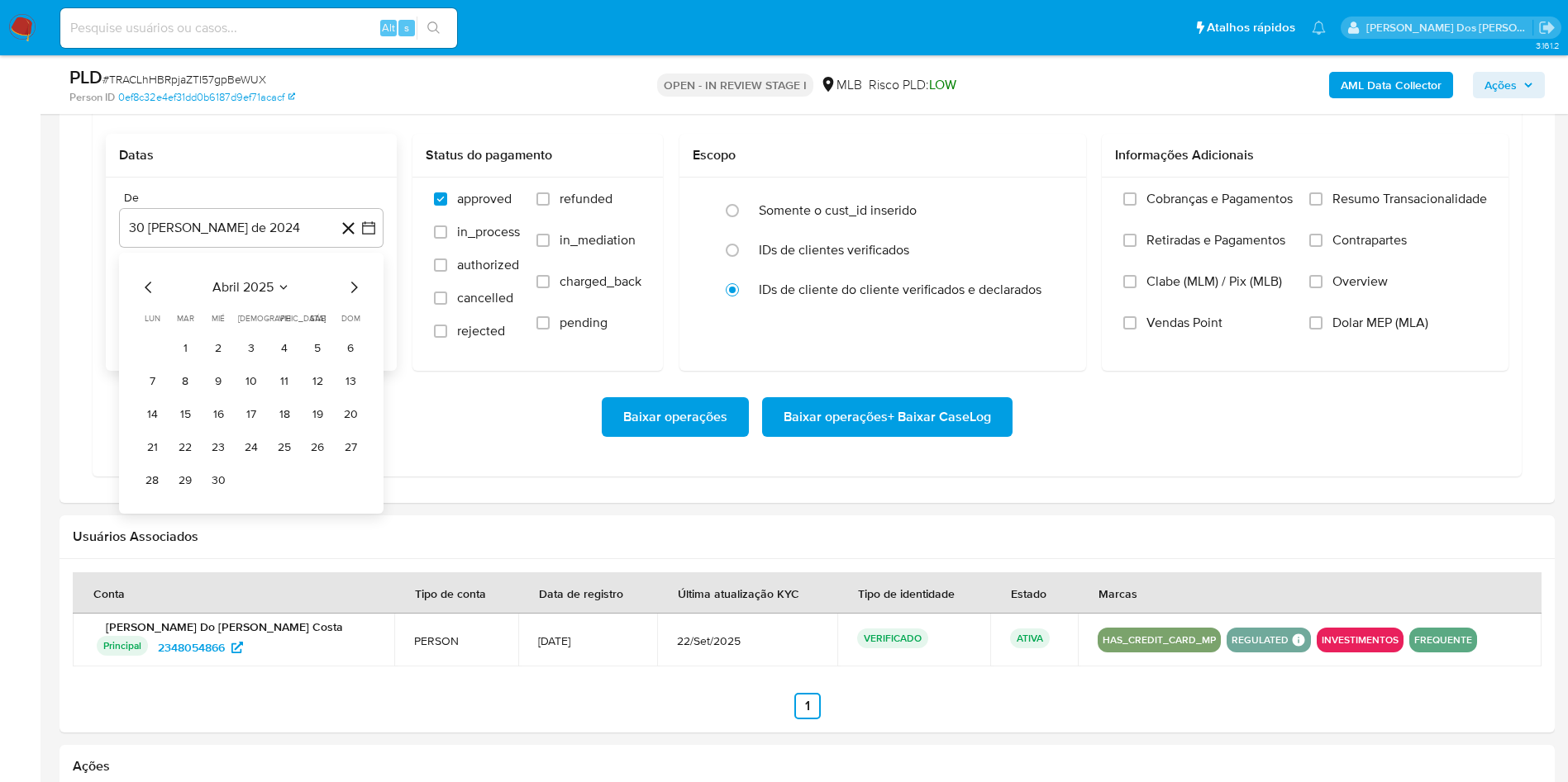
click at [352, 288] on icon "Mes siguiente" at bounding box center [353, 287] width 20 height 20
click at [146, 286] on icon "Mes anterior" at bounding box center [149, 287] width 20 height 20
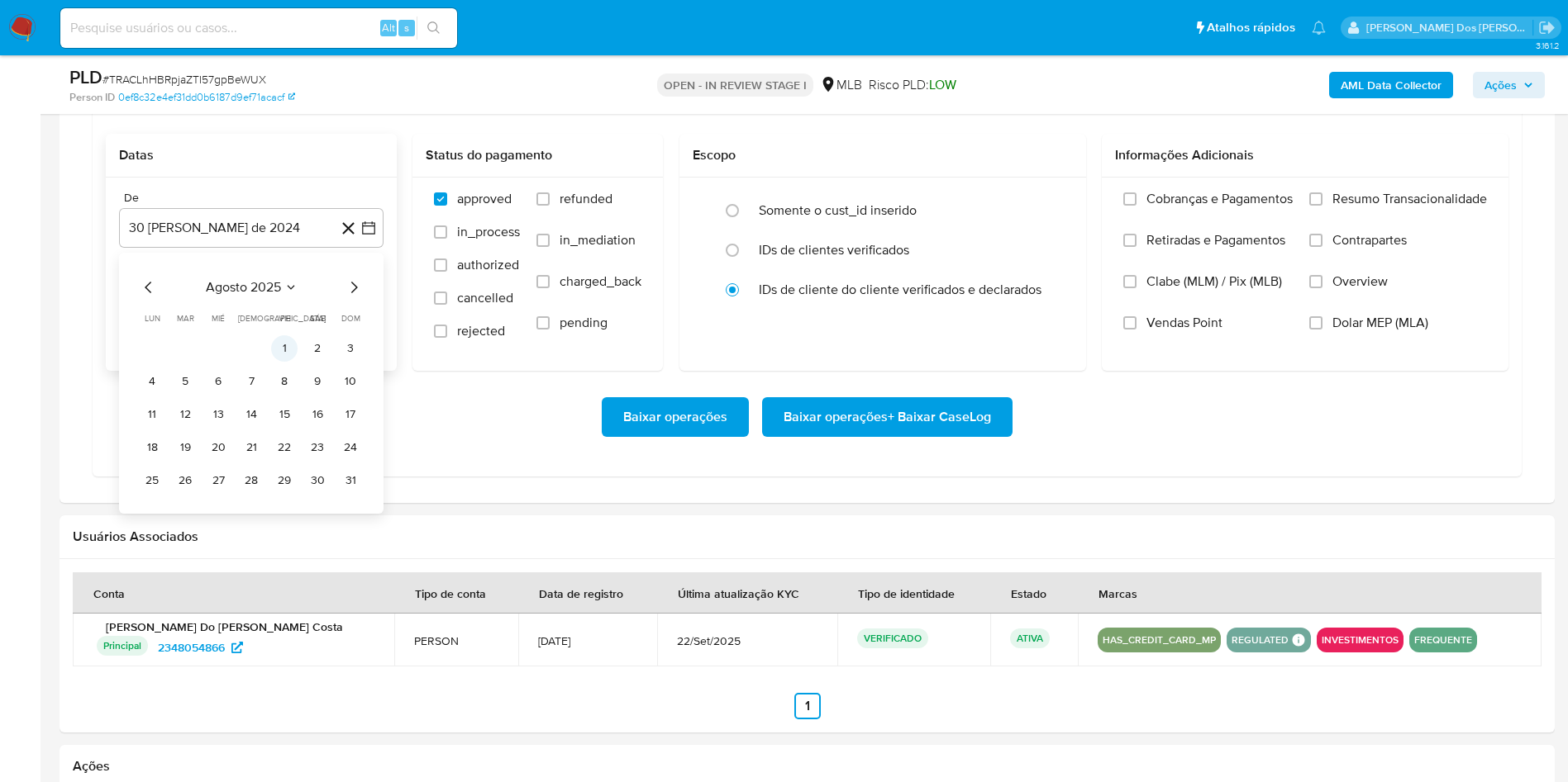
click at [287, 353] on button "1" at bounding box center [285, 349] width 27 height 27
click at [1317, 216] on label "Resumo Transacionalidade" at bounding box center [1397, 211] width 177 height 41
click at [1317, 206] on input "Resumo Transacionalidade" at bounding box center [1316, 199] width 13 height 13
click at [1015, 417] on div "Baixar operações Baixar operações + Baixar CaseLog" at bounding box center [807, 417] width 1402 height 40
click at [995, 421] on button "Baixar operações + Baixar CaseLog" at bounding box center [887, 417] width 251 height 40
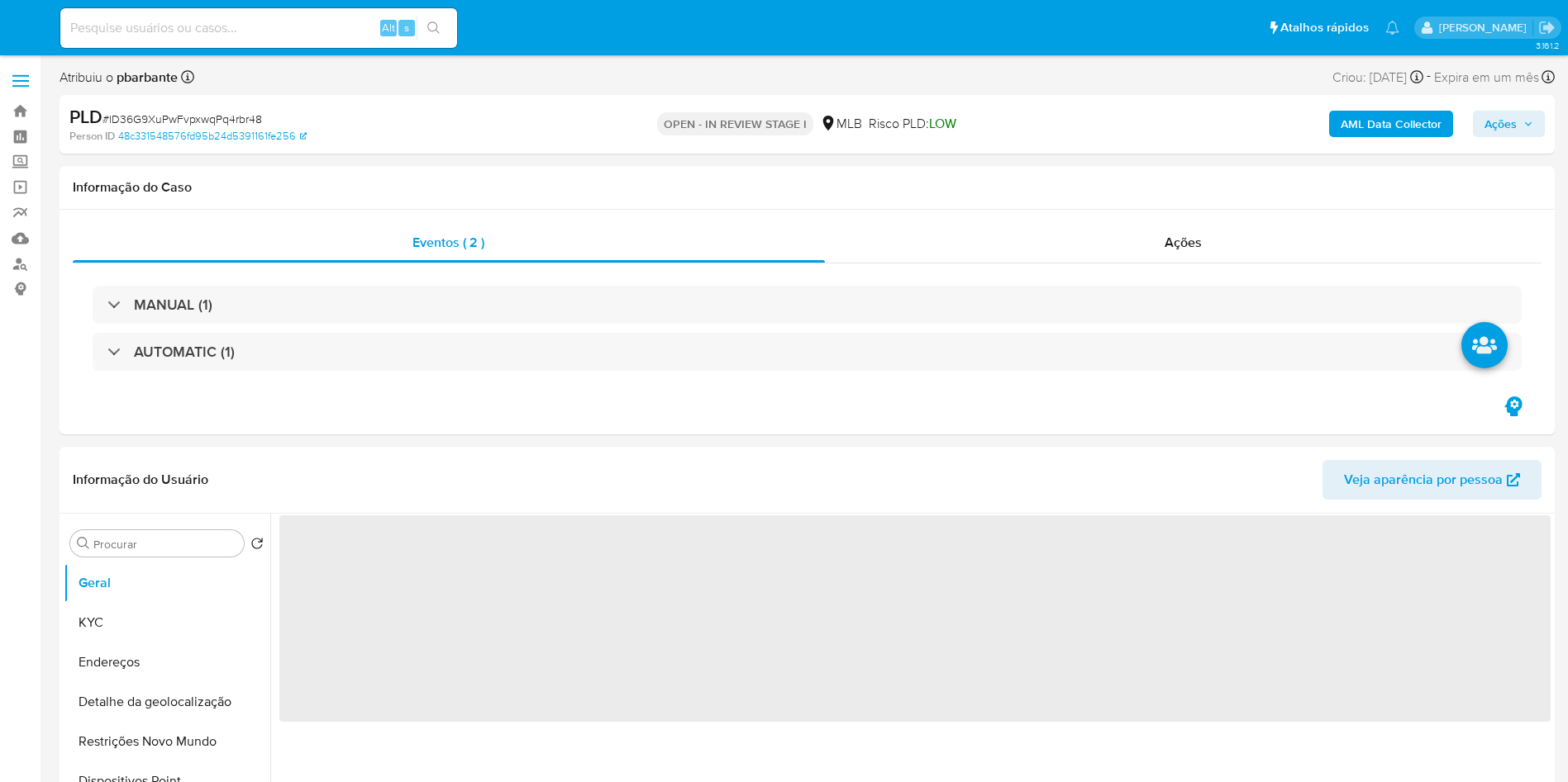
select select "10"
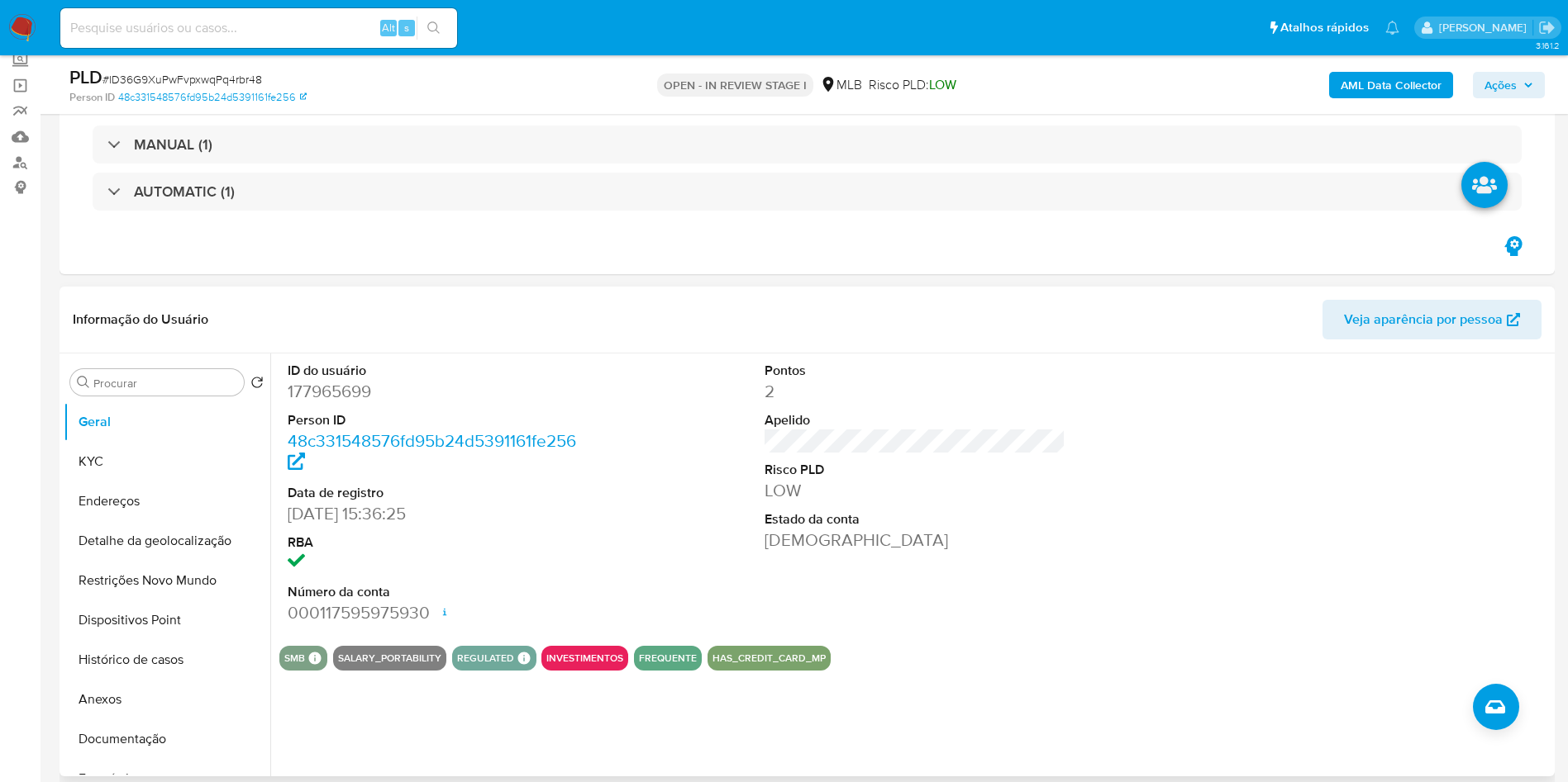
scroll to position [124, 0]
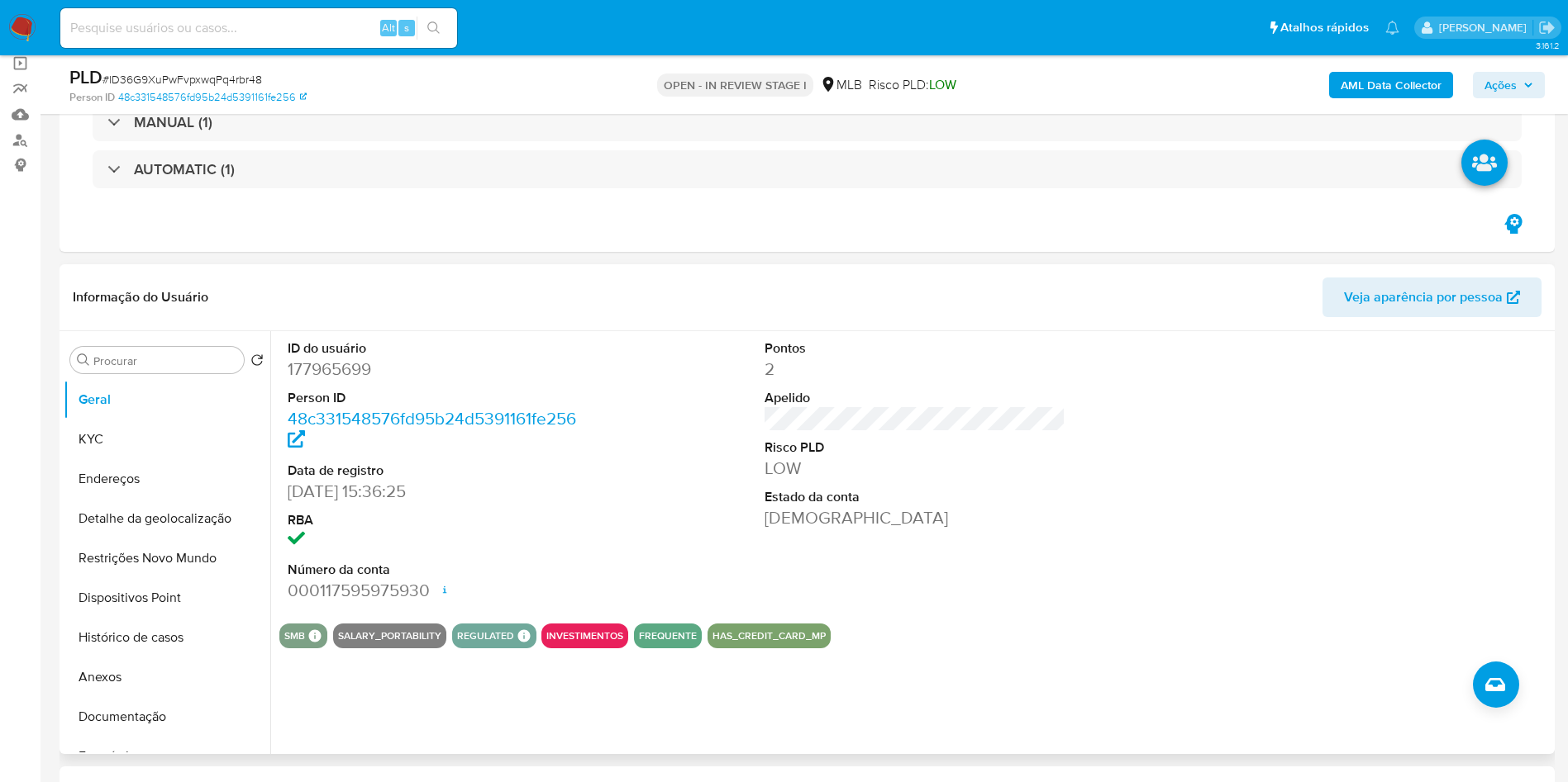
click at [347, 359] on dd "177965699" at bounding box center [438, 370] width 302 height 23
click at [345, 359] on dd "177965699" at bounding box center [438, 370] width 302 height 23
click at [345, 364] on dd "177965699" at bounding box center [438, 370] width 302 height 23
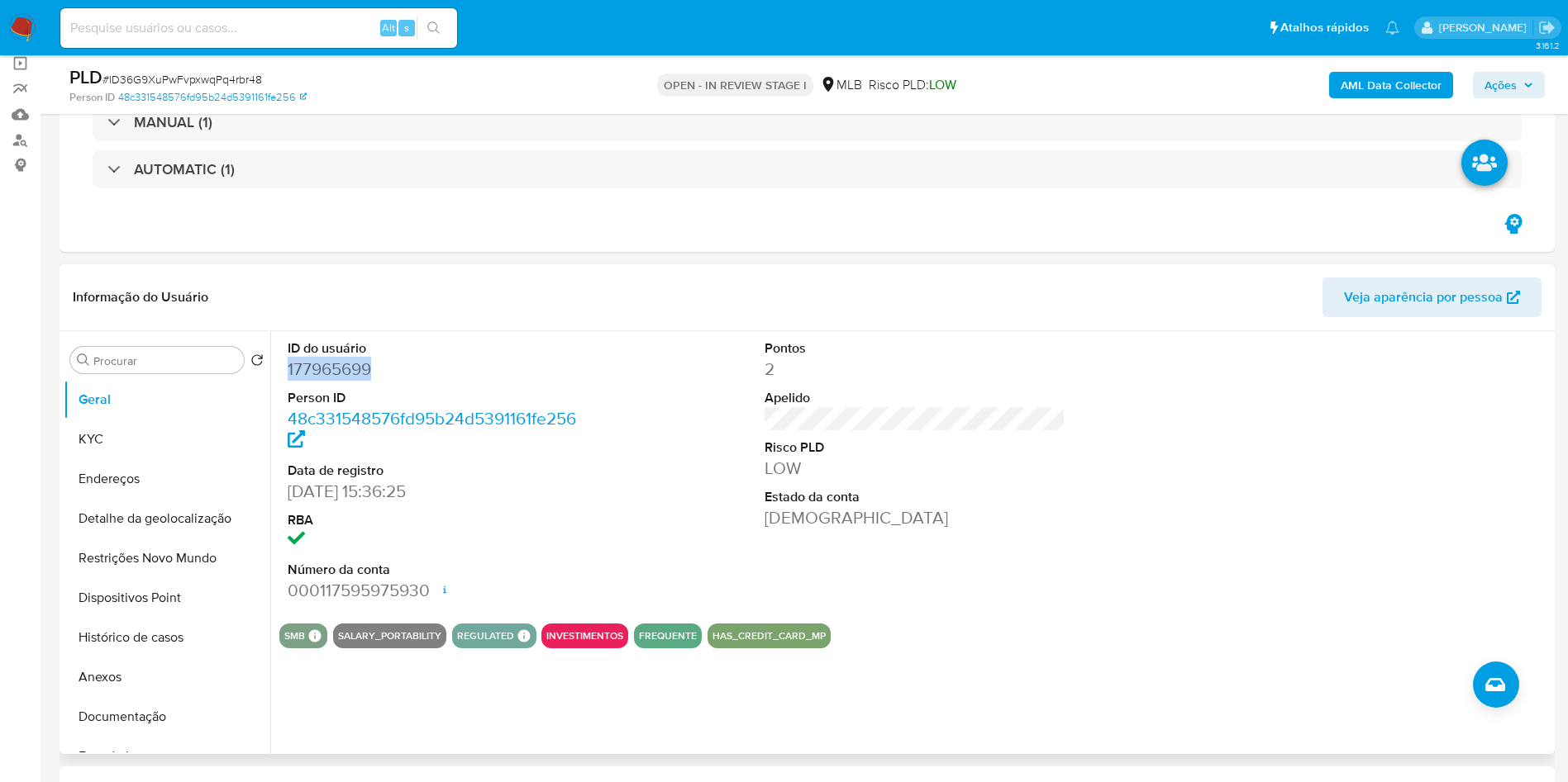
click at [345, 364] on dd "177965699" at bounding box center [438, 370] width 302 height 23
copy dd "177965699"
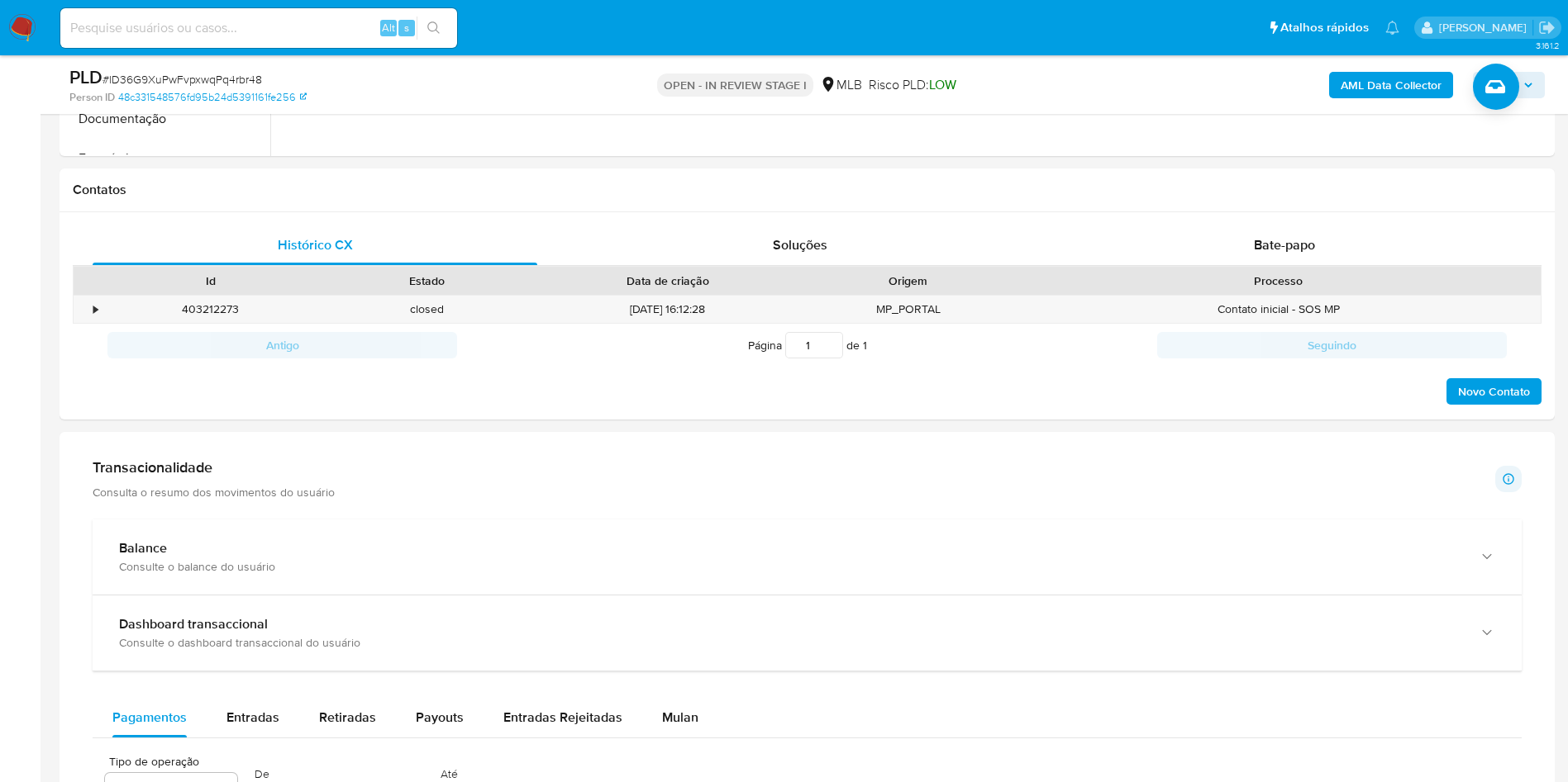
scroll to position [744, 0]
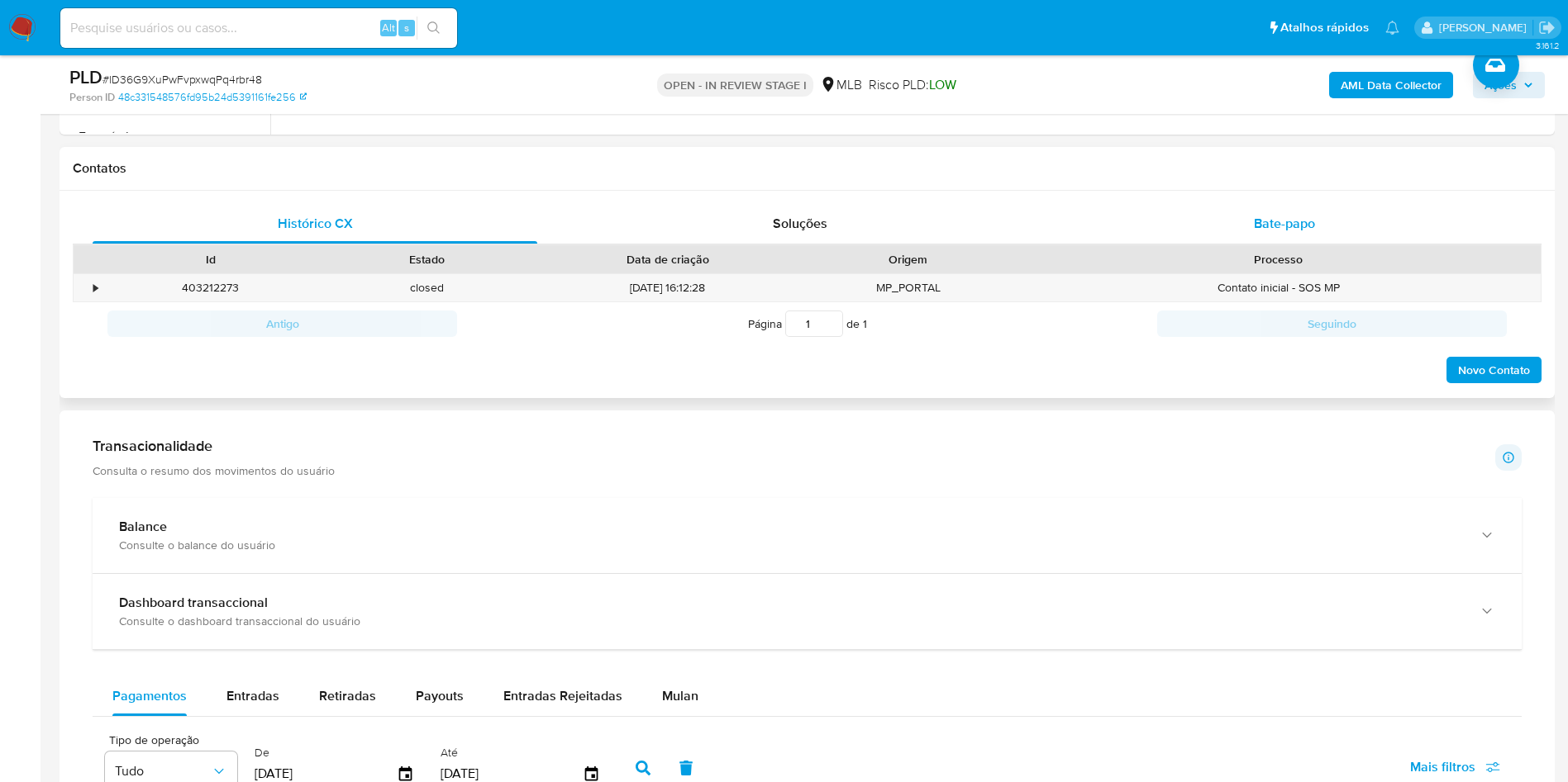
click at [1317, 231] on div "Bate-papo" at bounding box center [1284, 224] width 445 height 40
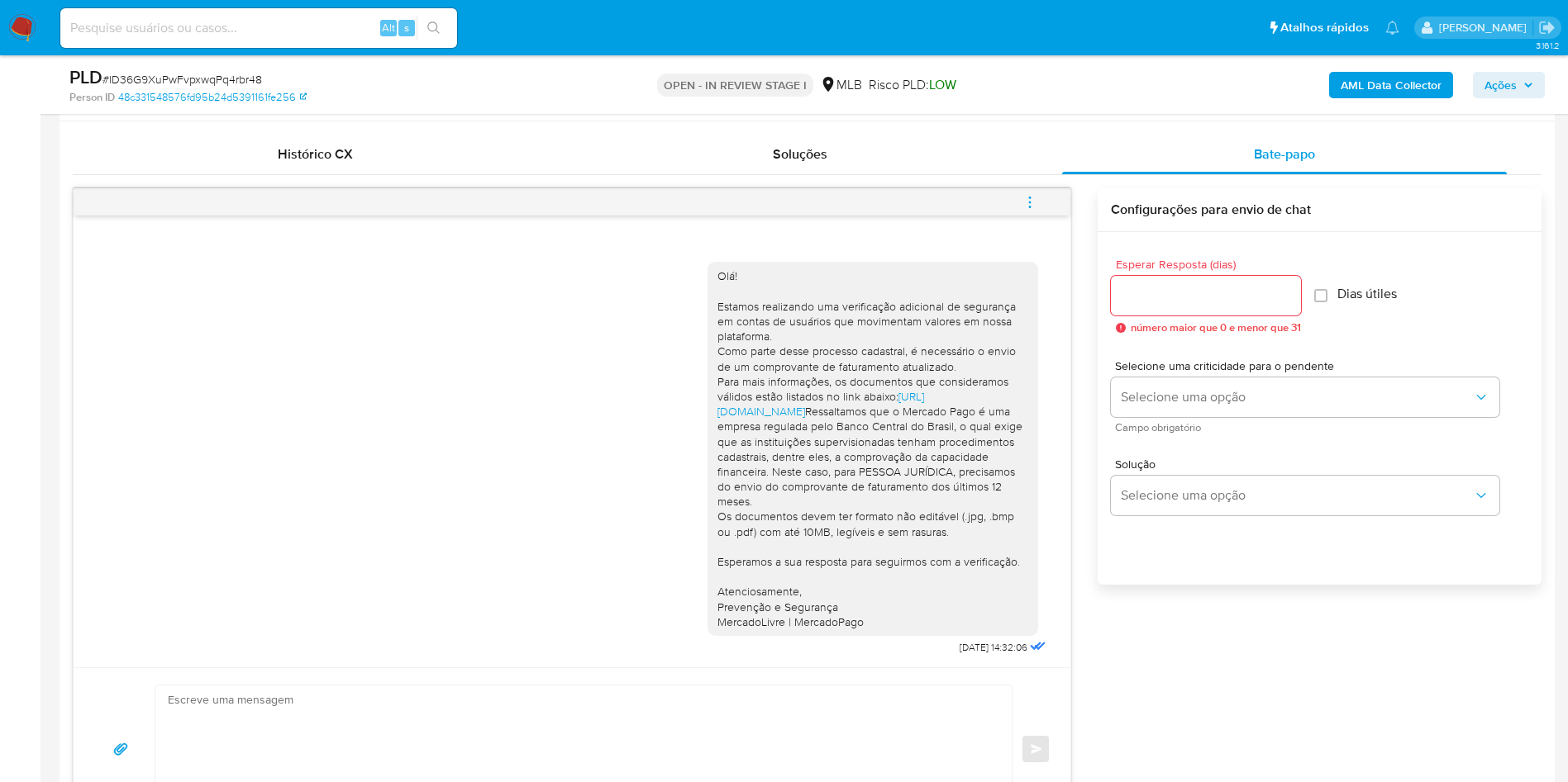
scroll to position [620, 0]
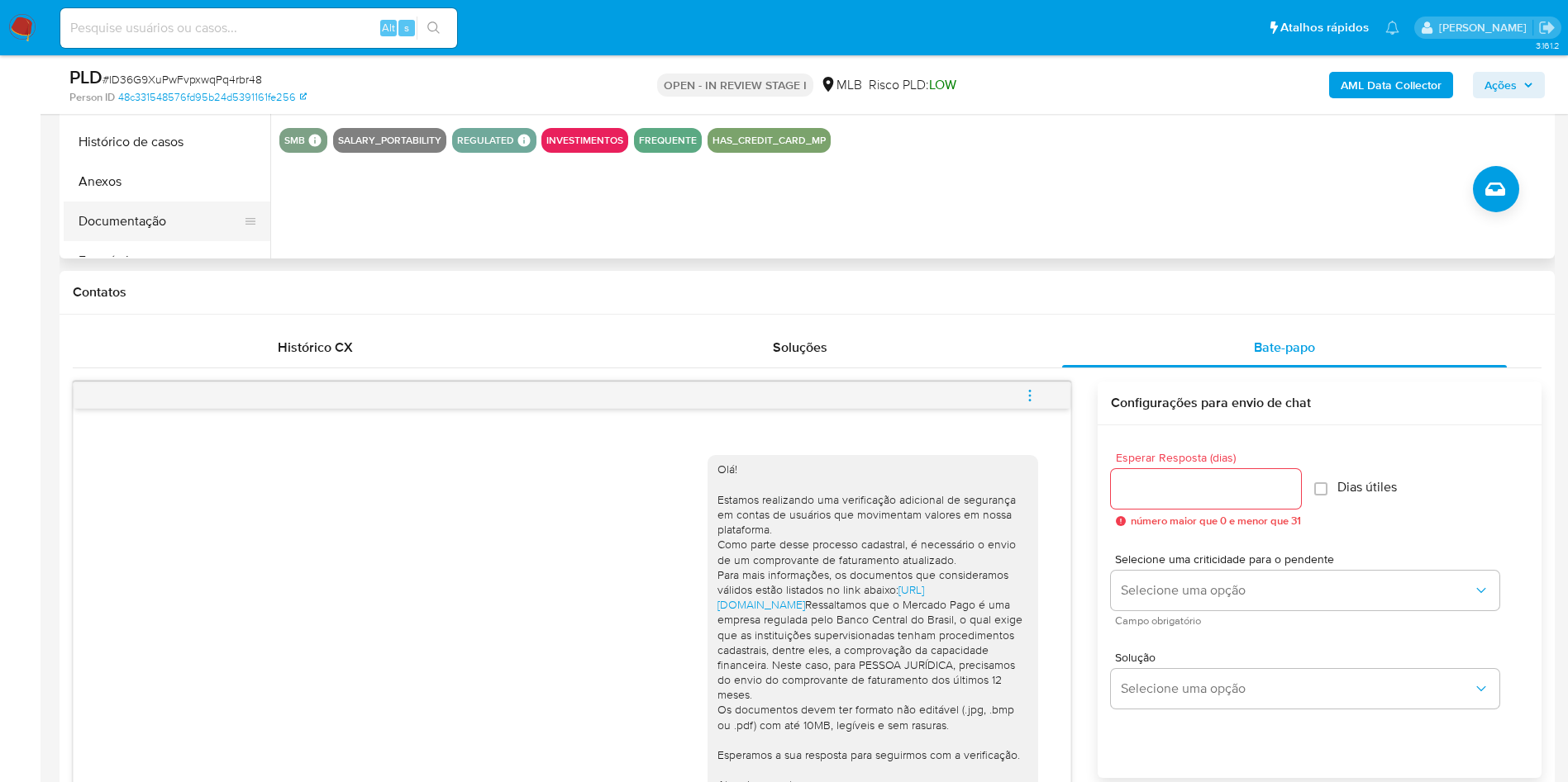
click at [187, 225] on button "Documentação" at bounding box center [160, 222] width 193 height 40
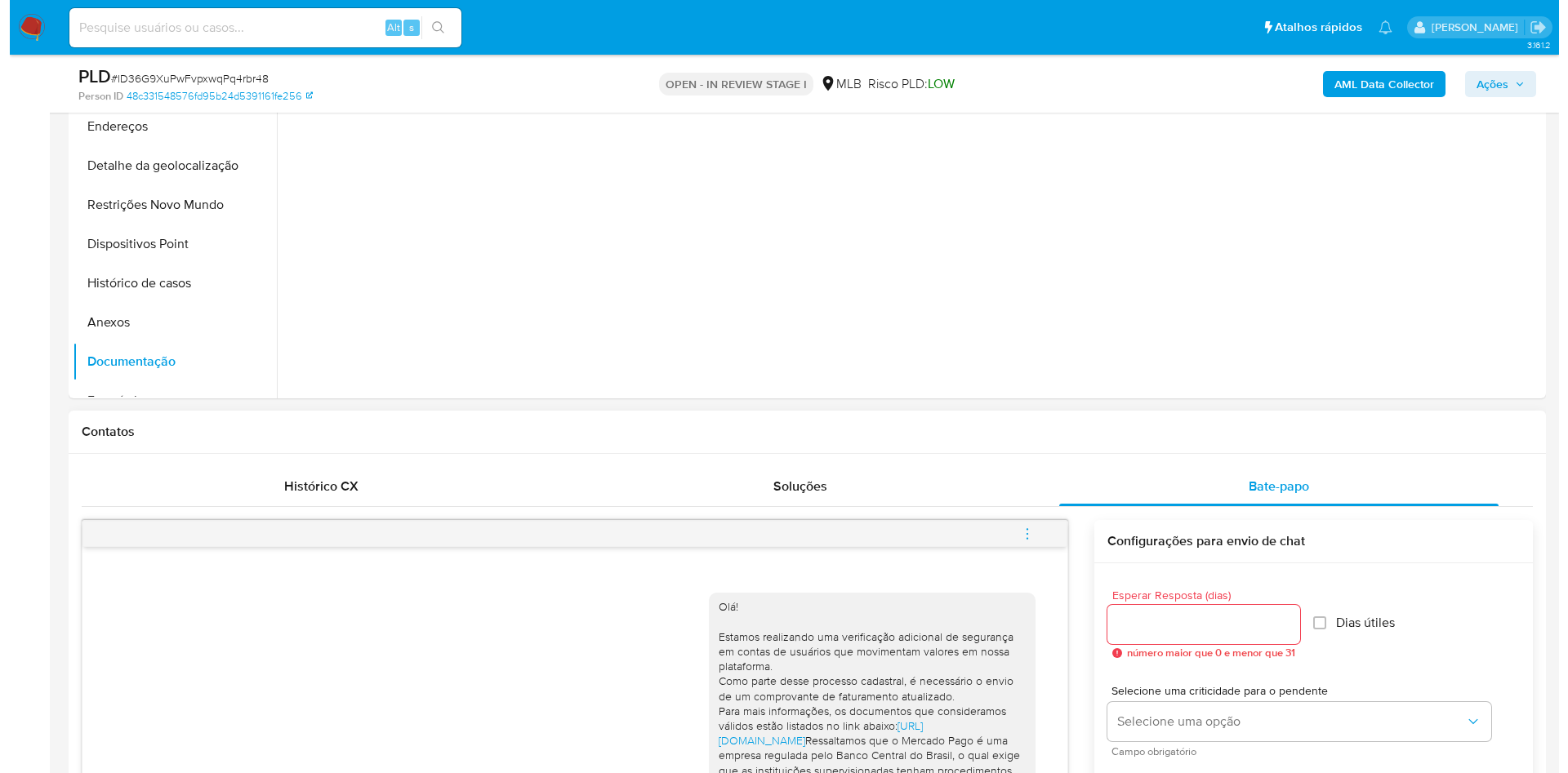
scroll to position [245, 0]
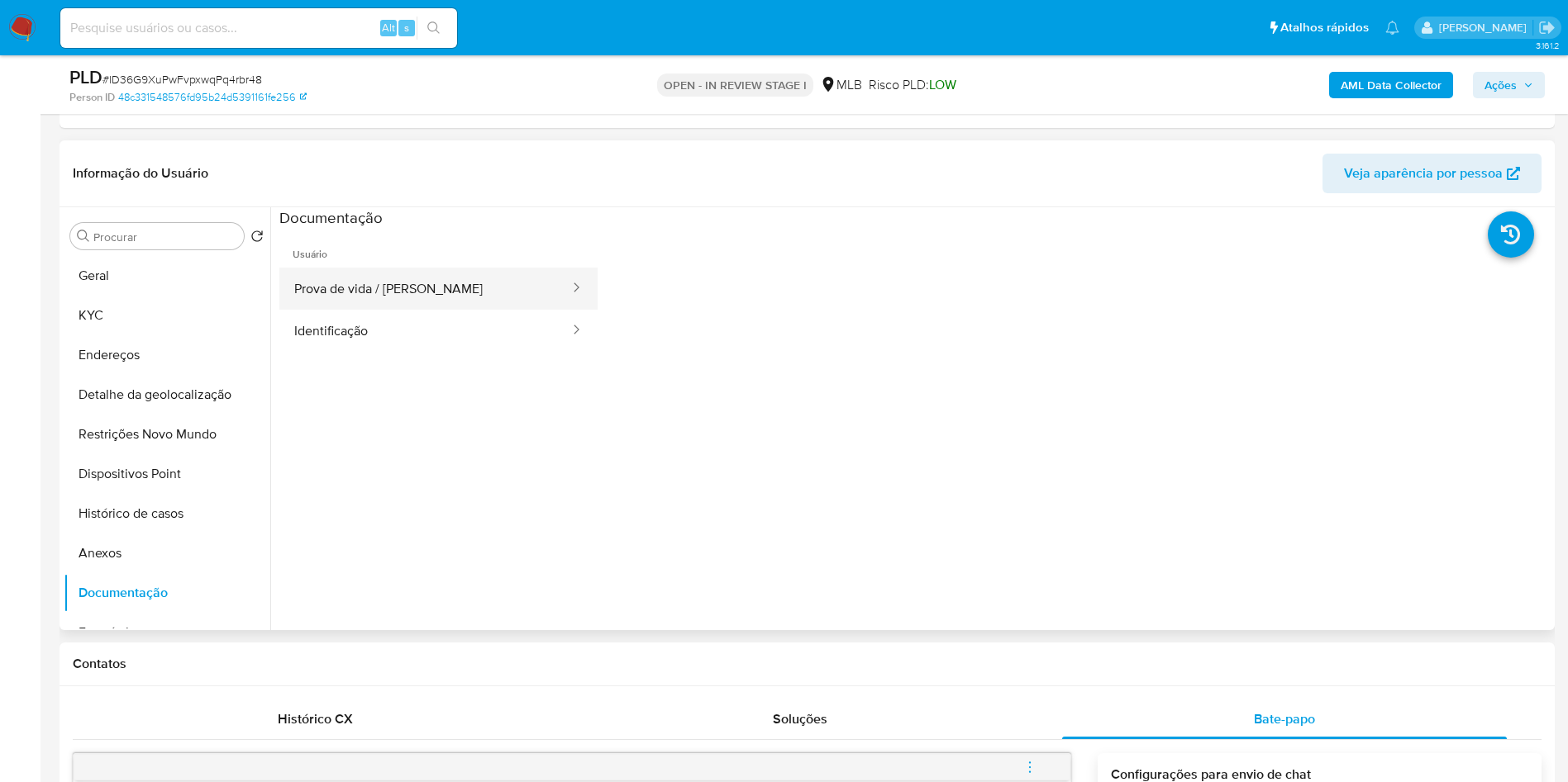
click at [492, 291] on button "Prova de vida / Selfie" at bounding box center [425, 289] width 291 height 42
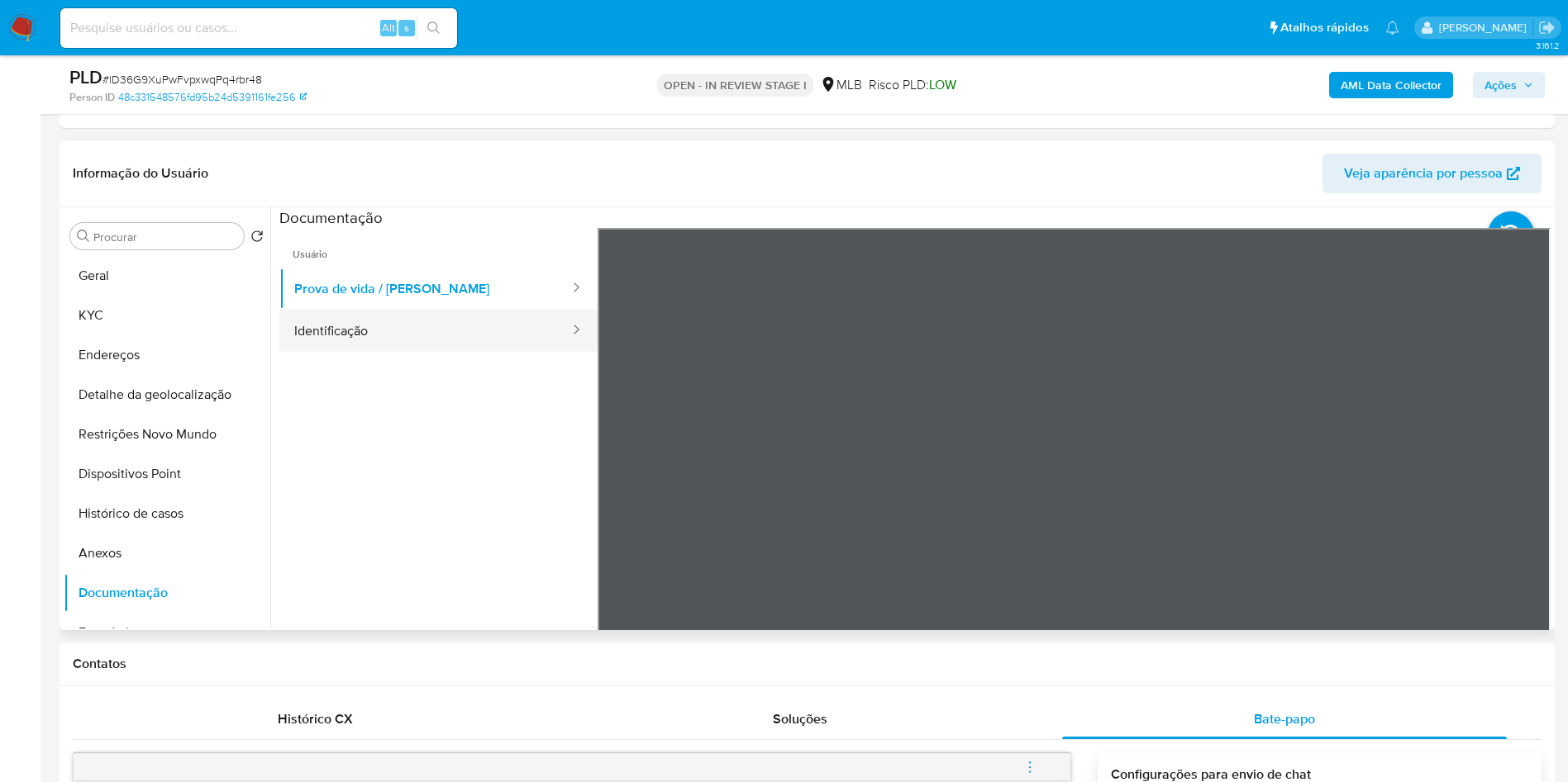
click at [468, 332] on button "Identificação" at bounding box center [425, 331] width 291 height 42
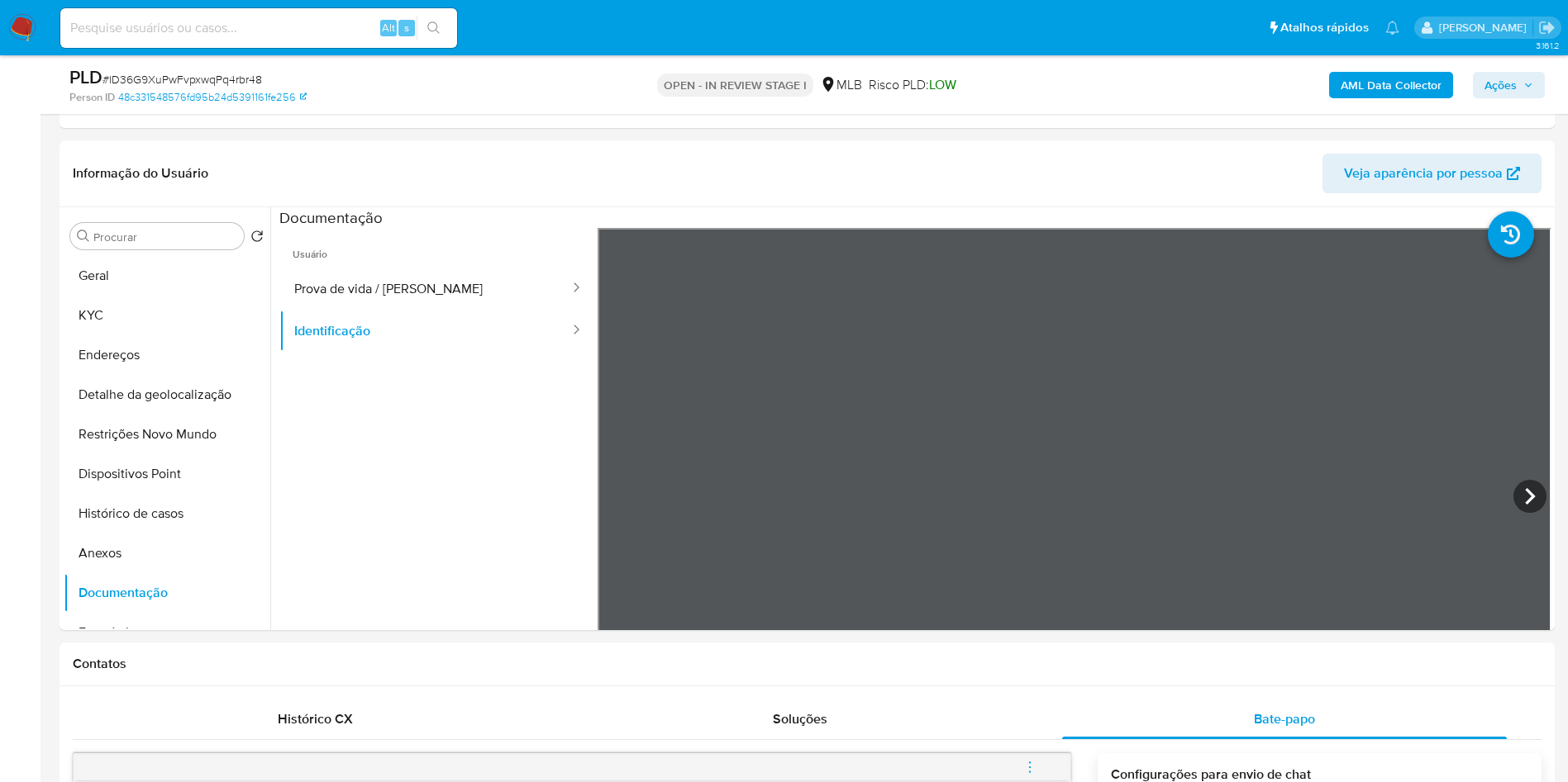
click at [1372, 75] on b "AML Data Collector" at bounding box center [1391, 85] width 101 height 27
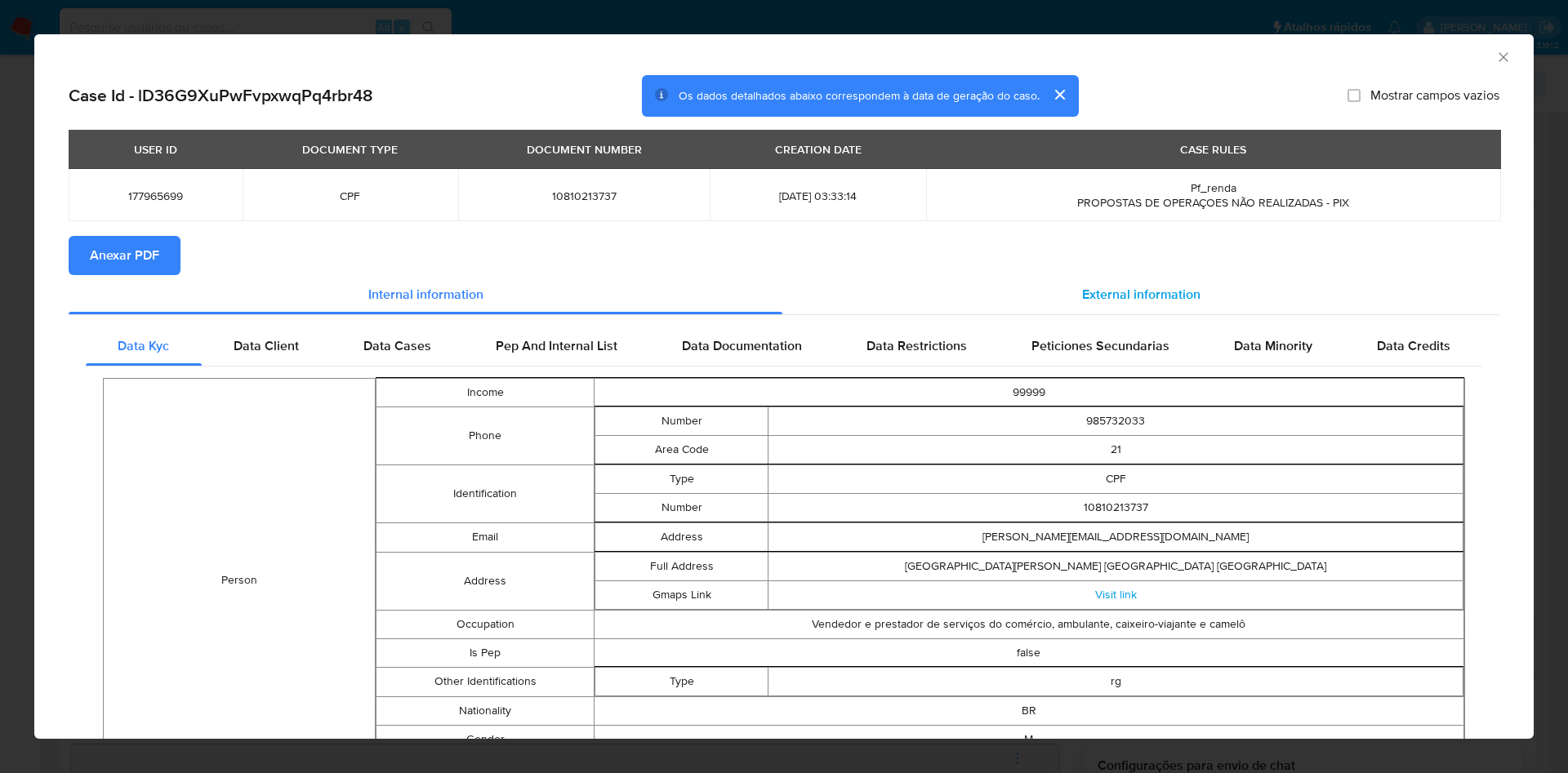
click at [1161, 296] on span "External information" at bounding box center [1141, 295] width 119 height 19
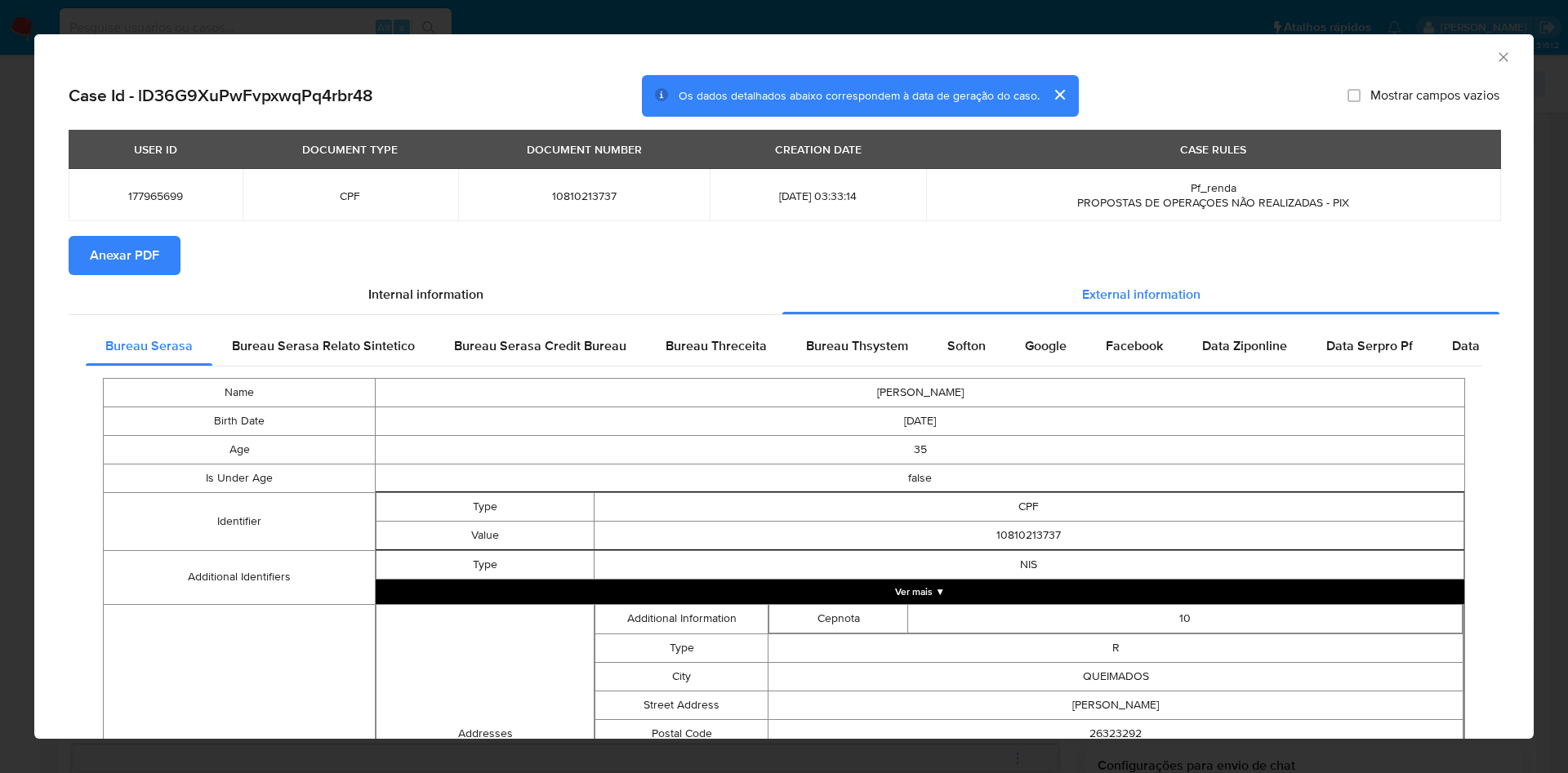
click at [144, 256] on span "Anexar PDF" at bounding box center [124, 255] width 70 height 36
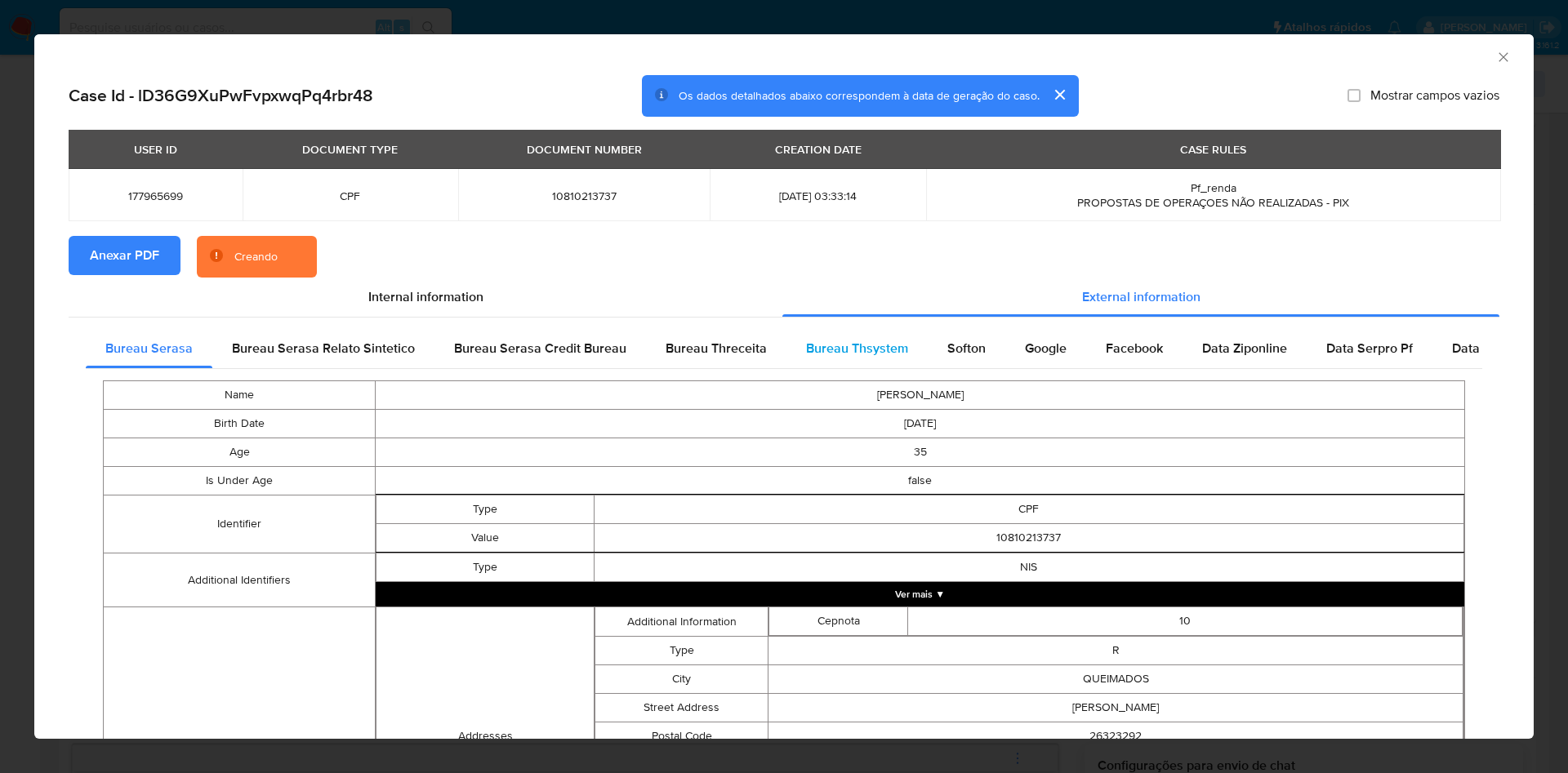
click at [853, 345] on span "Bureau Thsystem" at bounding box center [857, 348] width 102 height 19
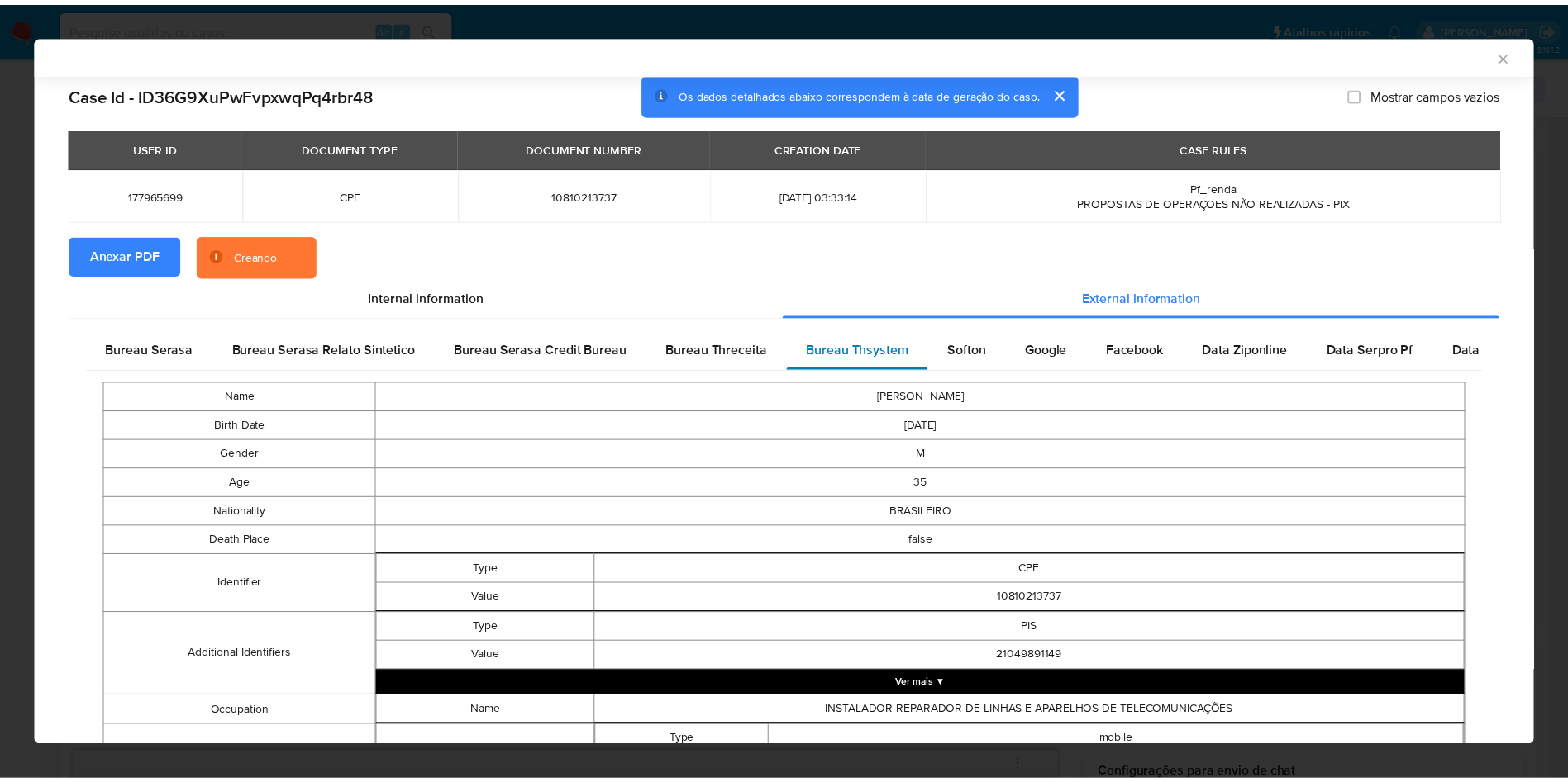
scroll to position [626, 0]
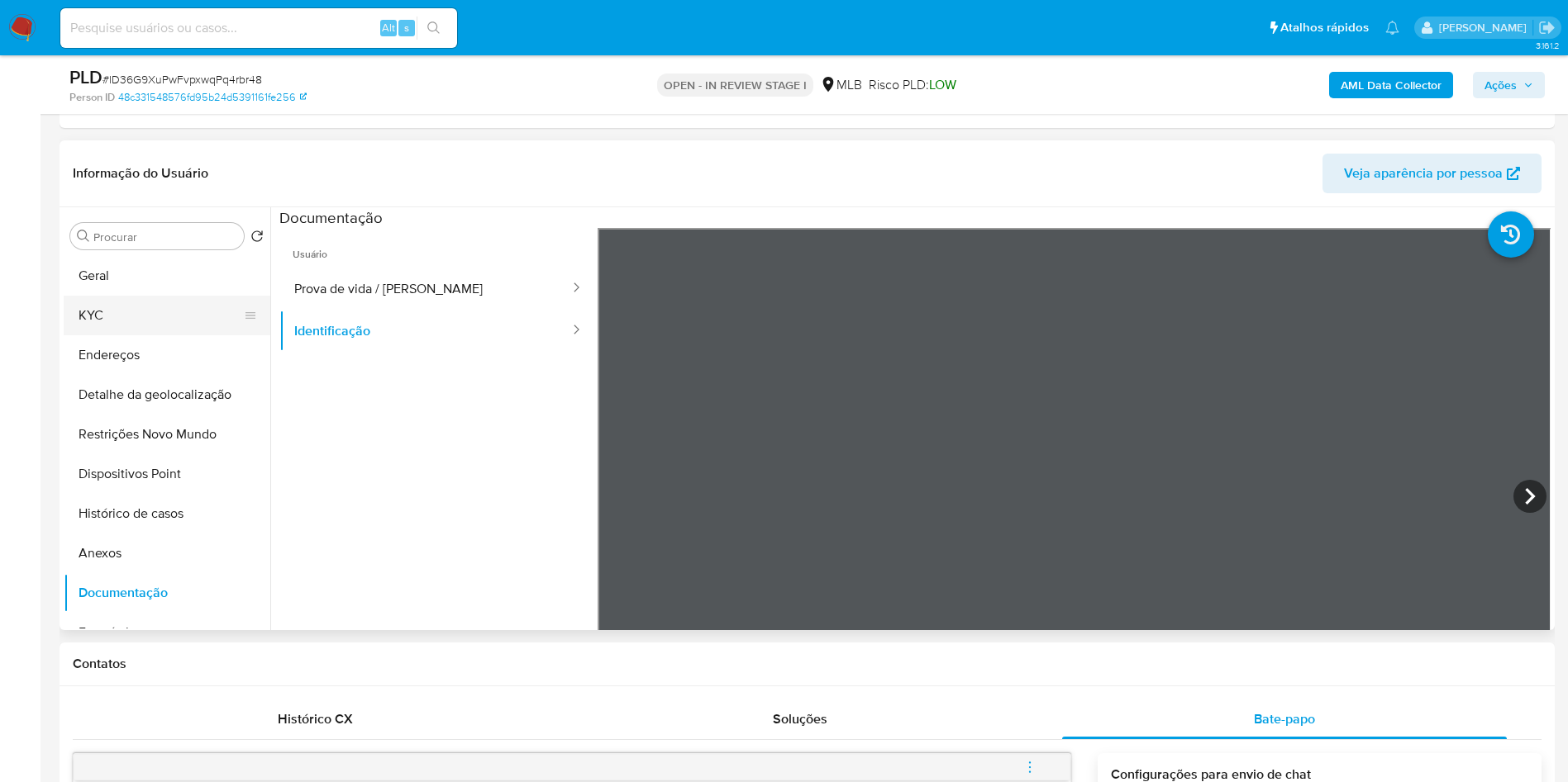
click at [134, 315] on button "KYC" at bounding box center [160, 316] width 193 height 40
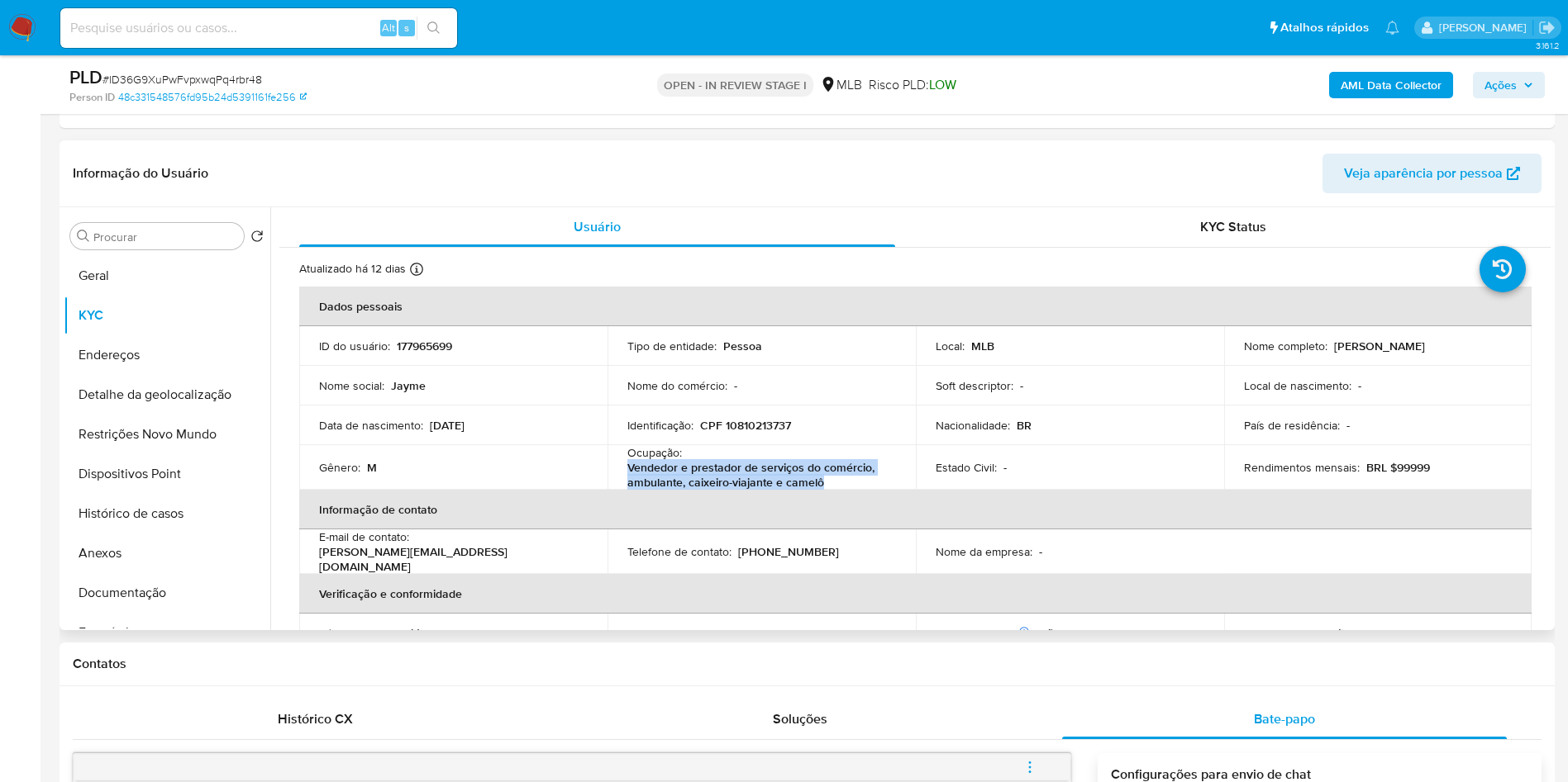
drag, startPoint x: 832, startPoint y: 483, endPoint x: 620, endPoint y: 468, distance: 212.5
click at [620, 468] on td "Ocupação : Vendedor e prestador de serviços do comércio, ambulante, caixeiro-vi…" at bounding box center [762, 468] width 309 height 45
copy p "Vendedor e prestador de serviços do comércio, ambulante, caixeiro-viajante e ca…"
click at [186, 274] on button "Geral" at bounding box center [160, 276] width 193 height 40
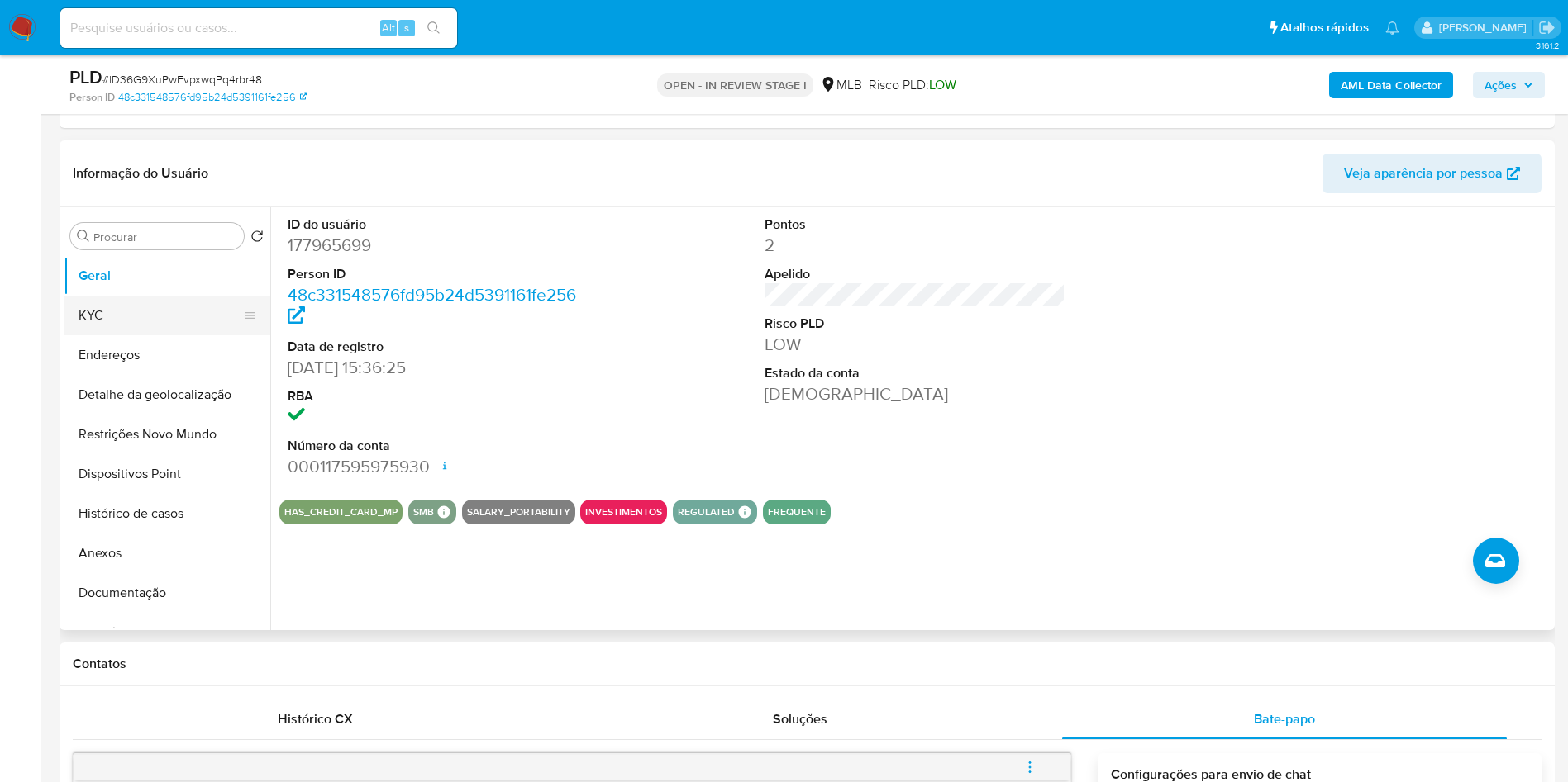
click at [147, 320] on button "KYC" at bounding box center [160, 316] width 193 height 40
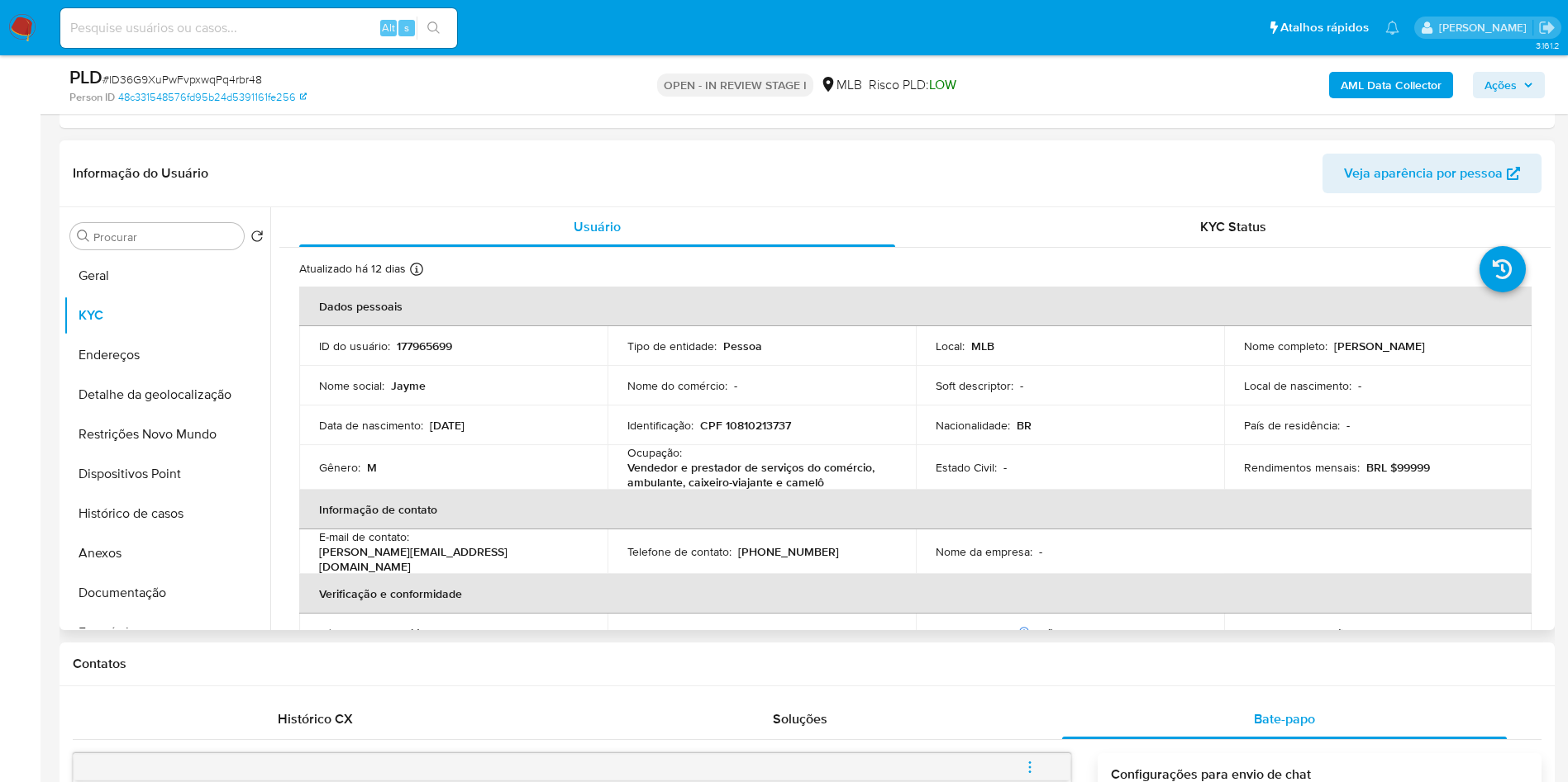
copy p "Vendedor e prestador de serviços do comércio, ambulante, caixeiro-viajante e ca…"
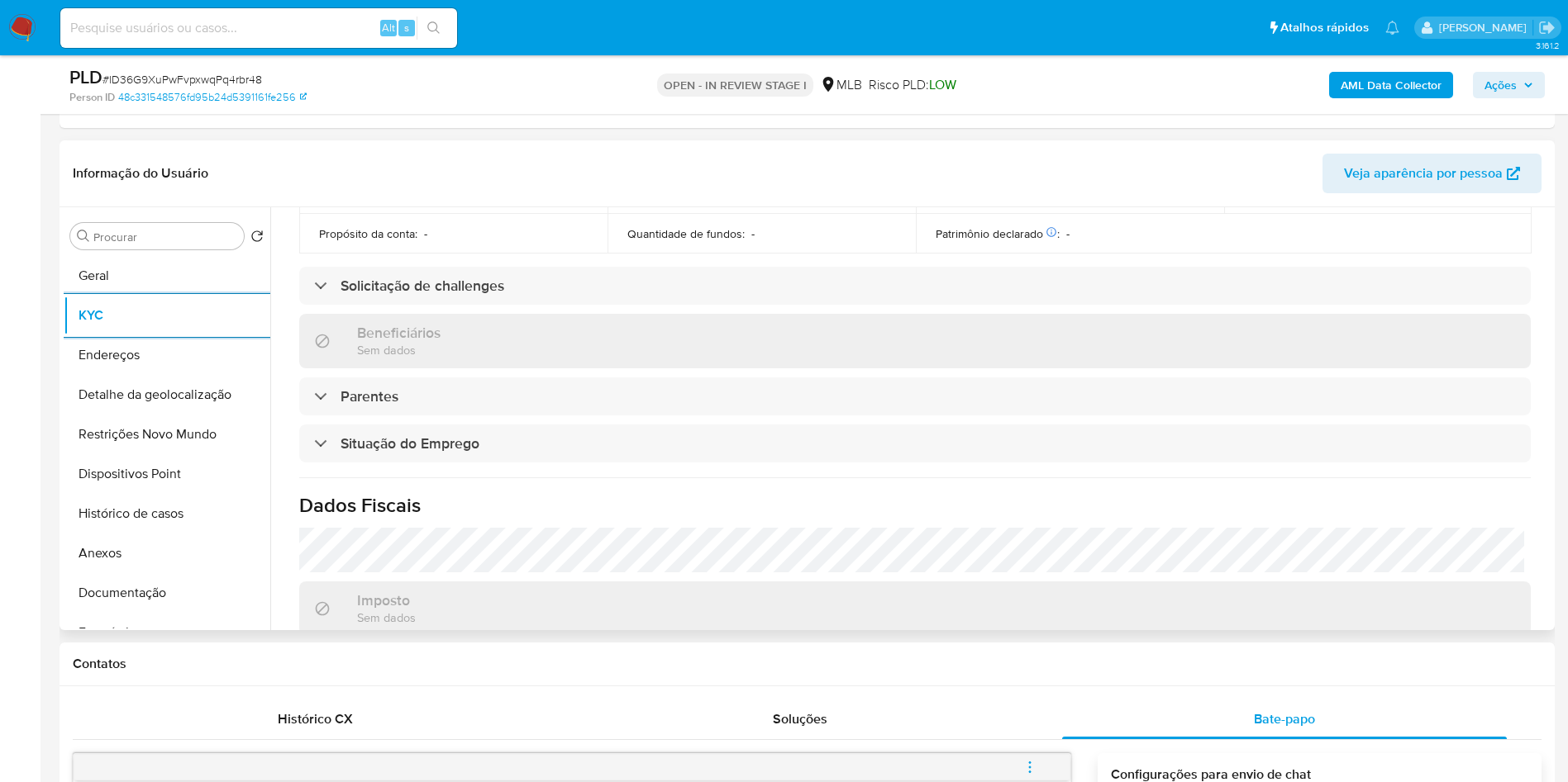
scroll to position [693, 0]
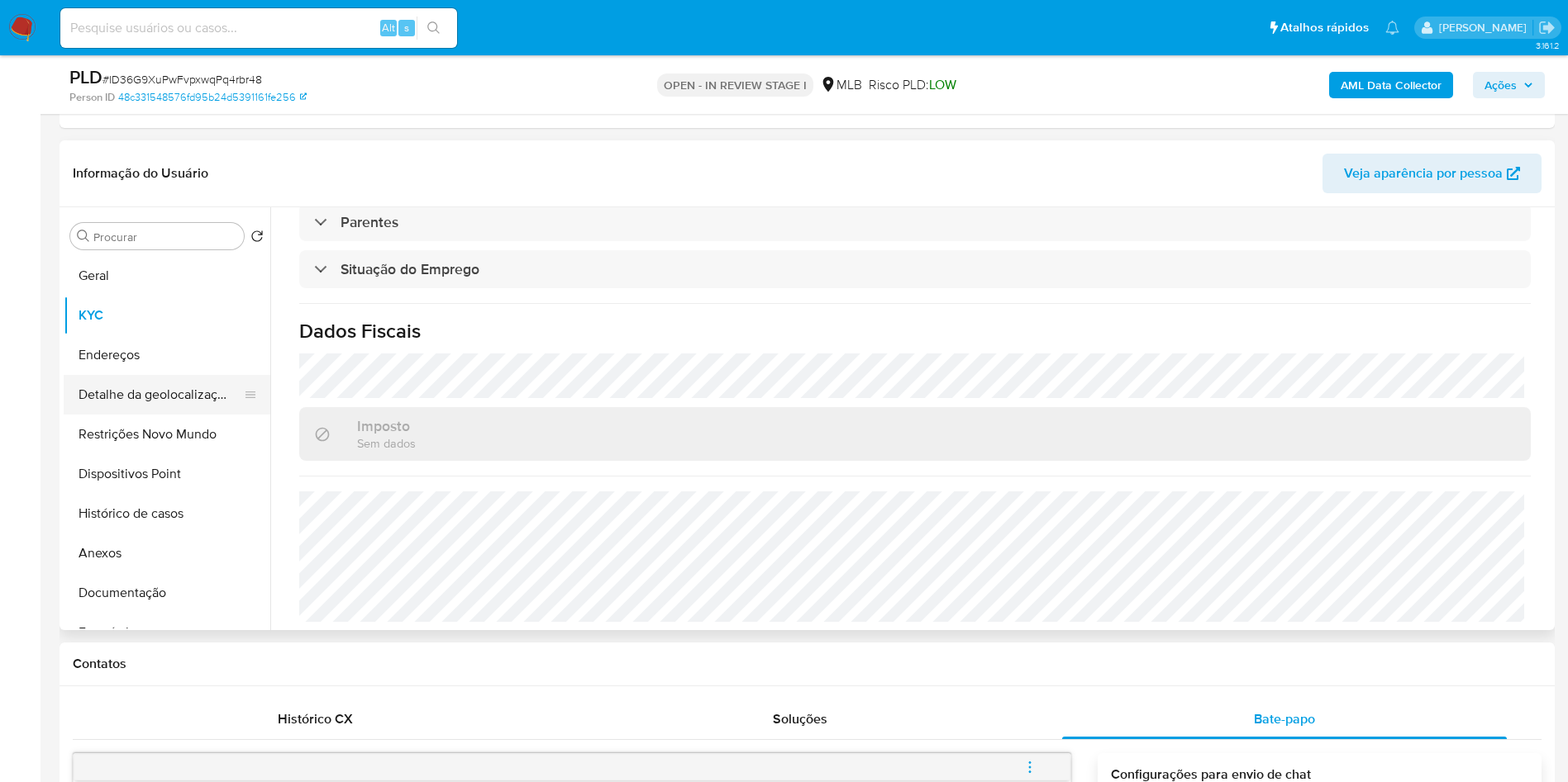
click at [140, 390] on button "Detalhe da geolocalização" at bounding box center [160, 395] width 193 height 40
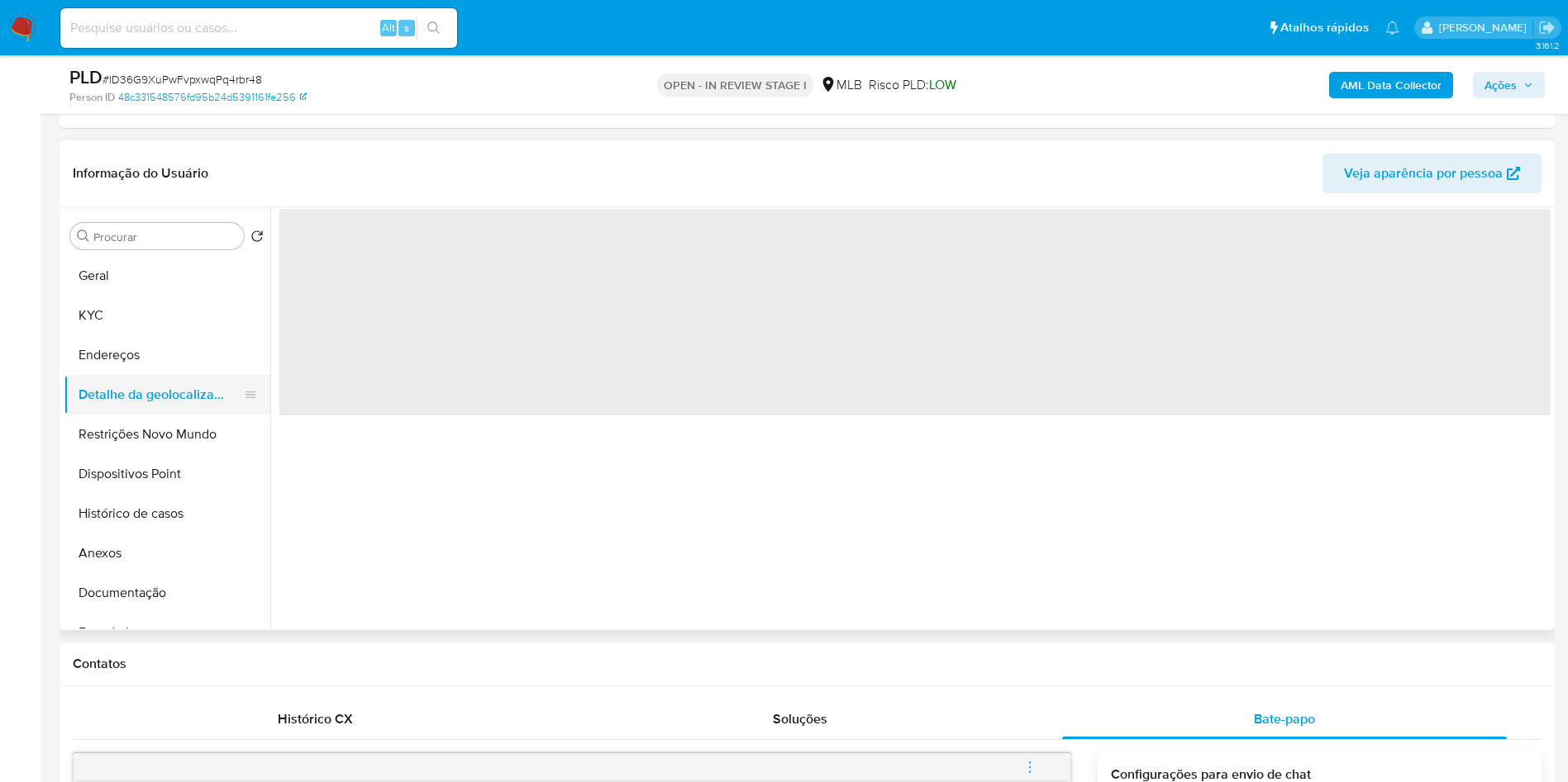
scroll to position [0, 0]
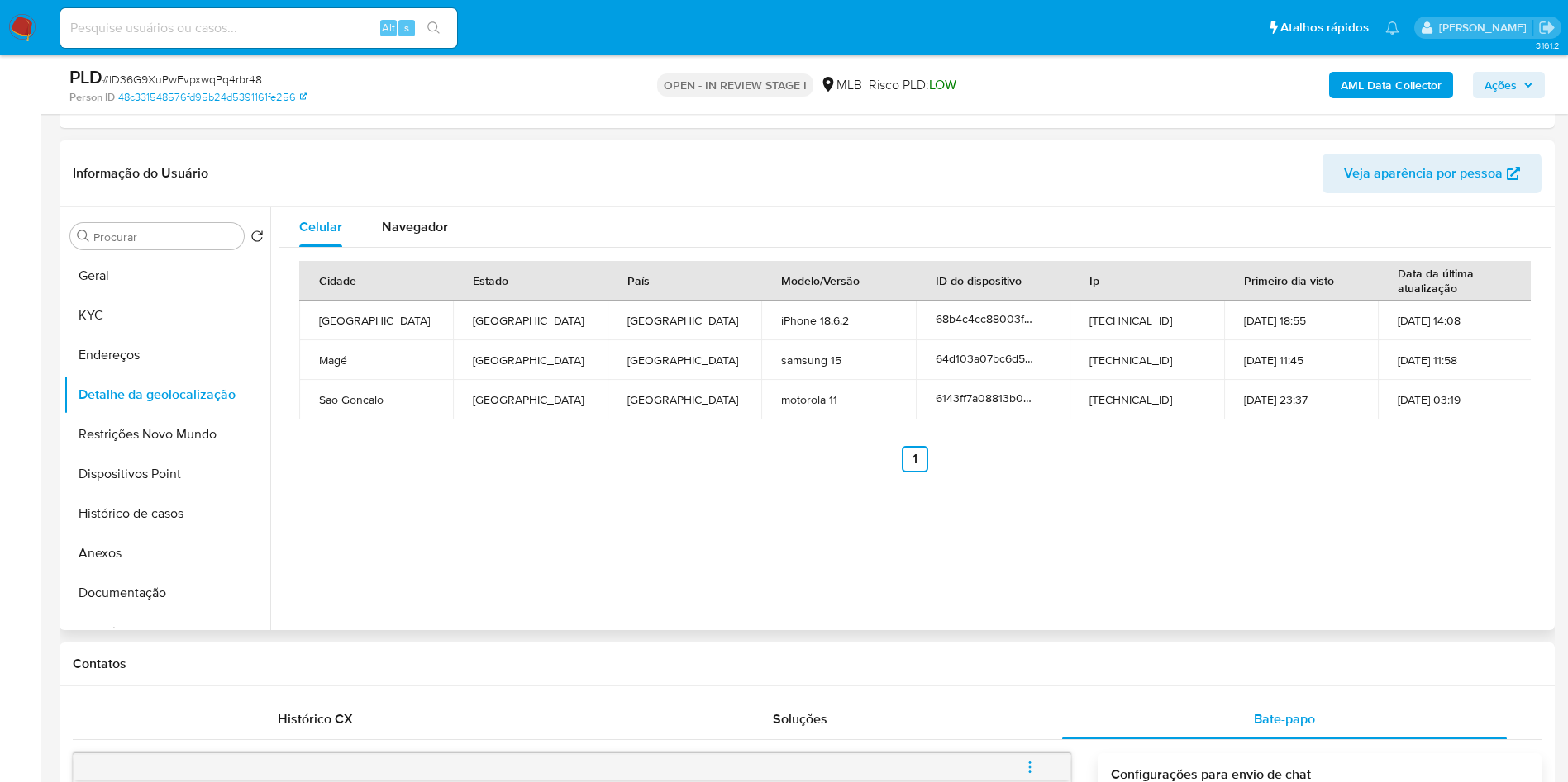
copy p "Vendedor e prestador de serviços do comércio, ambulante, caixeiro-viajante e ca…"
click at [205, 443] on button "Restrições Novo Mundo" at bounding box center [160, 434] width 193 height 40
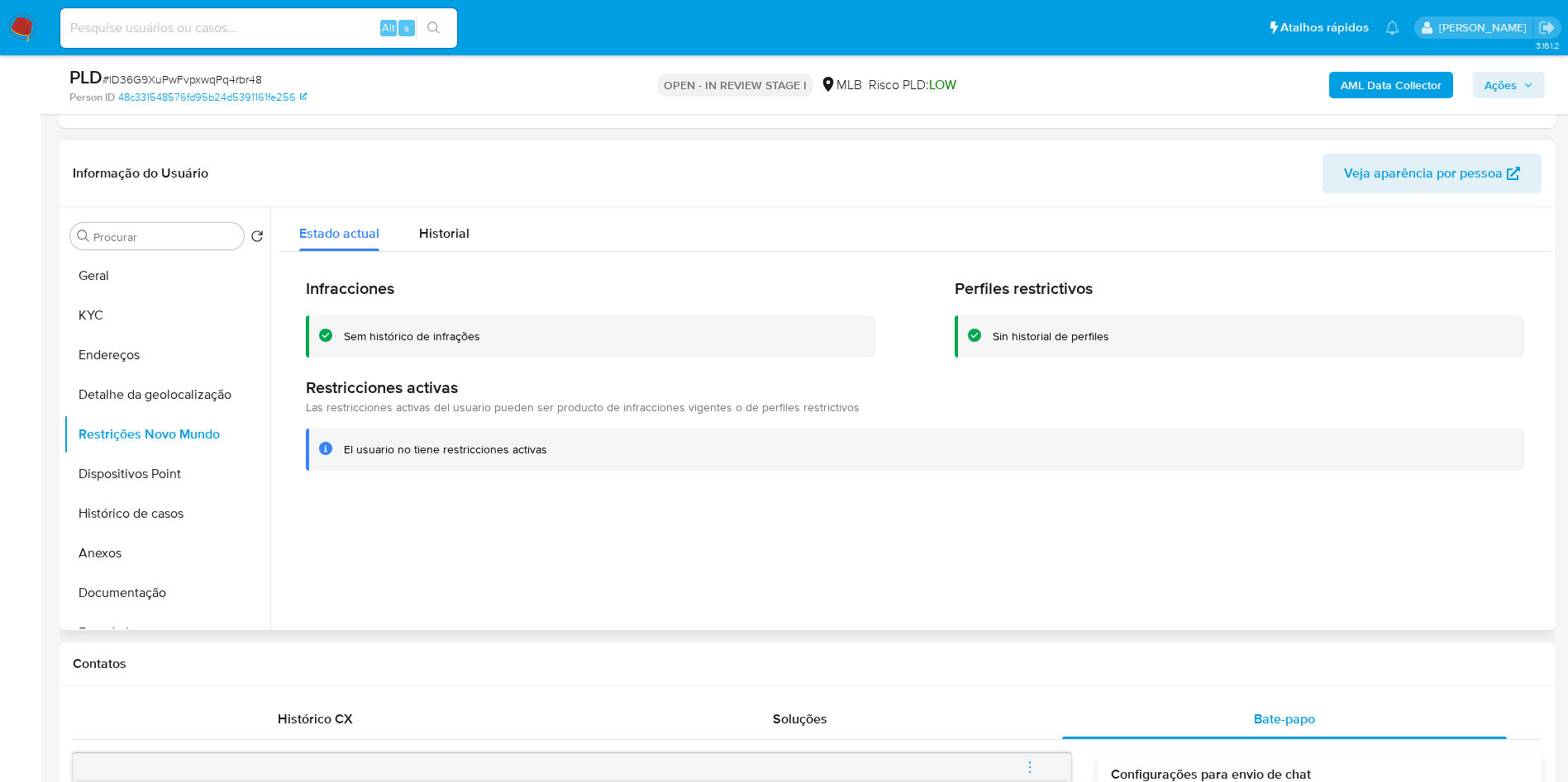
copy p "Vendedor e prestador de serviços do comércio, ambulante, caixeiro-viajante e ca…"
click at [193, 469] on button "Dispositivos Point" at bounding box center [160, 474] width 193 height 40
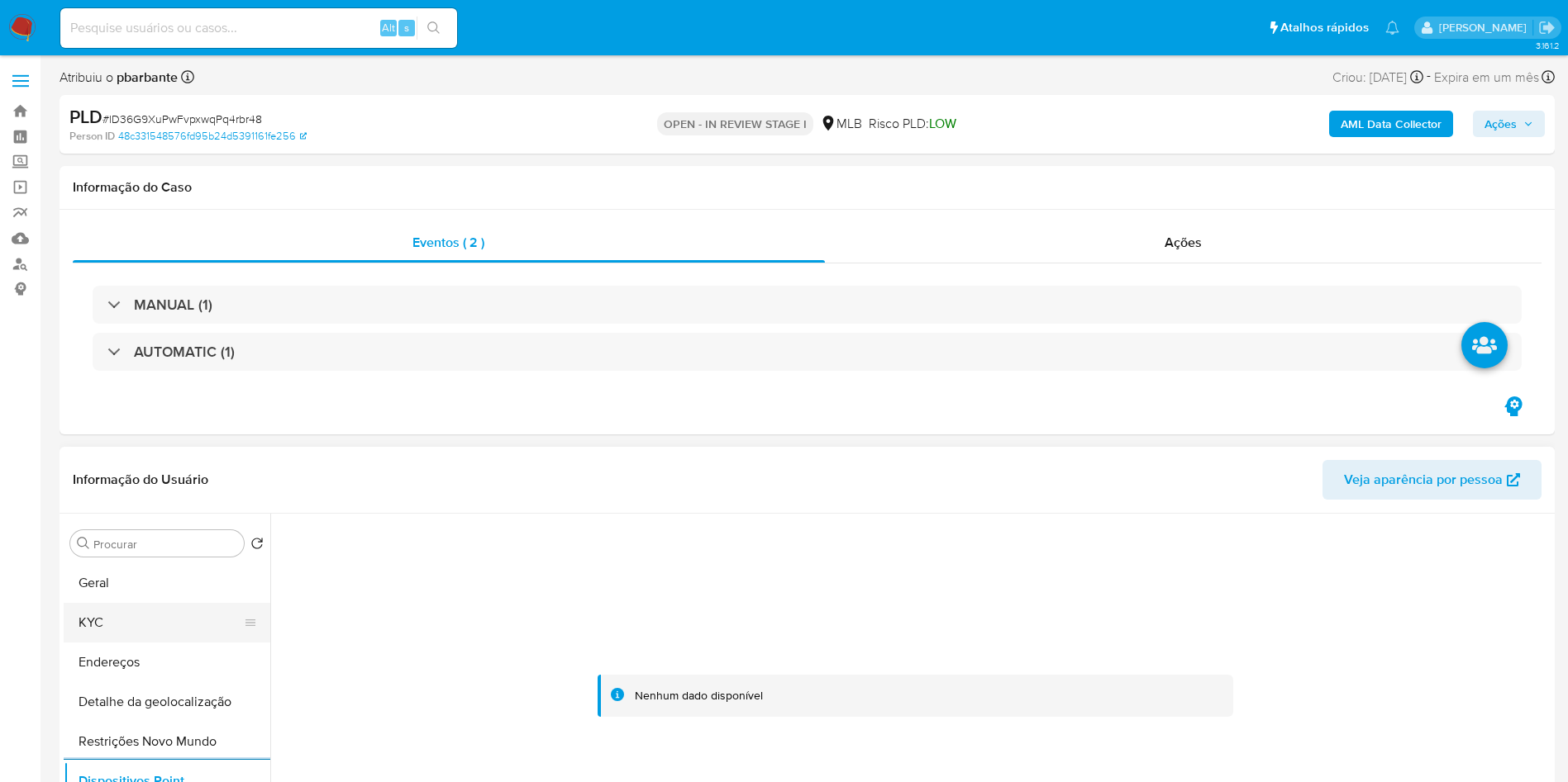
click at [153, 621] on button "KYC" at bounding box center [160, 623] width 193 height 40
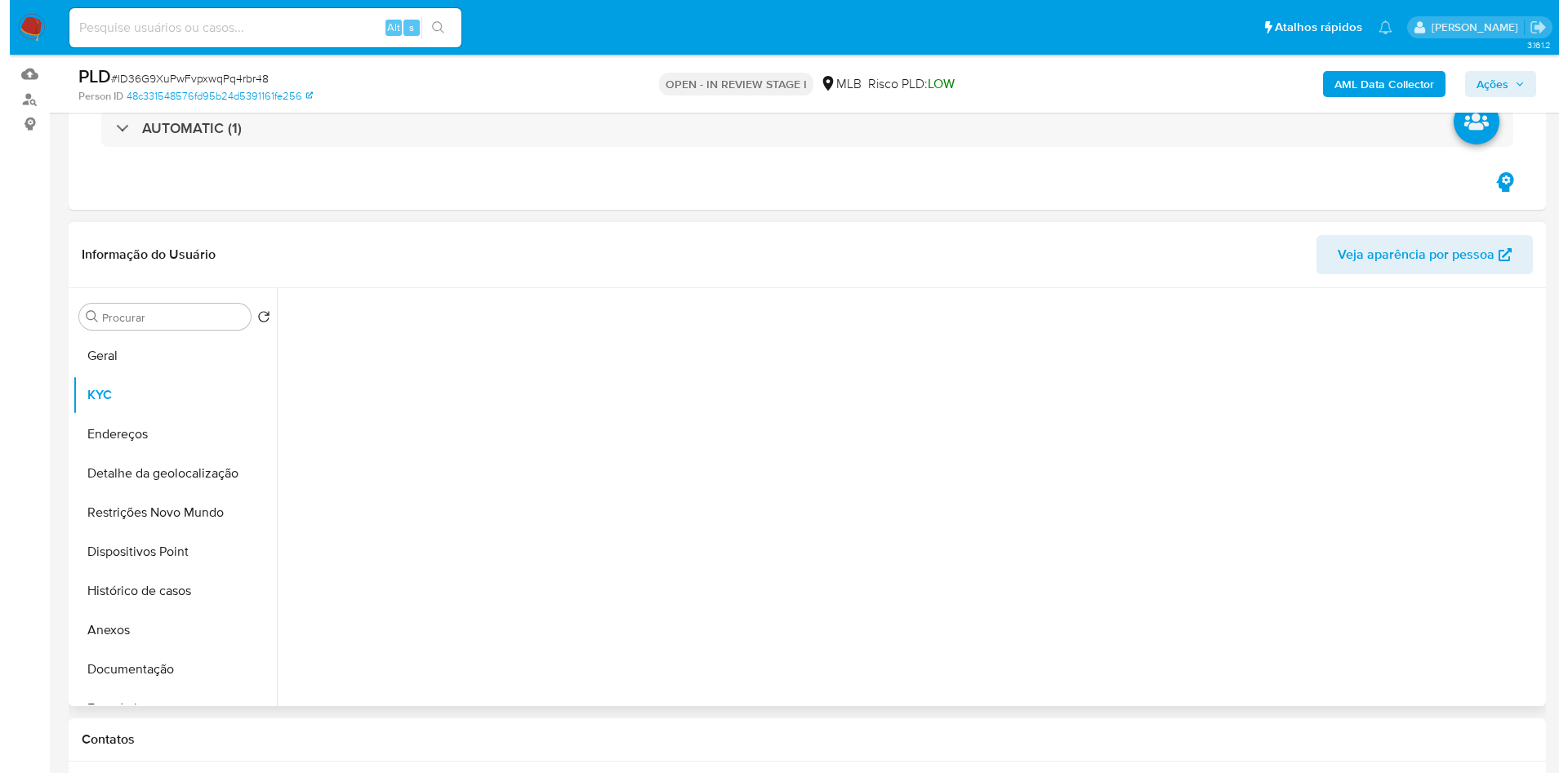
scroll to position [245, 0]
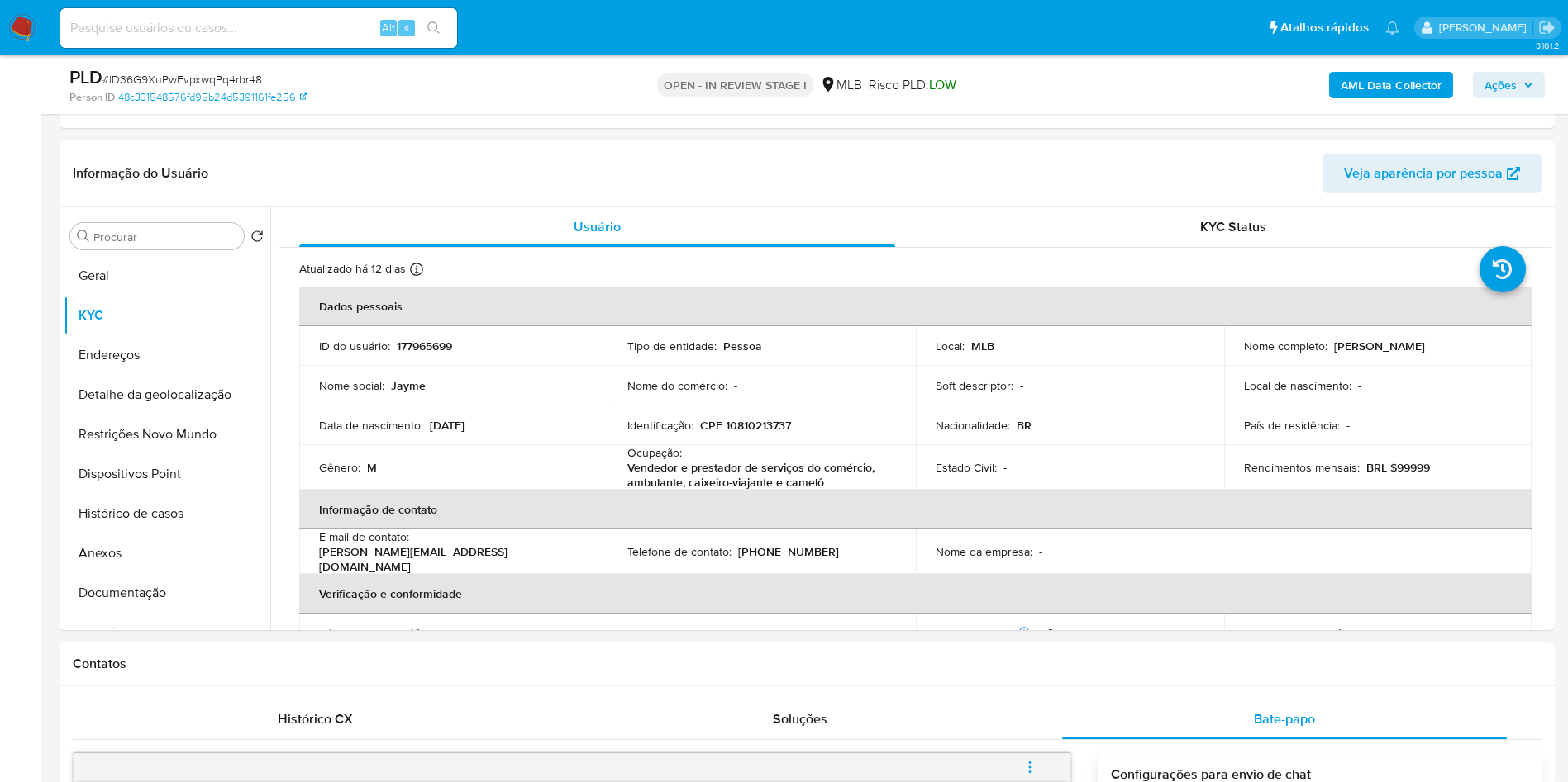
click at [1521, 83] on span "Ações" at bounding box center [1508, 85] width 49 height 23
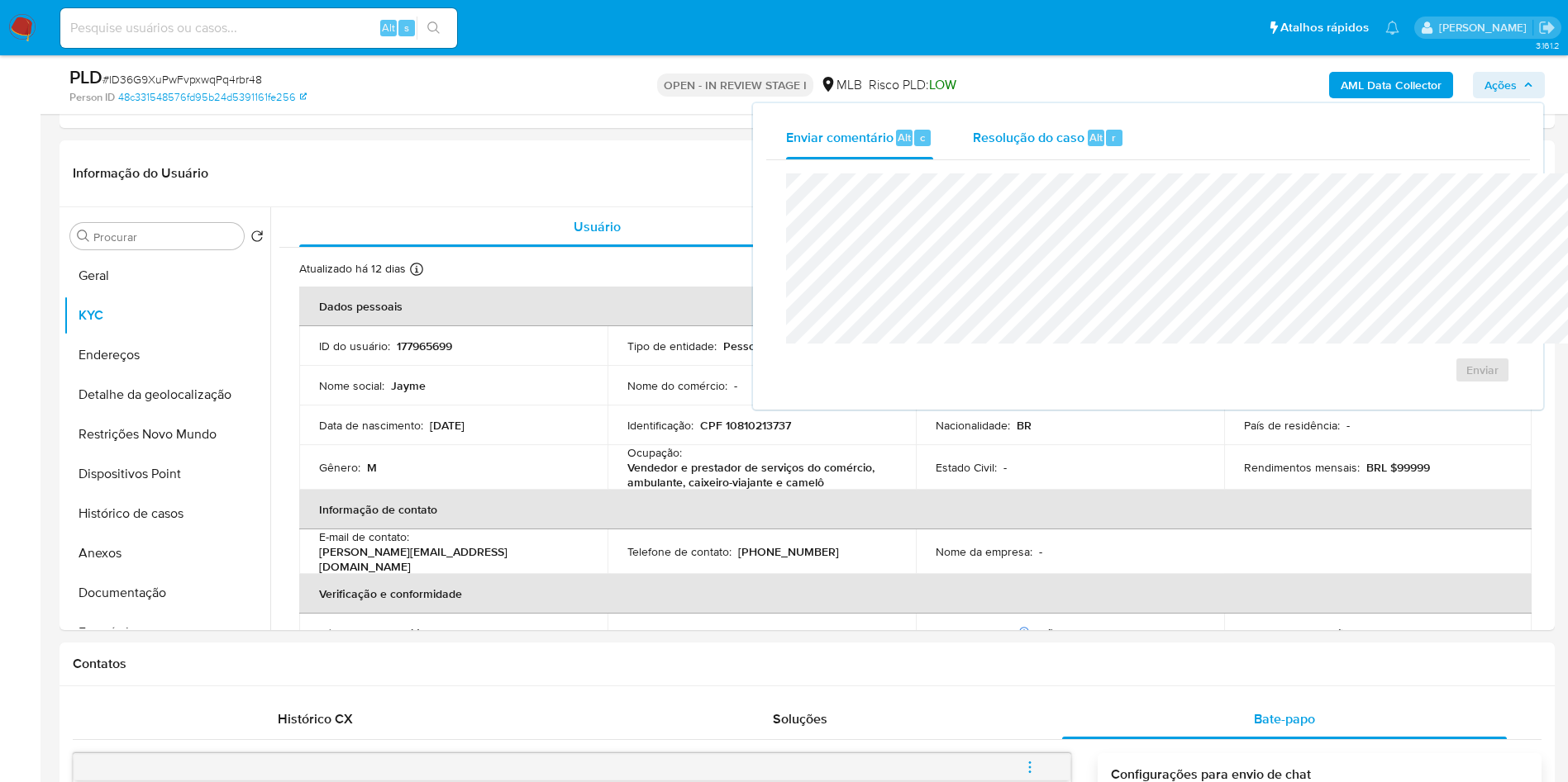
click at [973, 153] on div "Resolução do caso Alt r" at bounding box center [1048, 137] width 151 height 43
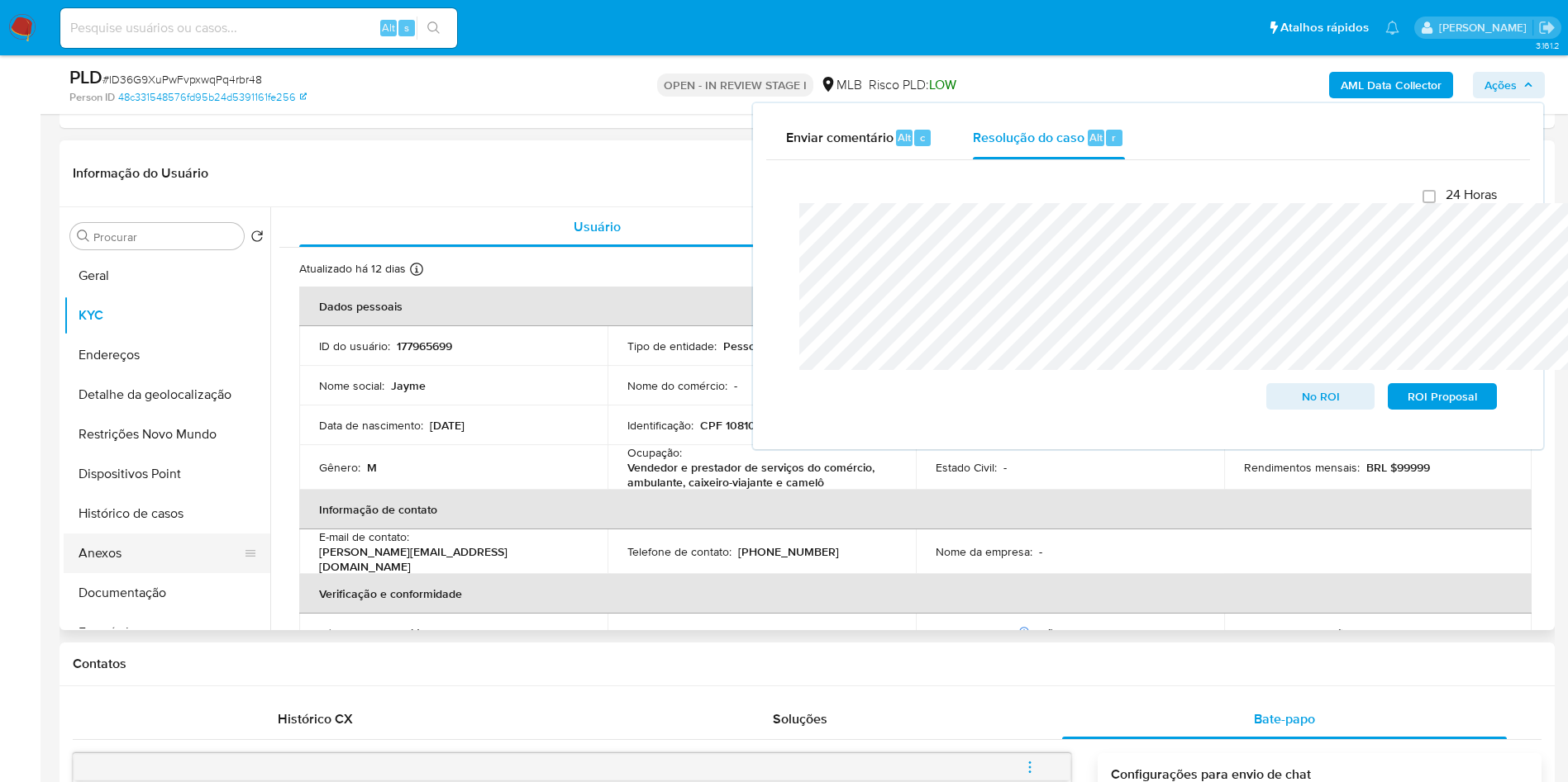
click at [121, 544] on button "Anexos" at bounding box center [160, 553] width 193 height 40
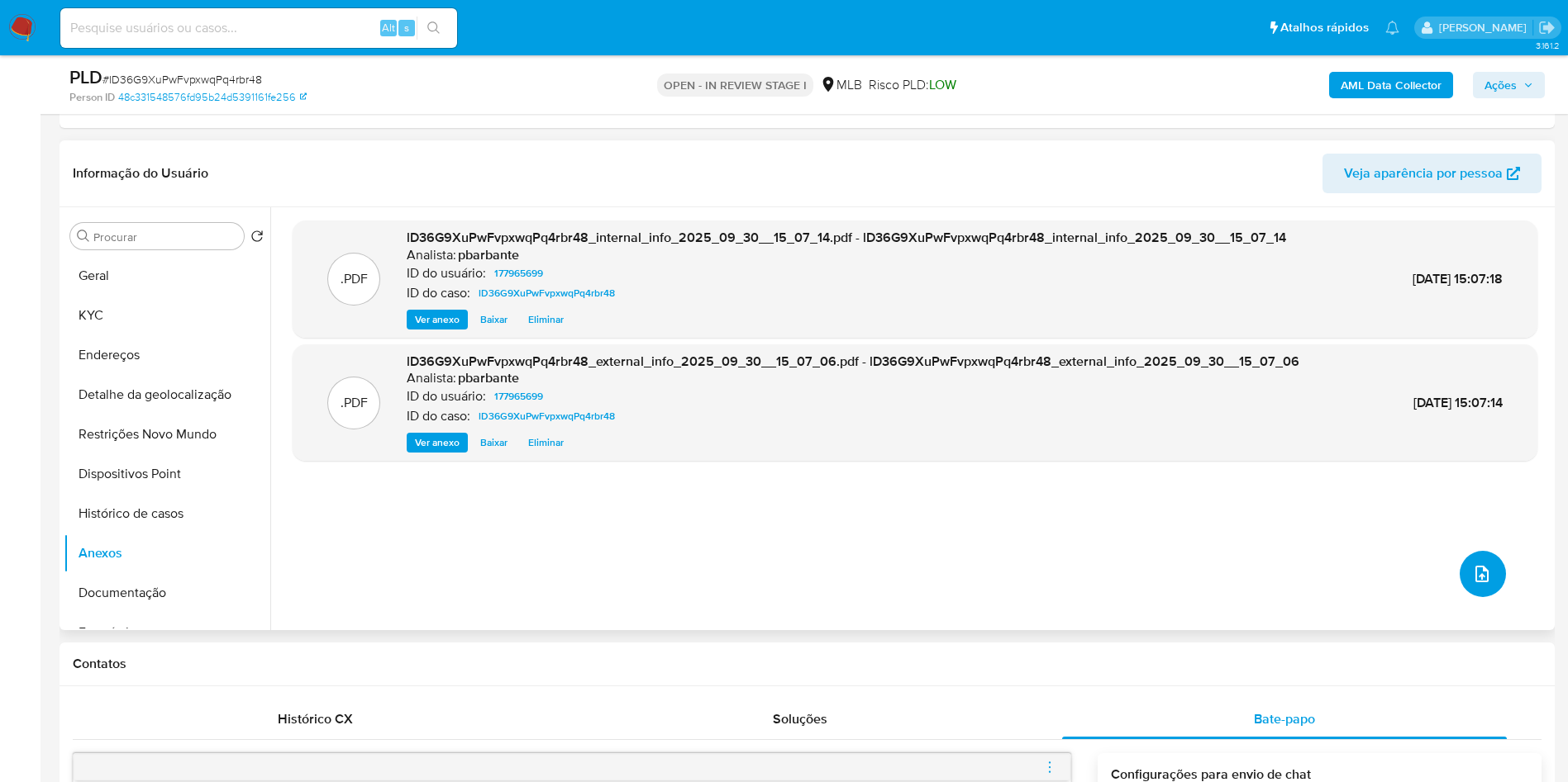
click at [1482, 597] on button "upload-file" at bounding box center [1482, 574] width 47 height 47
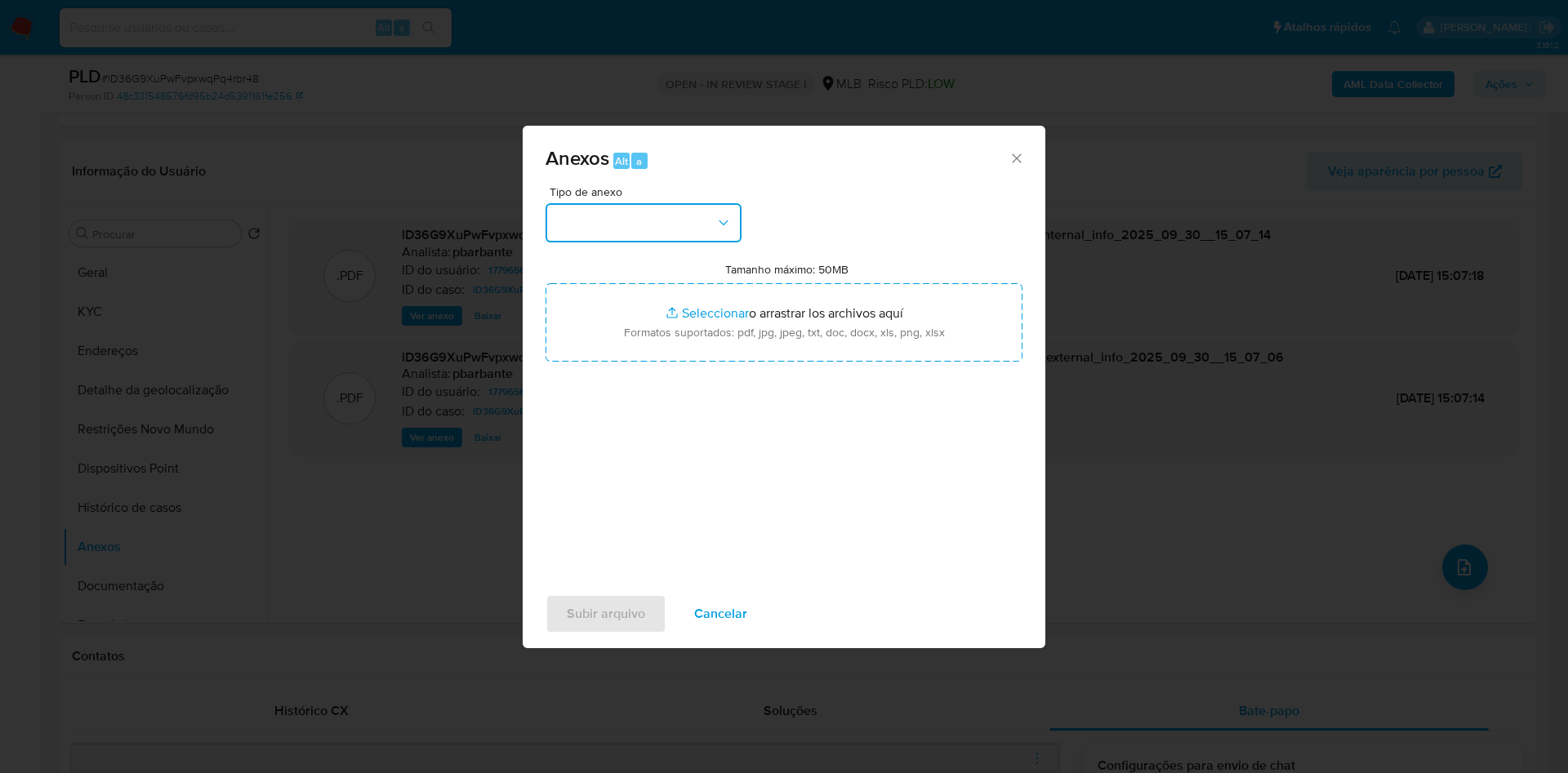
click at [617, 203] on button "button" at bounding box center [643, 223] width 196 height 40
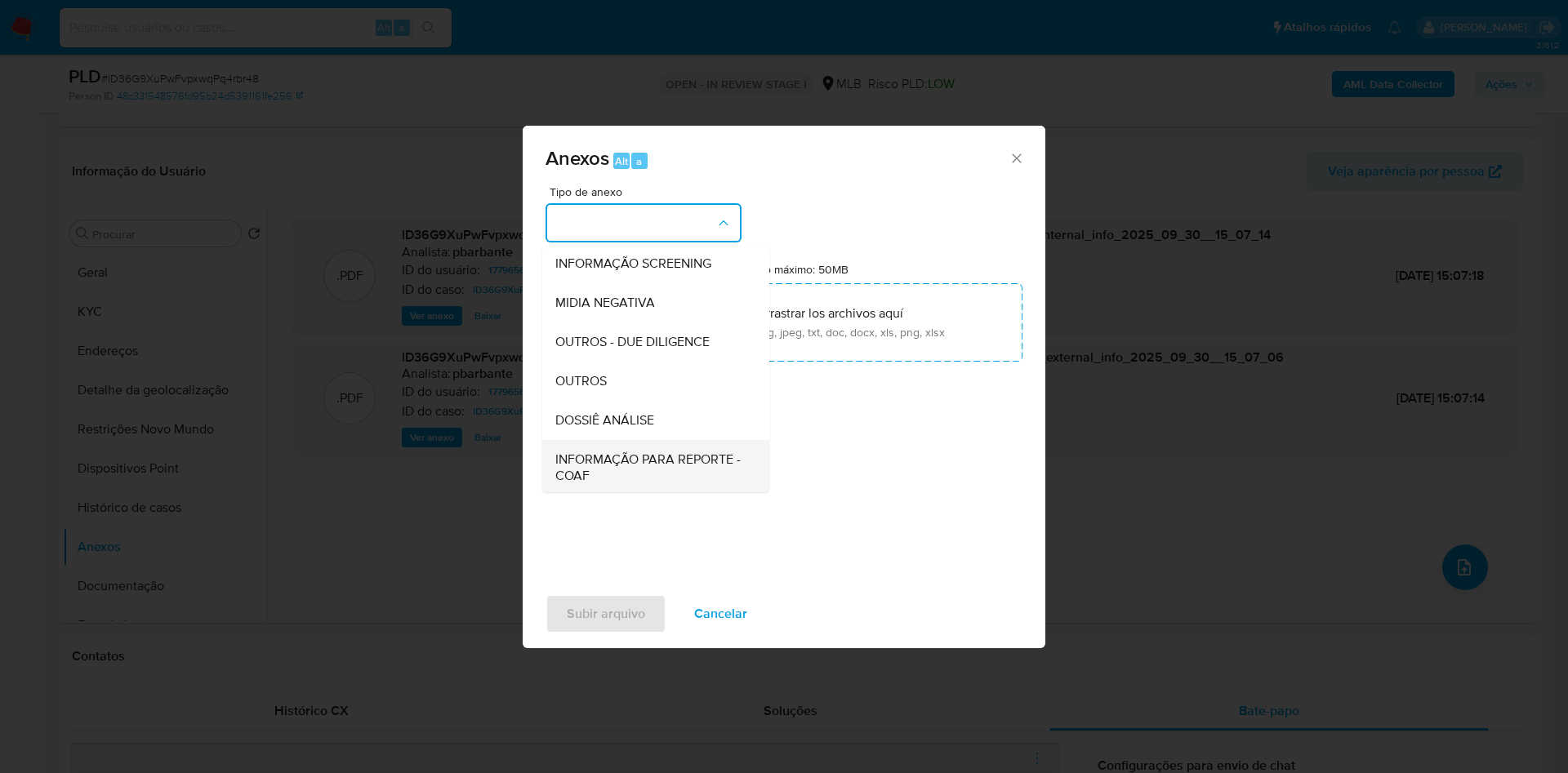
scroll to position [218, 0]
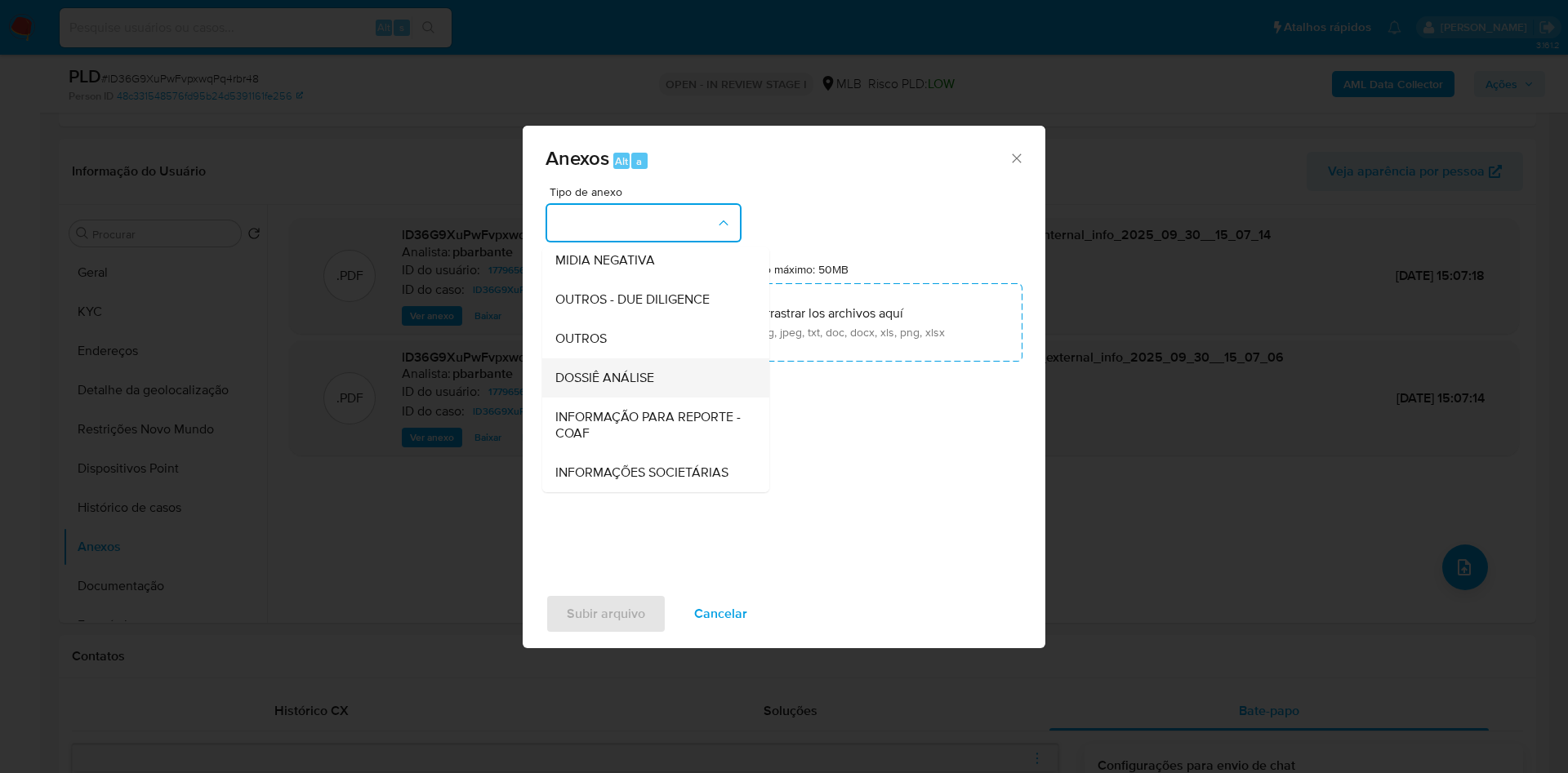
click at [586, 370] on span "DOSSIÊ ANÁLISE" at bounding box center [605, 378] width 99 height 16
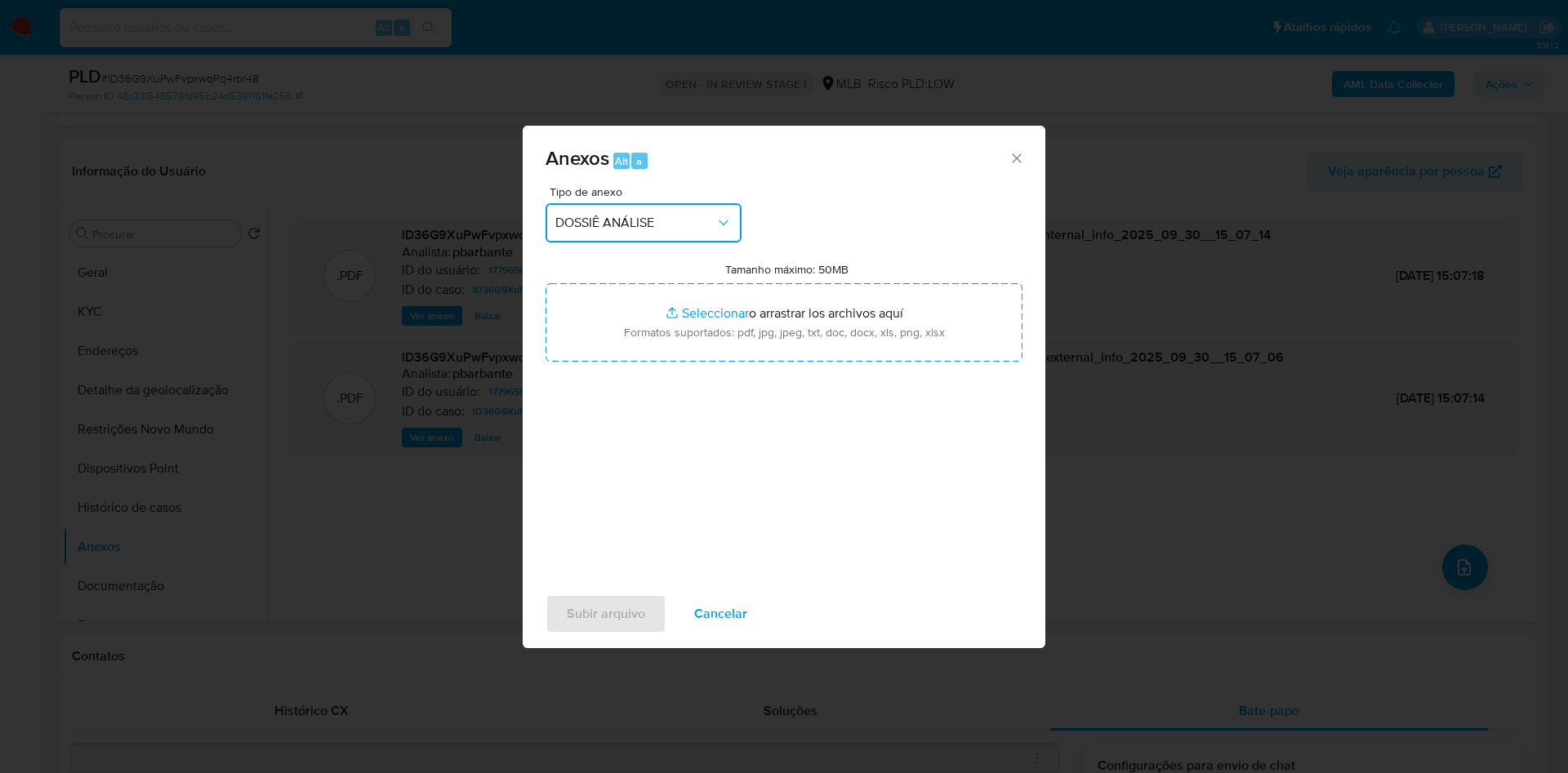
click at [704, 203] on button "DOSSIÊ ANÁLISE" at bounding box center [643, 223] width 196 height 40
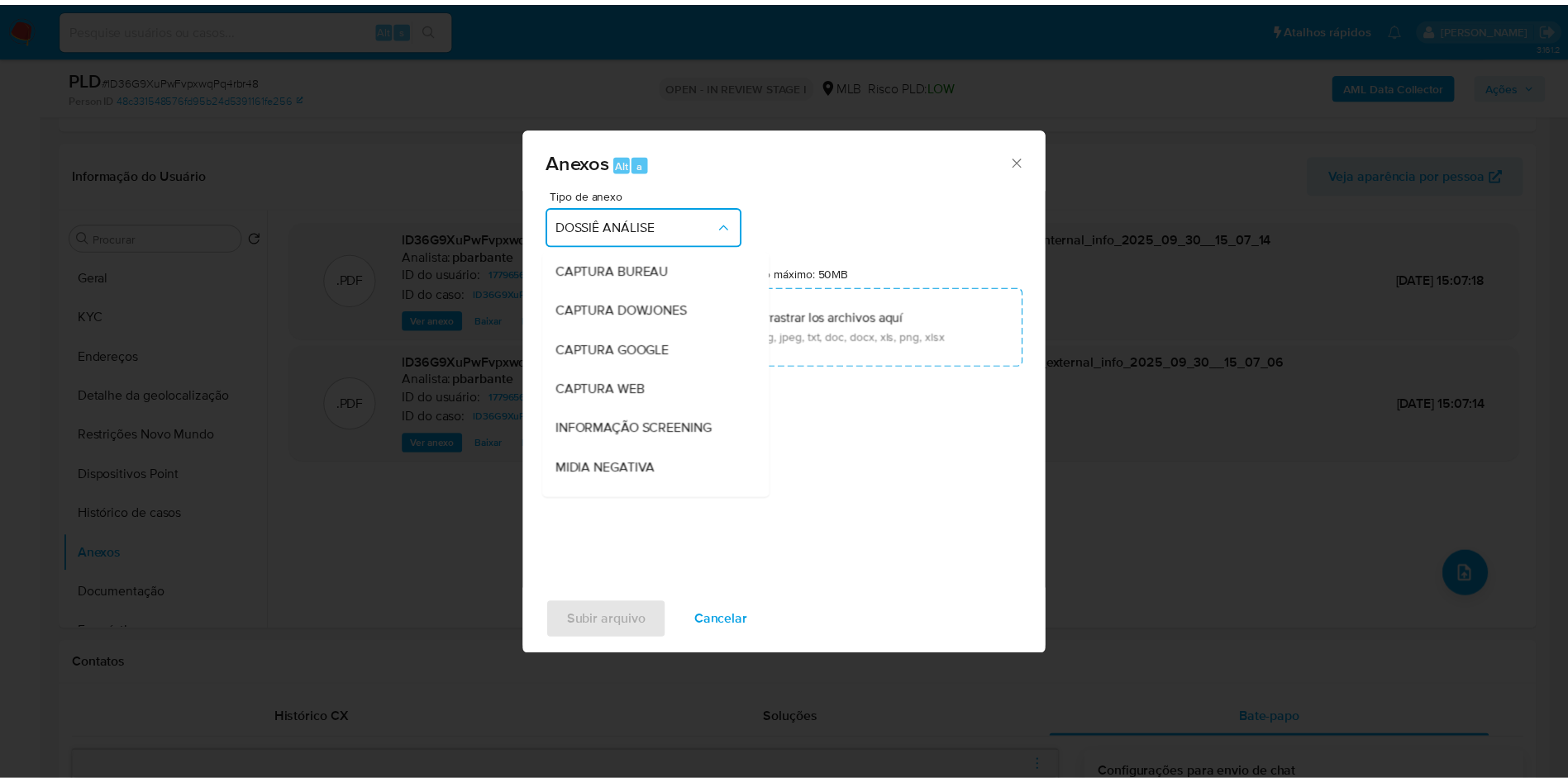
scroll to position [213, 0]
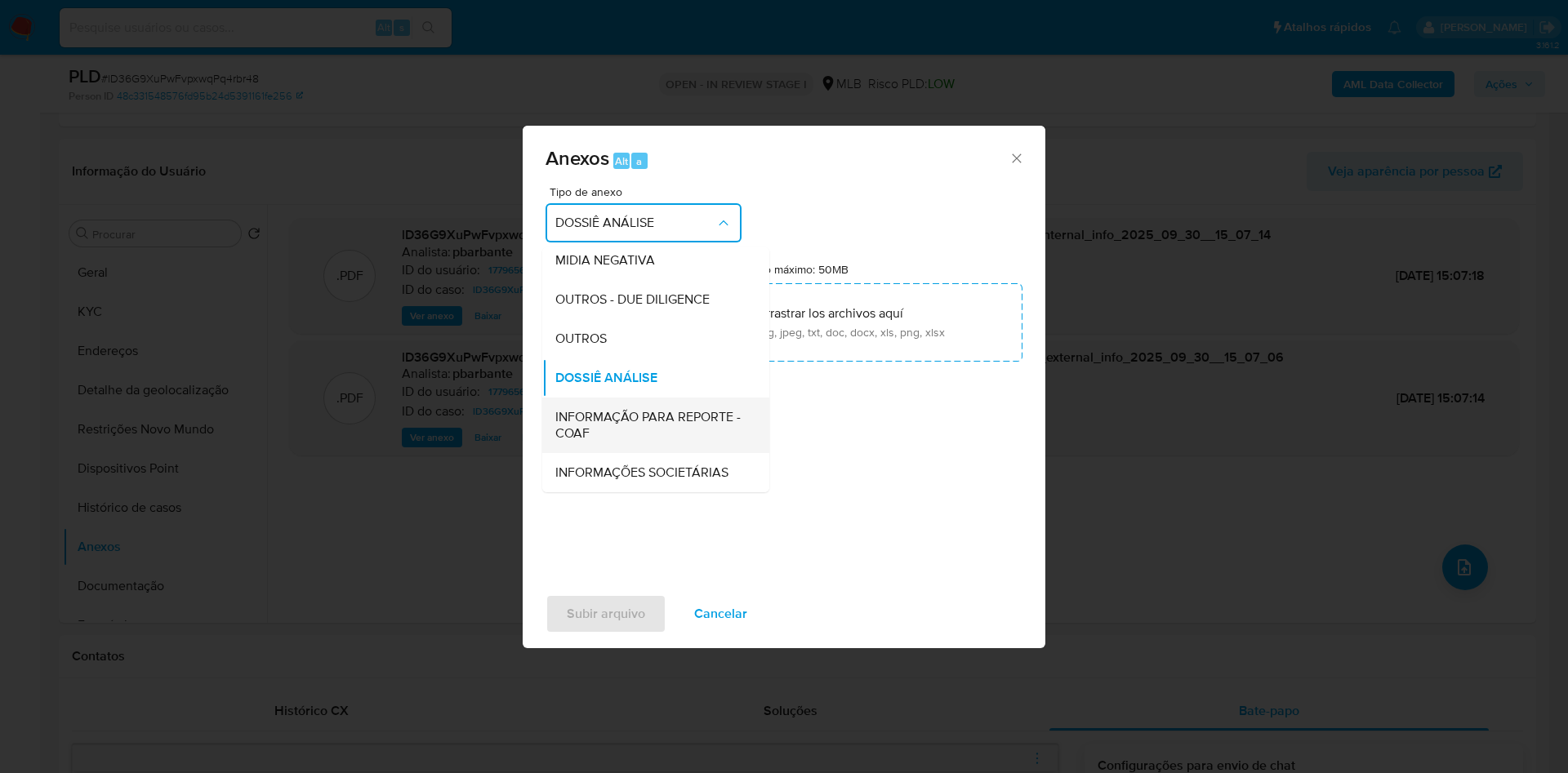
click at [649, 397] on div "INFORMAÇÃO PARA REPORTE - COAF" at bounding box center [651, 425] width 191 height 56
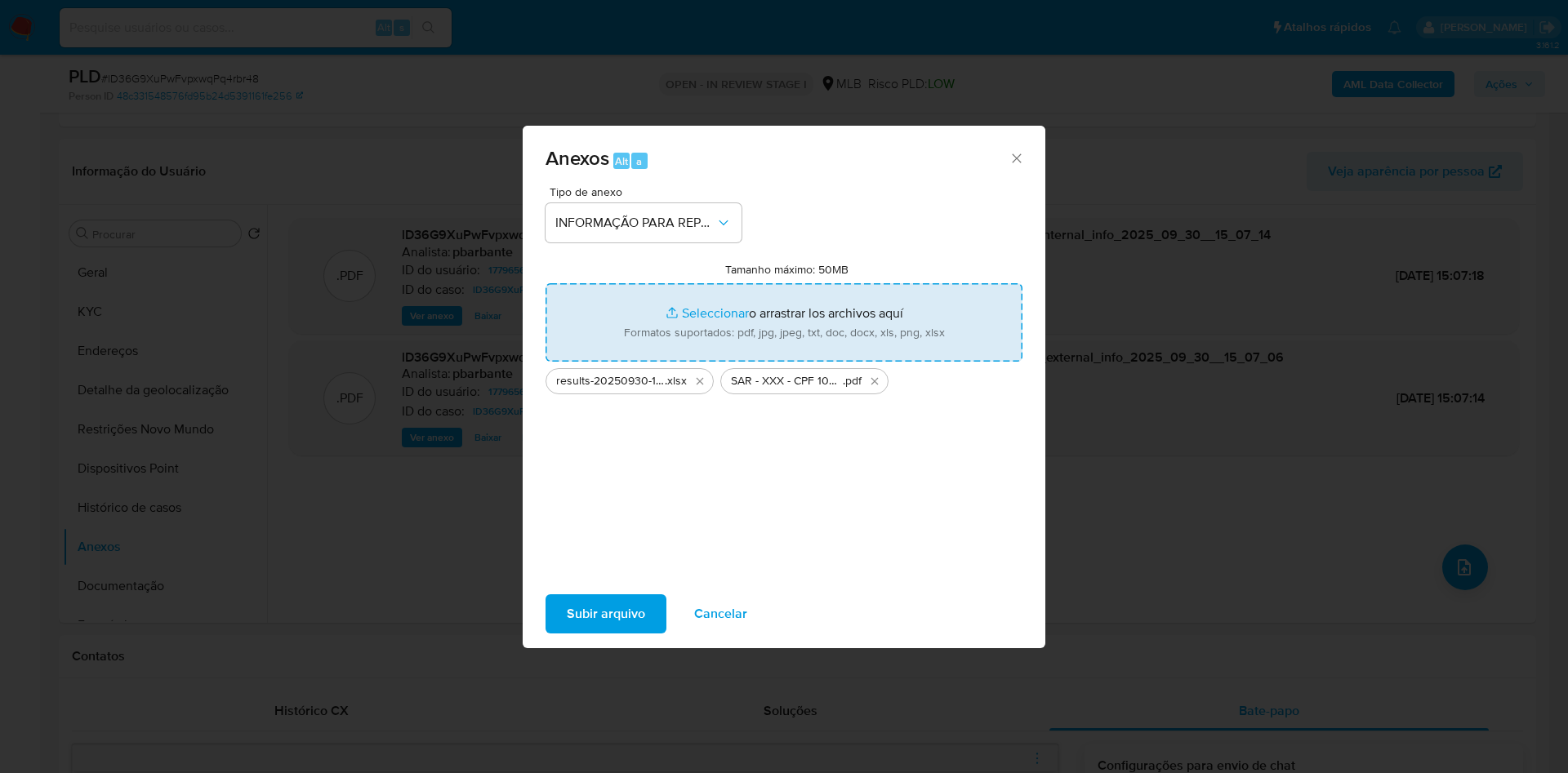
type input "C:\fakepath\Mulan 177965699_2025_09_26_09_41_16.xlsx"
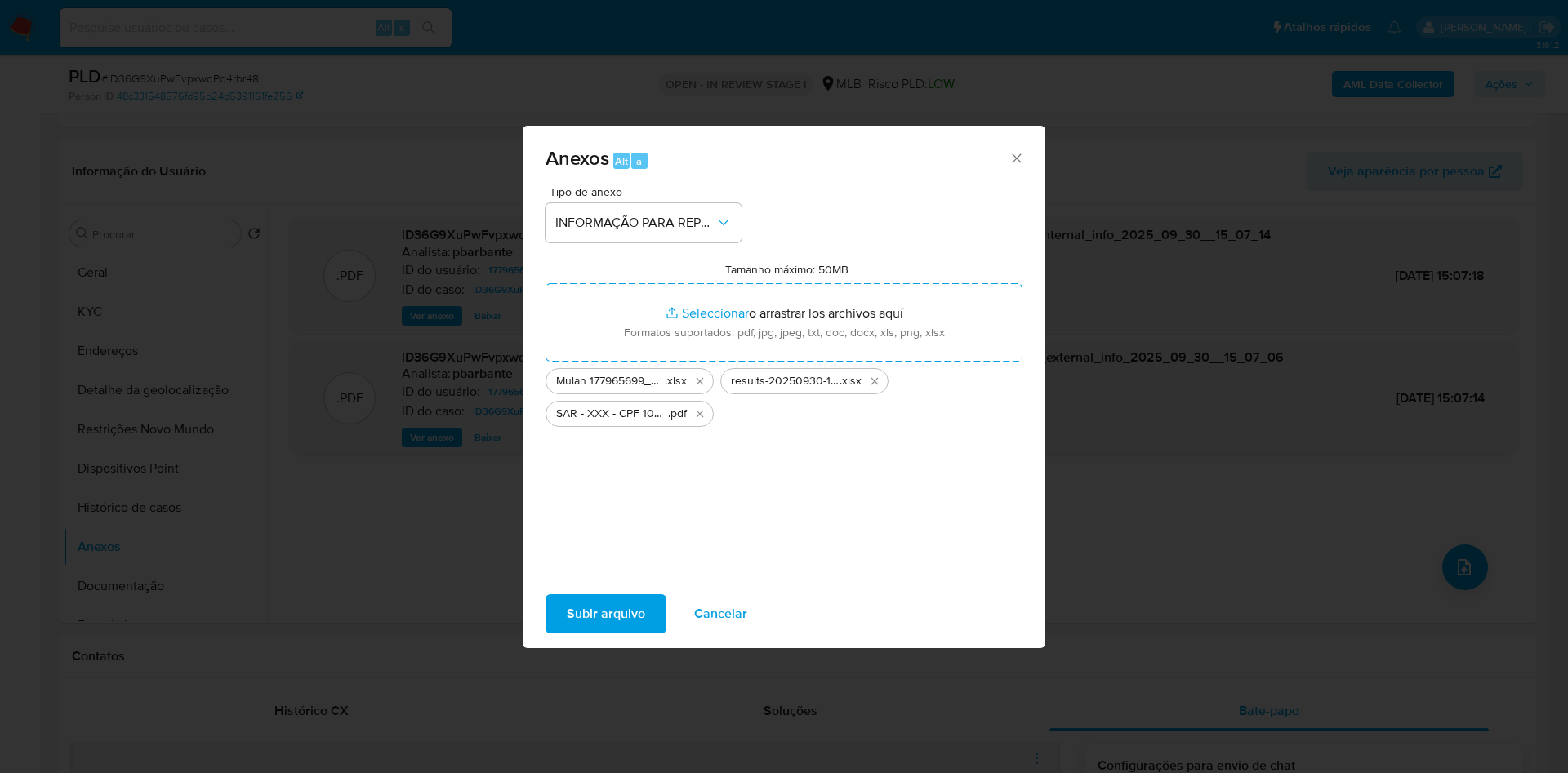
click at [567, 618] on span "Subir arquivo" at bounding box center [606, 614] width 78 height 36
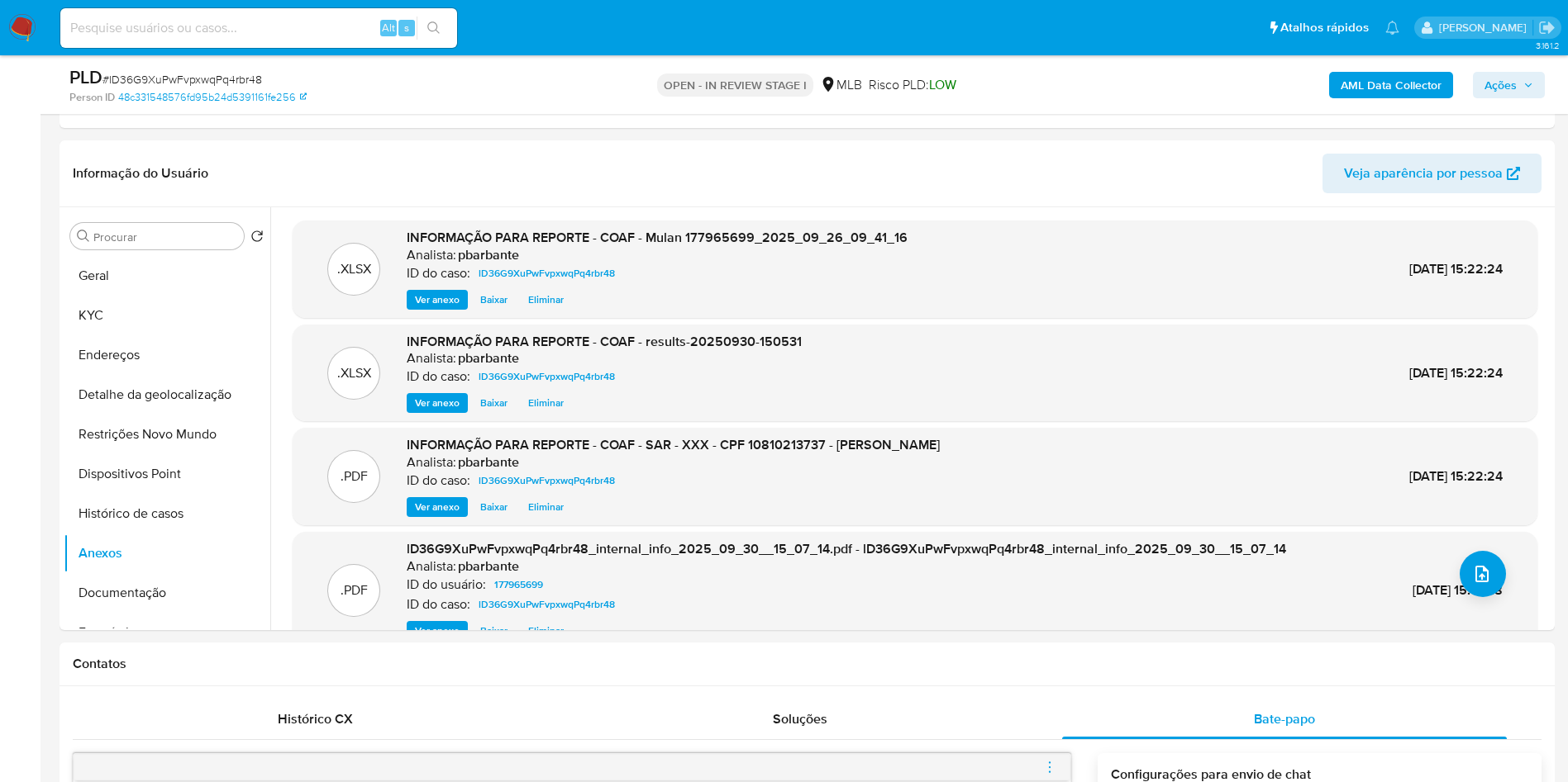
click at [1512, 90] on span "Ações" at bounding box center [1500, 85] width 32 height 27
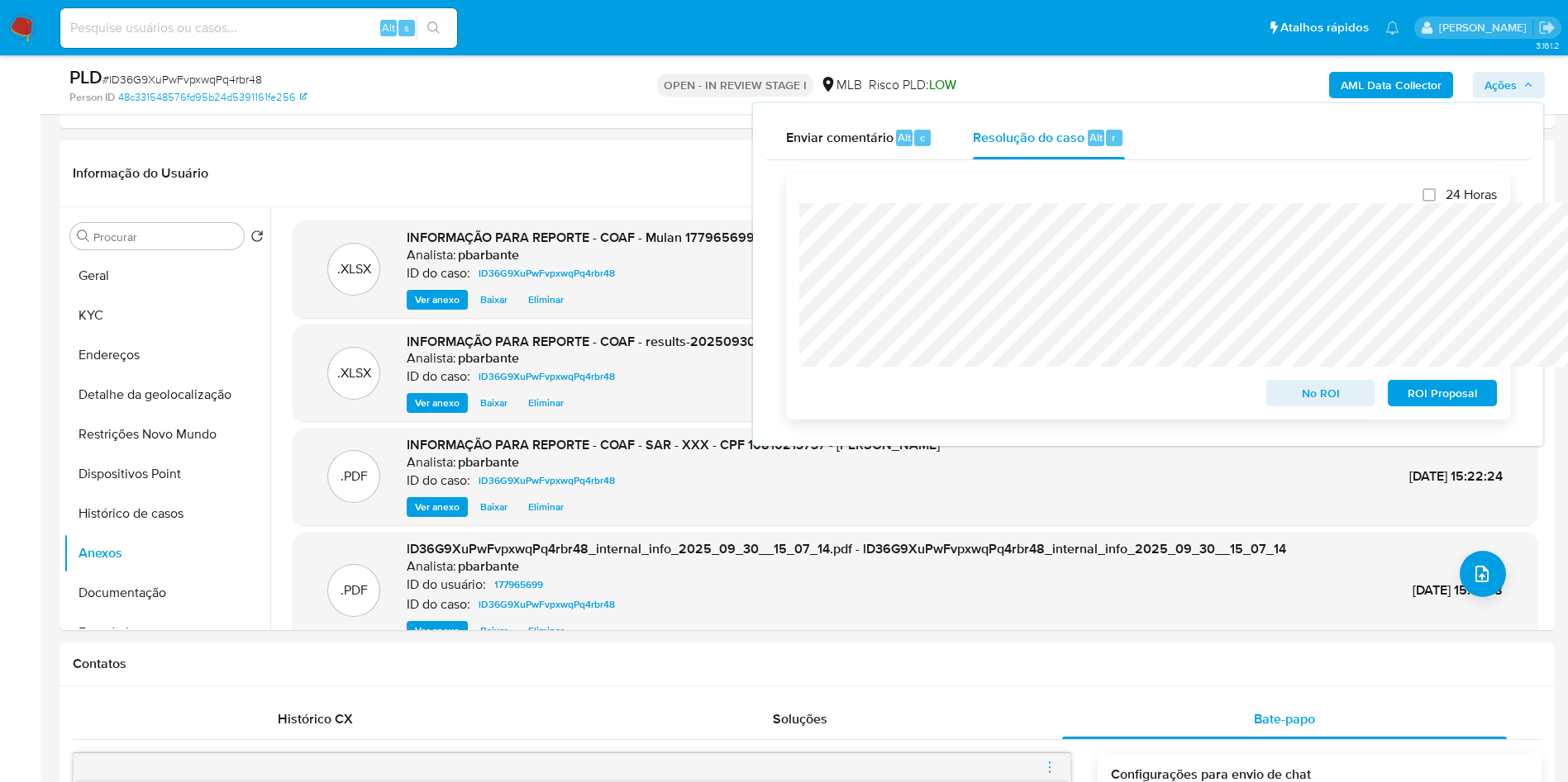
click at [1487, 398] on button "ROI Proposal" at bounding box center [1441, 393] width 110 height 27
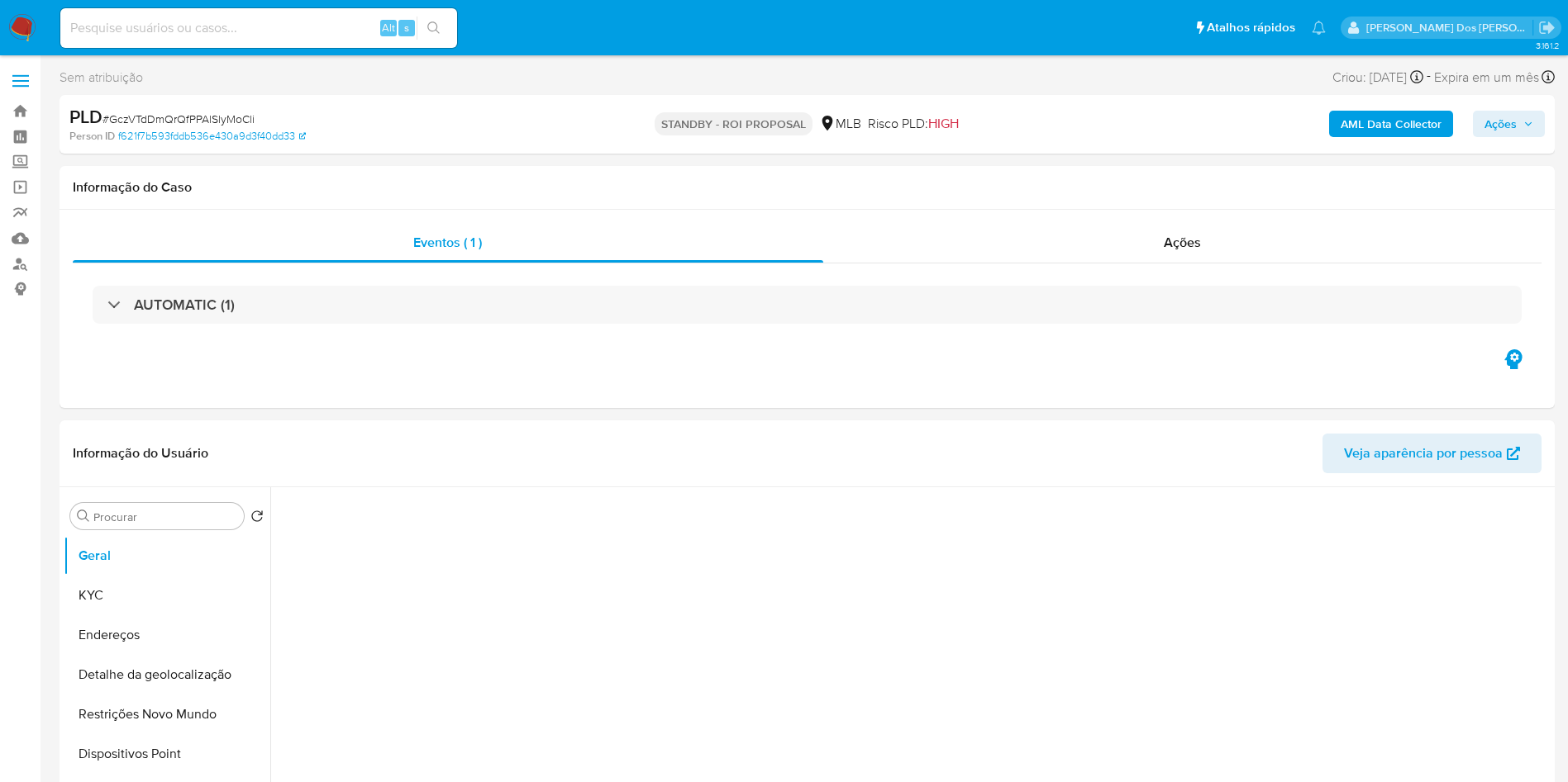
select select "10"
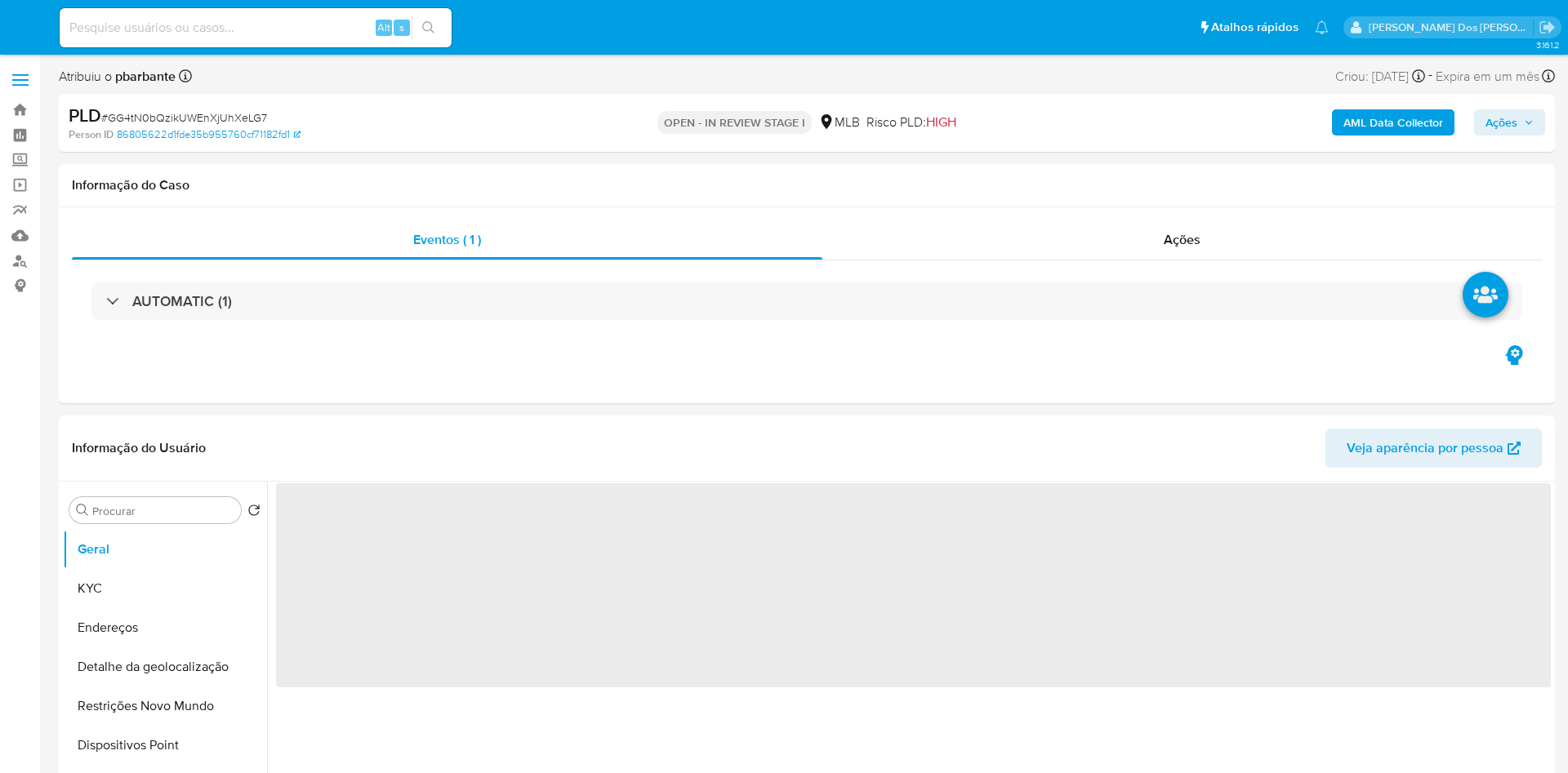
select select "10"
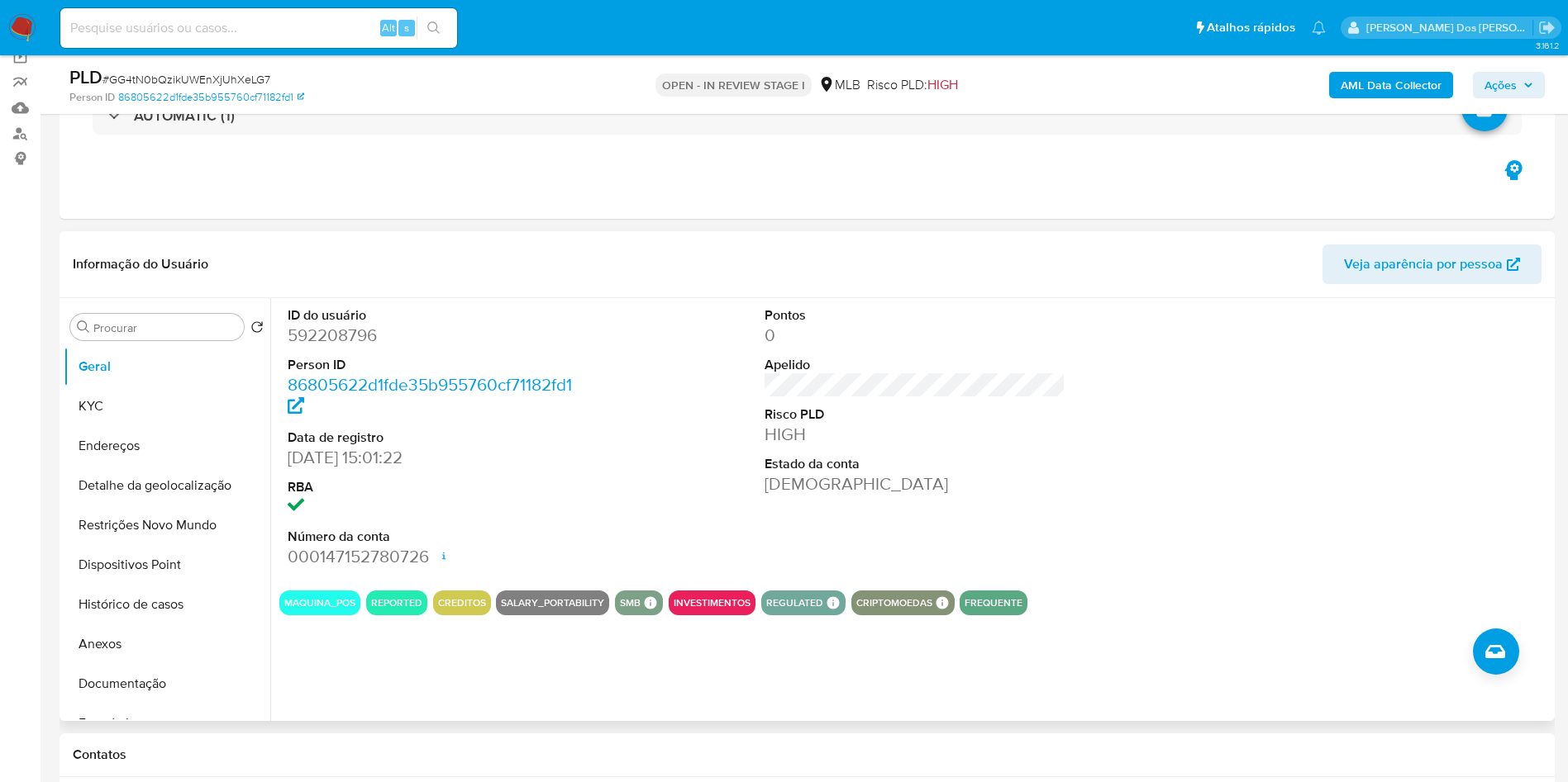
scroll to position [248, 0]
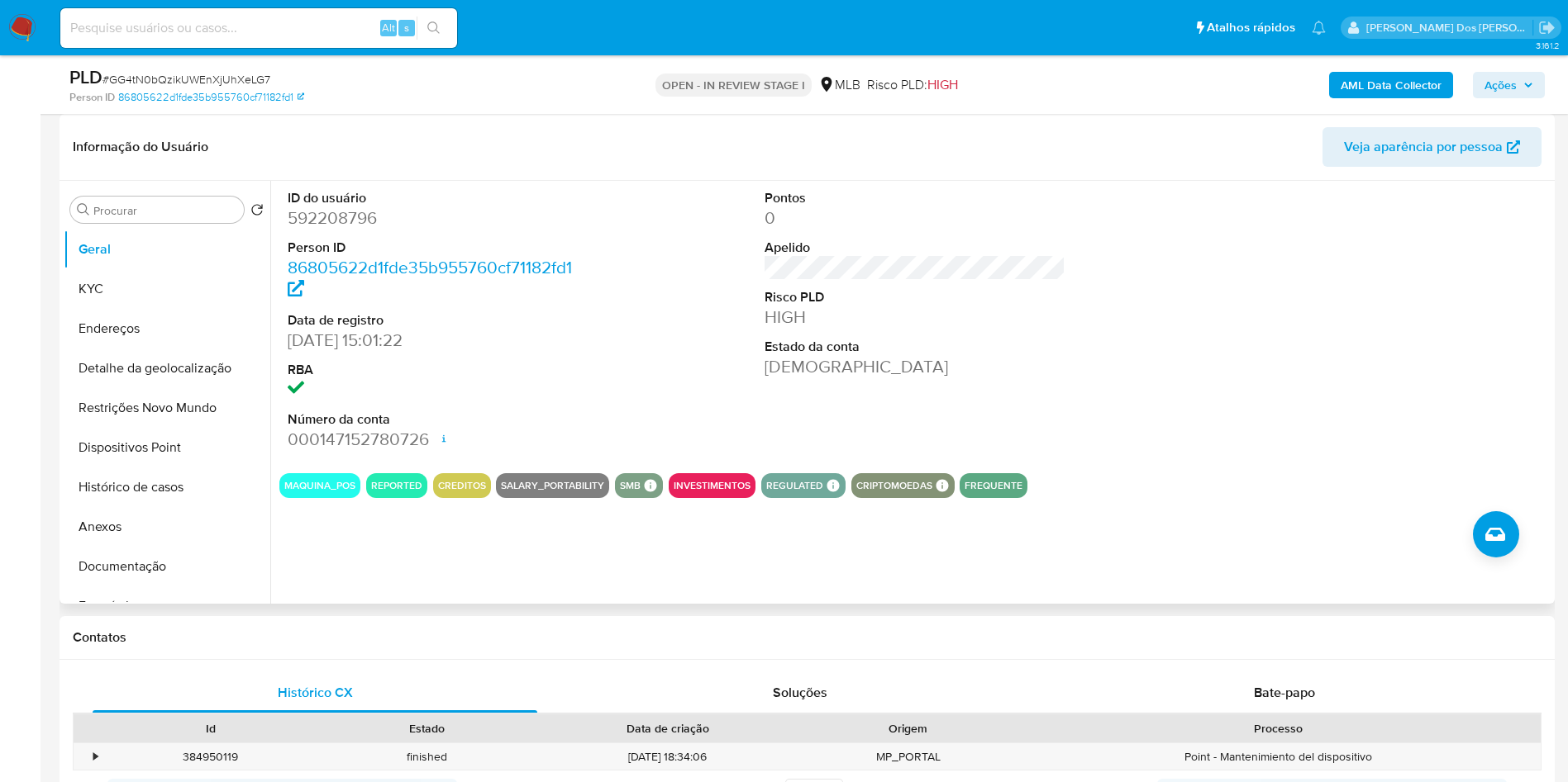
click at [334, 230] on dd "592208796" at bounding box center [438, 218] width 302 height 23
copy dd "592208796"
click at [140, 506] on button "Histórico de casos" at bounding box center [160, 488] width 193 height 40
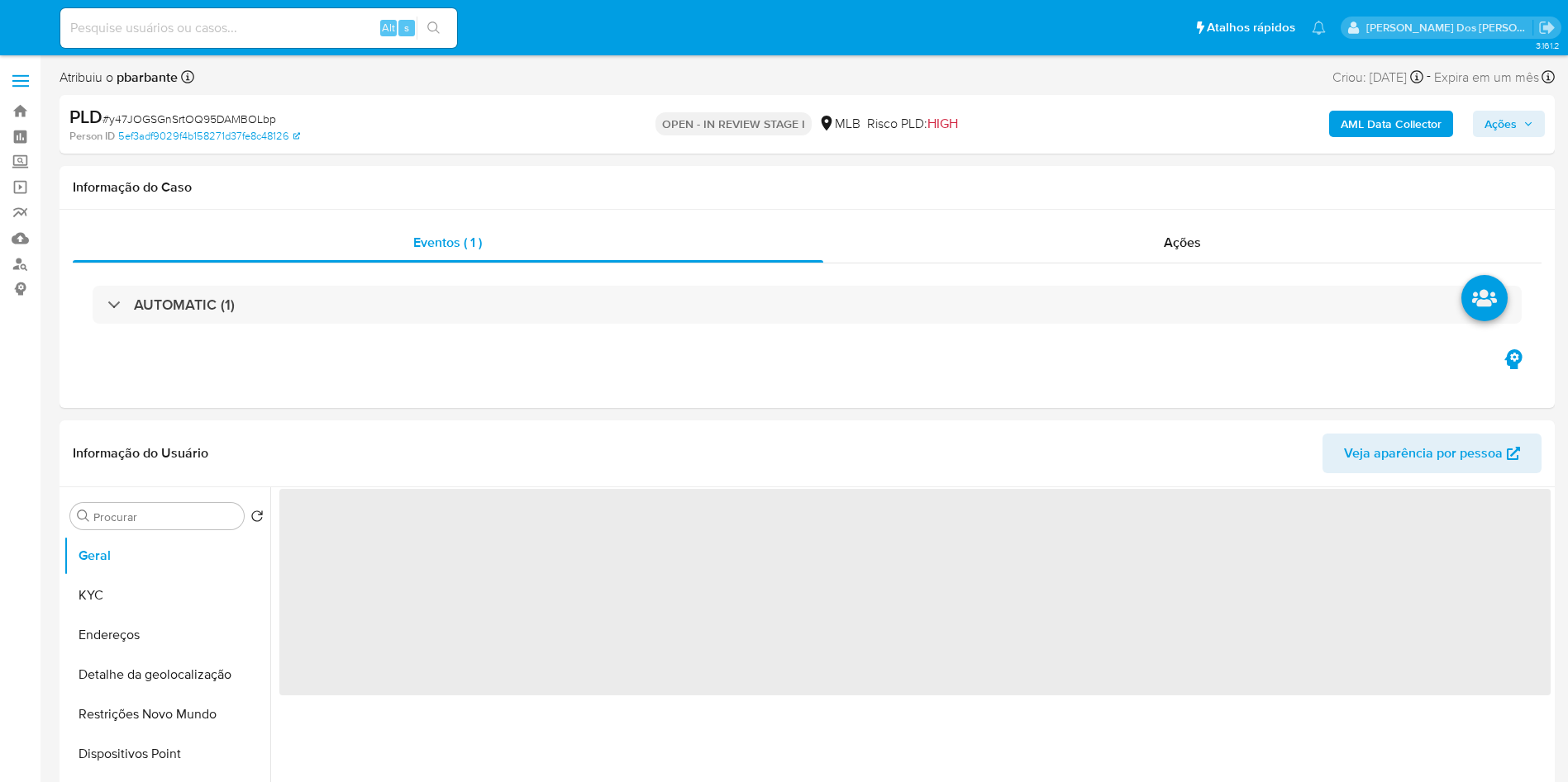
select select "10"
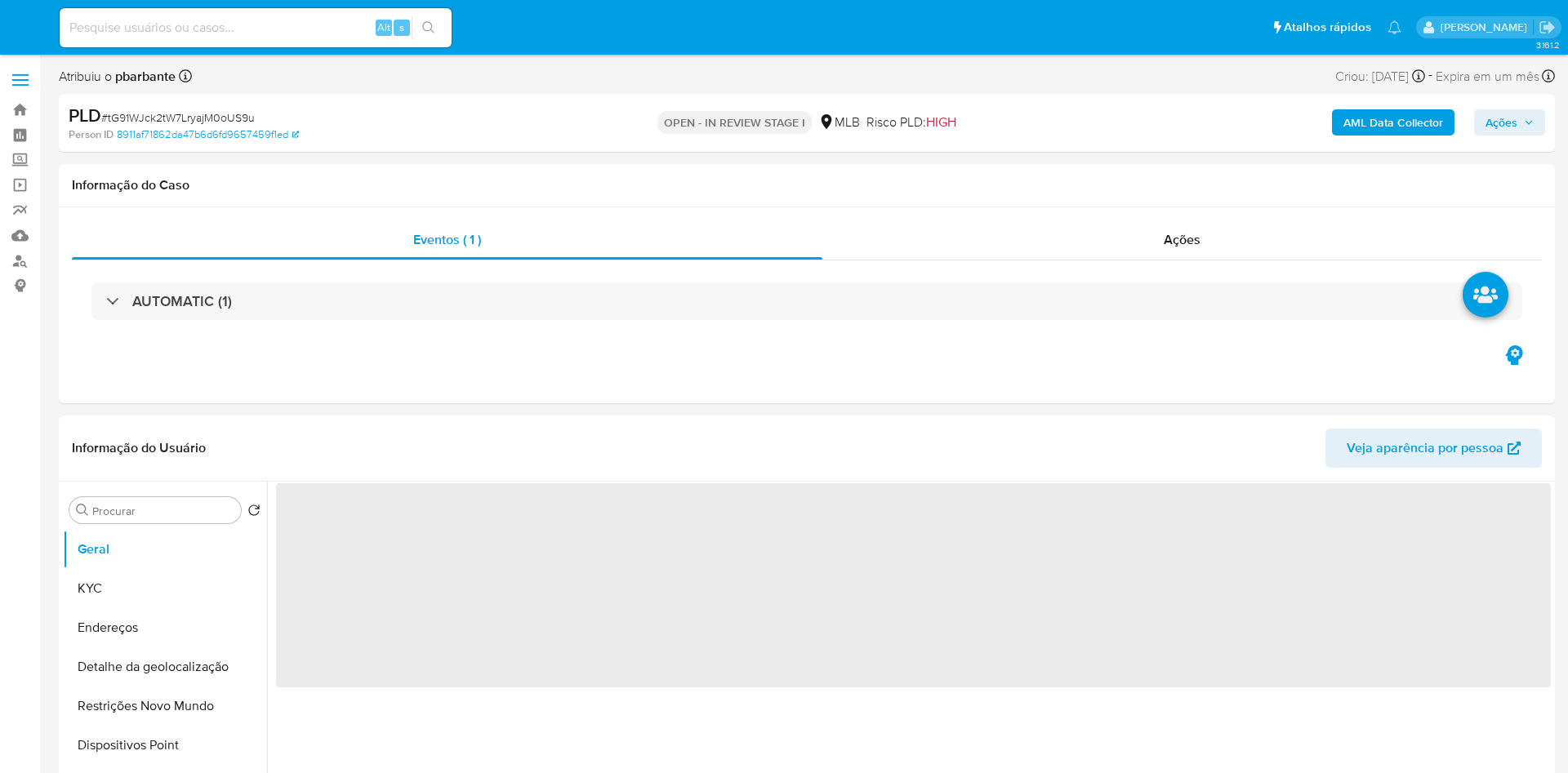
select select "10"
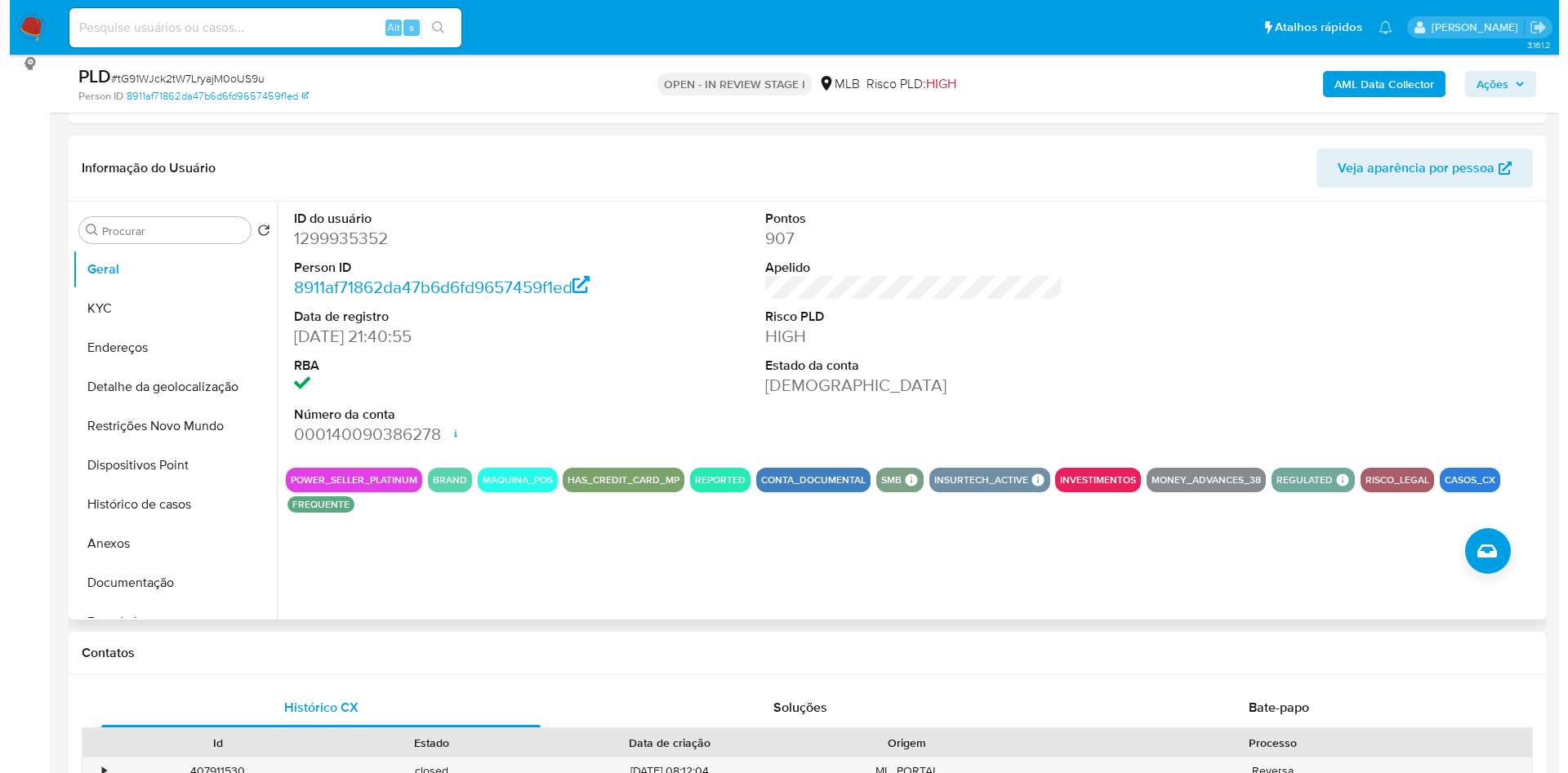
scroll to position [245, 0]
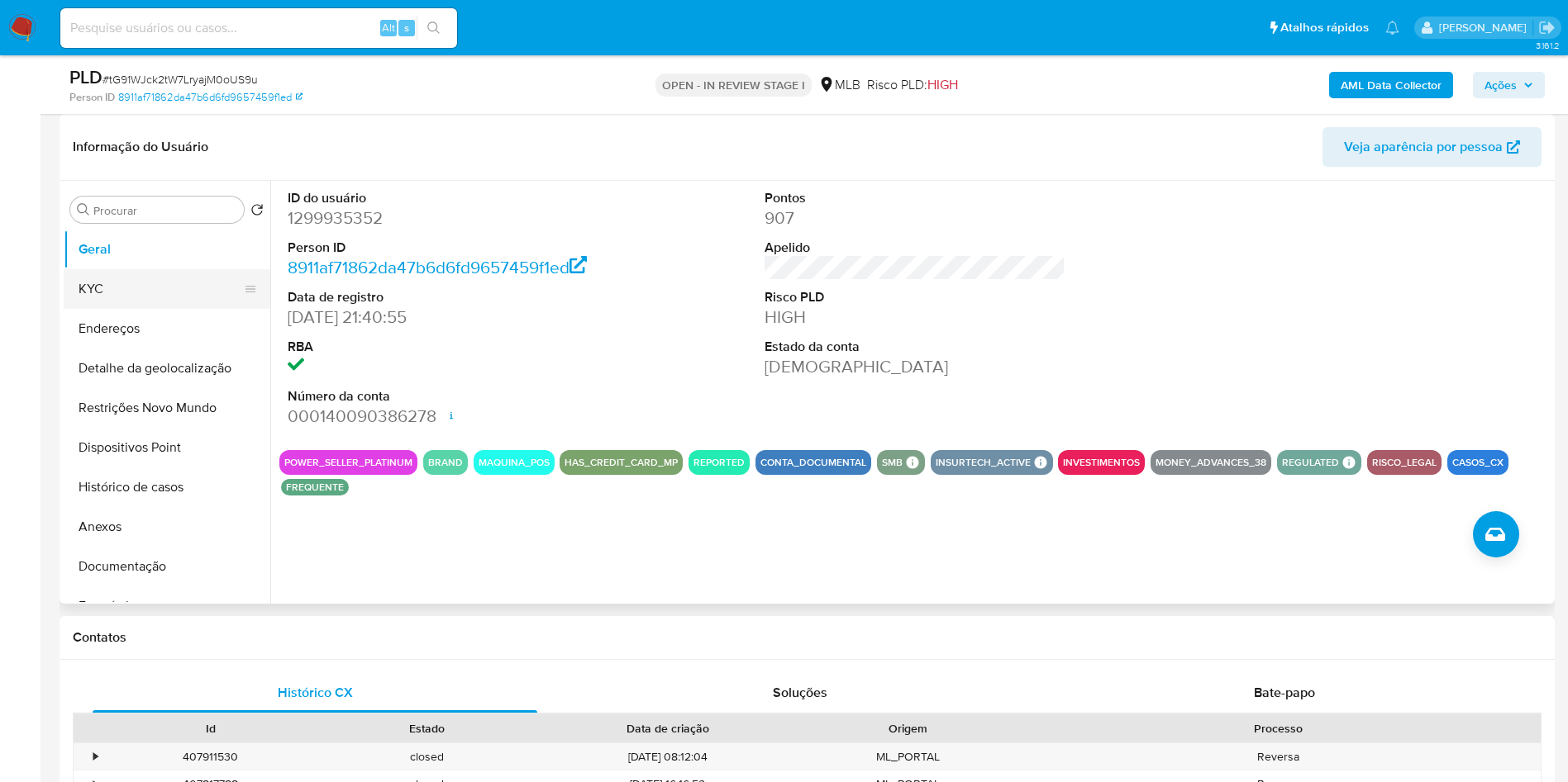
click at [152, 309] on button "KYC" at bounding box center [160, 290] width 193 height 40
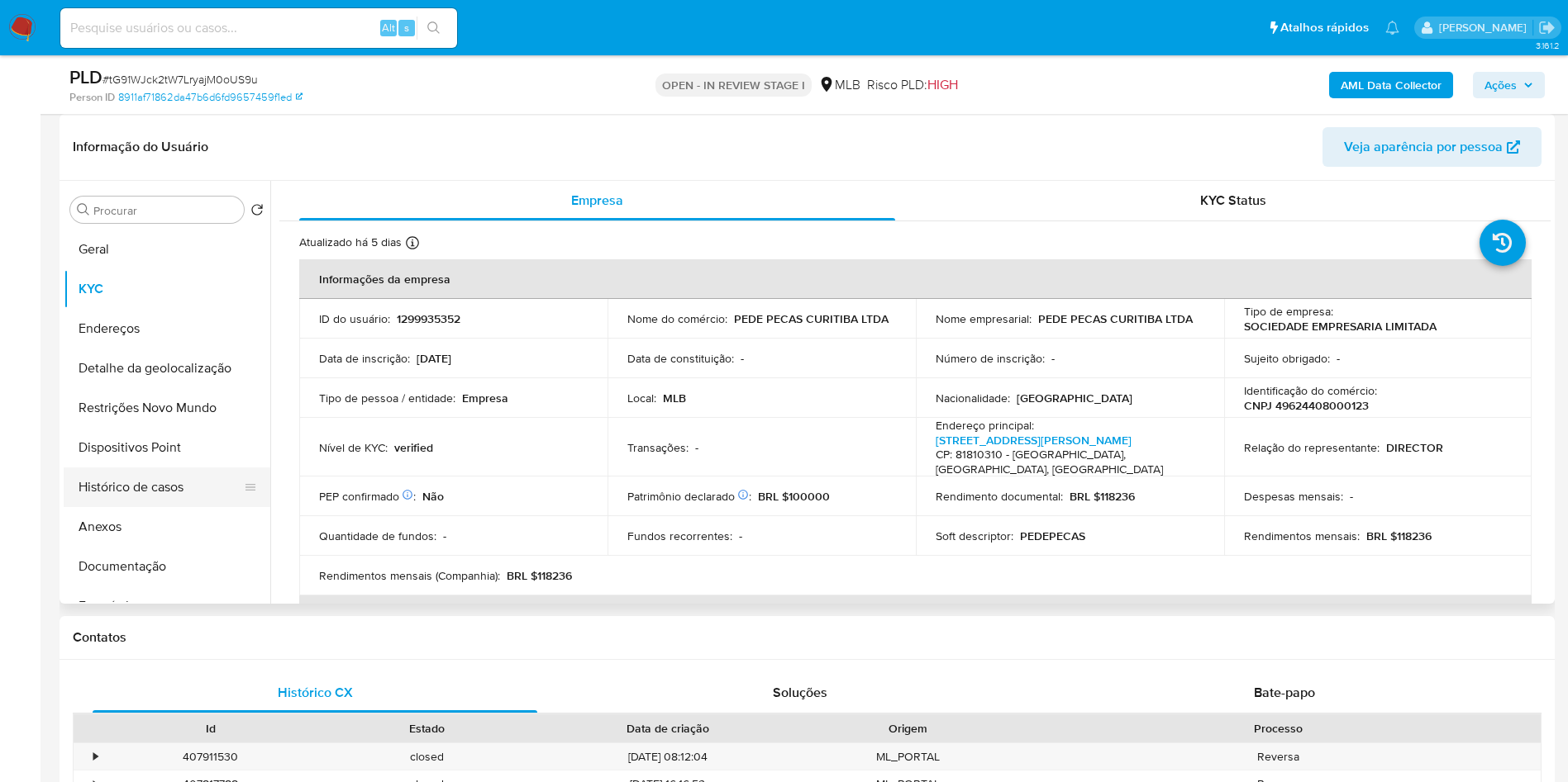
click at [161, 498] on button "Histórico de casos" at bounding box center [160, 488] width 193 height 40
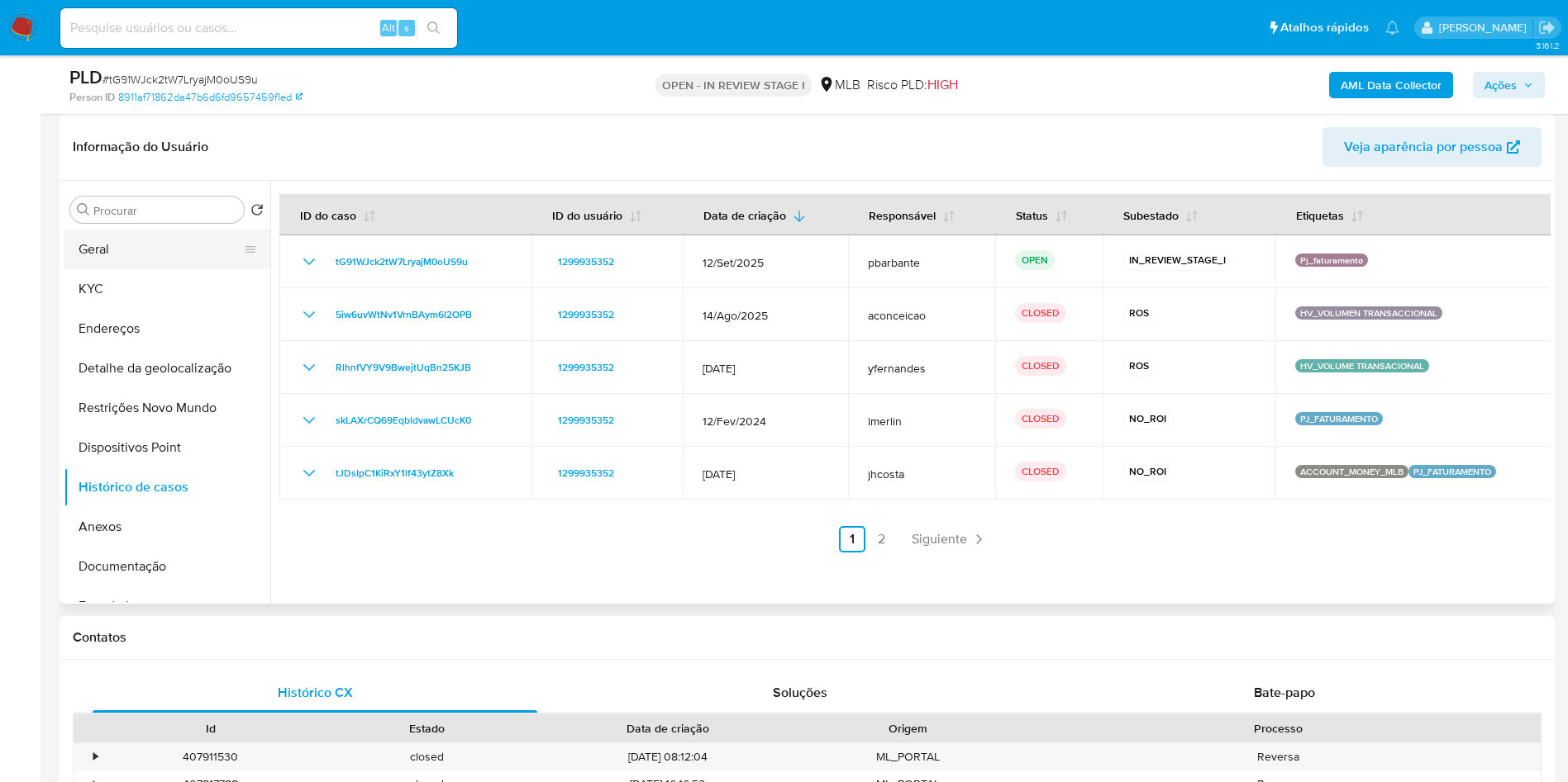
click at [135, 269] on button "Geral" at bounding box center [160, 250] width 193 height 40
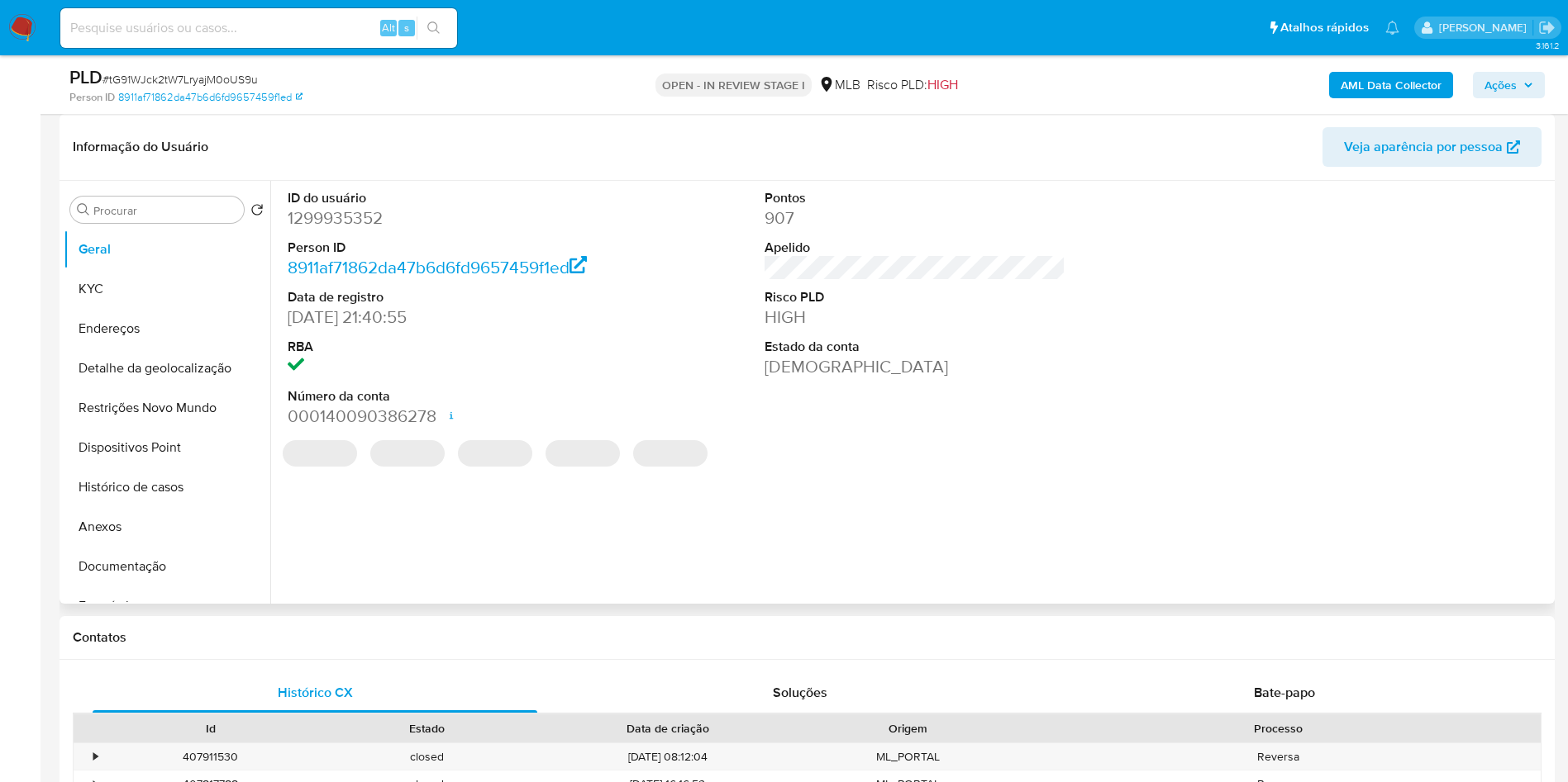
click at [341, 230] on dd "1299935352" at bounding box center [438, 218] width 302 height 23
copy dd "1299935352"
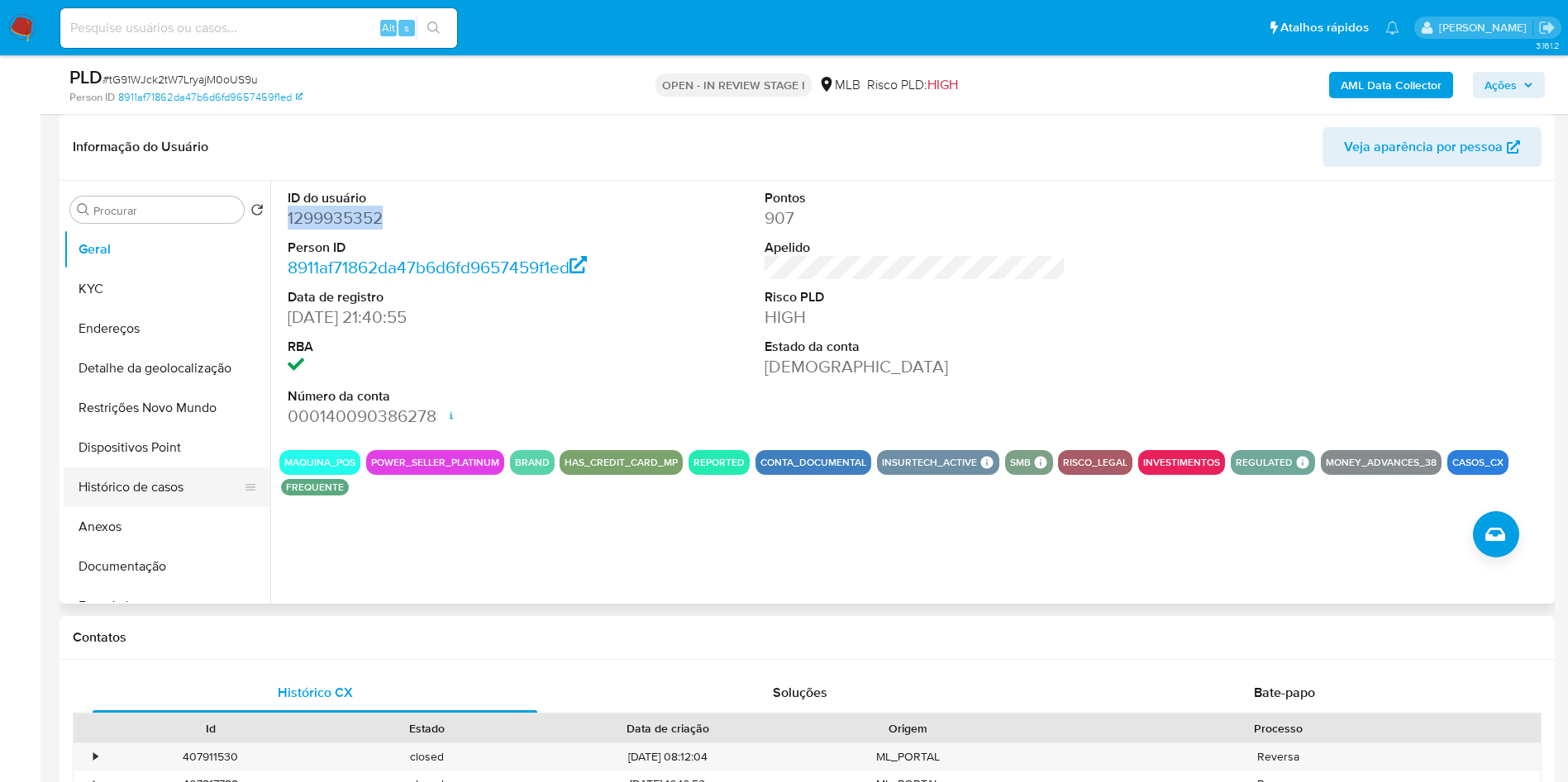
click at [143, 508] on button "Histórico de casos" at bounding box center [160, 488] width 193 height 40
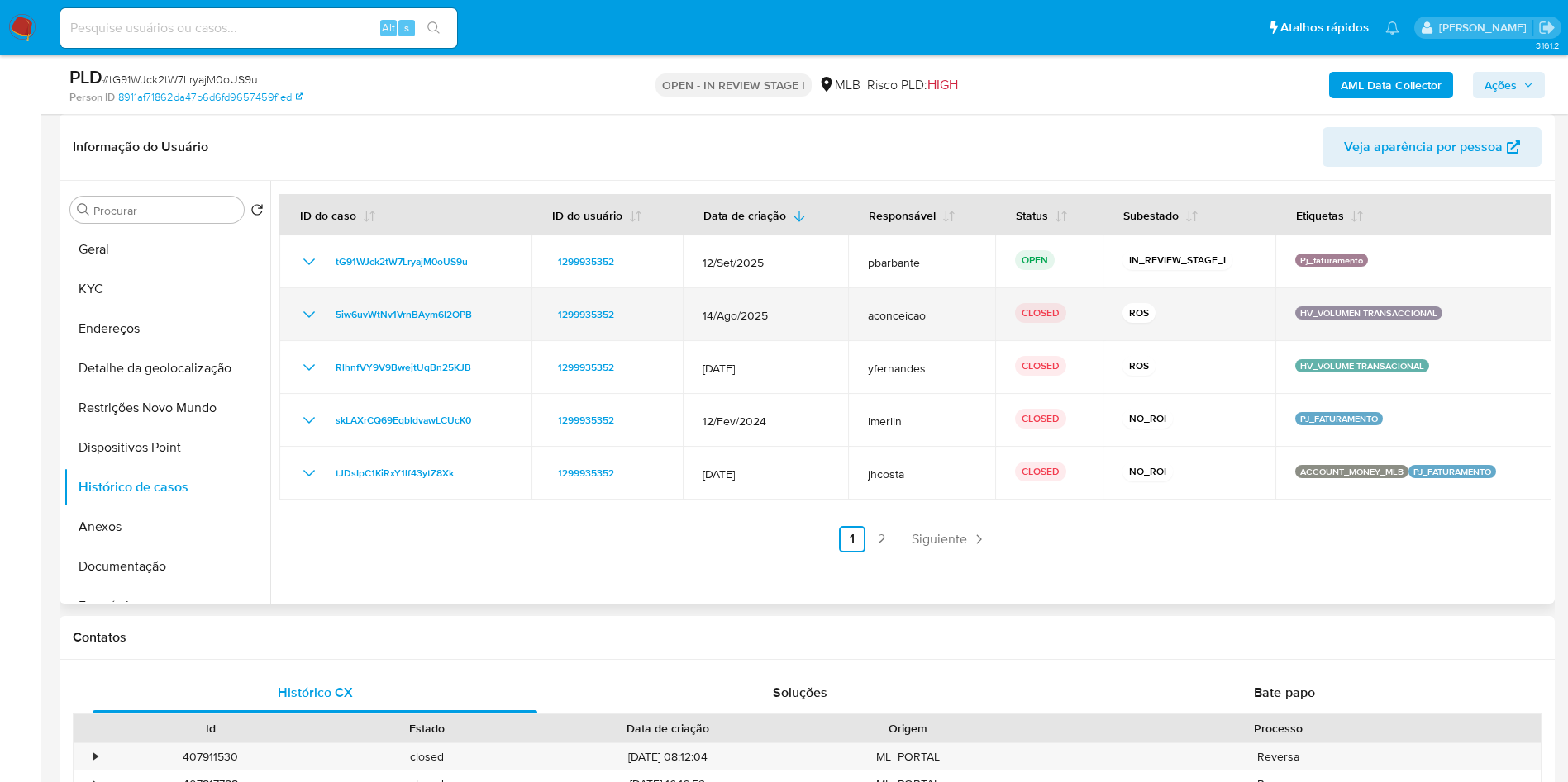
drag, startPoint x: 427, startPoint y: 352, endPoint x: 378, endPoint y: 352, distance: 49.0
click at [378, 341] on td "5iw6uvWtNv1VrnBAym6I2OPB" at bounding box center [405, 315] width 252 height 53
drag, startPoint x: 525, startPoint y: 348, endPoint x: 332, endPoint y: 335, distance: 193.4
click at [332, 335] on td "5iw6uvWtNv1VrnBAym6I2OPB" at bounding box center [405, 315] width 252 height 53
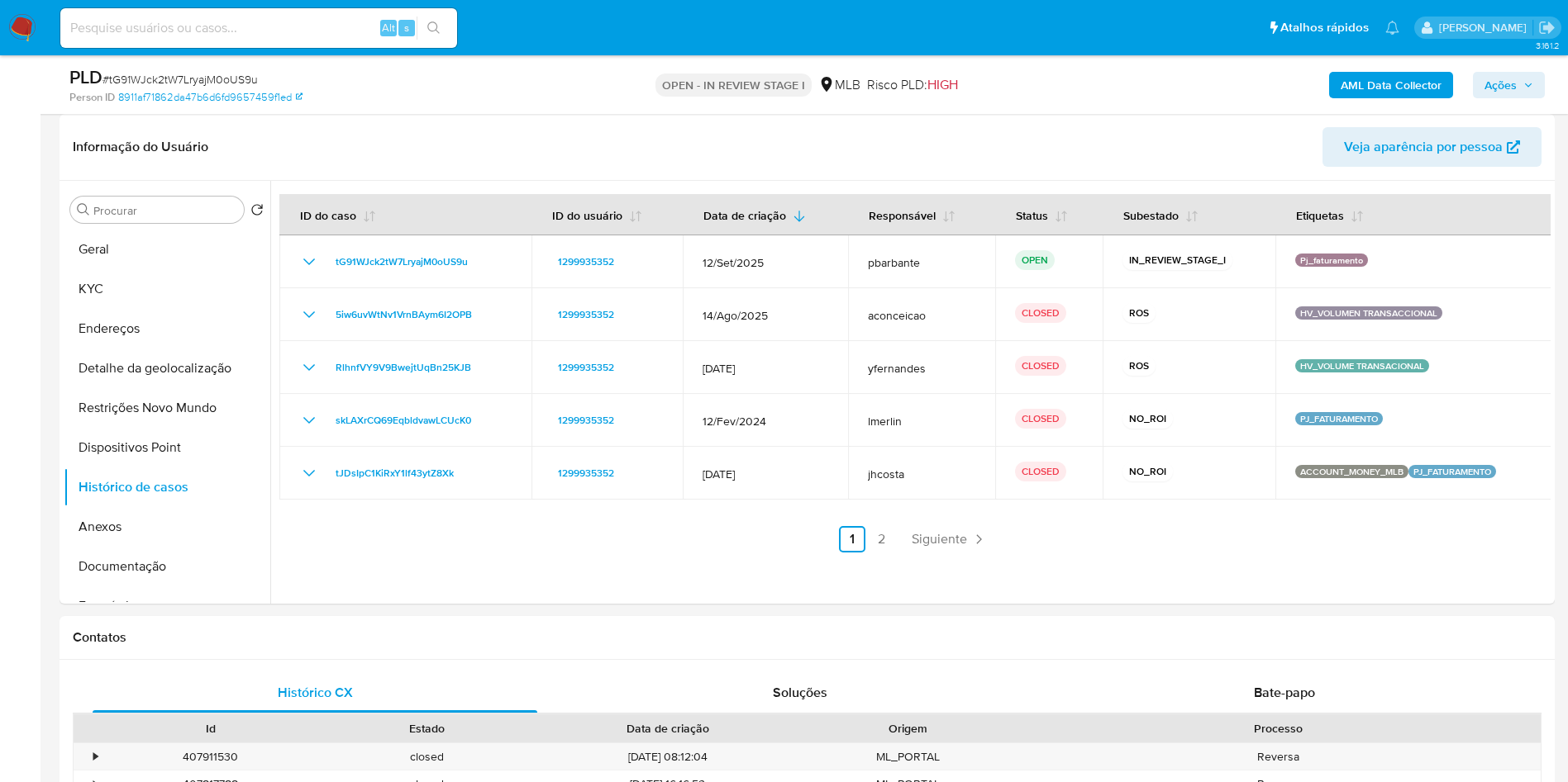
click at [1365, 90] on b "AML Data Collector" at bounding box center [1391, 85] width 101 height 27
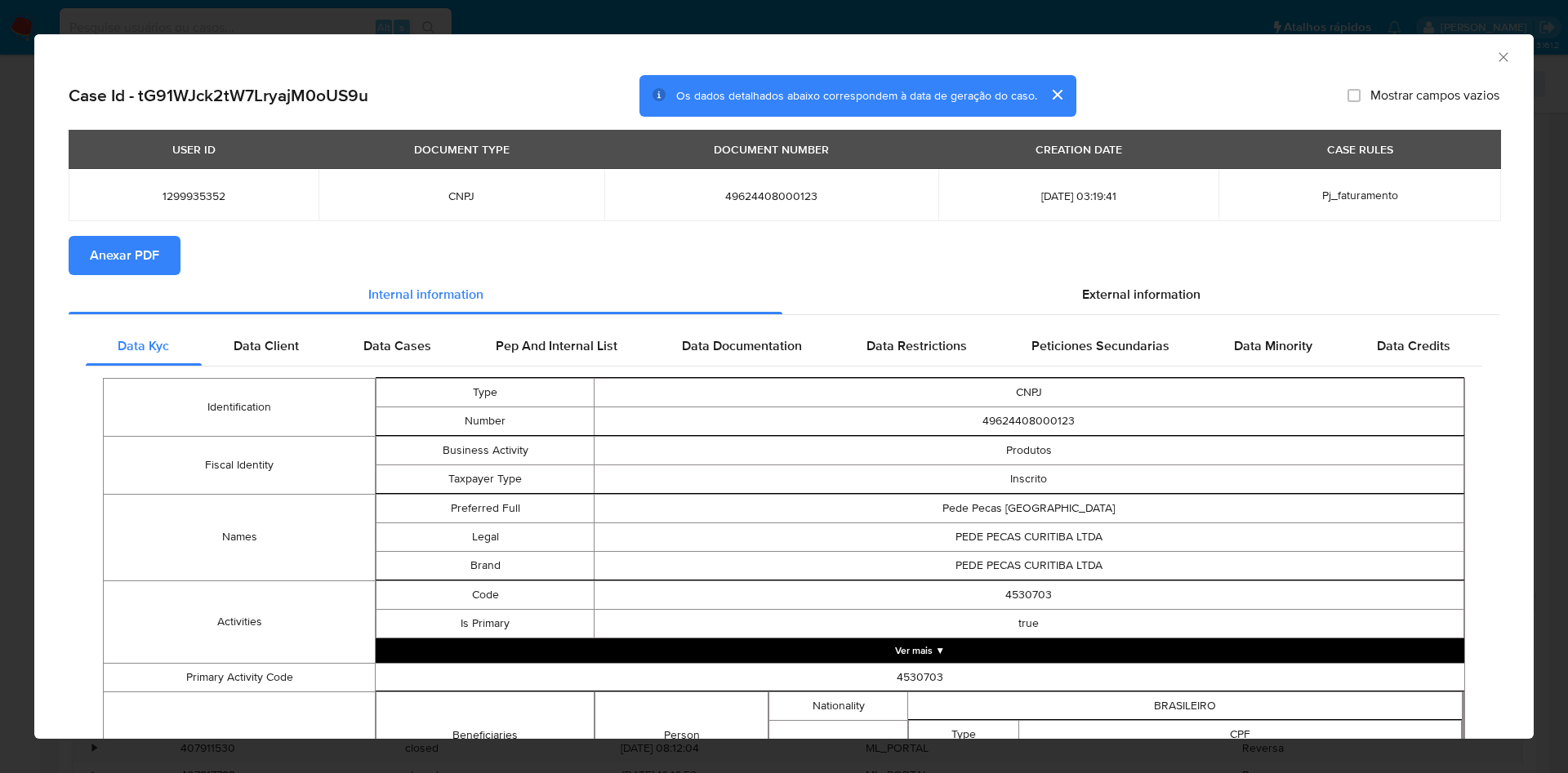
click at [1209, 310] on div "External information" at bounding box center [1141, 295] width 718 height 40
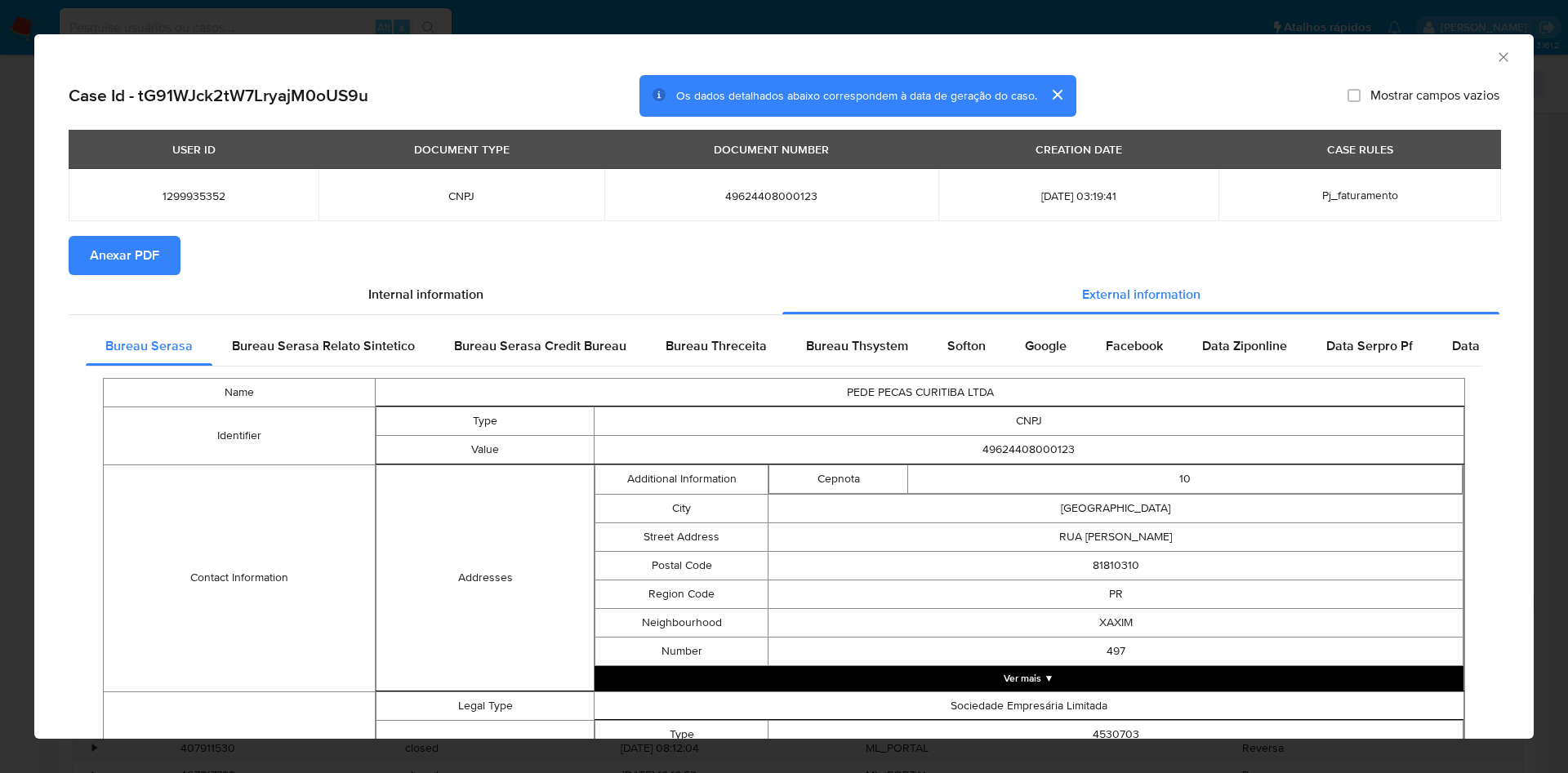
click at [115, 259] on span "Anexar PDF" at bounding box center [124, 255] width 70 height 36
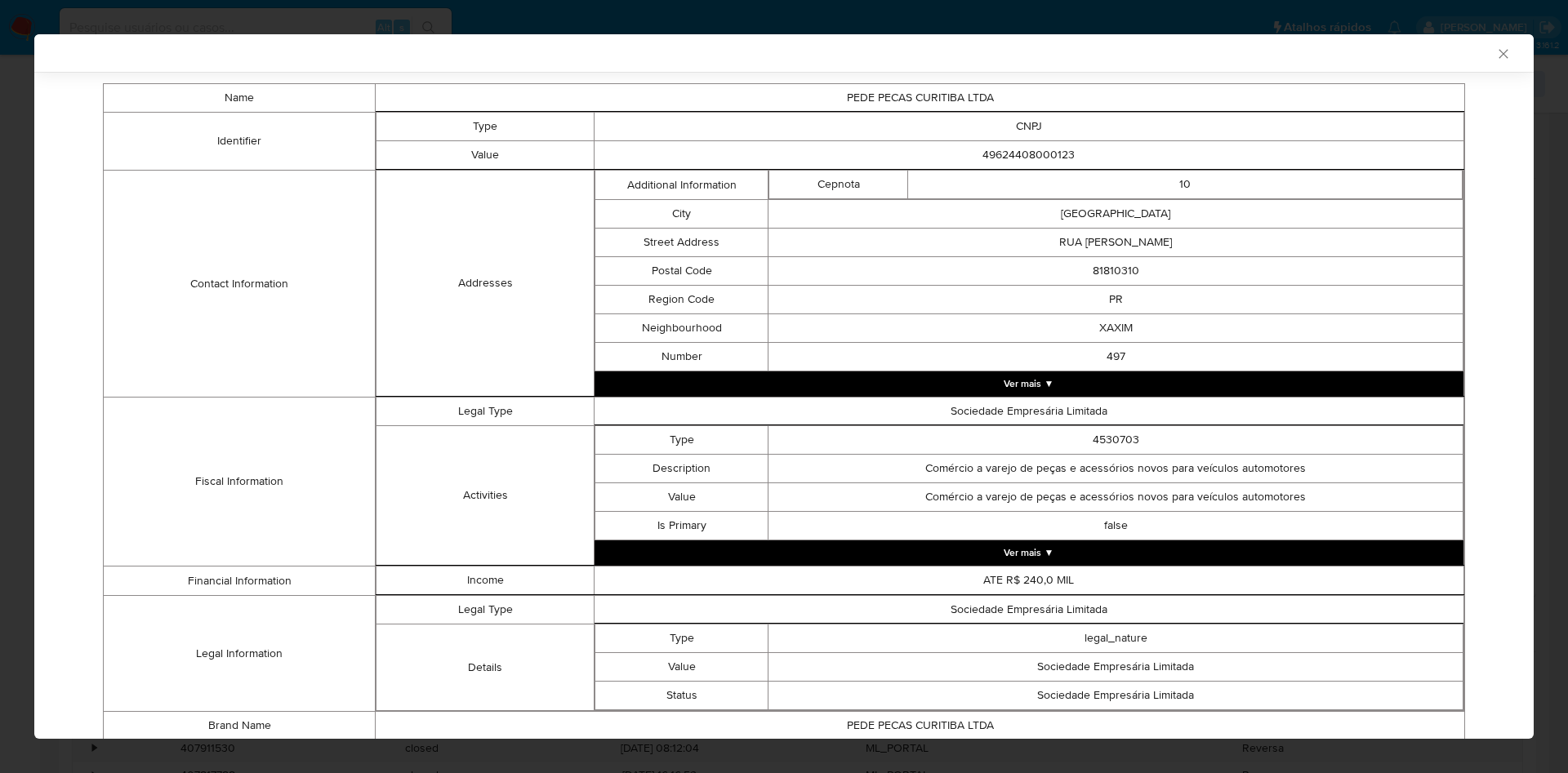
scroll to position [502, 0]
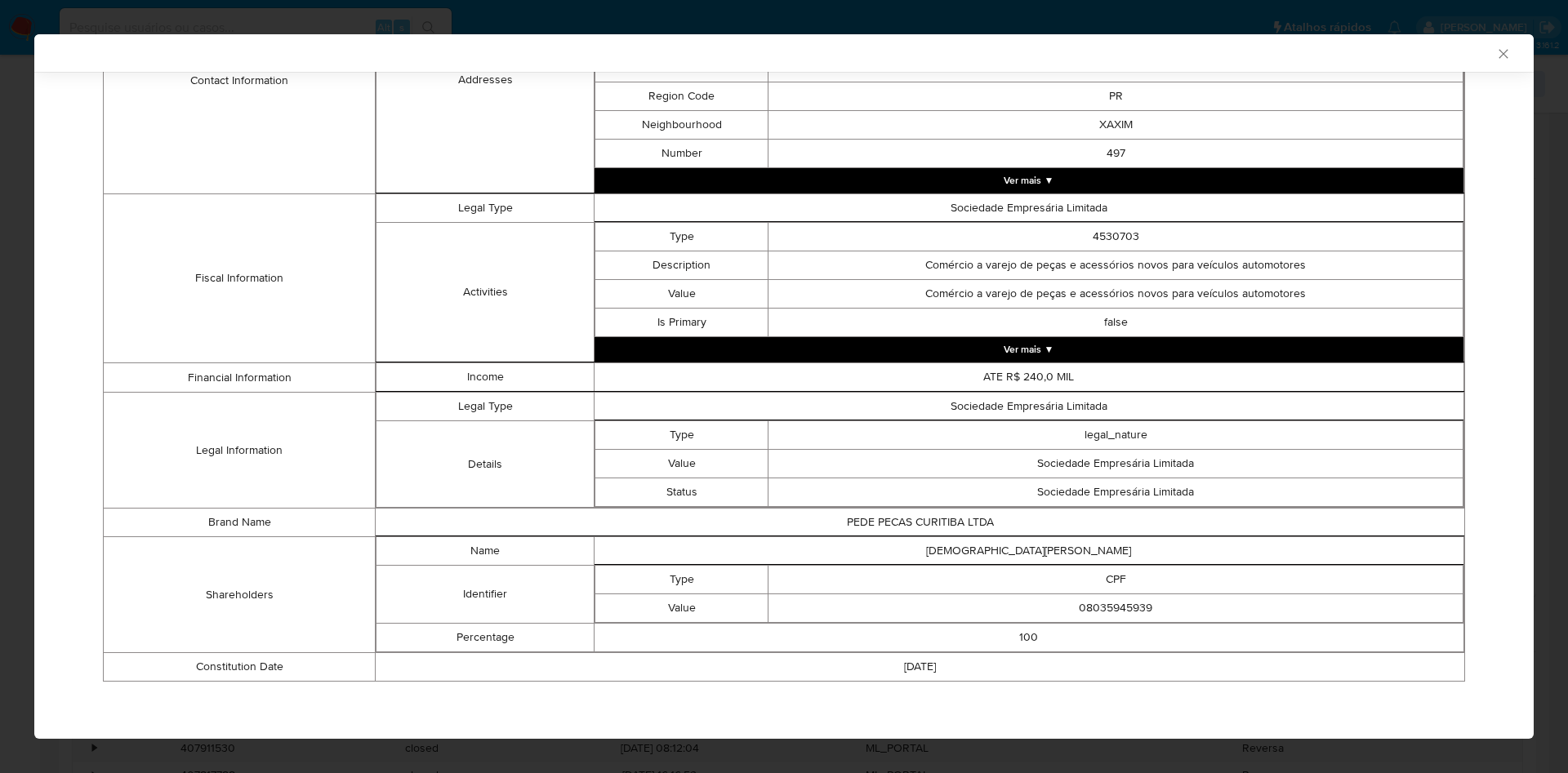
click at [1095, 601] on td "08035945939" at bounding box center [1116, 608] width 695 height 28
copy td "08035945939"
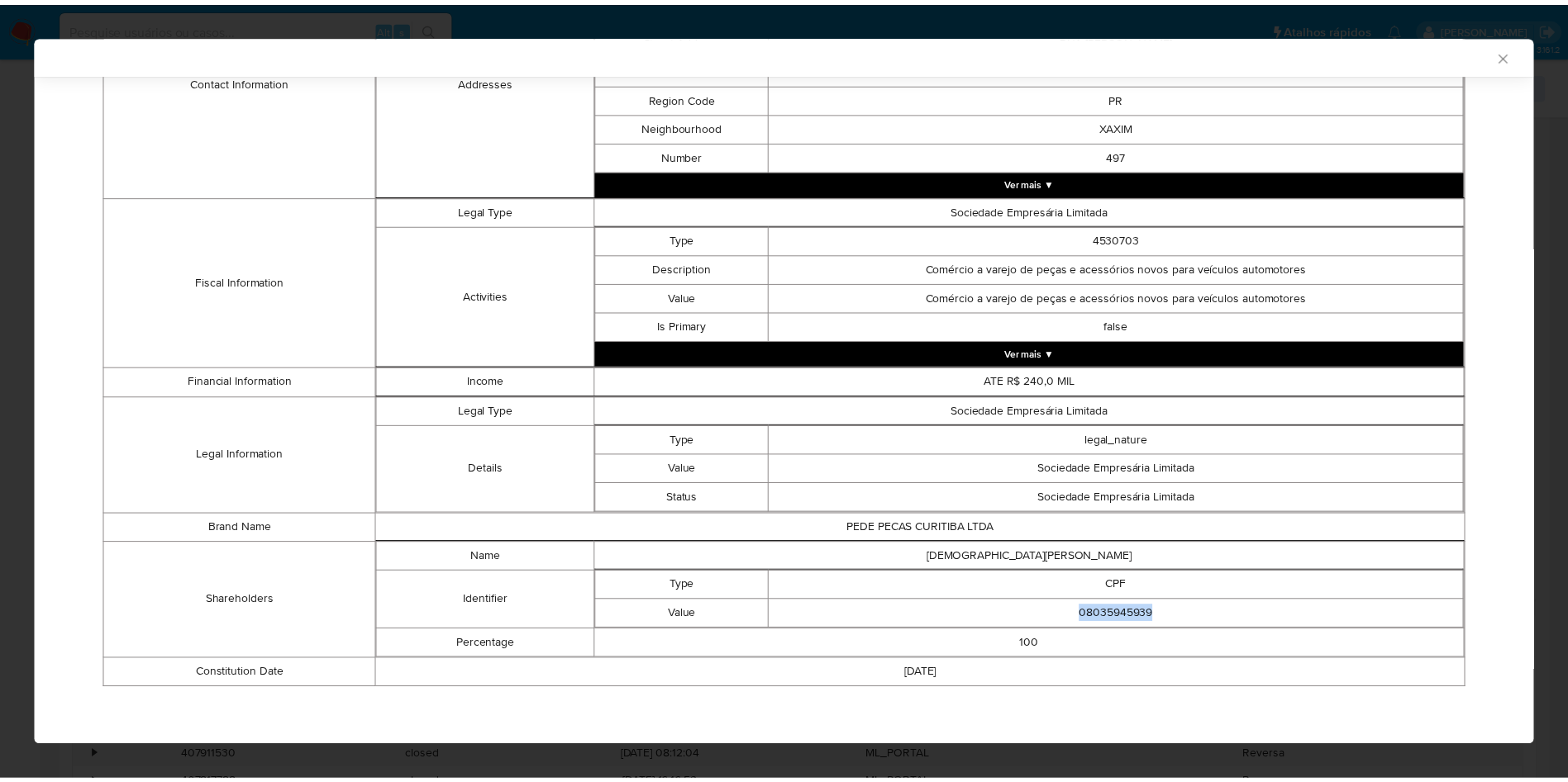
scroll to position [505, 0]
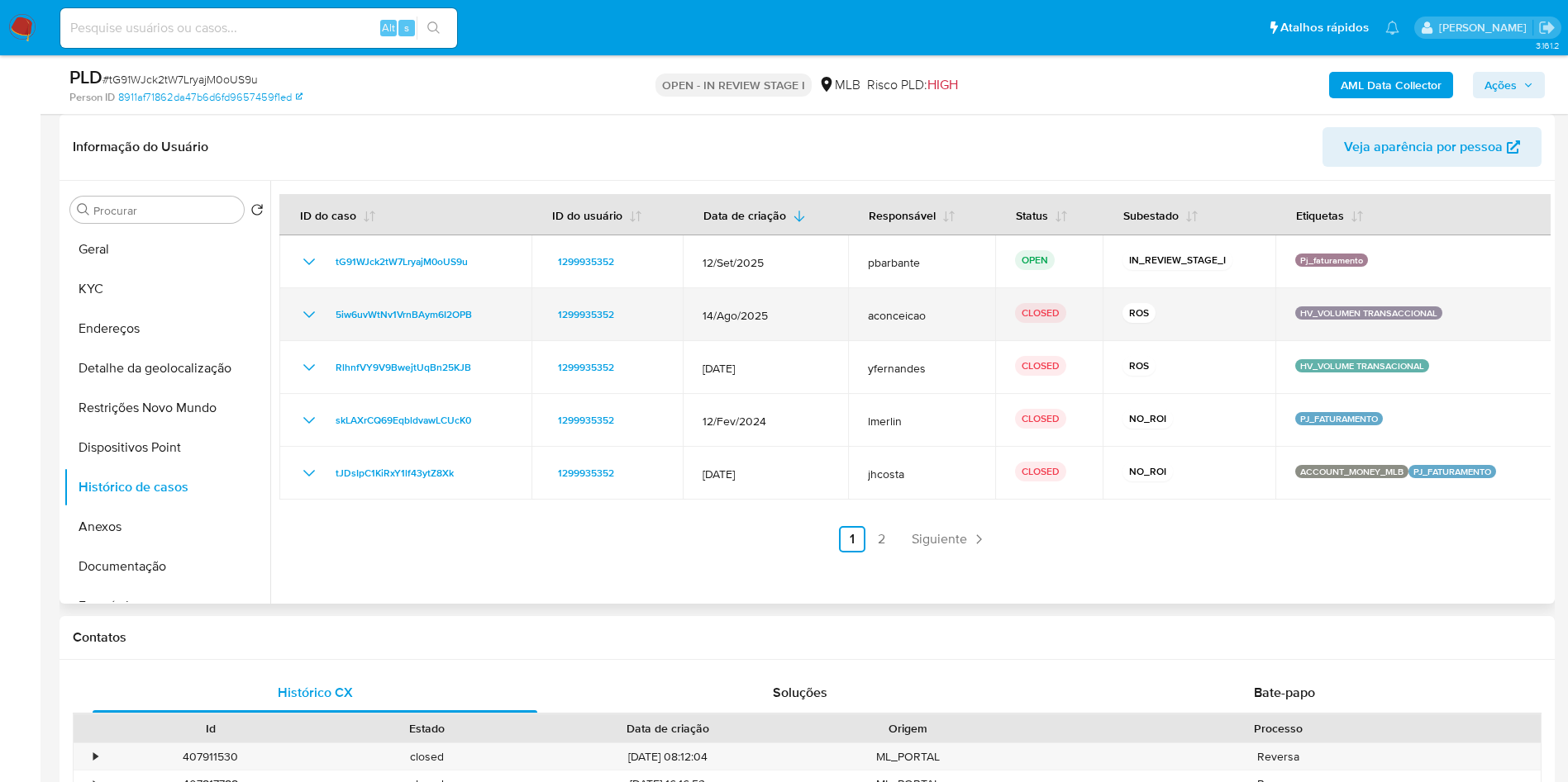
click at [317, 325] on icon "Mostrar/Ocultar" at bounding box center [309, 314] width 20 height 20
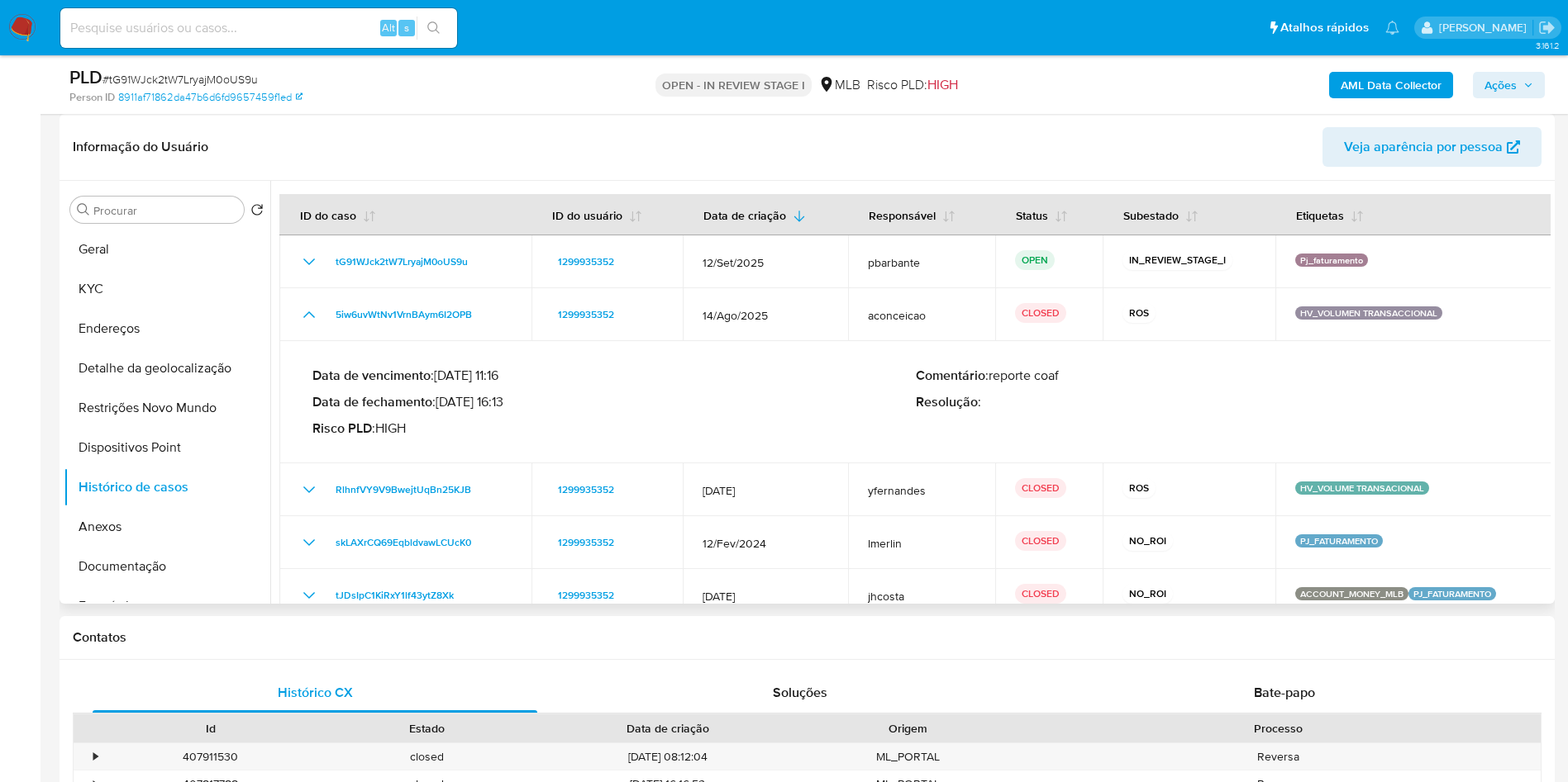
drag, startPoint x: 447, startPoint y: 435, endPoint x: 513, endPoint y: 436, distance: 66.0
click at [513, 411] on p "Data de fechamento : 15/09/2025 16:13" at bounding box center [613, 402] width 603 height 16
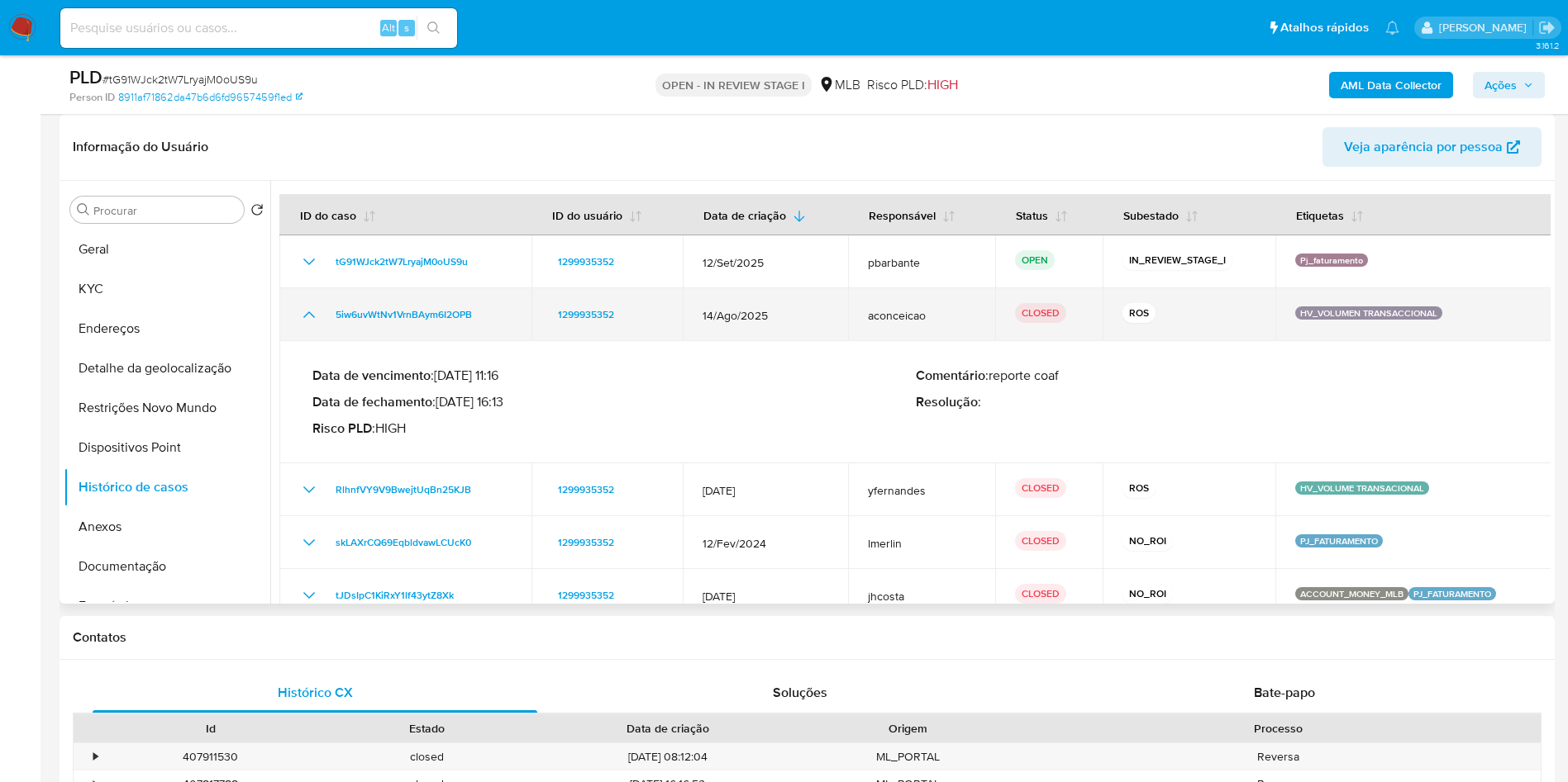
drag, startPoint x: 490, startPoint y: 290, endPoint x: 390, endPoint y: 328, distance: 107.0
click at [352, 289] on td "tG91WJck2tW7LryajM0oUS9u" at bounding box center [405, 262] width 252 height 53
drag, startPoint x: 511, startPoint y: 340, endPoint x: 330, endPoint y: 348, distance: 181.2
click at [330, 325] on div "5iw6uvWtNv1VrnBAym6I2OPB" at bounding box center [405, 314] width 212 height 20
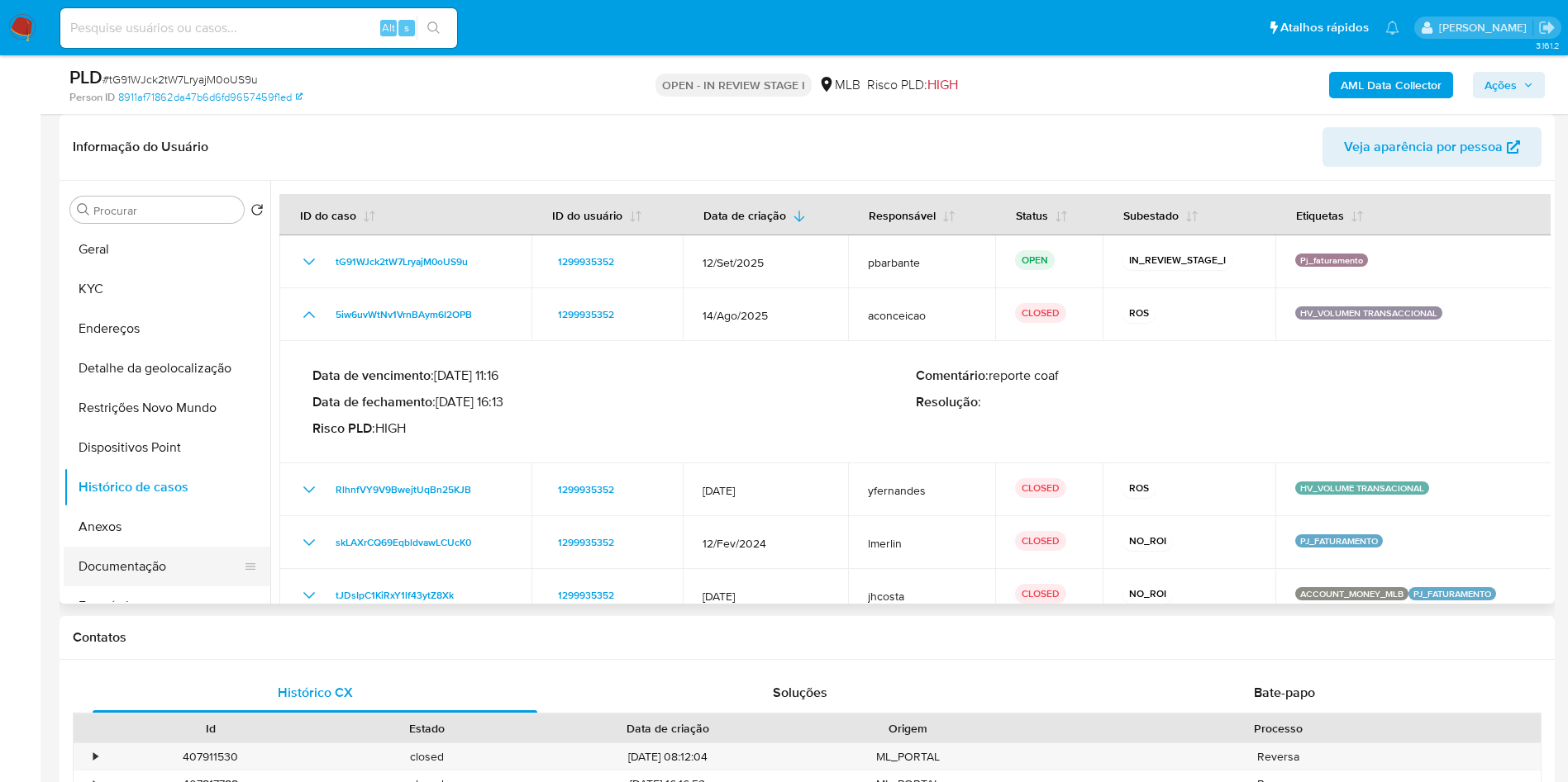
click at [129, 587] on button "Documentação" at bounding box center [160, 567] width 193 height 40
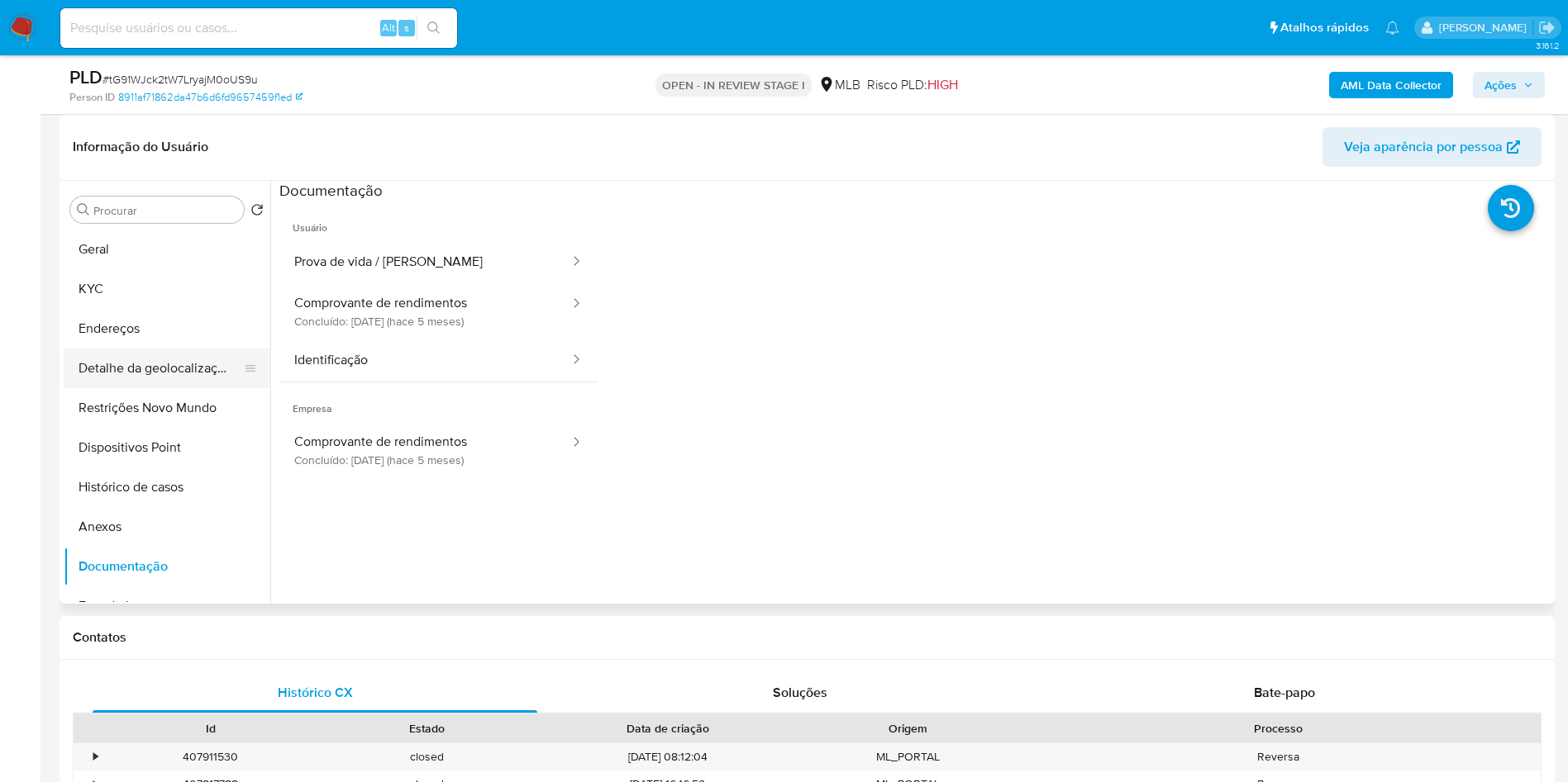
click at [151, 389] on button "Detalhe da geolocalização" at bounding box center [160, 369] width 193 height 40
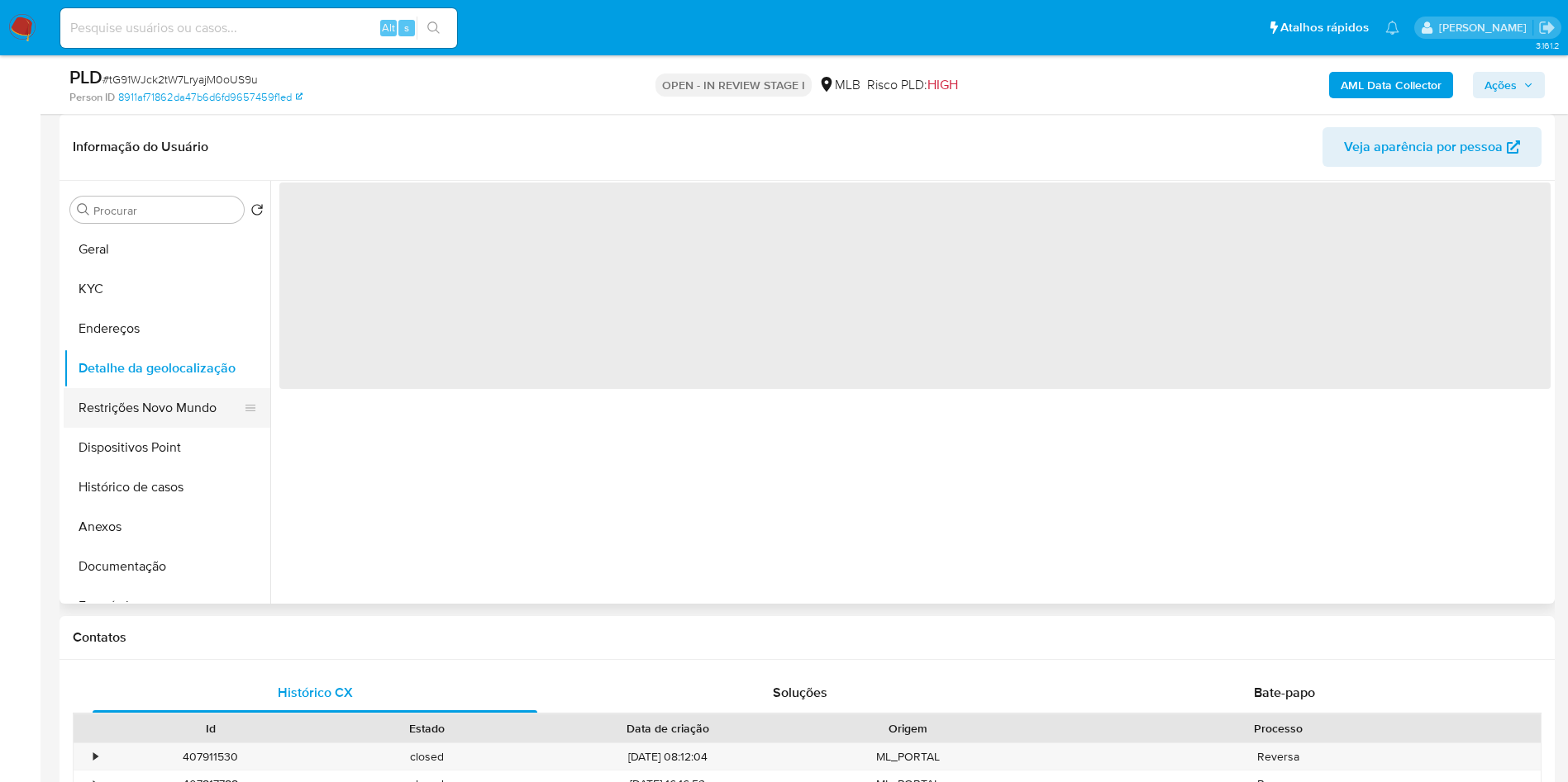
click at [137, 428] on button "Restrições Novo Mundo" at bounding box center [160, 409] width 193 height 40
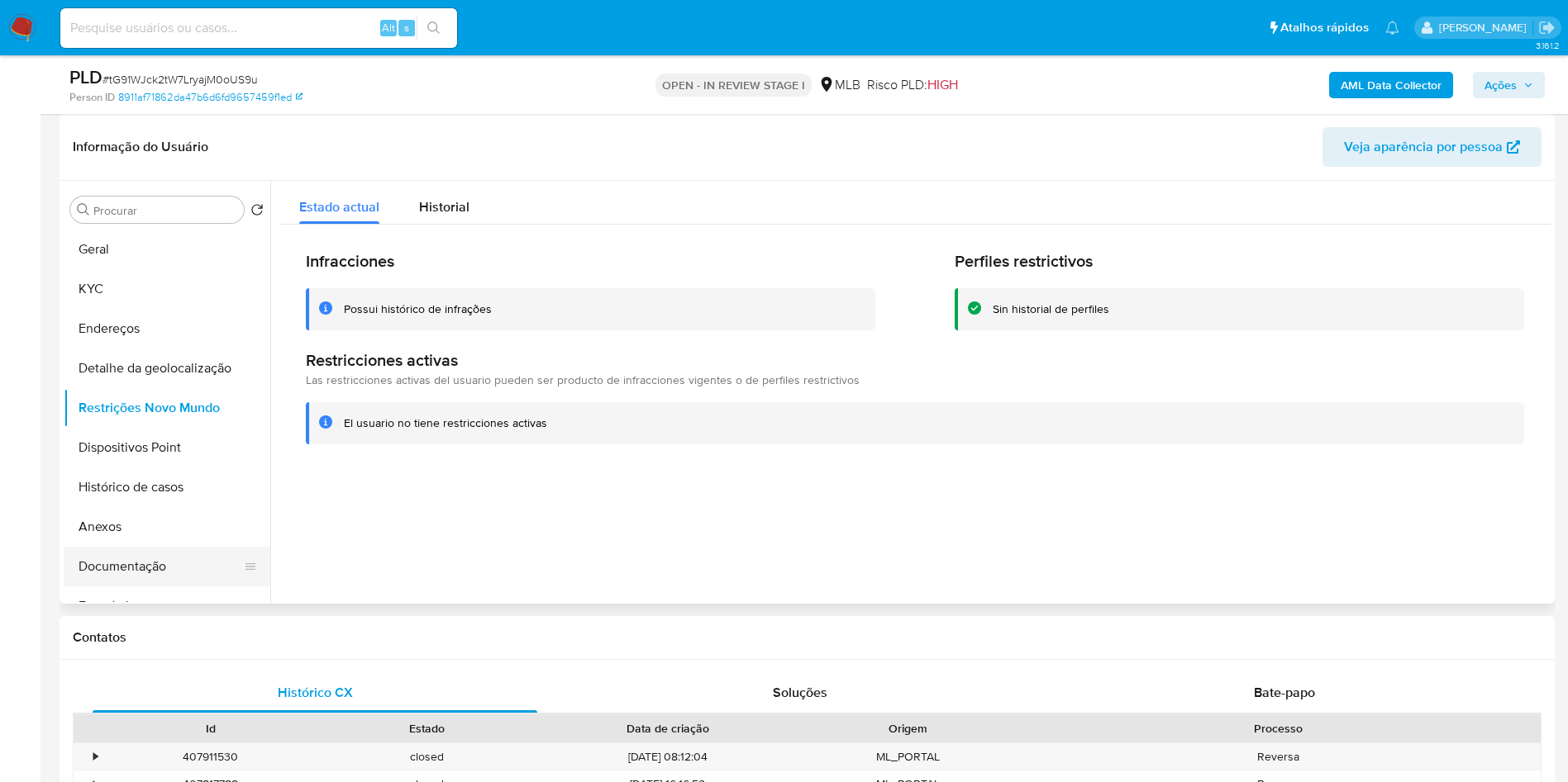
click at [191, 587] on button "Documentação" at bounding box center [160, 567] width 193 height 40
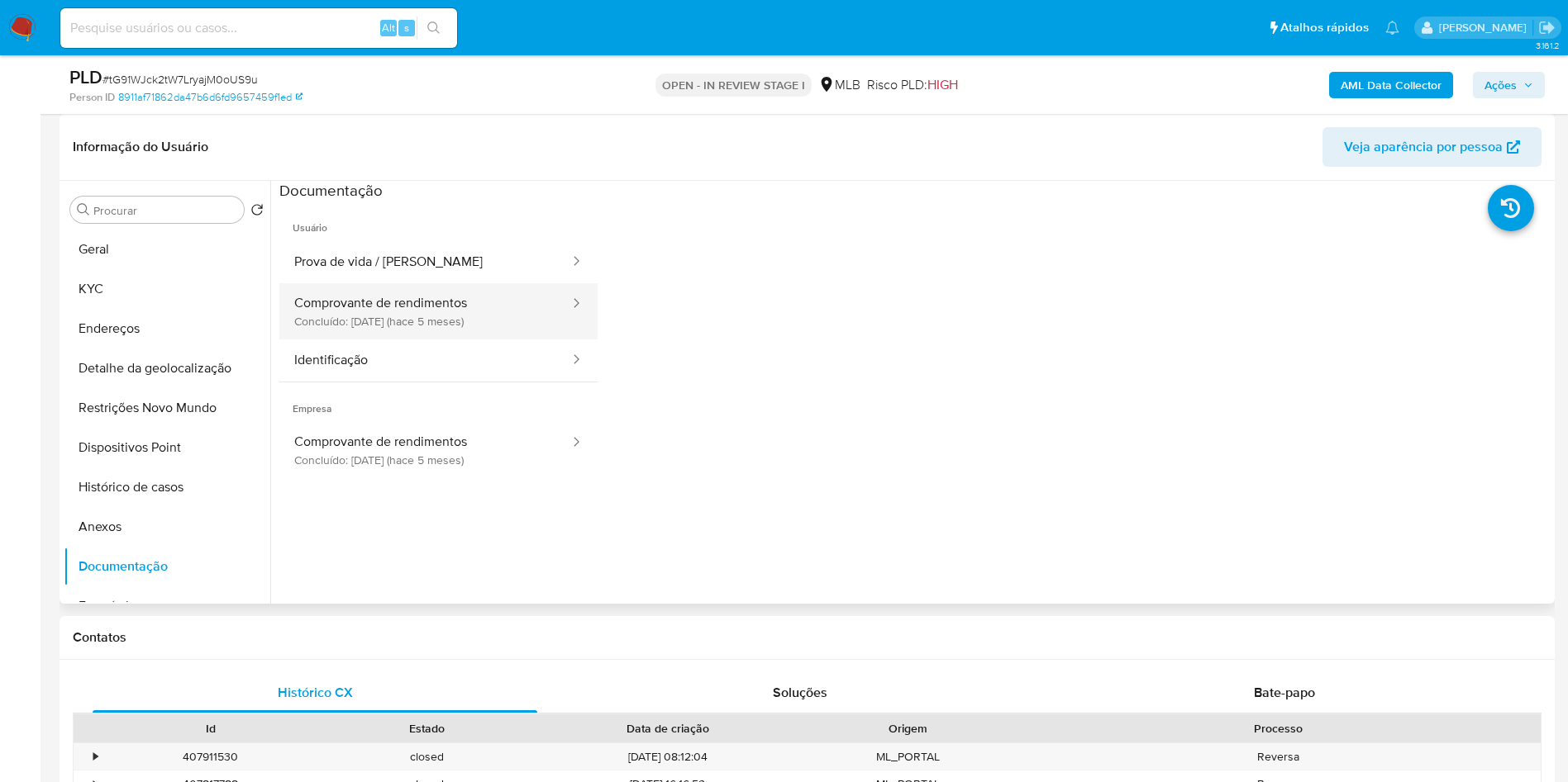
click at [349, 320] on button "Comprovante de rendimentos Concluído: 22/04/2025 (hace 5 meses)" at bounding box center [425, 311] width 291 height 56
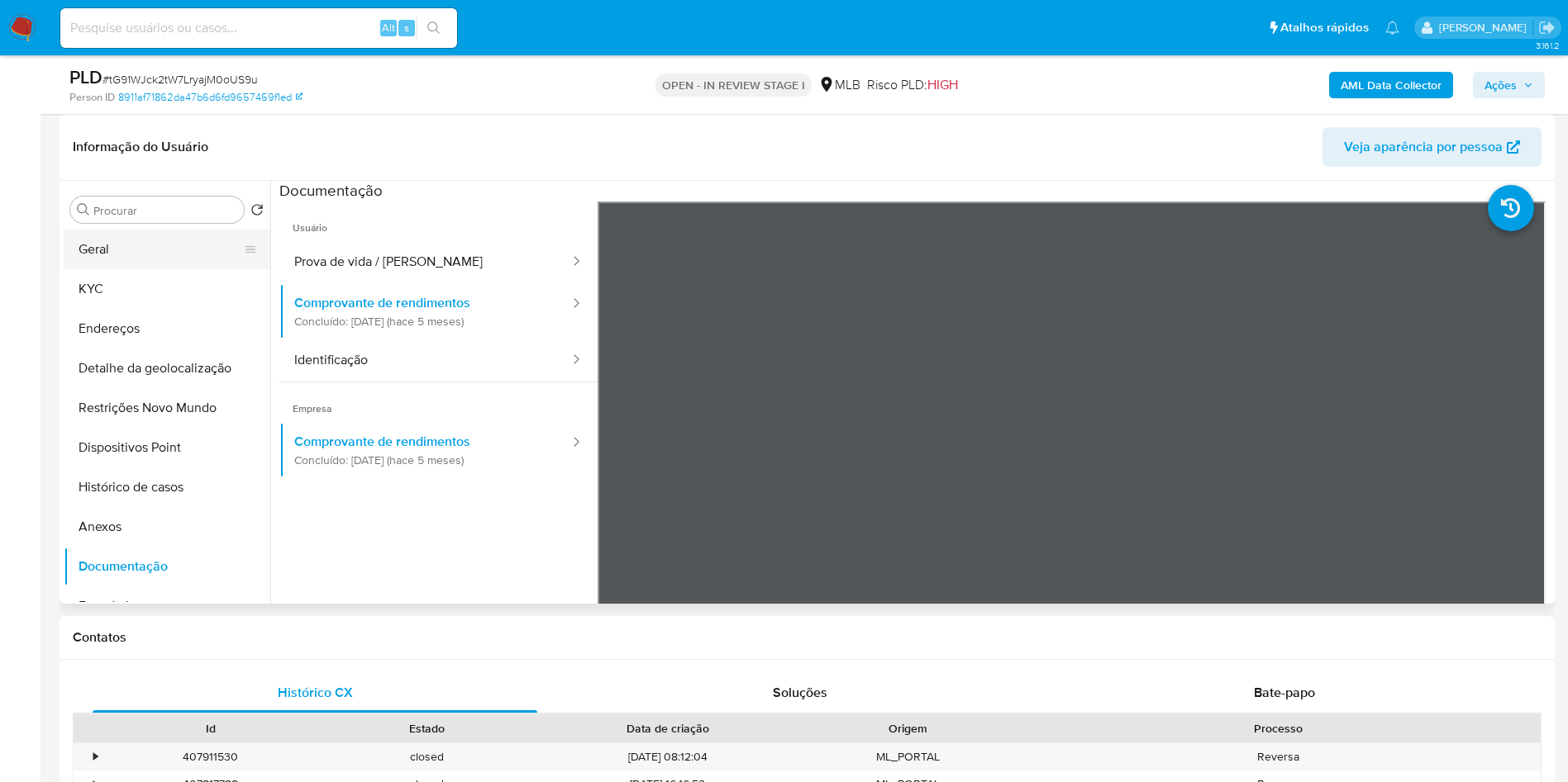
click at [177, 266] on button "Geral" at bounding box center [160, 250] width 193 height 40
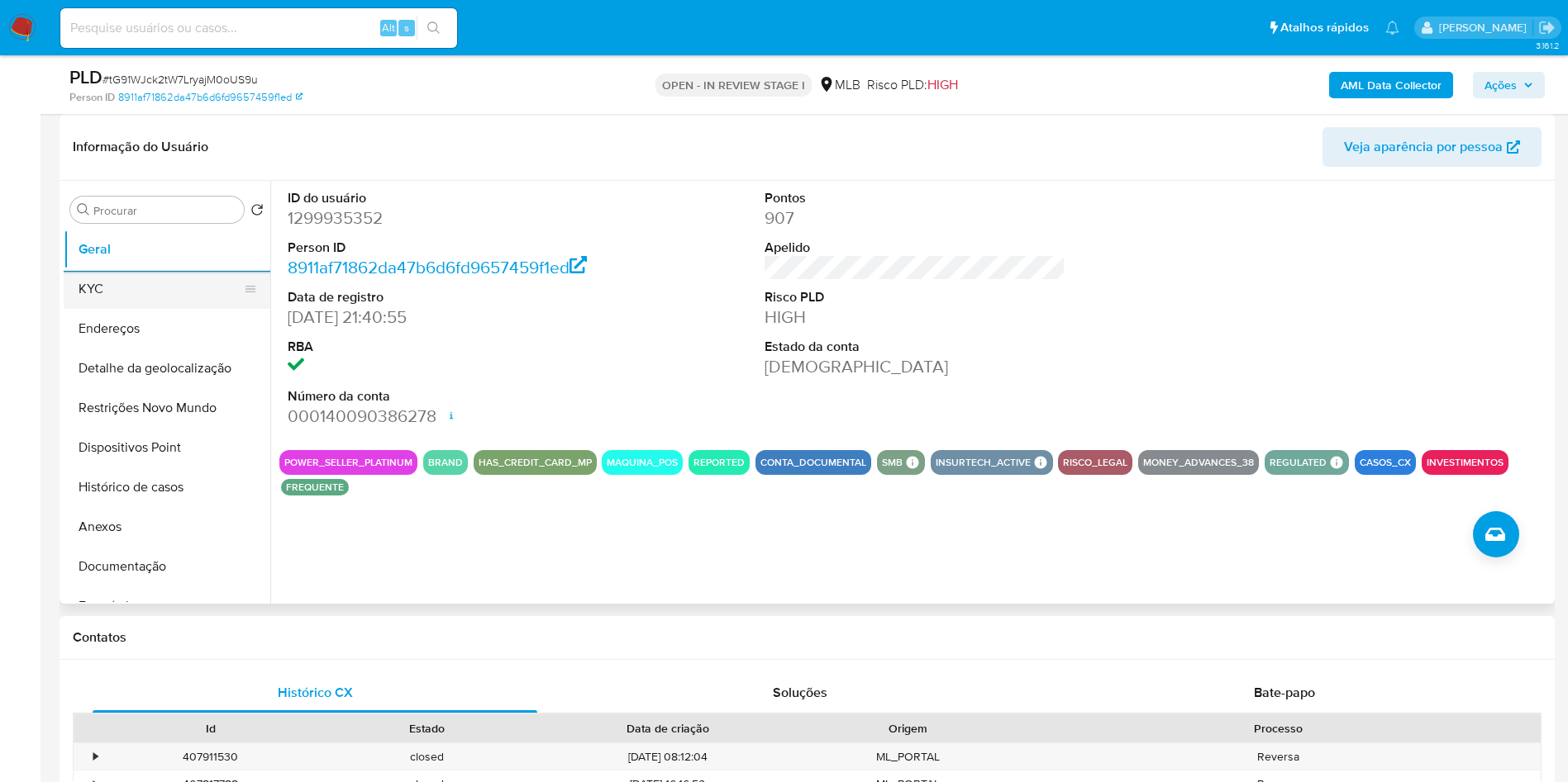
click at [106, 309] on button "KYC" at bounding box center [160, 290] width 193 height 40
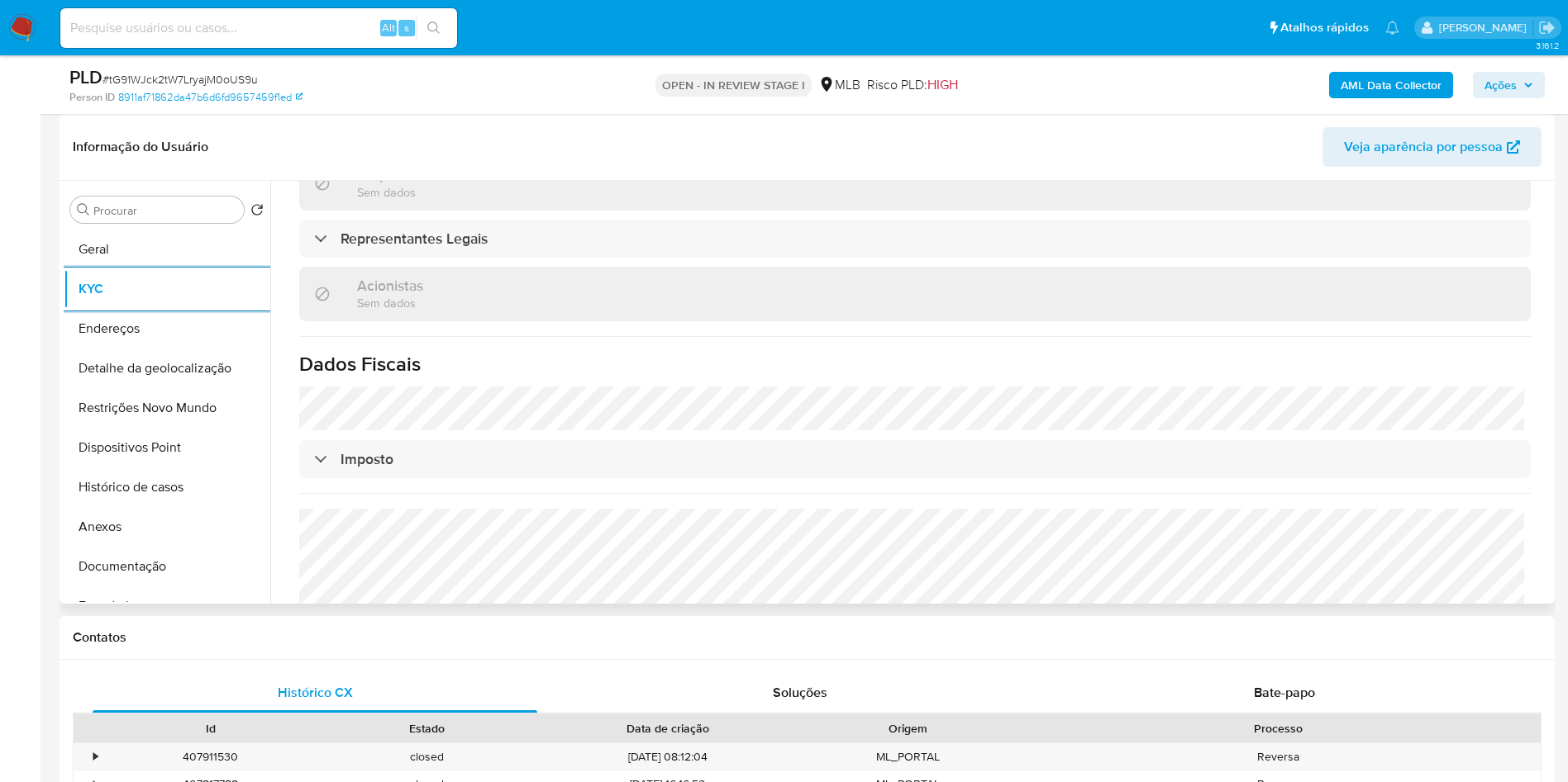
scroll to position [954, 0]
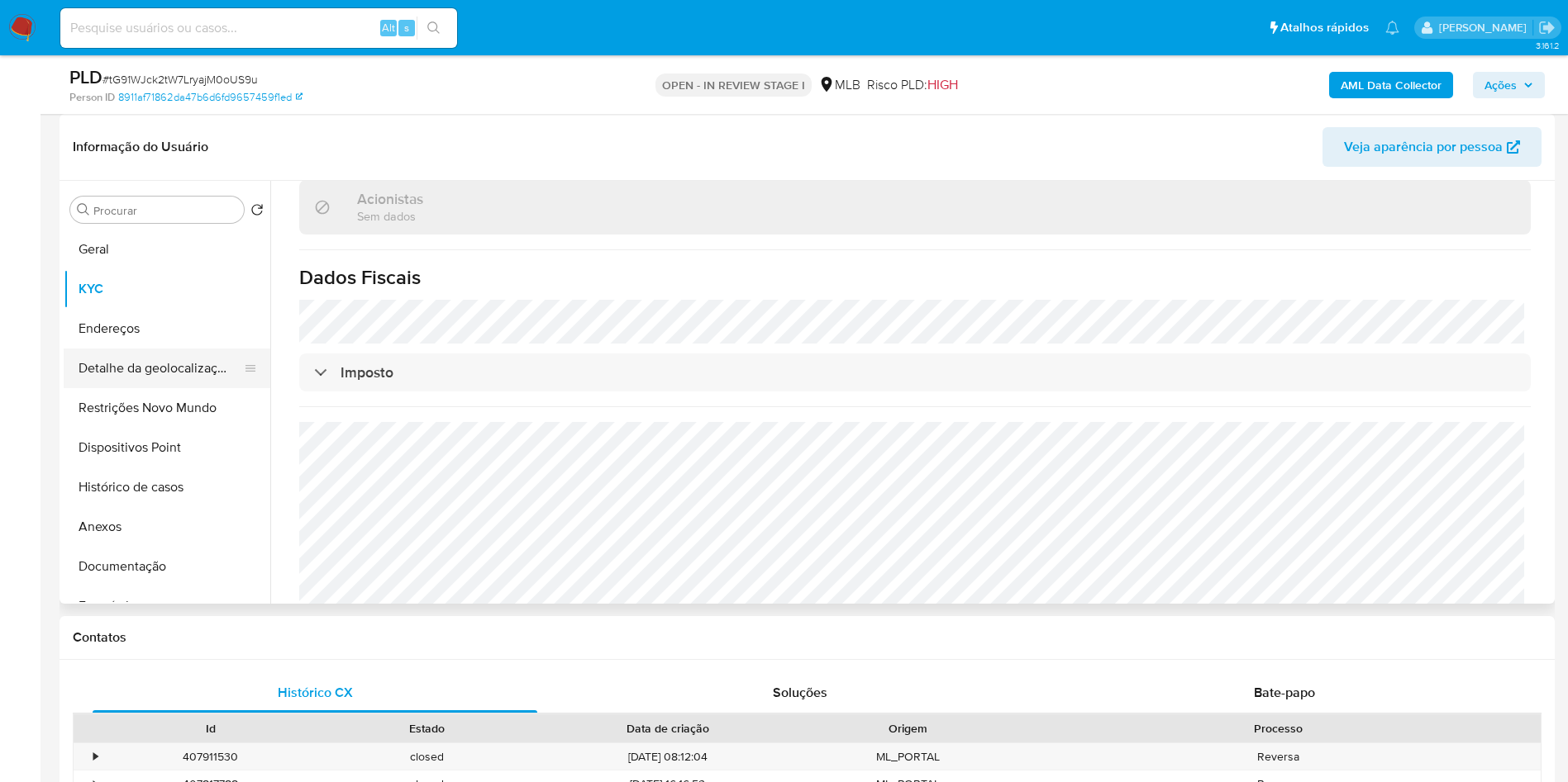
click at [131, 389] on button "Detalhe da geolocalização" at bounding box center [160, 369] width 193 height 40
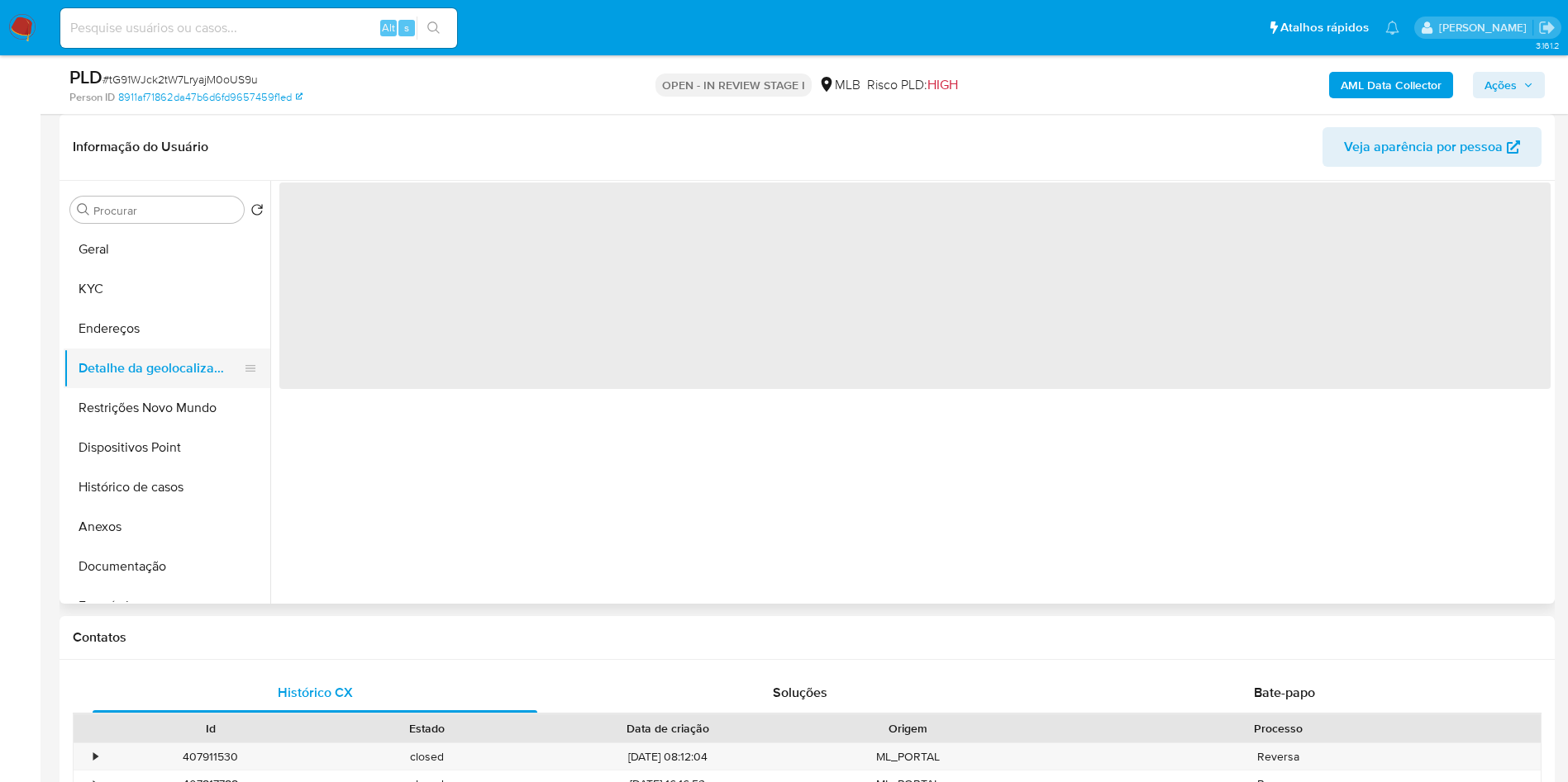
scroll to position [0, 0]
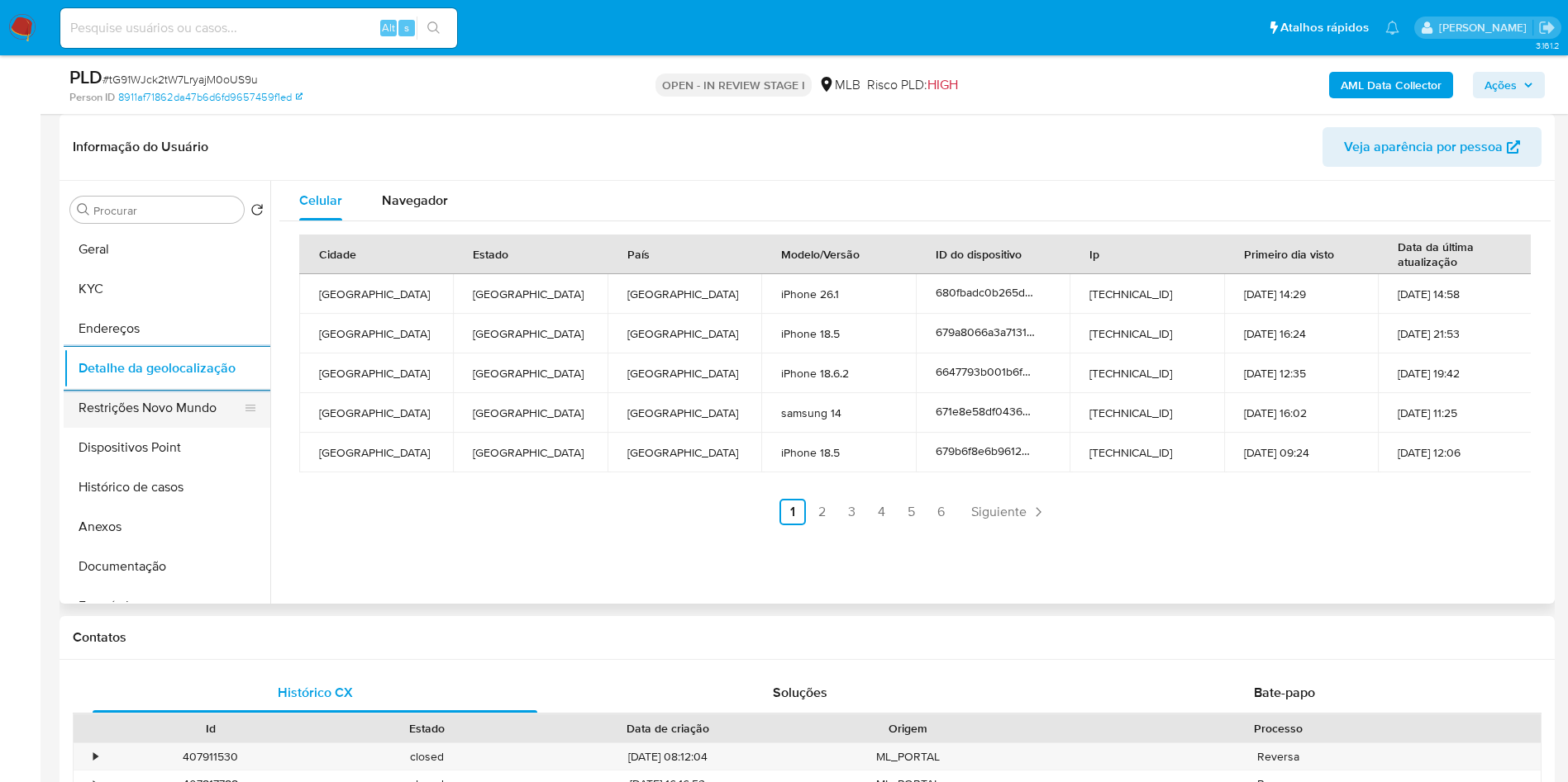
click at [186, 428] on button "Restrições Novo Mundo" at bounding box center [160, 409] width 193 height 40
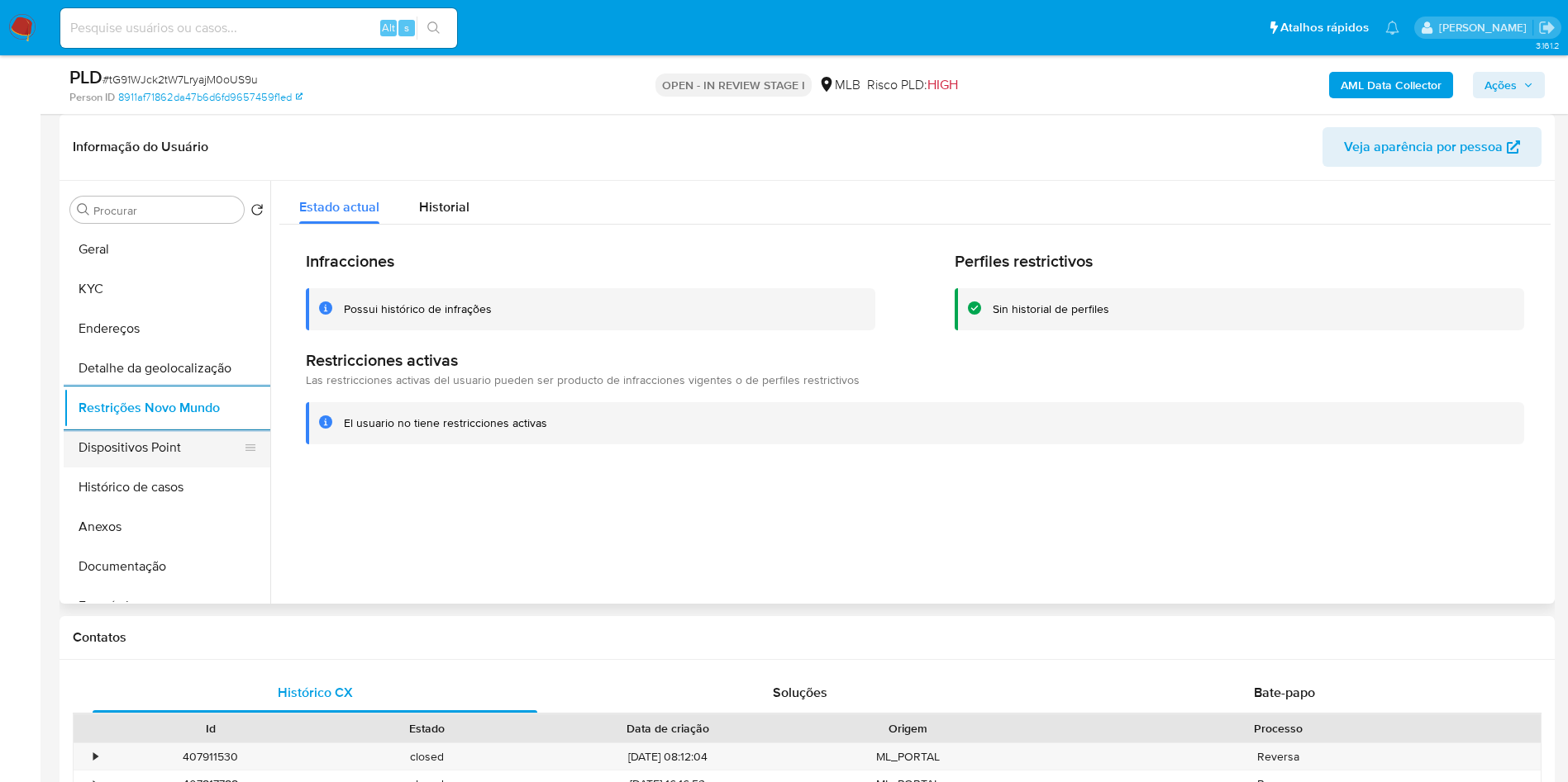
click at [211, 468] on button "Dispositivos Point" at bounding box center [160, 448] width 193 height 40
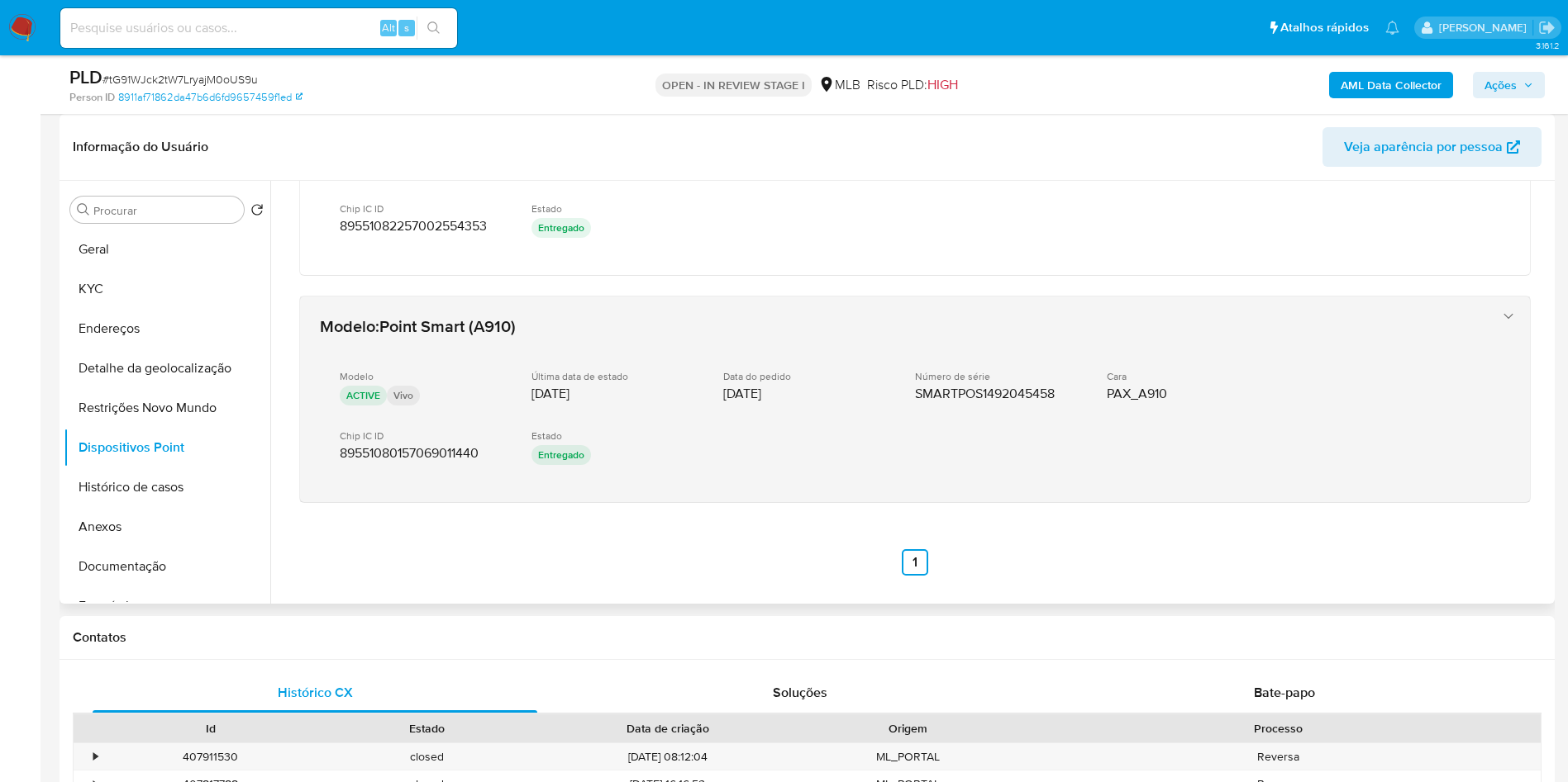
scroll to position [235, 0]
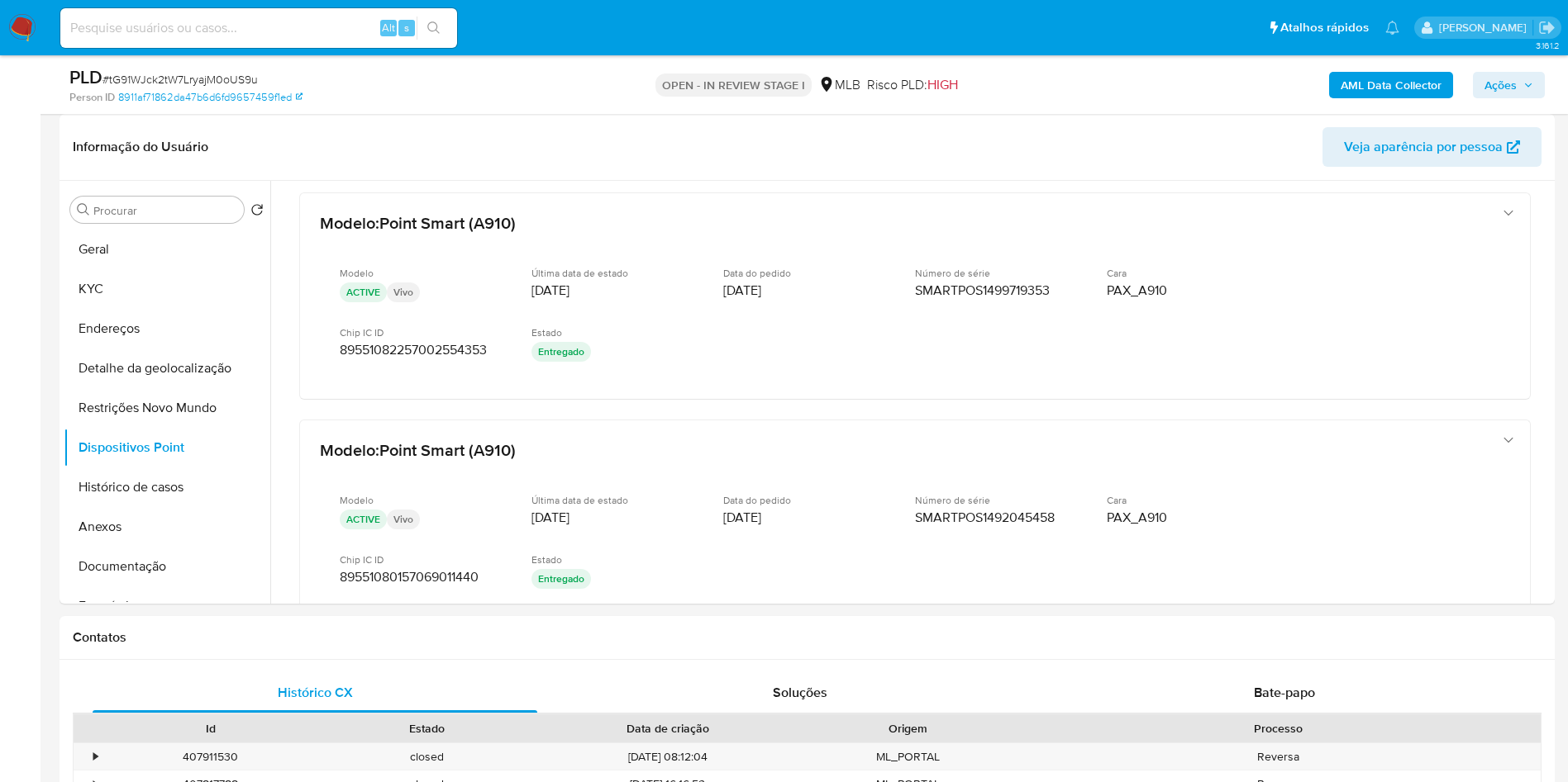
click at [1511, 80] on span "Ações" at bounding box center [1500, 85] width 32 height 27
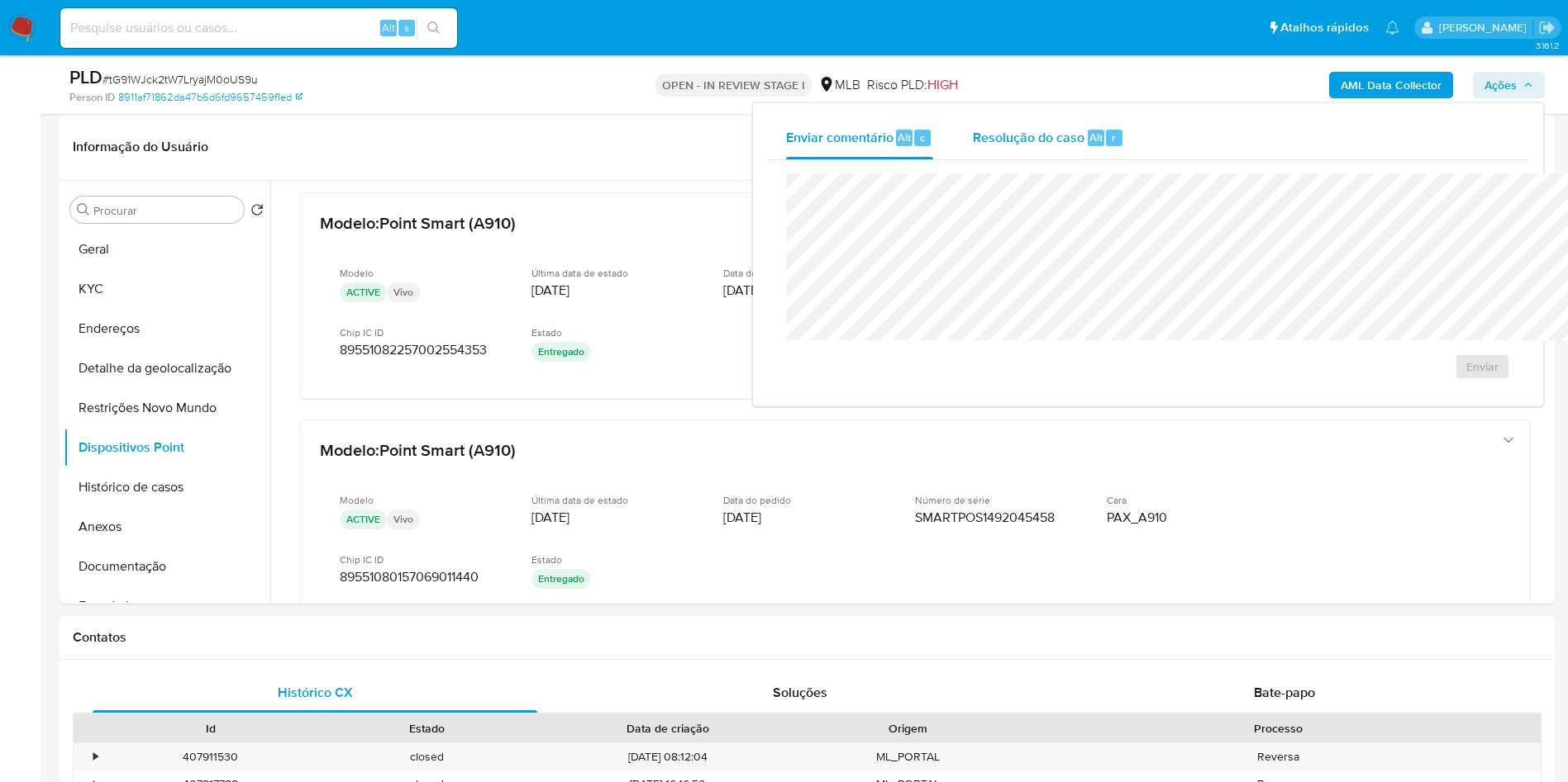
click at [975, 130] on span "Resolução do caso" at bounding box center [1028, 137] width 111 height 19
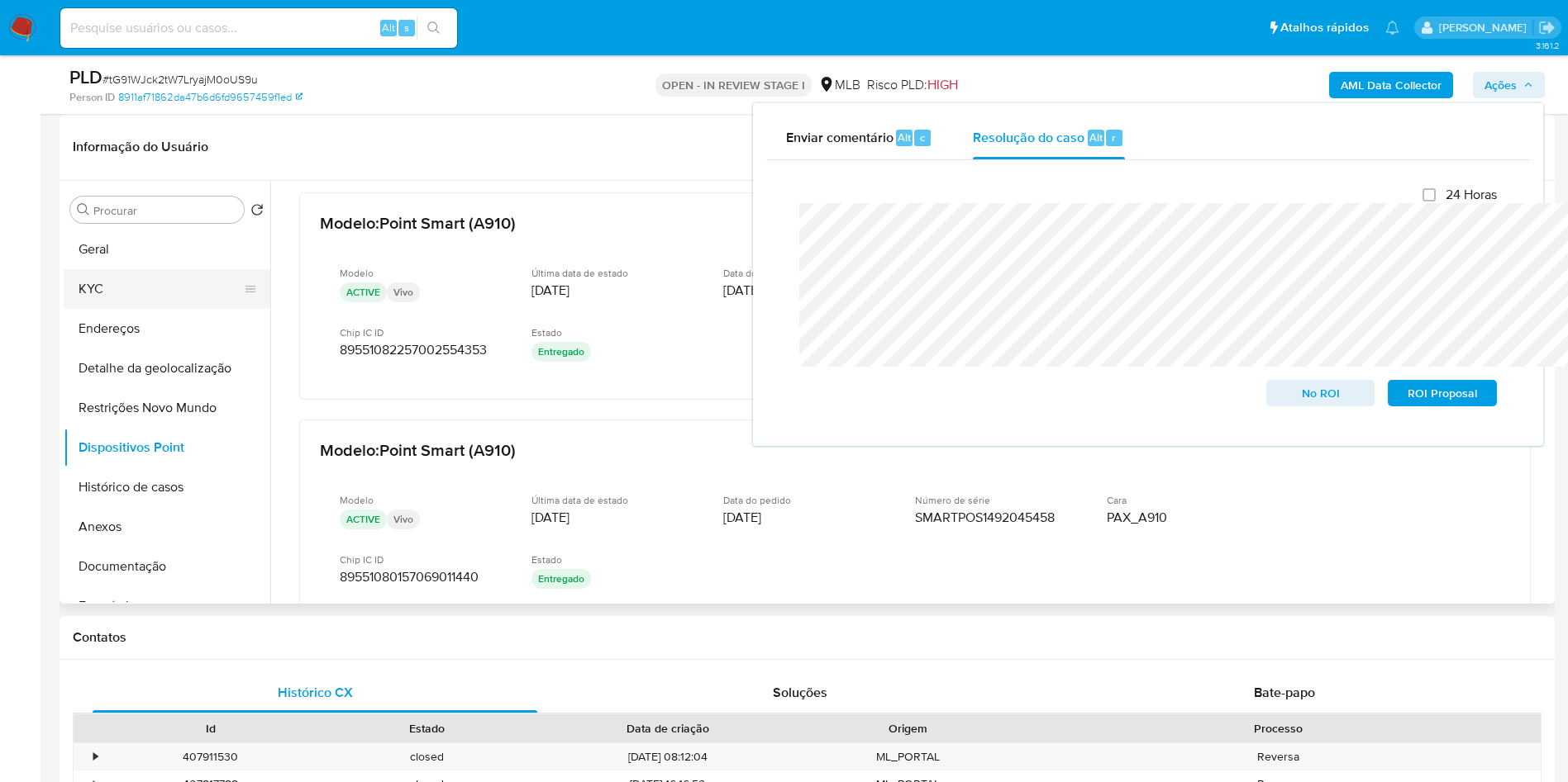
click at [138, 309] on button "KYC" at bounding box center [160, 290] width 193 height 40
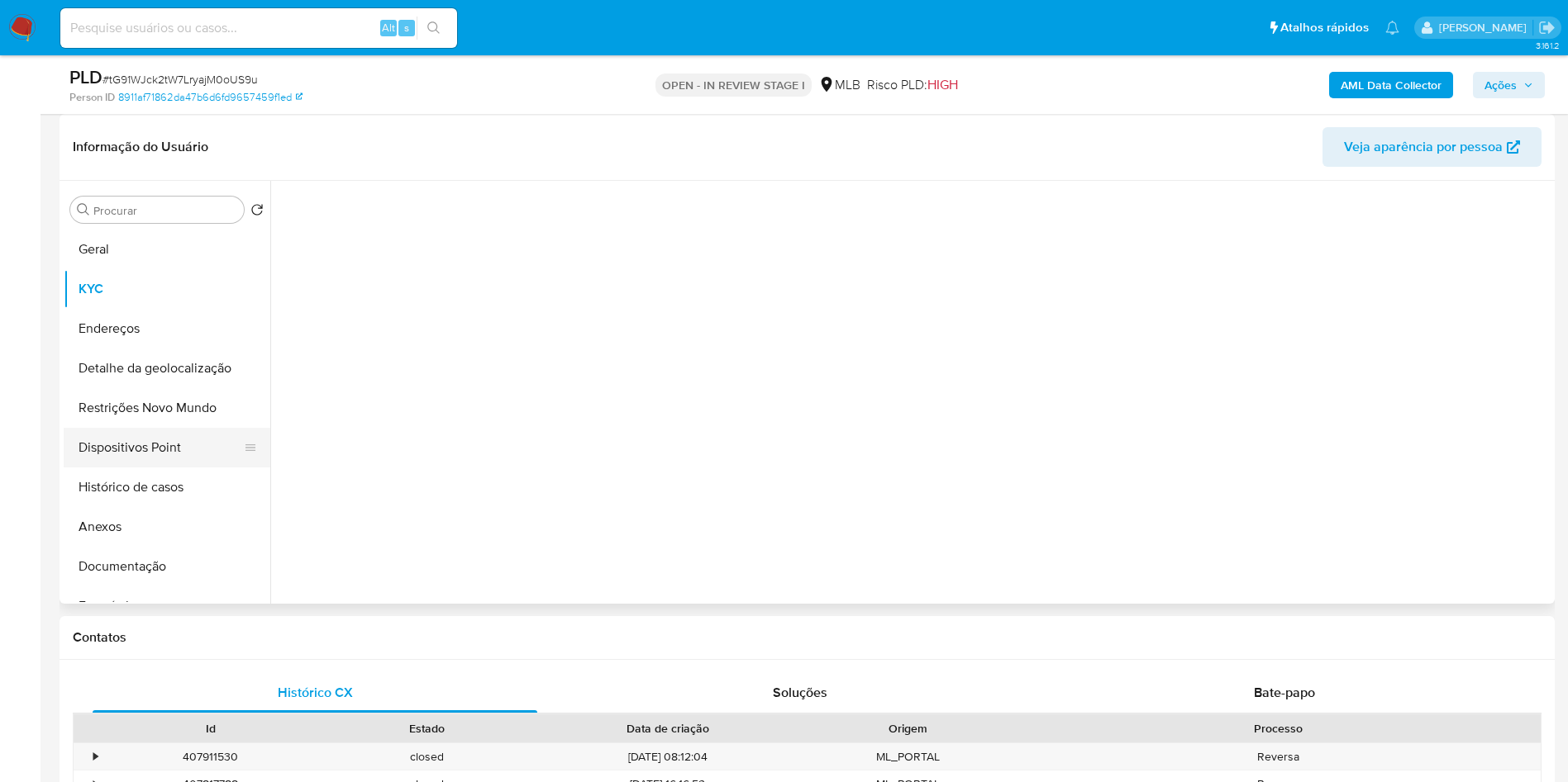
scroll to position [0, 0]
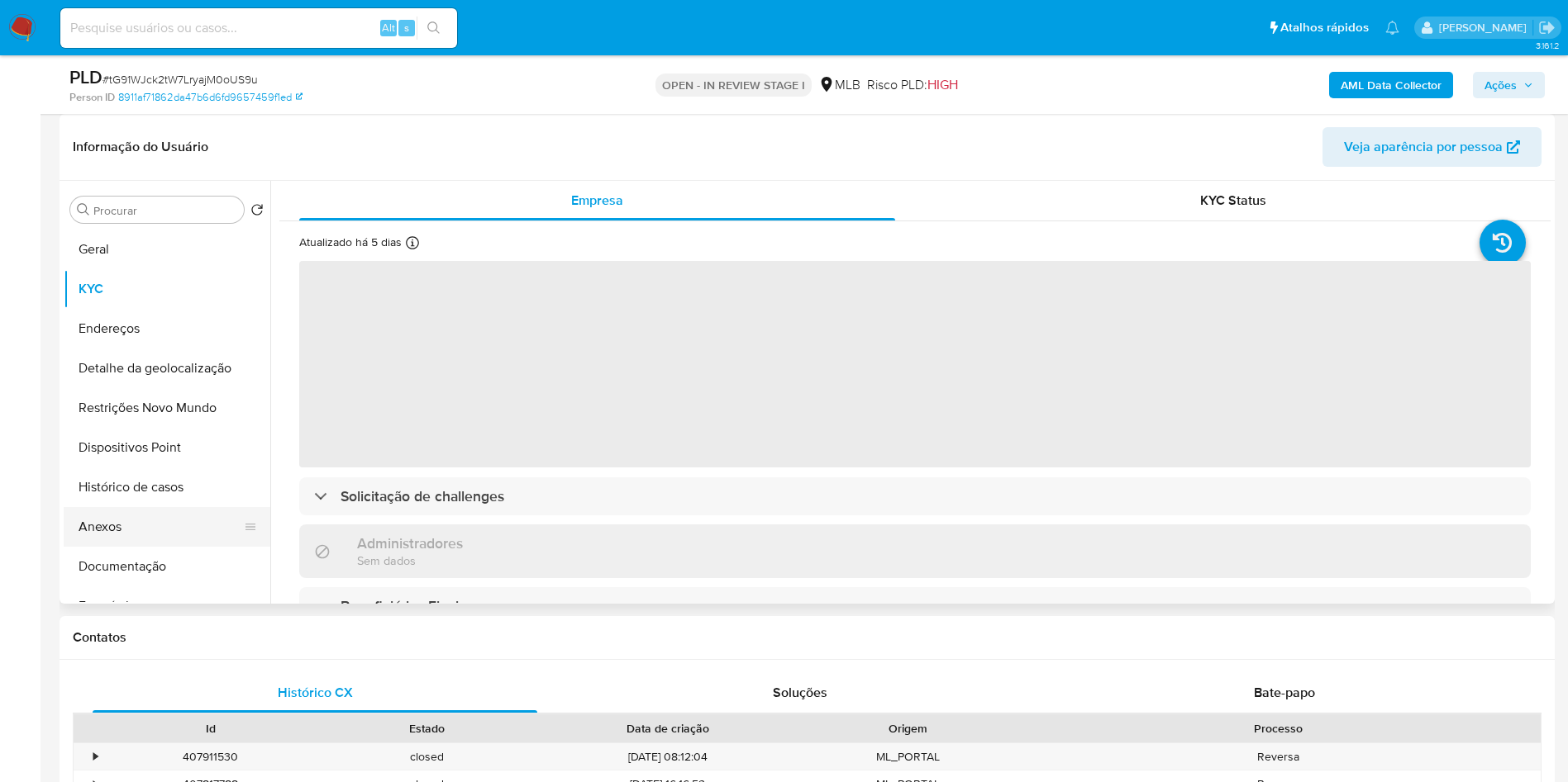
click at [142, 547] on button "Anexos" at bounding box center [160, 528] width 193 height 40
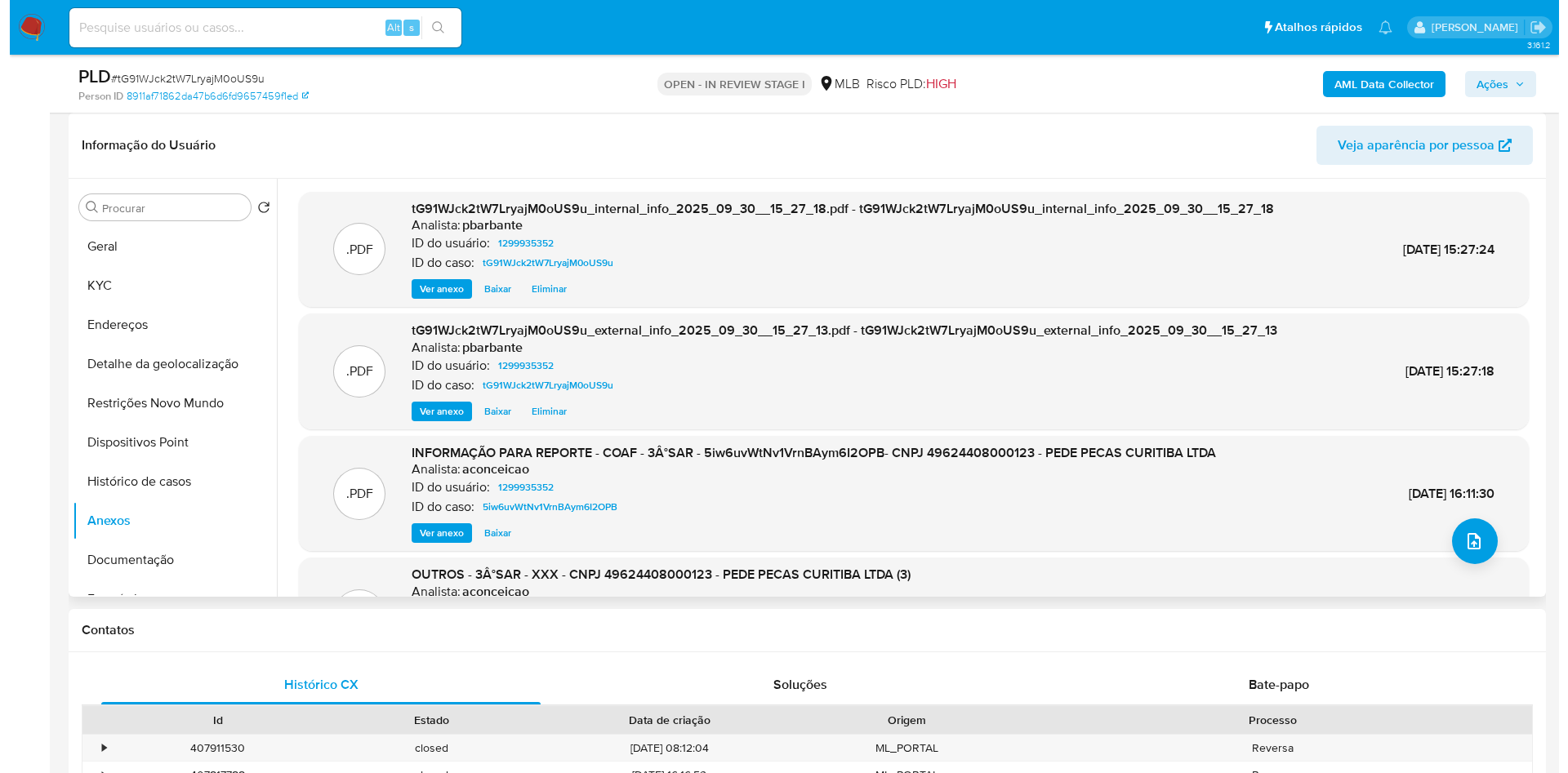
scroll to position [122, 0]
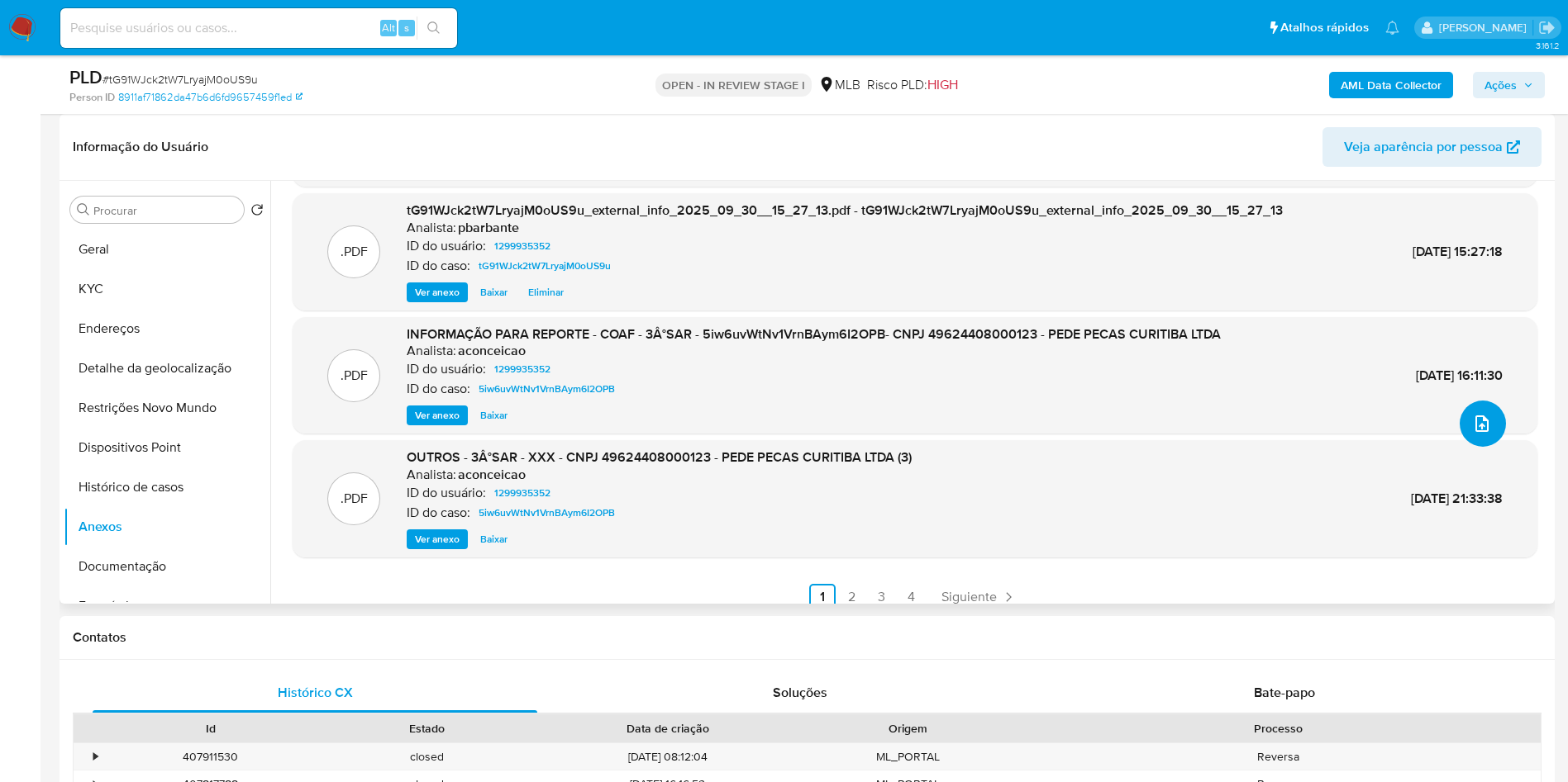
click at [1476, 447] on button "upload-file" at bounding box center [1482, 424] width 47 height 47
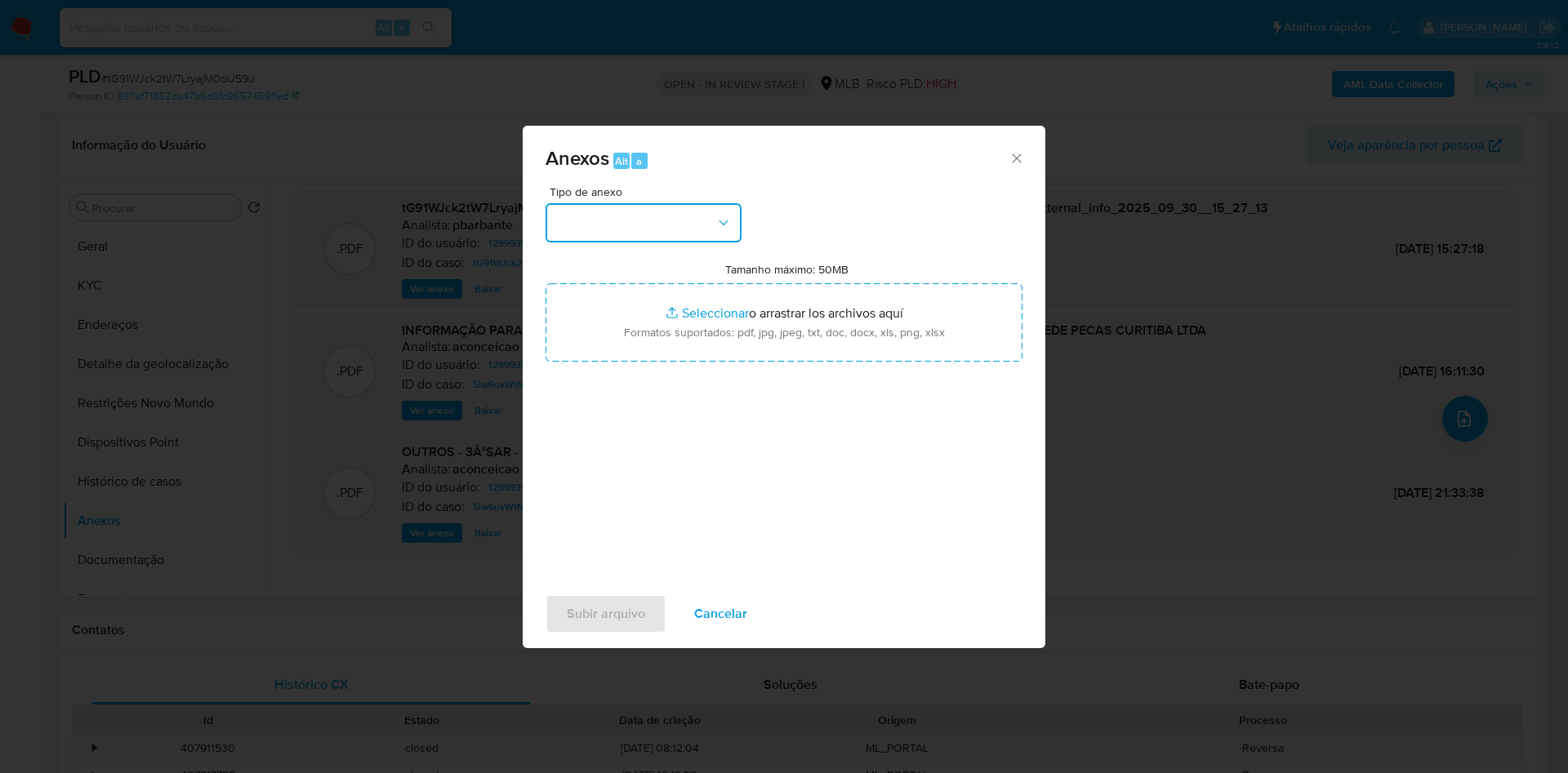
click at [669, 203] on button "button" at bounding box center [643, 223] width 196 height 40
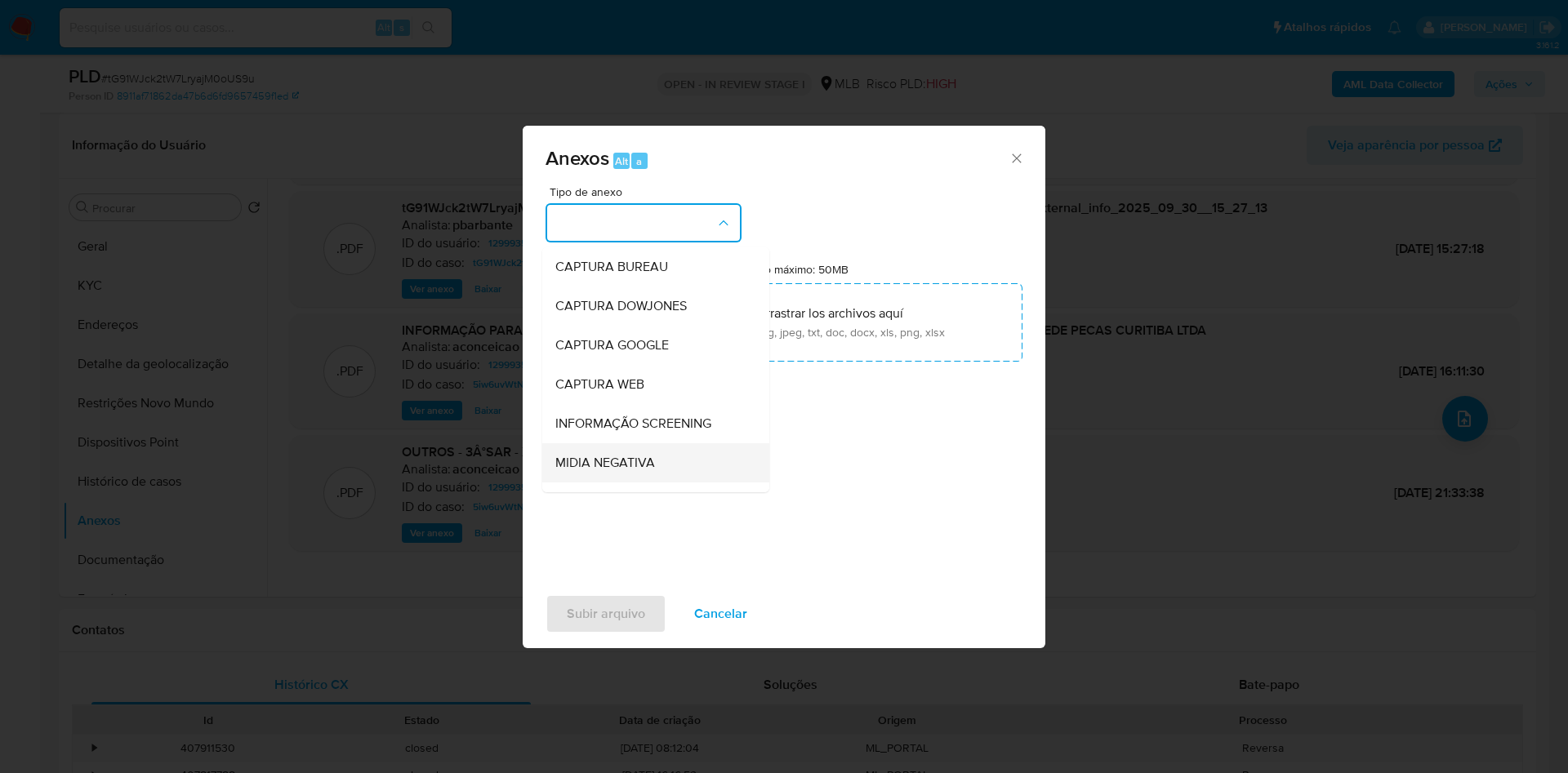
scroll to position [218, 0]
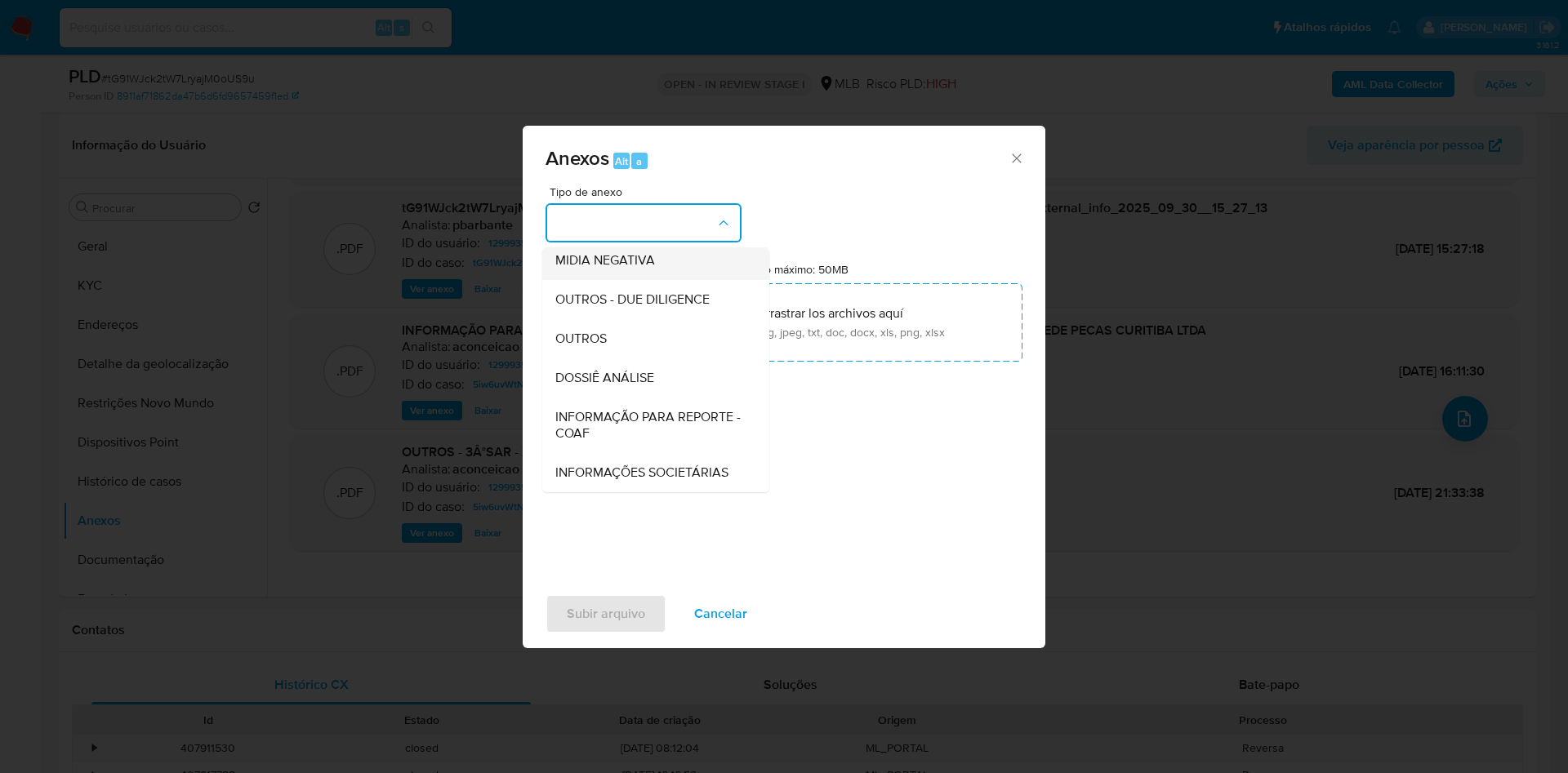
click at [617, 370] on span "DOSSIÊ ANÁLISE" at bounding box center [605, 378] width 99 height 16
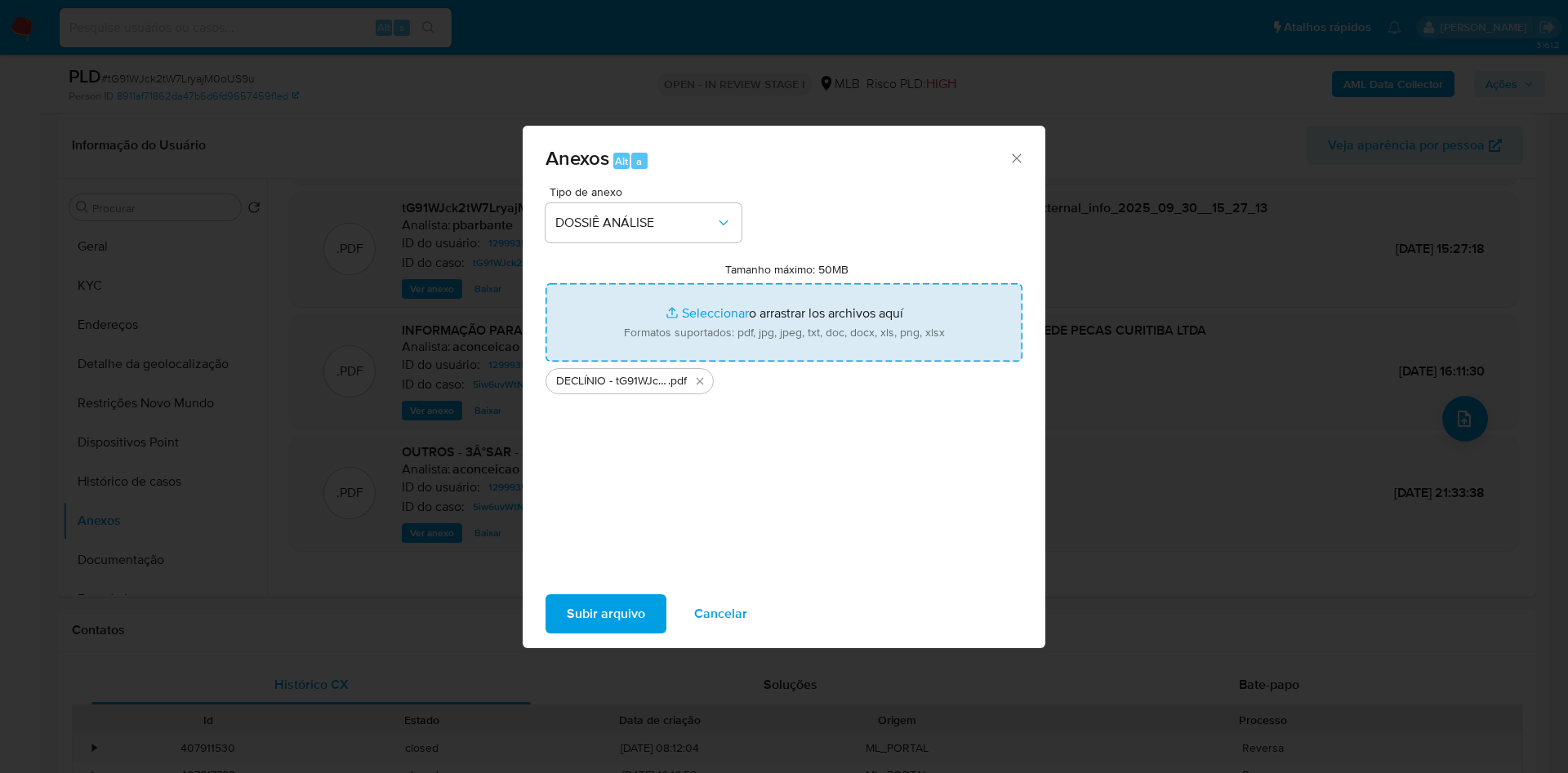
type input "C:\fakepath\Mulan 1299935352_2025_09_30_13_57_16.xlsx"
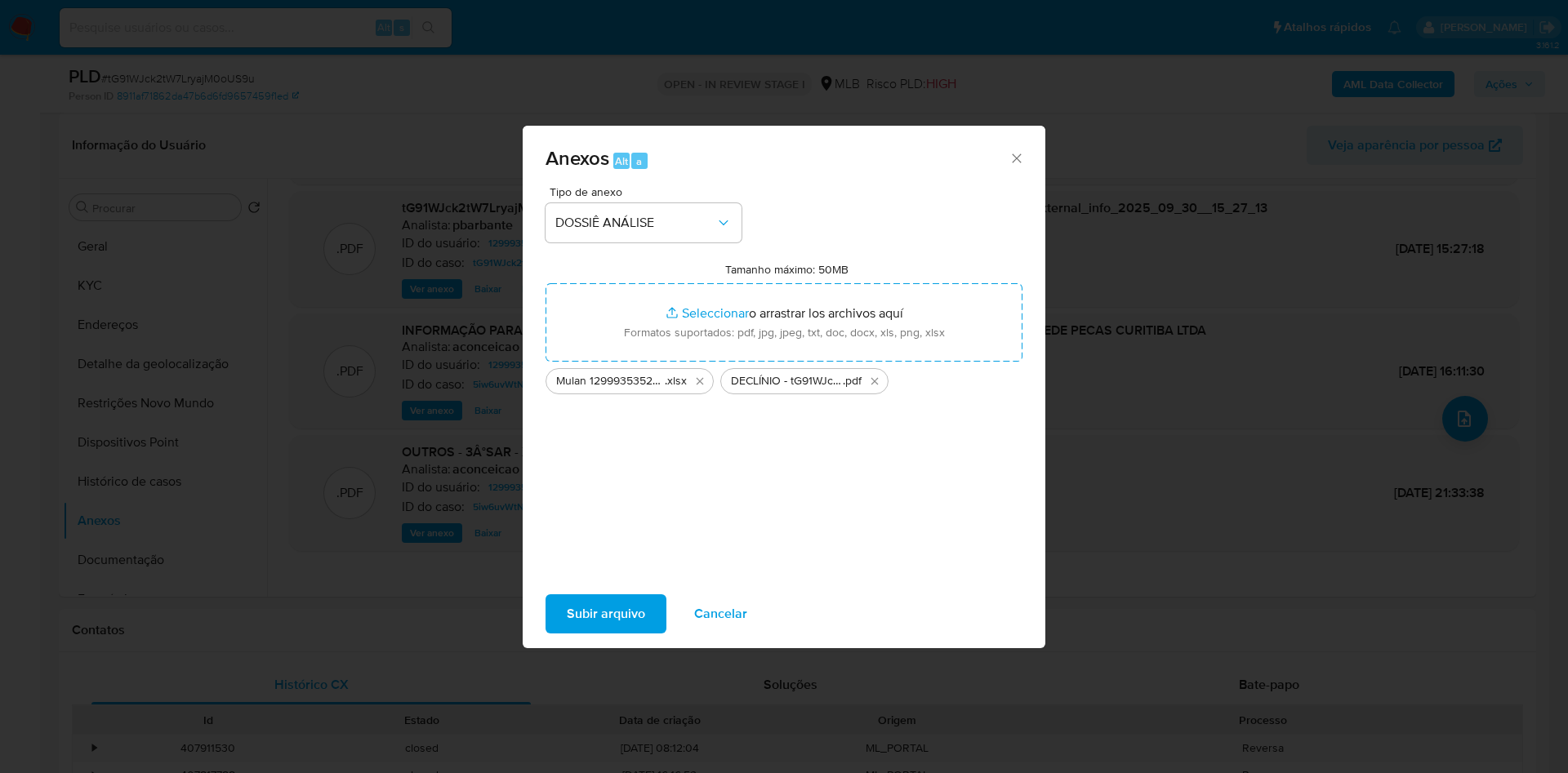
click at [579, 625] on span "Subir arquivo" at bounding box center [606, 614] width 78 height 36
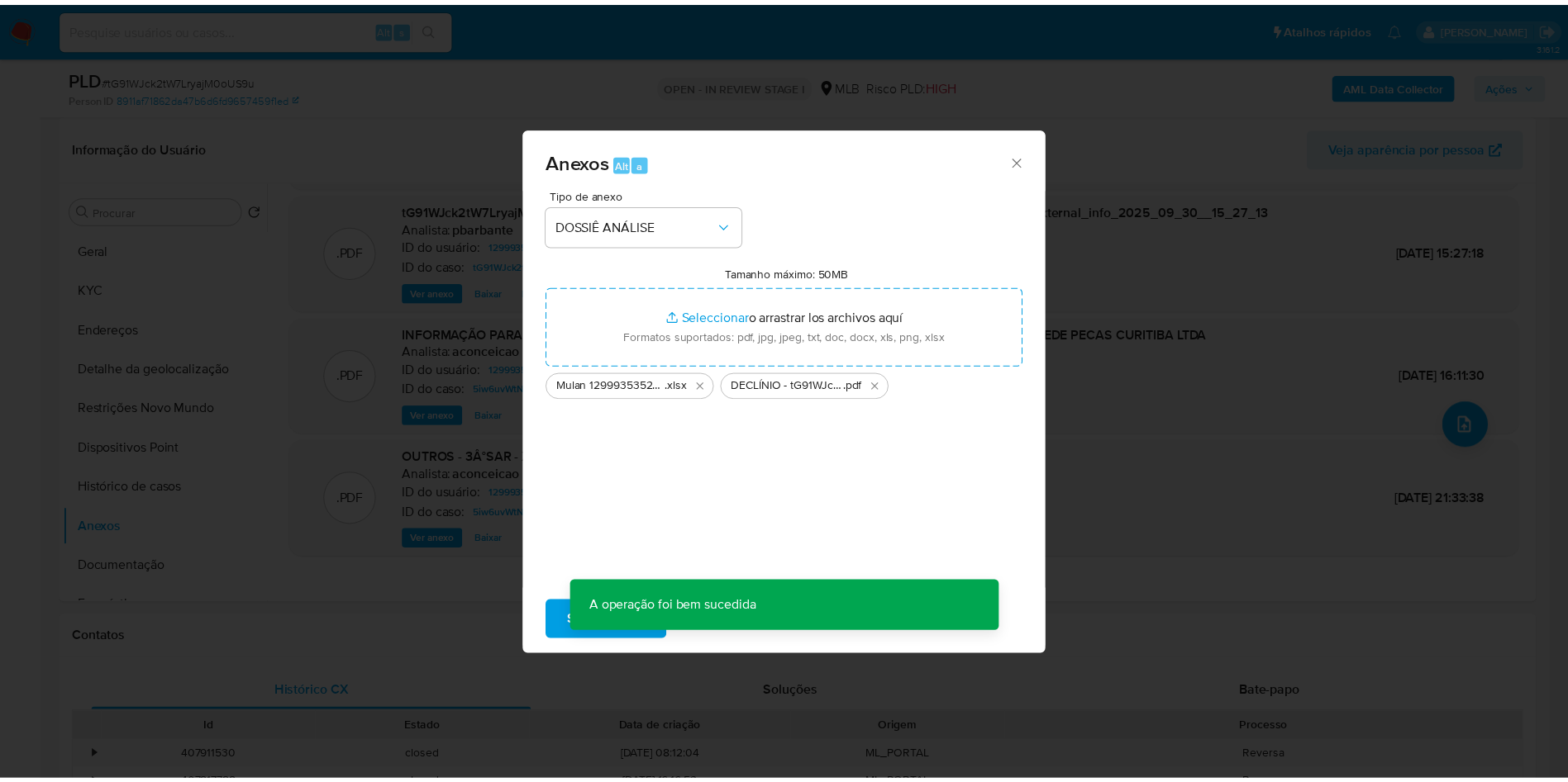
scroll to position [99, 0]
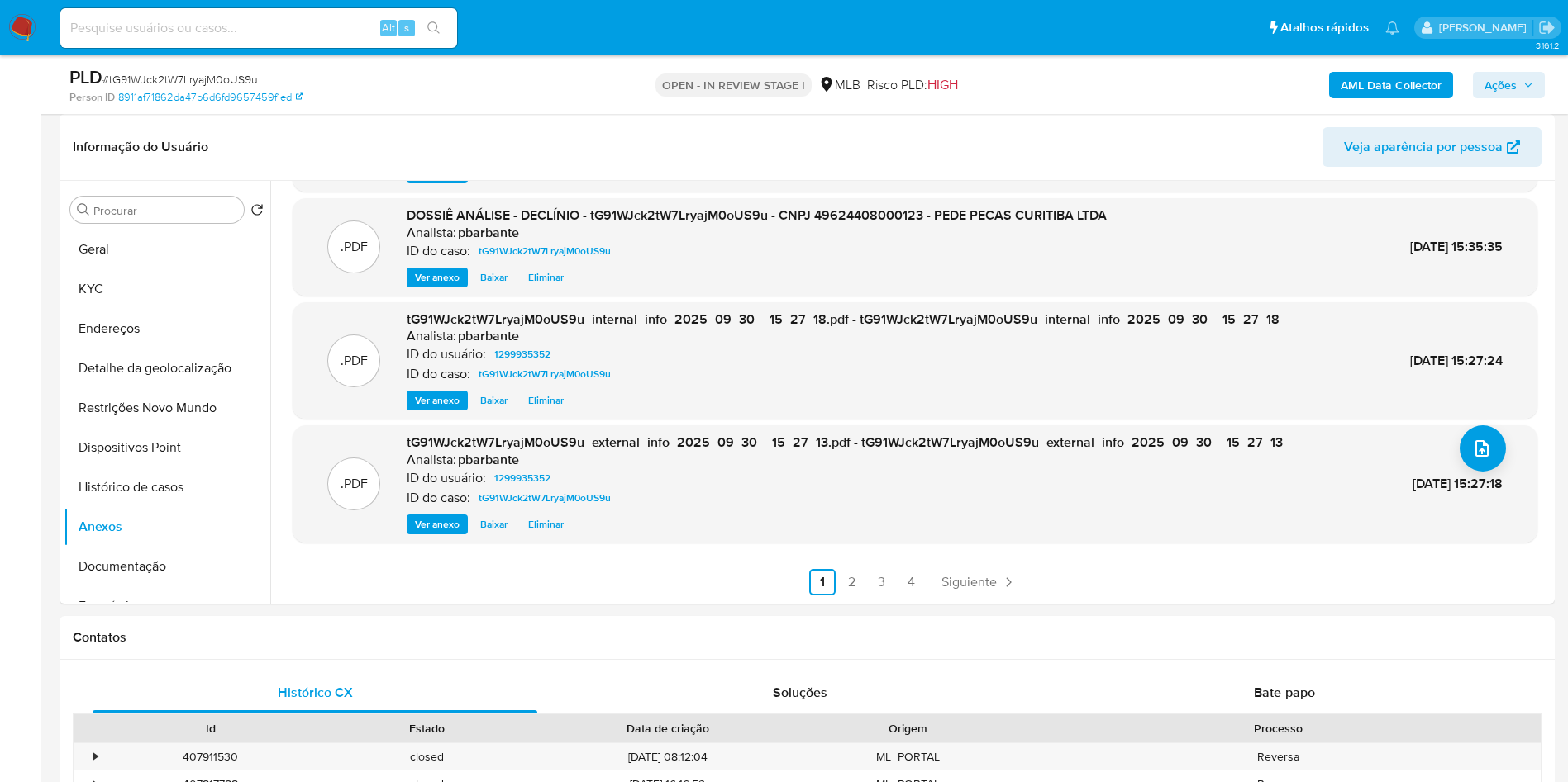
click at [1498, 90] on span "Ações" at bounding box center [1500, 85] width 32 height 27
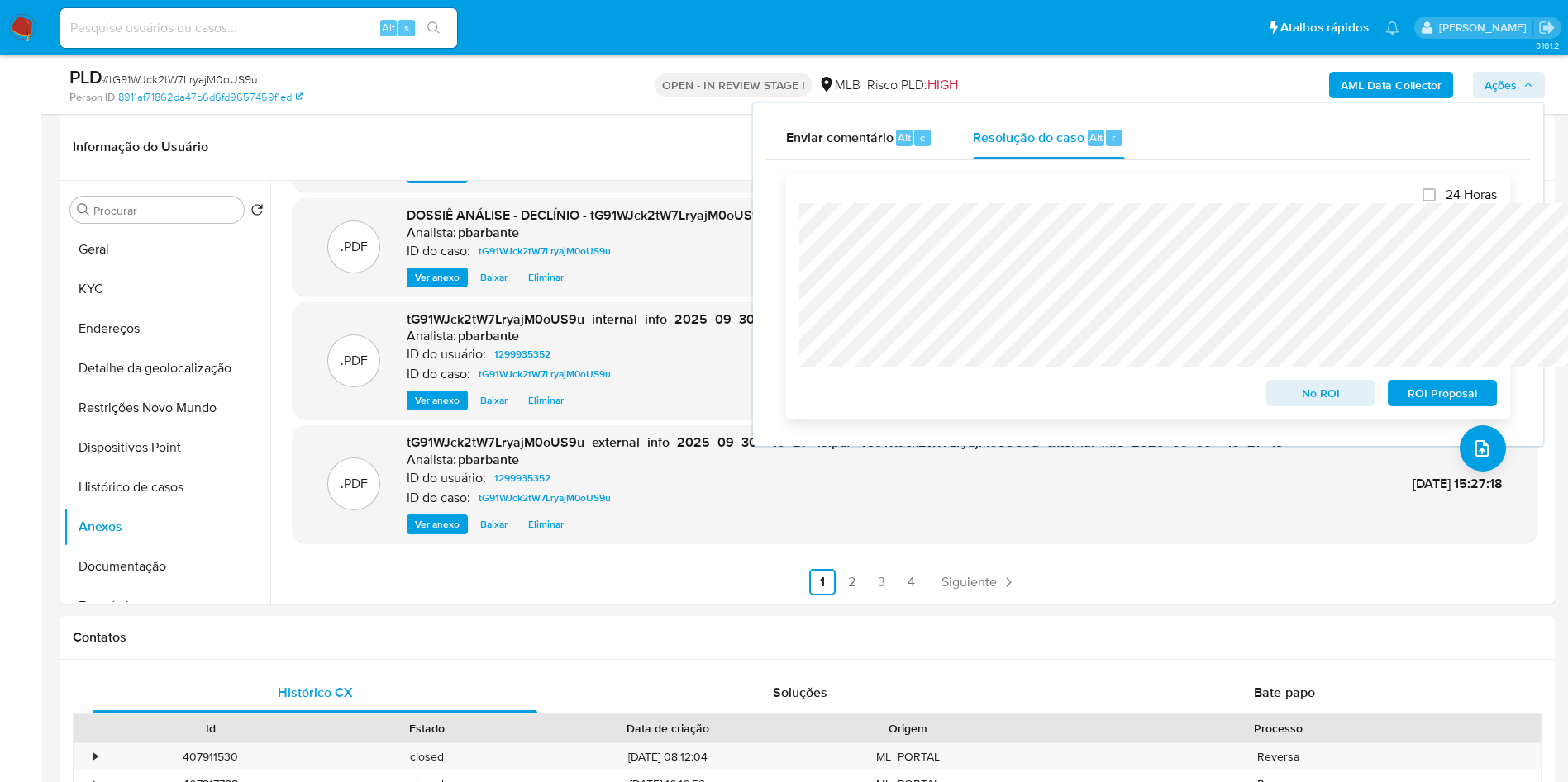
click at [1305, 394] on span "No ROI" at bounding box center [1320, 393] width 86 height 23
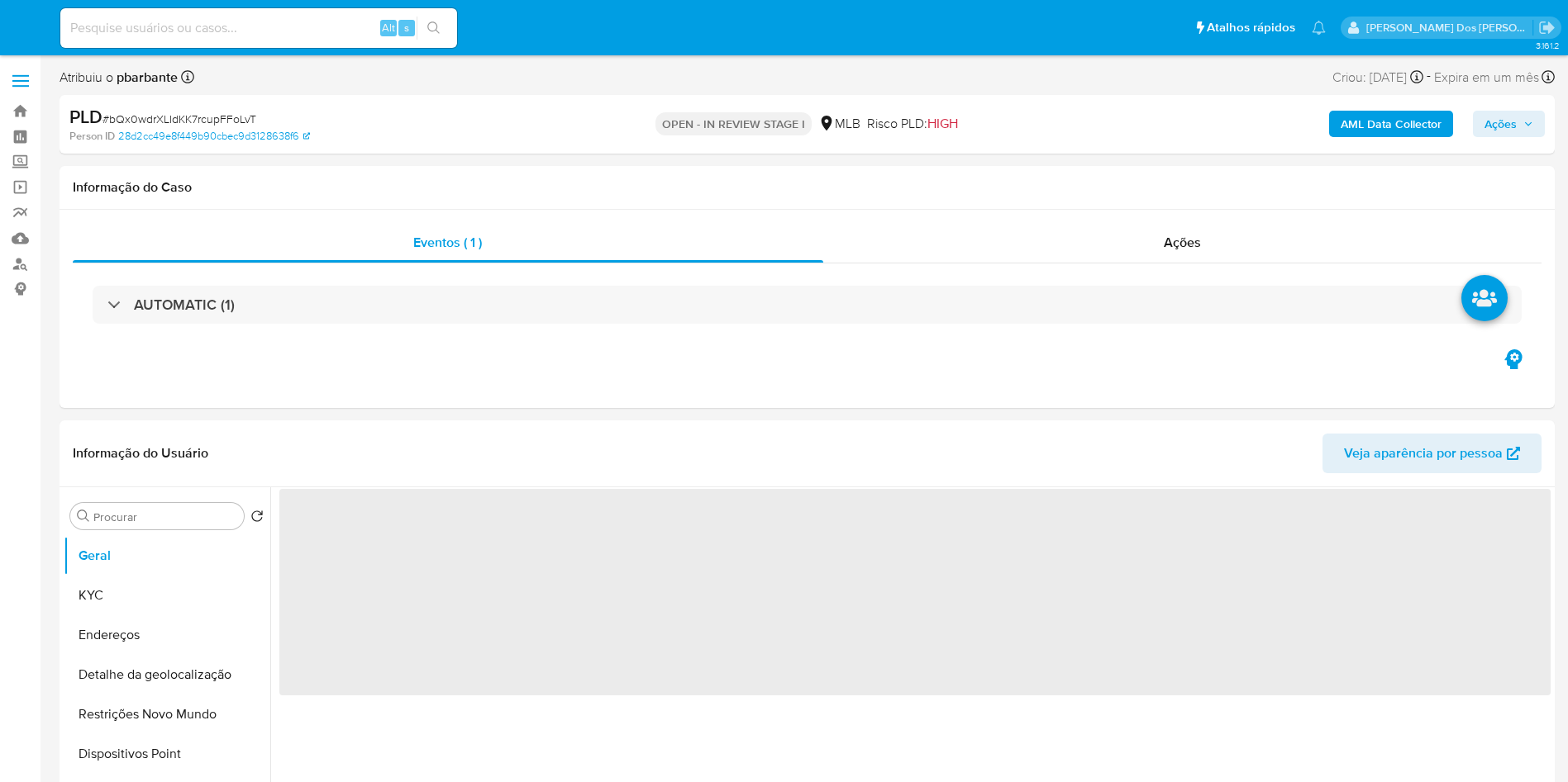
select select "10"
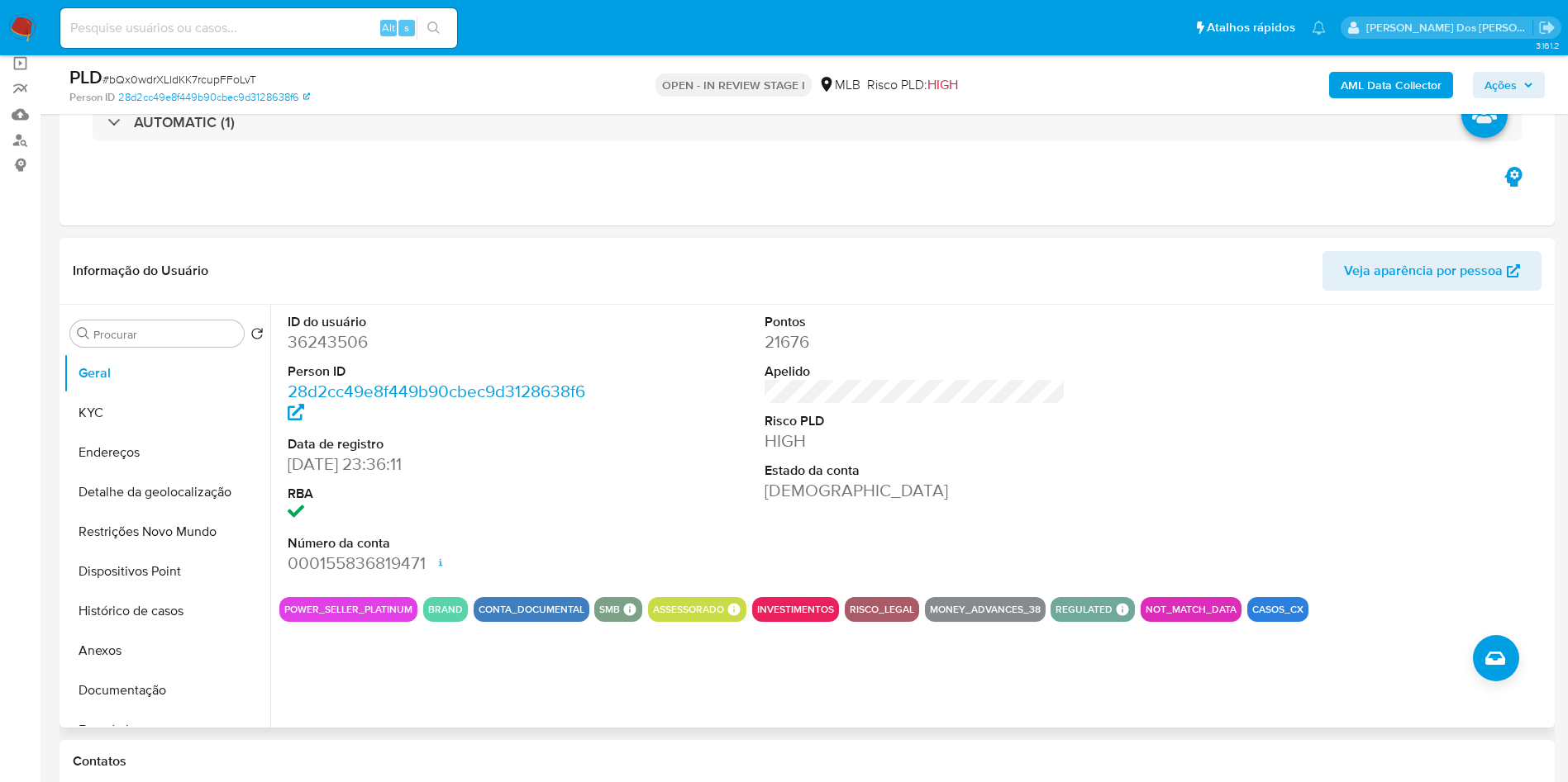
scroll to position [248, 0]
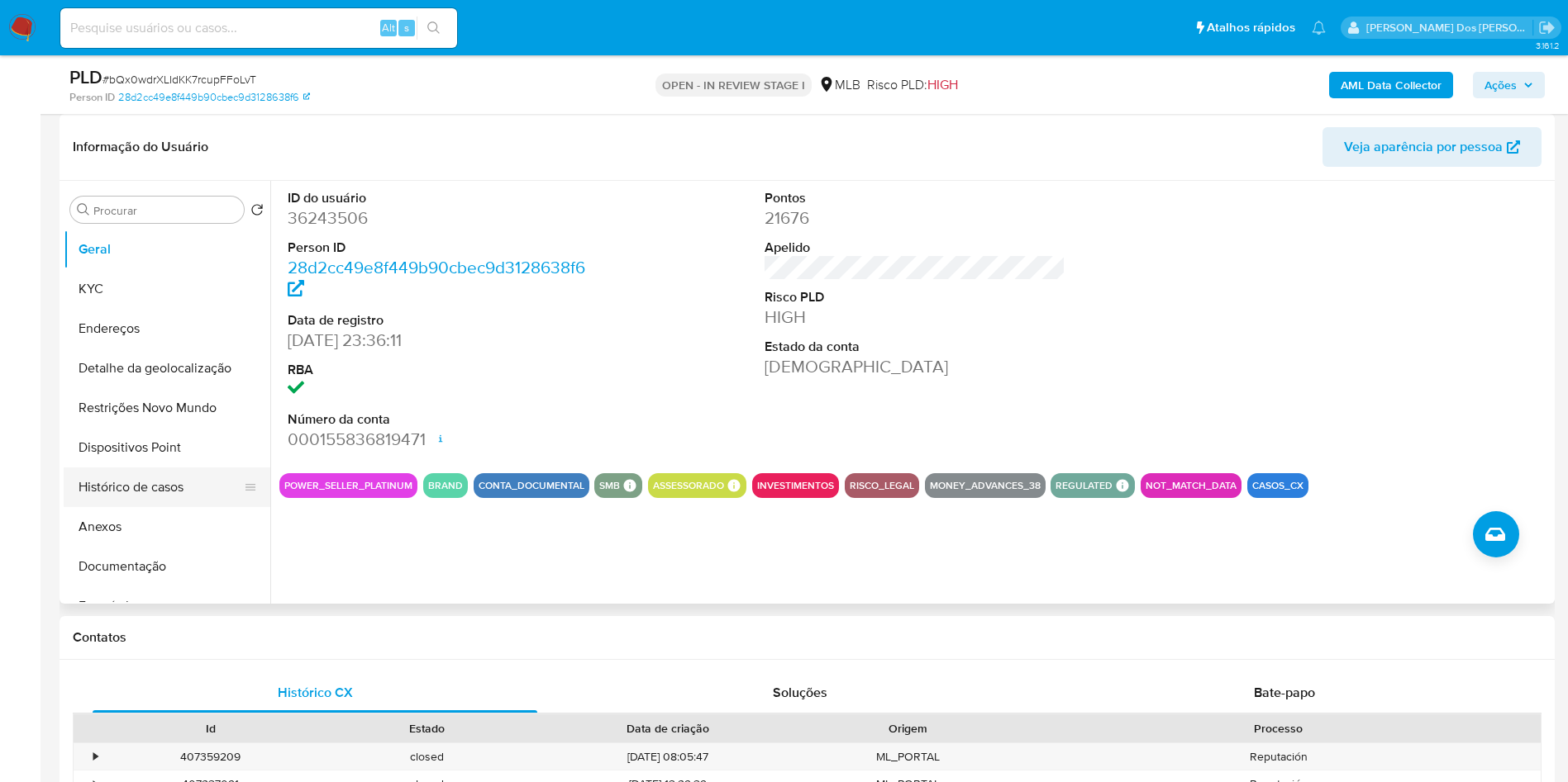
click at [201, 495] on button "Histórico de casos" at bounding box center [160, 488] width 193 height 40
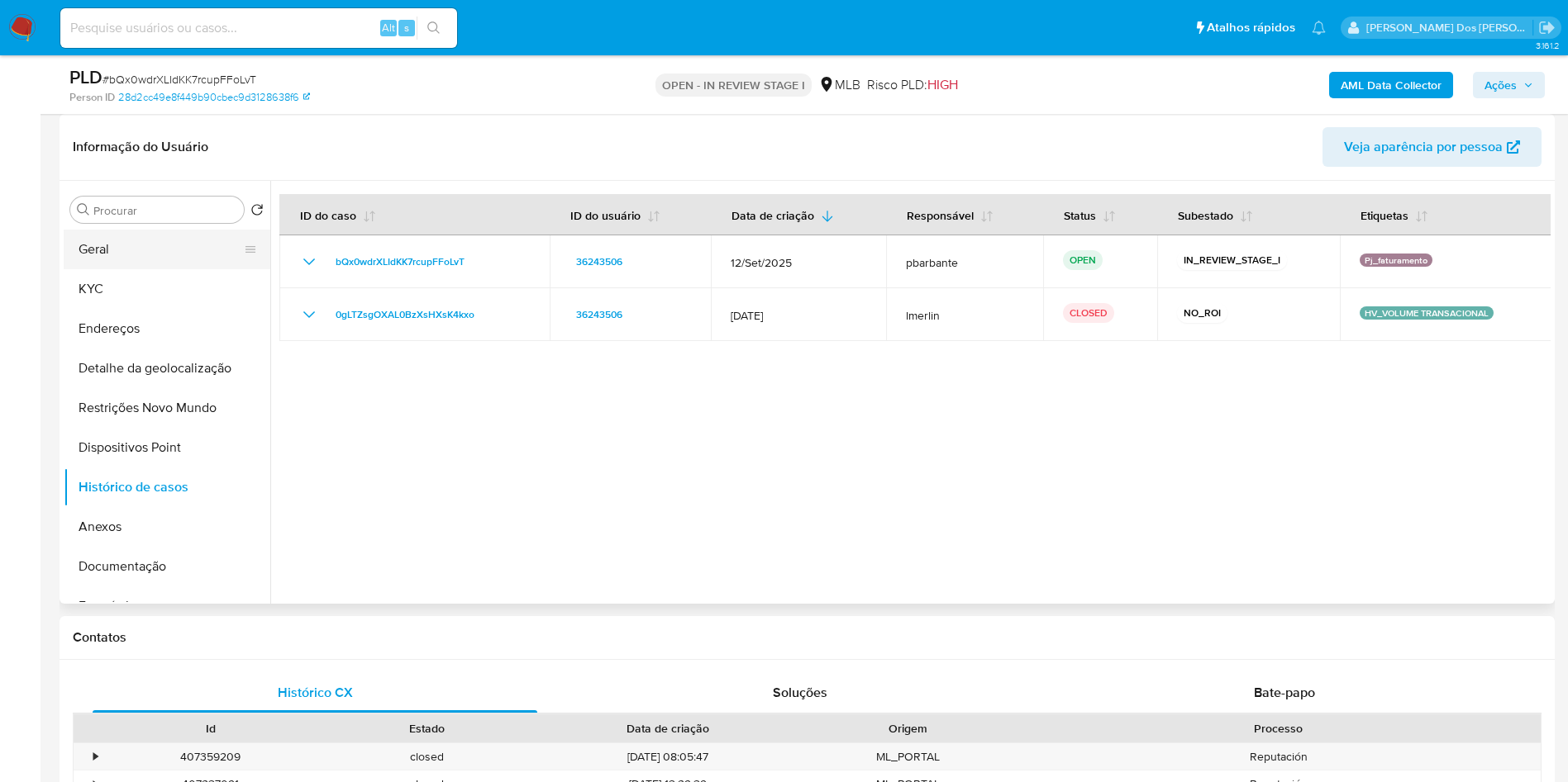
click at [204, 268] on button "Geral" at bounding box center [160, 250] width 193 height 40
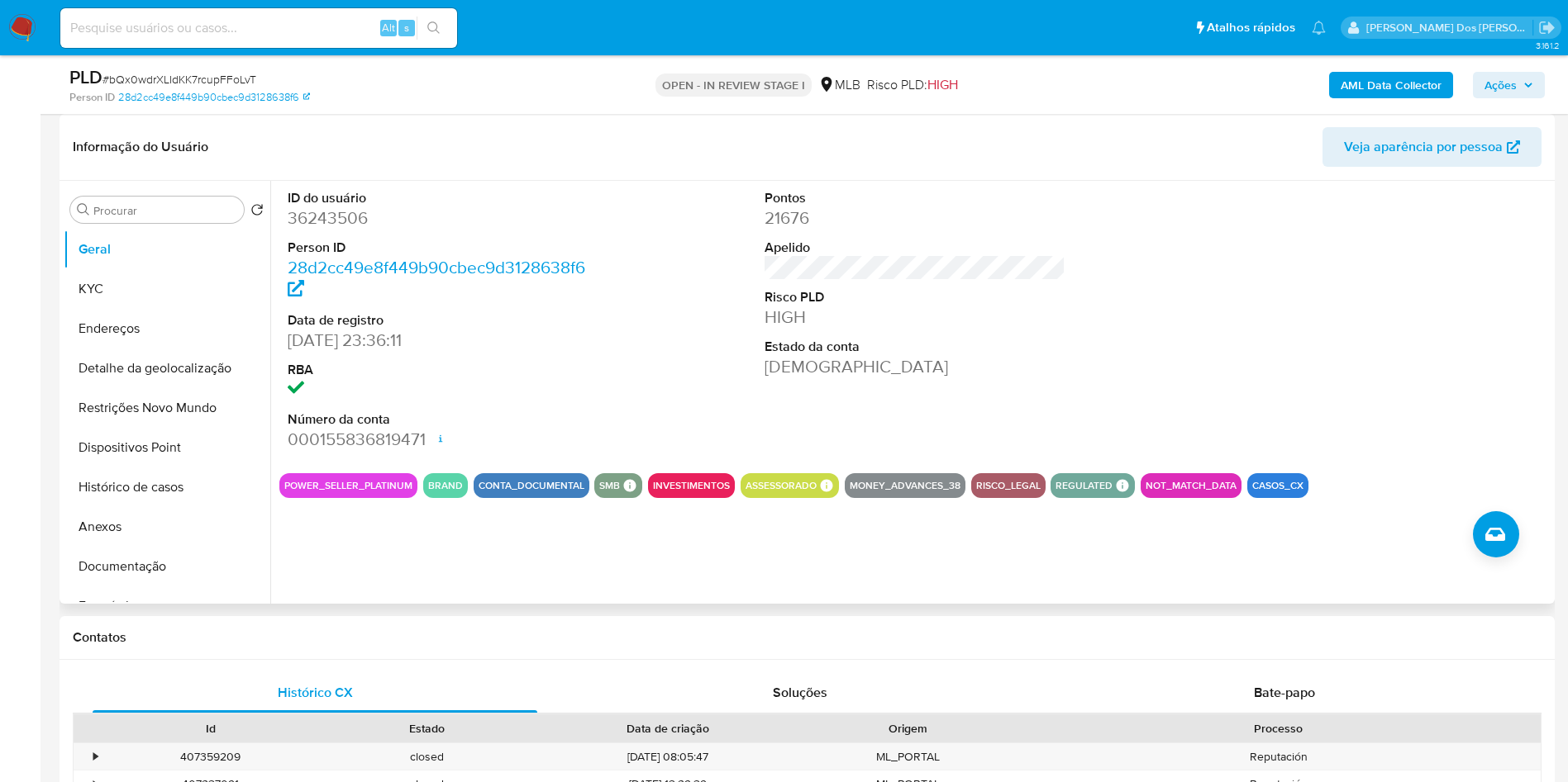
click at [342, 230] on dd "36243506" at bounding box center [438, 218] width 302 height 23
copy dd "36243506"
click at [147, 587] on button "Documentação" at bounding box center [160, 567] width 193 height 40
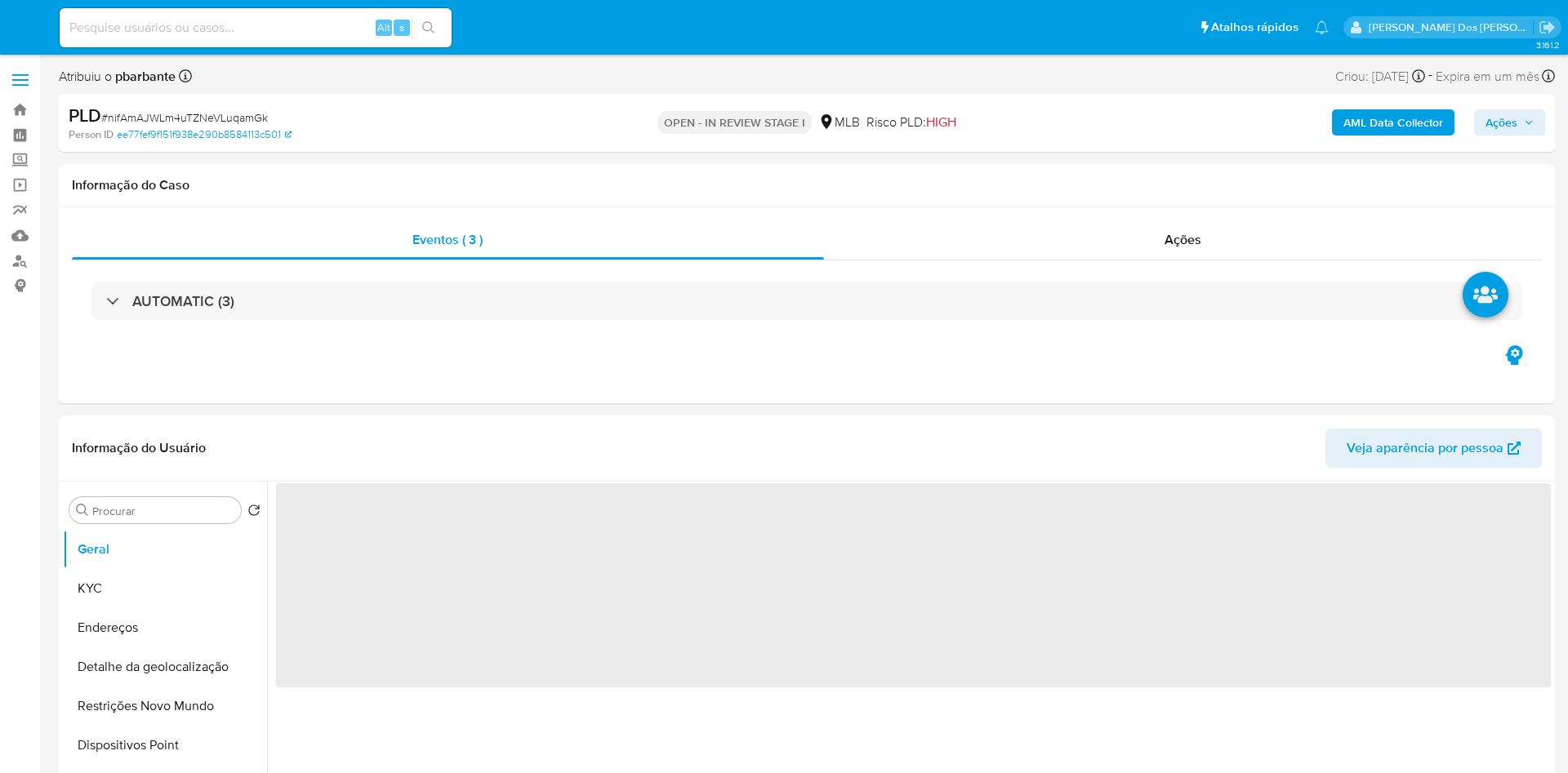
select select "10"
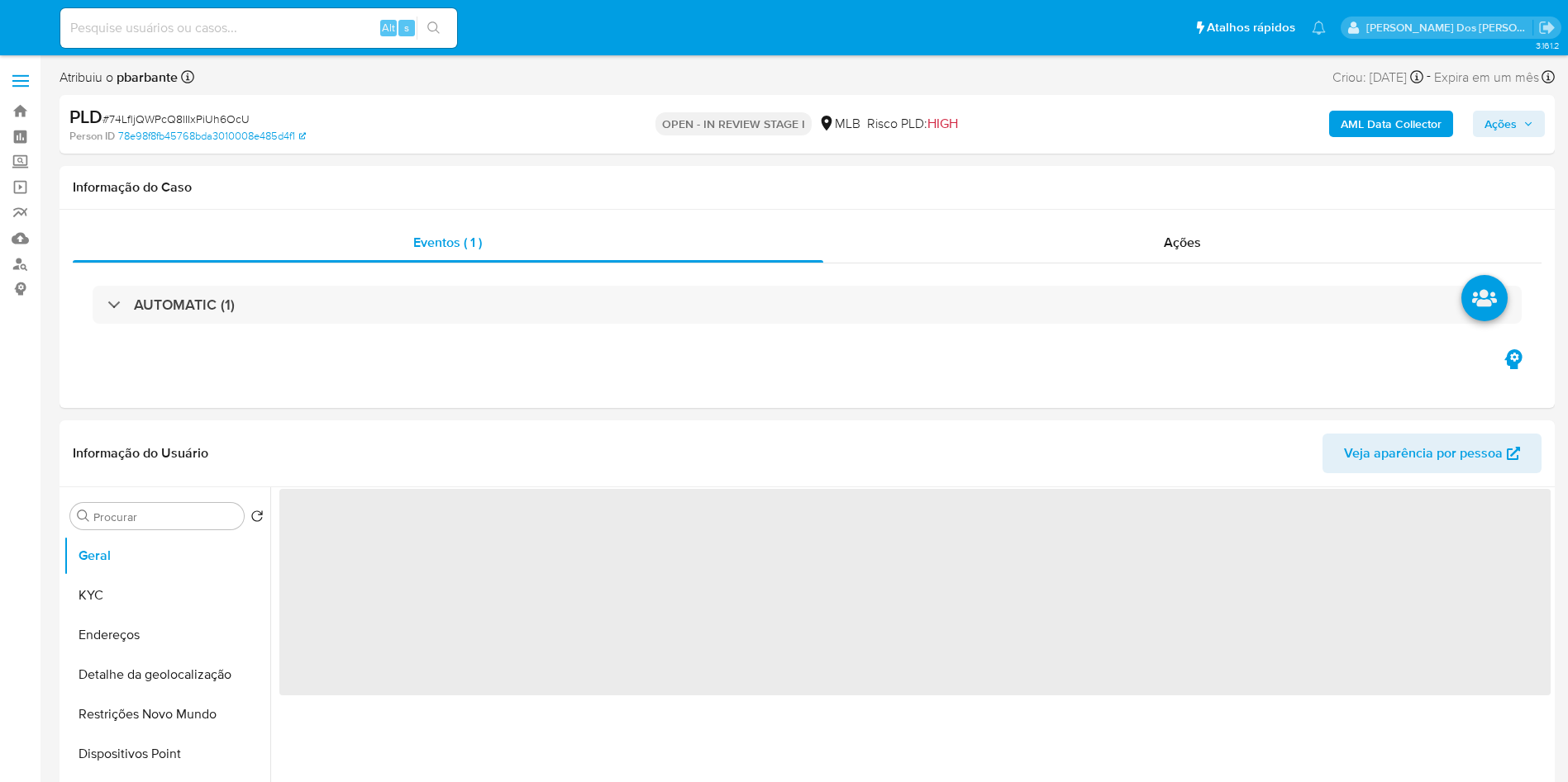
select select "10"
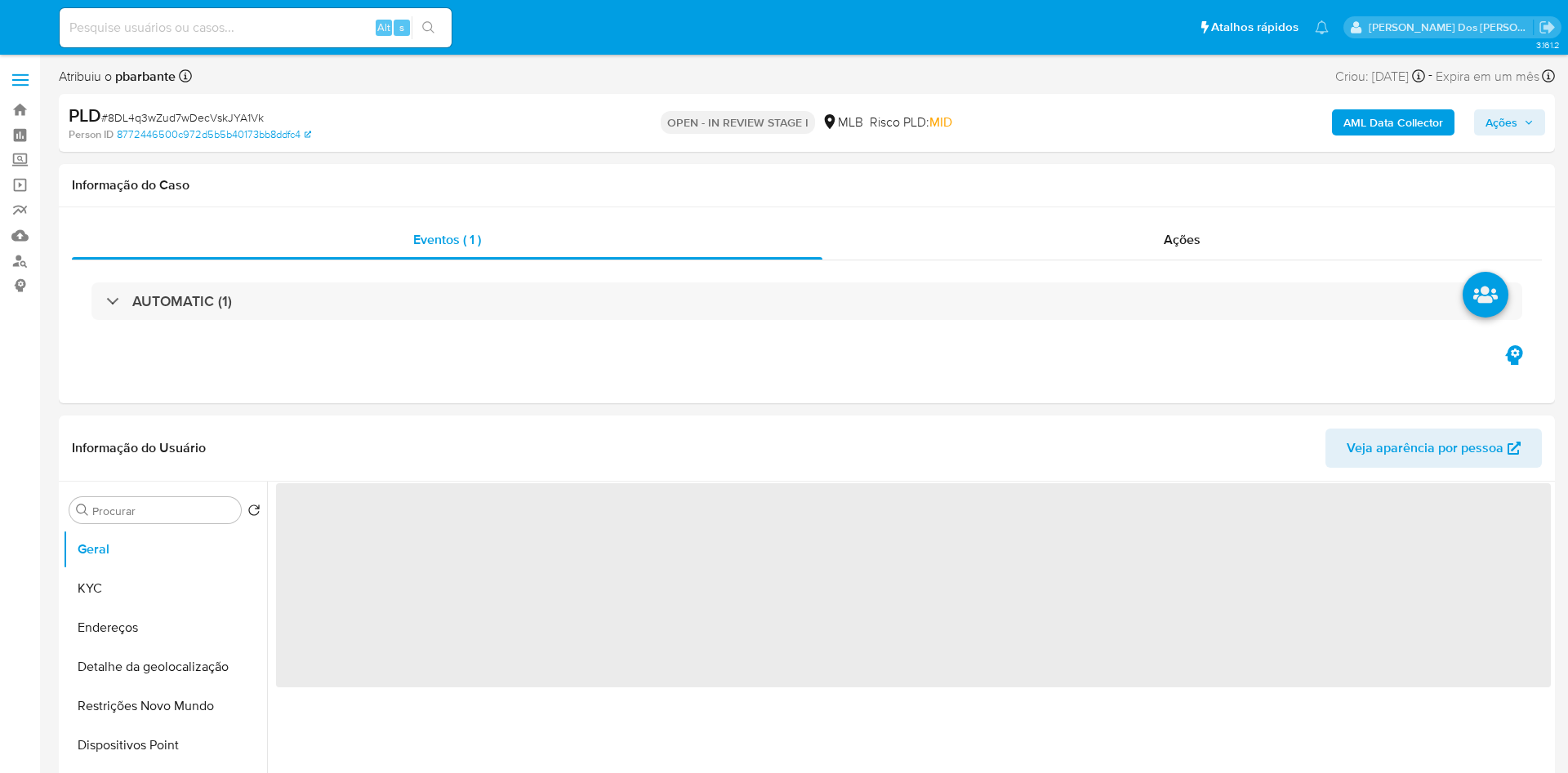
select select "10"
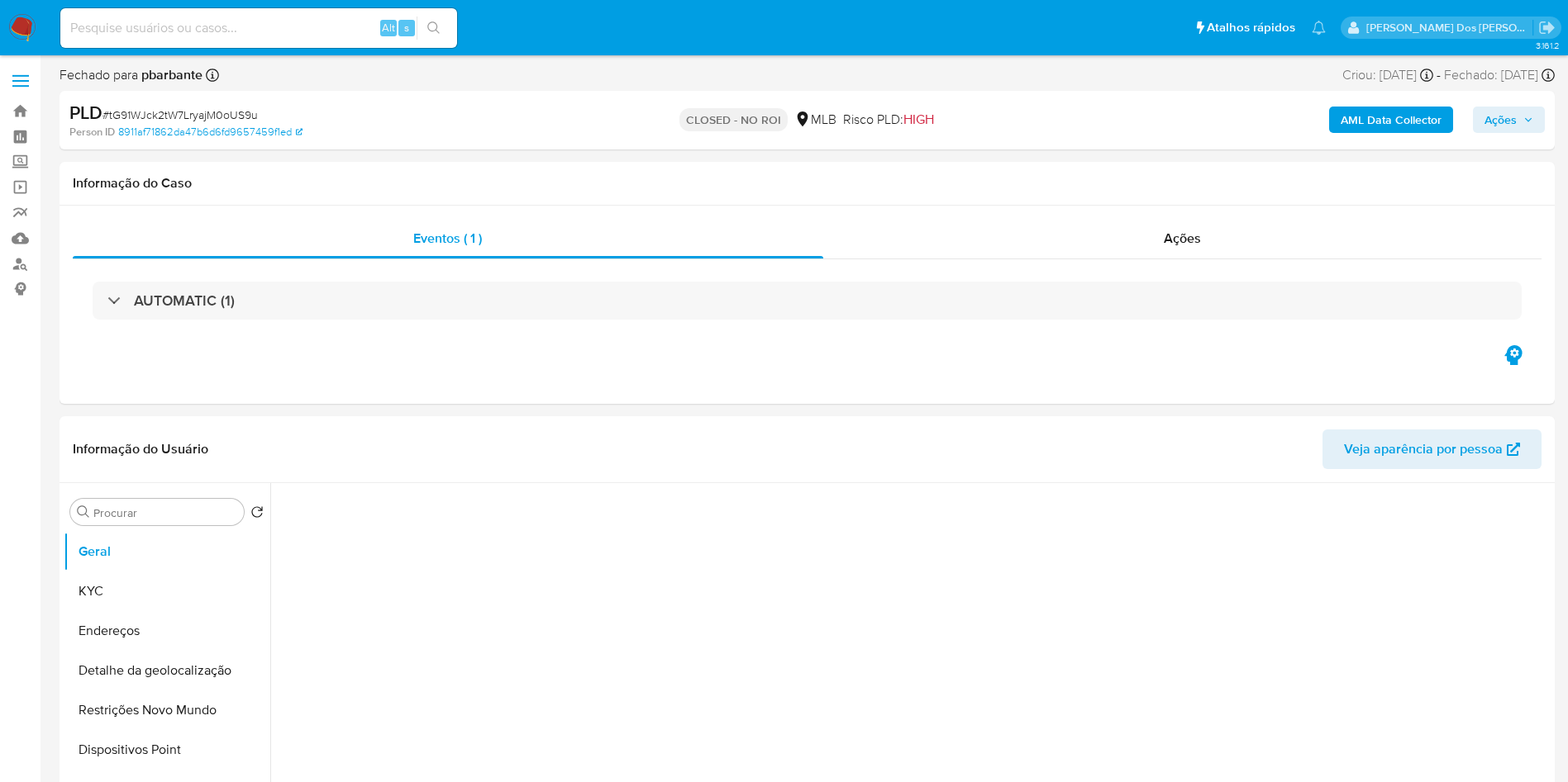
select select "10"
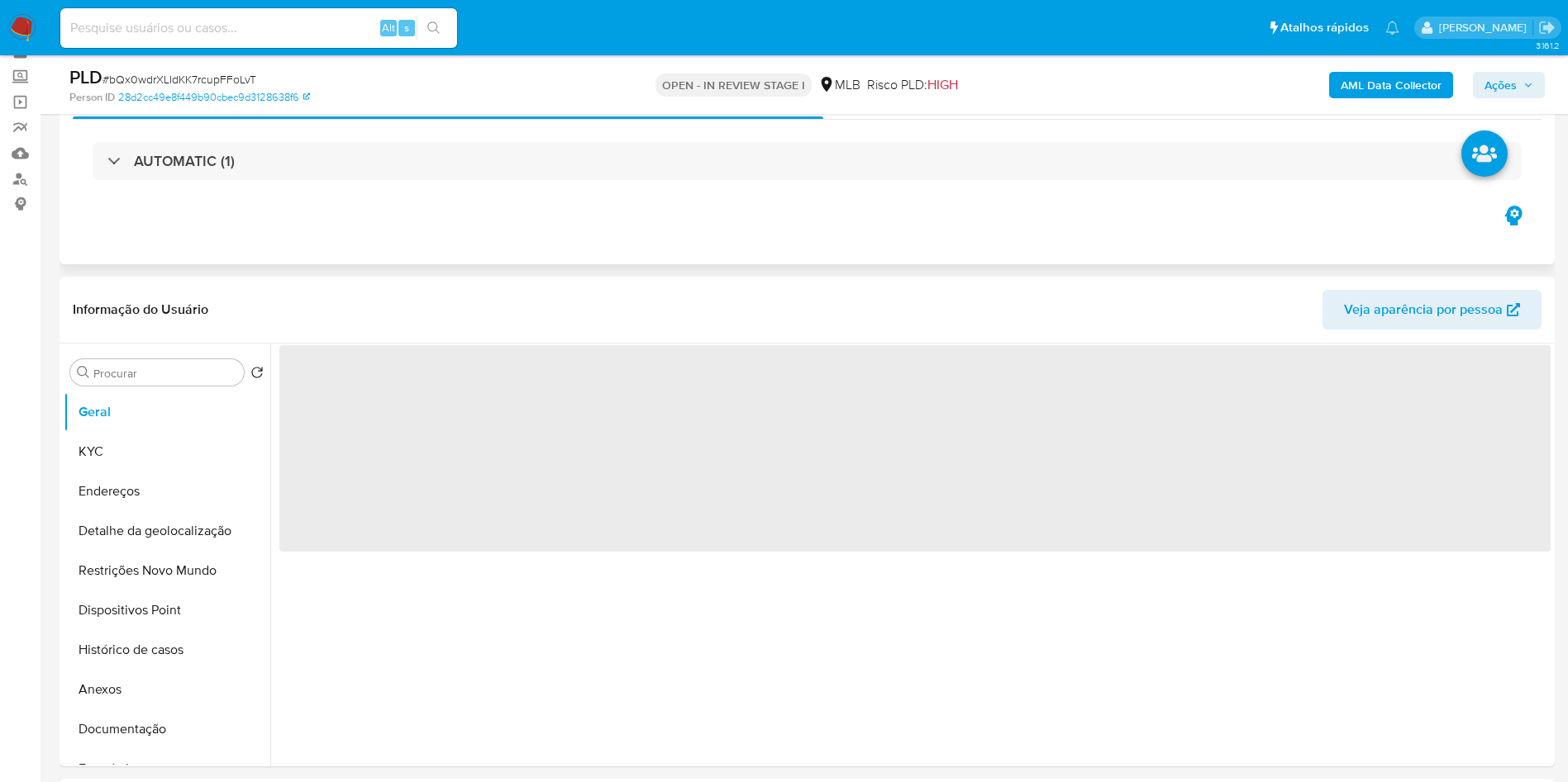
scroll to position [124, 0]
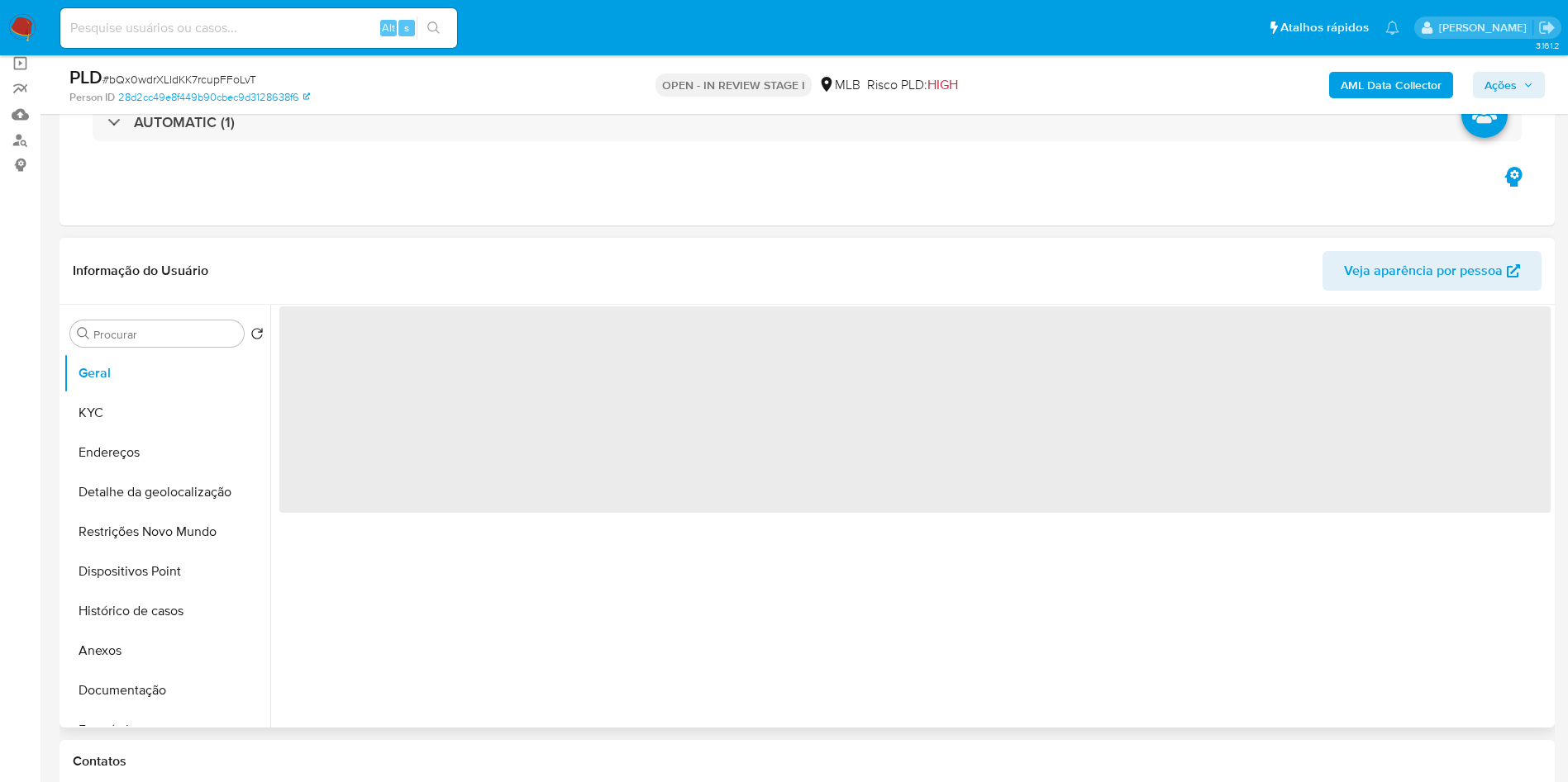
select select "10"
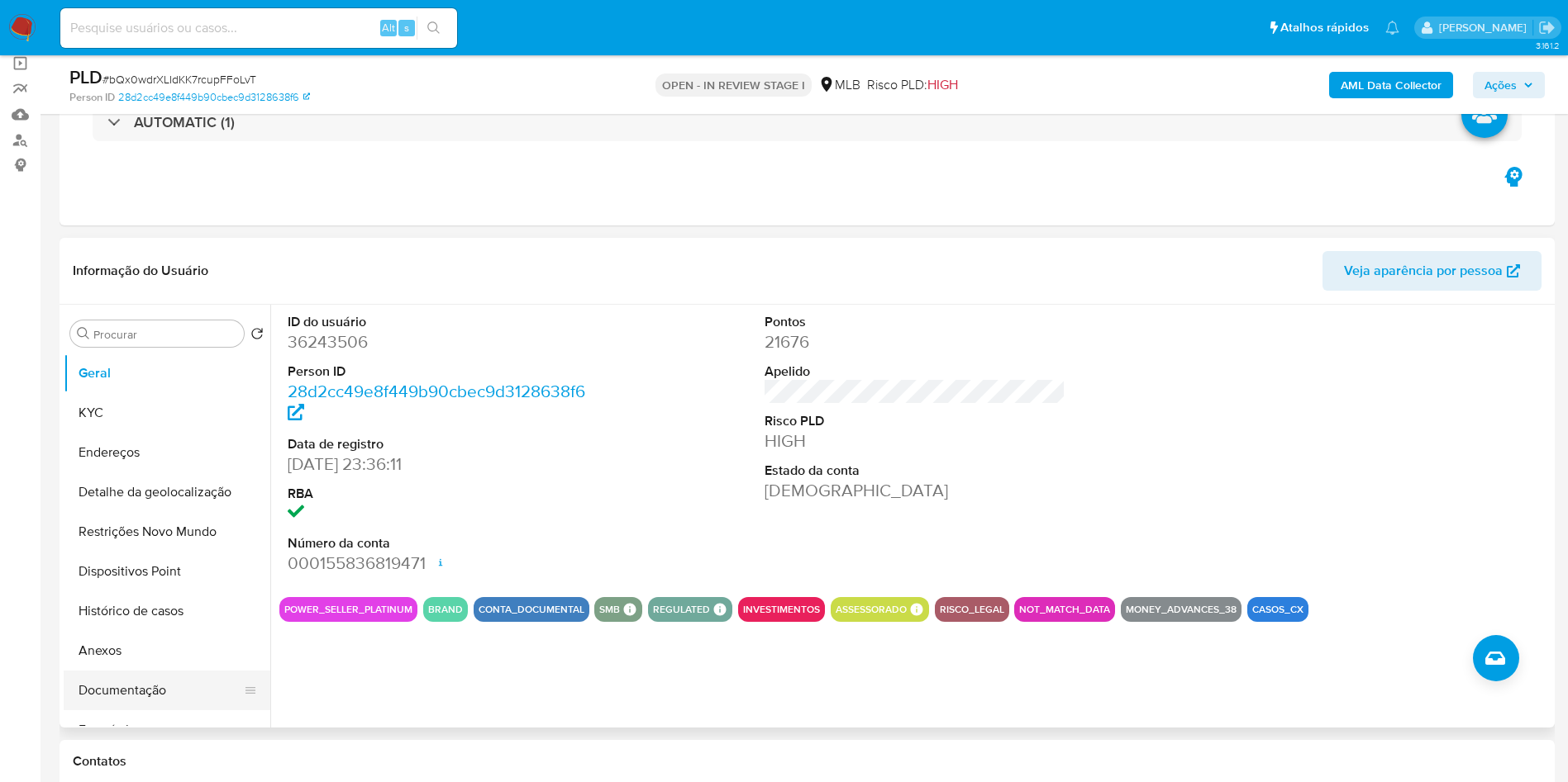
click at [168, 711] on button "Documentação" at bounding box center [160, 691] width 193 height 40
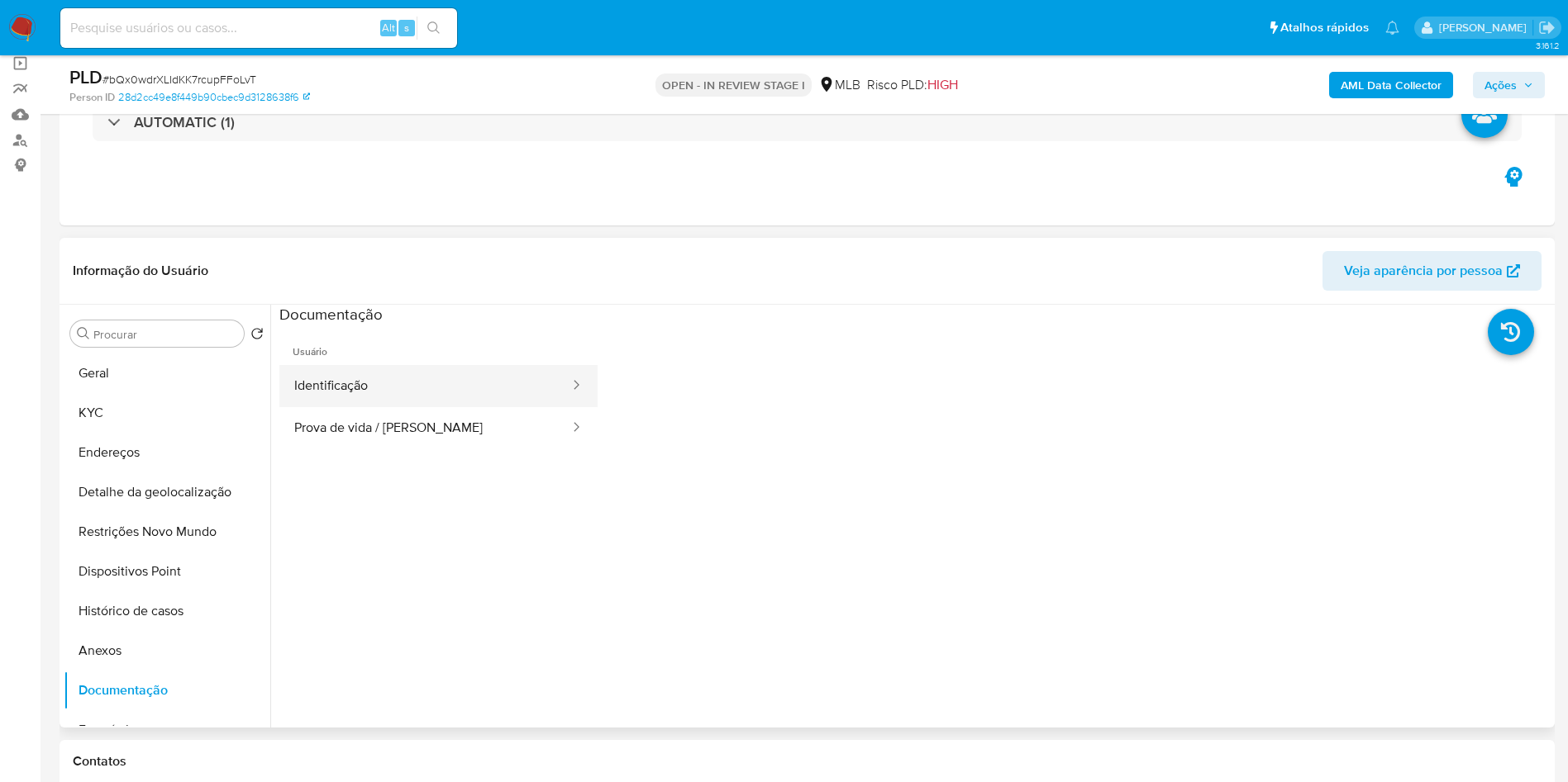
drag, startPoint x: 355, startPoint y: 403, endPoint x: 361, endPoint y: 421, distance: 19.0
click at [357, 407] on button "Identificação" at bounding box center [425, 386] width 291 height 42
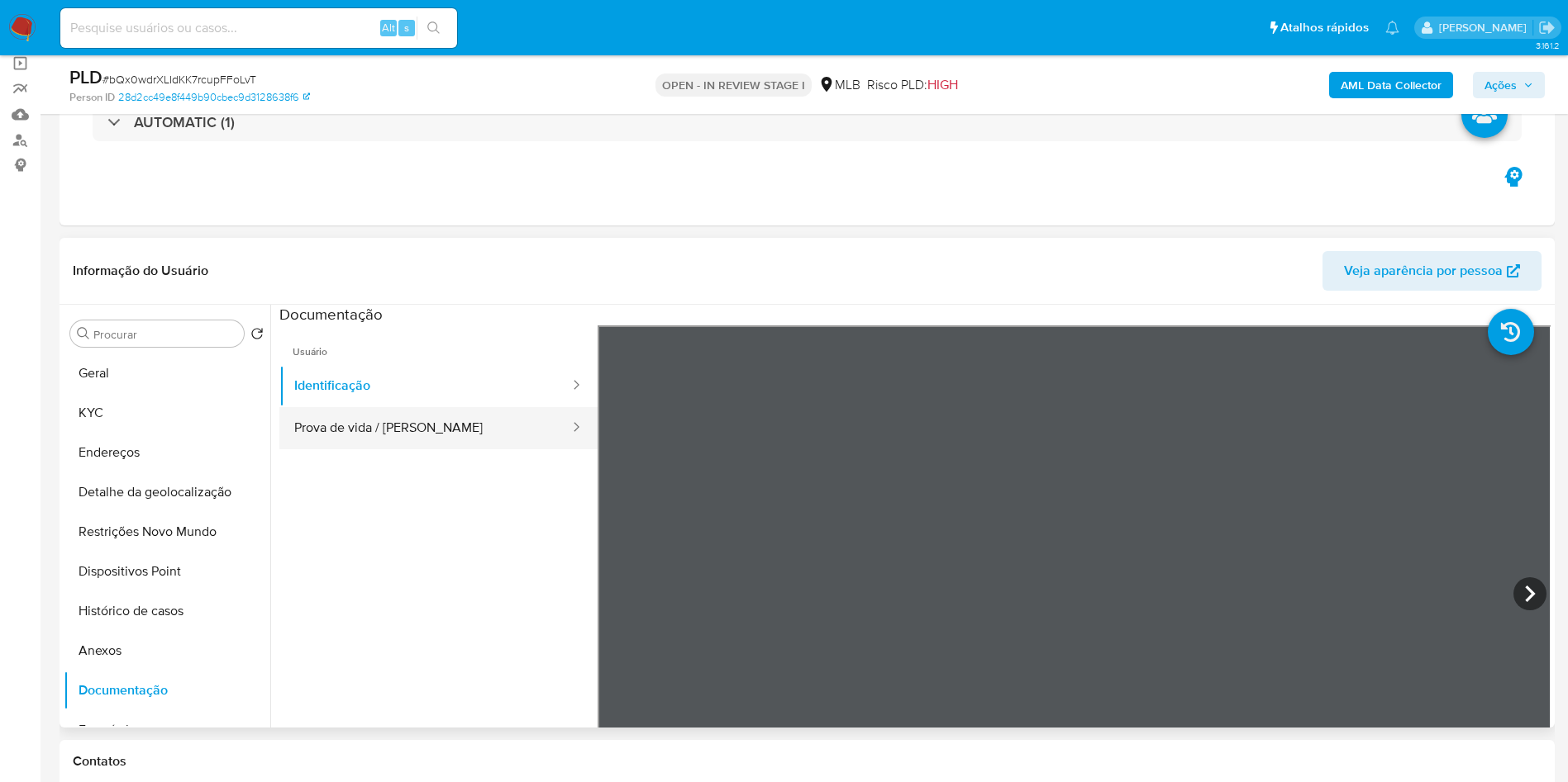
click at [361, 450] on button "Prova de vida / [PERSON_NAME]" at bounding box center [425, 429] width 291 height 42
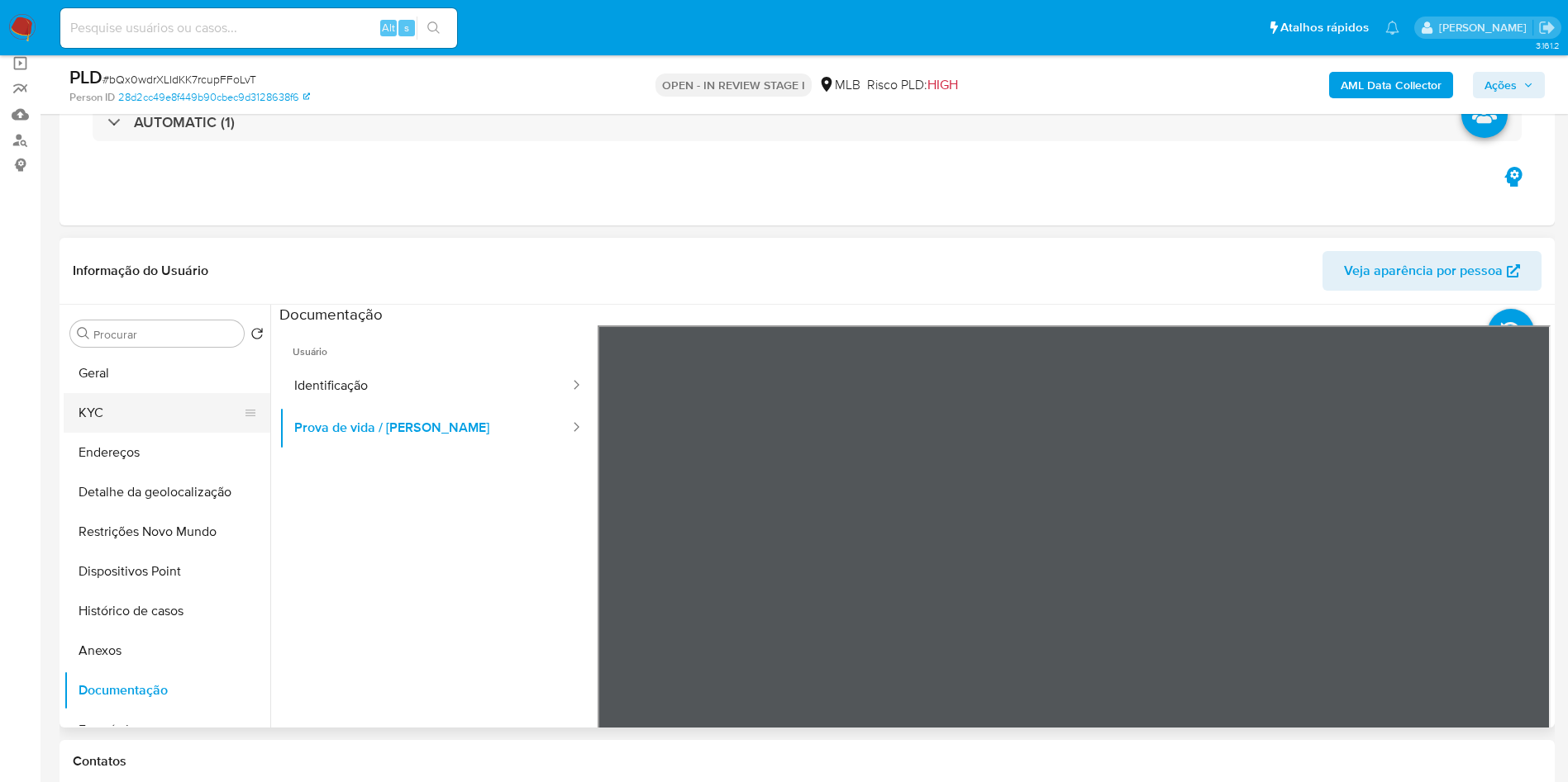
click at [173, 420] on button "KYC" at bounding box center [160, 413] width 193 height 40
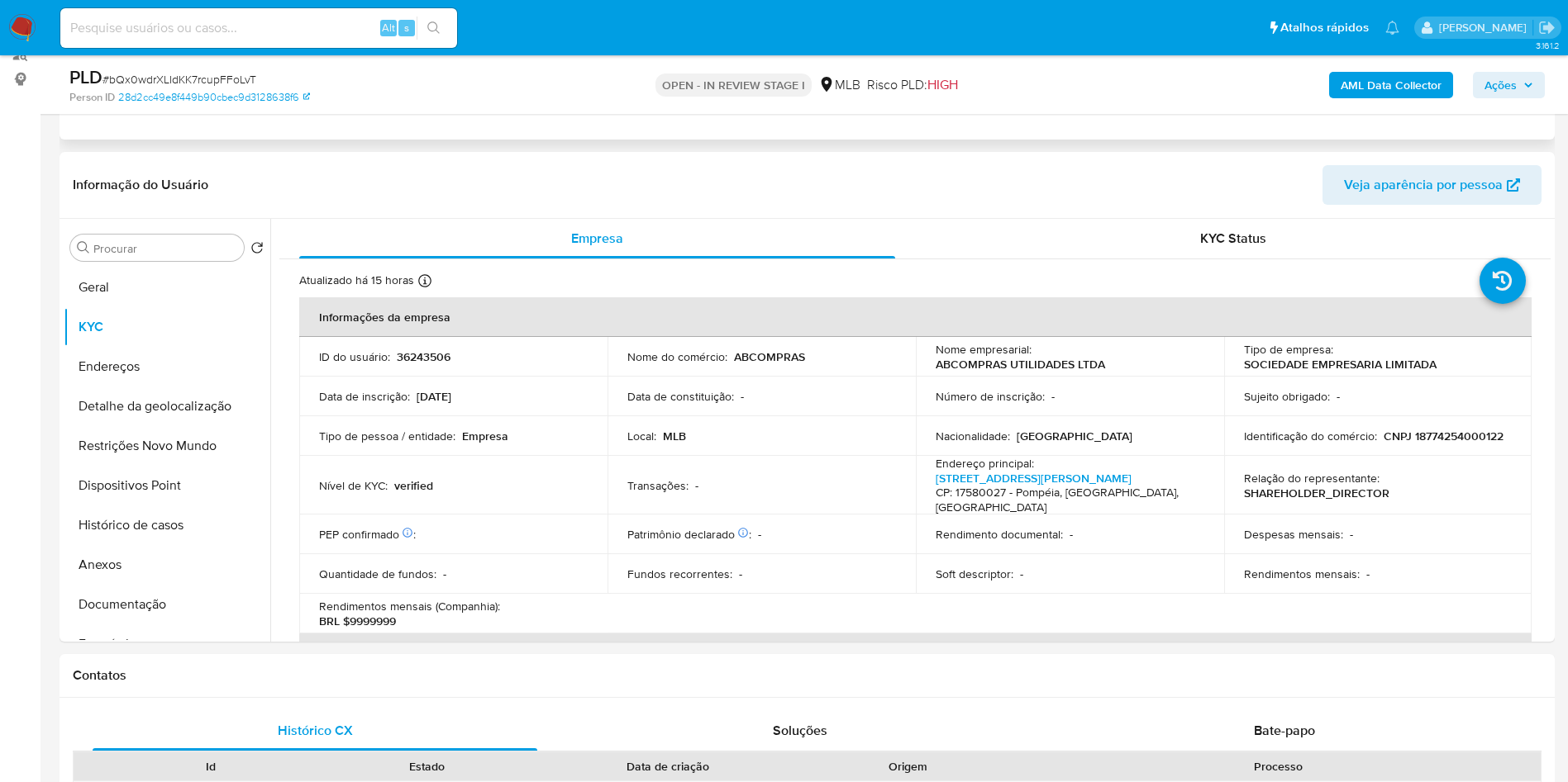
scroll to position [248, 0]
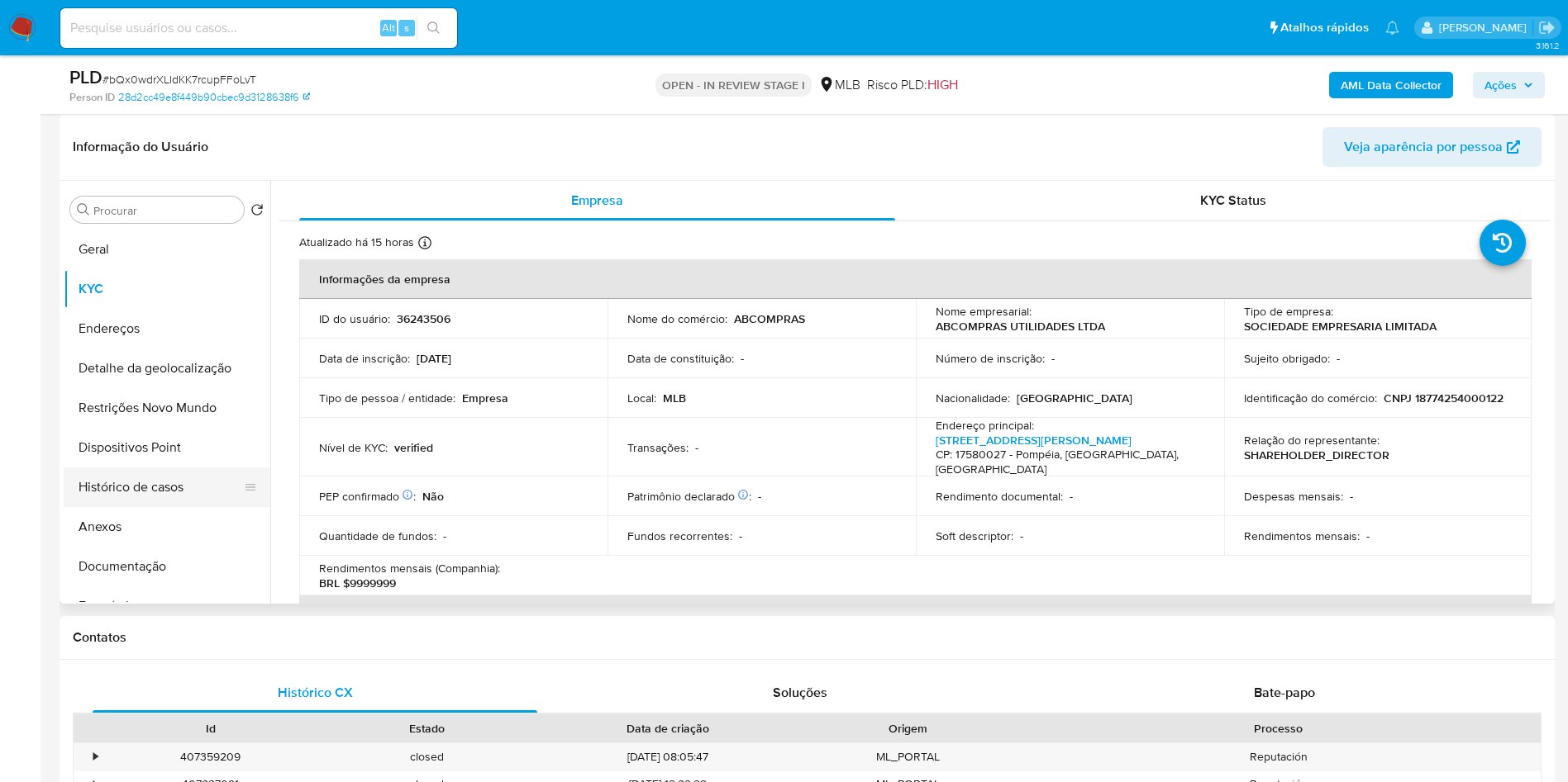
click at [191, 508] on button "Histórico de casos" at bounding box center [160, 488] width 193 height 40
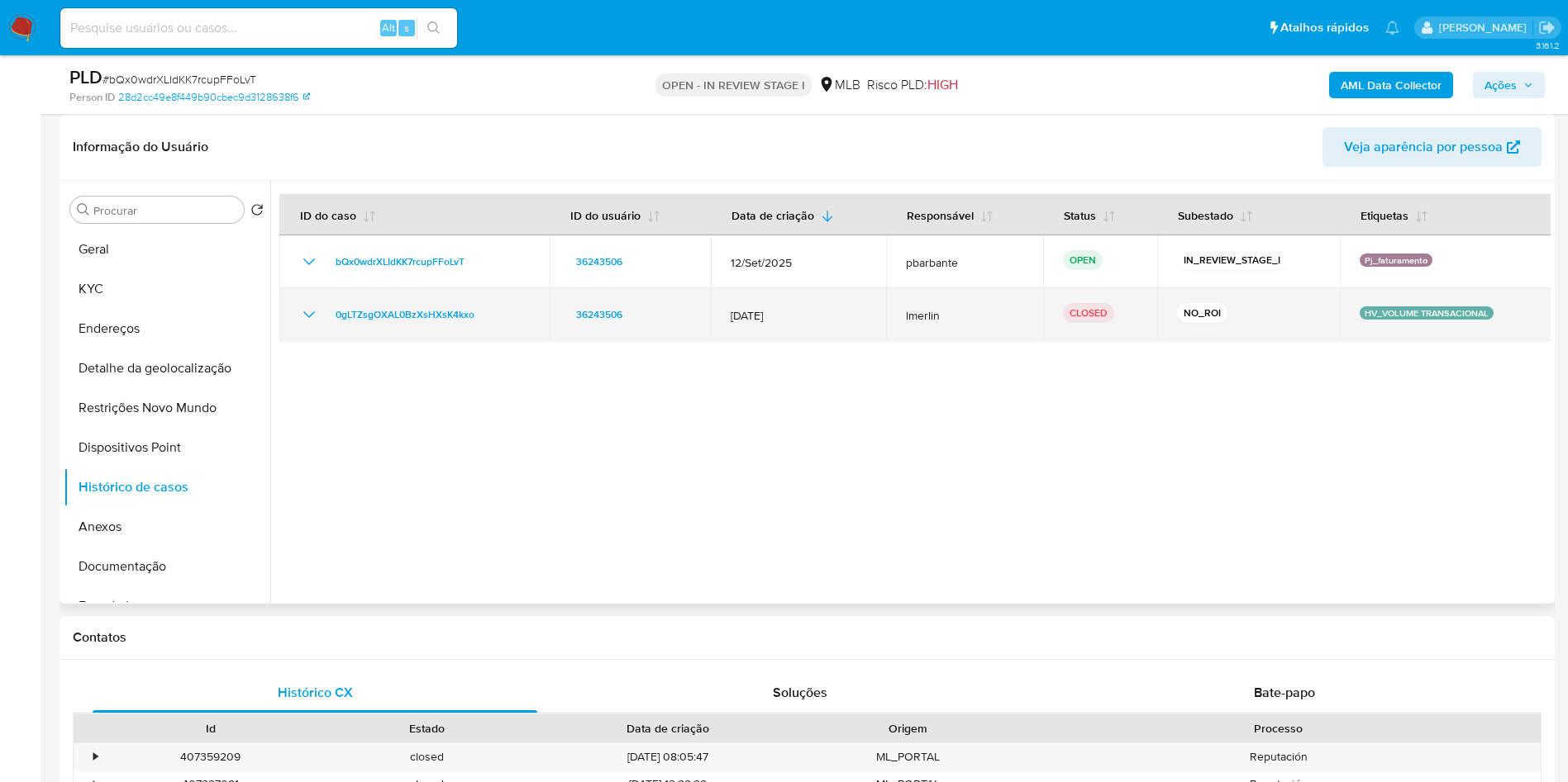
click at [312, 325] on icon "Mostrar/Ocultar" at bounding box center [309, 314] width 20 height 20
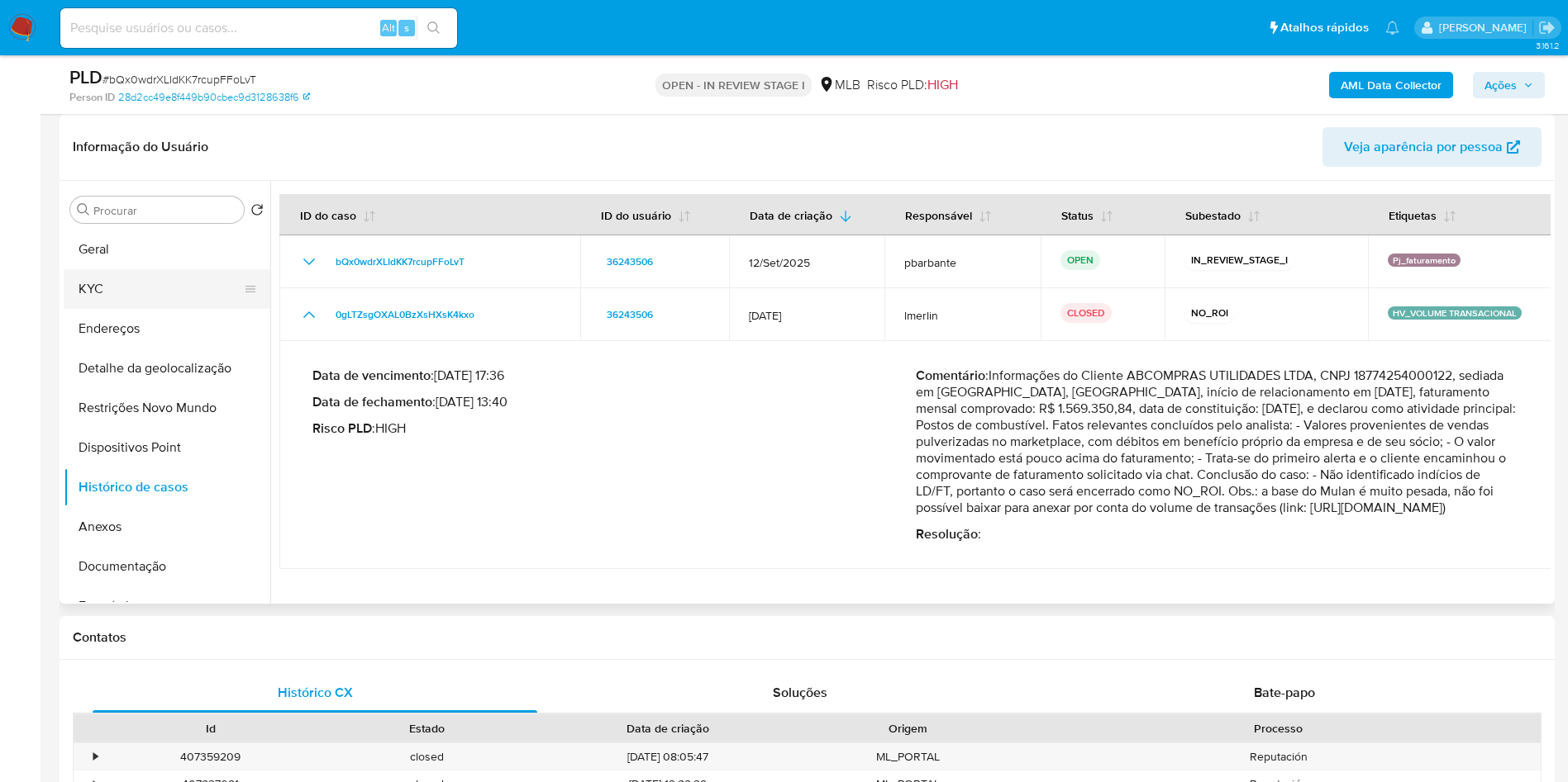
click at [169, 309] on button "KYC" at bounding box center [160, 290] width 193 height 40
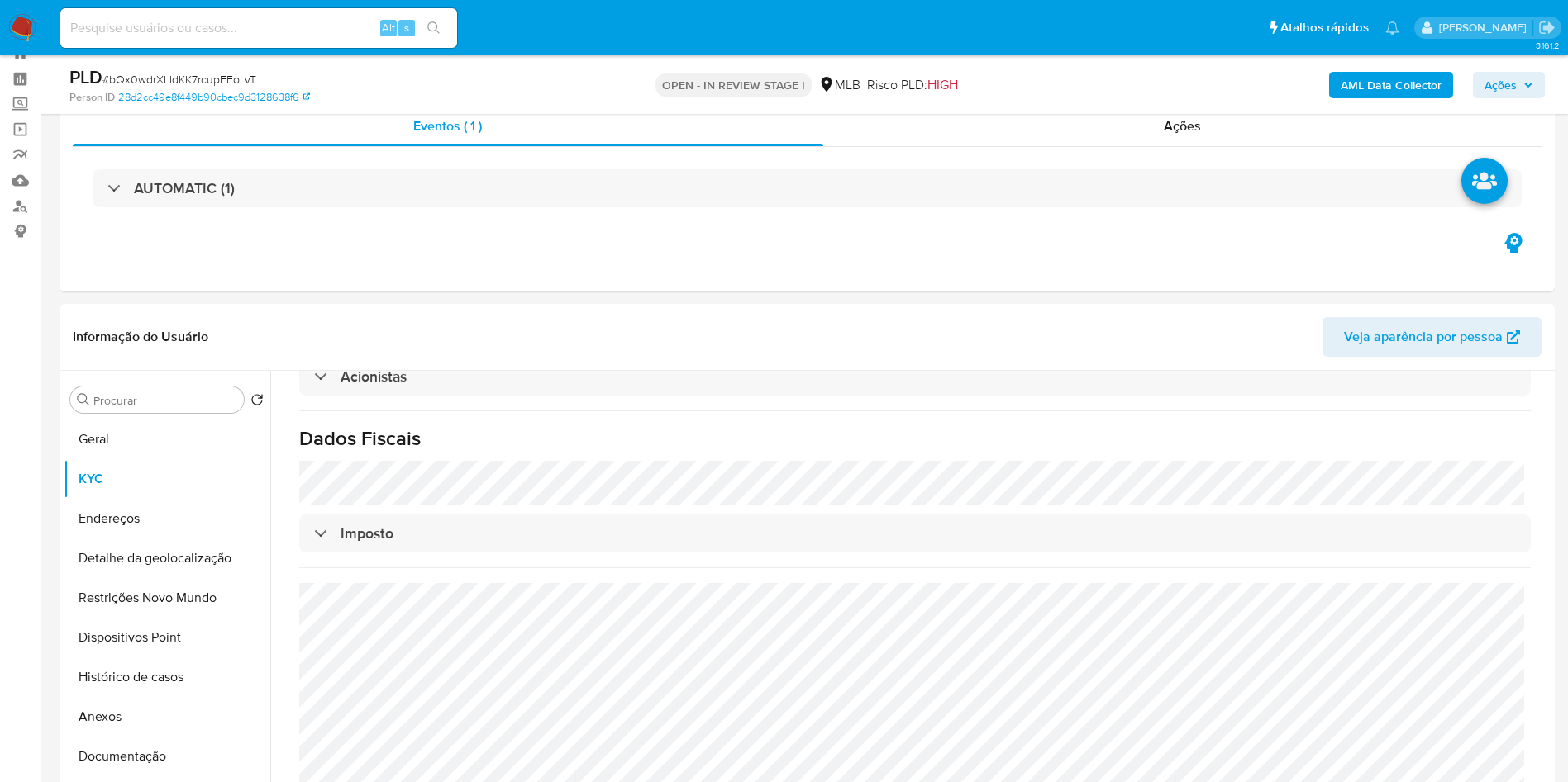
scroll to position [0, 0]
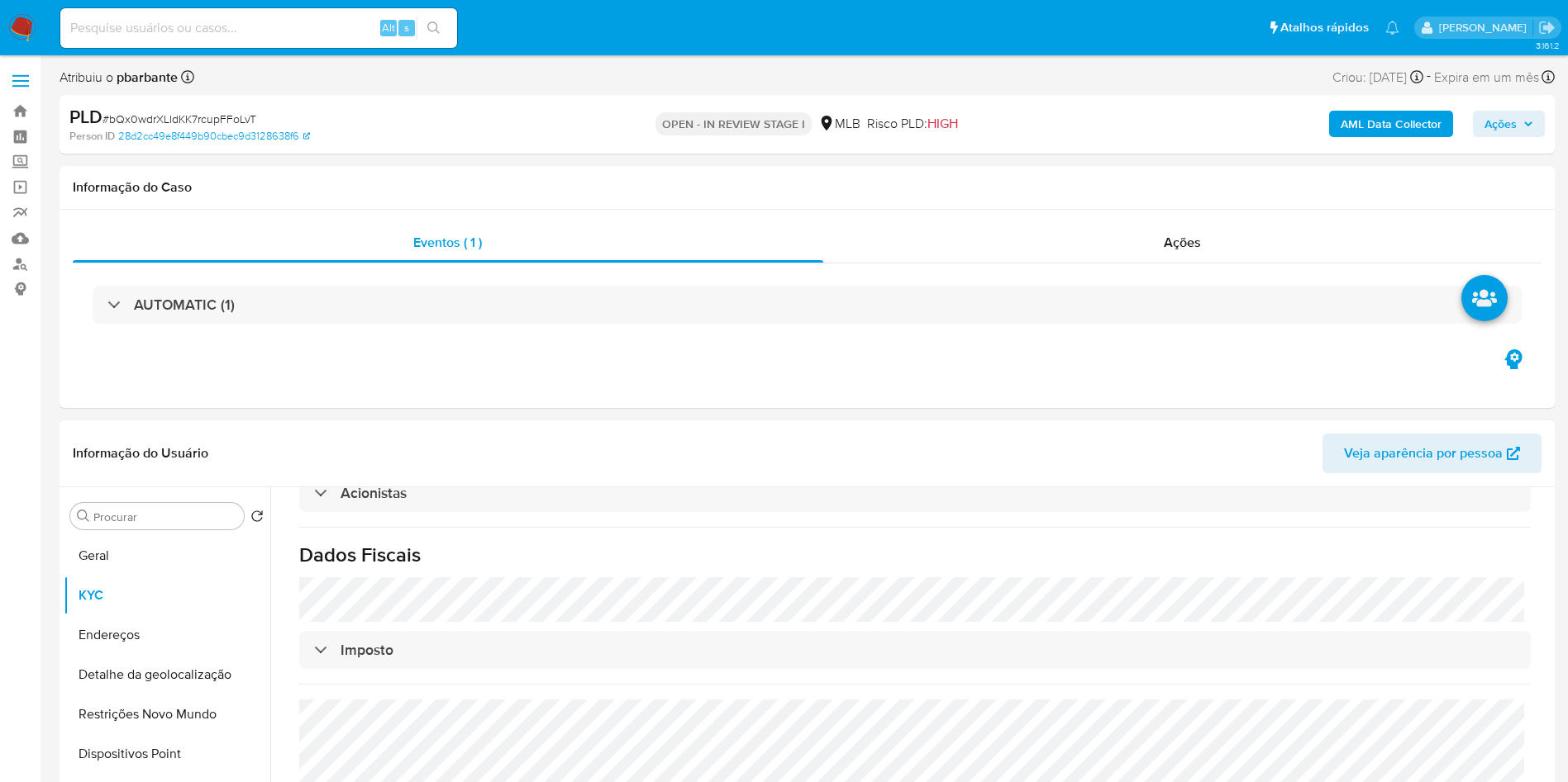
drag, startPoint x: 119, startPoint y: 572, endPoint x: 216, endPoint y: 483, distance: 131.6
click at [116, 572] on button "Geral" at bounding box center [167, 556] width 207 height 40
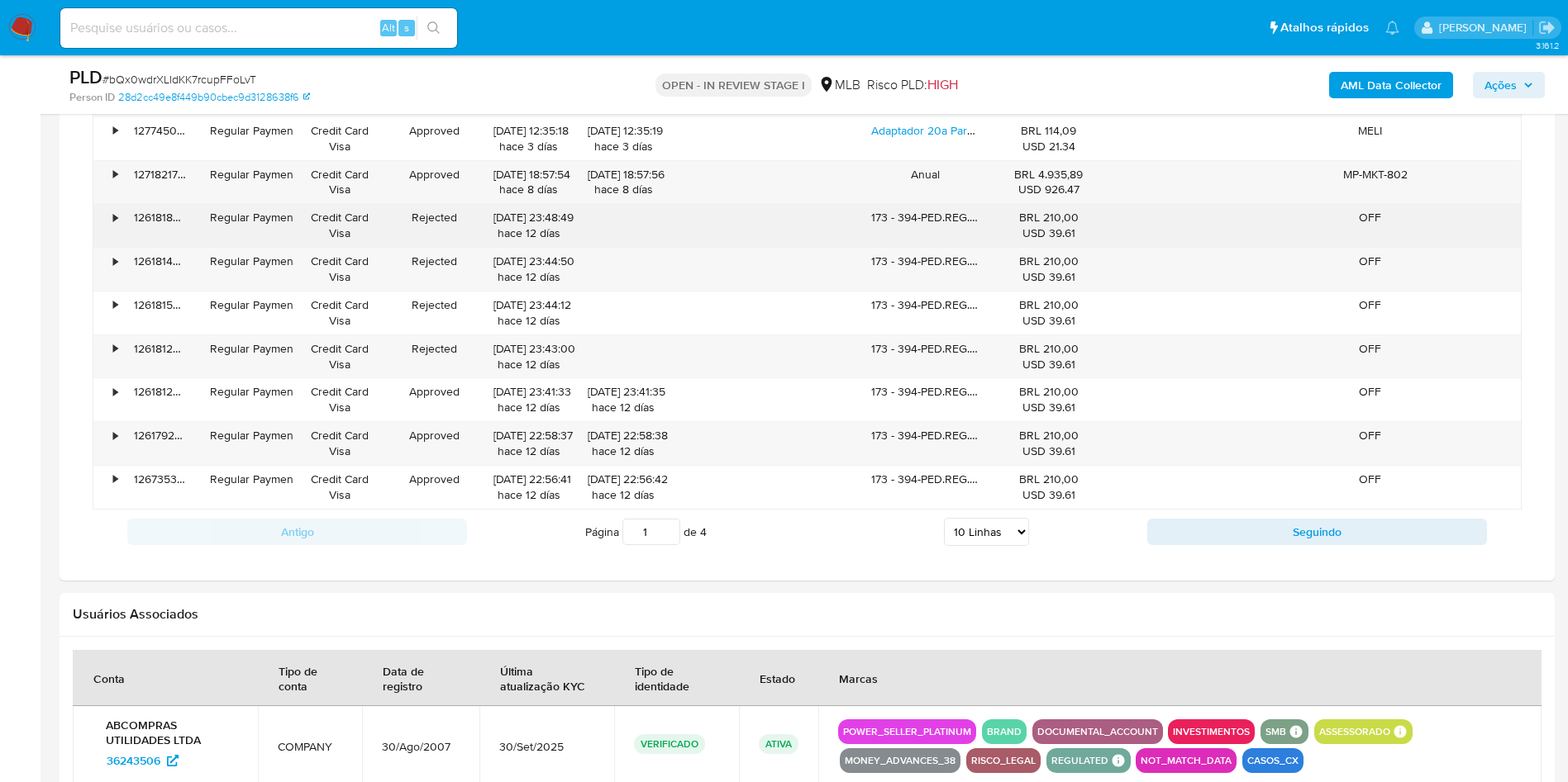
scroll to position [1735, 0]
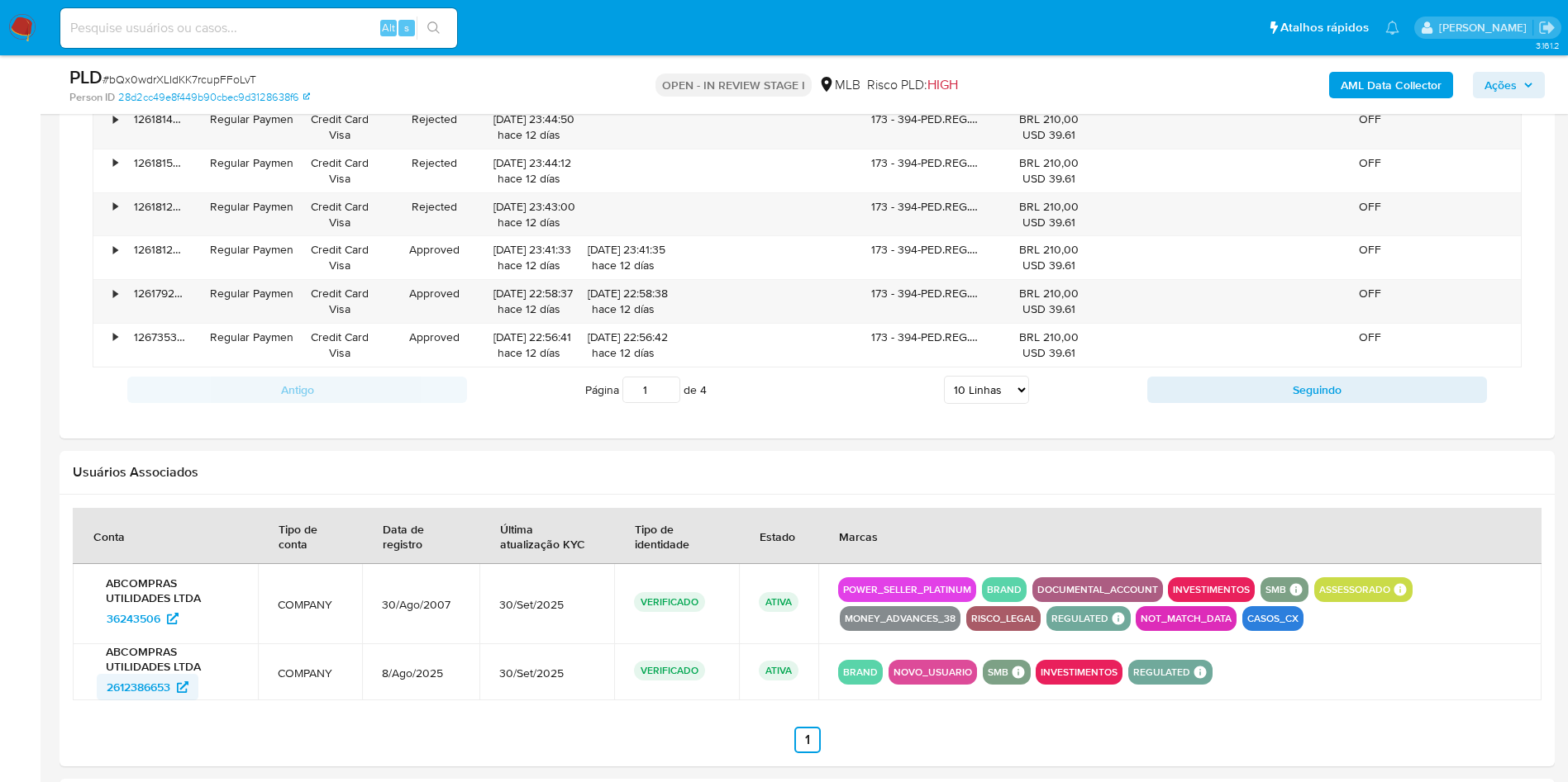
click at [155, 701] on span "2612386653" at bounding box center [138, 688] width 64 height 27
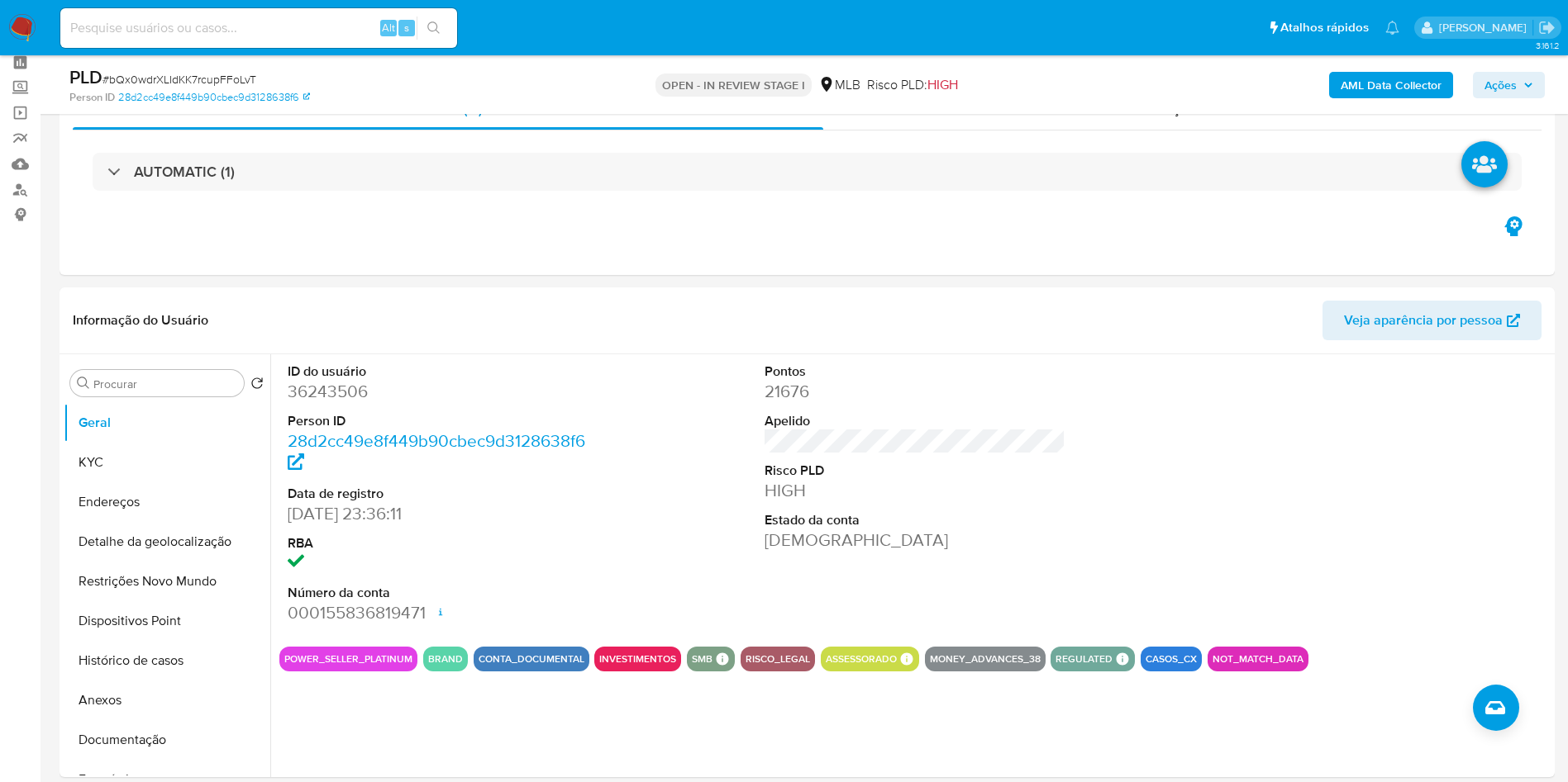
scroll to position [0, 0]
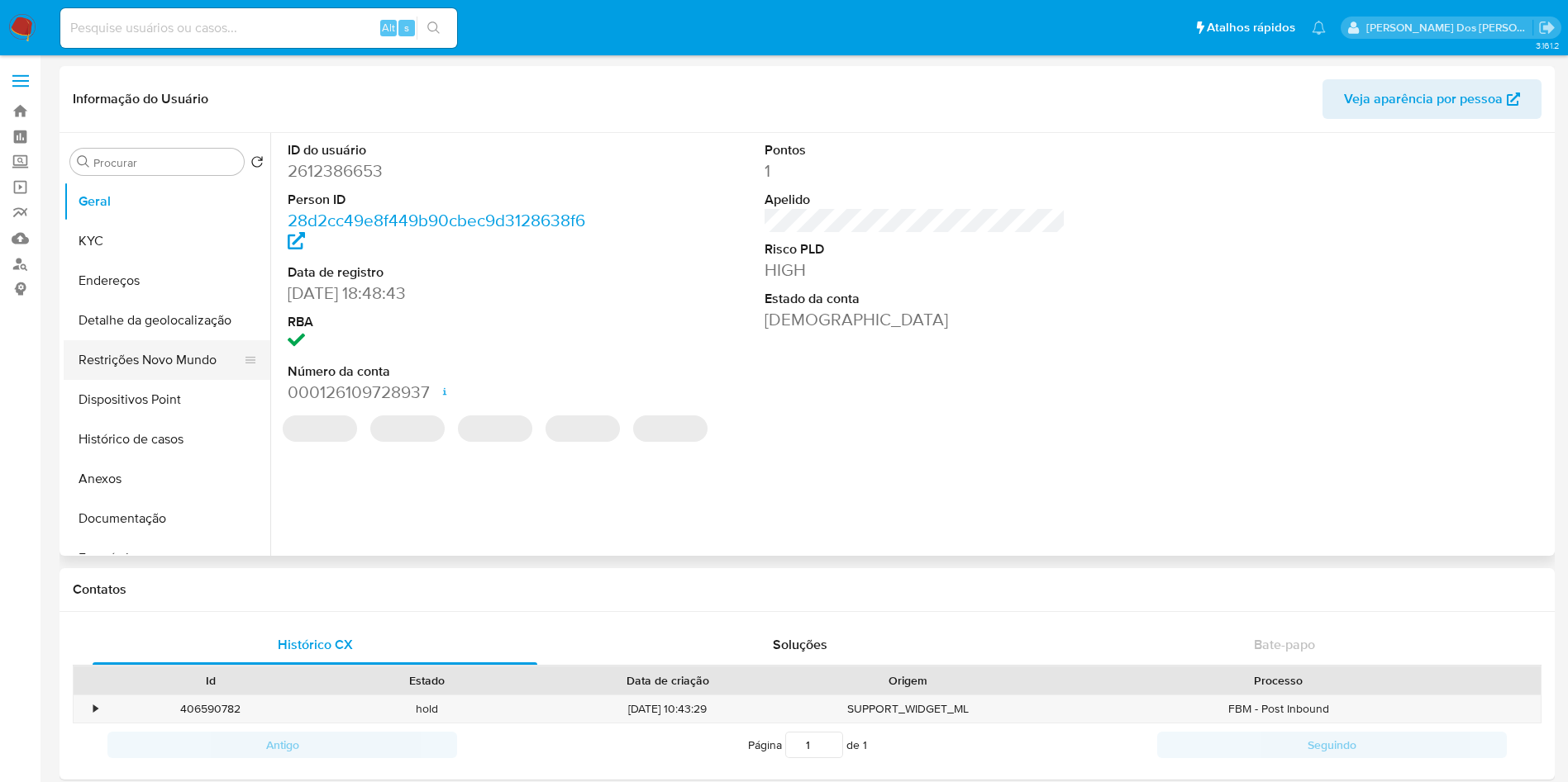
select select "10"
click at [167, 528] on button "Documentação" at bounding box center [160, 519] width 193 height 40
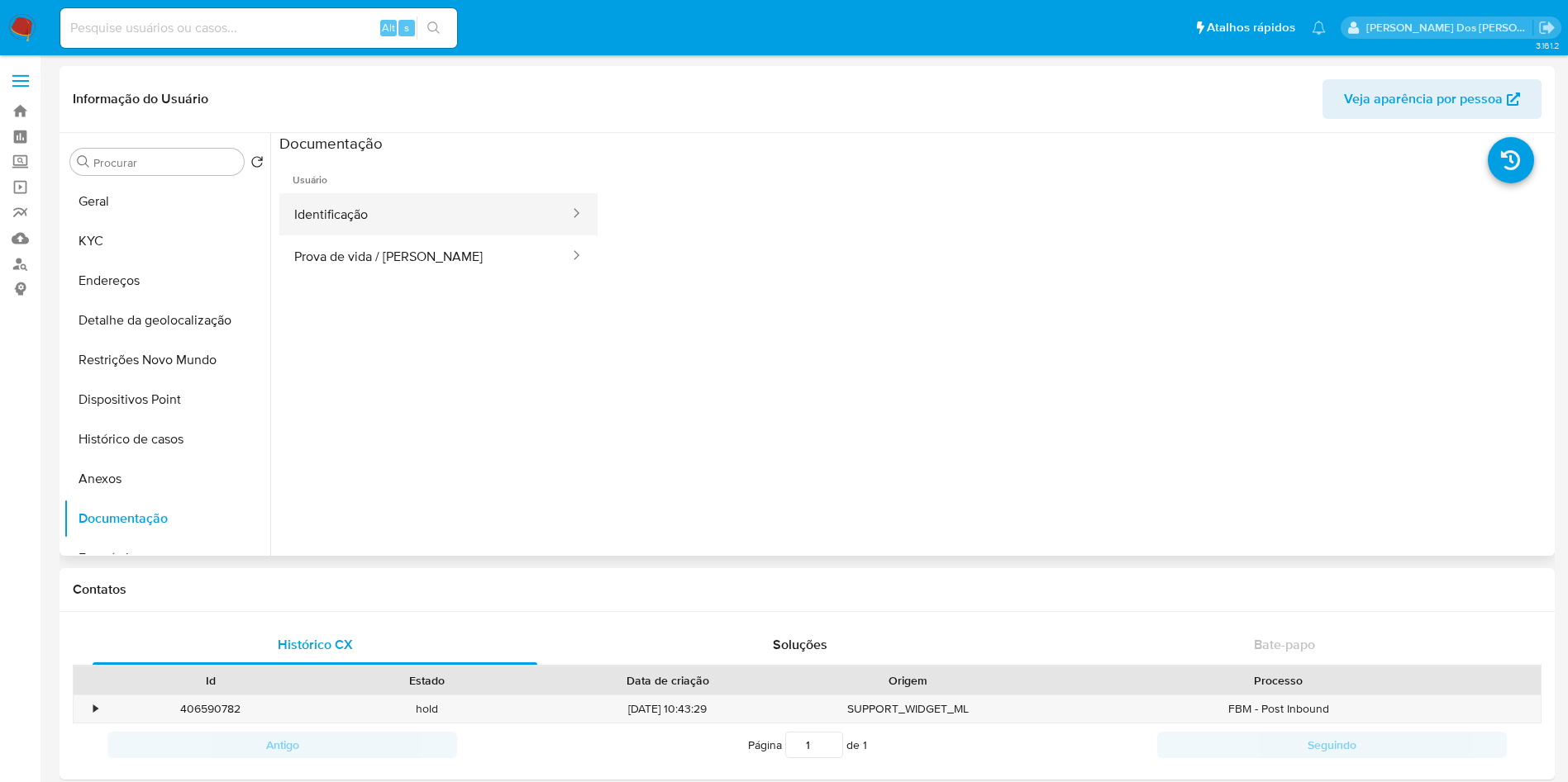
click at [369, 225] on button "Identificação" at bounding box center [425, 214] width 291 height 42
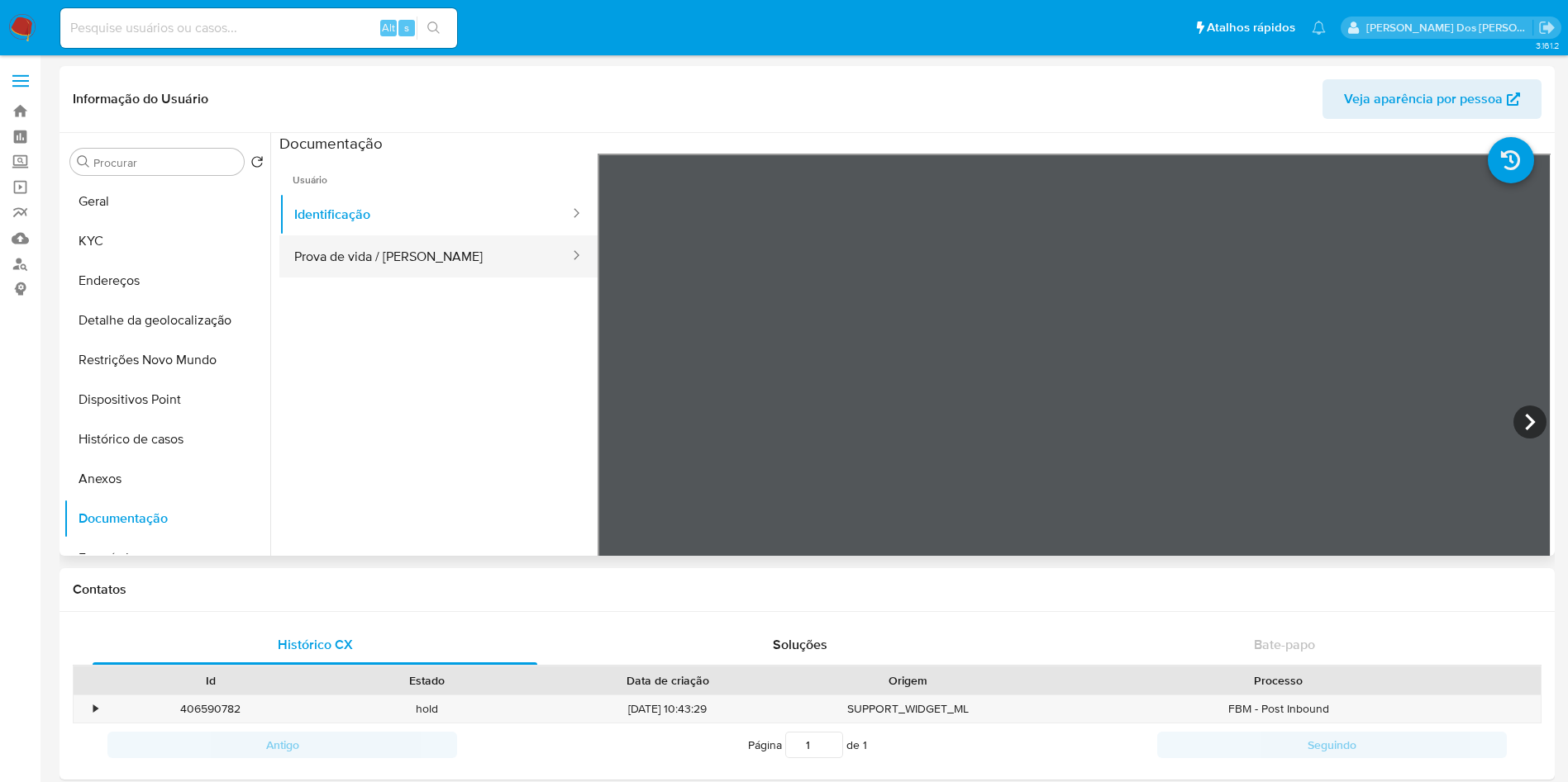
drag, startPoint x: 361, startPoint y: 259, endPoint x: 352, endPoint y: 261, distance: 9.2
click at [352, 259] on button "Prova de vida / [PERSON_NAME]" at bounding box center [425, 256] width 291 height 42
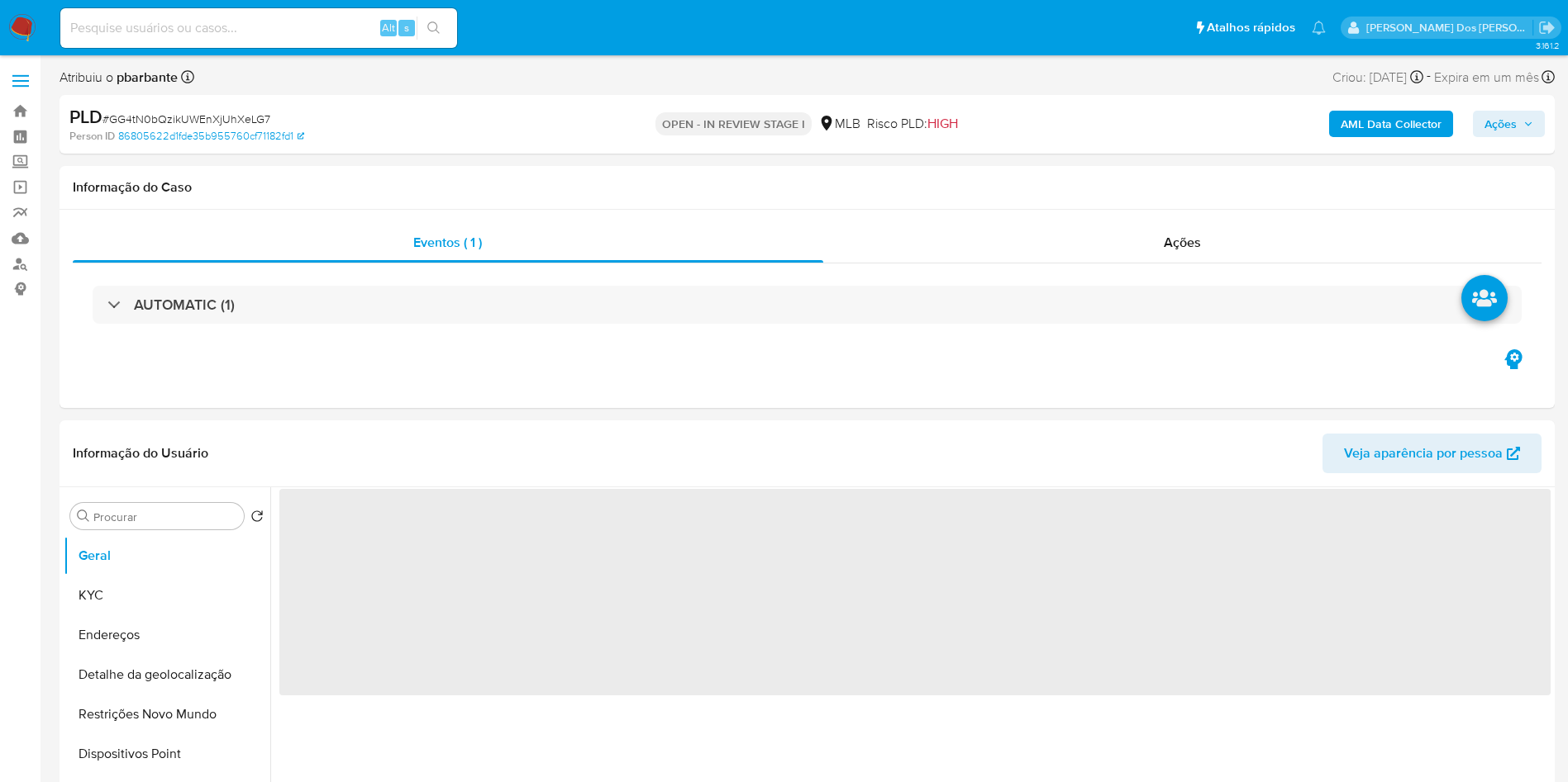
scroll to position [124, 0]
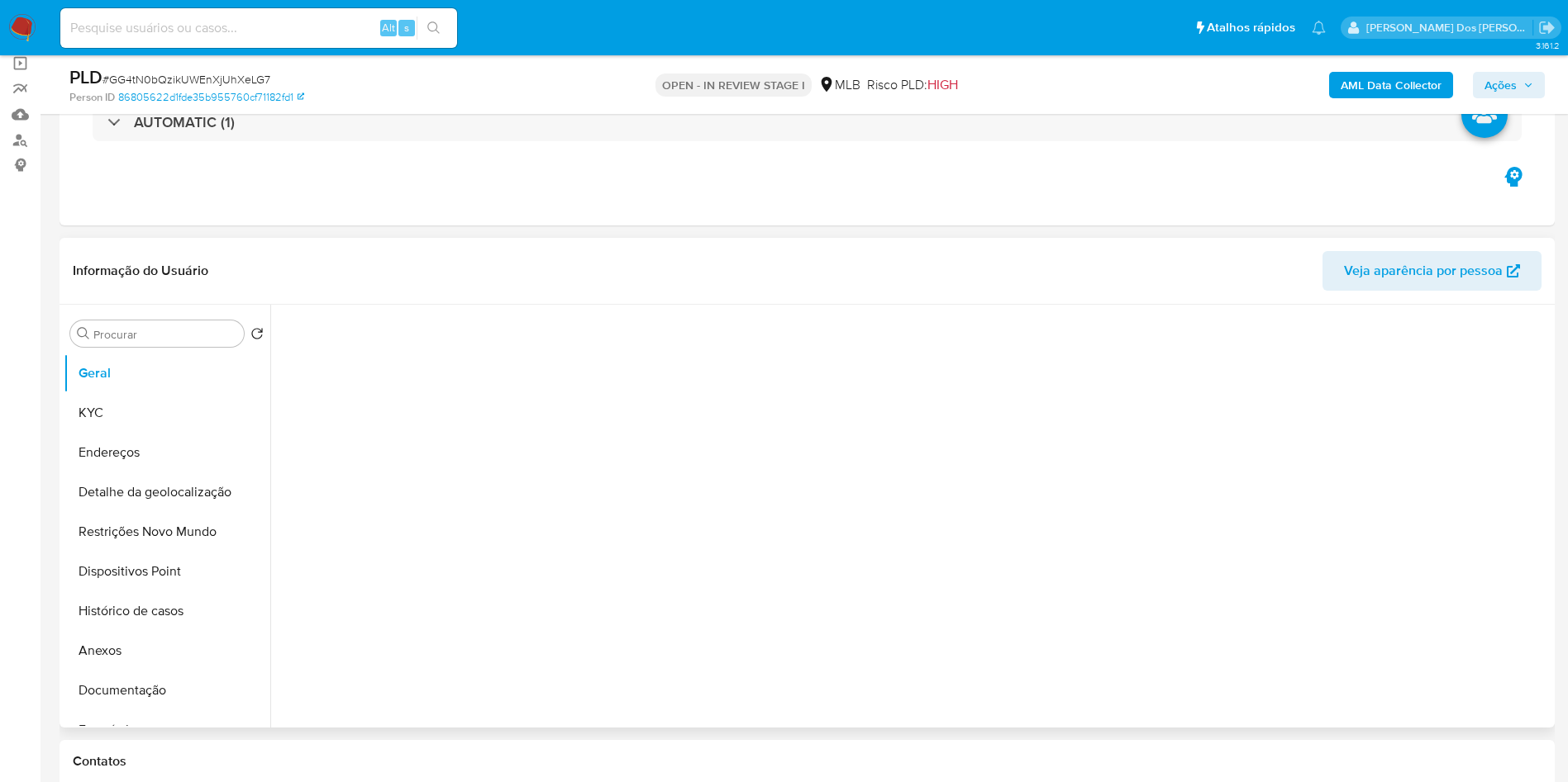
select select "10"
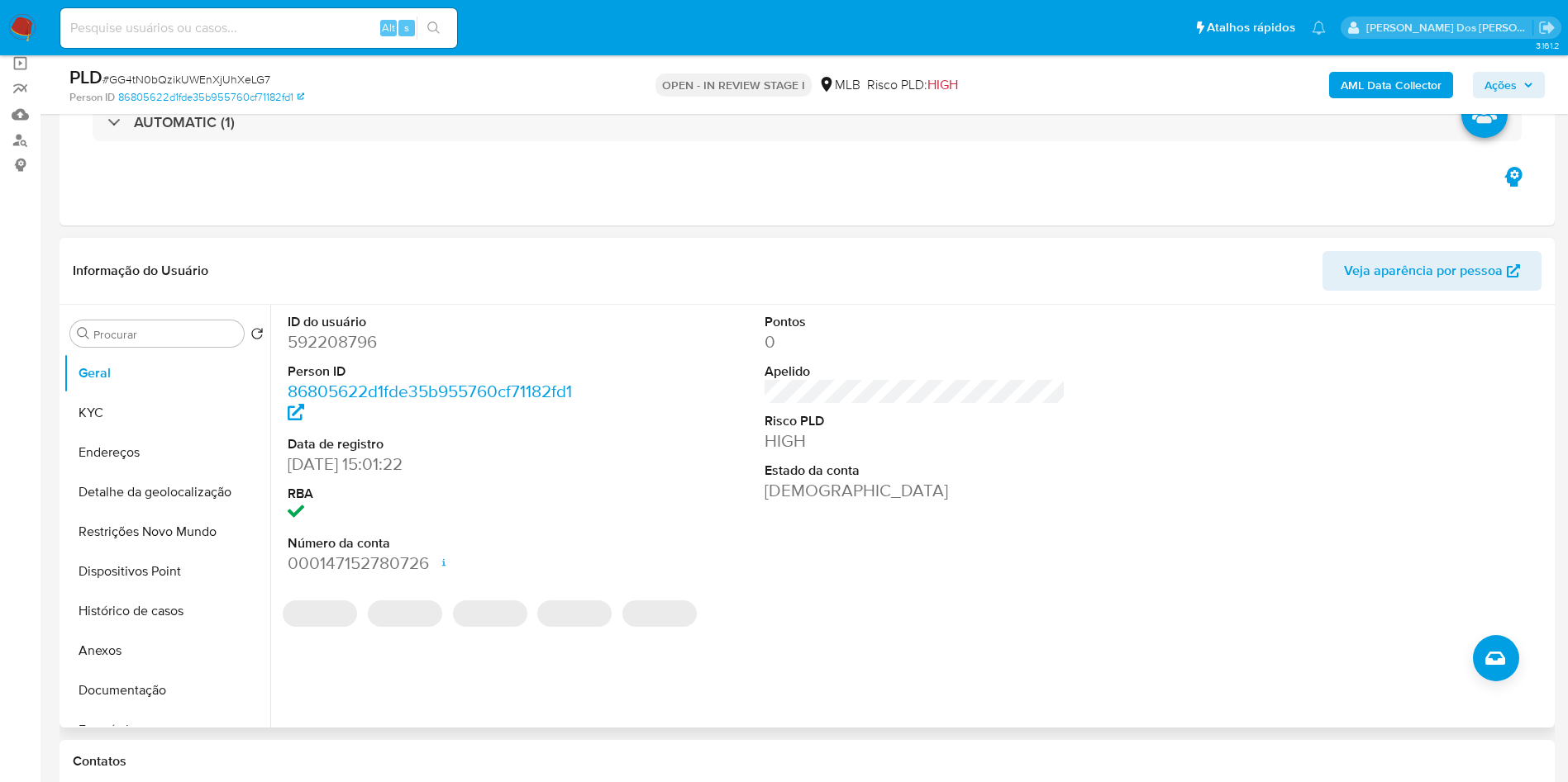
click at [325, 353] on dd "592208796" at bounding box center [438, 342] width 302 height 23
copy dd "592208796"
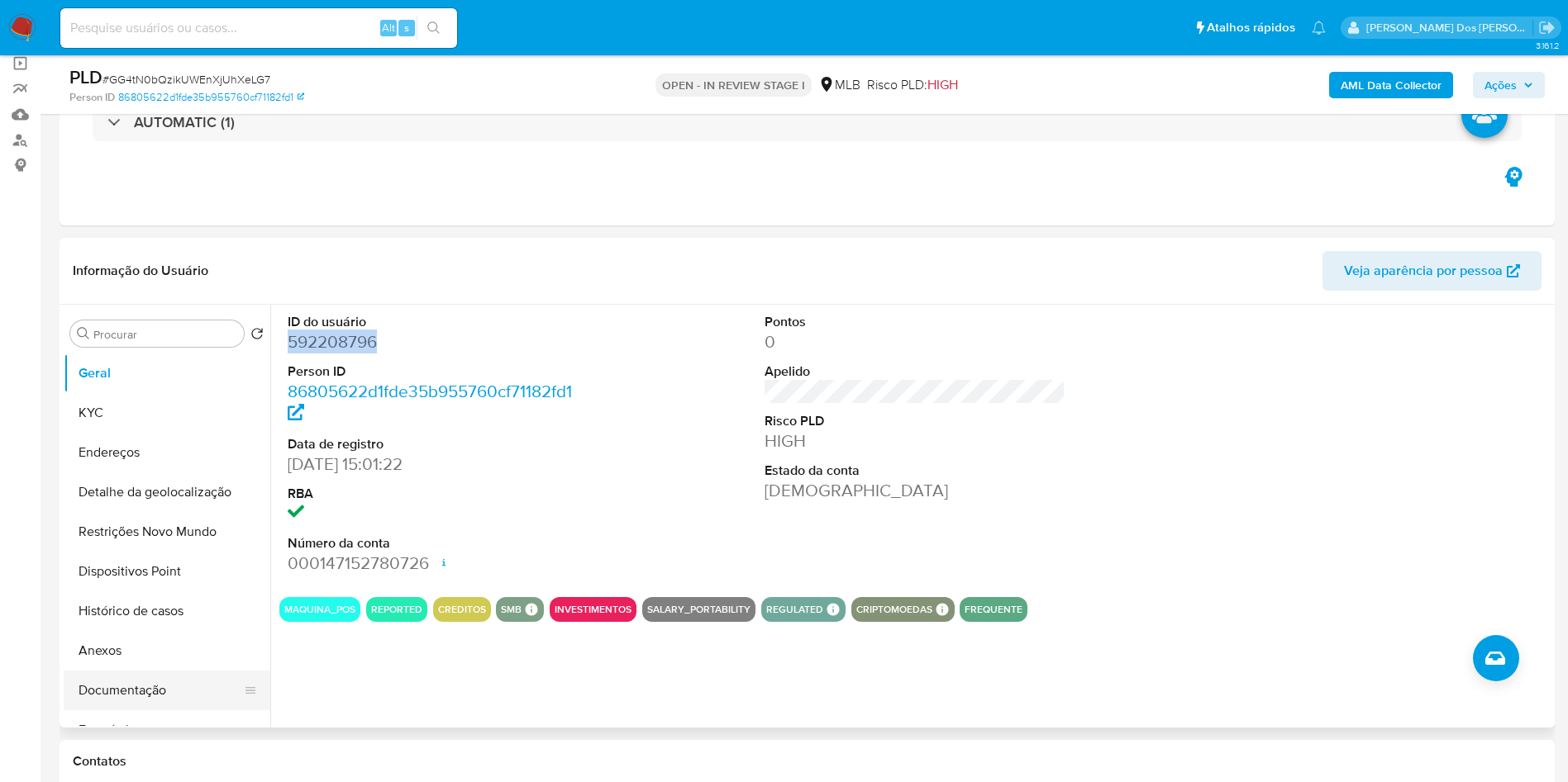
click at [156, 702] on button "Documentação" at bounding box center [160, 691] width 193 height 40
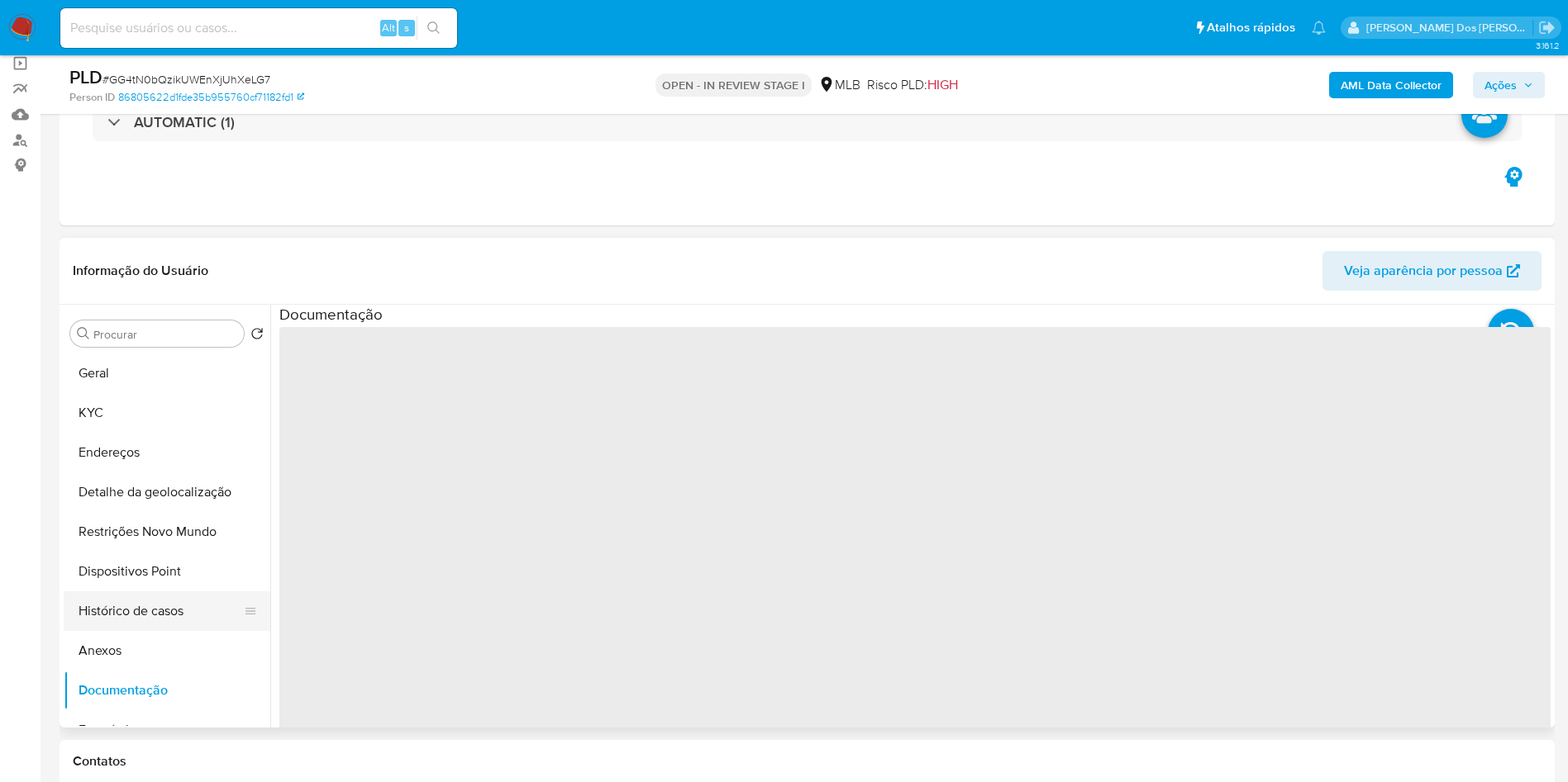
click at [173, 632] on button "Histórico de casos" at bounding box center [160, 612] width 193 height 40
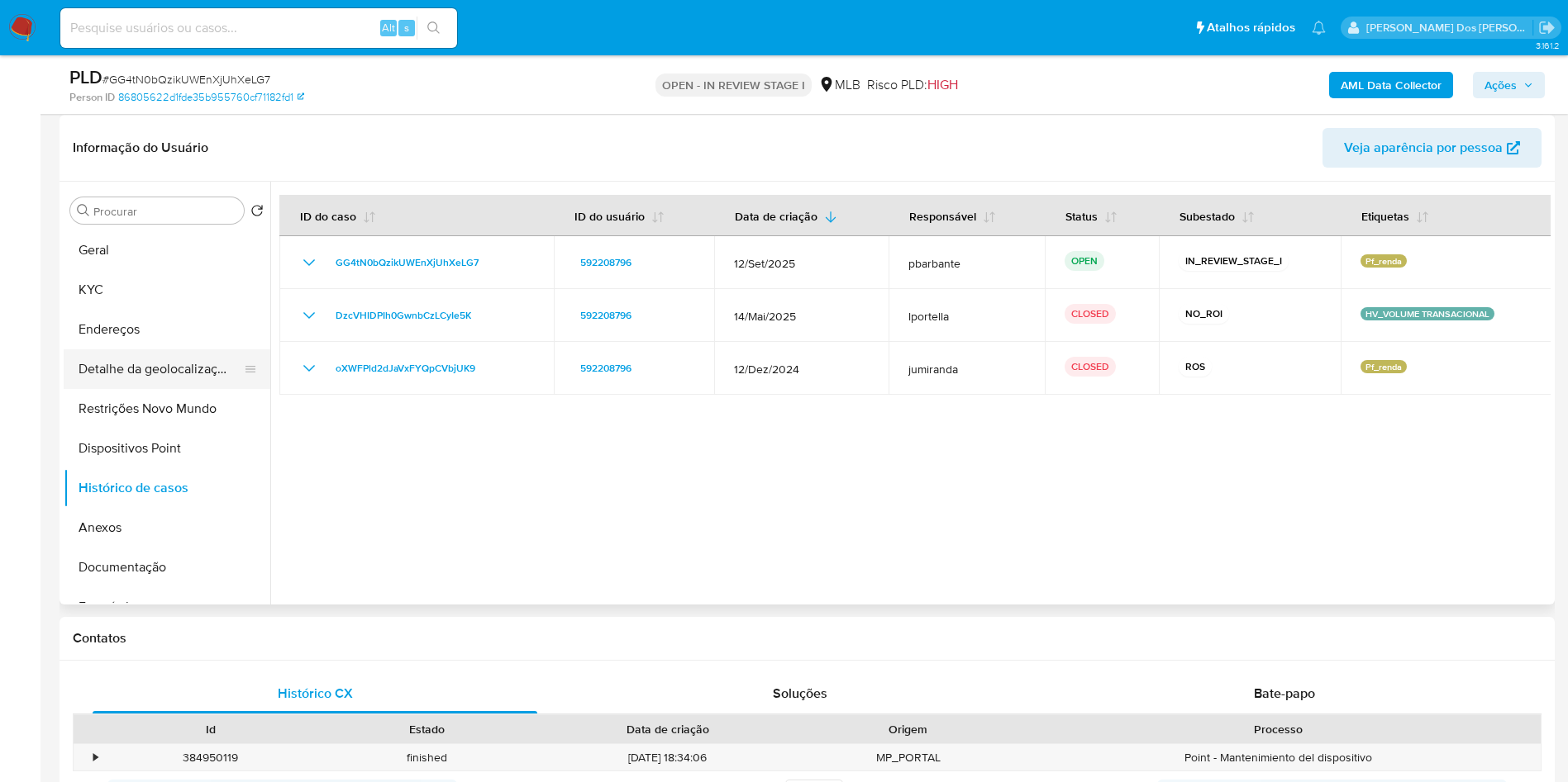
scroll to position [248, 0]
click at [142, 547] on button "Anexos" at bounding box center [160, 528] width 193 height 40
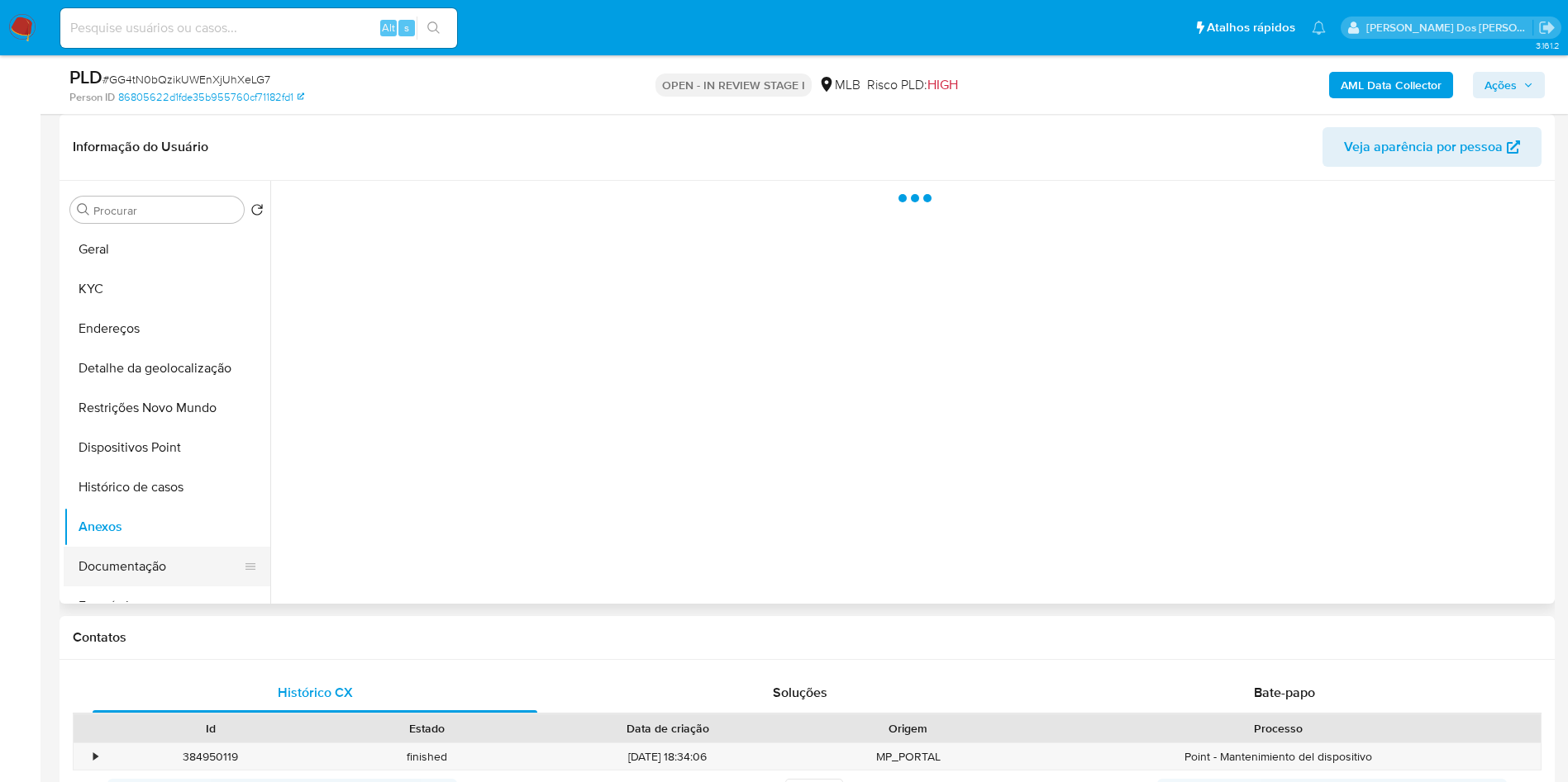
click at [142, 577] on button "Documentação" at bounding box center [160, 567] width 193 height 40
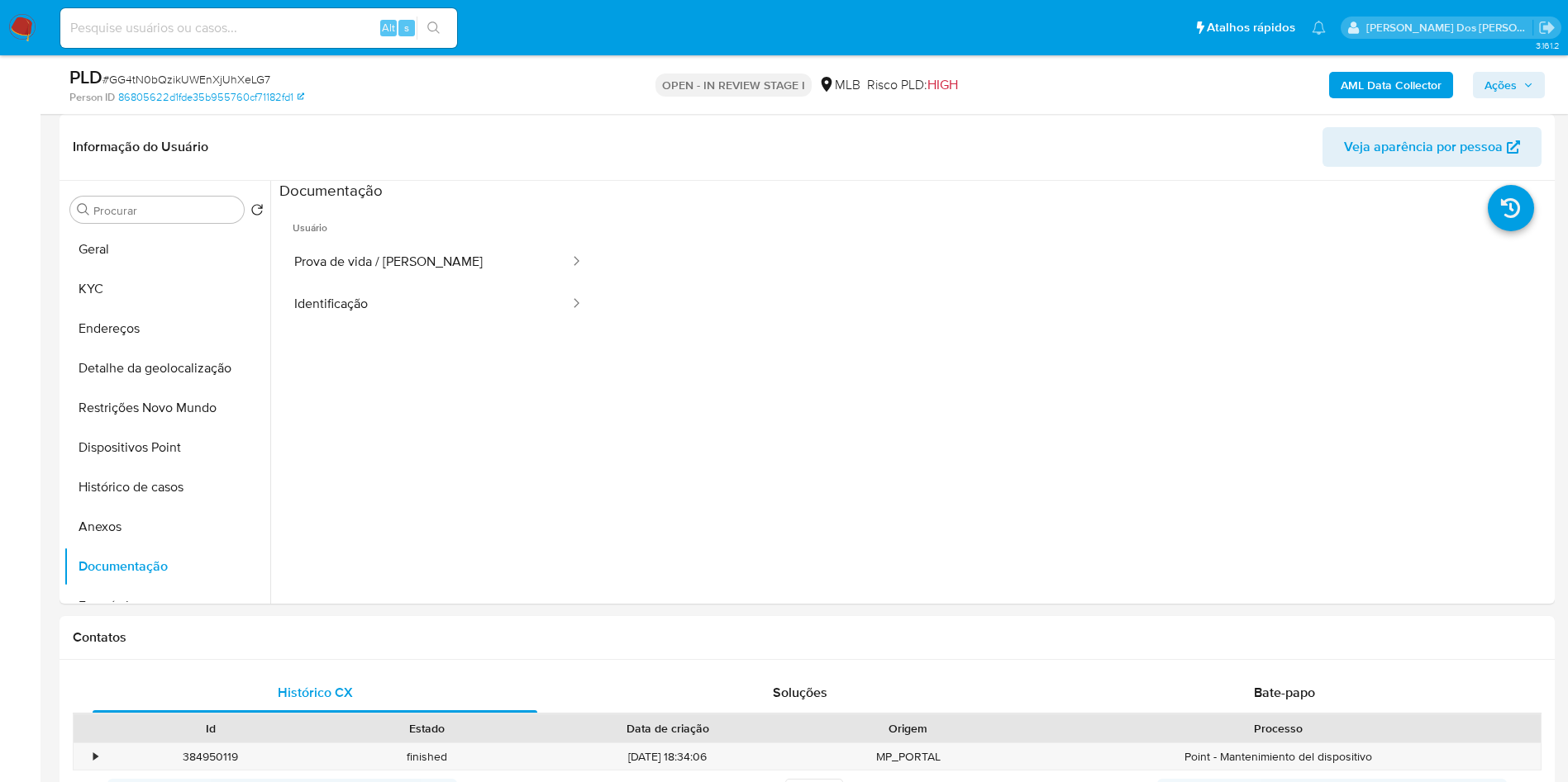
click at [395, 284] on button "Prova de vida / [PERSON_NAME]" at bounding box center [425, 262] width 291 height 42
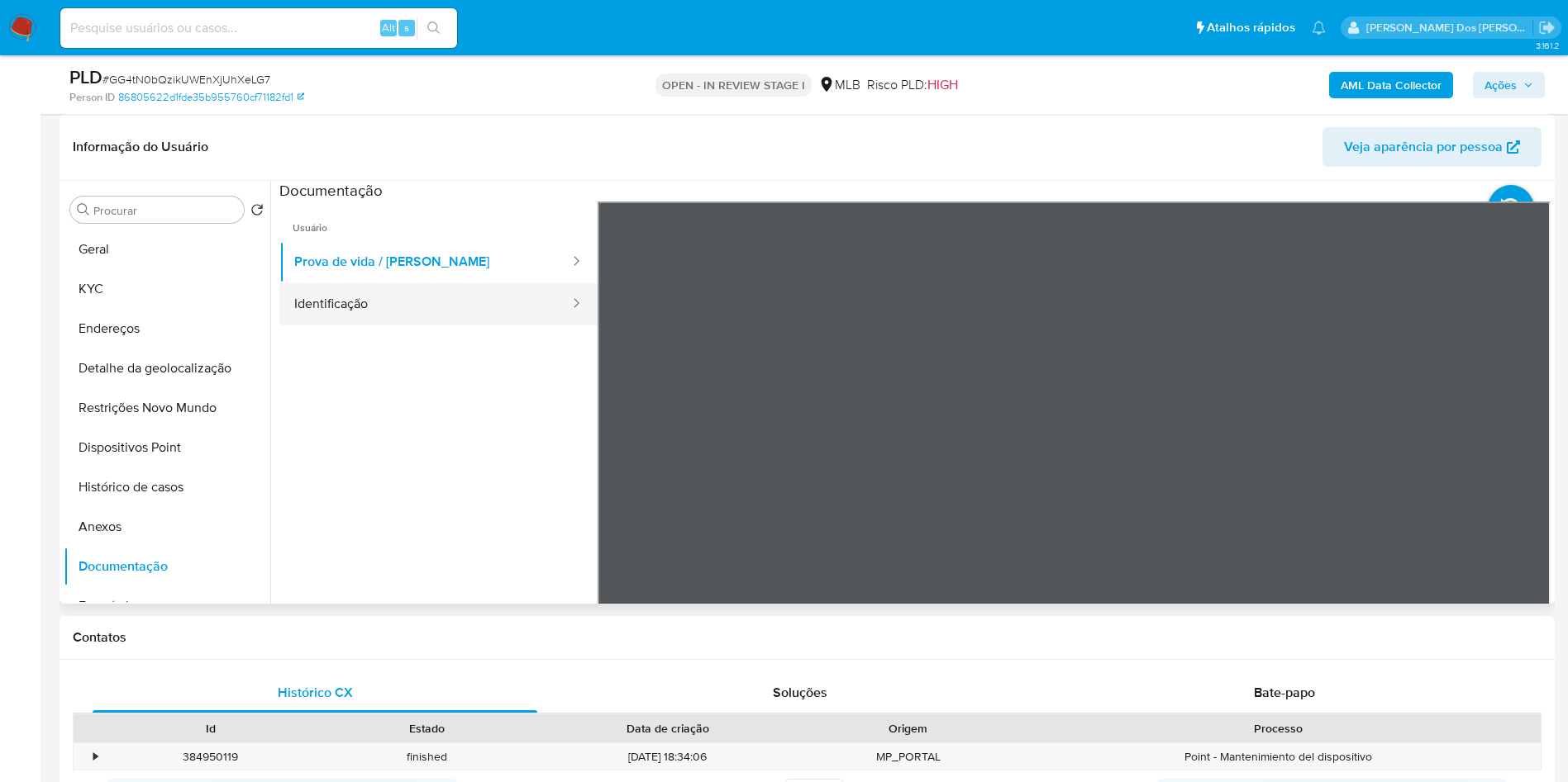
click at [373, 326] on button "Identificação" at bounding box center [425, 305] width 291 height 42
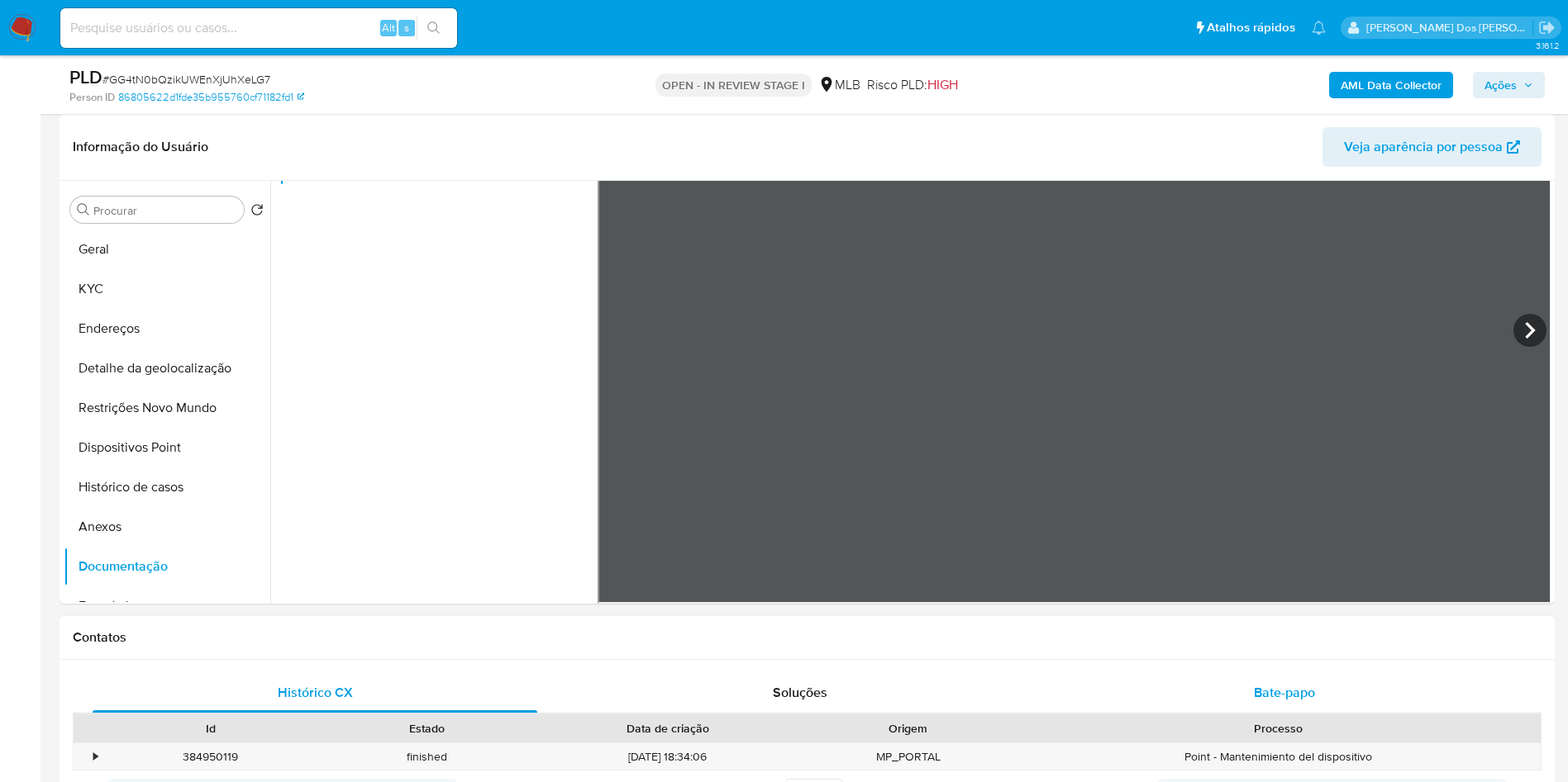
click at [1238, 703] on div "Bate-papo" at bounding box center [1284, 693] width 445 height 40
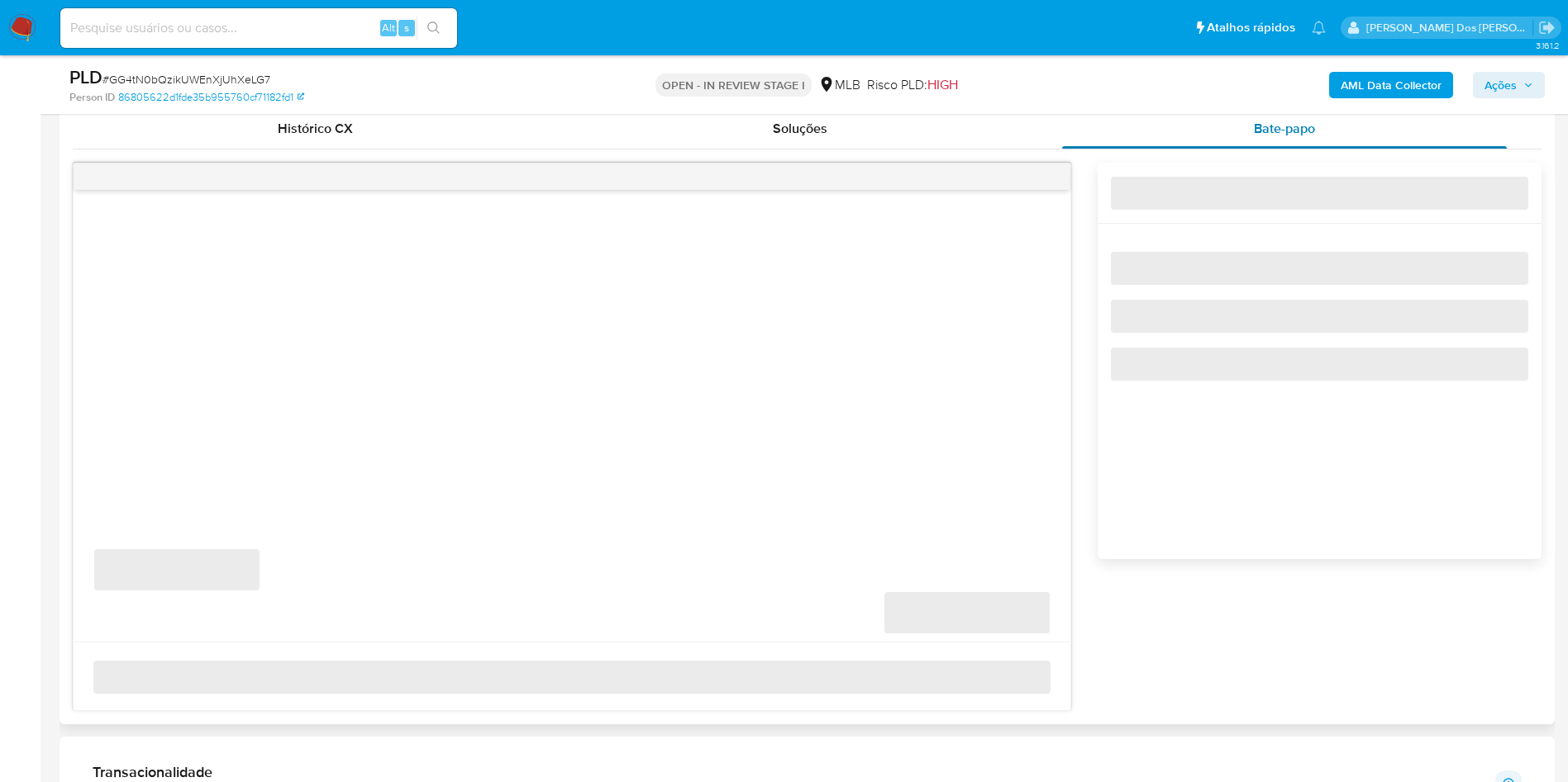
scroll to position [815, 0]
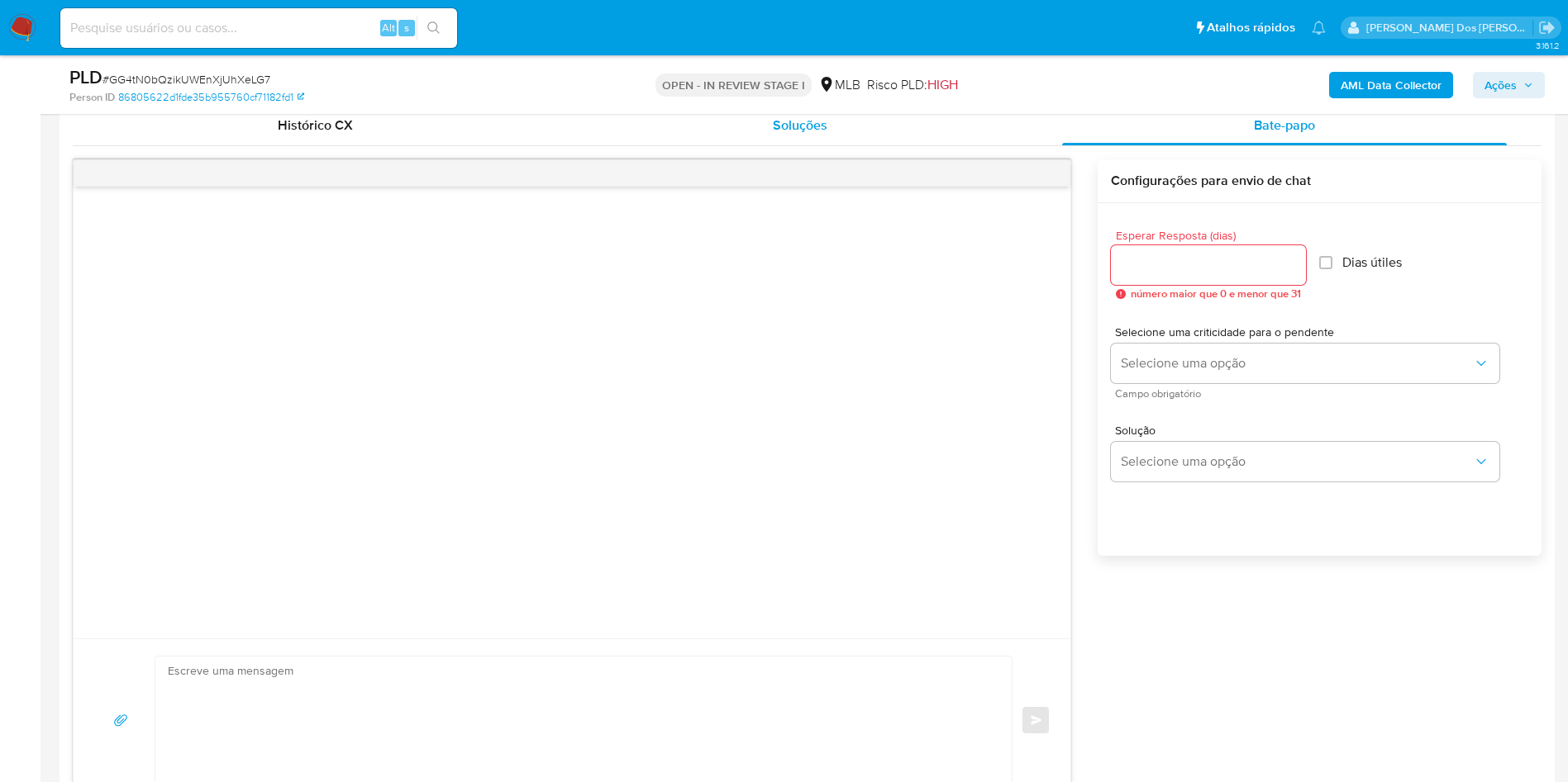
click at [753, 130] on div "Soluções" at bounding box center [798, 126] width 445 height 40
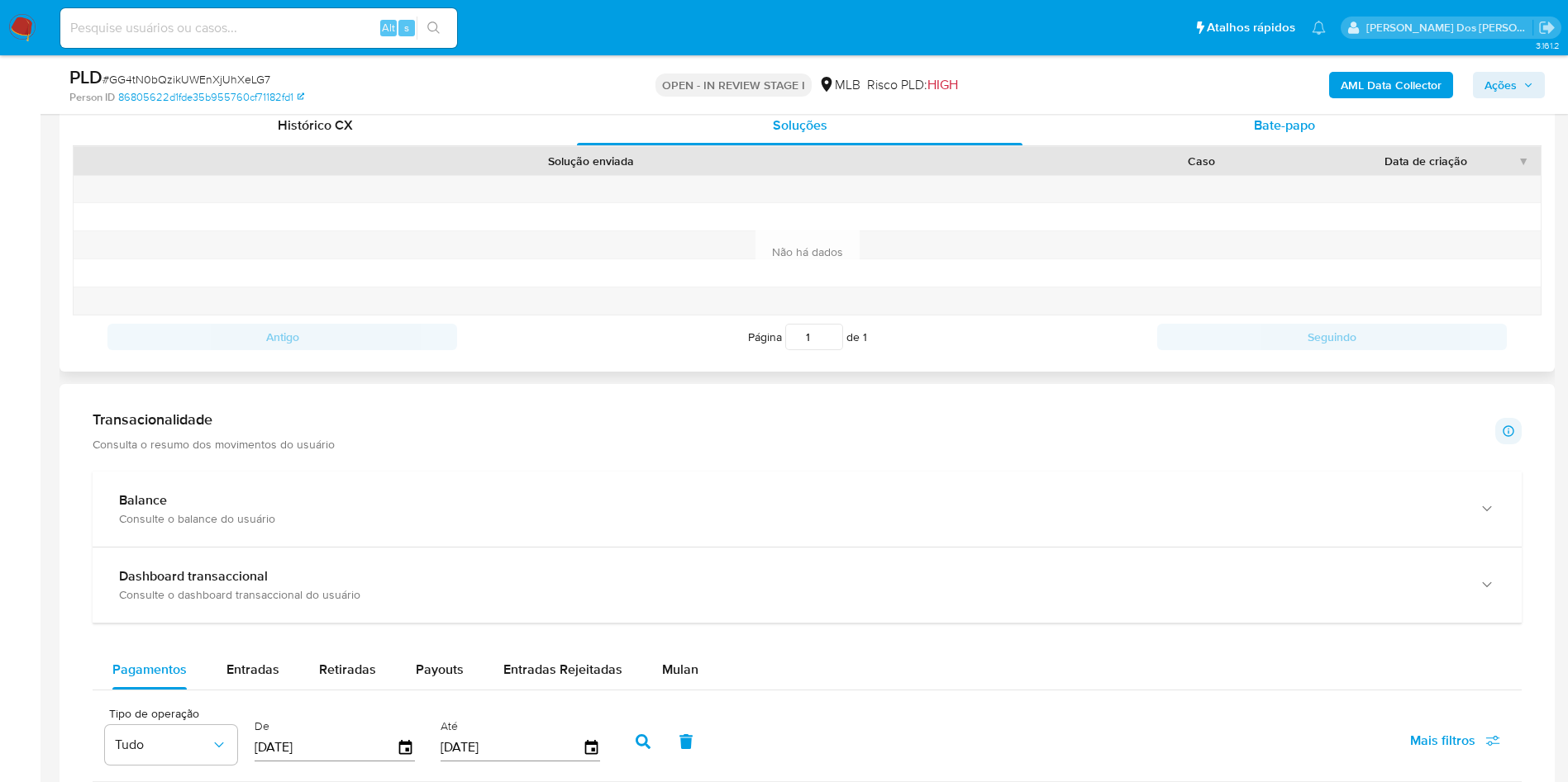
click at [1257, 134] on span "Bate-papo" at bounding box center [1284, 125] width 61 height 19
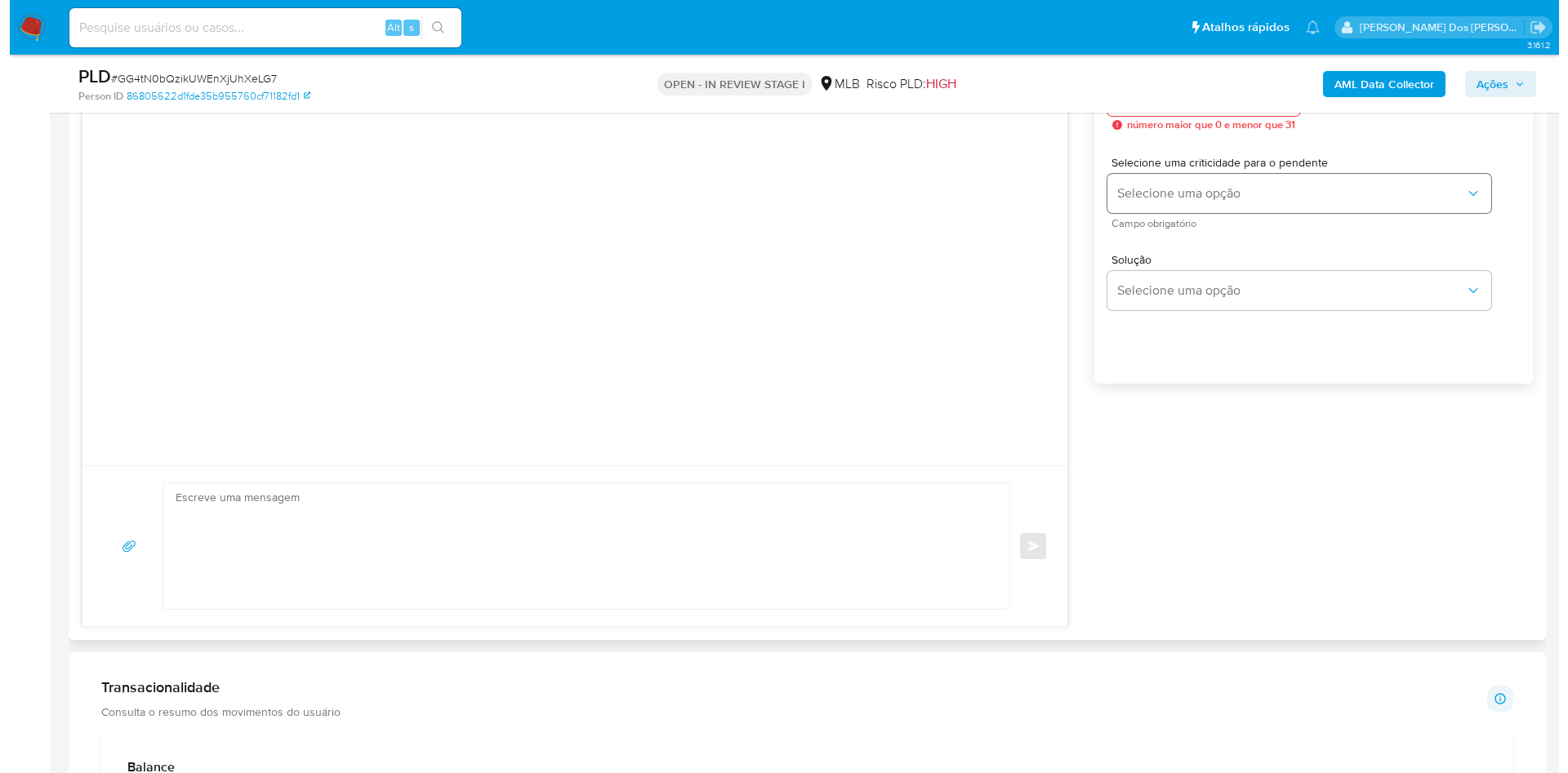
scroll to position [973, 0]
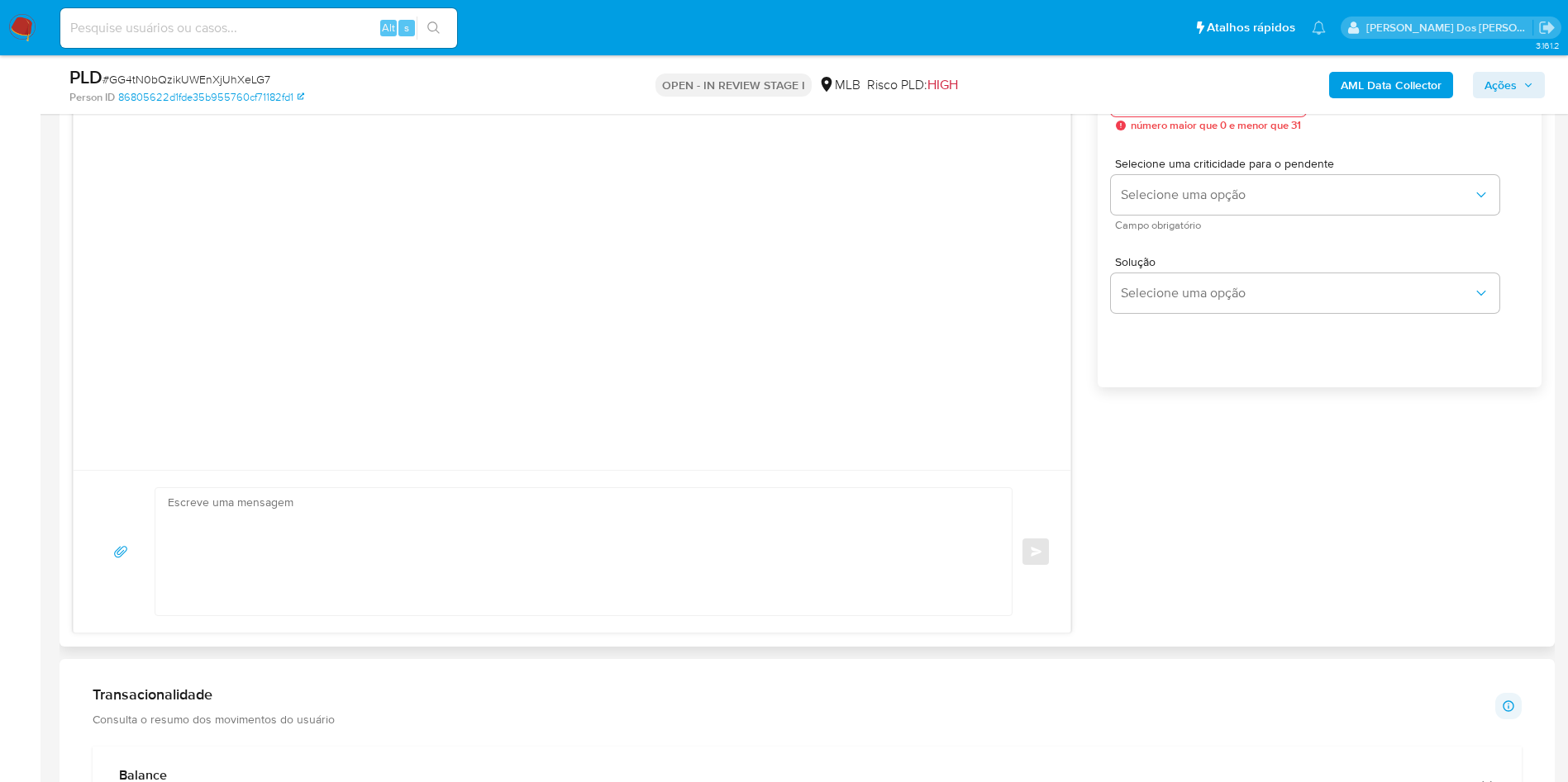
click at [1194, 116] on div at bounding box center [1208, 97] width 195 height 40
click at [1208, 108] on input "Esperar Resposta (dias)" at bounding box center [1208, 96] width 195 height 22
type input "3"
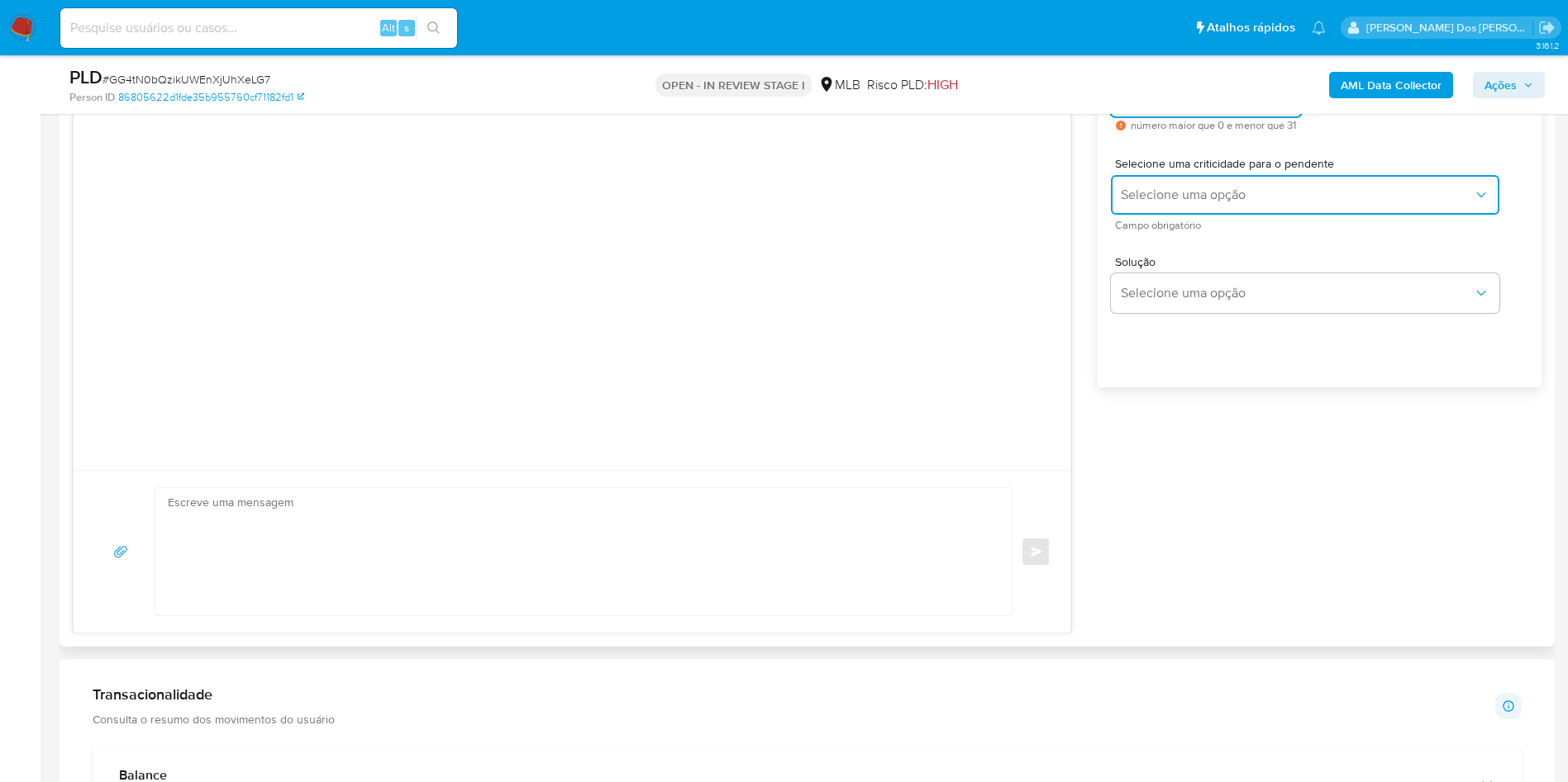
click at [1188, 203] on span "Selecione uma opção" at bounding box center [1297, 194] width 352 height 16
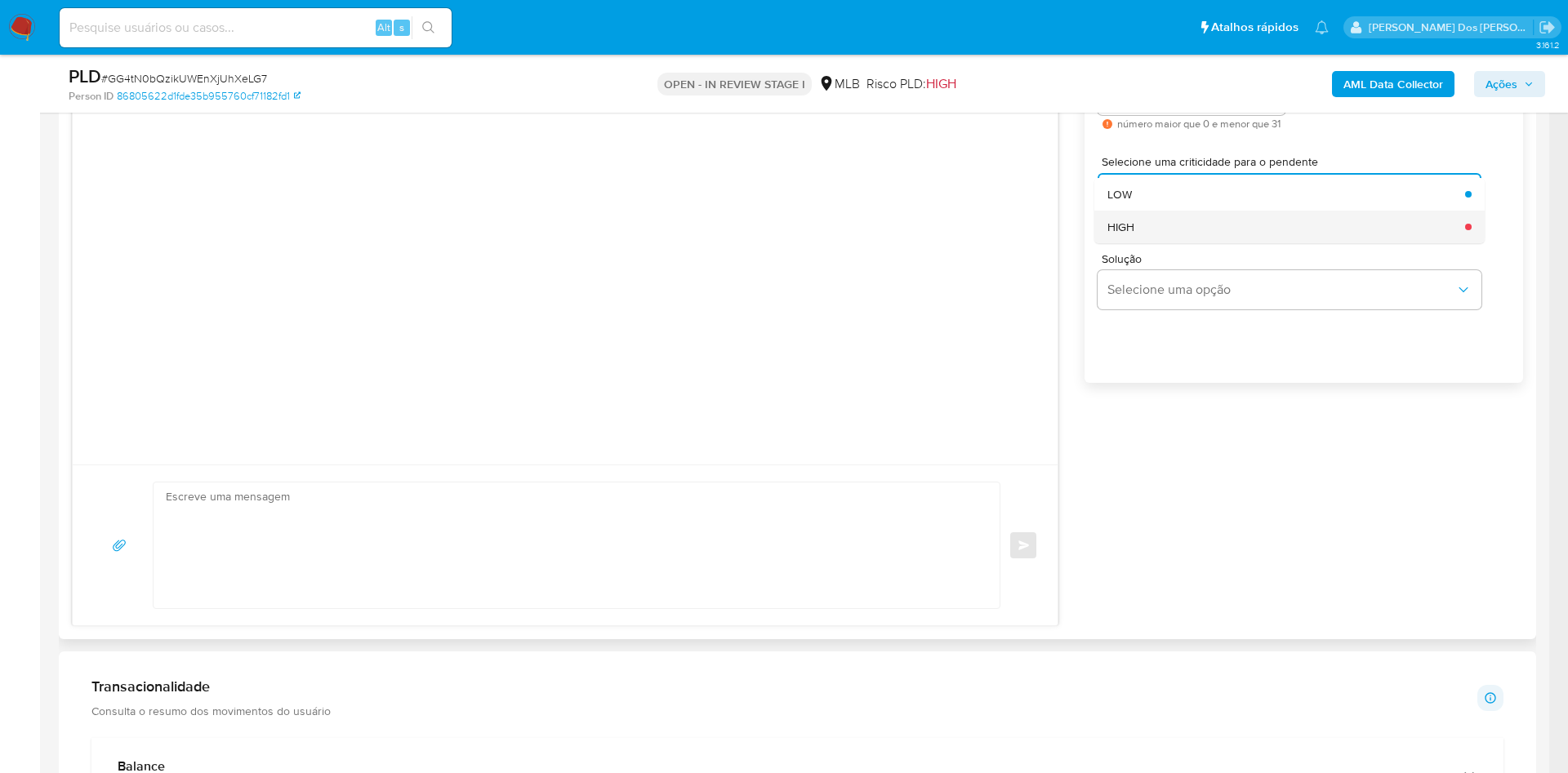
click at [1202, 243] on div "HIGH" at bounding box center [1282, 227] width 348 height 33
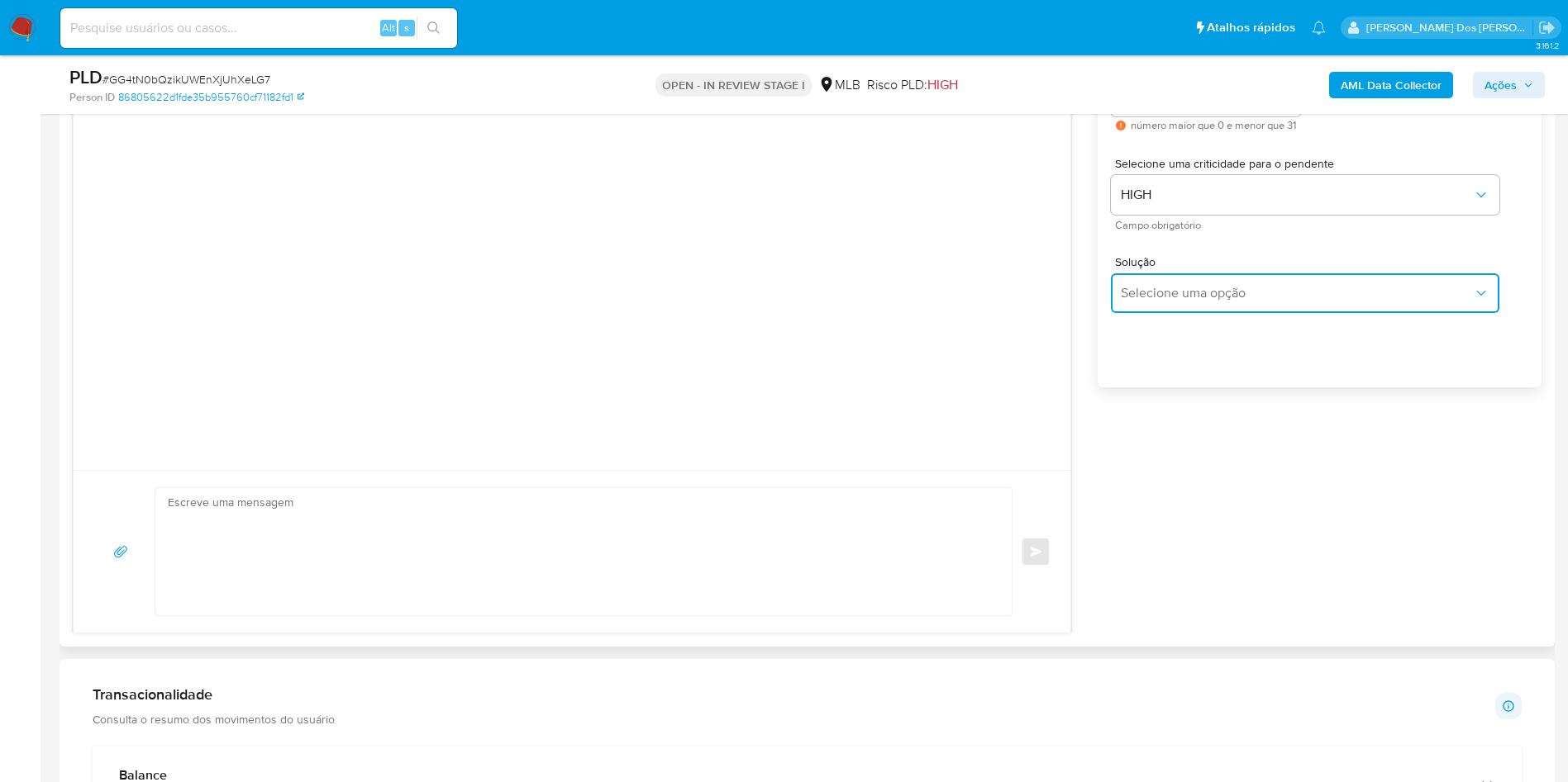
click at [1186, 302] on span "Selecione uma opção" at bounding box center [1297, 292] width 352 height 16
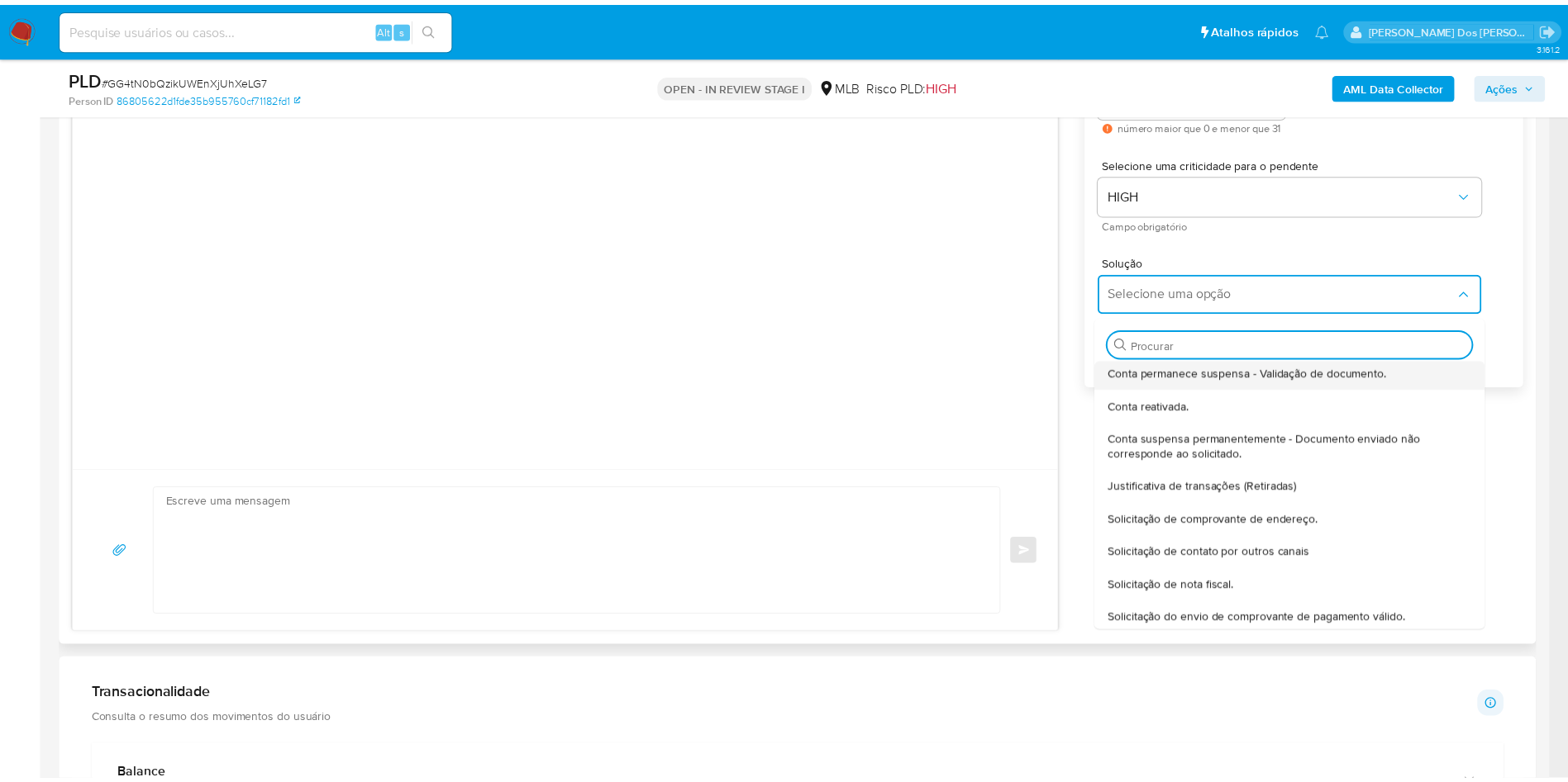
scroll to position [54, 0]
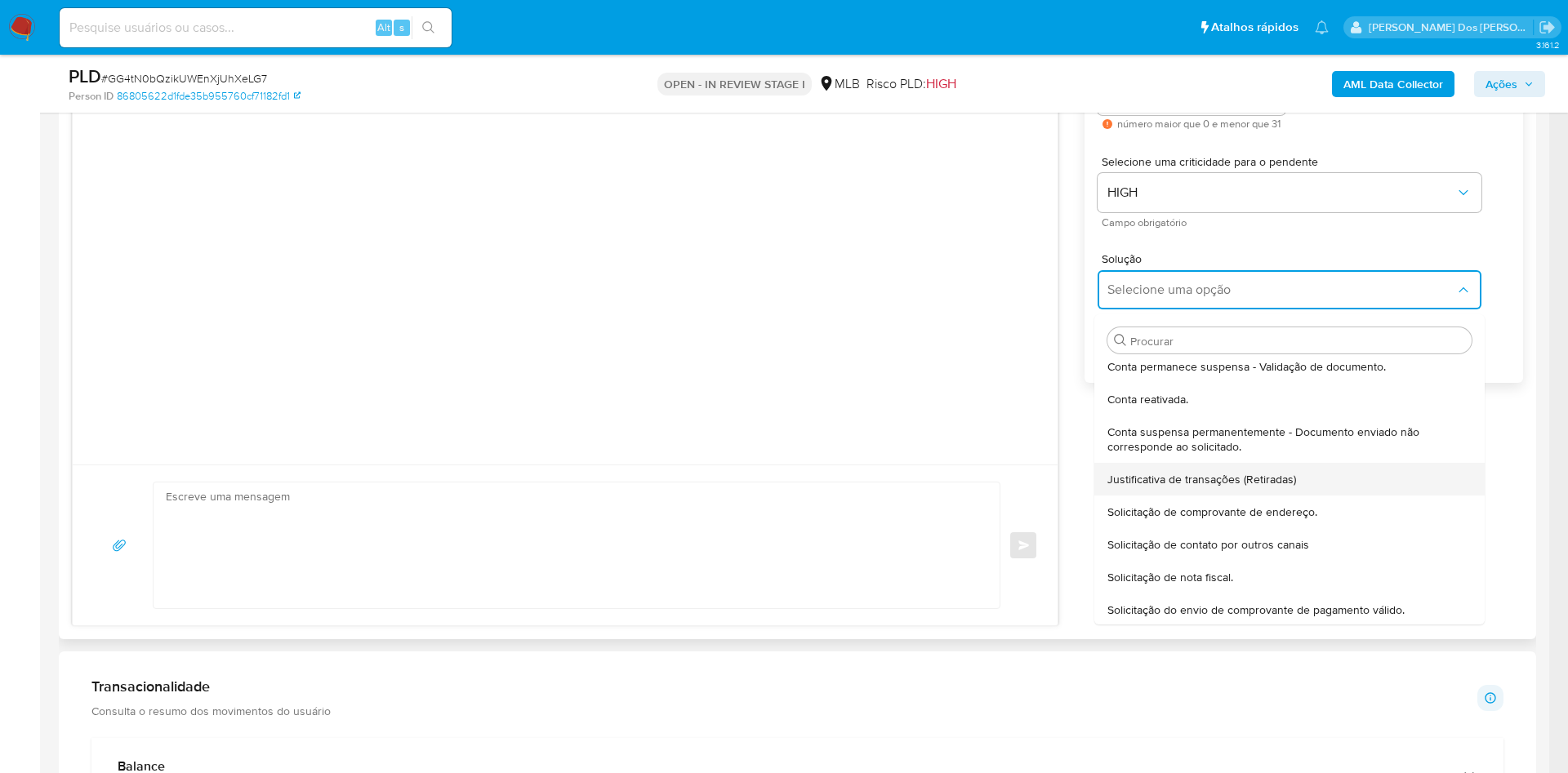
click at [1144, 491] on div "Justificativa de transações (Retiradas)" at bounding box center [1285, 479] width 354 height 33
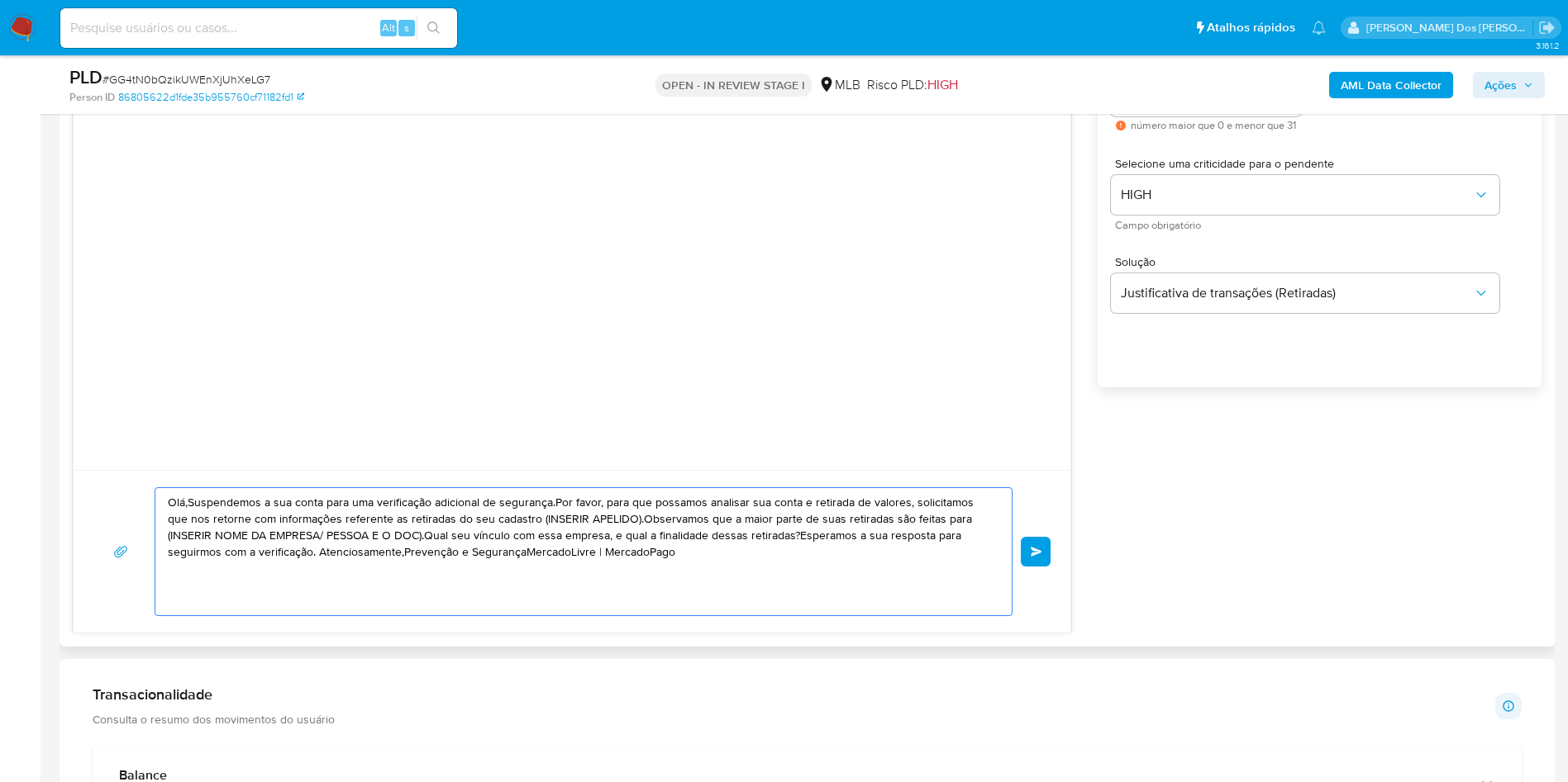
click at [655, 552] on textarea "Olá,Suspendemos a sua conta para uma verificação adicional de segurança.Por fav…" at bounding box center [579, 552] width 823 height 128
paste textarea "! Estamos realizando uma verificação adicional de segurança em contas de usuári…"
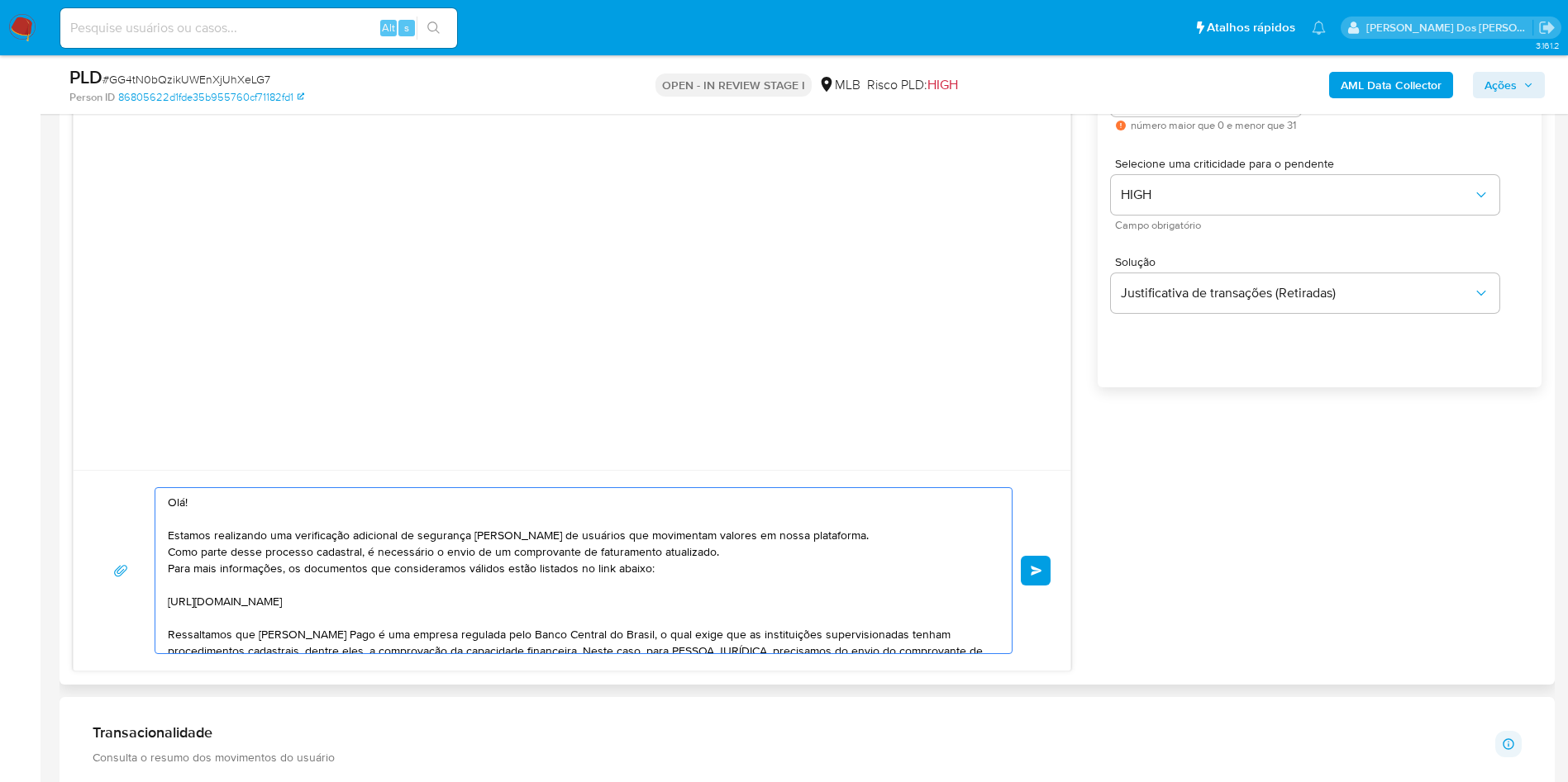
scroll to position [154, 0]
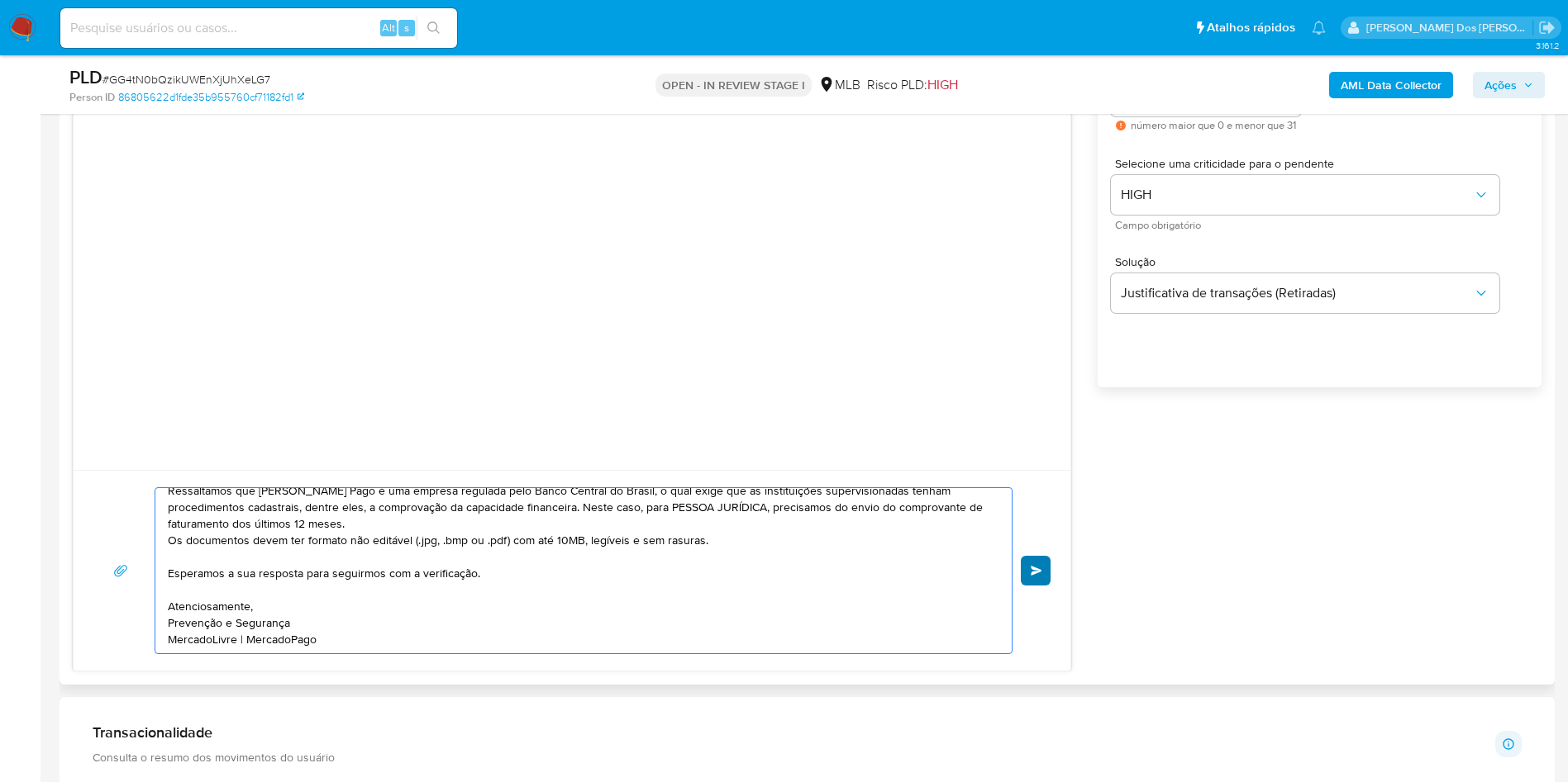
type textarea "Olá! Estamos realizando uma verificação adicional de segurança em contas de usu…"
click at [1044, 586] on button "common.send" at bounding box center [1035, 571] width 30 height 30
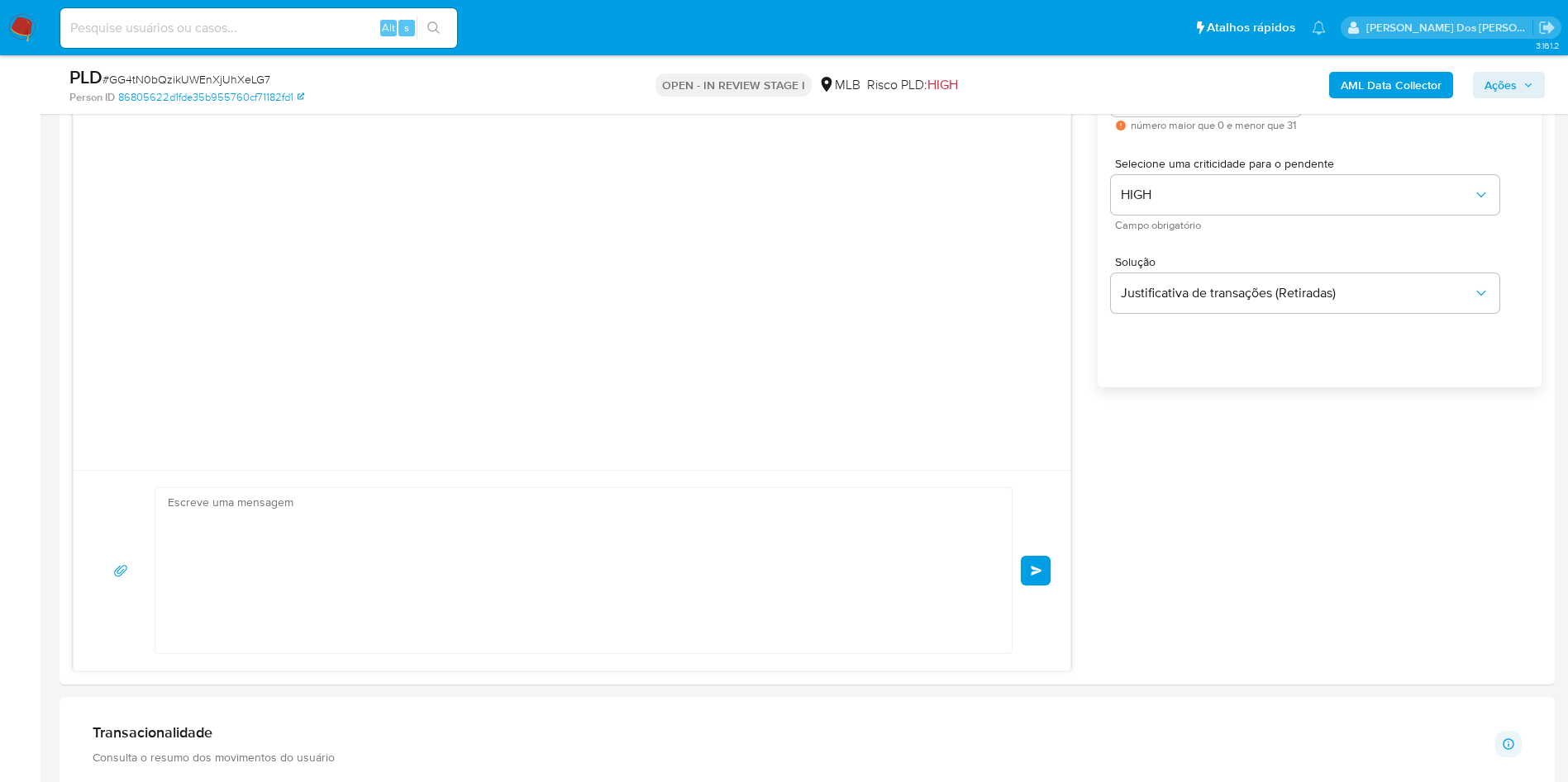
scroll to position [3, 0]
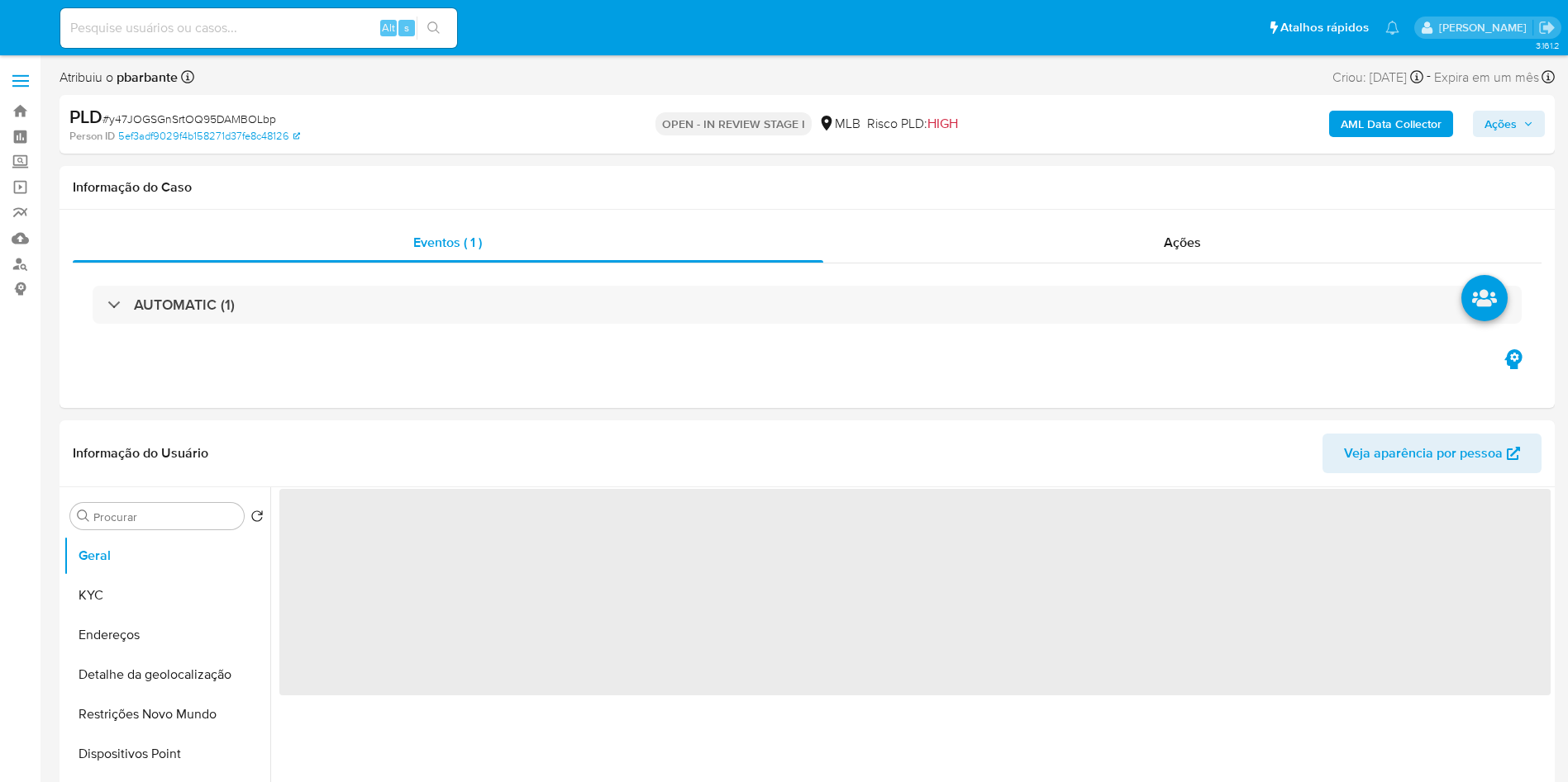
select select "10"
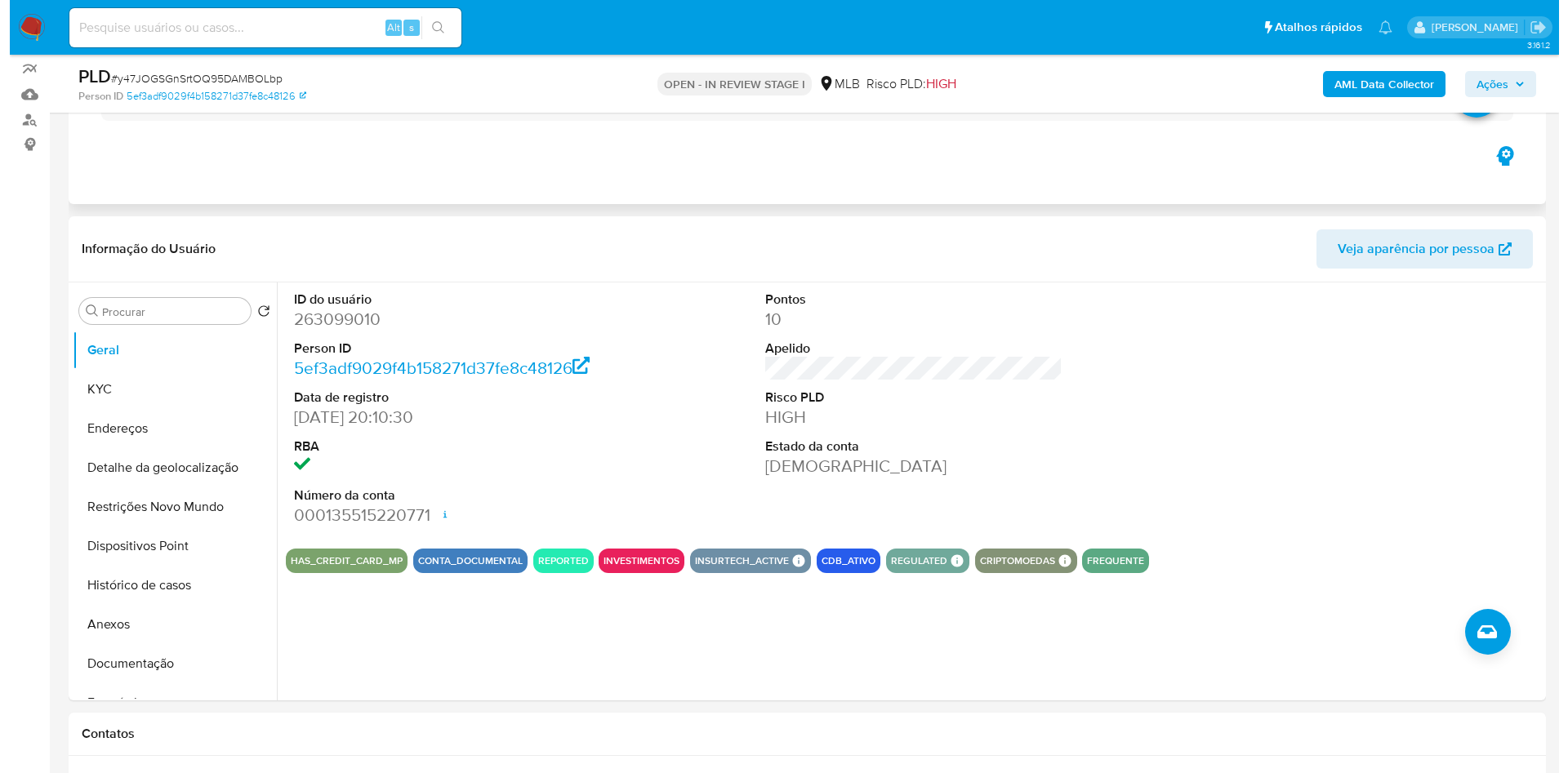
scroll to position [154, 0]
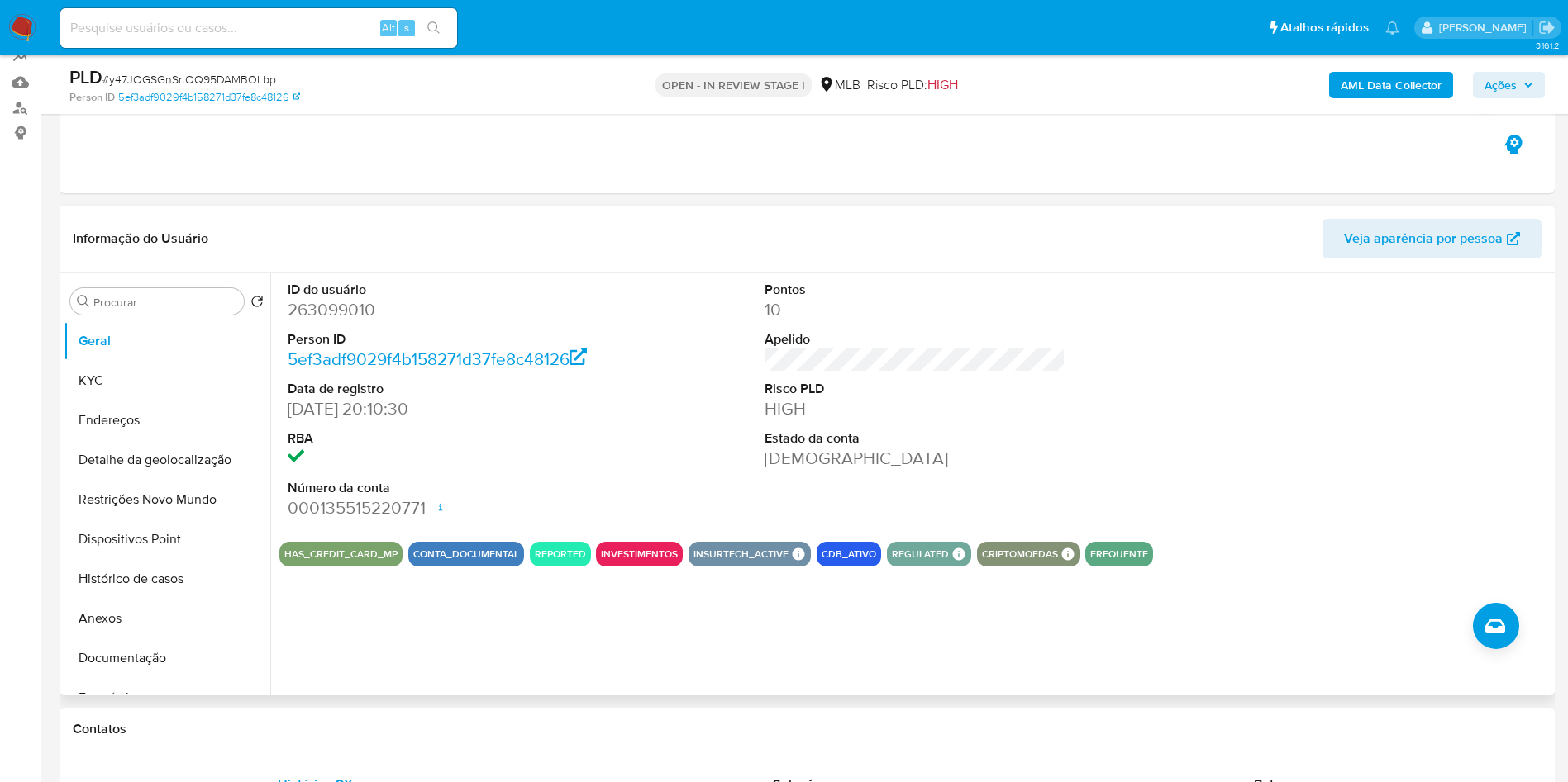
click at [345, 321] on dd "263099010" at bounding box center [438, 310] width 302 height 23
copy dd "263099010"
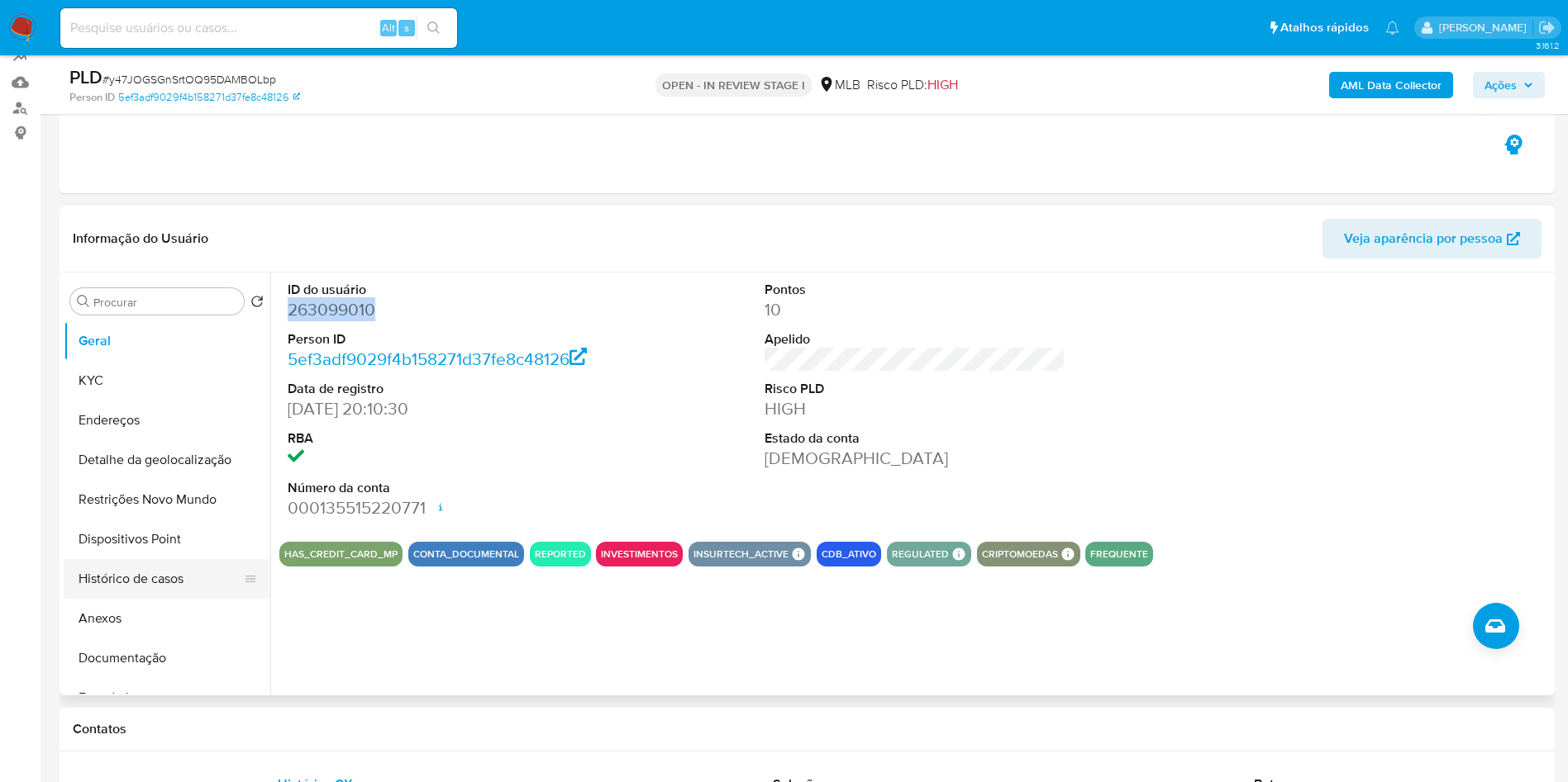
click at [185, 599] on button "Histórico de casos" at bounding box center [160, 579] width 193 height 40
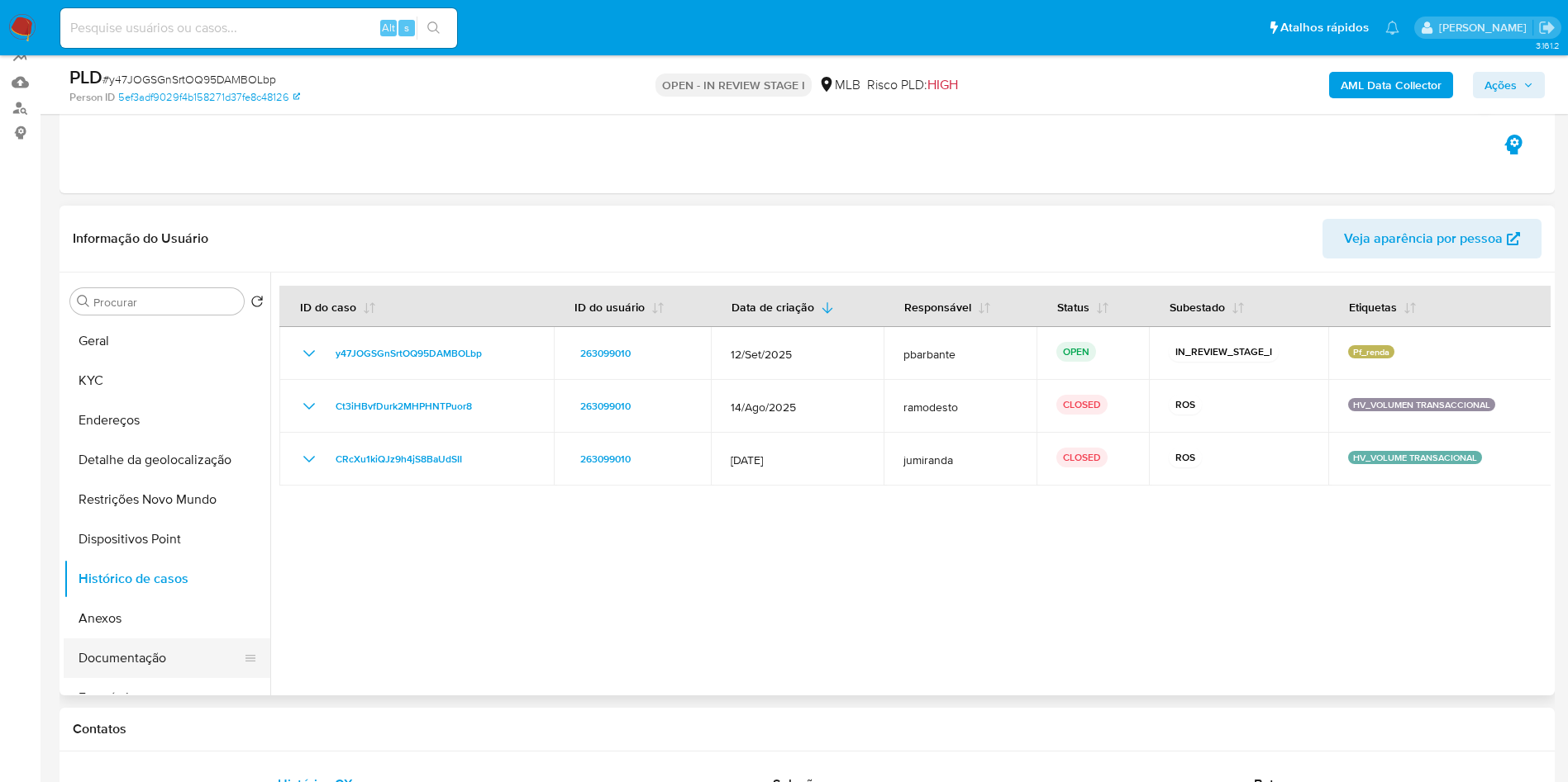
click at [144, 678] on button "Documentação" at bounding box center [160, 659] width 193 height 40
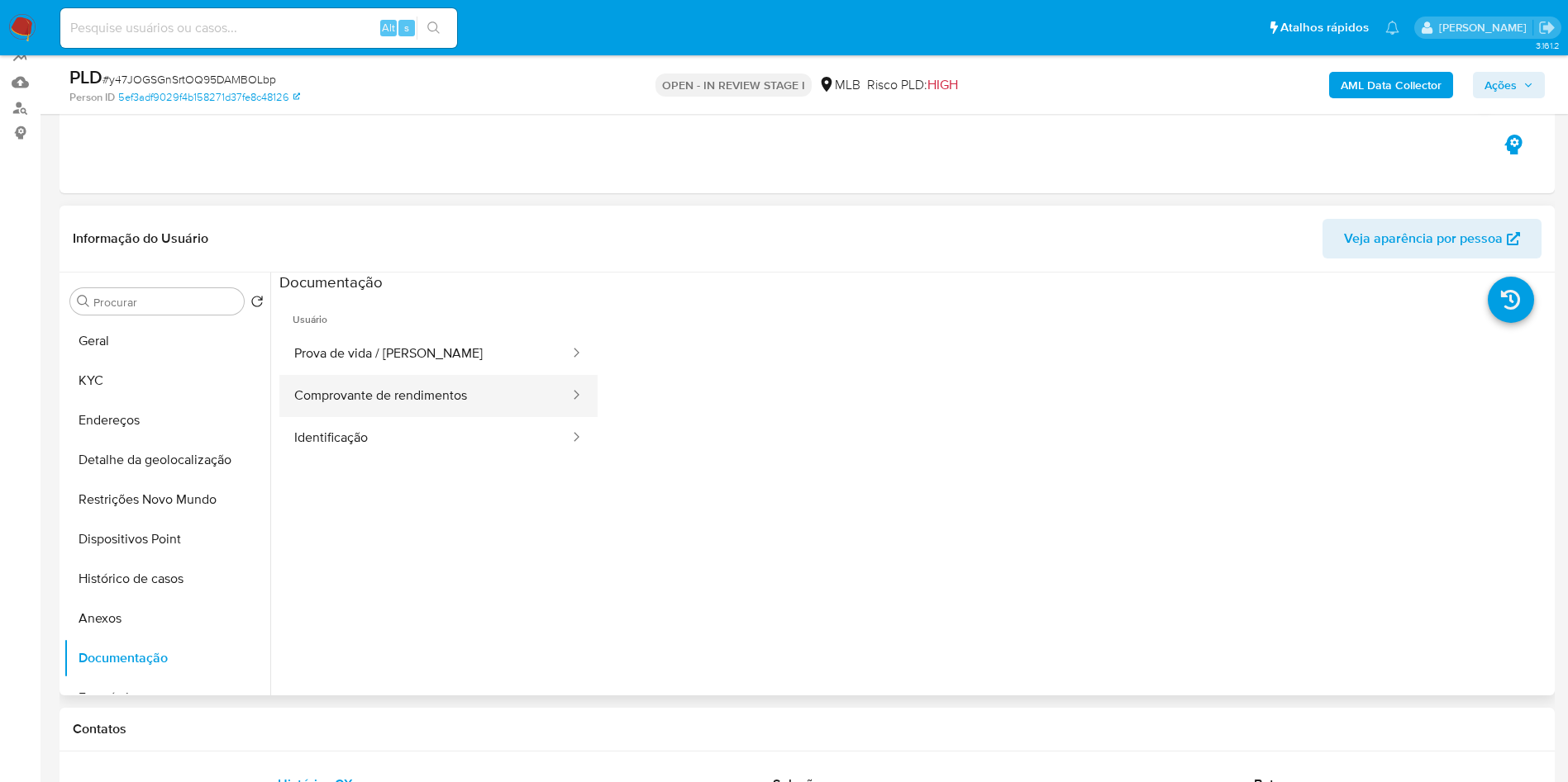
click at [446, 417] on button "Comprovante de rendimentos" at bounding box center [425, 396] width 291 height 42
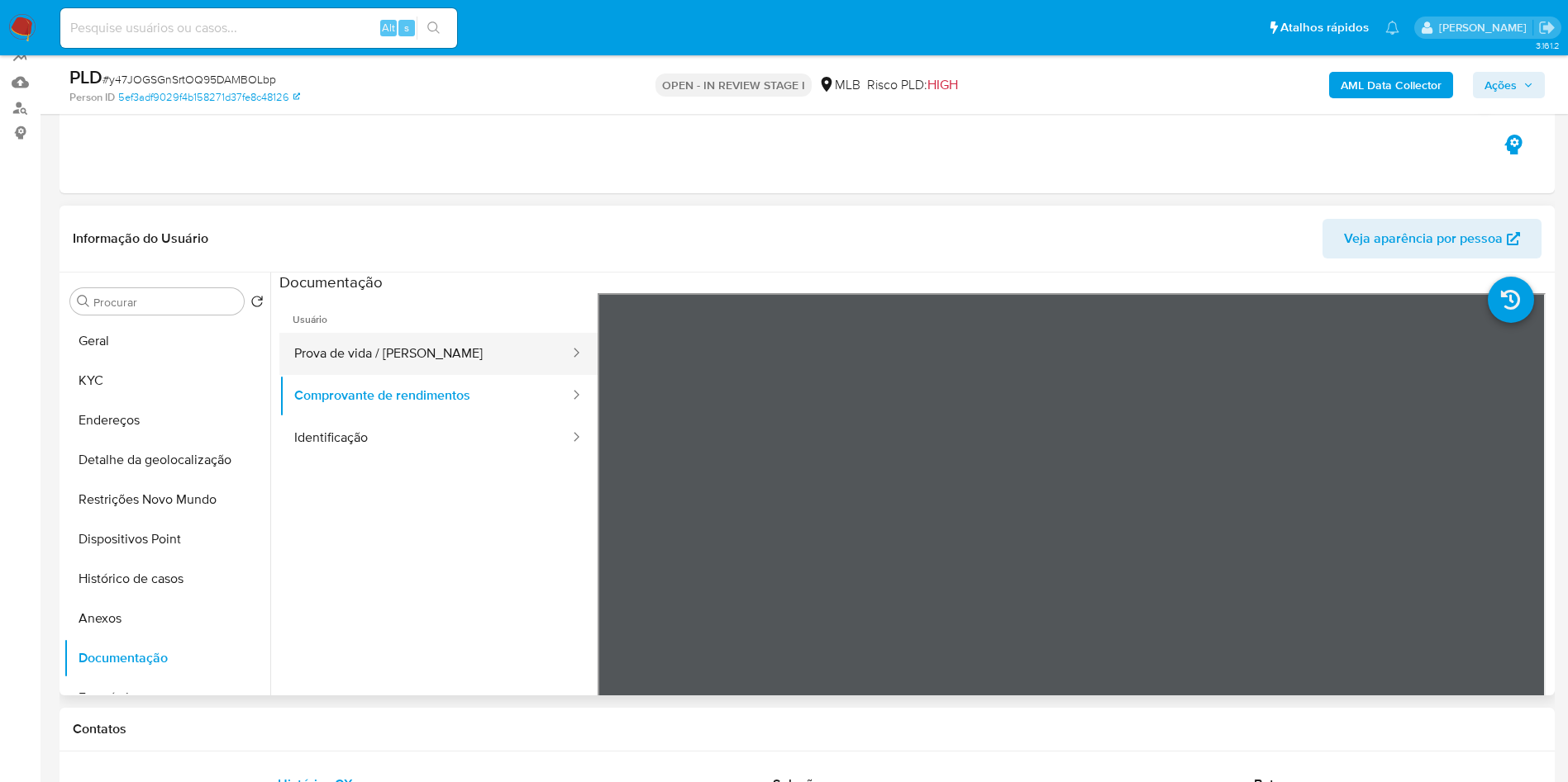
click at [345, 375] on button "Prova de vida / [PERSON_NAME]" at bounding box center [425, 354] width 291 height 42
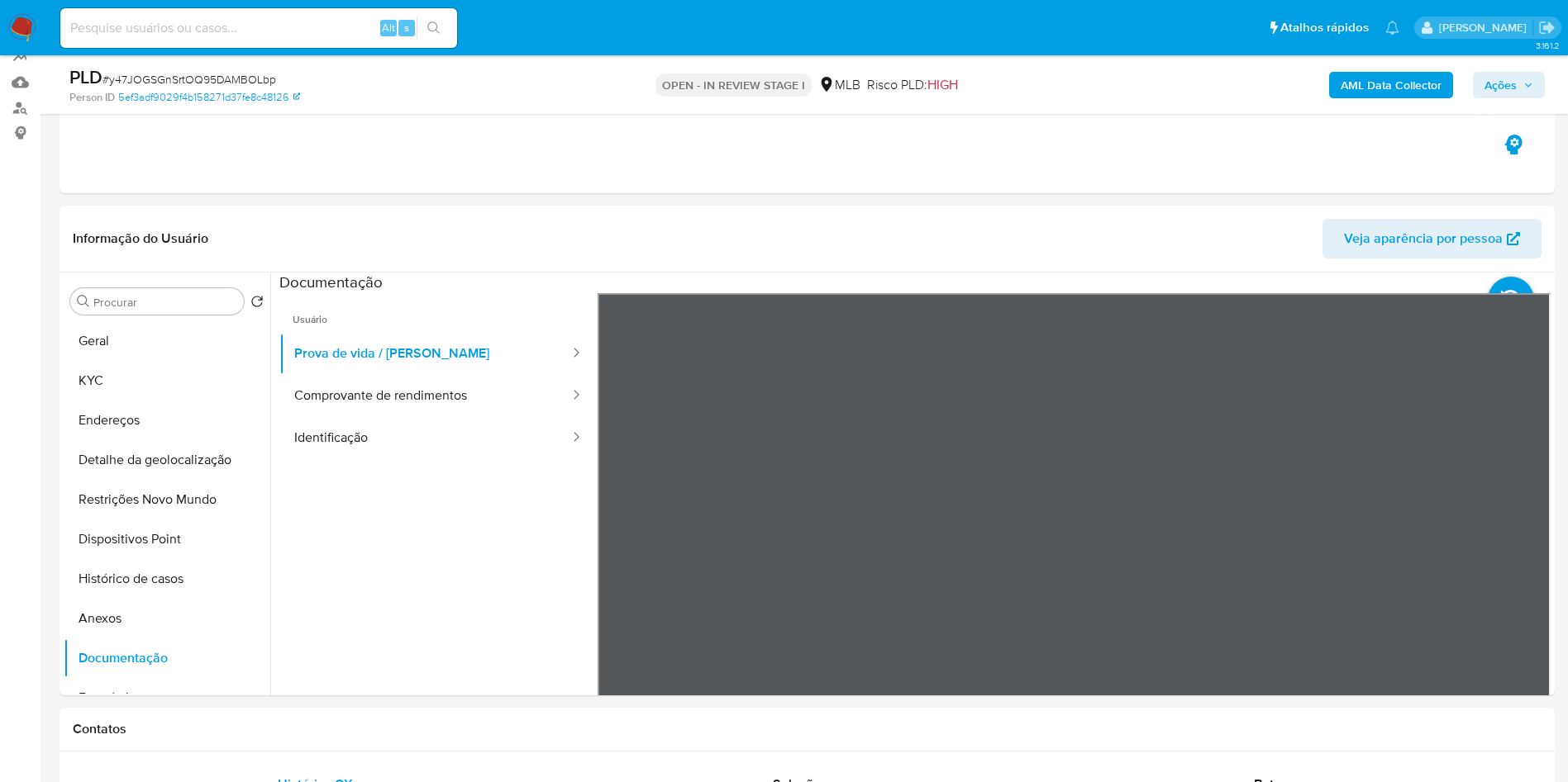
click at [1357, 78] on b "AML Data Collector" at bounding box center [1391, 85] width 101 height 27
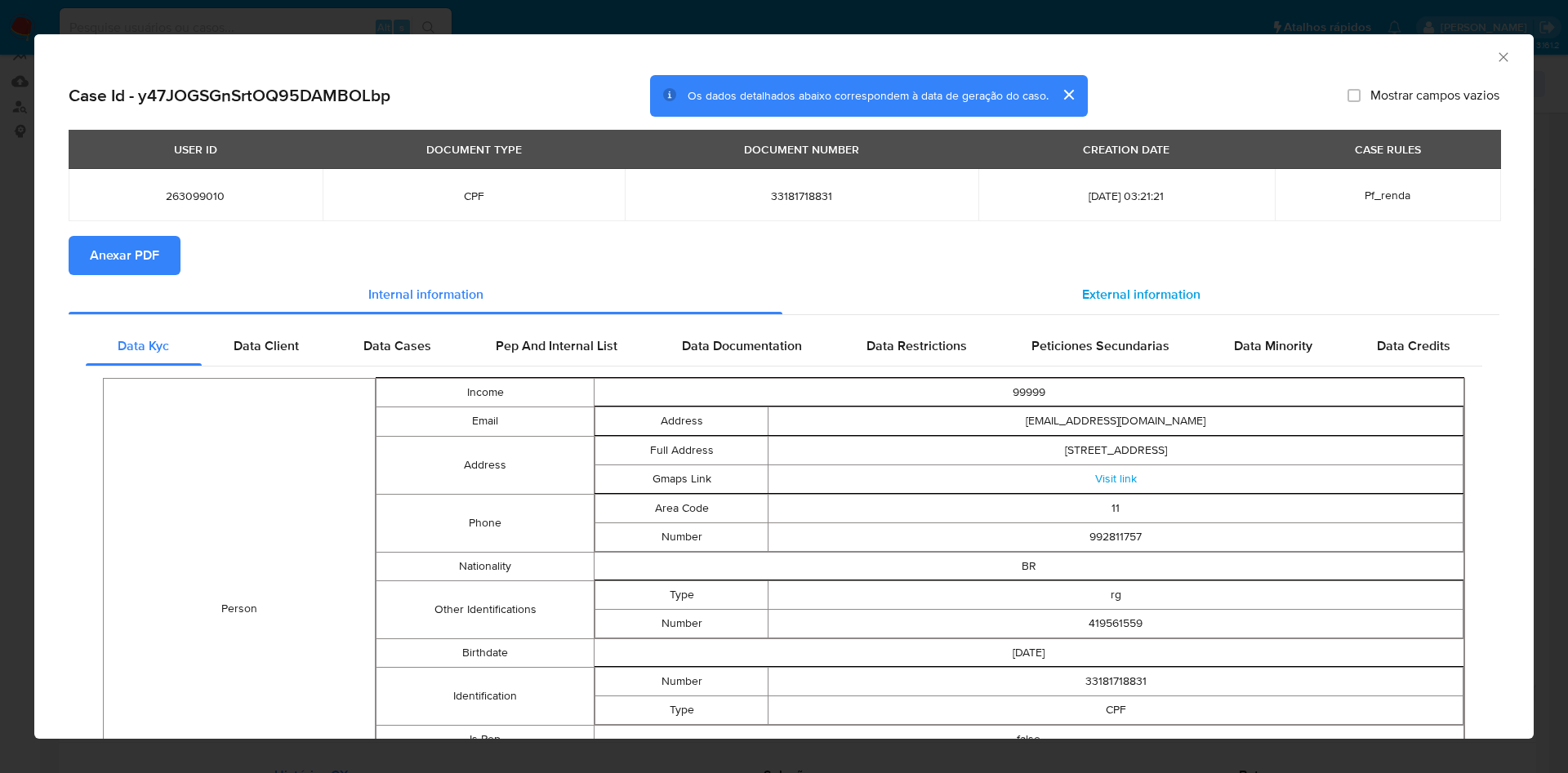
click at [1123, 282] on div "External information" at bounding box center [1141, 295] width 718 height 40
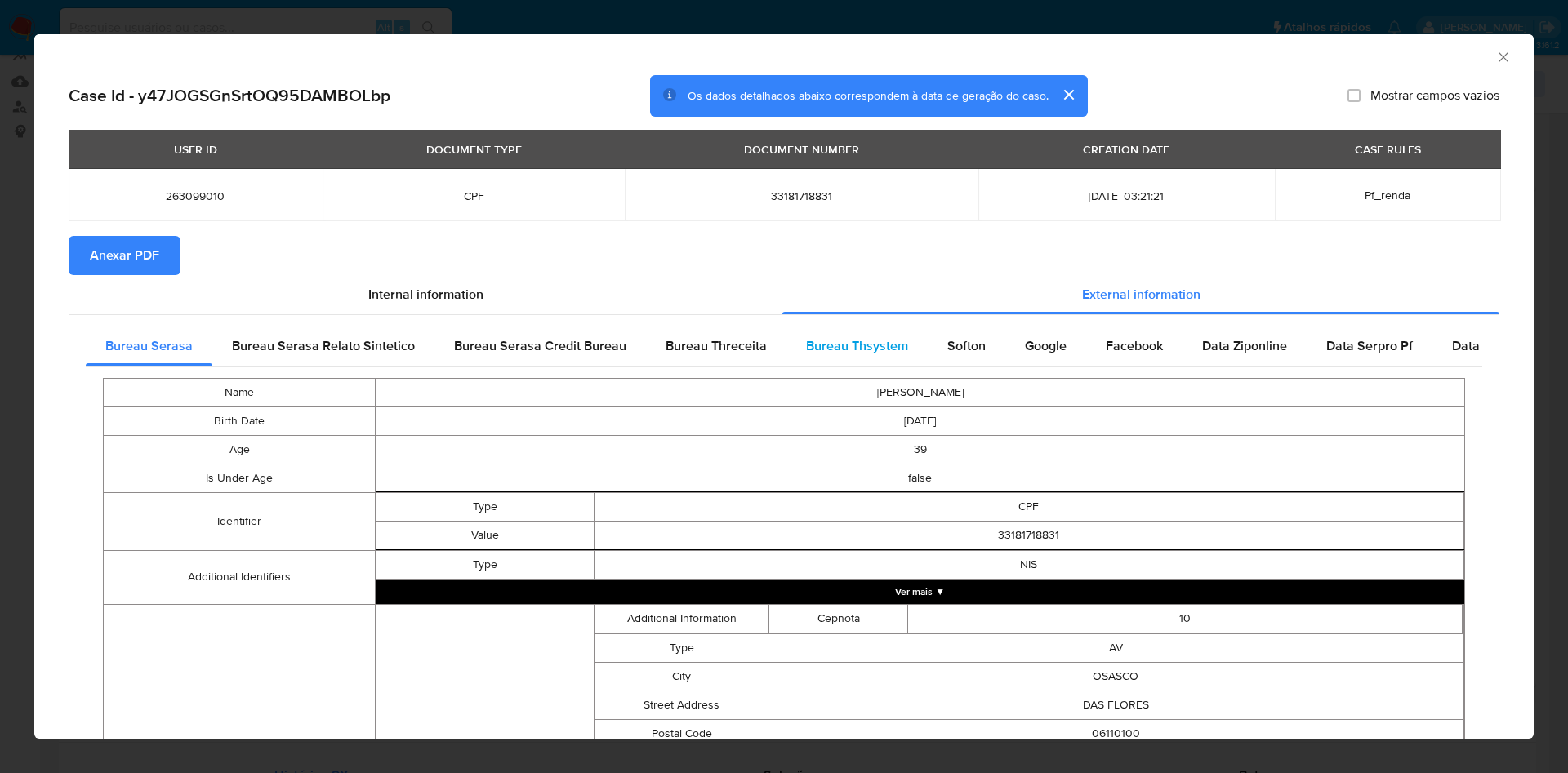
click at [826, 364] on div "Bureau Thsystem" at bounding box center [857, 346] width 141 height 40
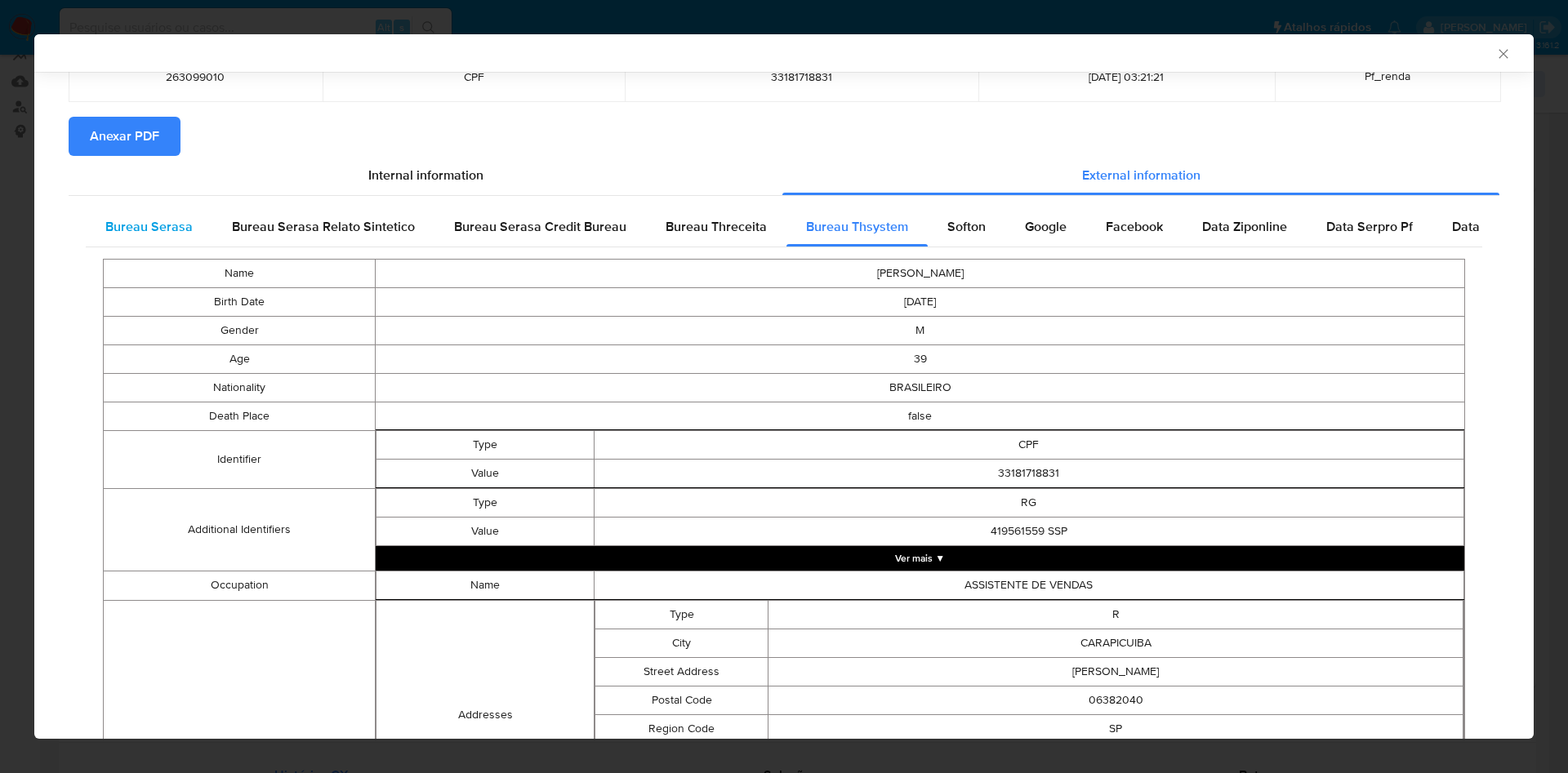
scroll to position [114, 0]
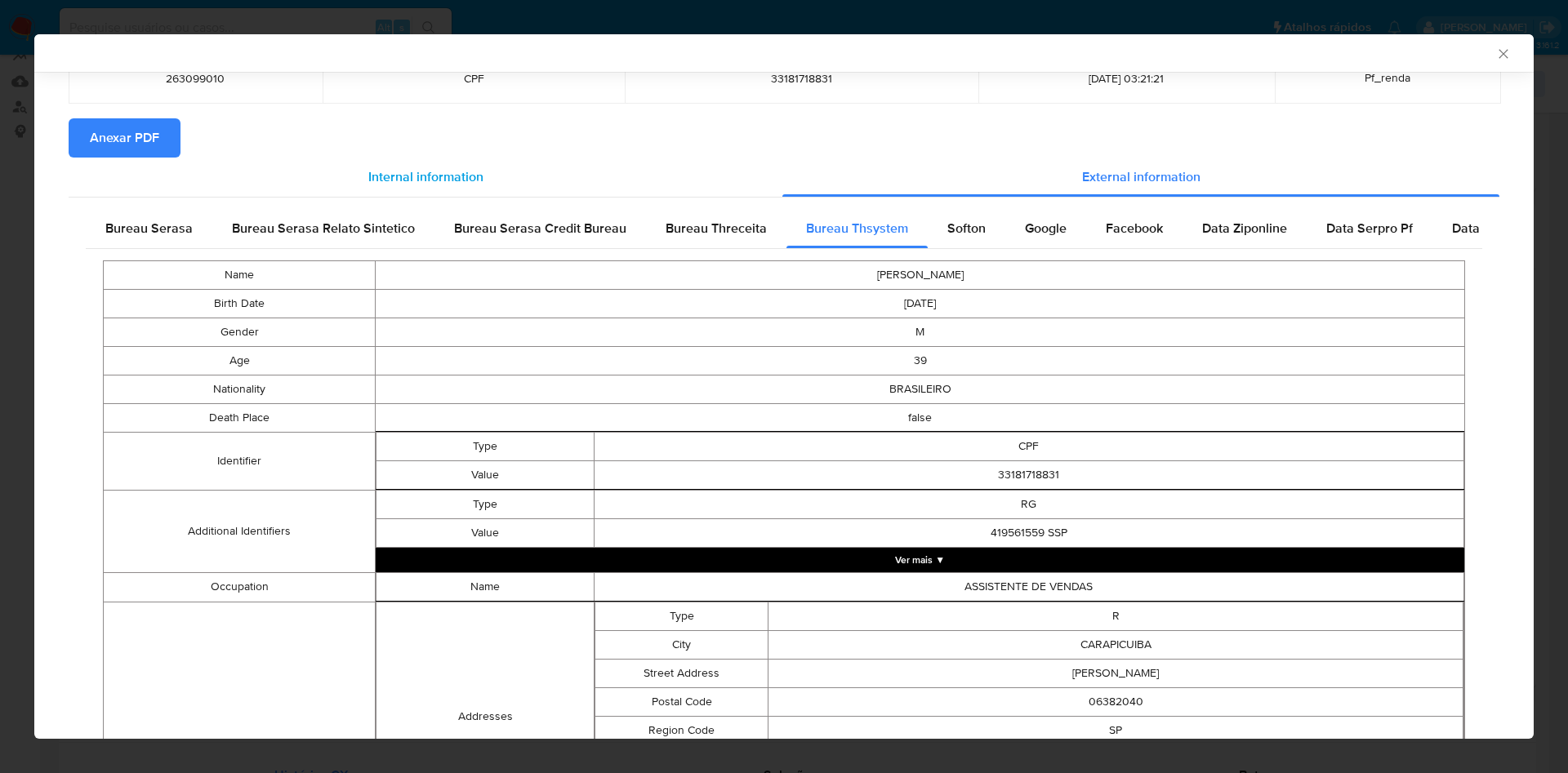
click at [137, 163] on div "Internal information" at bounding box center [426, 177] width 714 height 40
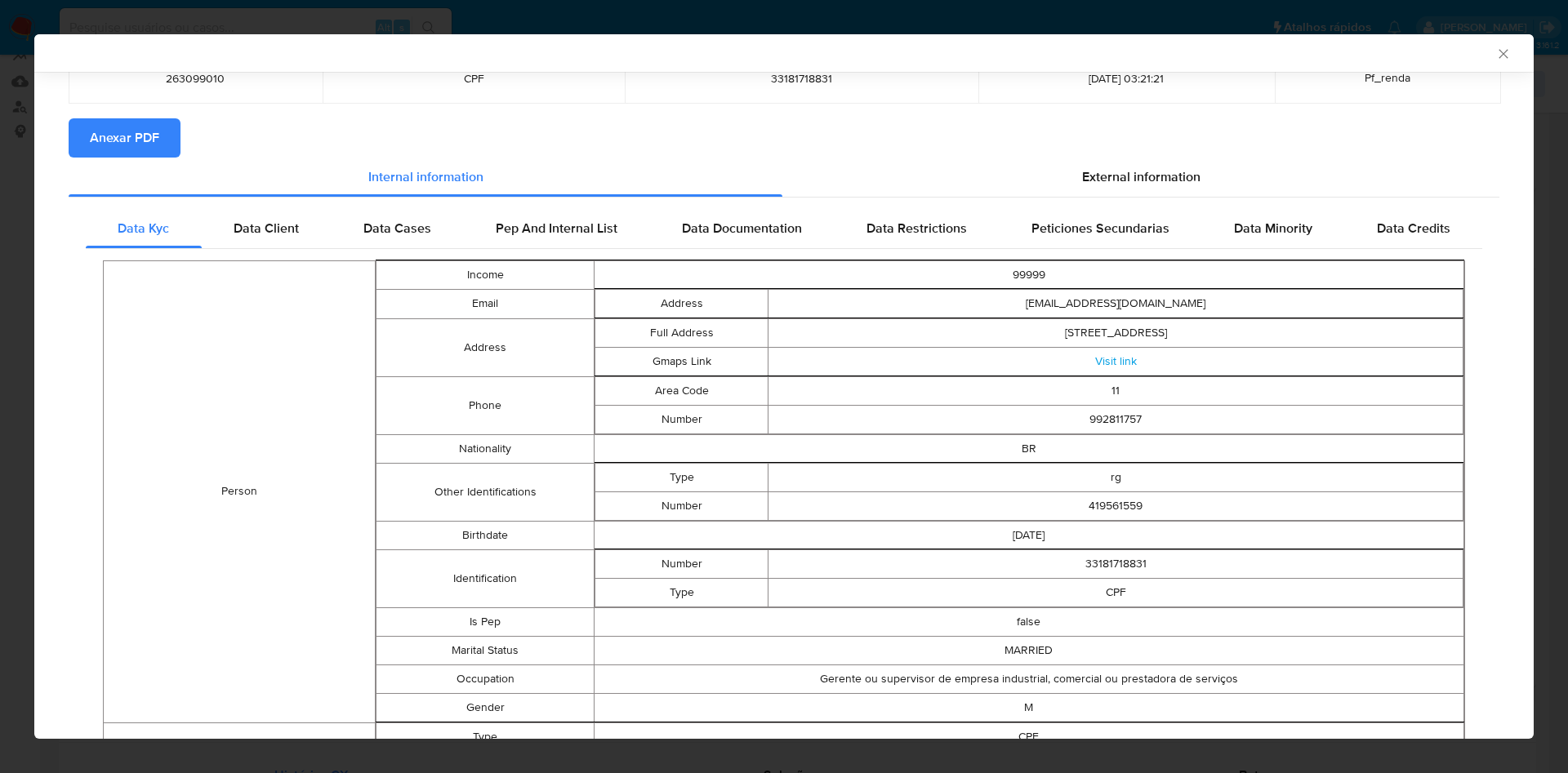
click at [139, 127] on span "Anexar PDF" at bounding box center [124, 138] width 70 height 36
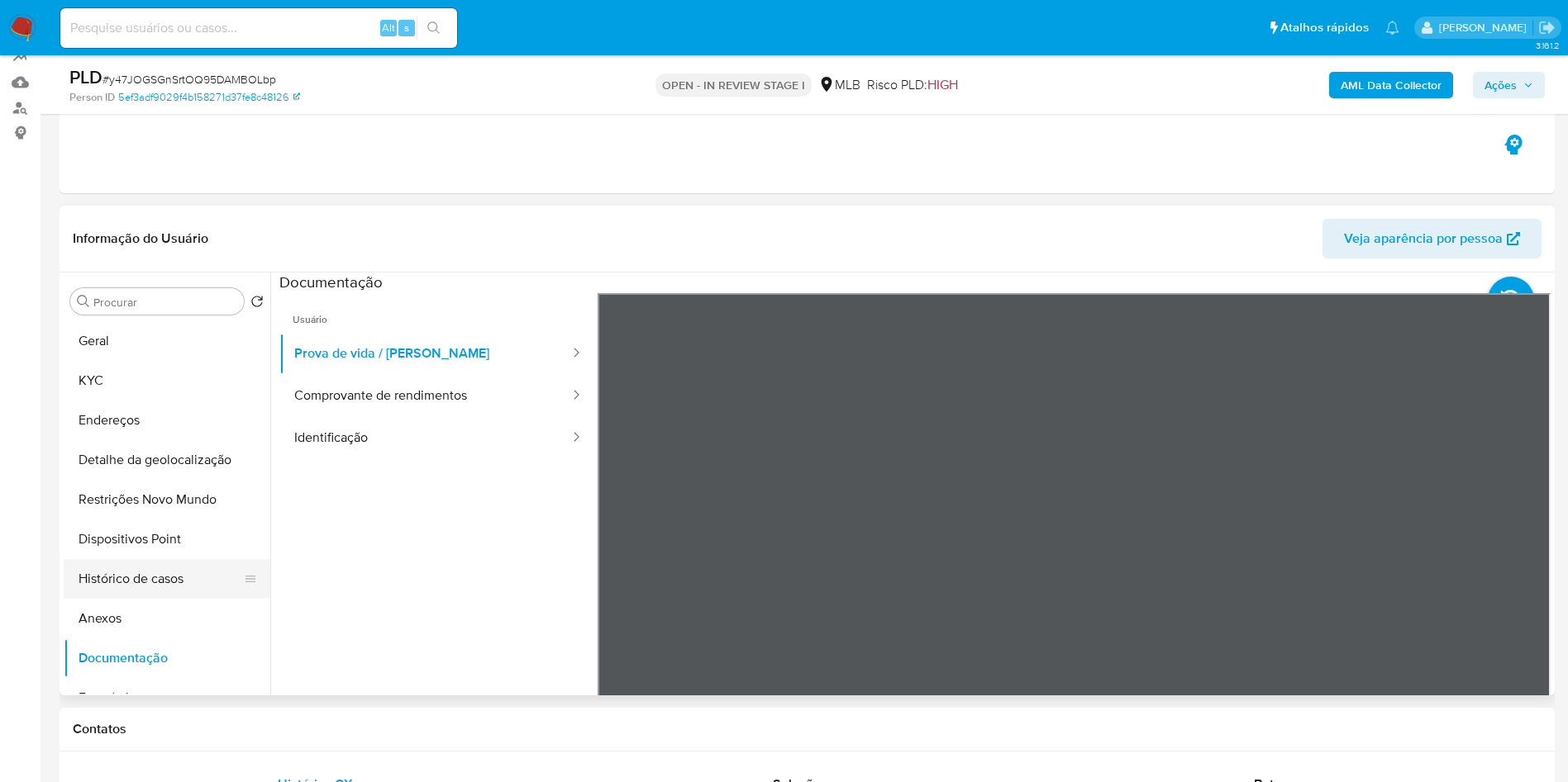
click at [143, 598] on button "Histórico de casos" at bounding box center [160, 579] width 193 height 40
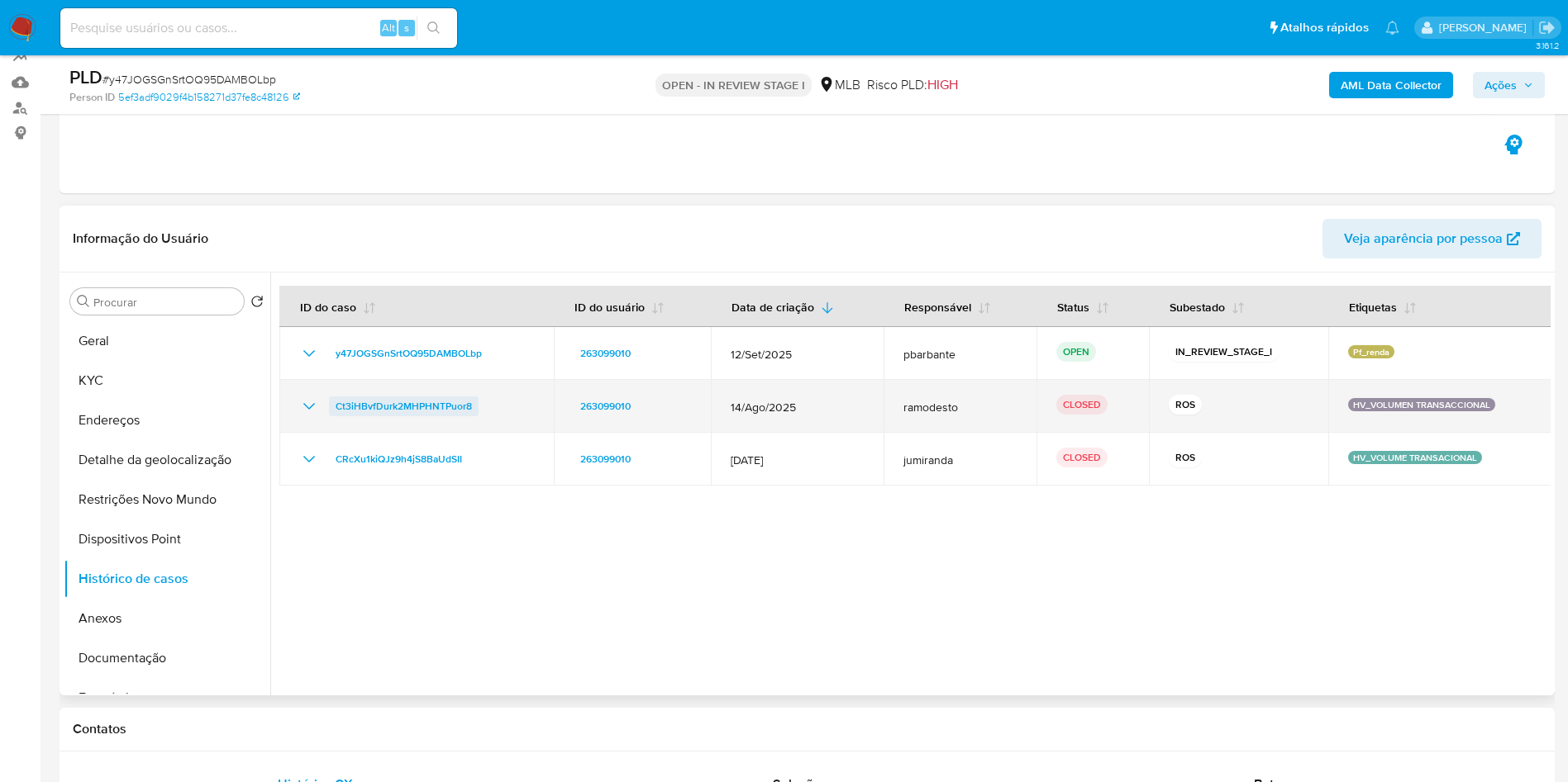
drag, startPoint x: 540, startPoint y: 434, endPoint x: 331, endPoint y: 436, distance: 209.0
click at [331, 433] on td "Ct3iHBvfDurk2MHPHNTPuor8" at bounding box center [416, 407] width 274 height 53
click at [306, 416] on icon "Mostrar/Ocultar" at bounding box center [309, 406] width 20 height 20
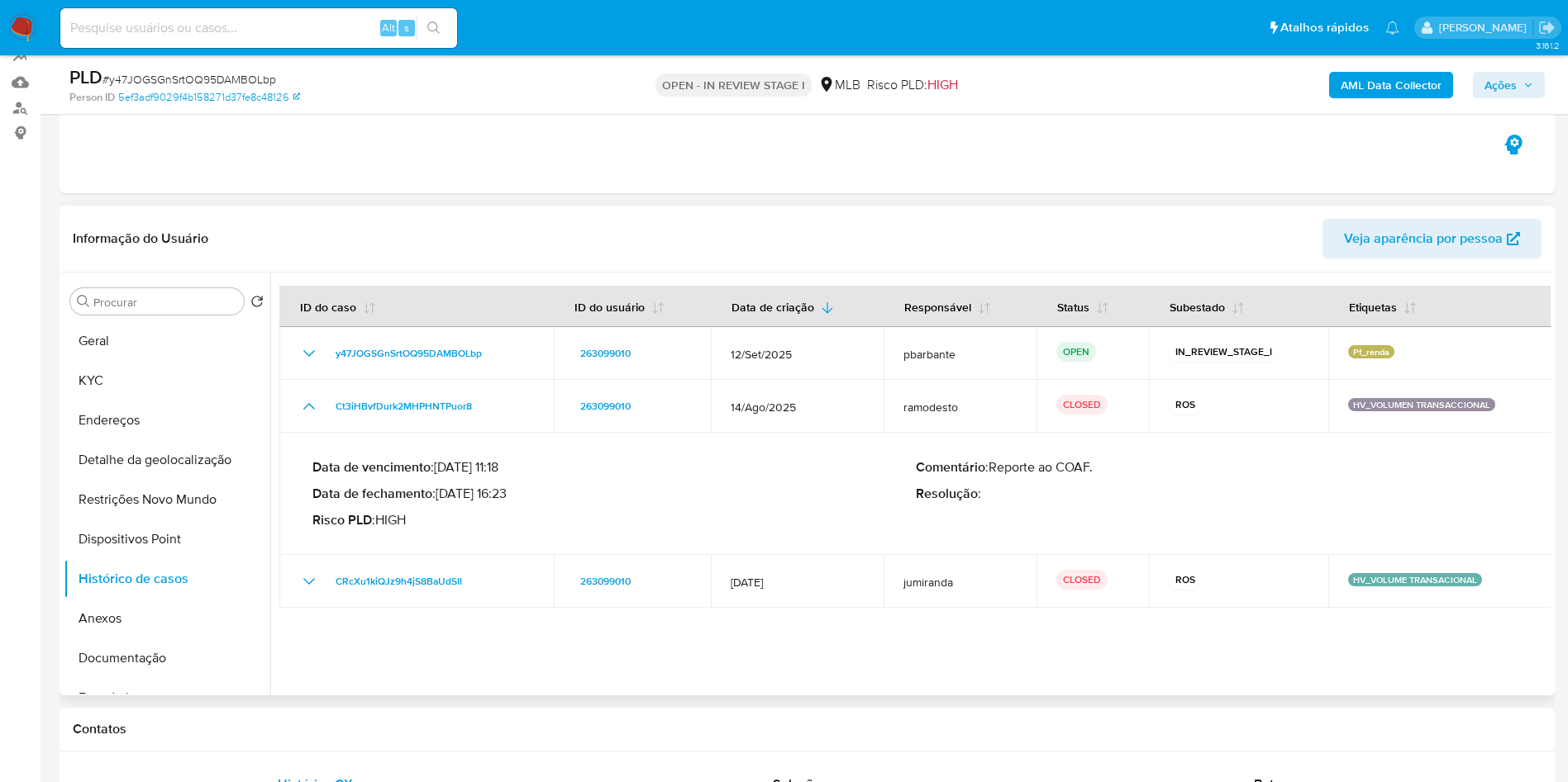
drag, startPoint x: 445, startPoint y: 521, endPoint x: 508, endPoint y: 523, distance: 63.0
click at [508, 502] on p "Data de fechamento : 17/09/2025 16:23" at bounding box center [613, 493] width 603 height 16
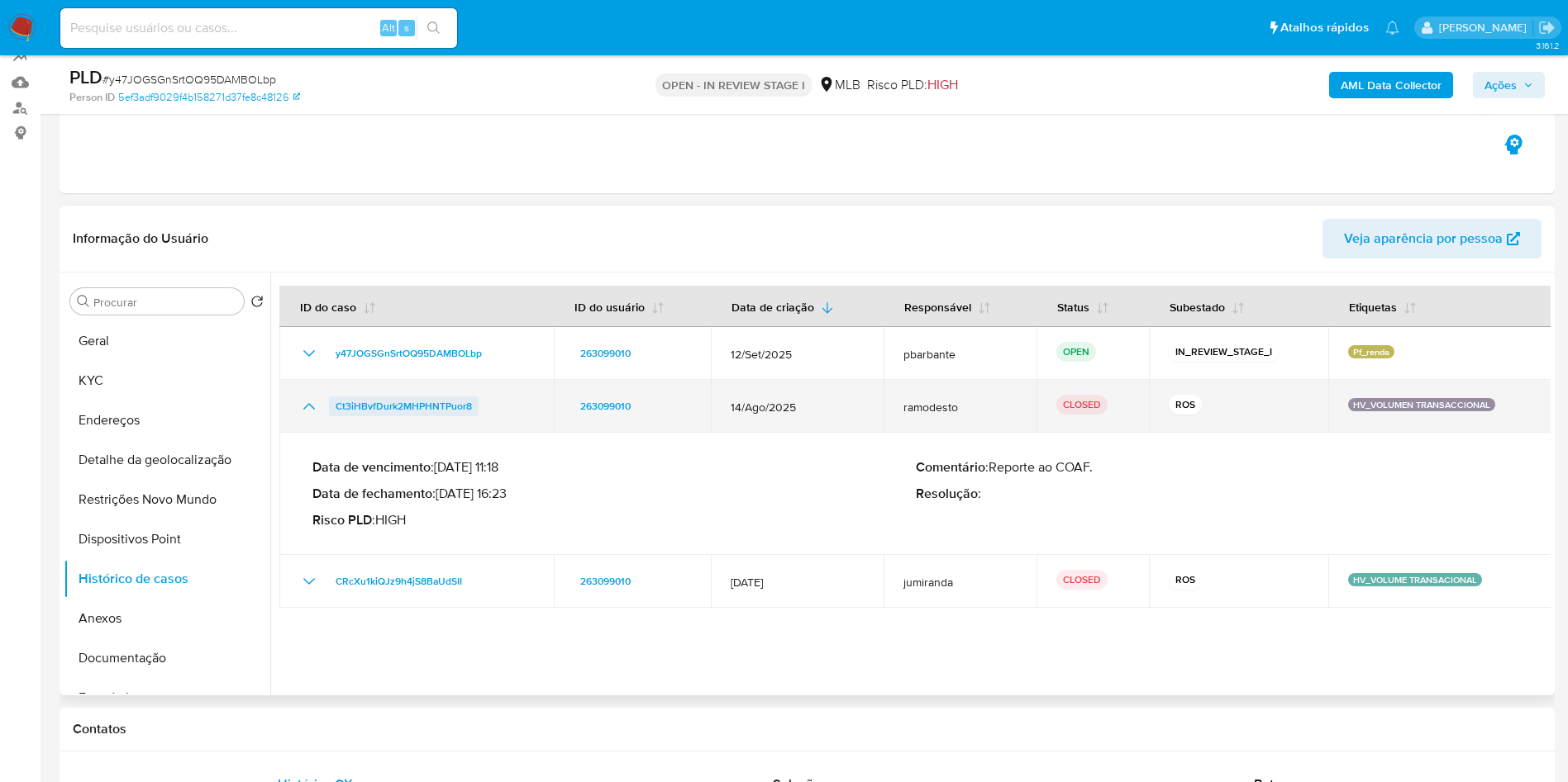
click at [392, 416] on span "Ct3iHBvfDurk2MHPHNTPuor8" at bounding box center [403, 406] width 136 height 20
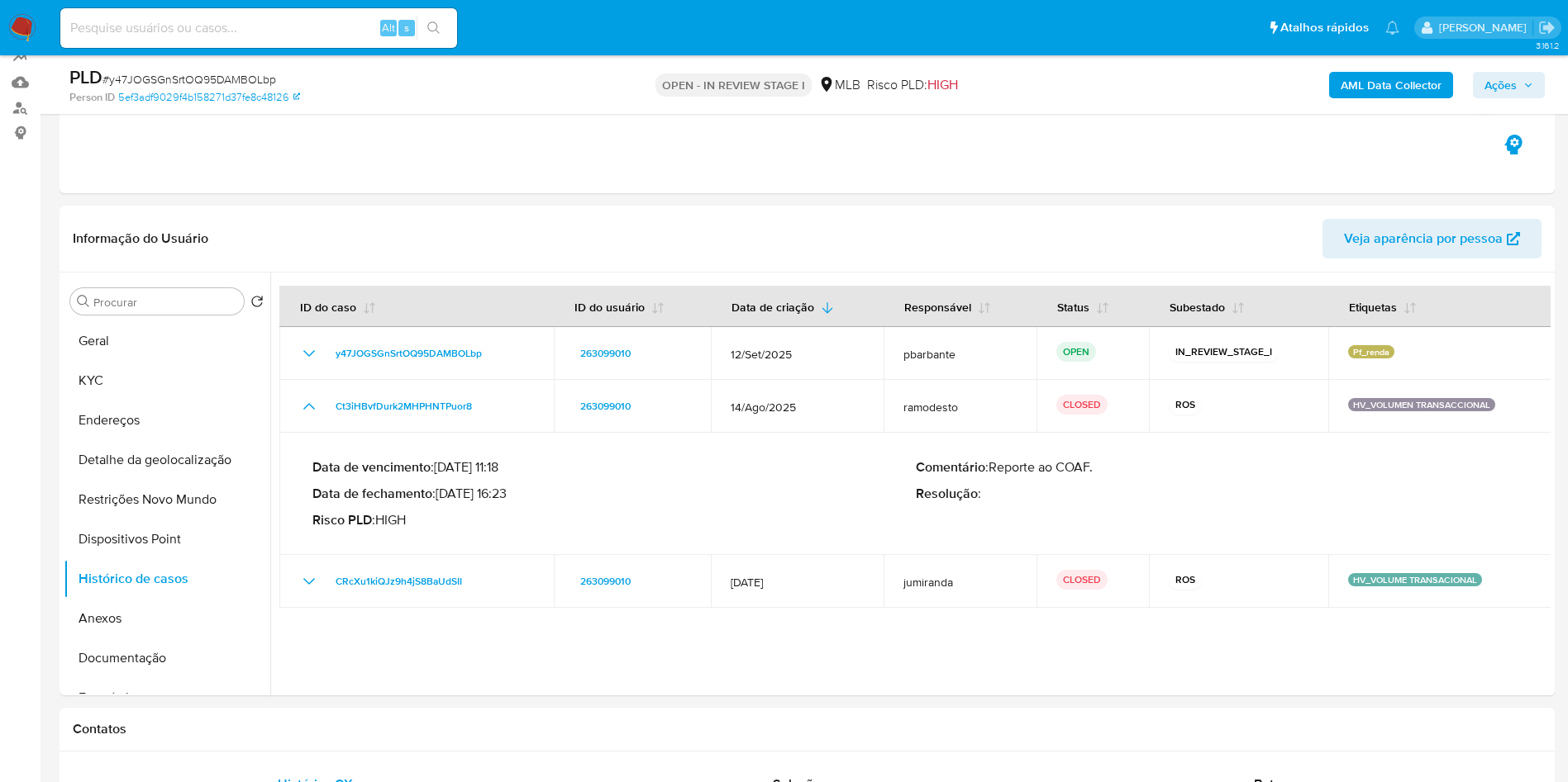
click at [1526, 86] on icon "button" at bounding box center [1528, 85] width 10 height 10
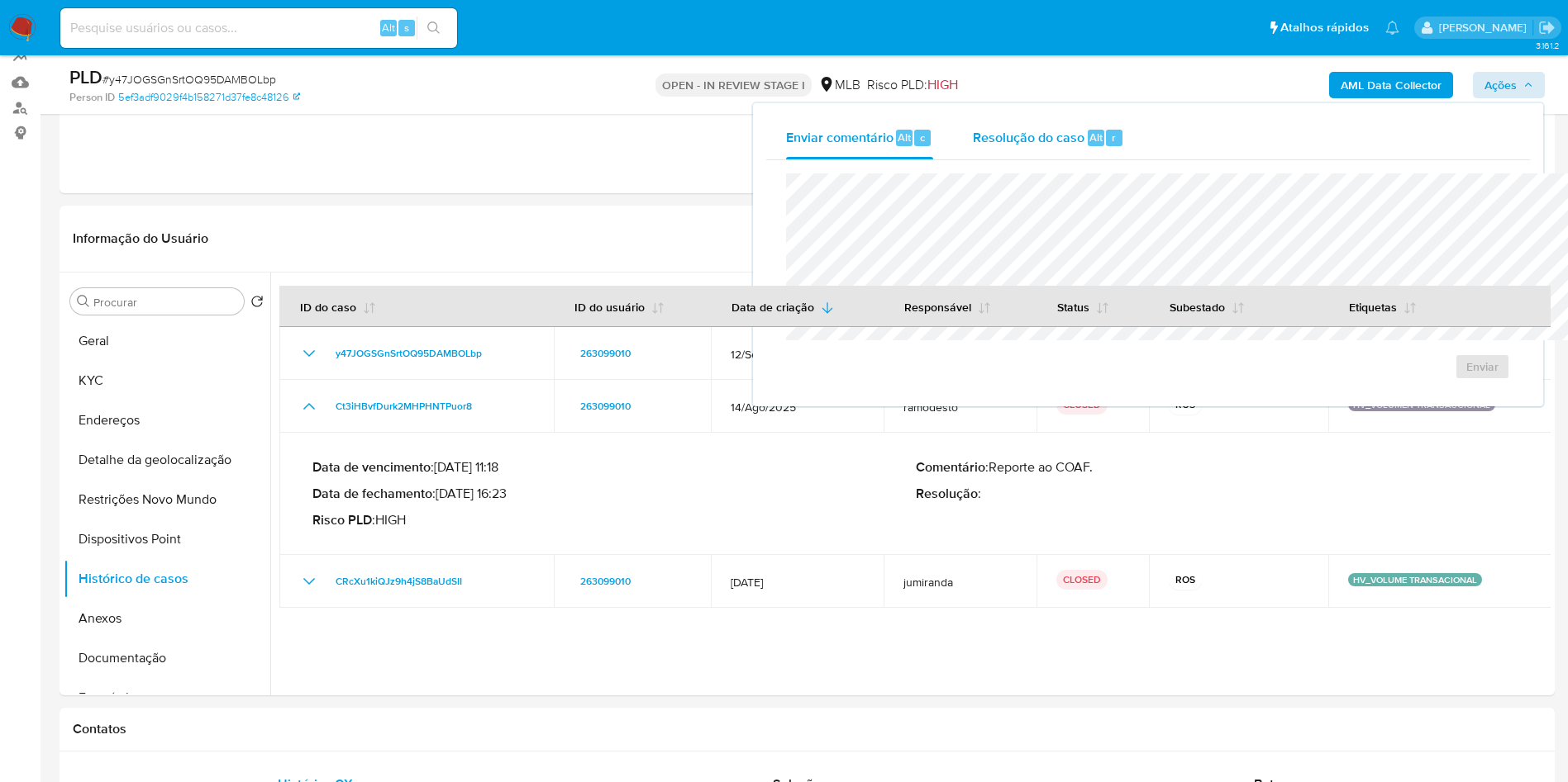
click at [973, 150] on div "Resolução do caso Alt r" at bounding box center [1048, 137] width 151 height 43
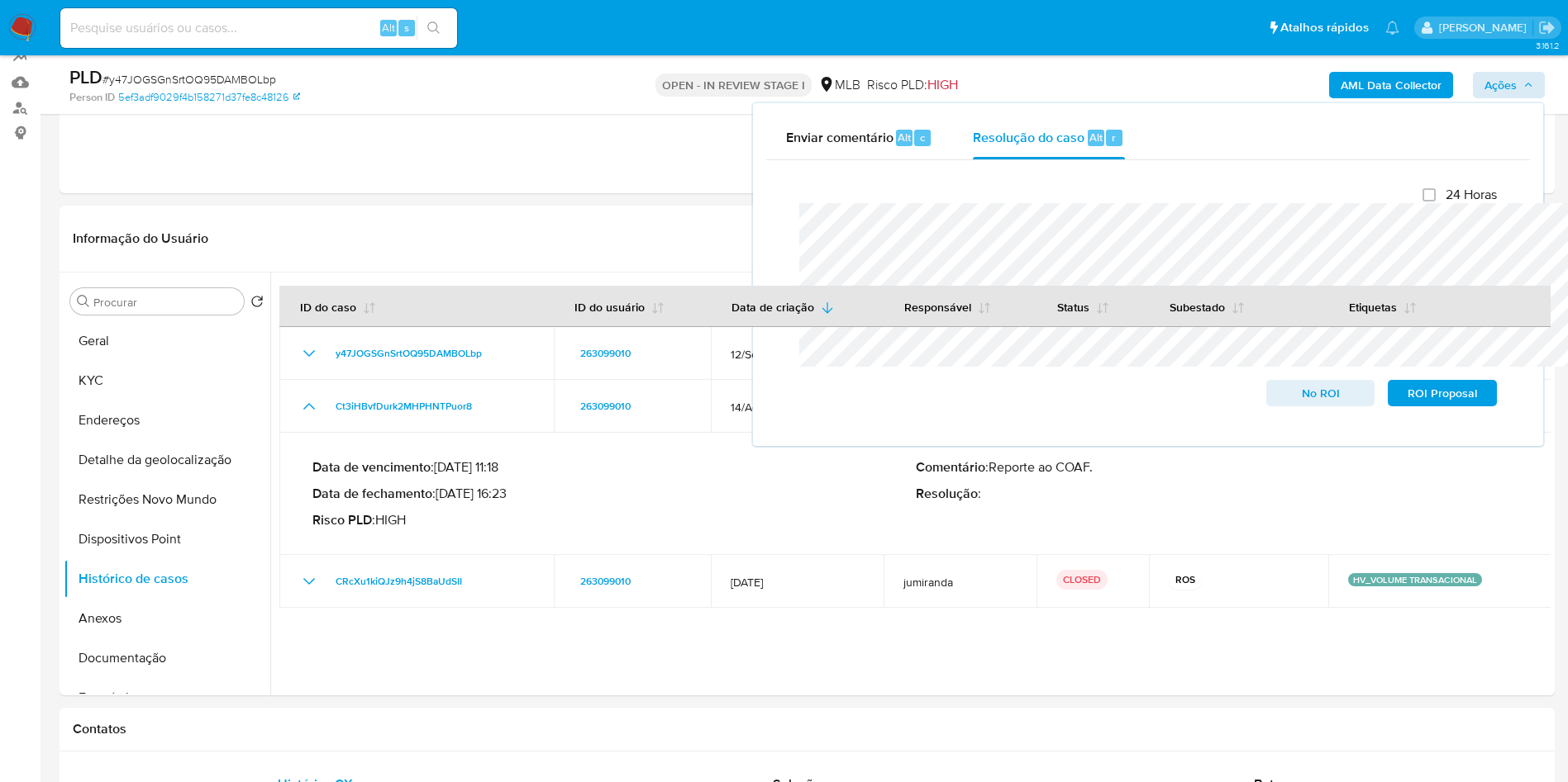
click at [1402, 76] on b "AML Data Collector" at bounding box center [1391, 85] width 101 height 27
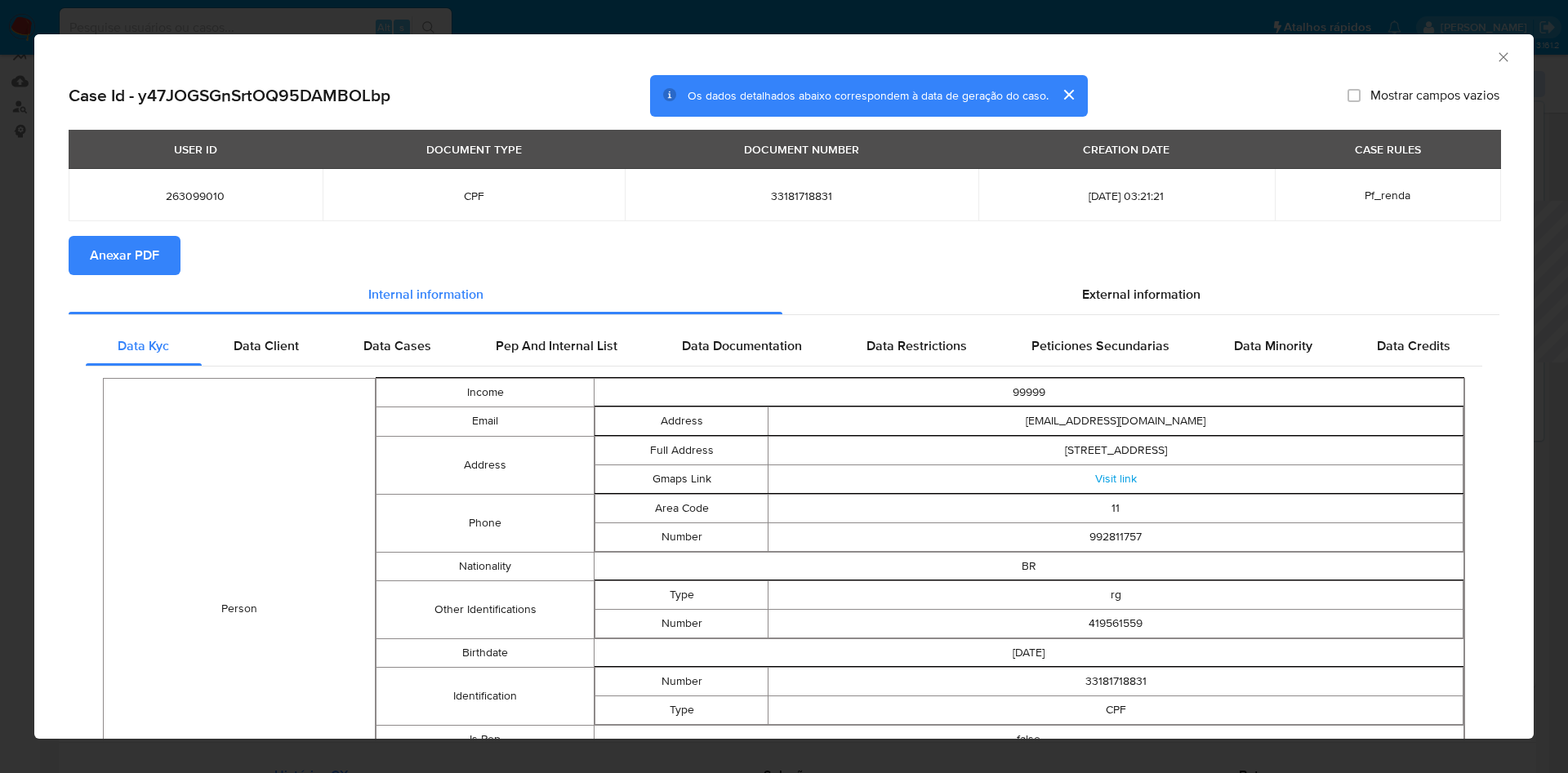
click at [143, 253] on span "Anexar PDF" at bounding box center [124, 255] width 70 height 36
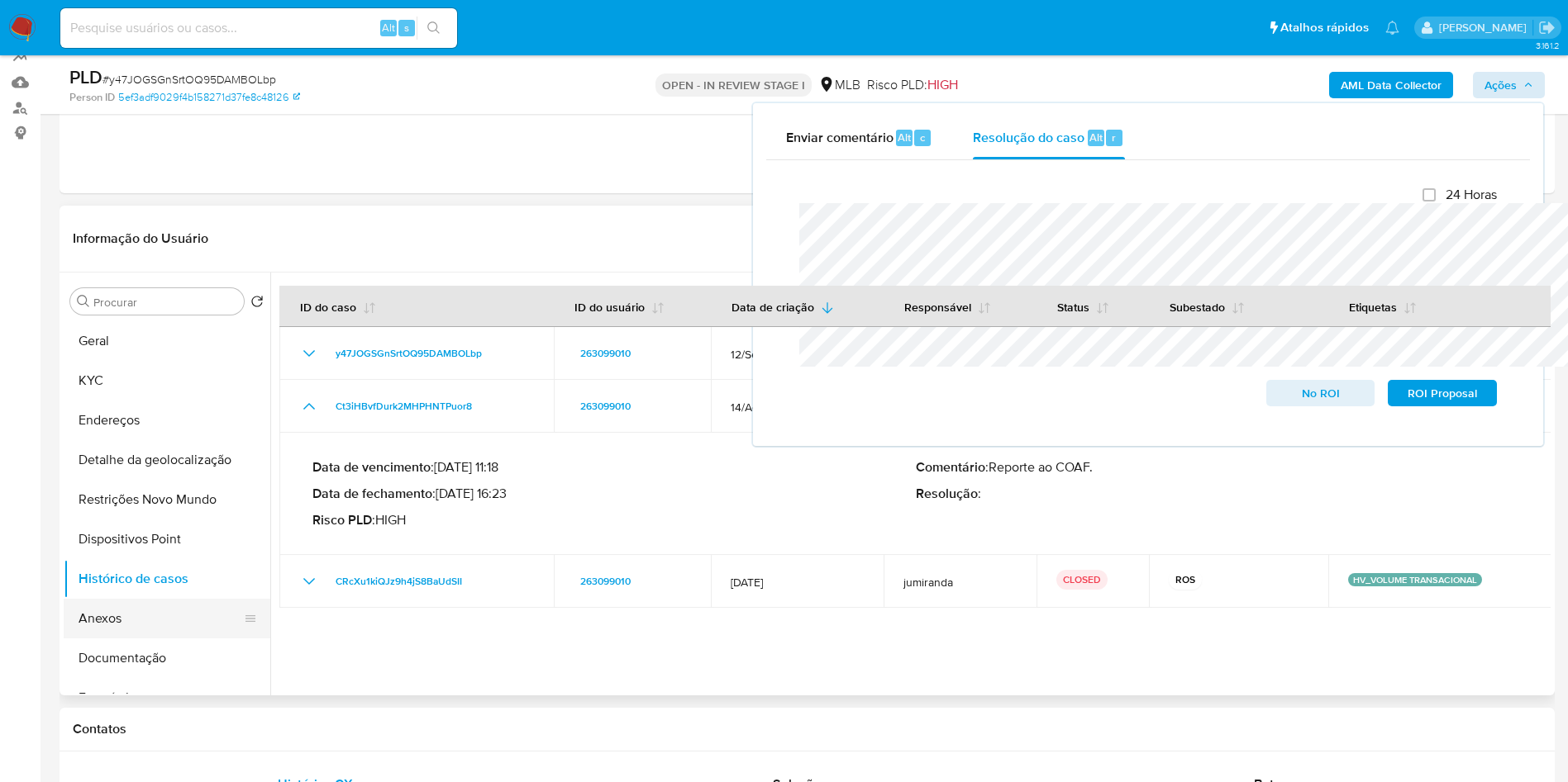
click at [126, 638] on button "Anexos" at bounding box center [160, 619] width 193 height 40
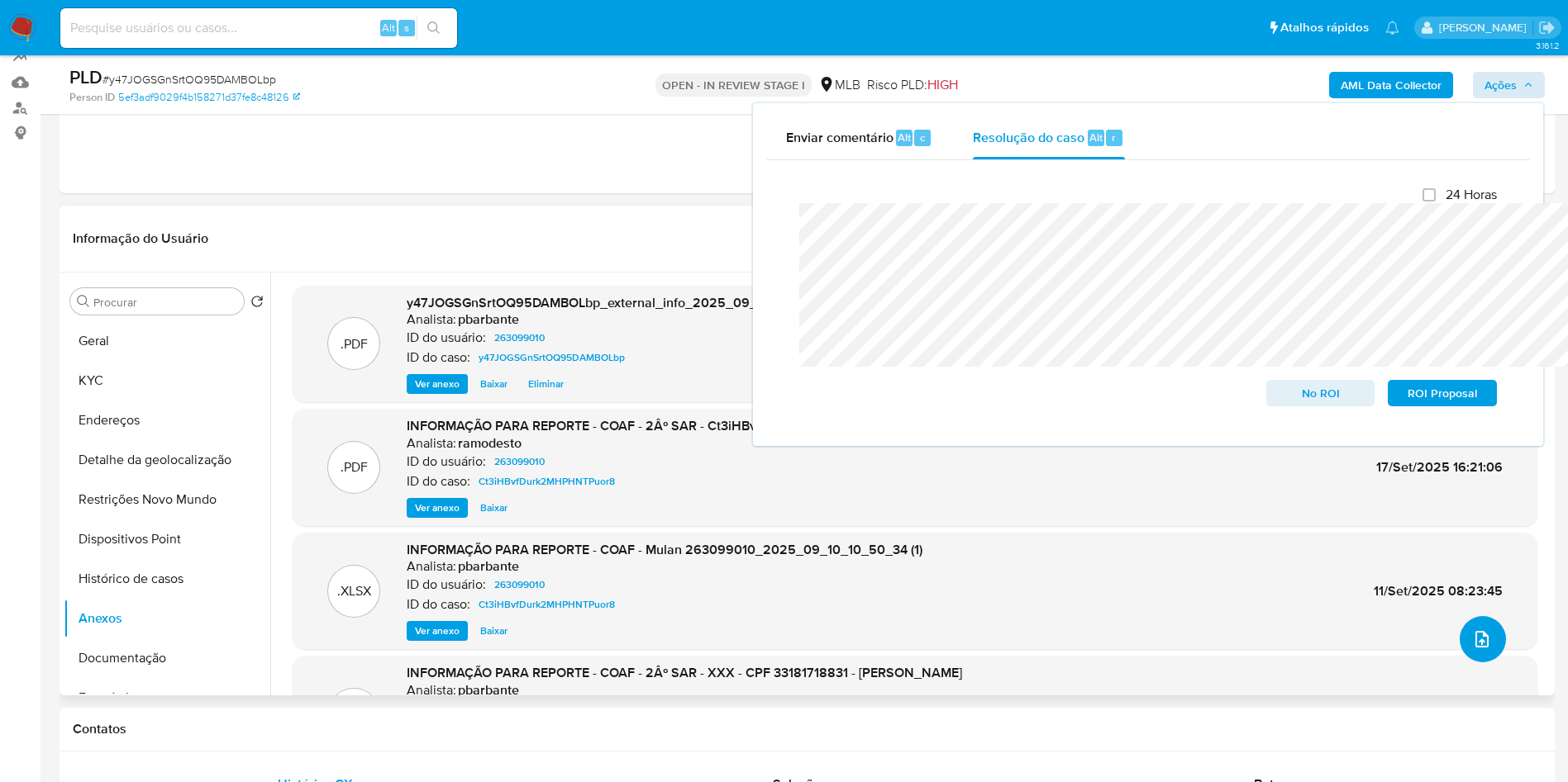
click at [1480, 650] on icon "upload-file" at bounding box center [1481, 639] width 20 height 20
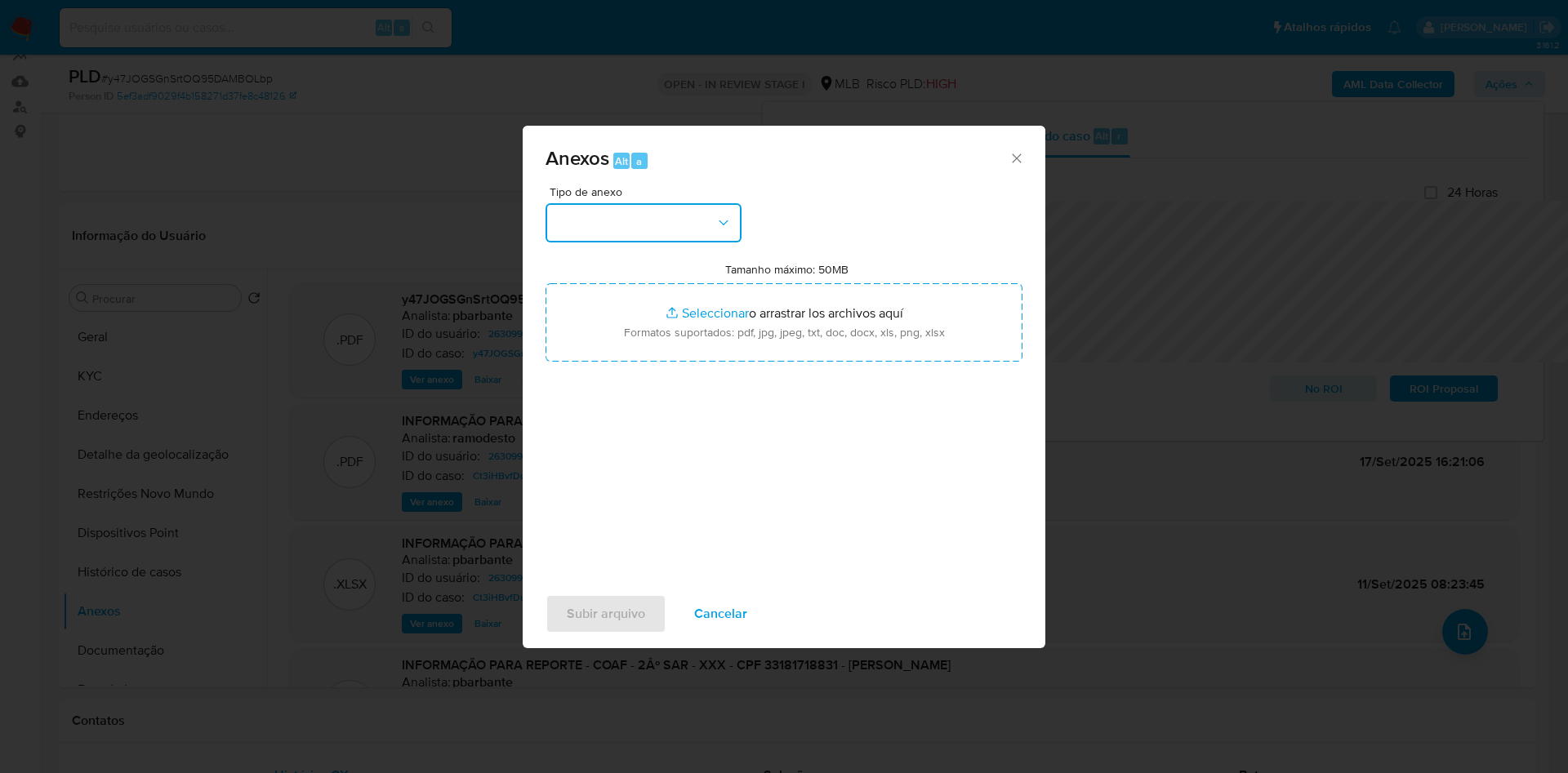
click at [690, 203] on button "button" at bounding box center [643, 223] width 196 height 40
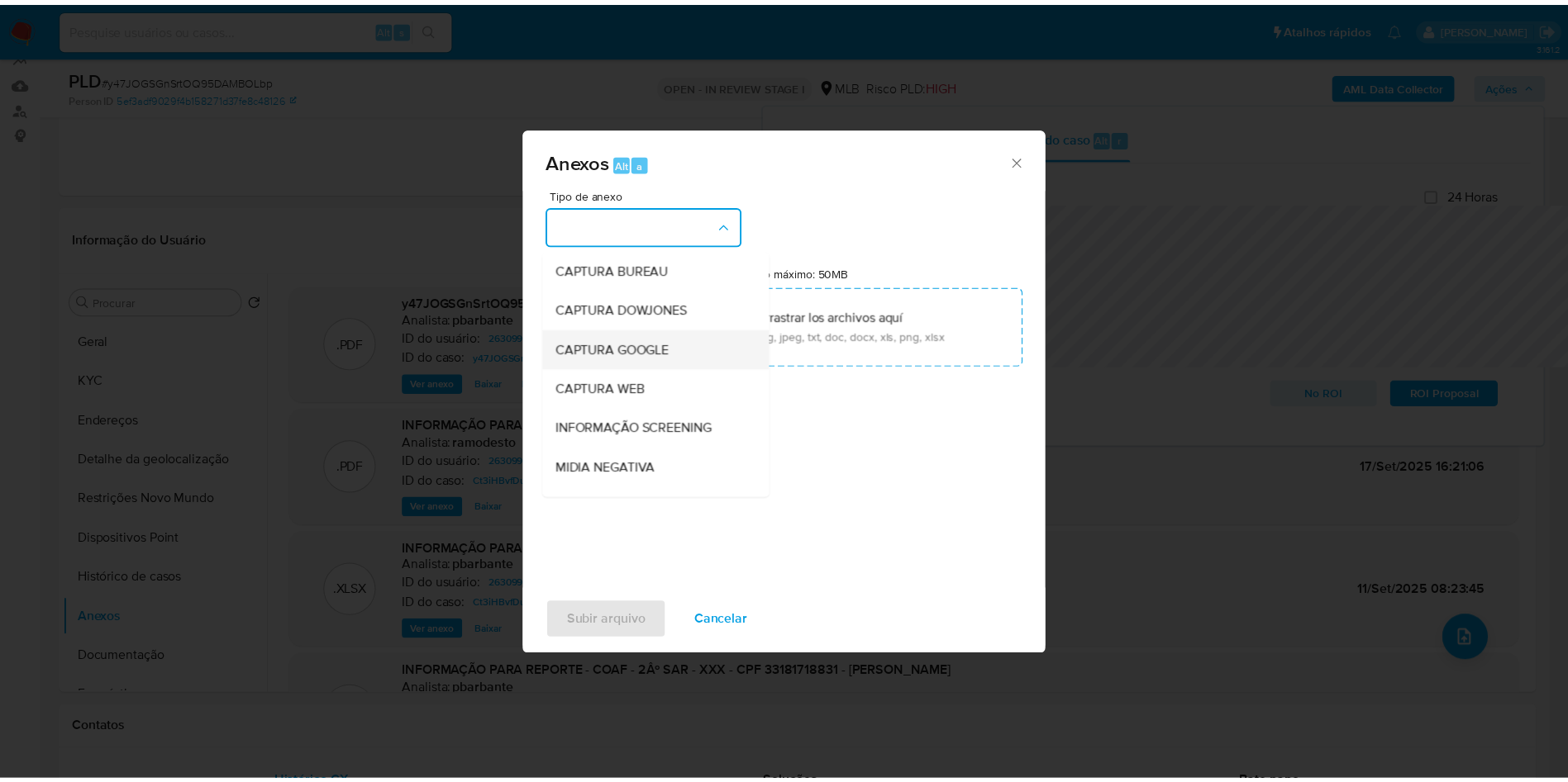
scroll to position [221, 0]
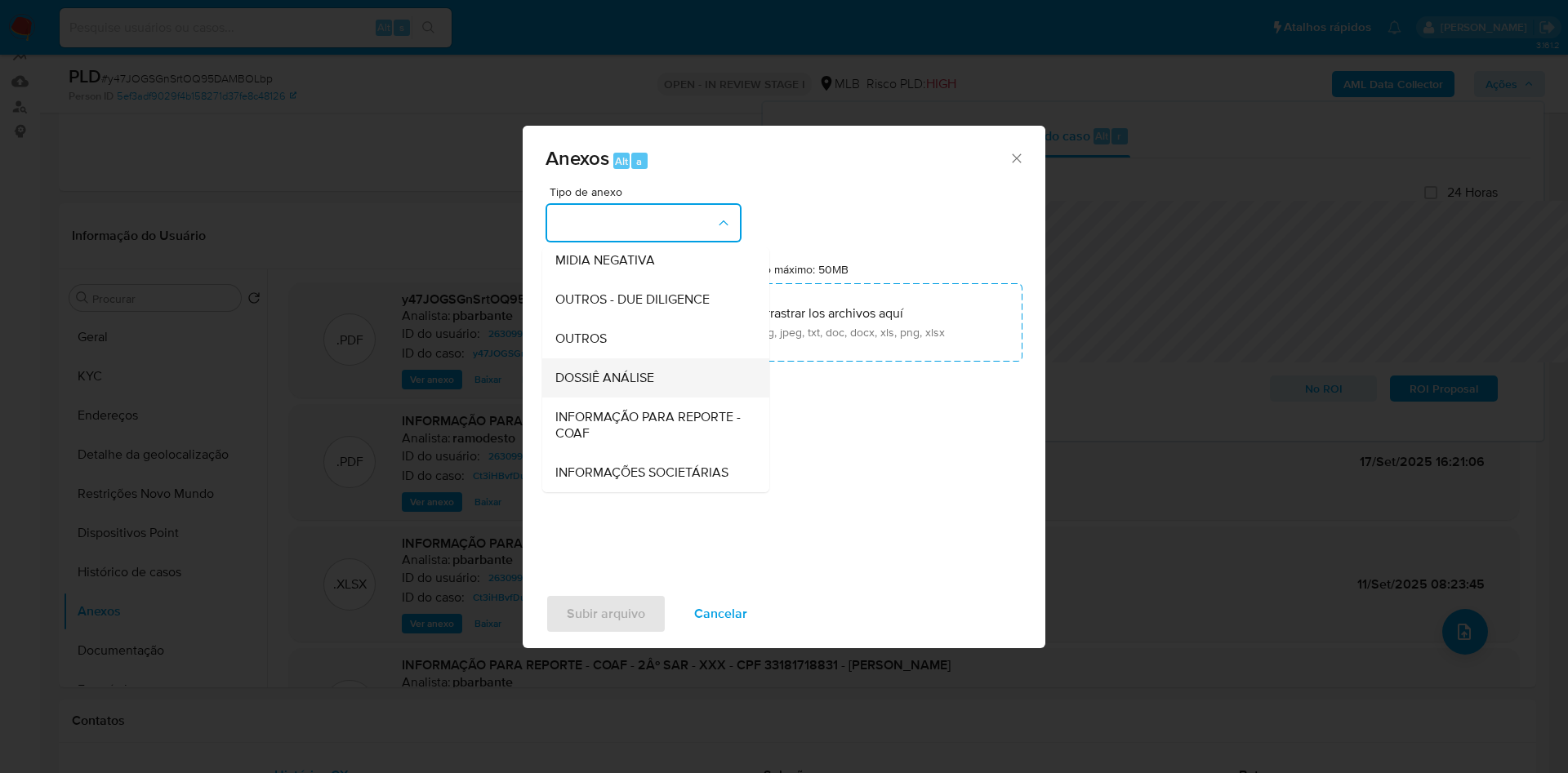
click at [621, 359] on div "DOSSIÊ ANÁLISE" at bounding box center [651, 378] width 191 height 40
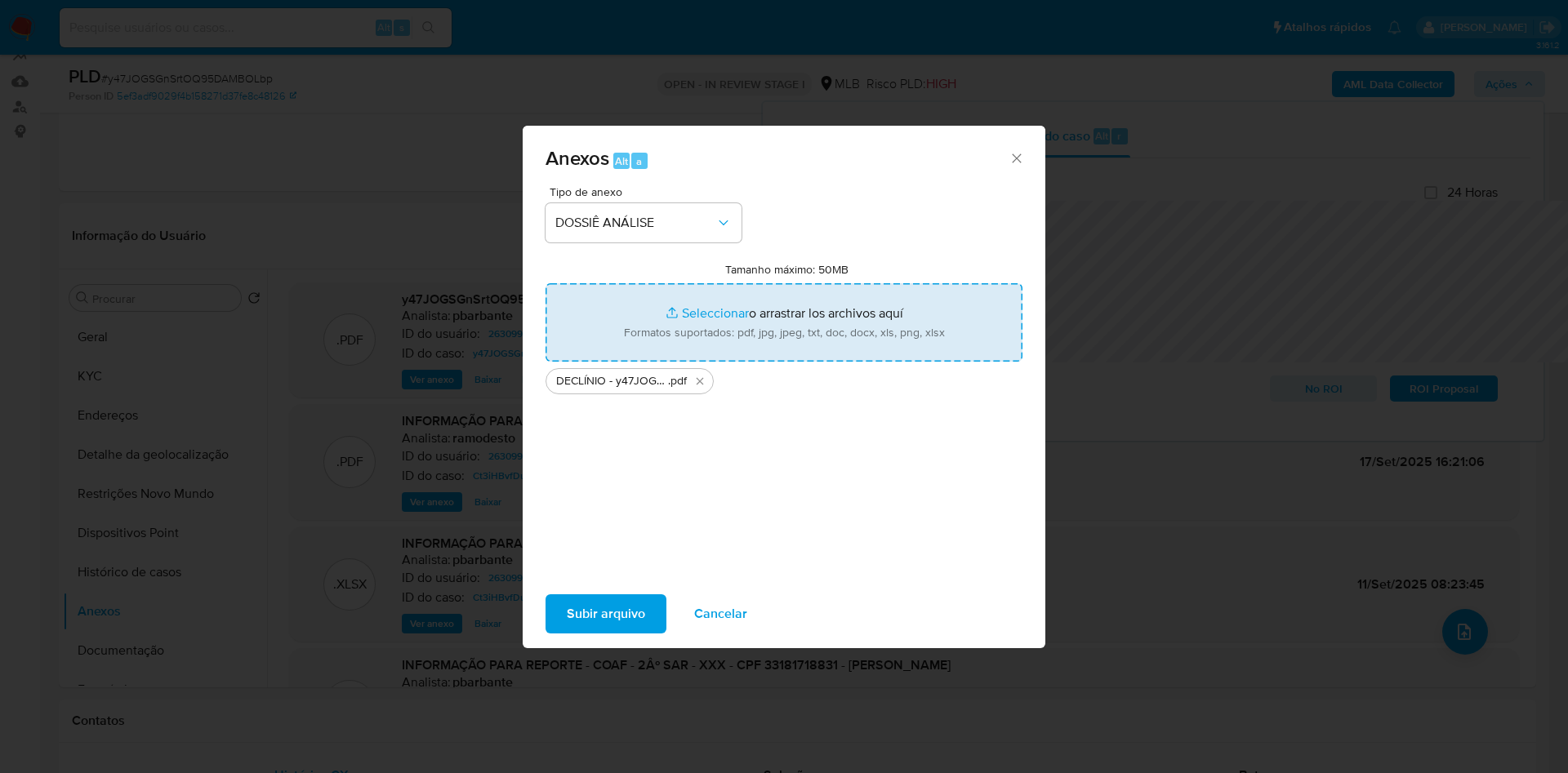
type input "C:\fakepath\Mulan 263099010_2025_09_30_14_26_33.xlsx"
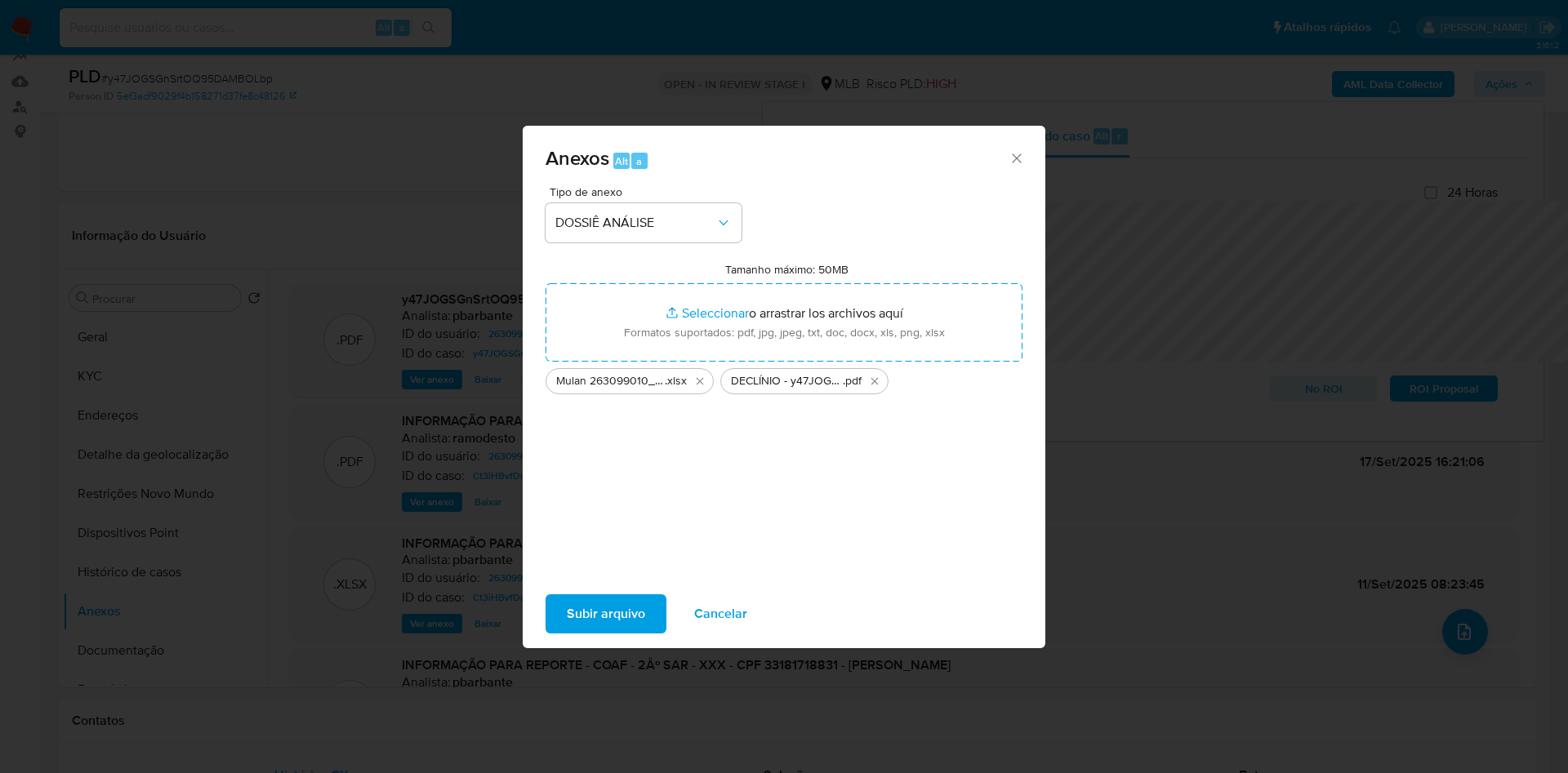
click at [567, 632] on span "Subir arquivo" at bounding box center [606, 614] width 78 height 36
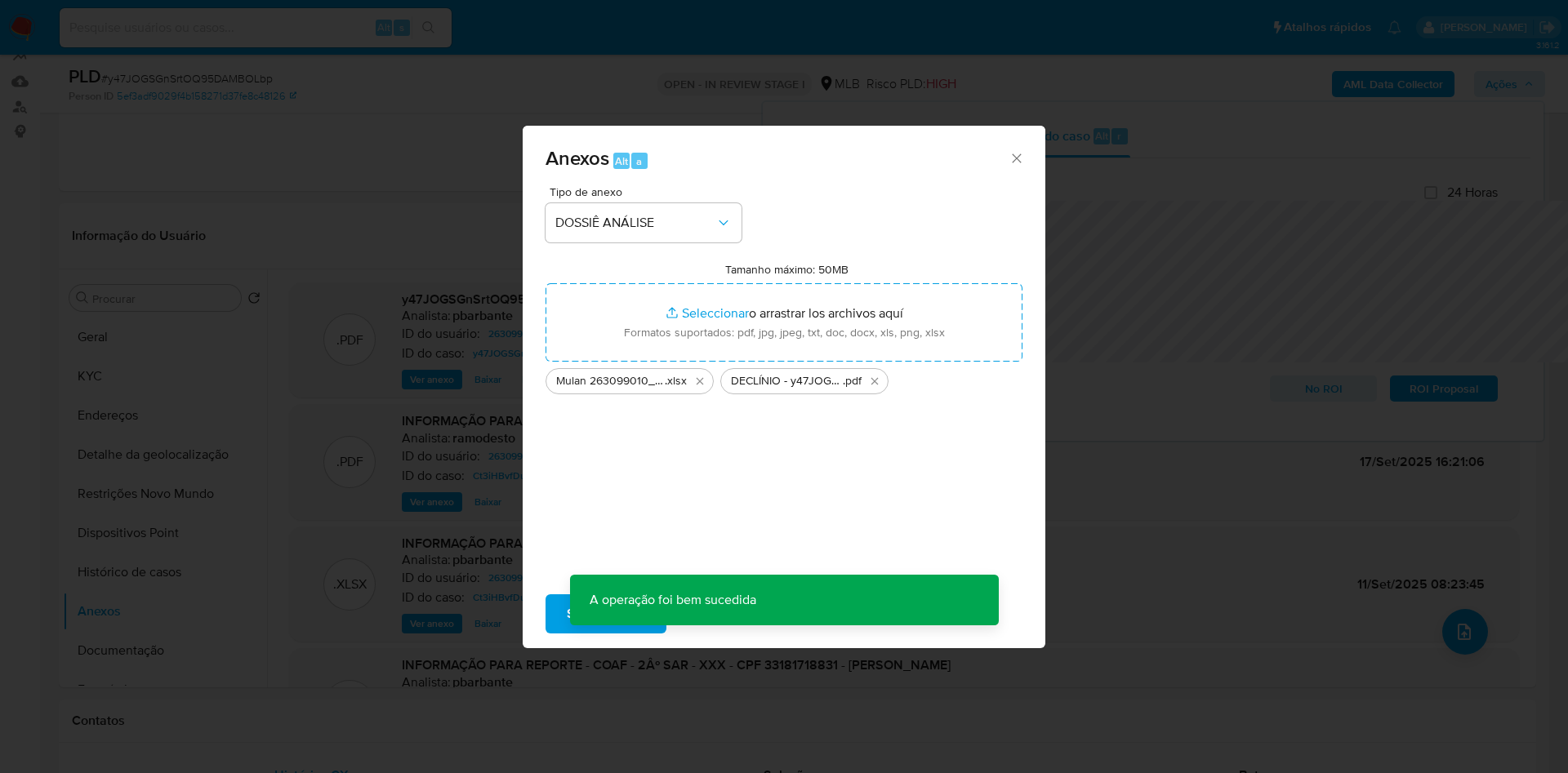
click at [133, 336] on div "Anexos Alt a Tipo de anexo DOSSIÊ ANÁLISE Tamanho máximo: 50MB Seleccionar arch…" at bounding box center [784, 386] width 1568 height 773
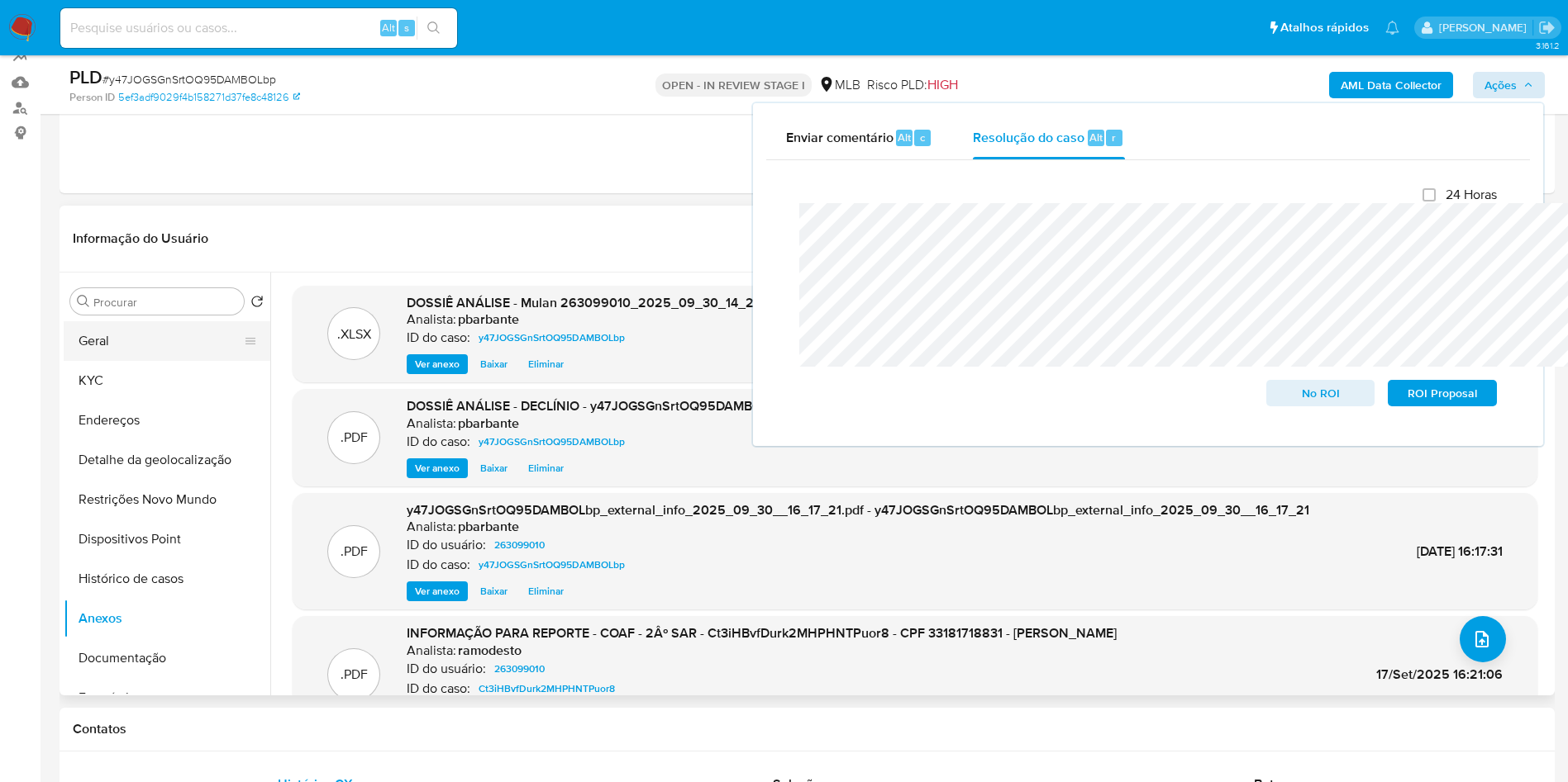
click at [150, 361] on button "Geral" at bounding box center [160, 341] width 193 height 40
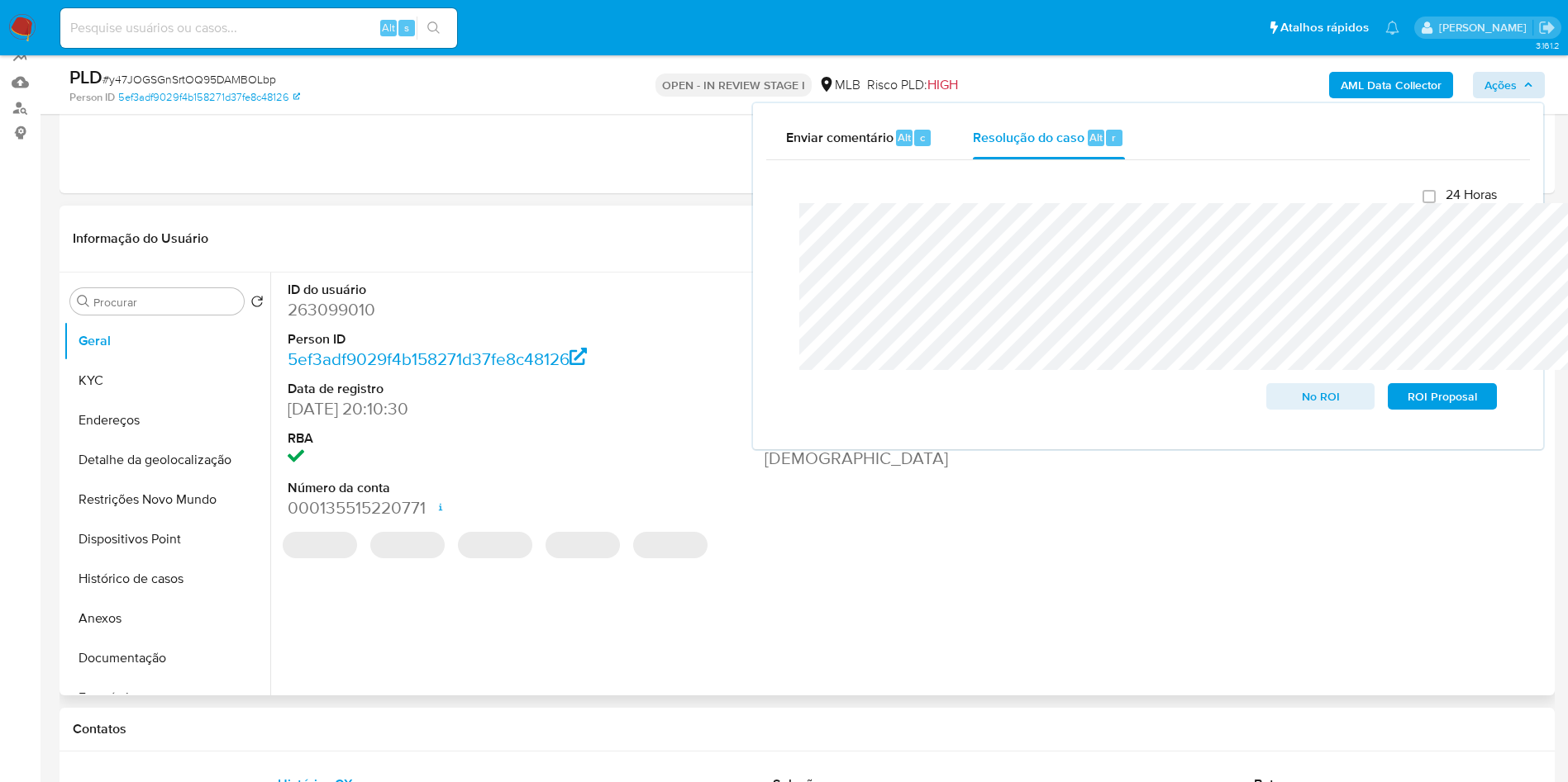
click at [326, 321] on dd "263099010" at bounding box center [438, 310] width 302 height 23
copy dd "263099010"
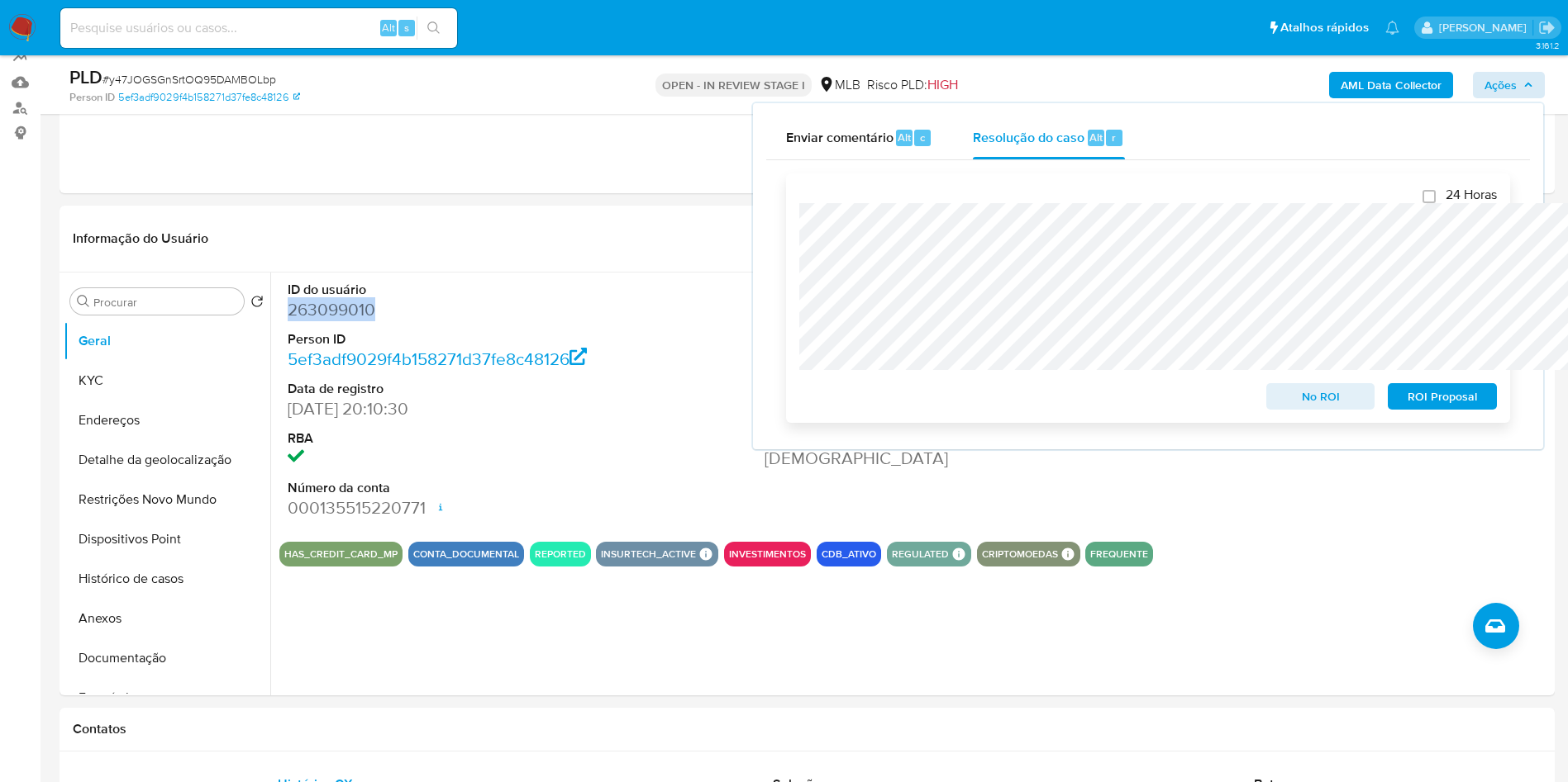
click at [1328, 399] on span "No ROI" at bounding box center [1320, 396] width 86 height 23
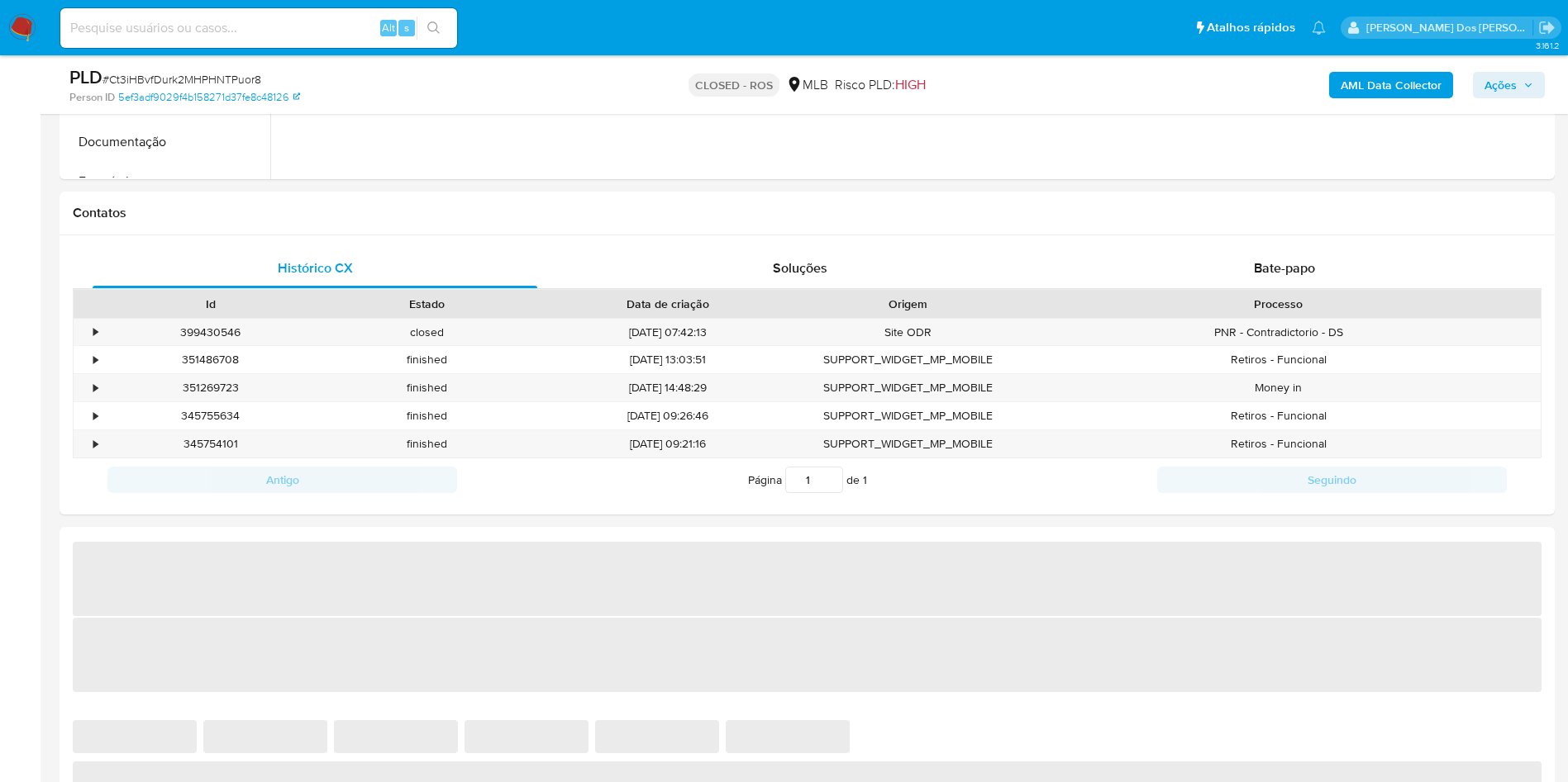
scroll to position [670, 0]
select select "10"
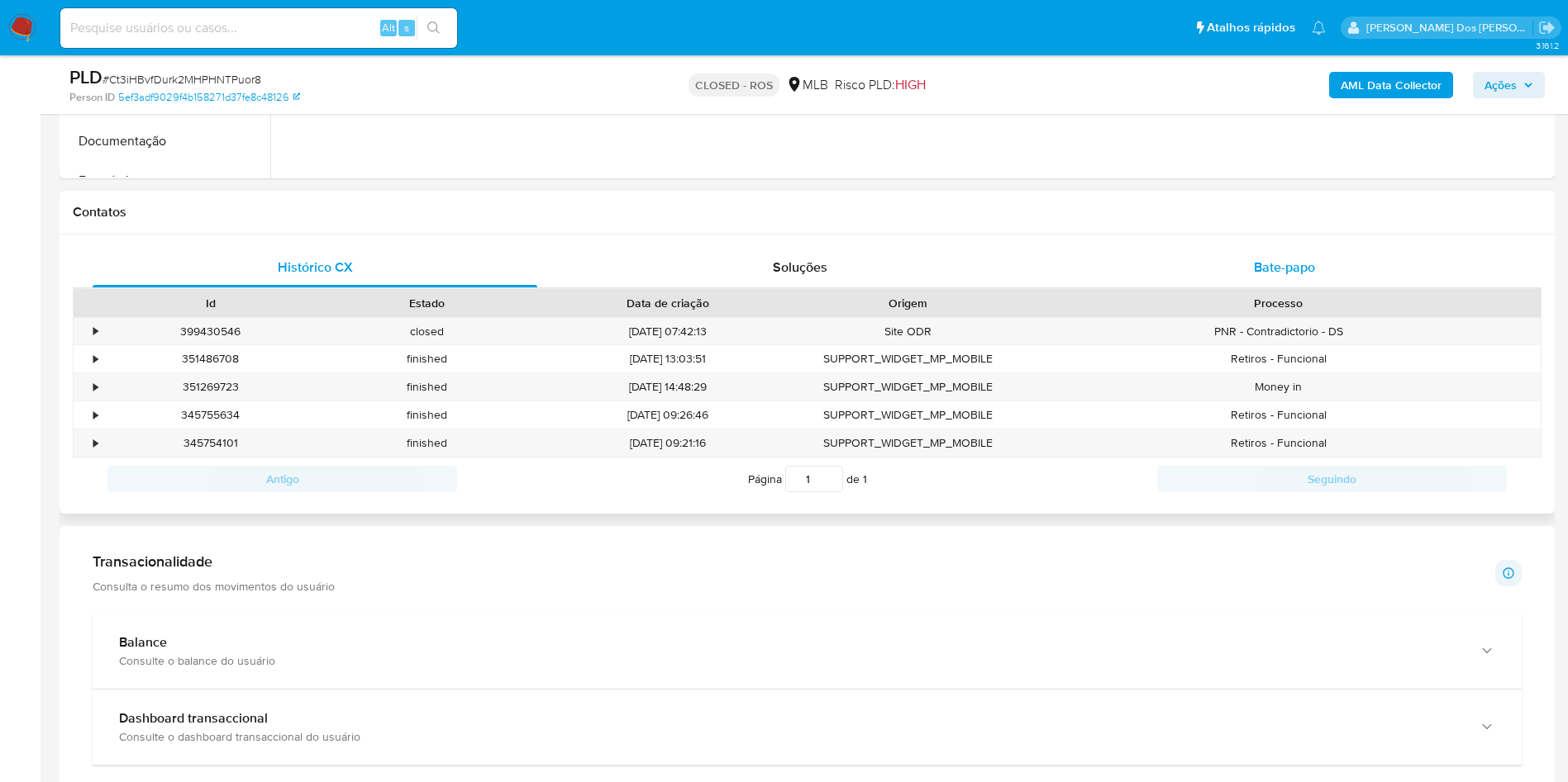
click at [1305, 280] on div "Bate-papo" at bounding box center [1284, 268] width 445 height 40
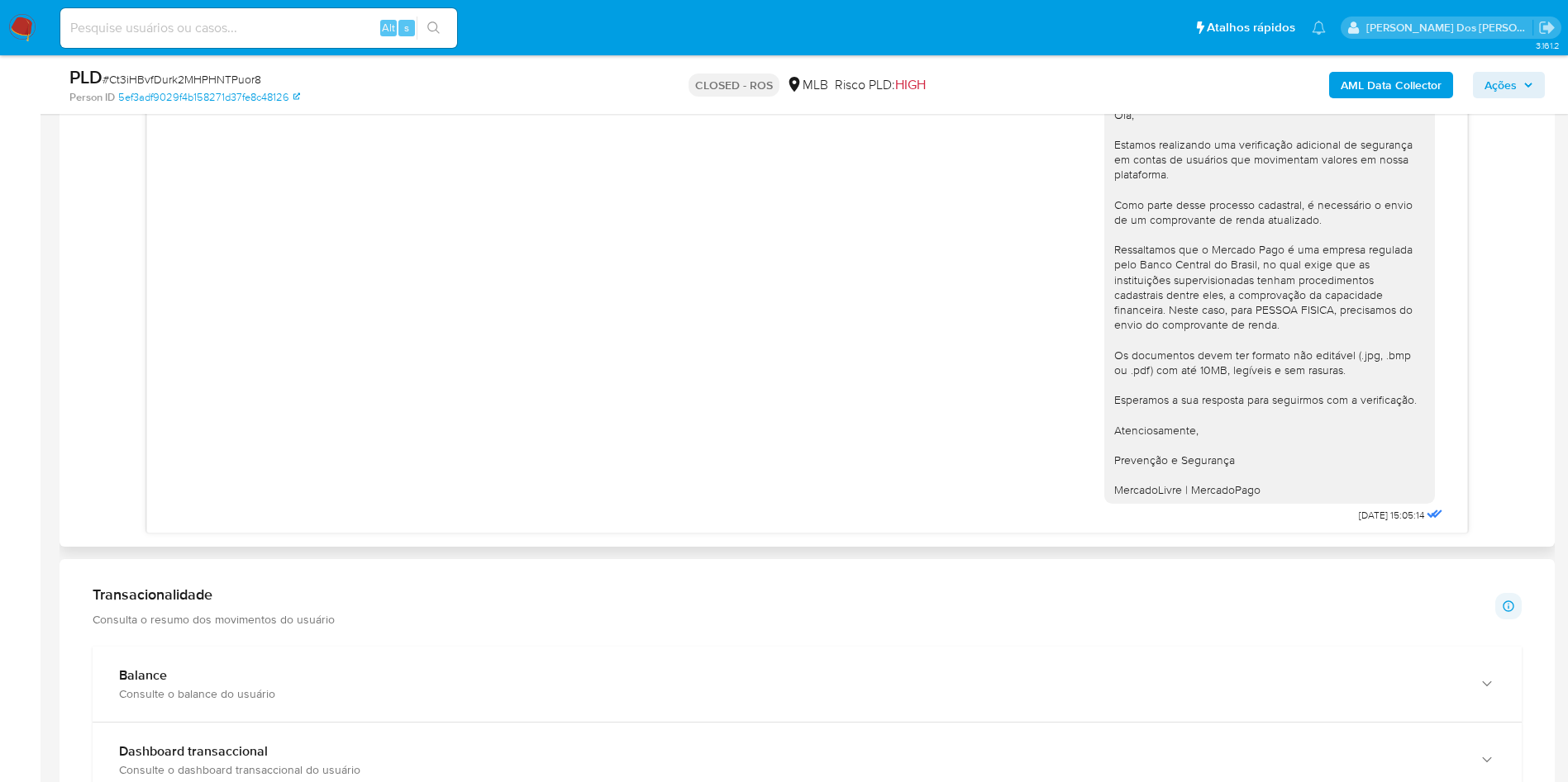
scroll to position [0, 0]
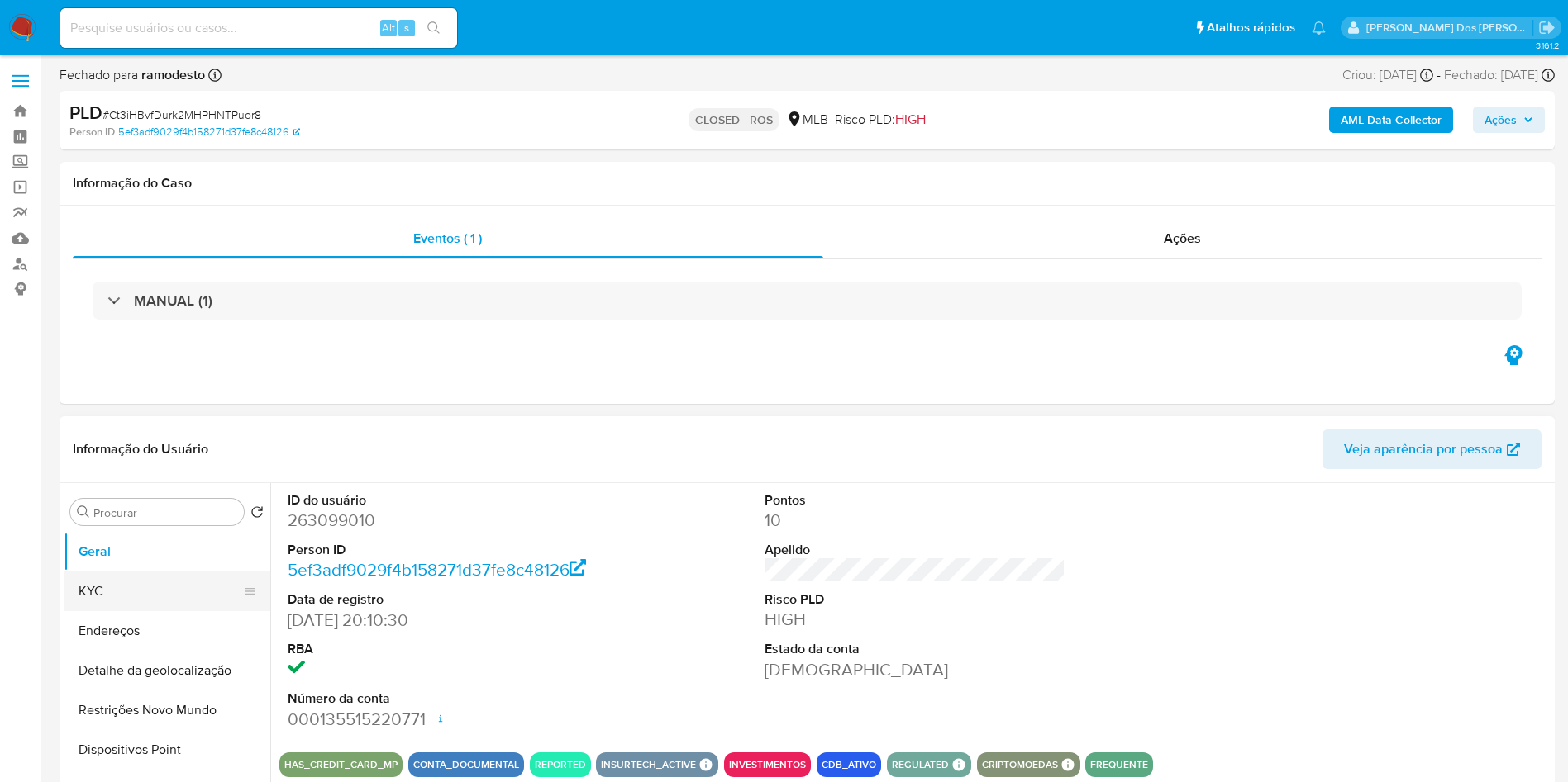
click at [169, 612] on button "KYC" at bounding box center [160, 592] width 193 height 40
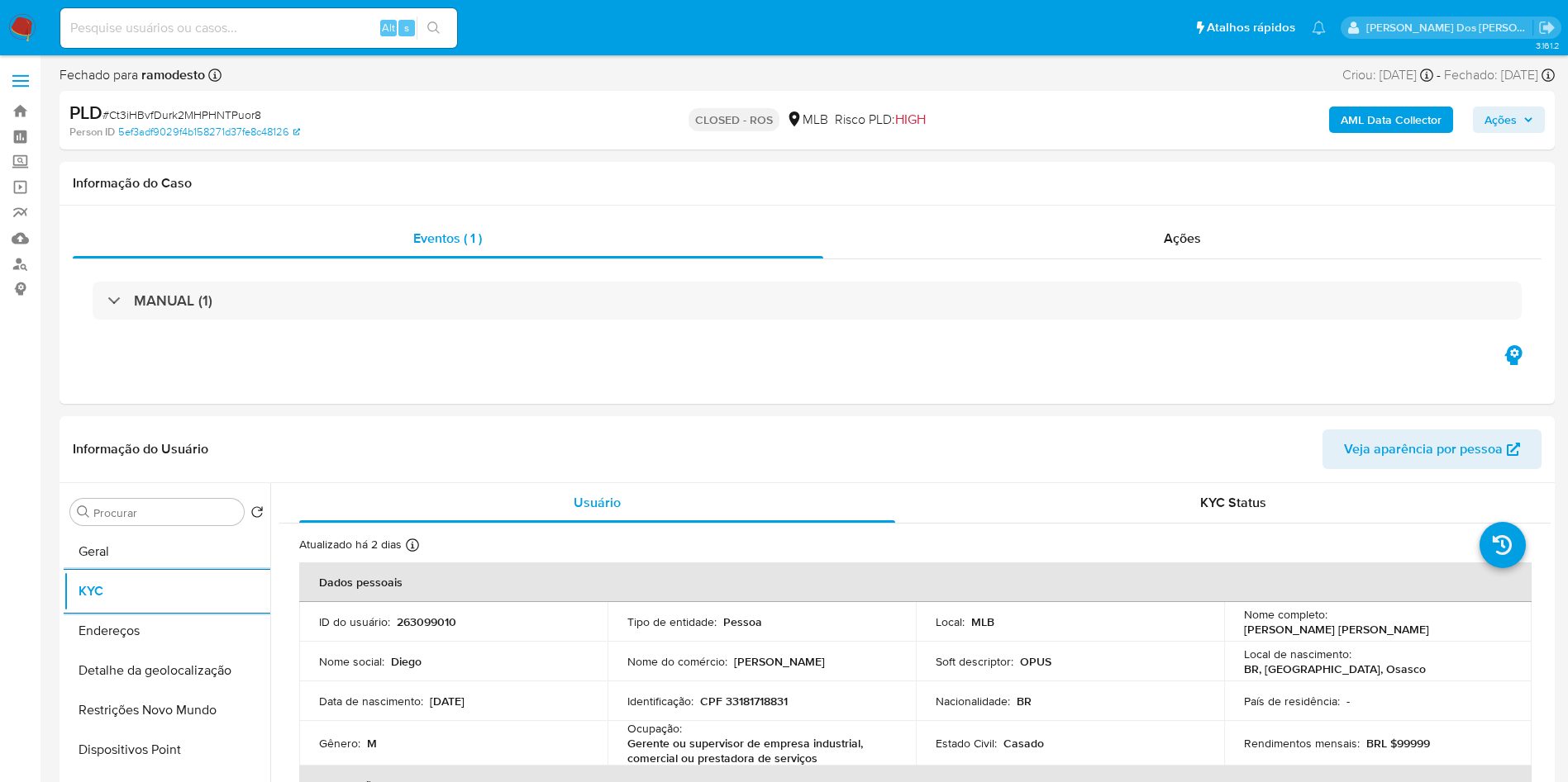
click at [1493, 126] on span "Ações" at bounding box center [1500, 120] width 32 height 27
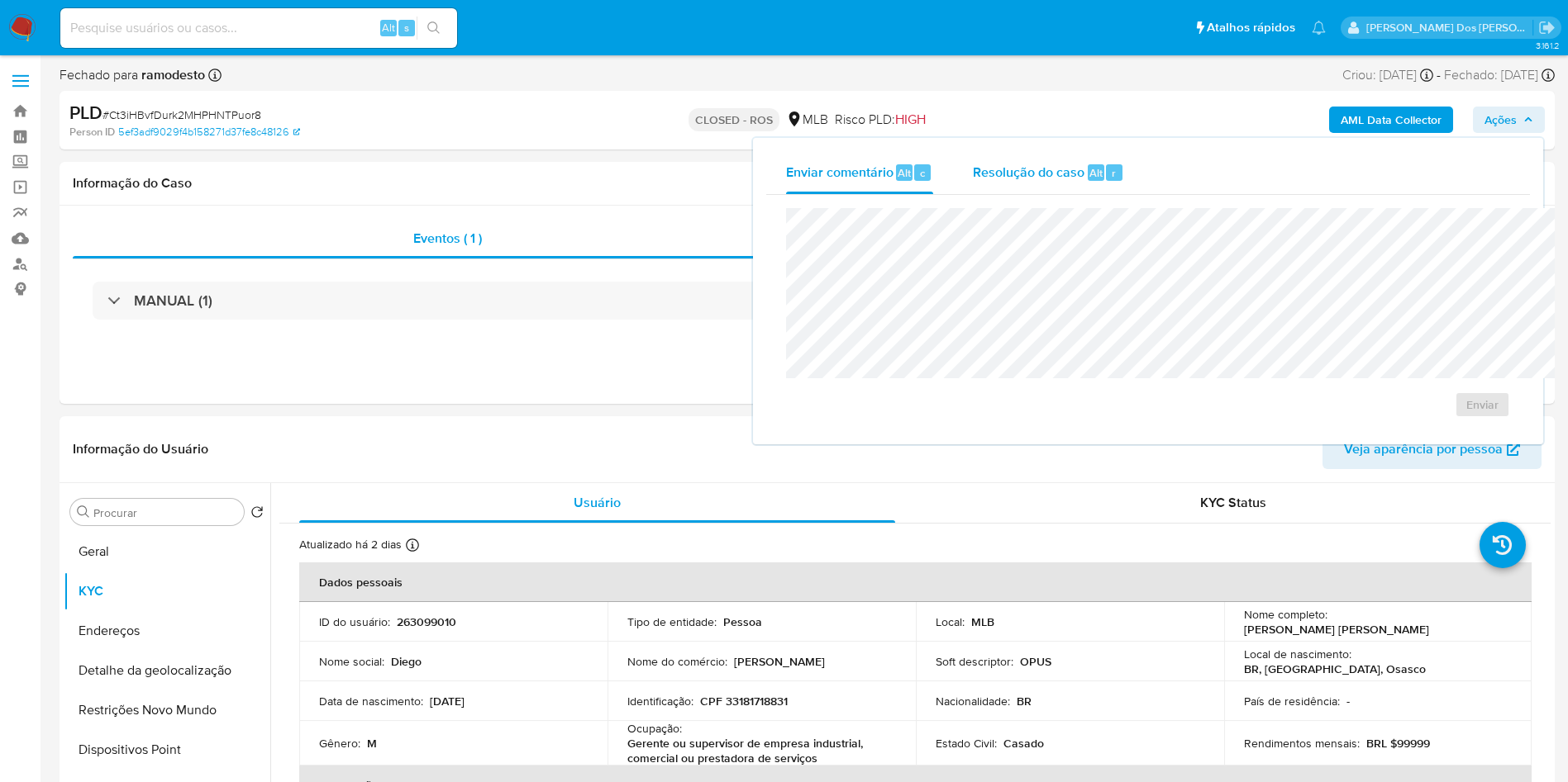
click at [973, 158] on div "Resolução do caso Alt r" at bounding box center [1048, 172] width 151 height 43
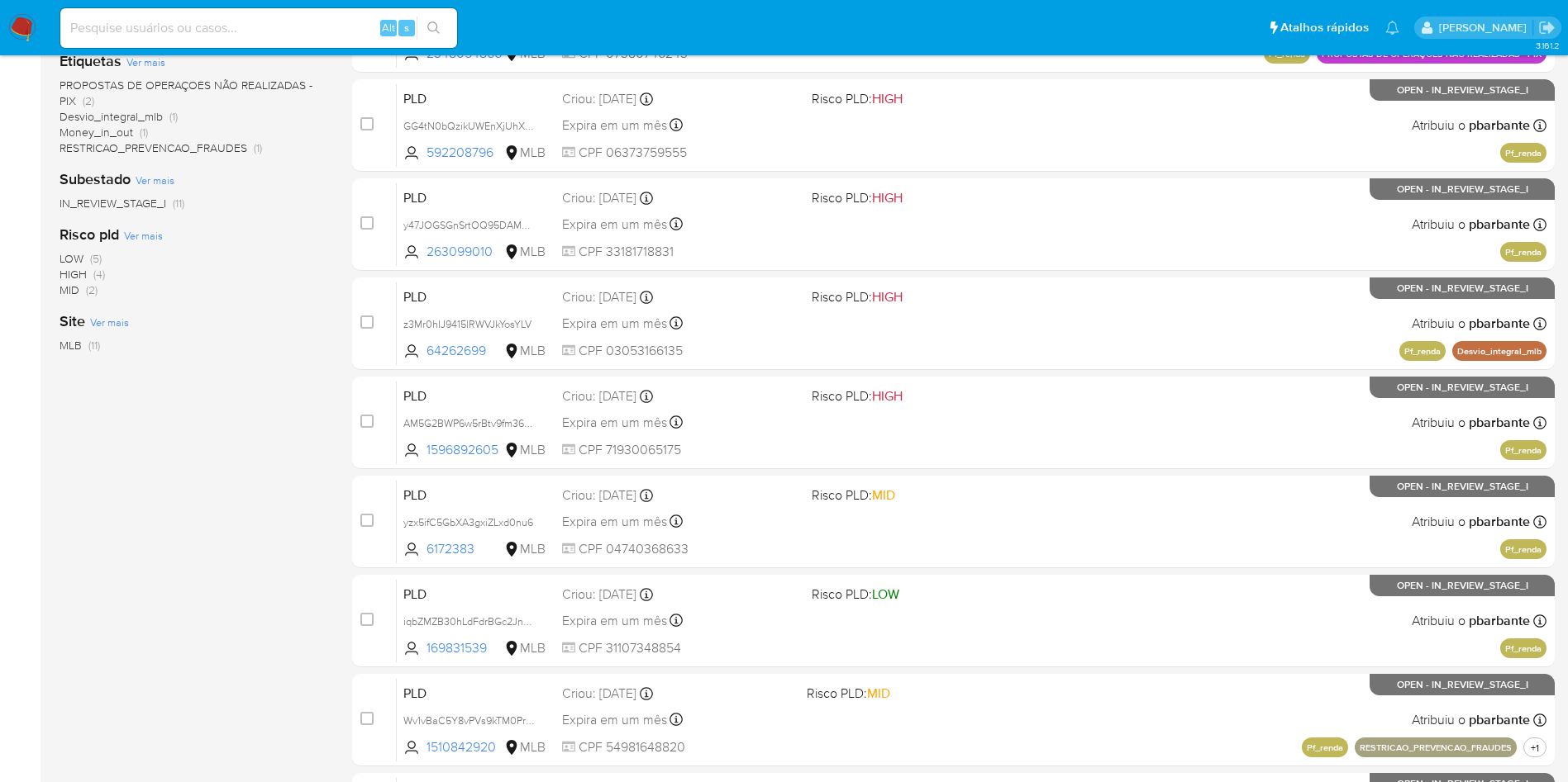
scroll to position [379, 0]
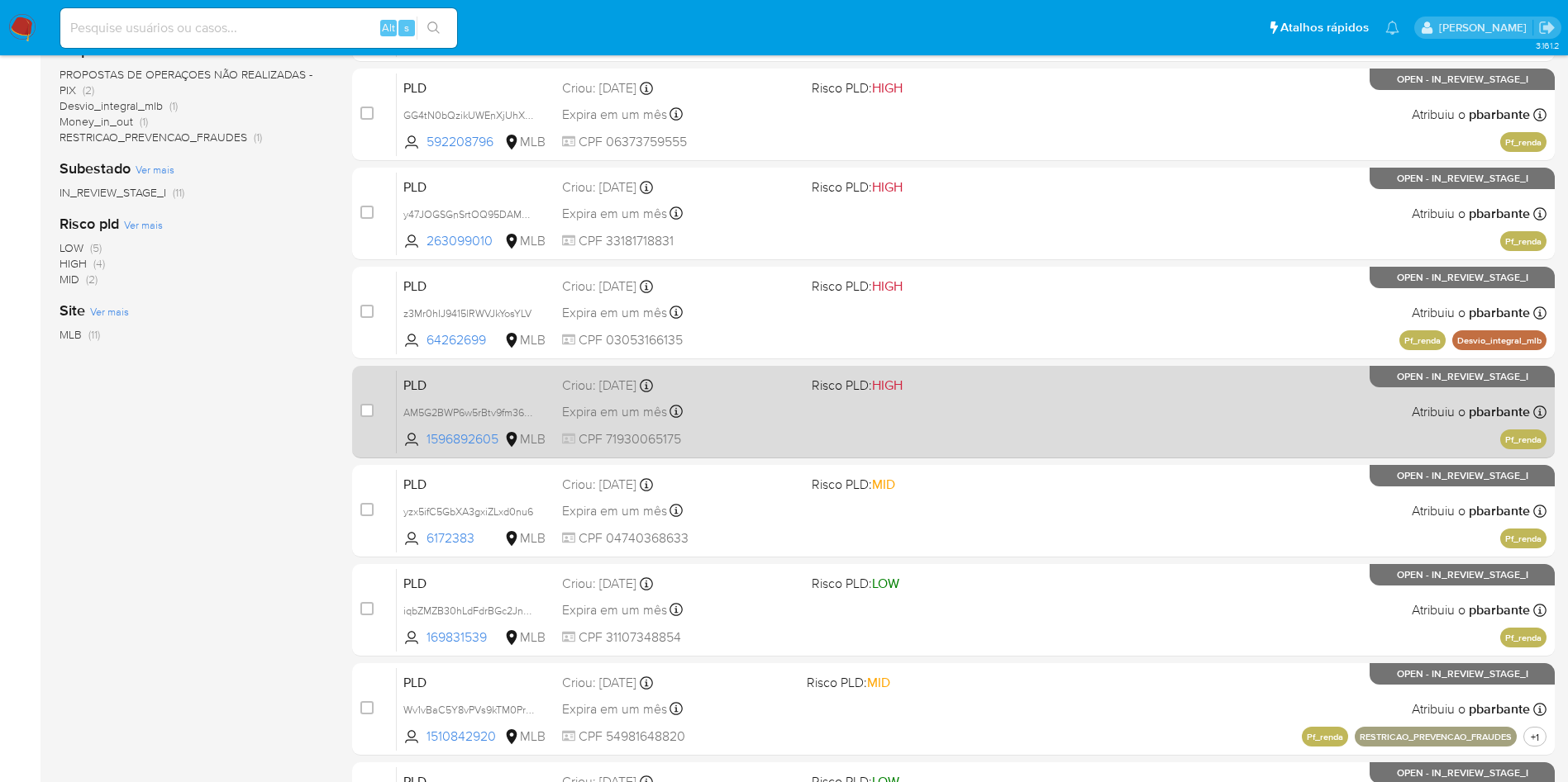
click at [850, 453] on div "PLD AM5G2BWP6w5rBtv9fm36gqz7 1596892605 MLB Risco PLD: HIGH Criou: [DATE] Criou…" at bounding box center [971, 412] width 1150 height 84
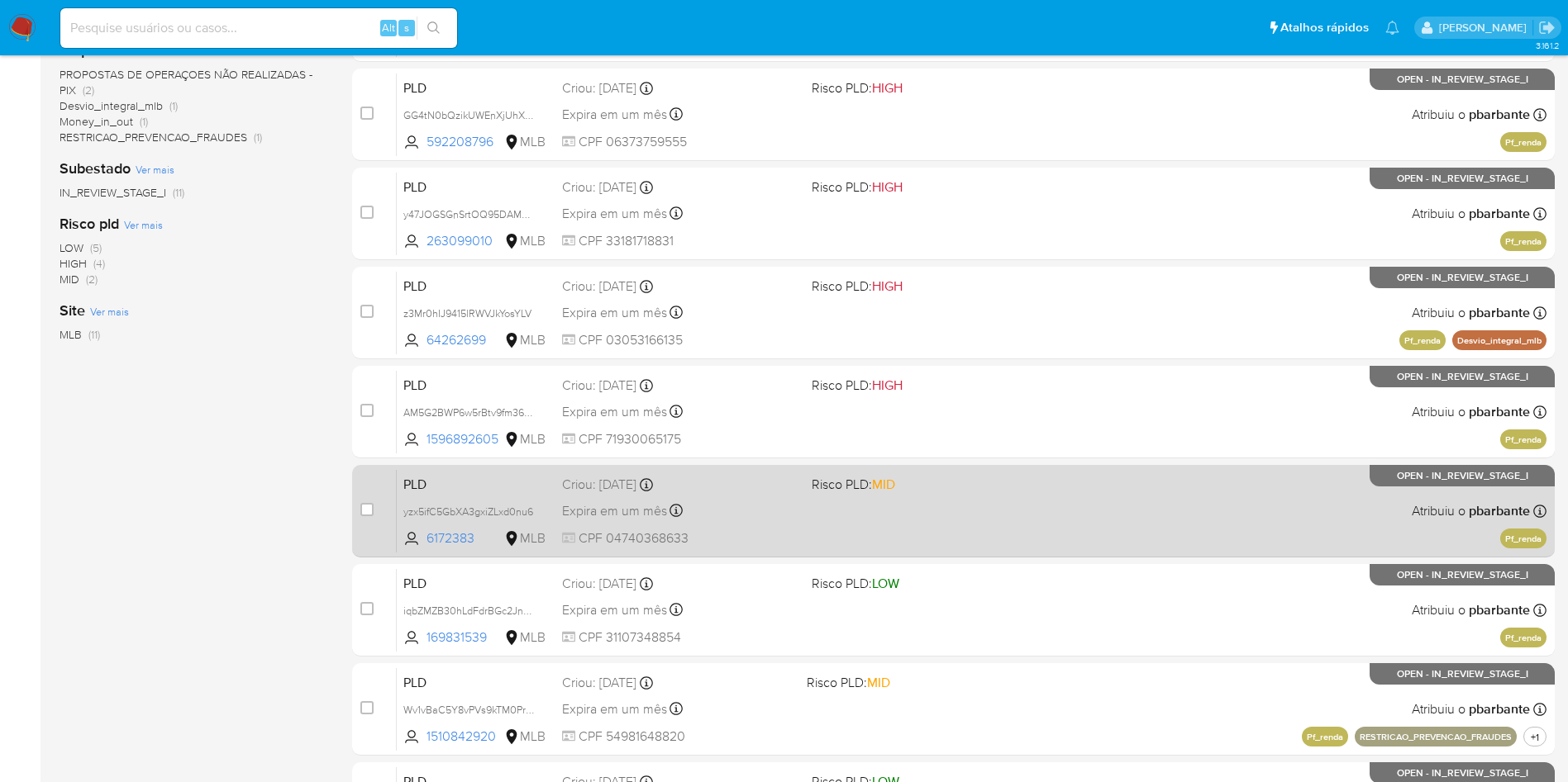
click at [857, 552] on div "PLD yzx5ifC5GbXA3gxiZLxd0nu6 6172383 MLB Risco PLD: MID Criou: [DATE] Criou: [D…" at bounding box center [971, 511] width 1150 height 84
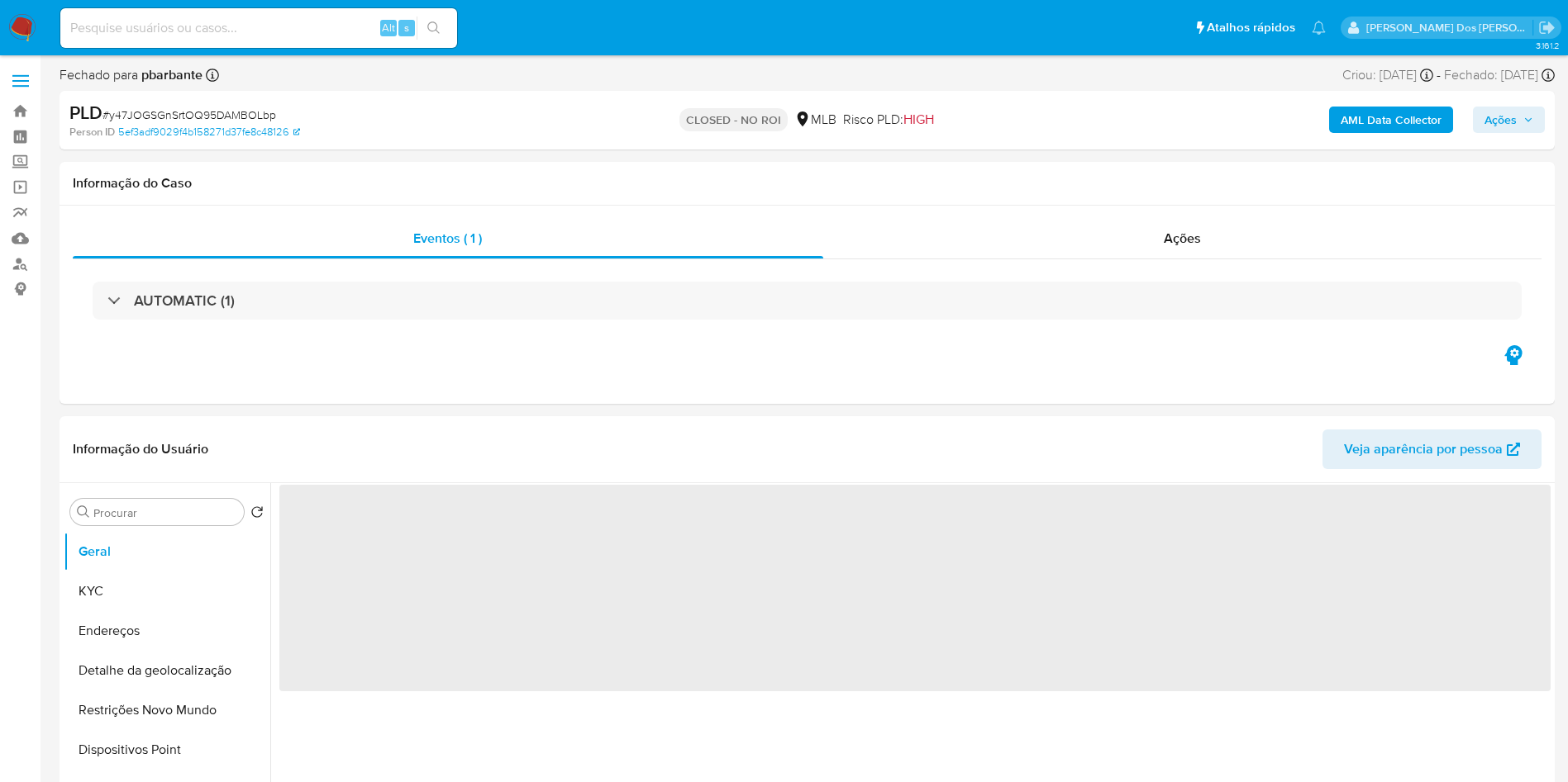
select select "10"
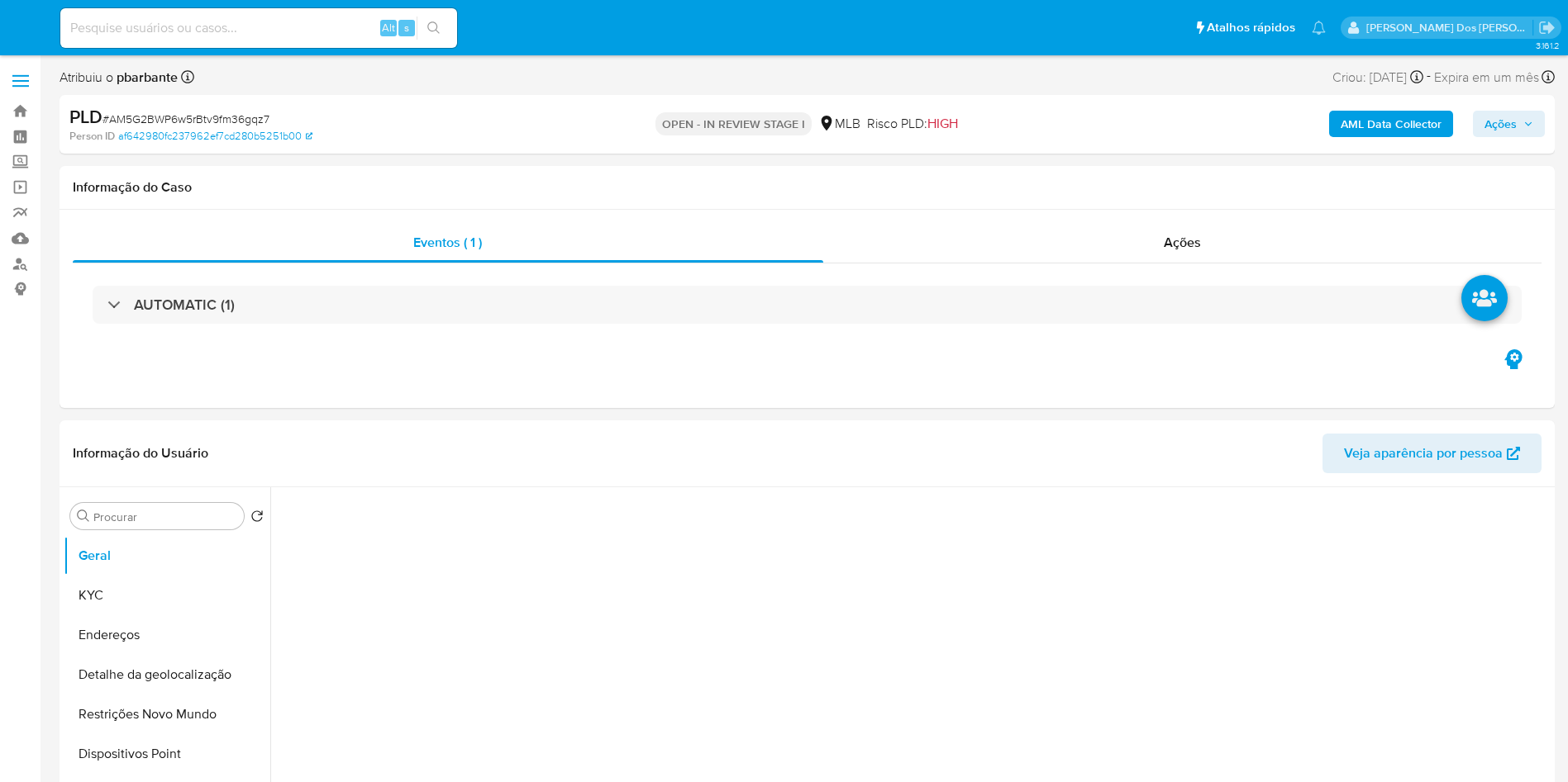
select select "10"
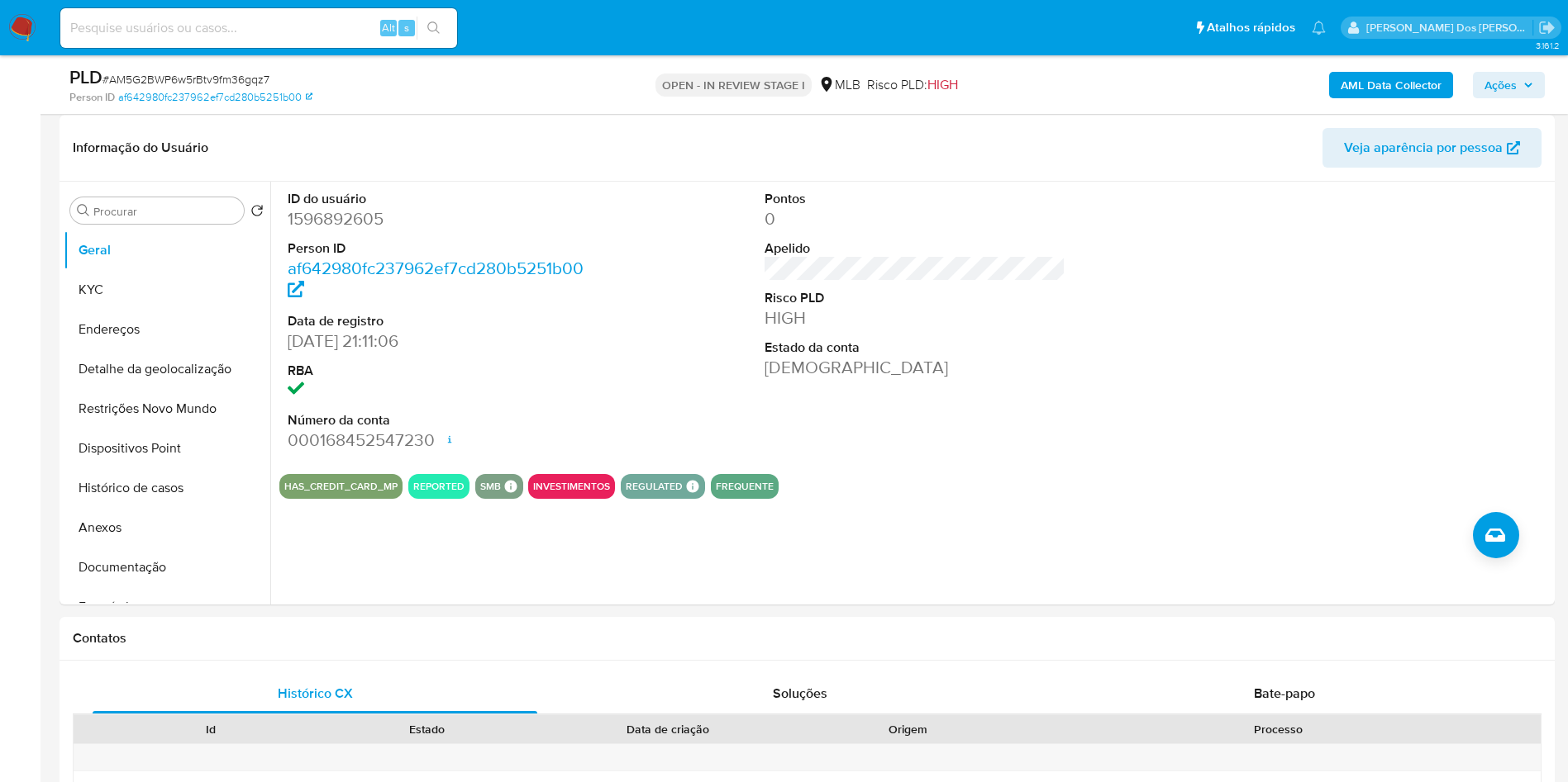
scroll to position [248, 0]
click at [170, 508] on button "Histórico de casos" at bounding box center [160, 488] width 193 height 40
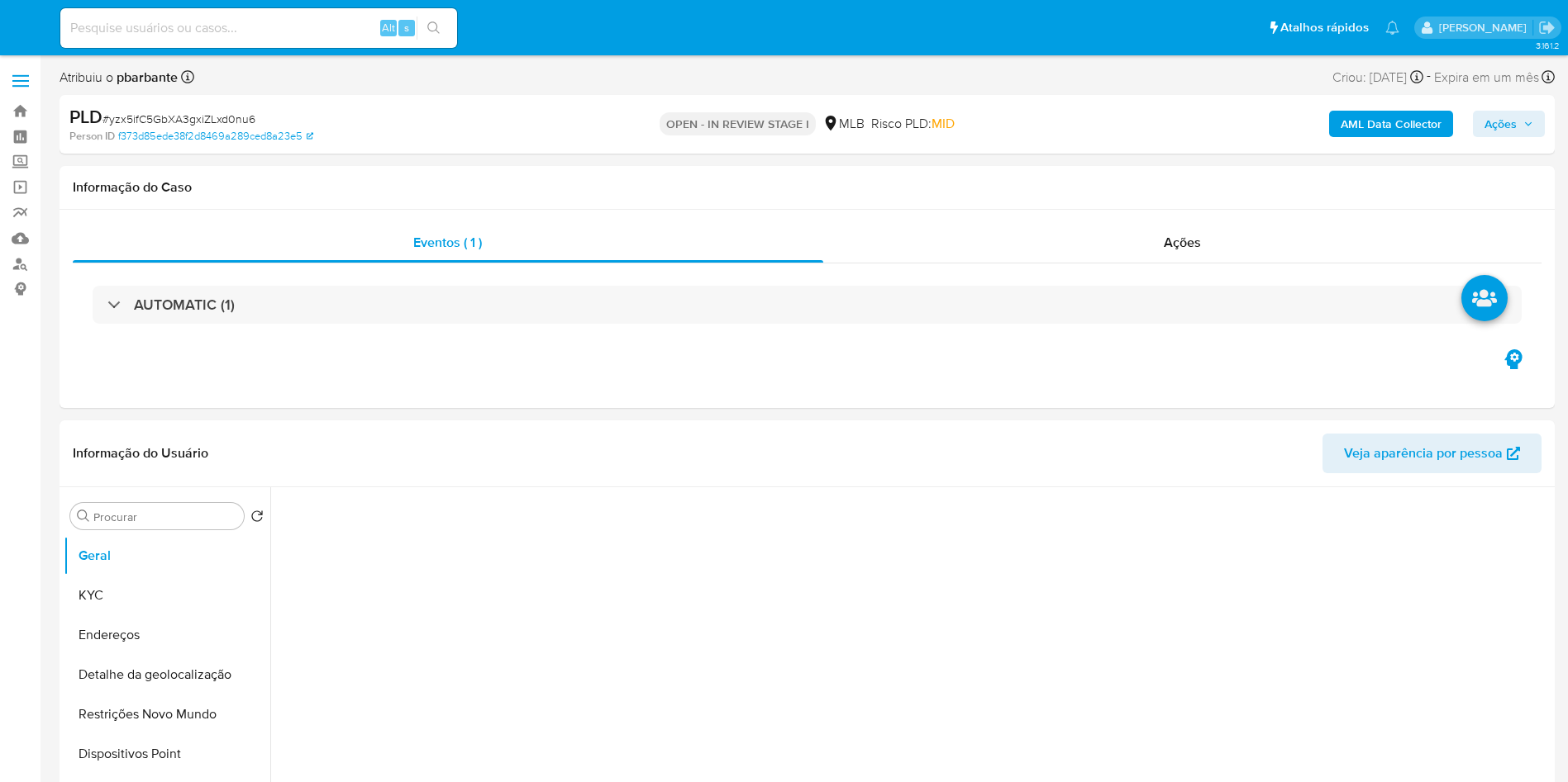
select select "10"
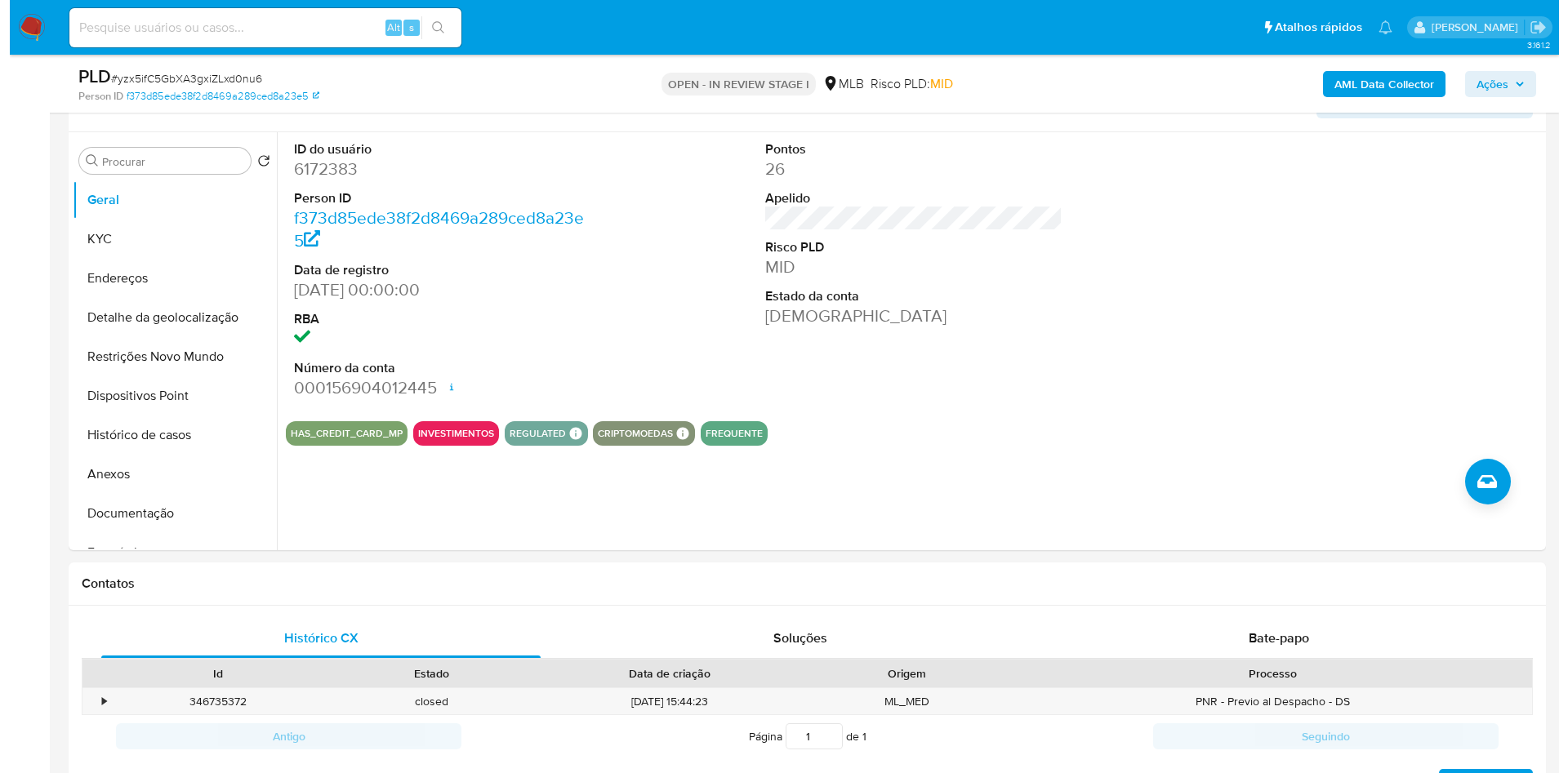
scroll to position [294, 0]
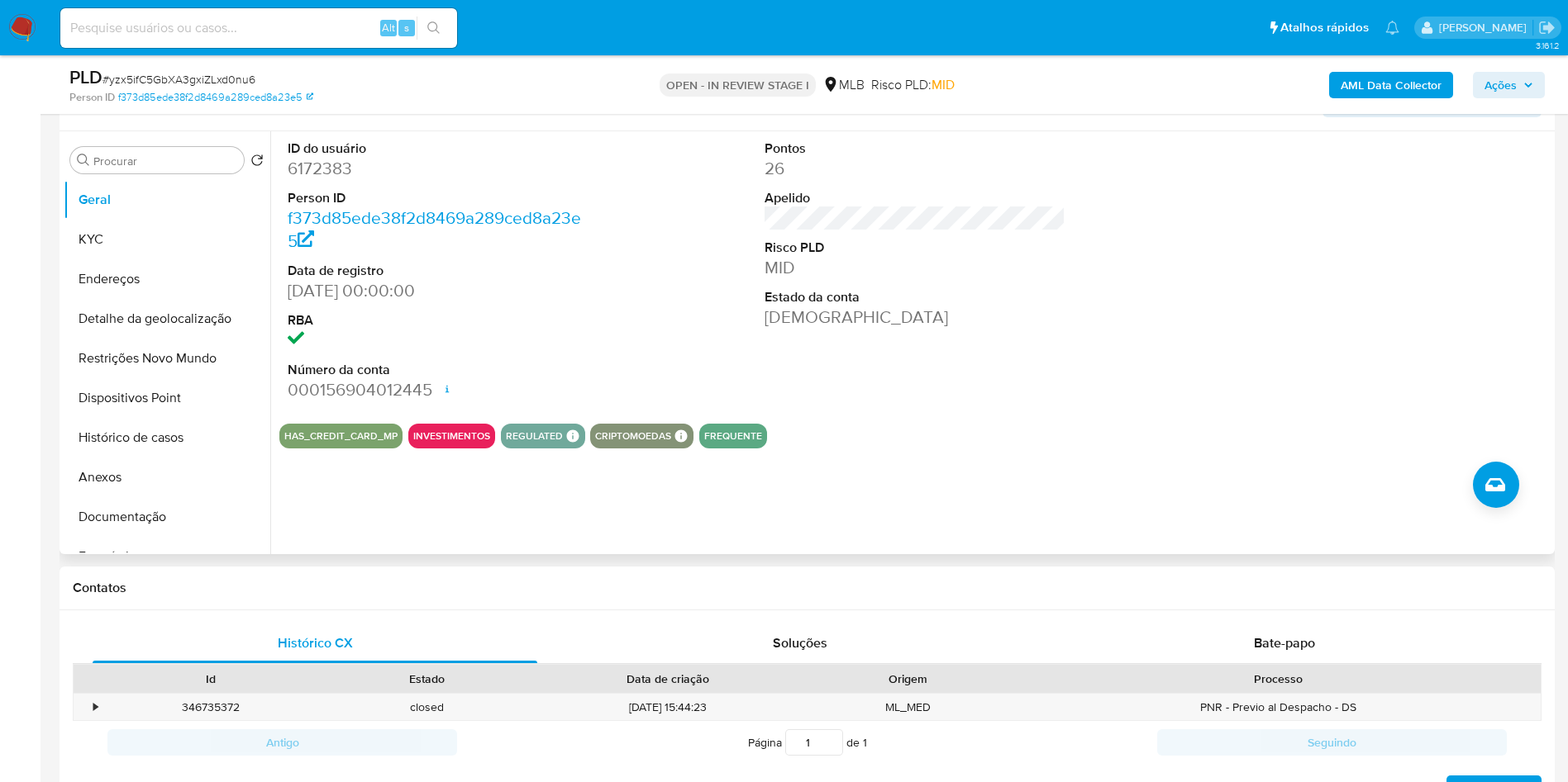
click at [322, 180] on dd "6172383" at bounding box center [438, 169] width 302 height 23
copy dd "6172383"
click at [129, 220] on button "Geral" at bounding box center [160, 200] width 193 height 40
click at [124, 220] on button "Geral" at bounding box center [160, 200] width 193 height 40
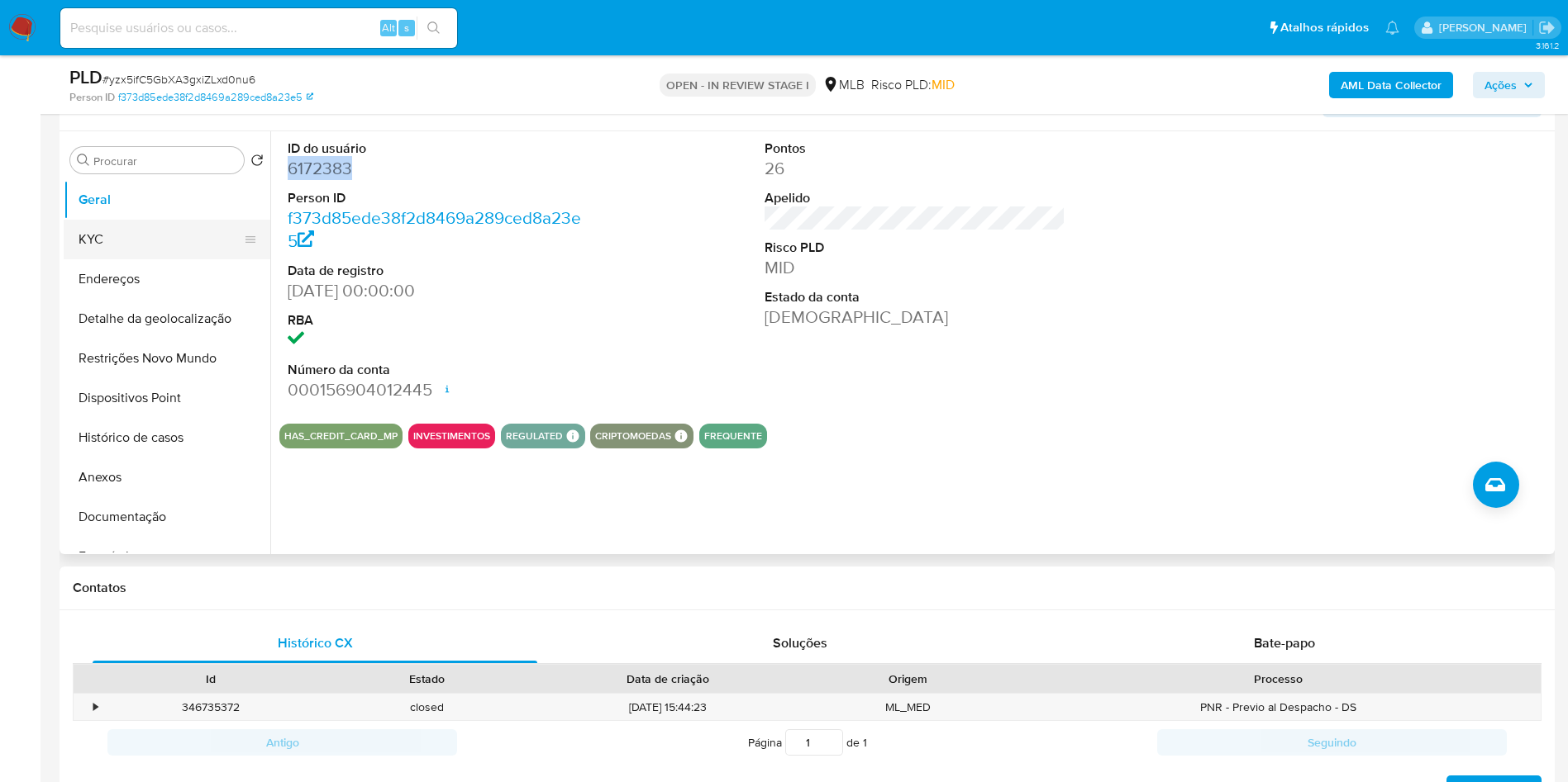
click at [124, 252] on button "KYC" at bounding box center [160, 240] width 193 height 40
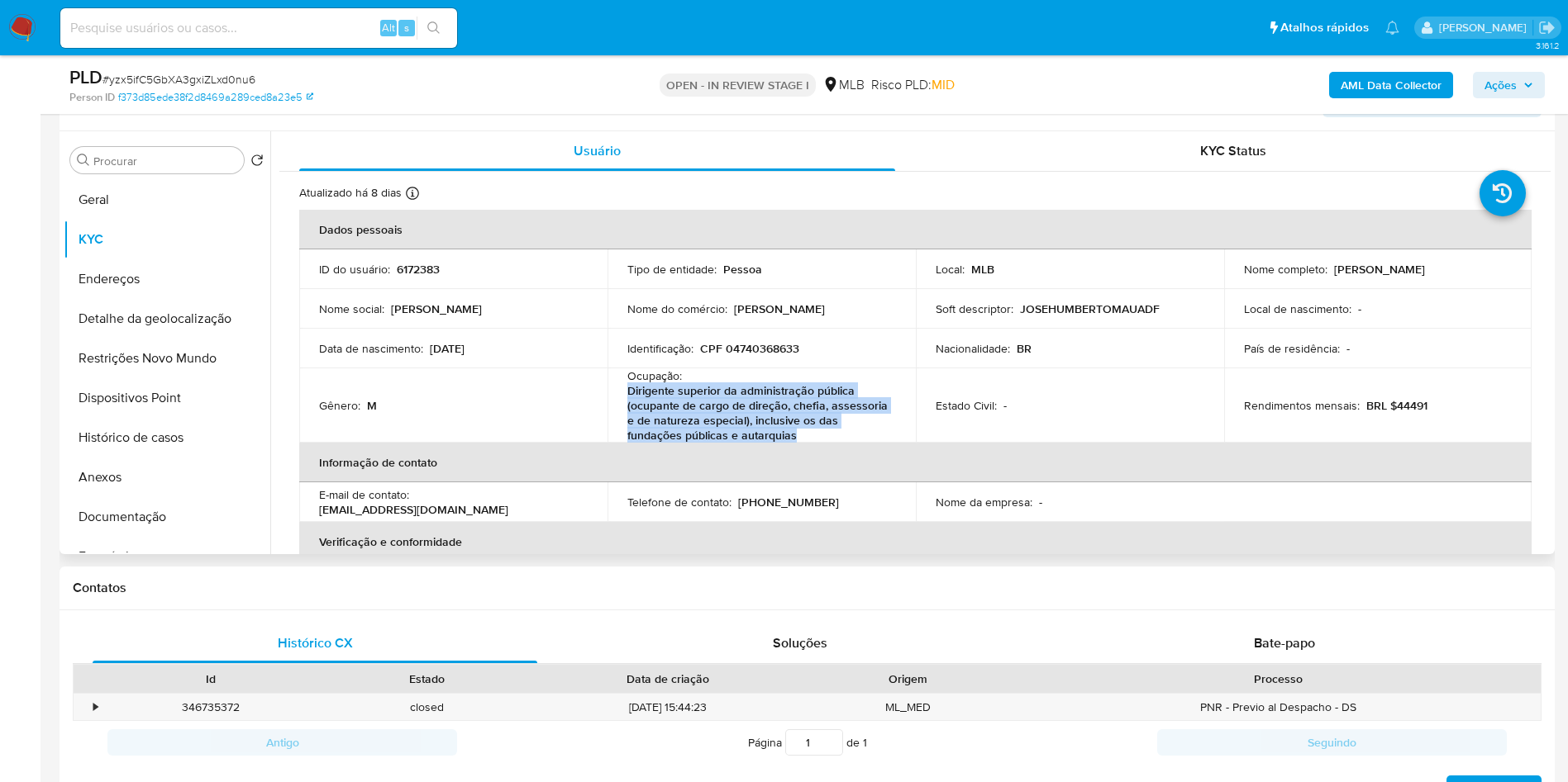
drag, startPoint x: 816, startPoint y: 459, endPoint x: 622, endPoint y: 423, distance: 197.3
click at [622, 423] on td "Ocupação : Dirigente superior da administração pública (ocupante de cargo de di…" at bounding box center [762, 406] width 309 height 74
copy p "Dirigente superior da administração pública (ocupante de cargo de direção, chef…"
click at [187, 534] on button "Documentação" at bounding box center [160, 517] width 193 height 40
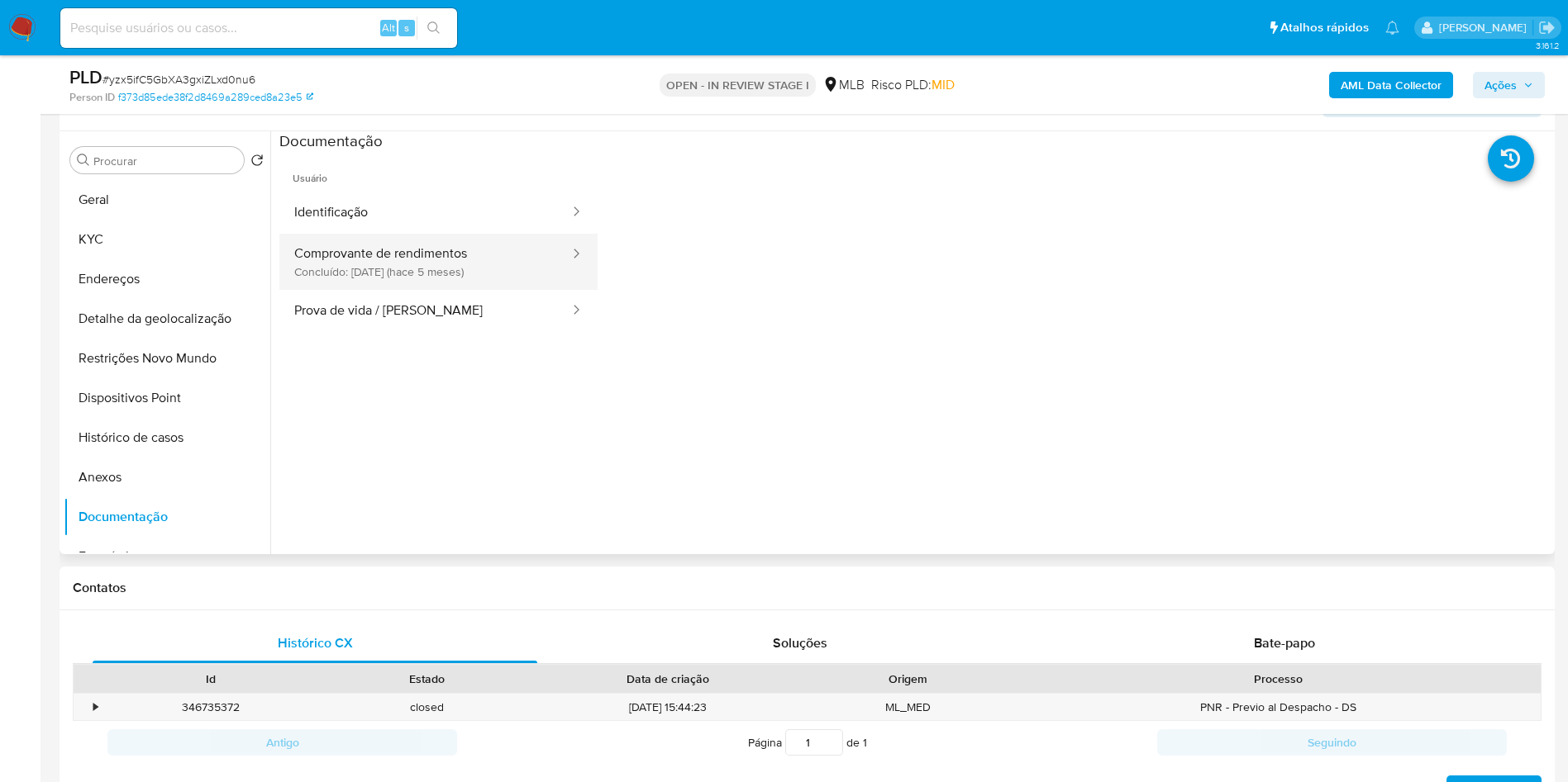
click at [465, 283] on button "Comprovante de rendimentos Concluído: [DATE] (hace 5 meses)" at bounding box center [425, 261] width 291 height 56
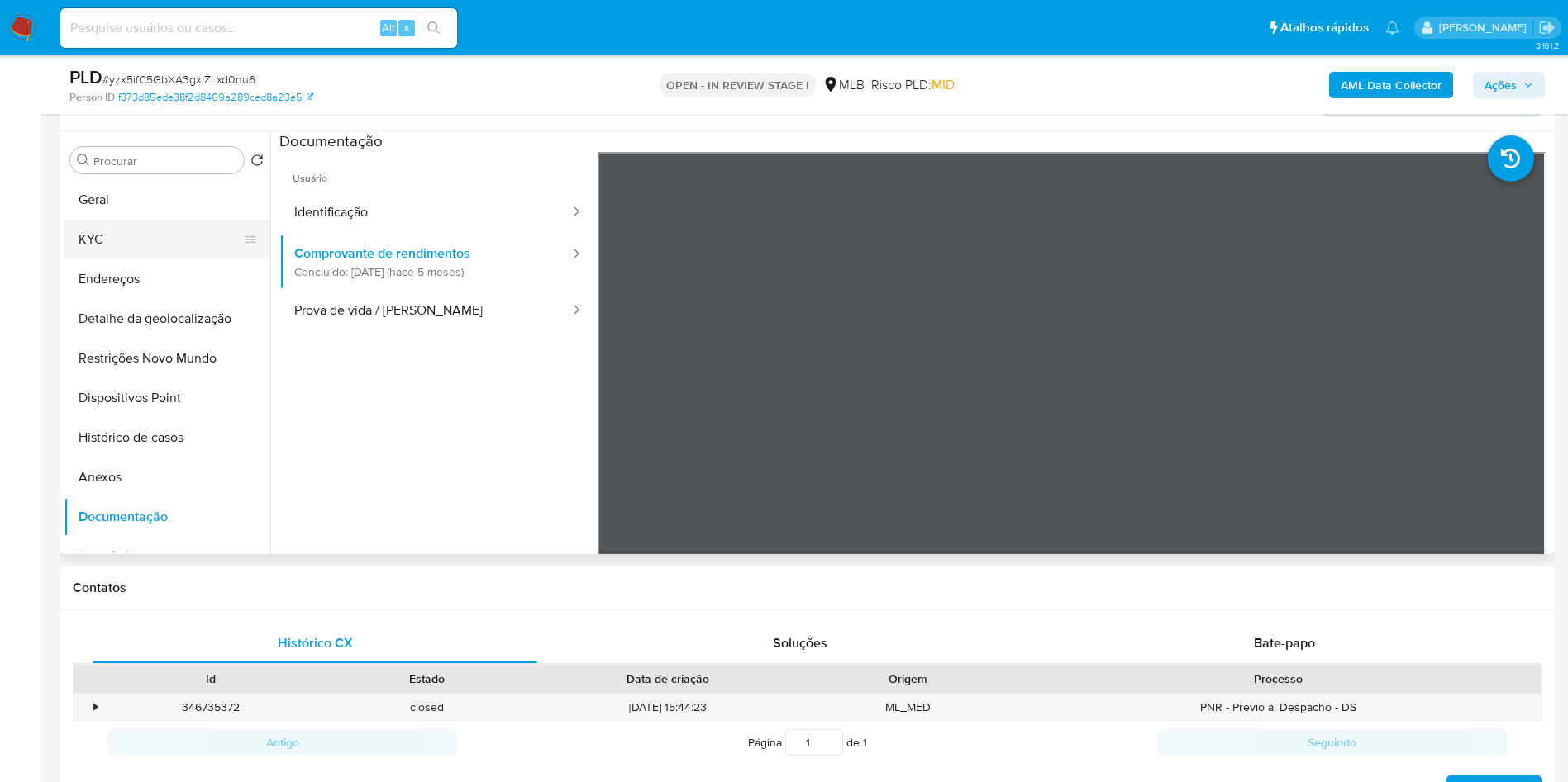
click at [151, 259] on button "KYC" at bounding box center [160, 240] width 193 height 40
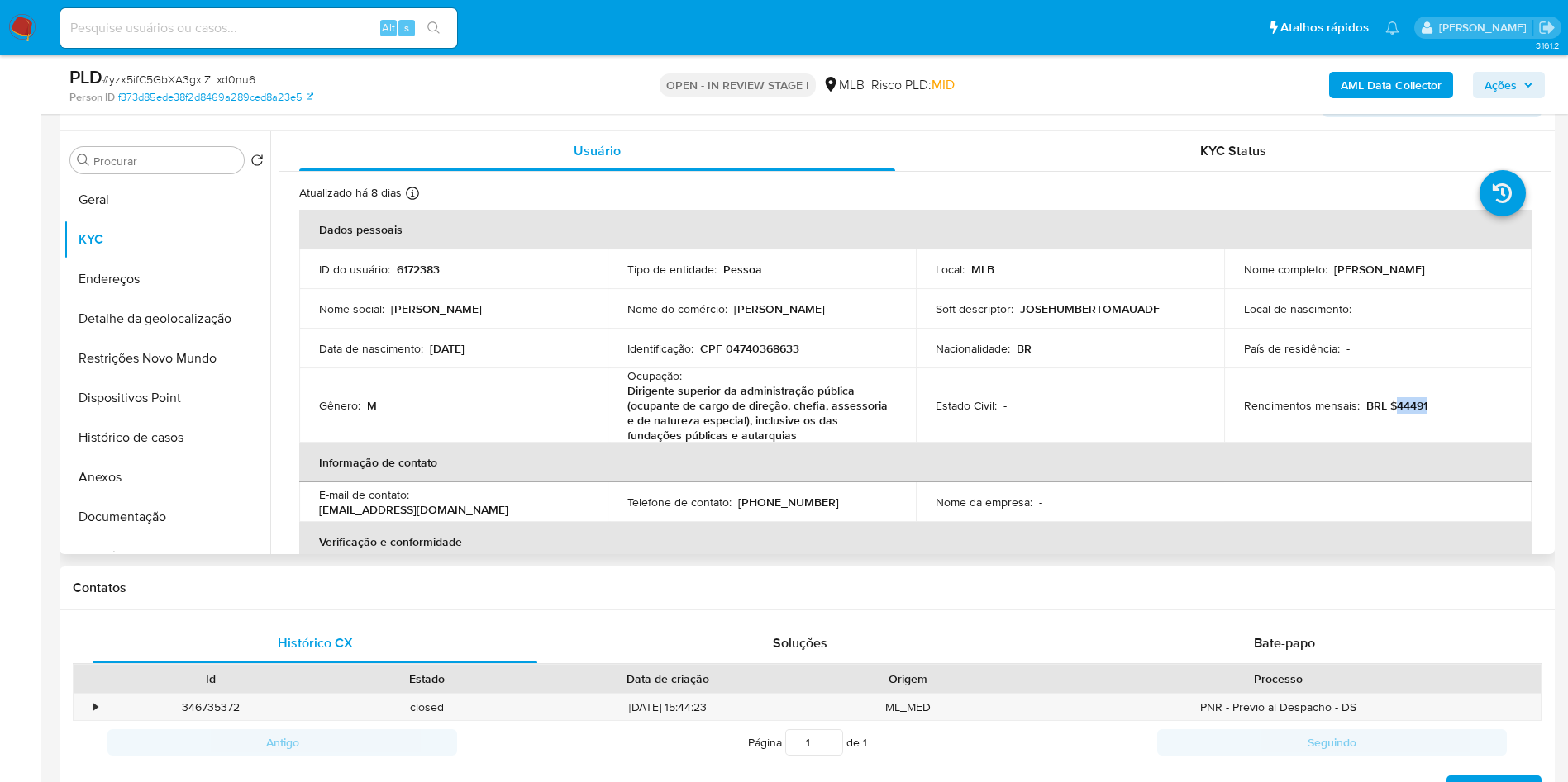
drag, startPoint x: 1443, startPoint y: 431, endPoint x: 1387, endPoint y: 433, distance: 56.0
click at [1387, 413] on div "Rendimentos mensais : BRL $44491" at bounding box center [1377, 406] width 269 height 15
copy p "44491"
click at [145, 535] on button "Documentação" at bounding box center [160, 517] width 193 height 40
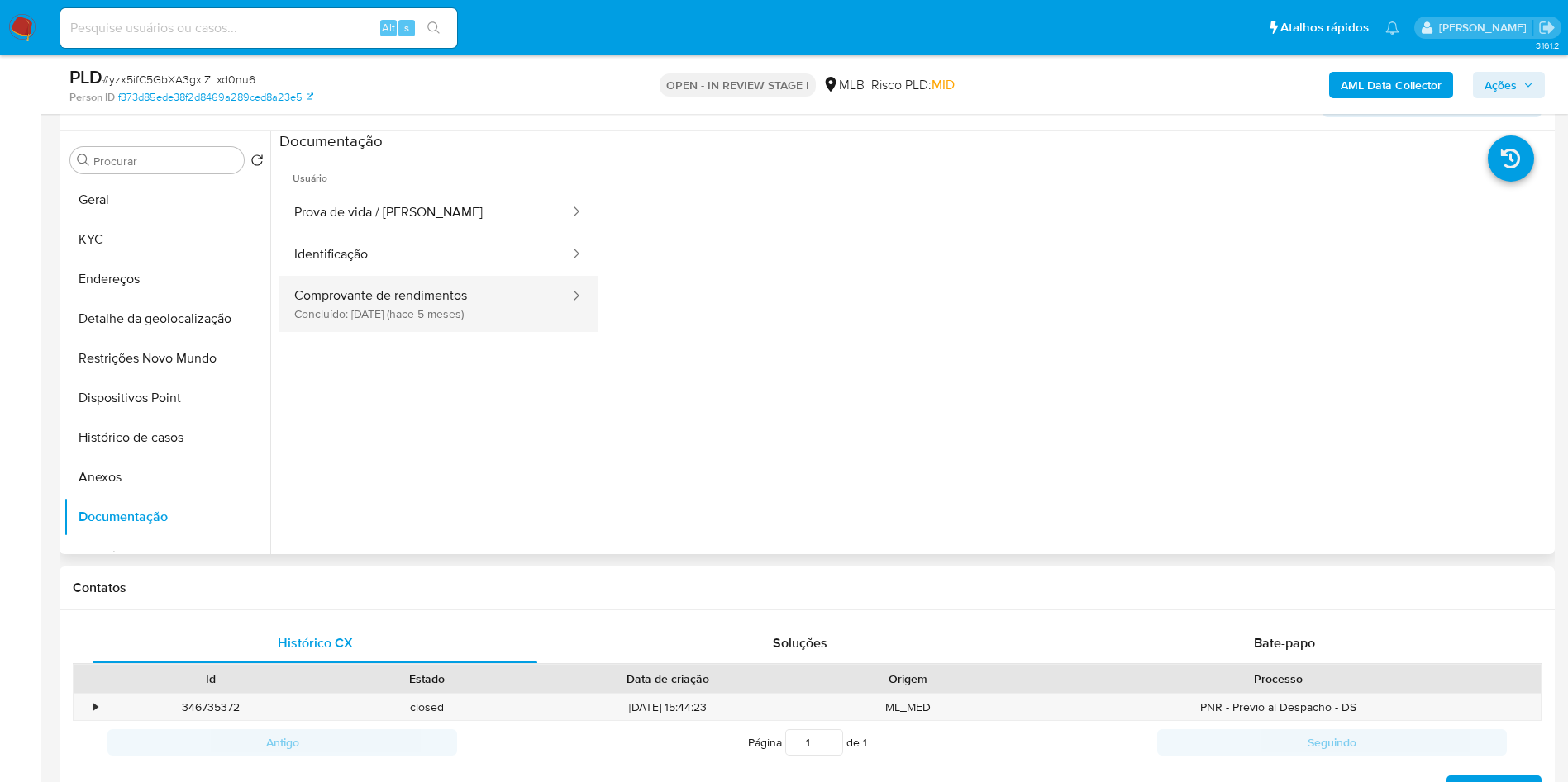
click at [446, 312] on button "Comprovante de rendimentos Concluído: [DATE] (hace 5 meses)" at bounding box center [425, 304] width 291 height 56
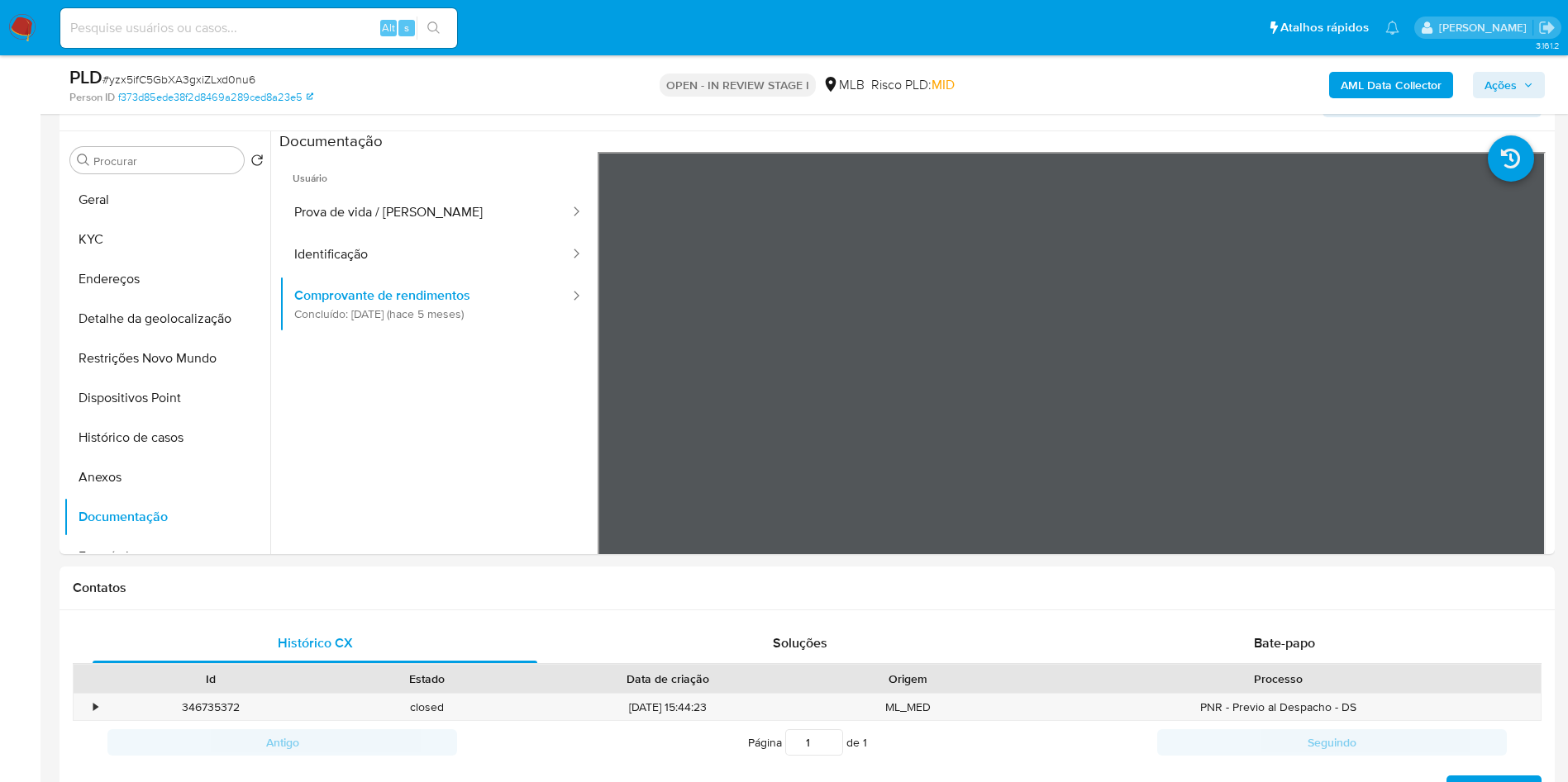
click at [1356, 93] on b "AML Data Collector" at bounding box center [1391, 85] width 101 height 27
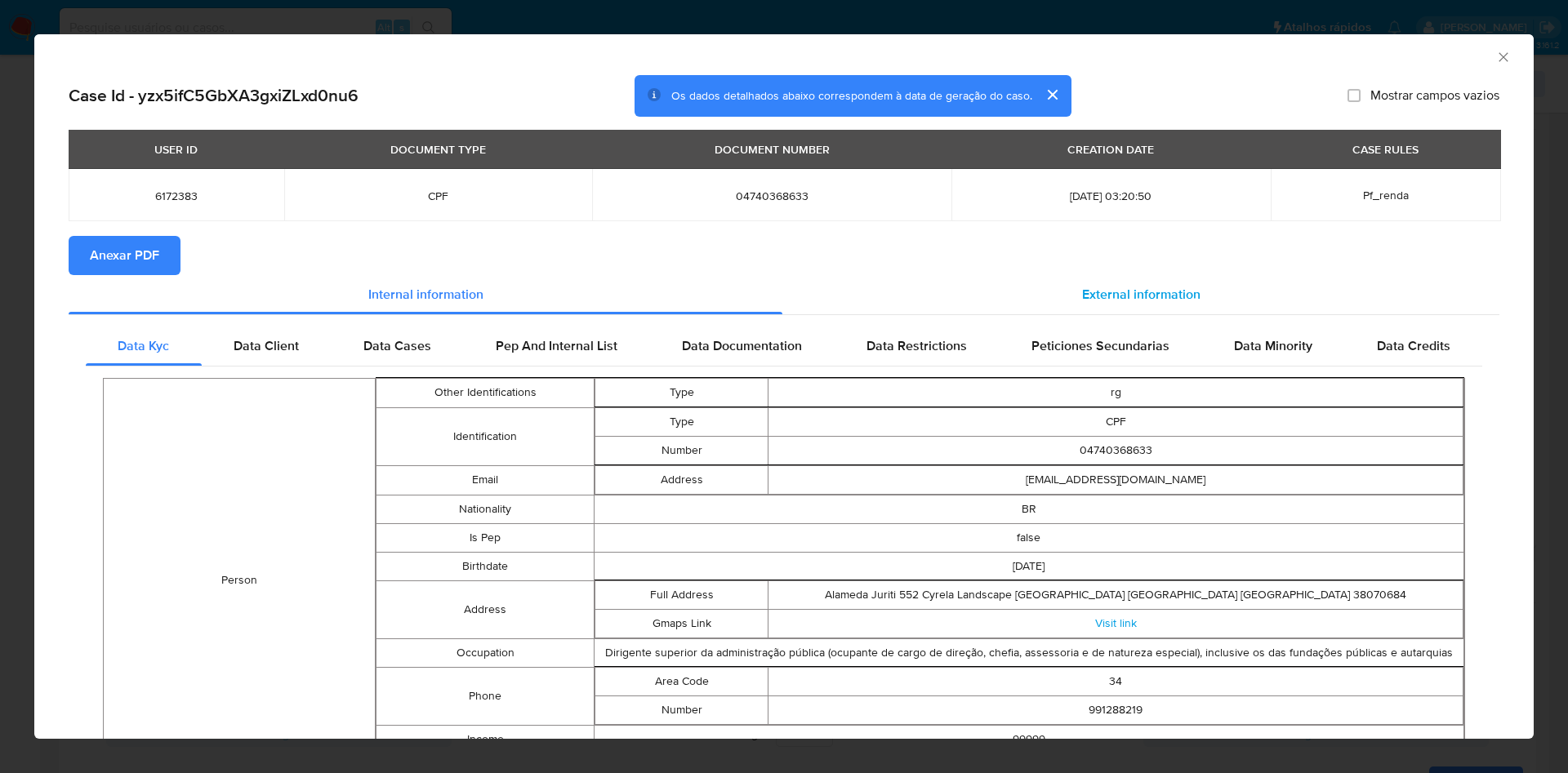
click at [1106, 286] on div "External information" at bounding box center [1141, 295] width 718 height 40
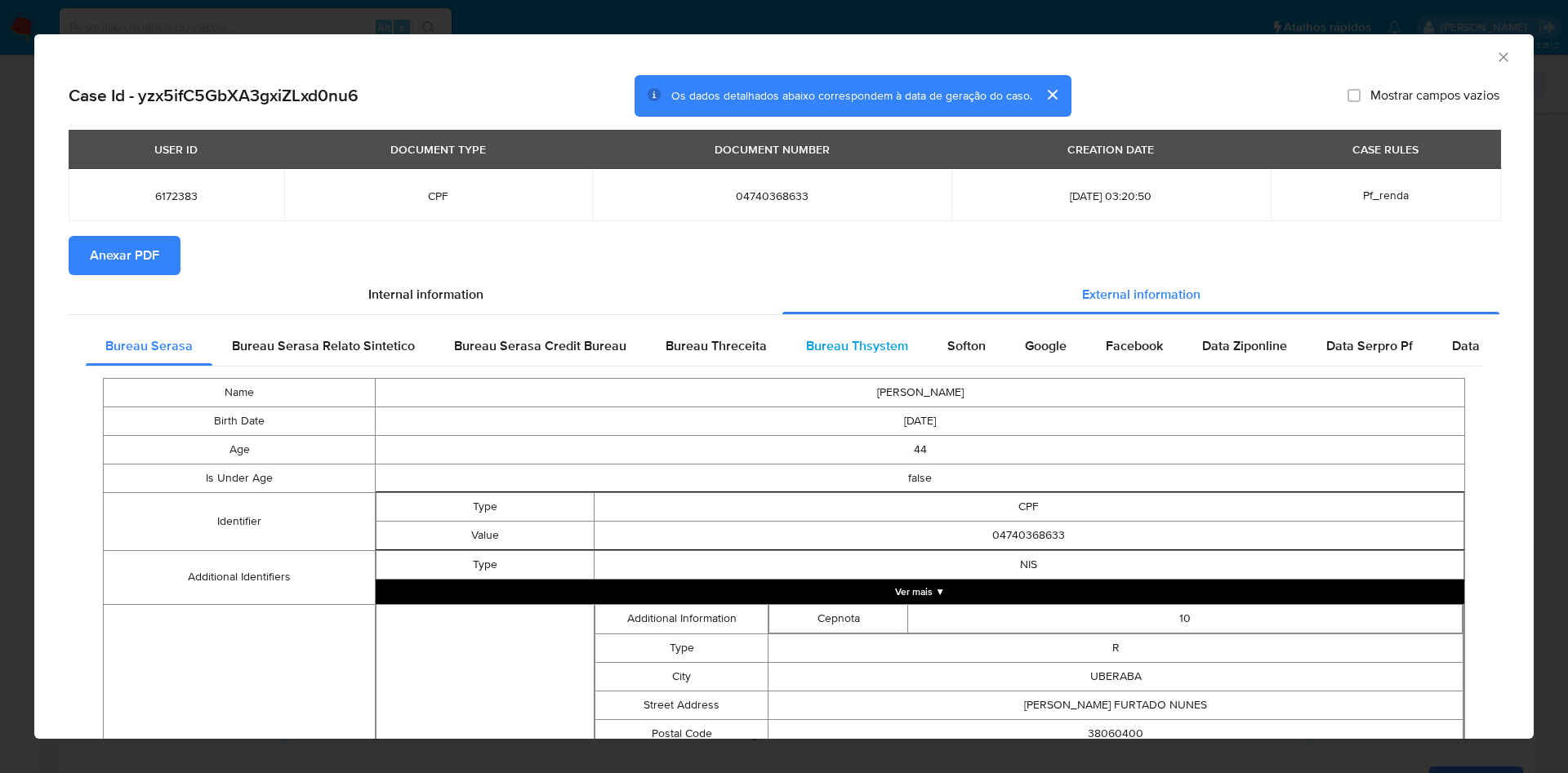
click at [857, 354] on span "Bureau Thsystem" at bounding box center [857, 346] width 102 height 19
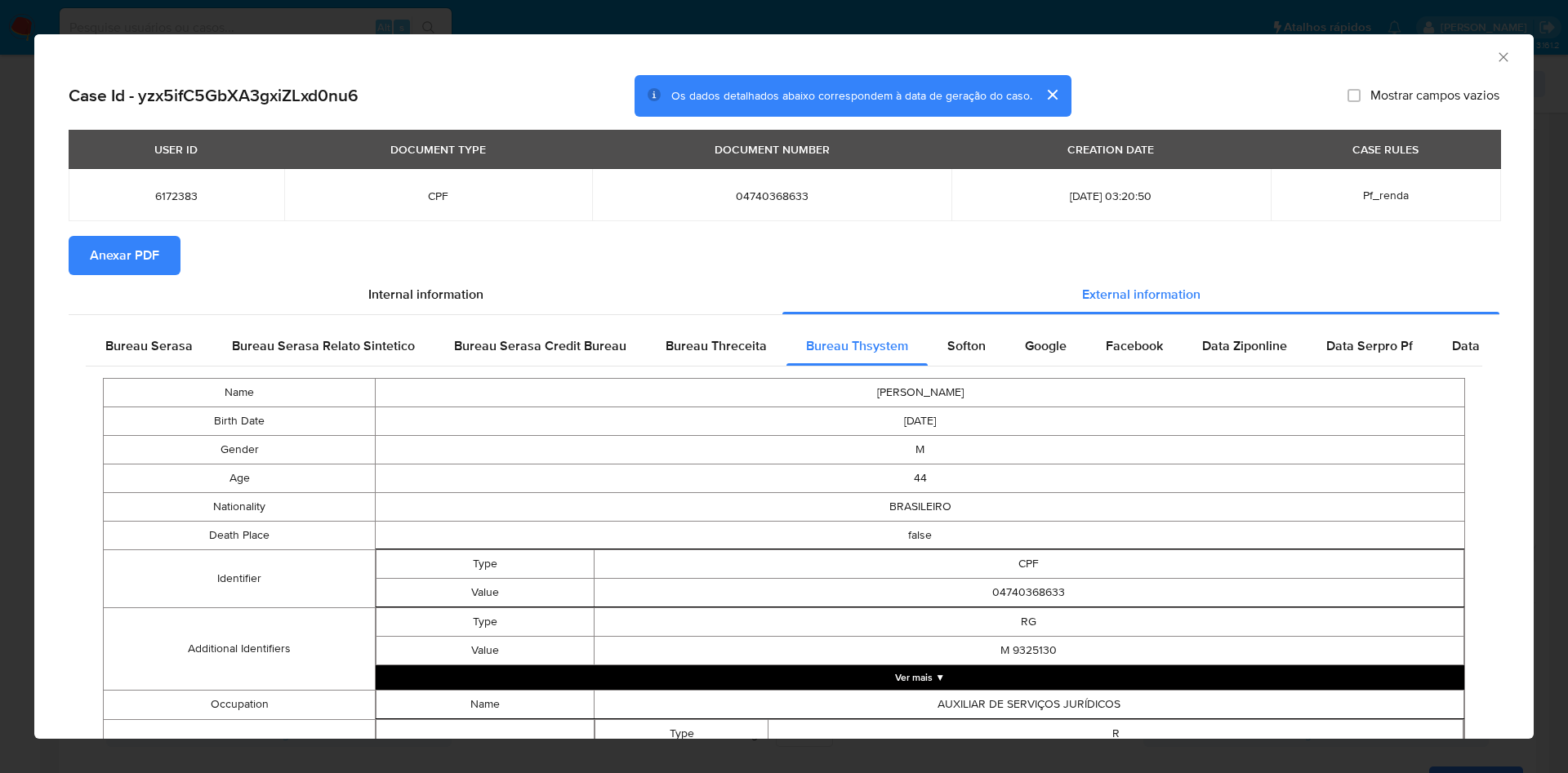
click at [143, 266] on span "Anexar PDF" at bounding box center [124, 255] width 70 height 36
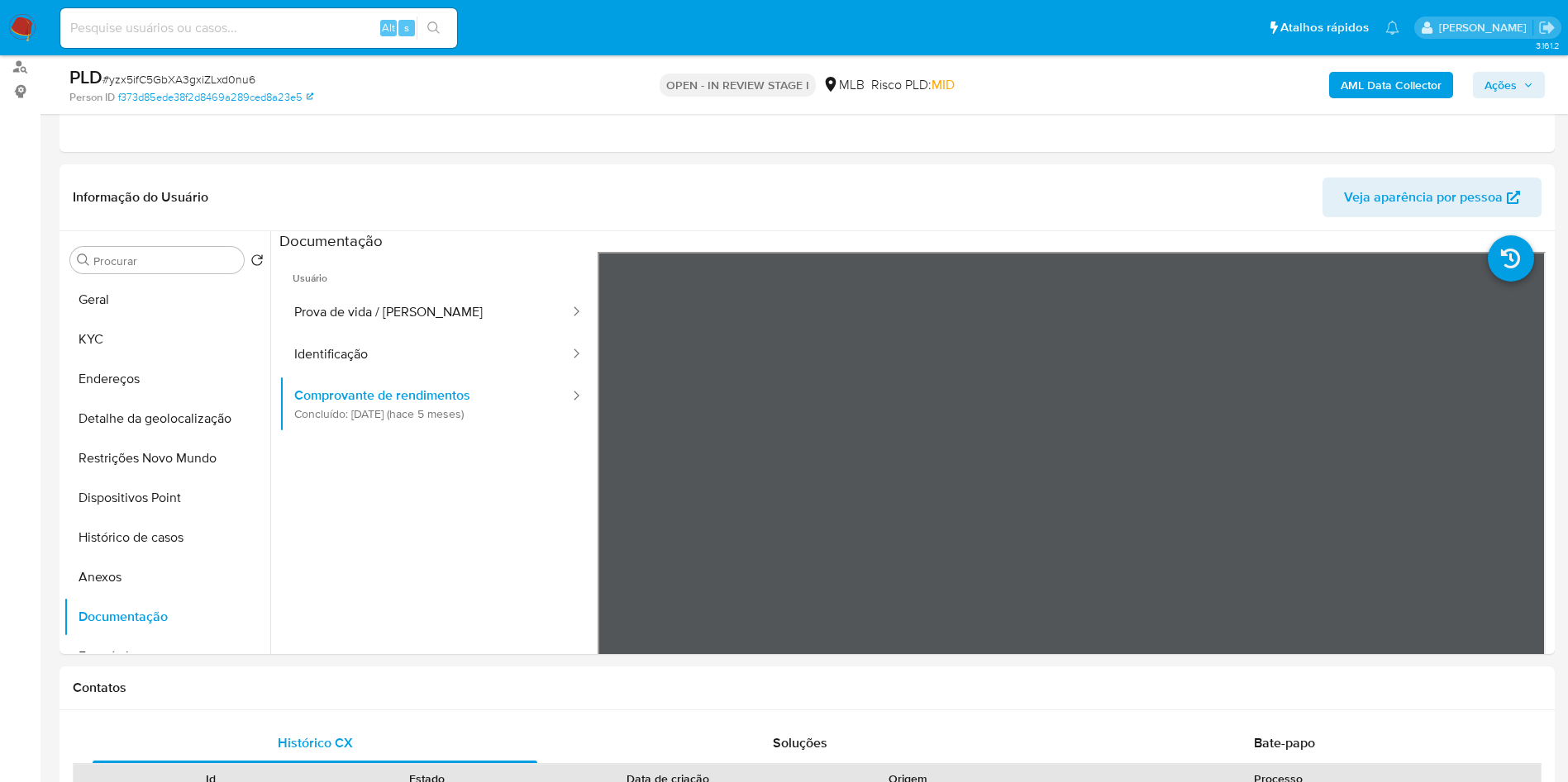
scroll to position [177, 0]
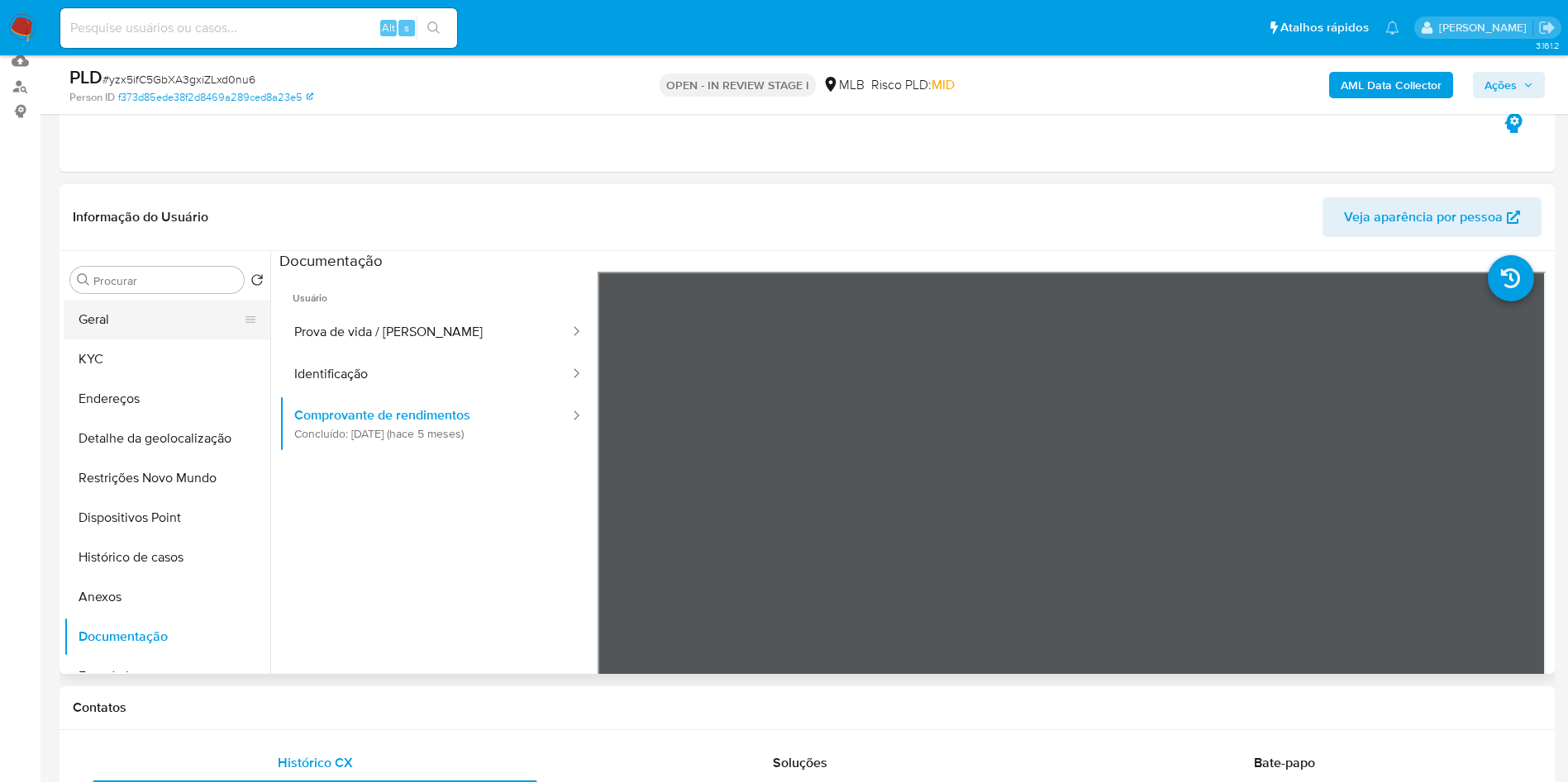
click at [122, 333] on button "Geral" at bounding box center [160, 320] width 193 height 40
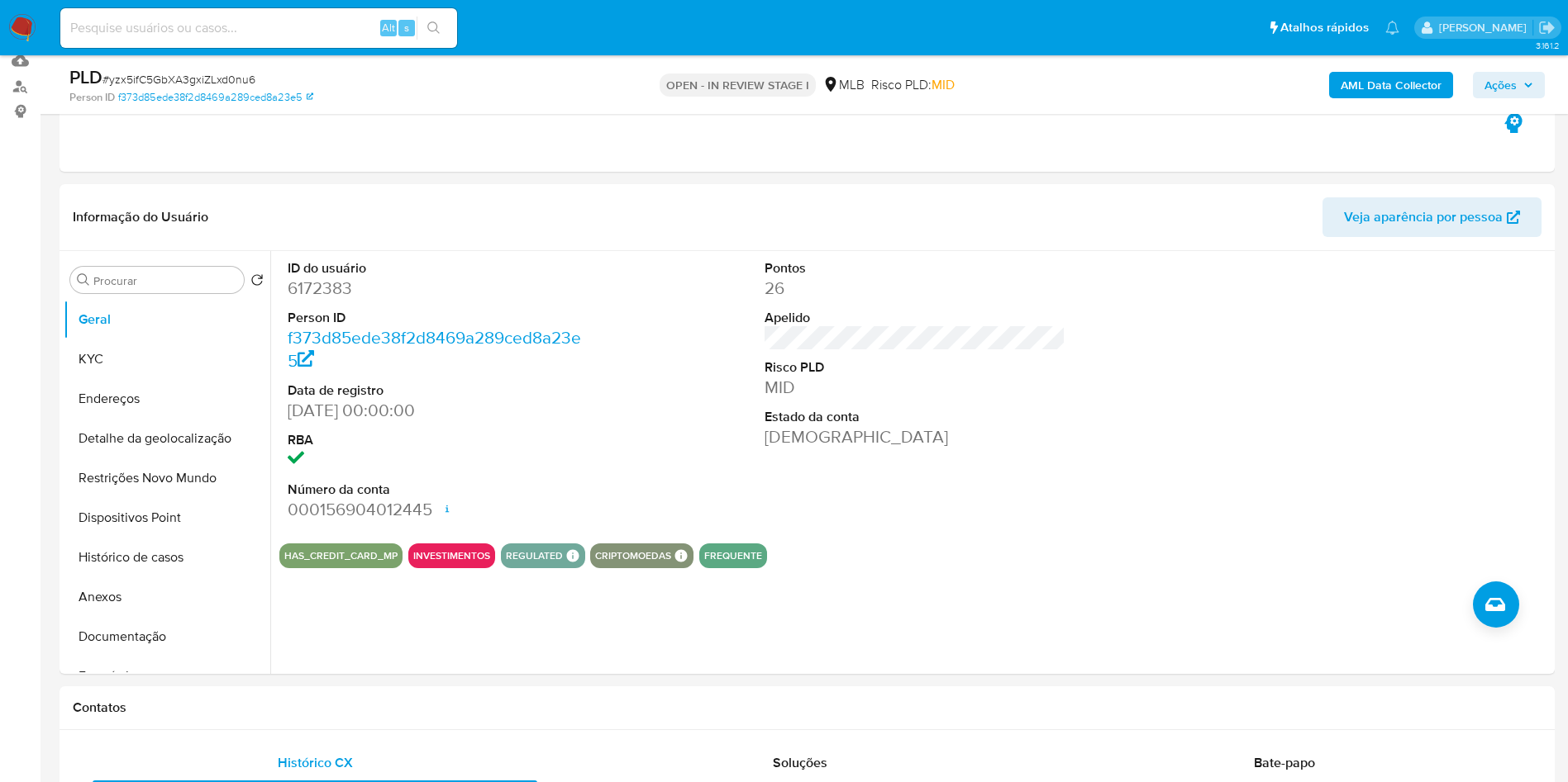
copy p "44491"
click at [112, 371] on button "KYC" at bounding box center [160, 360] width 193 height 40
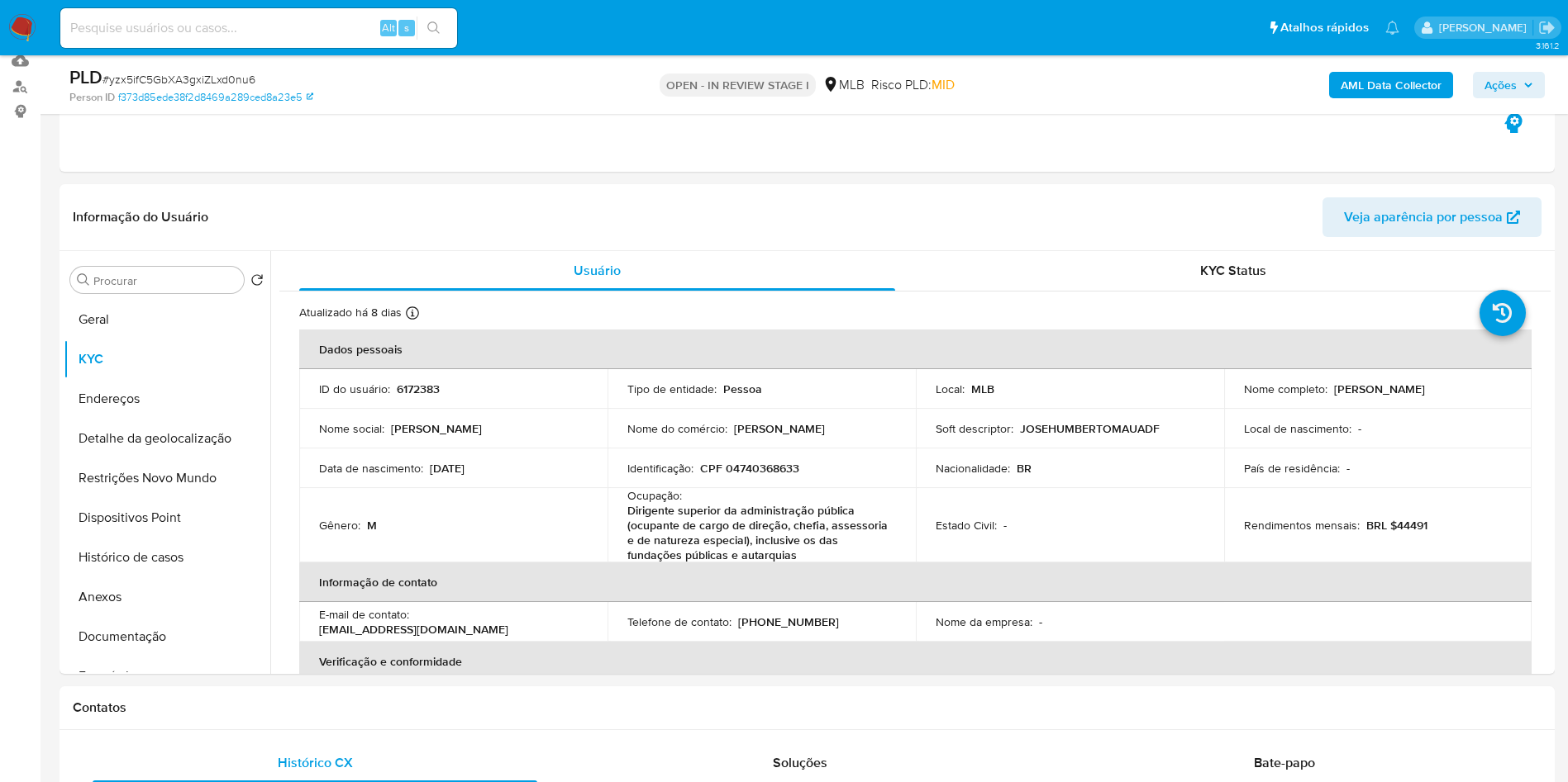
copy p "44491"
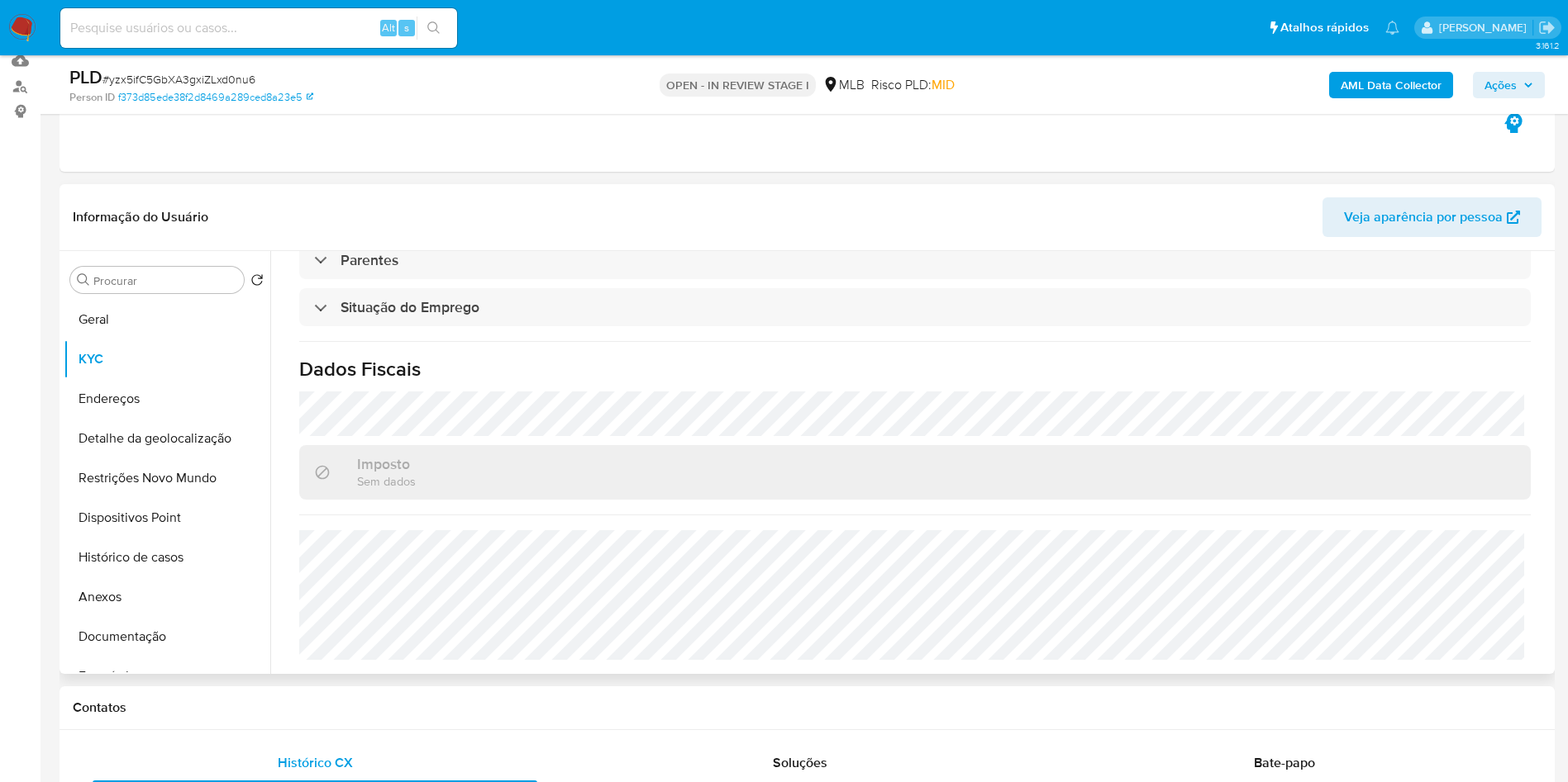
copy p "44491"
click at [141, 419] on button "Endereços" at bounding box center [160, 399] width 193 height 40
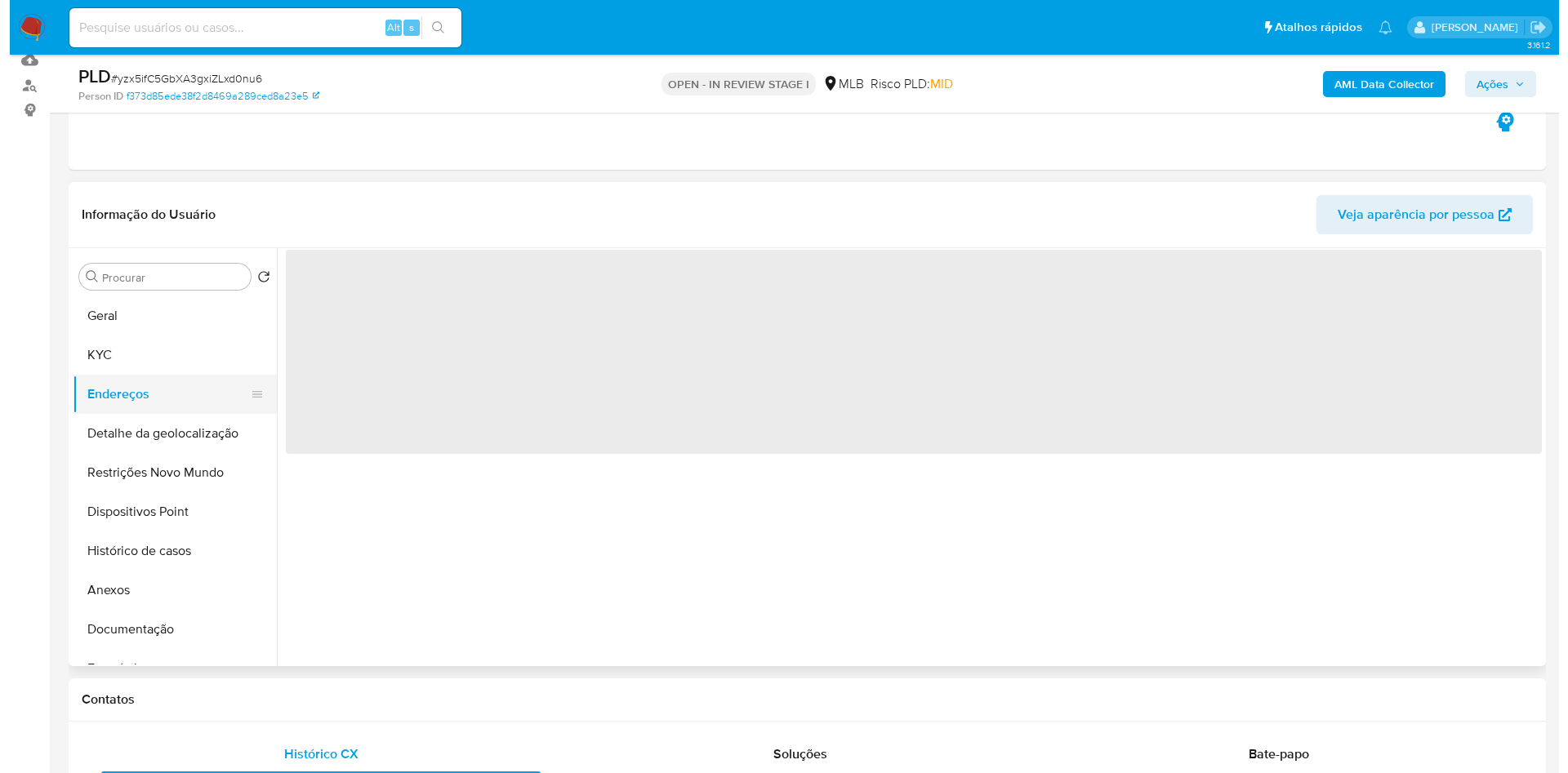
scroll to position [0, 0]
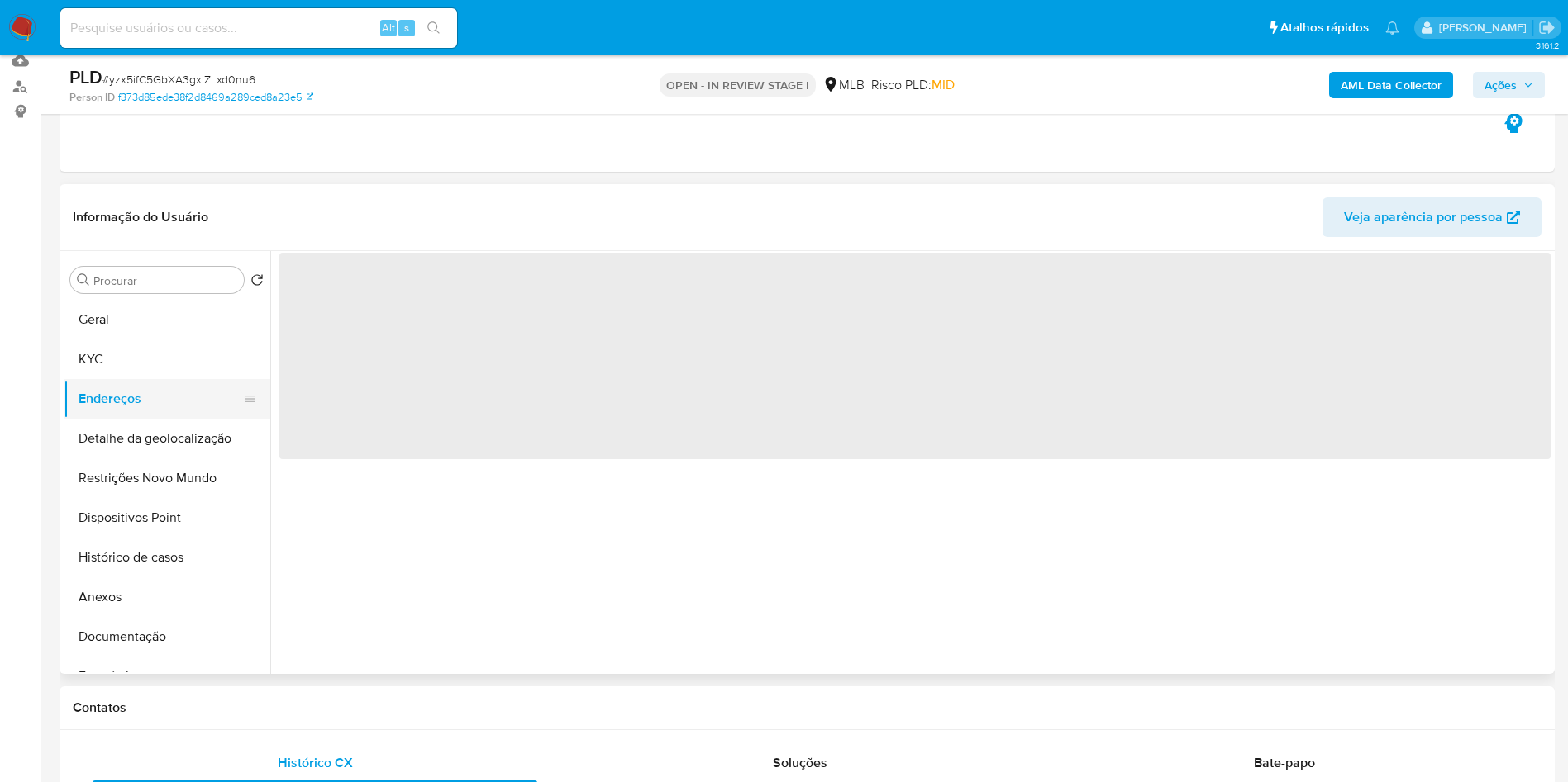
click at [140, 419] on button "Endereços" at bounding box center [160, 399] width 193 height 40
click at [130, 458] on button "Detalhe da geolocalização" at bounding box center [160, 439] width 193 height 40
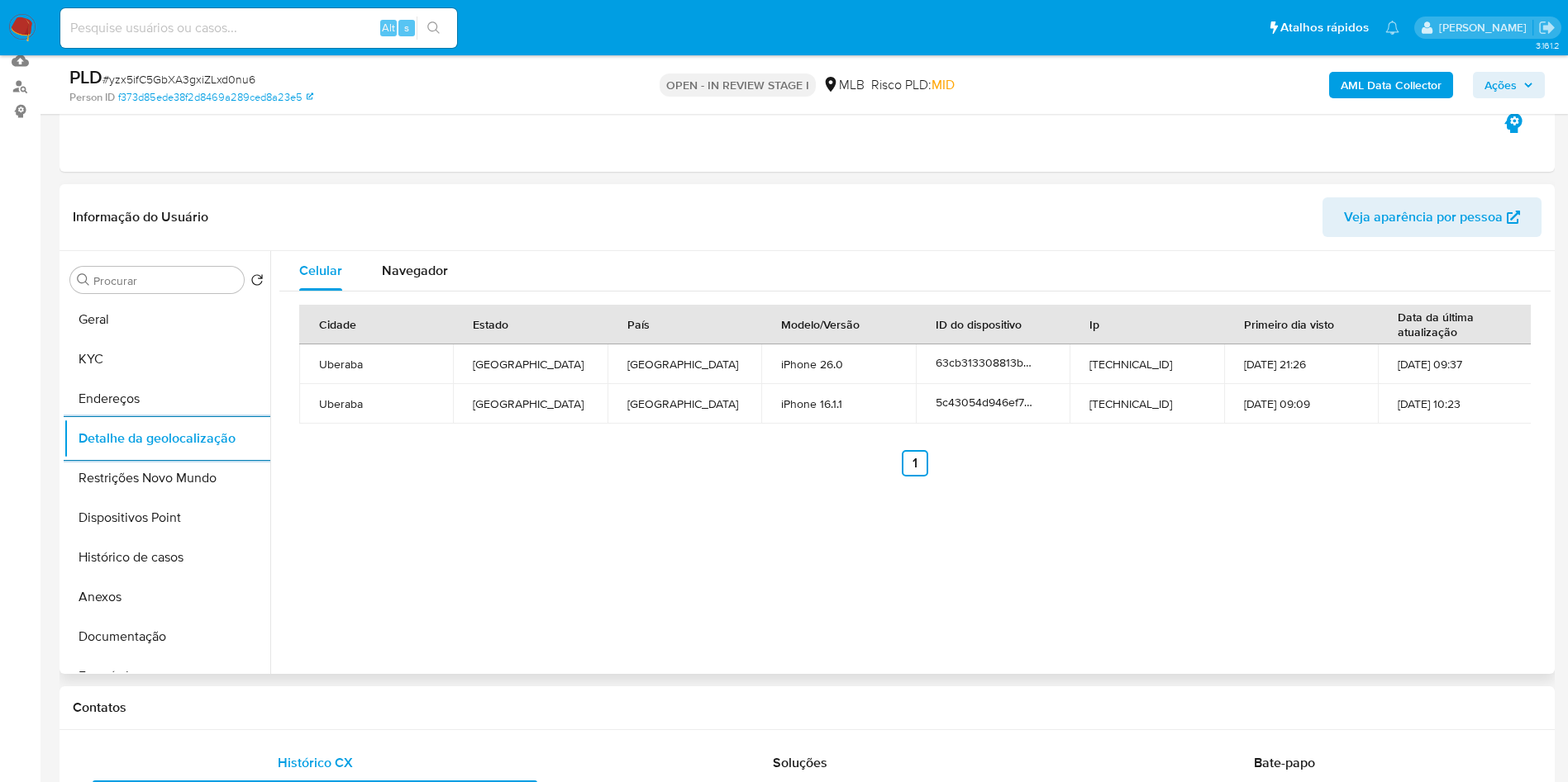
copy p "44491"
click at [205, 494] on button "Restrições Novo Mundo" at bounding box center [160, 478] width 193 height 40
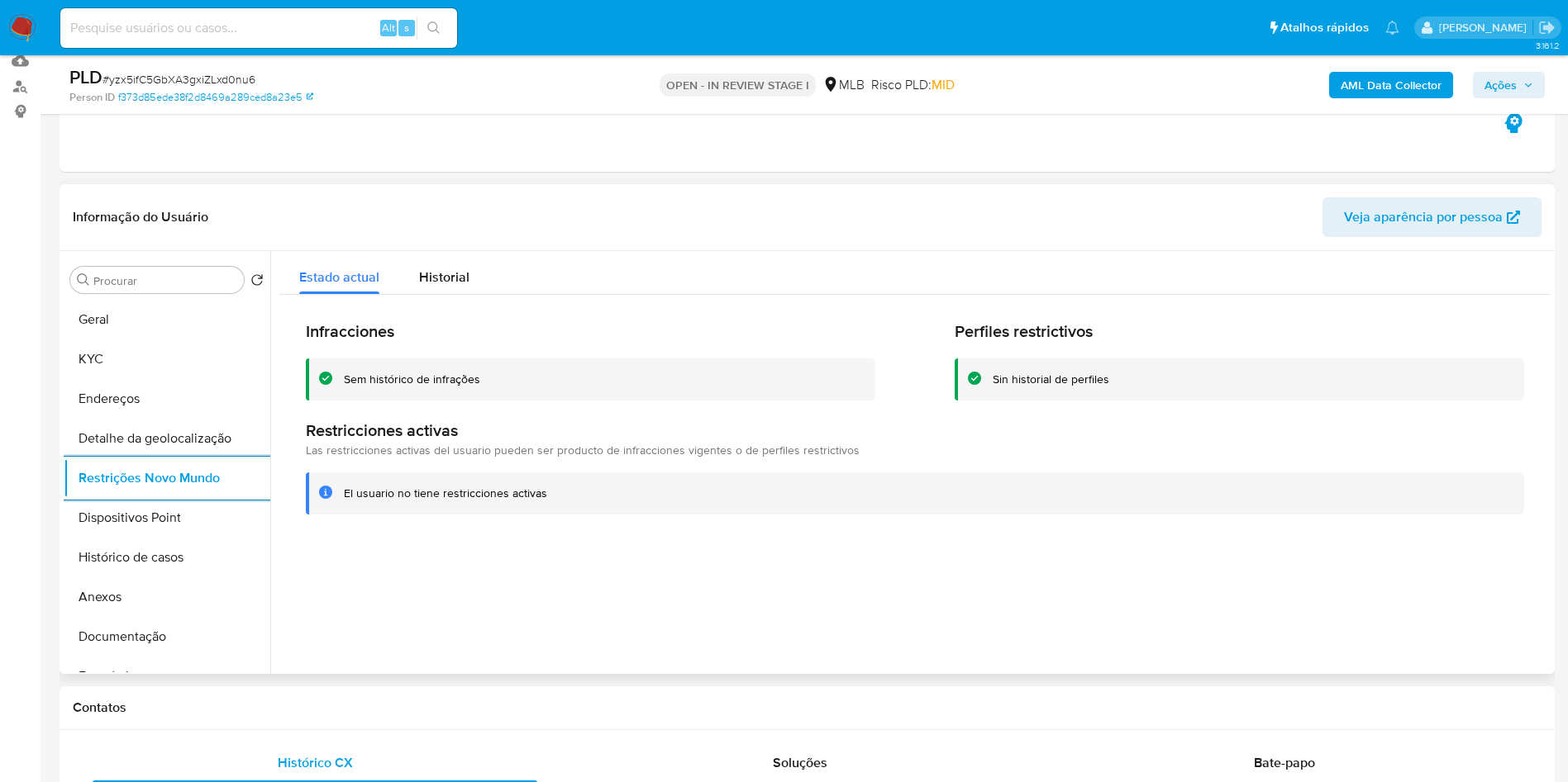
copy p "44491"
click at [167, 538] on button "Dispositivos Point" at bounding box center [160, 518] width 193 height 40
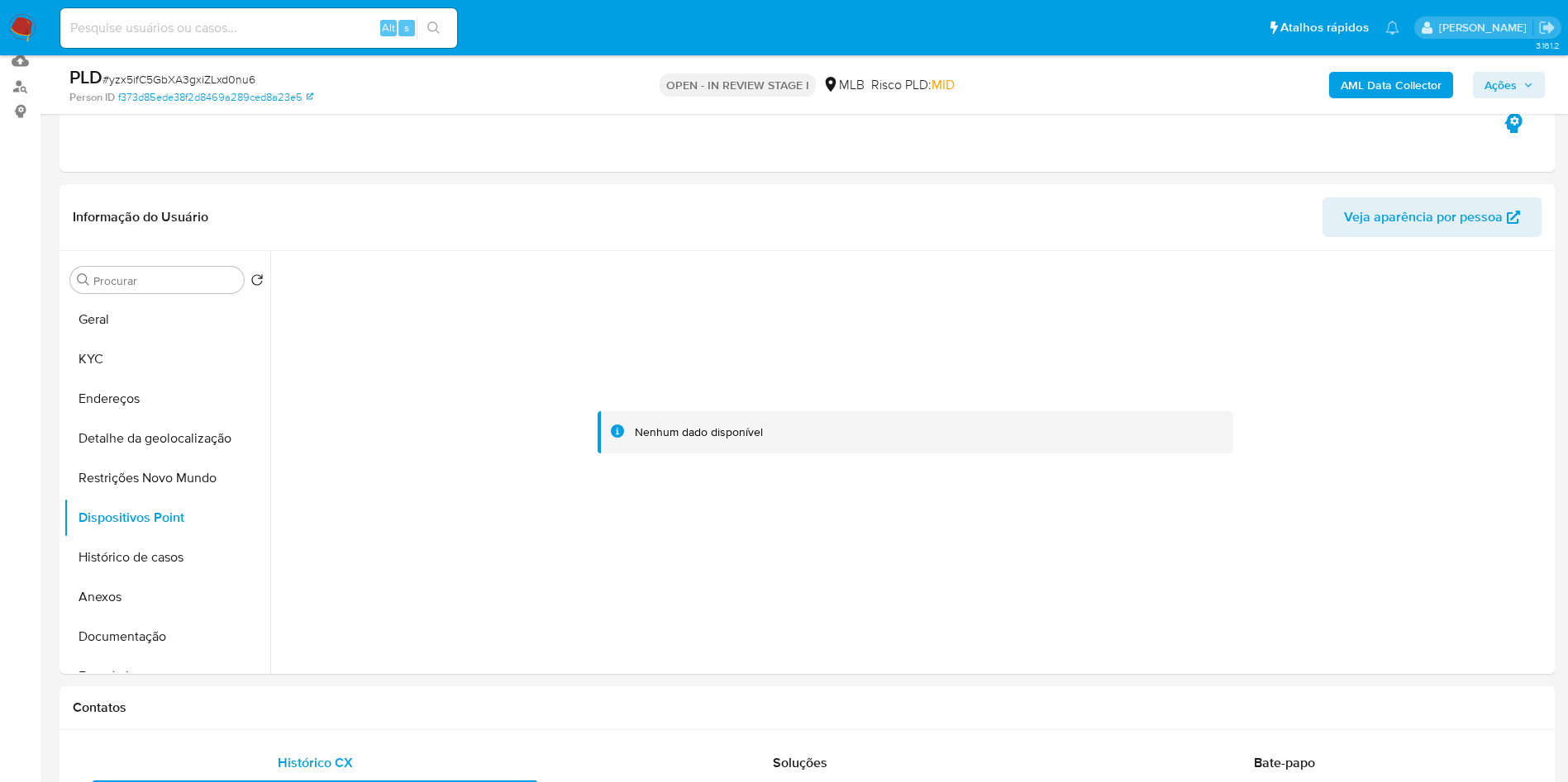
click at [1491, 81] on span "Ações" at bounding box center [1500, 85] width 32 height 27
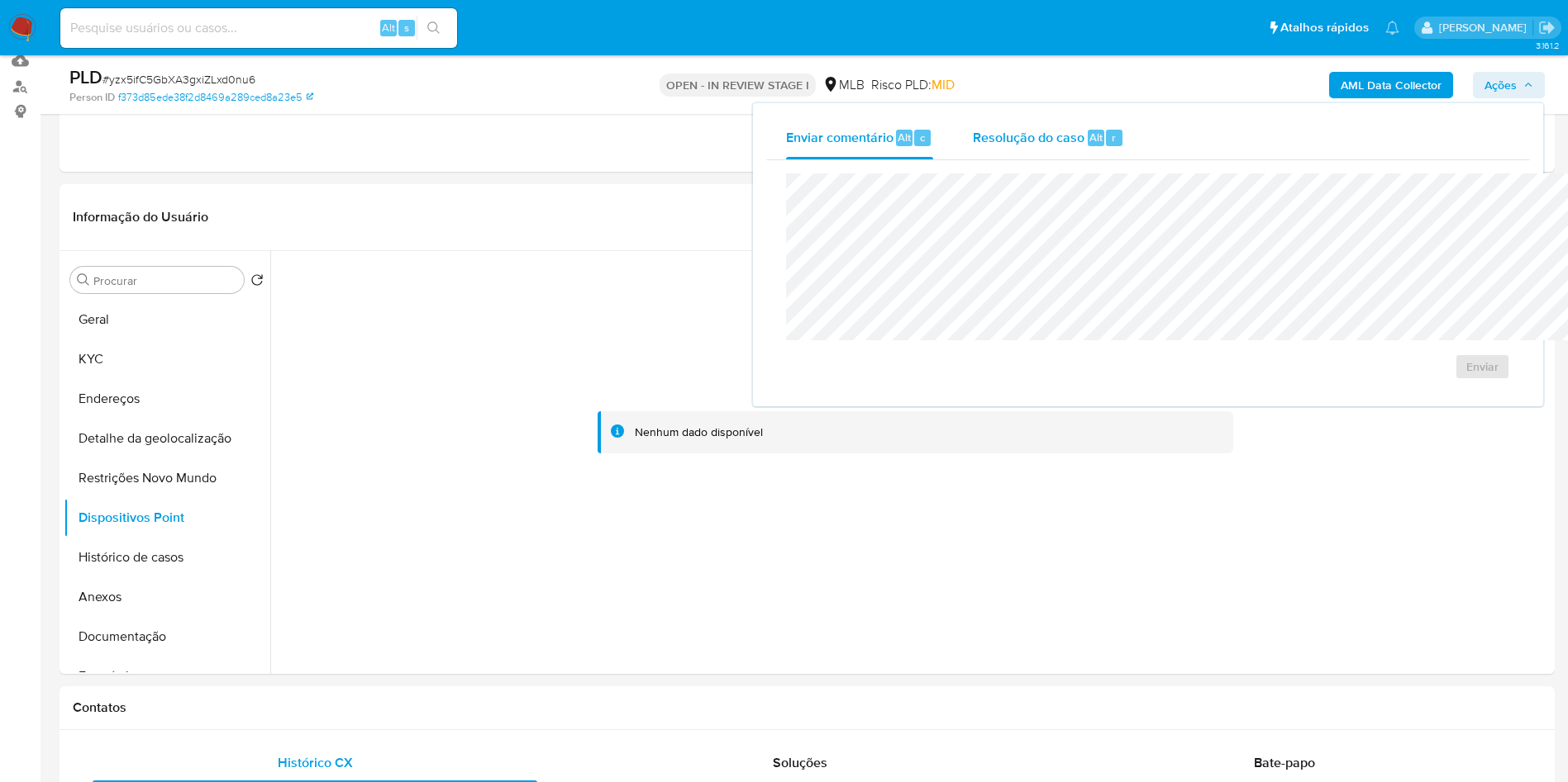
click at [973, 120] on div "Resolução do caso Alt r" at bounding box center [1048, 137] width 151 height 43
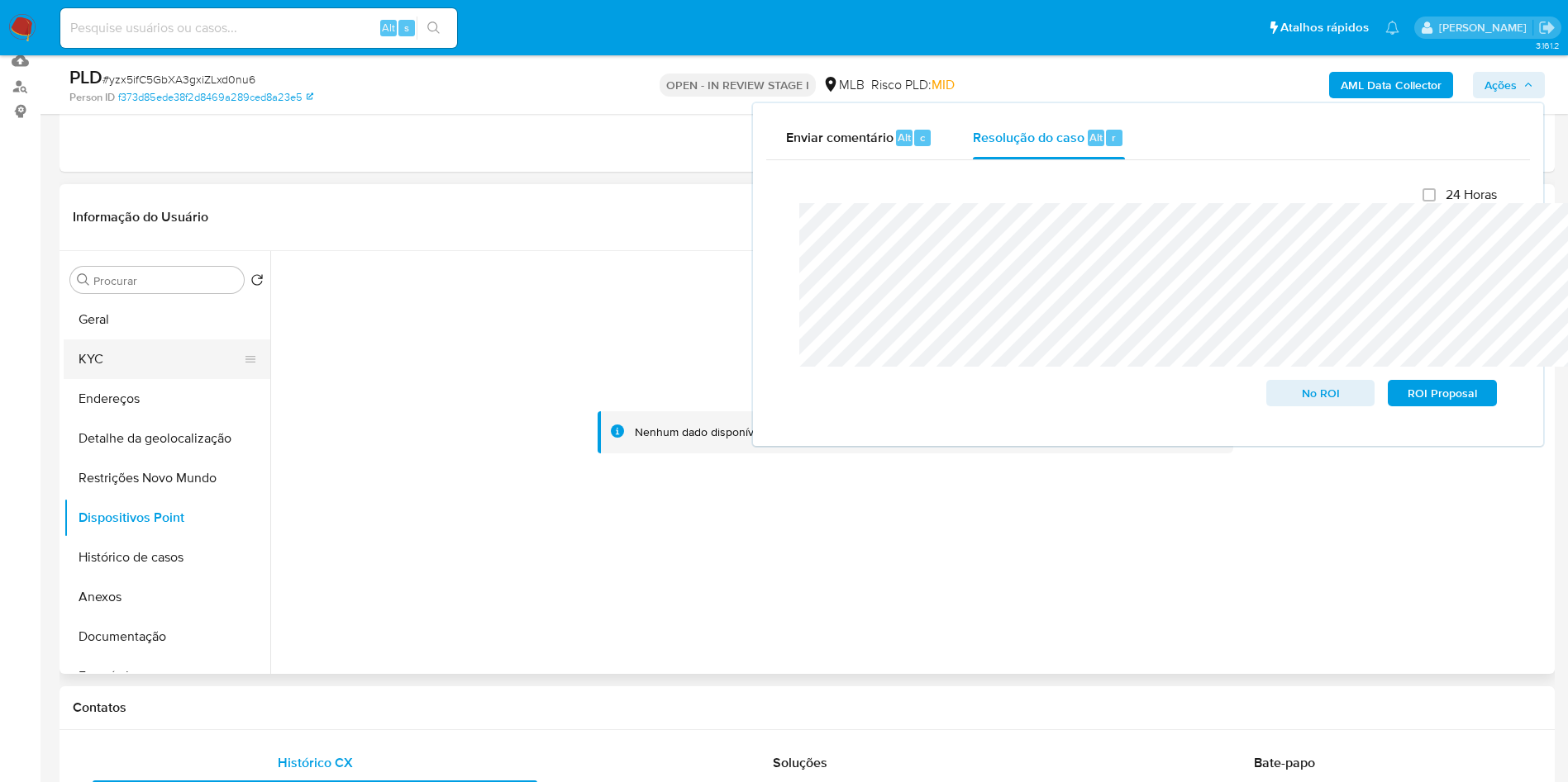
click at [150, 379] on button "KYC" at bounding box center [160, 360] width 193 height 40
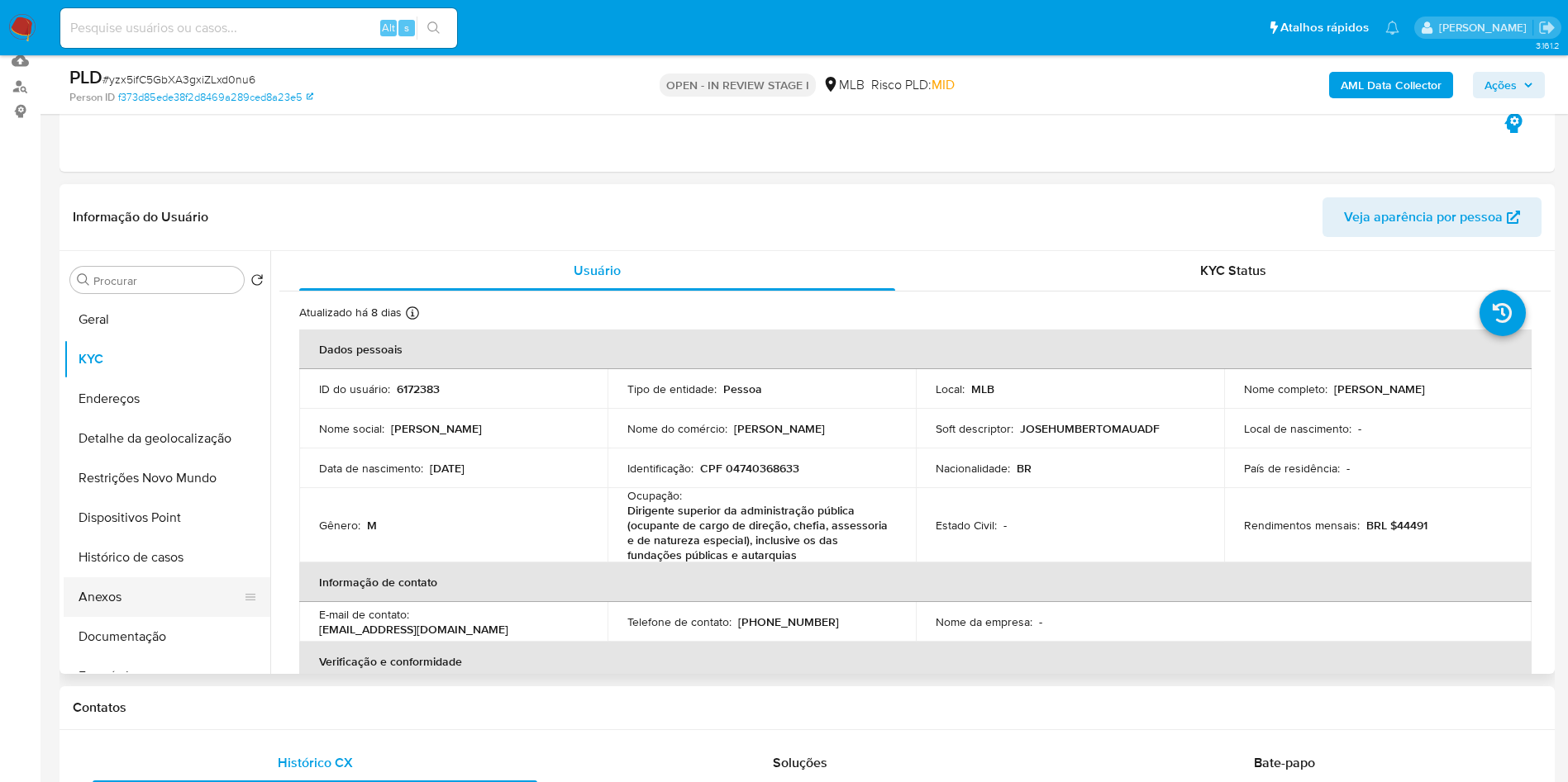
click at [111, 617] on button "Anexos" at bounding box center [160, 597] width 193 height 40
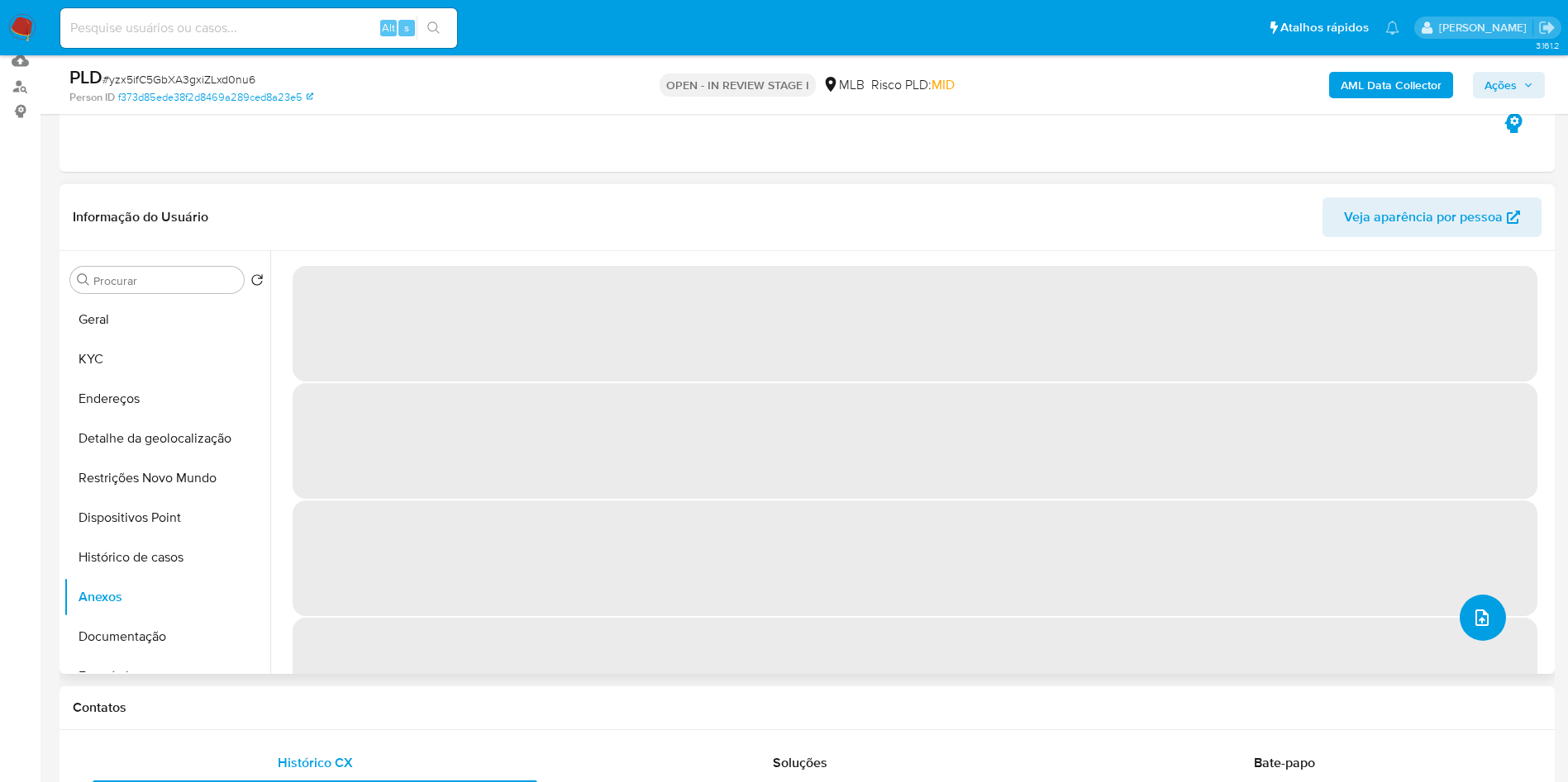
click at [1472, 641] on button "upload-file" at bounding box center [1482, 618] width 47 height 47
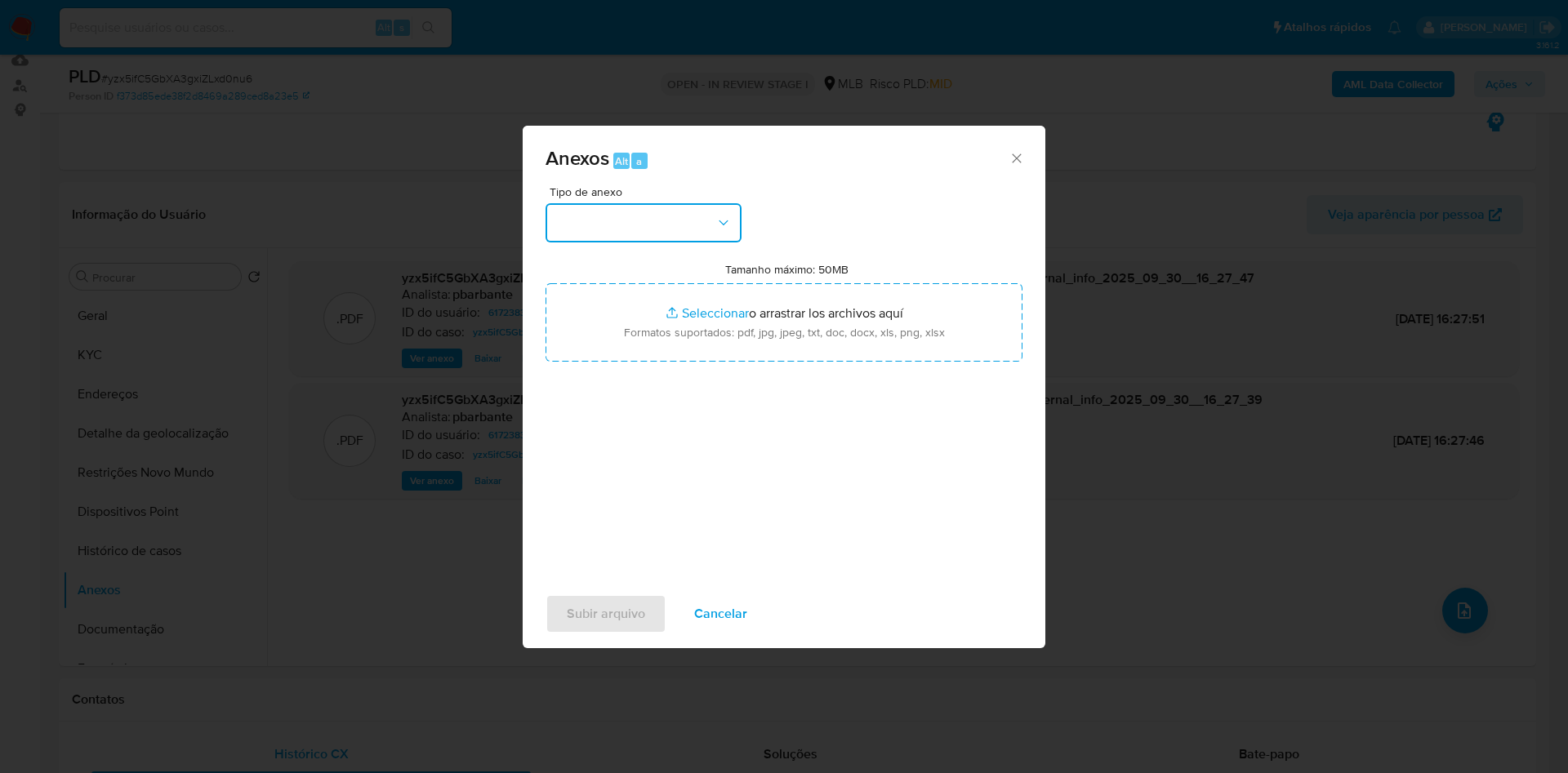
click at [671, 203] on button "button" at bounding box center [643, 223] width 196 height 40
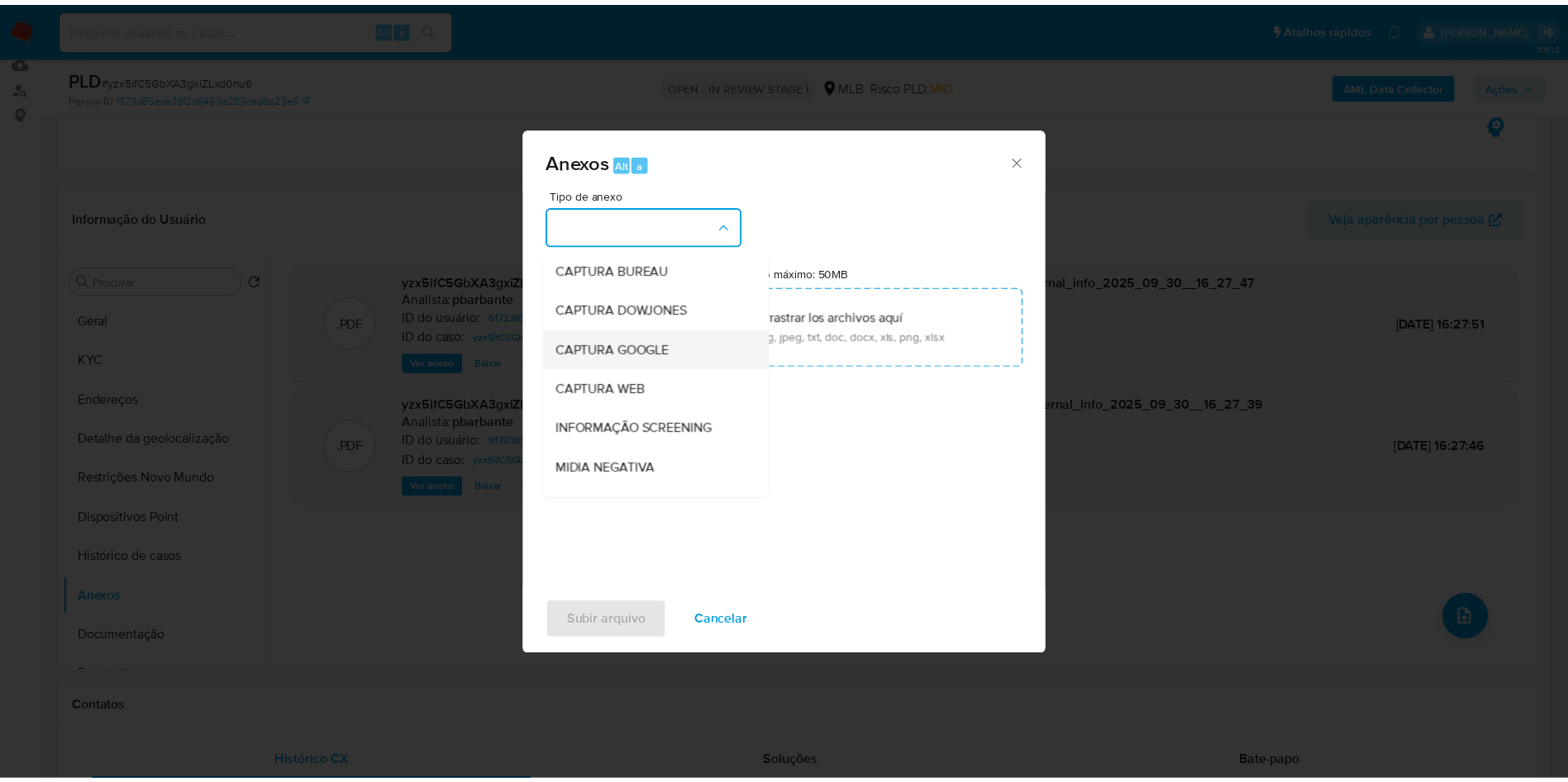
scroll to position [221, 0]
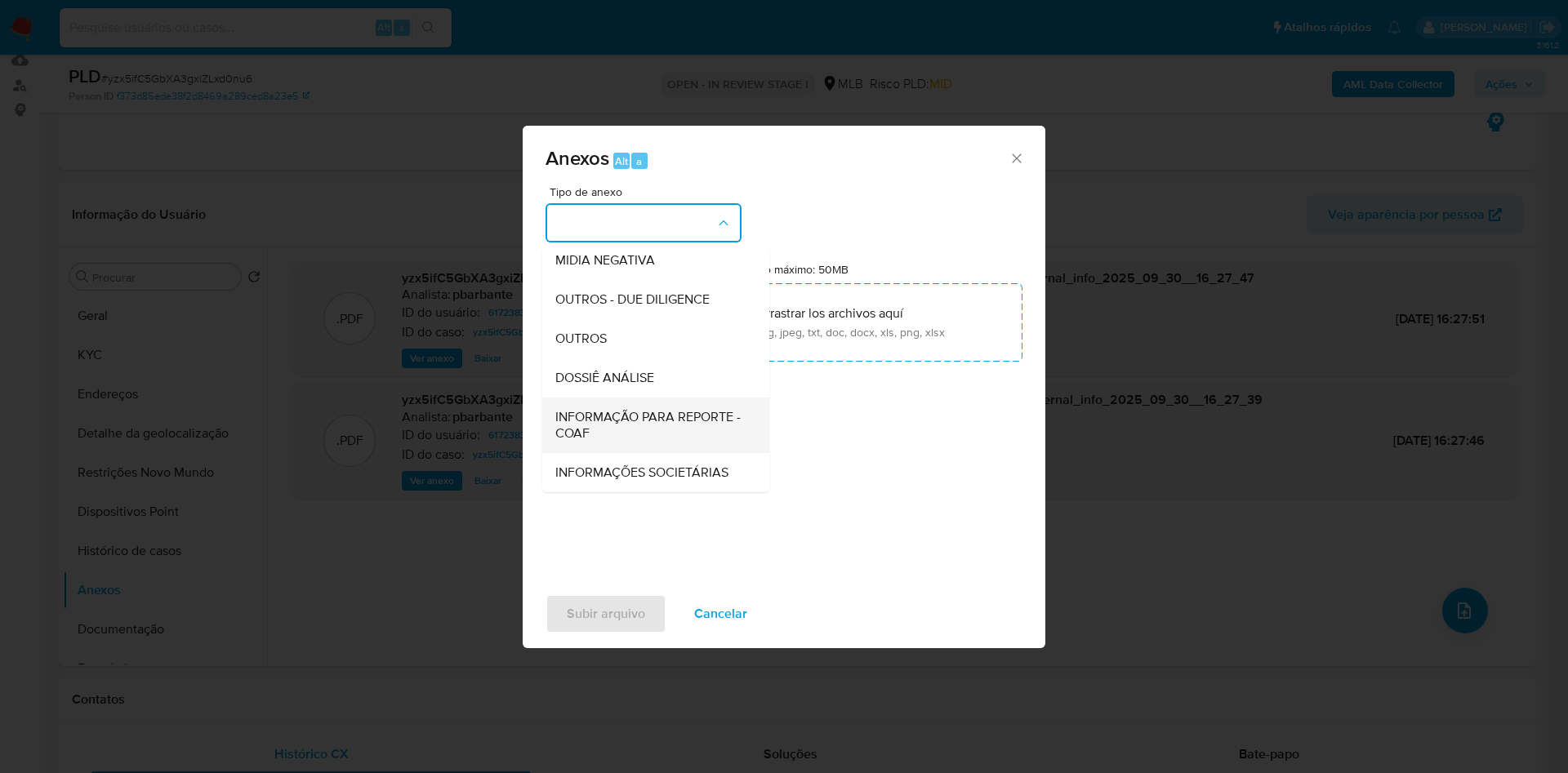
click at [601, 410] on span "INFORMAÇÃO PARA REPORTE - COAF" at bounding box center [651, 426] width 191 height 33
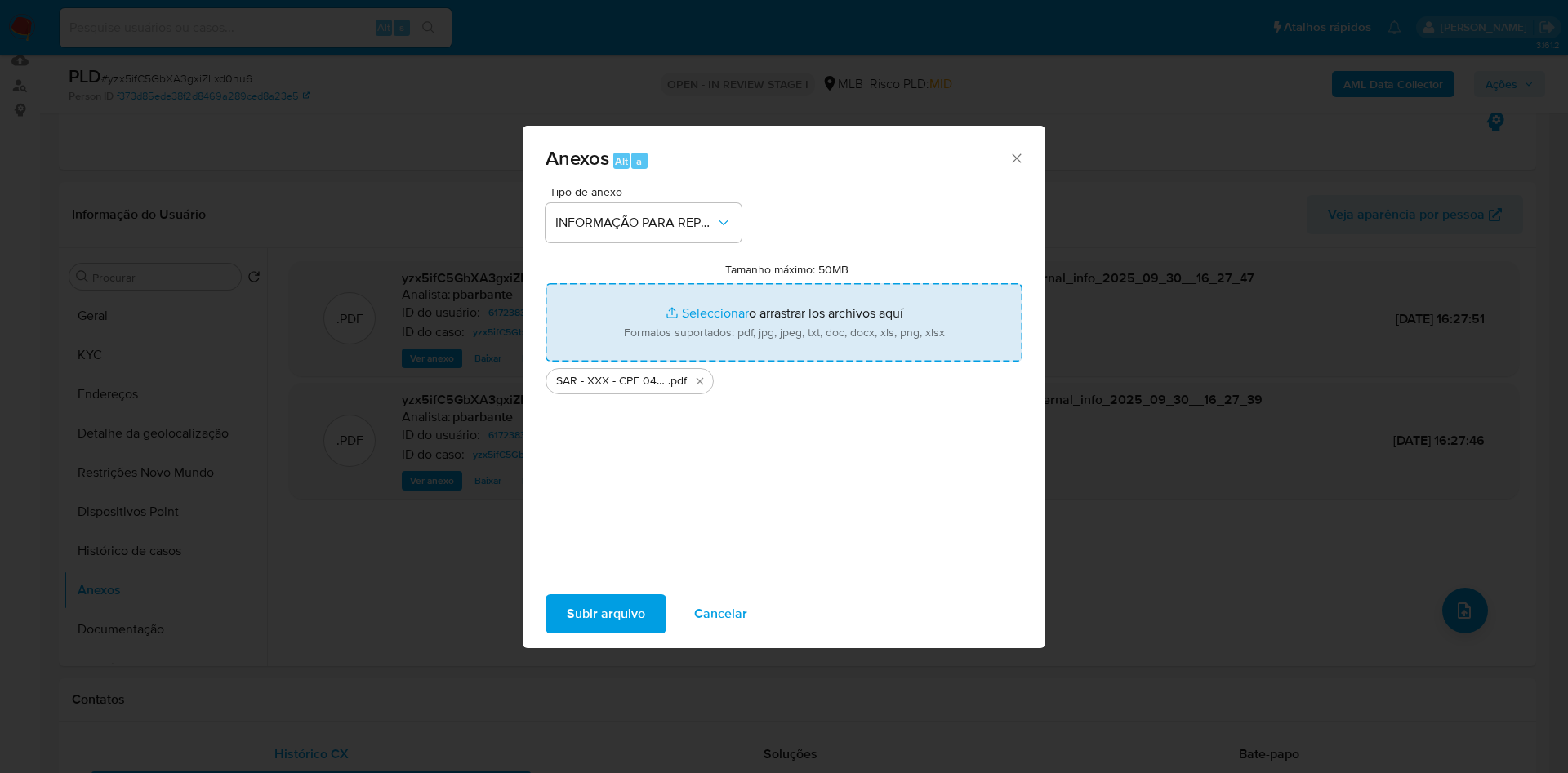
type input "C:\fakepath\Mulan 6172383_2025_09_30_14_31_26.xlsx"
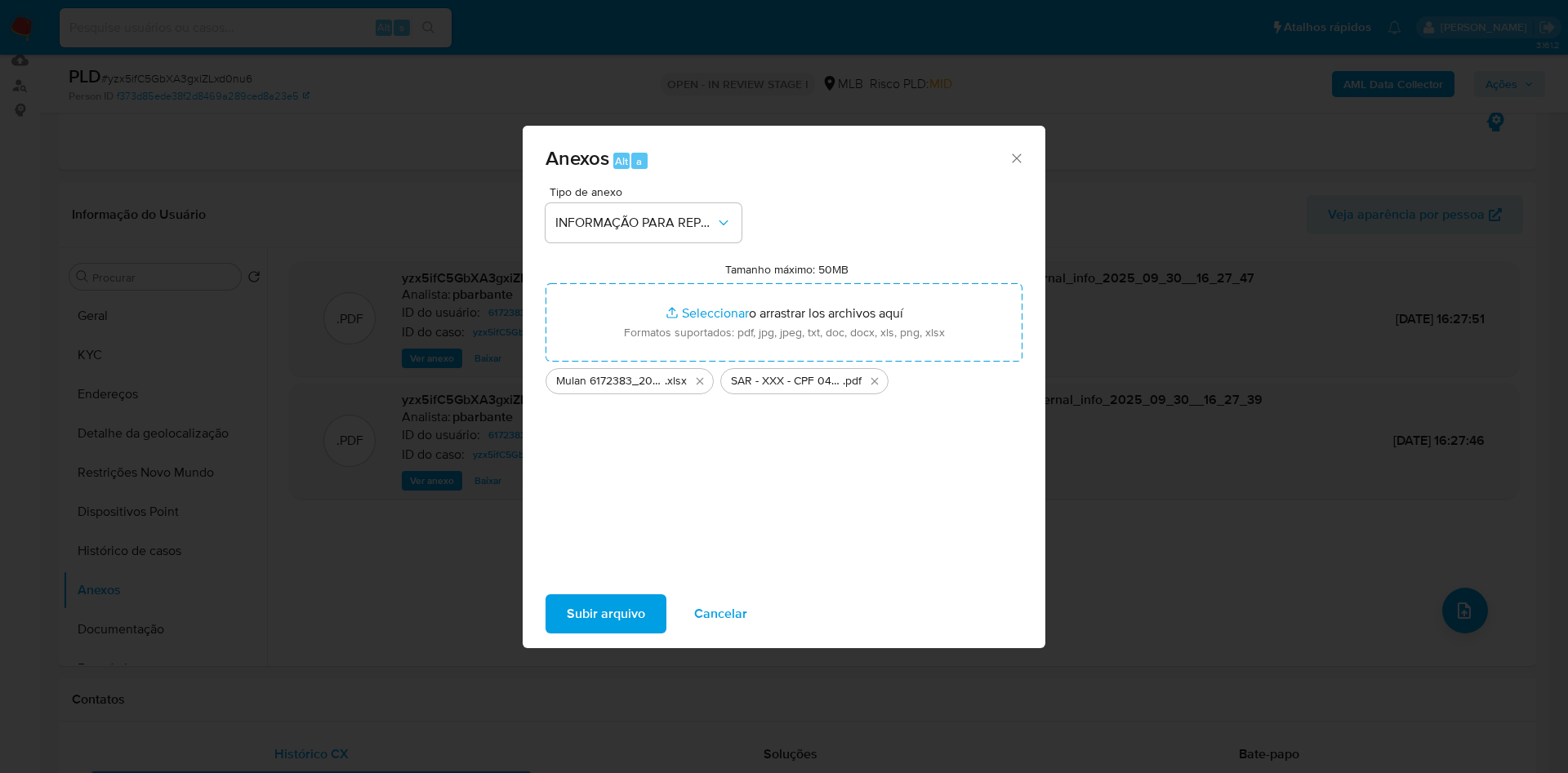
click at [571, 617] on span "Subir arquivo" at bounding box center [606, 614] width 78 height 36
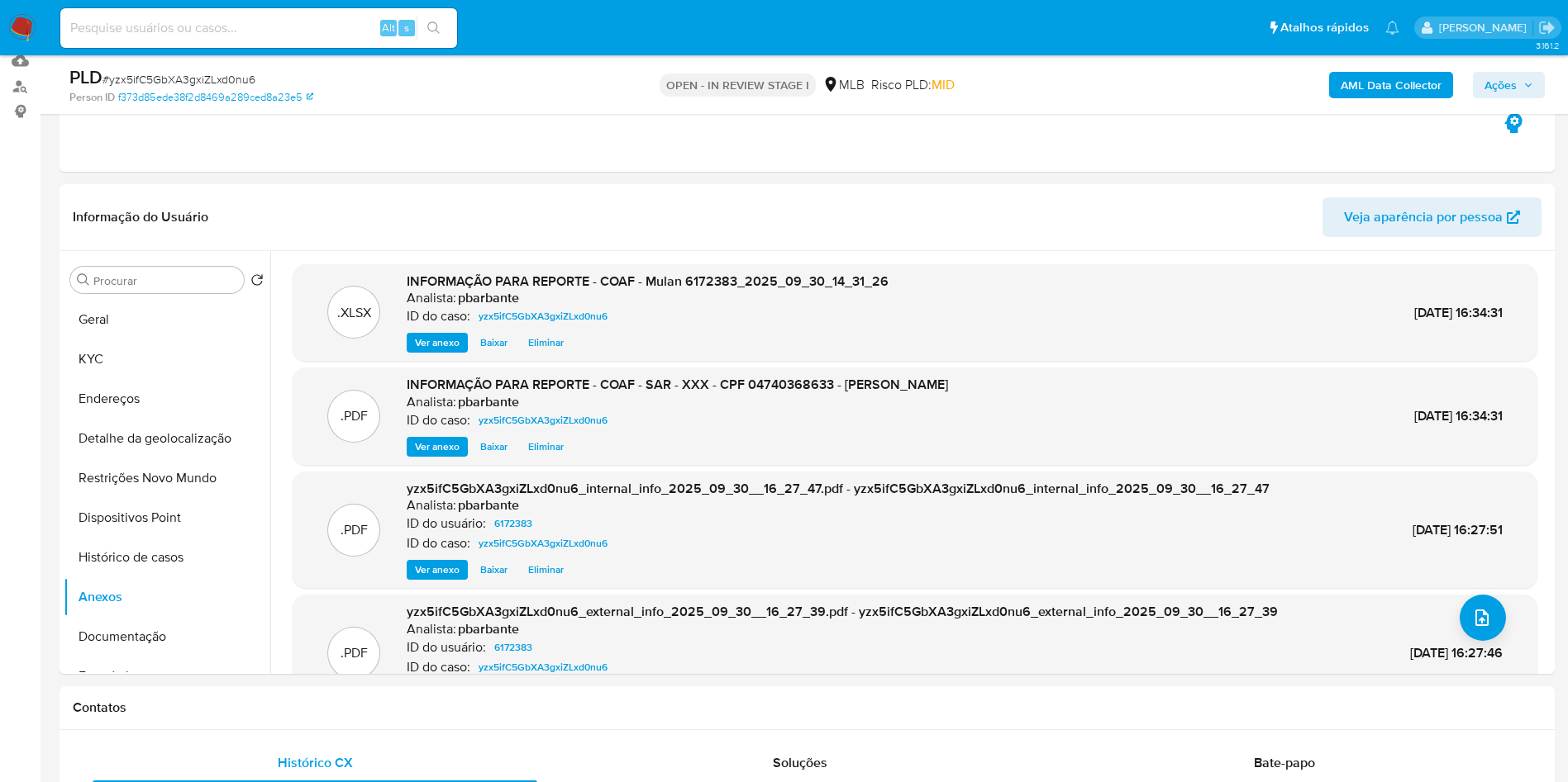
click at [1505, 91] on span "Ações" at bounding box center [1500, 85] width 32 height 27
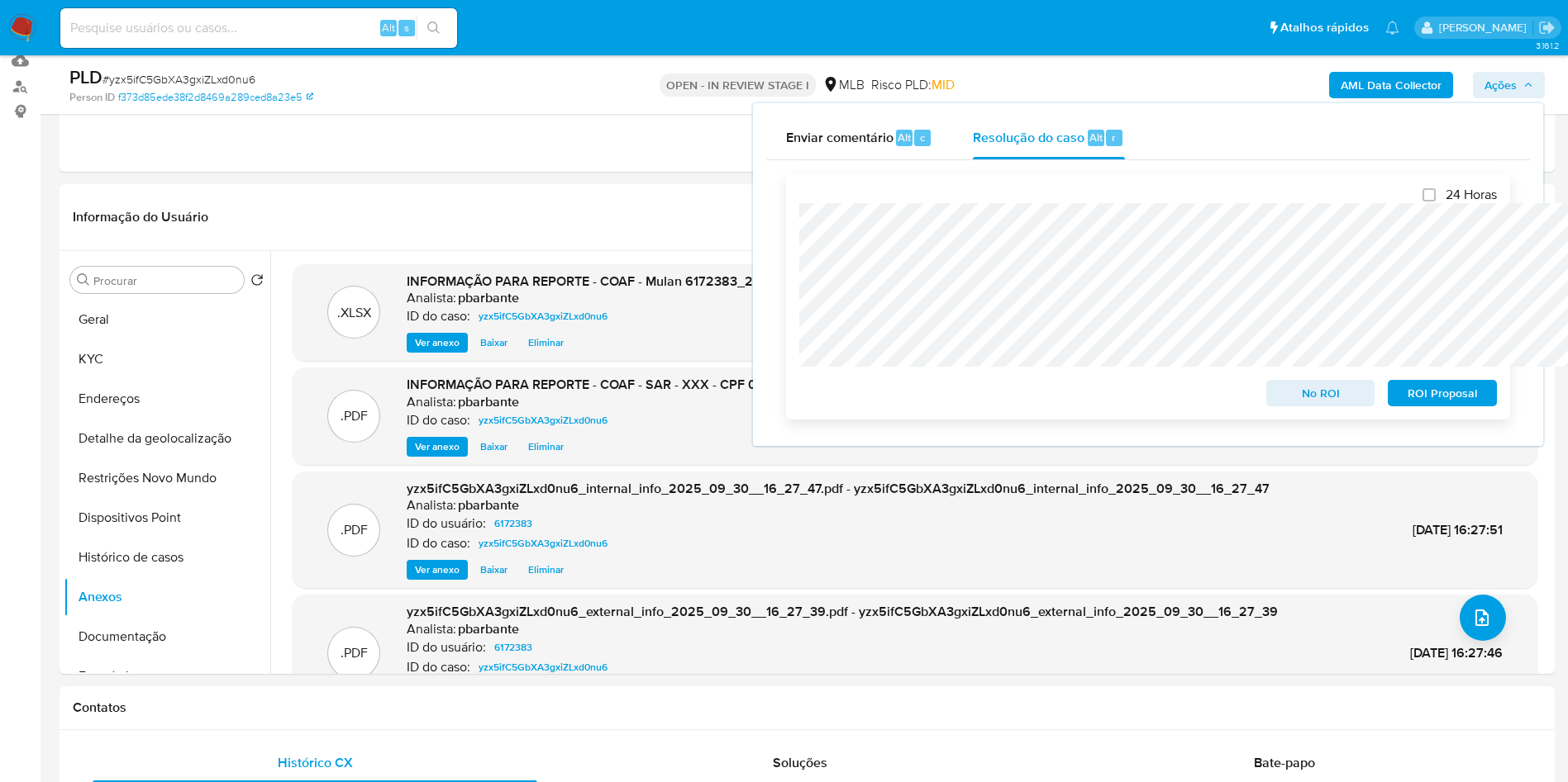
click at [1439, 405] on span "ROI Proposal" at bounding box center [1442, 393] width 86 height 23
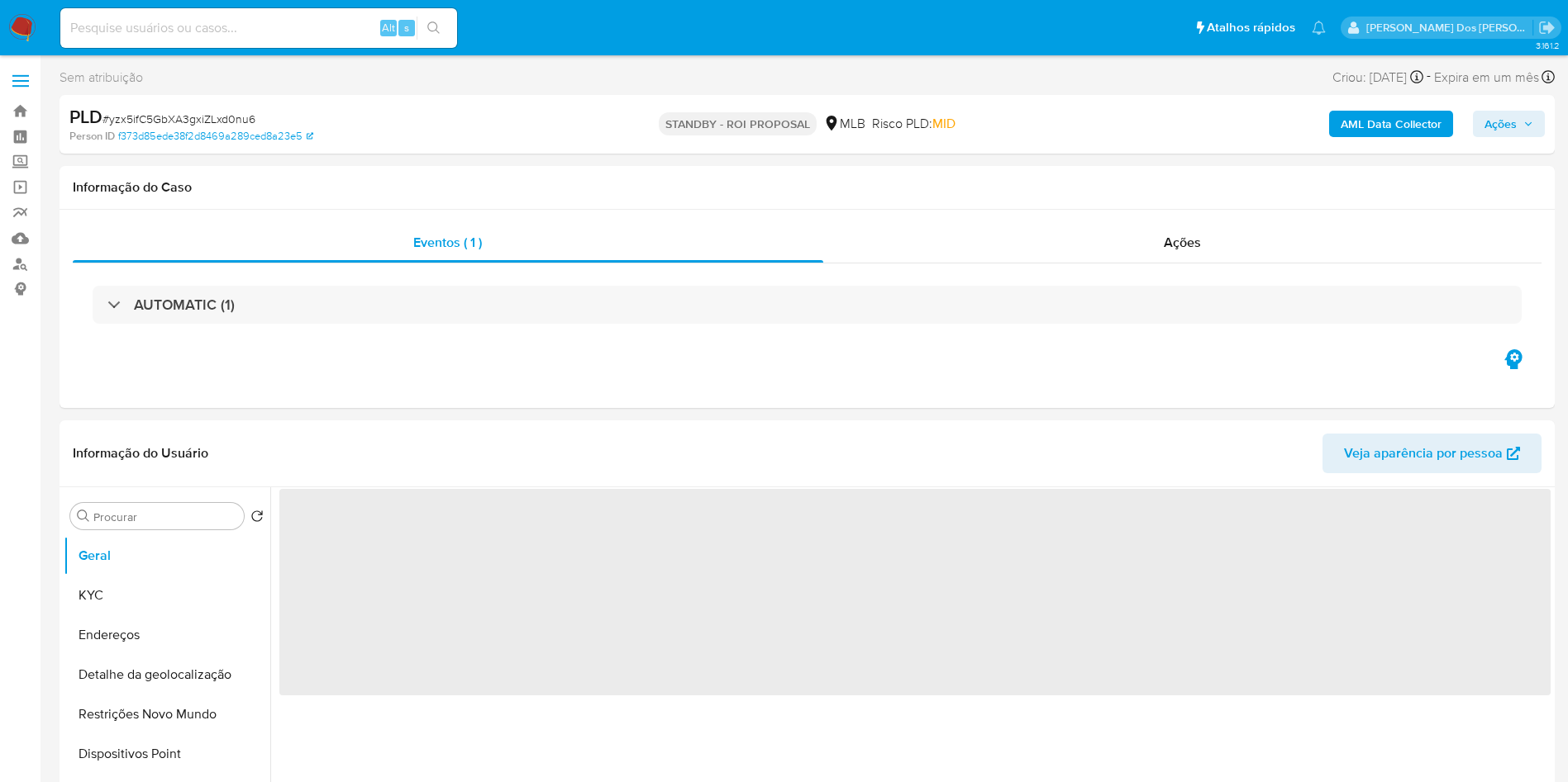
select select "10"
